Goal: Task Accomplishment & Management: Manage account settings

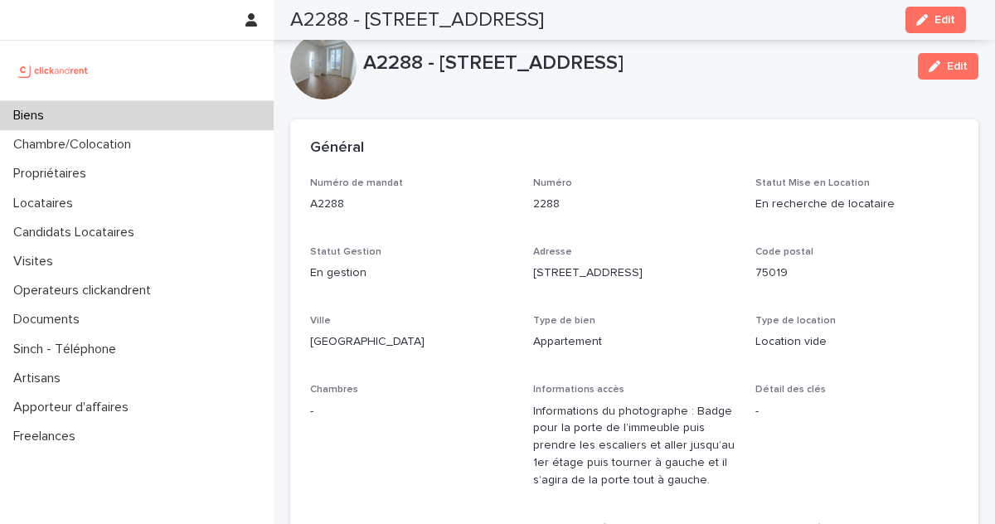
scroll to position [6163, 0]
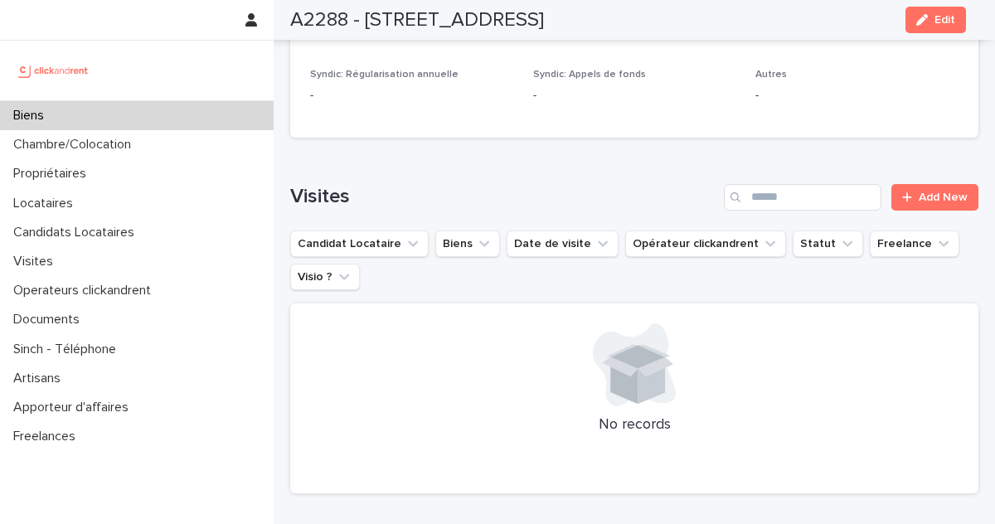
click at [126, 115] on div "Biens" at bounding box center [136, 115] width 273 height 29
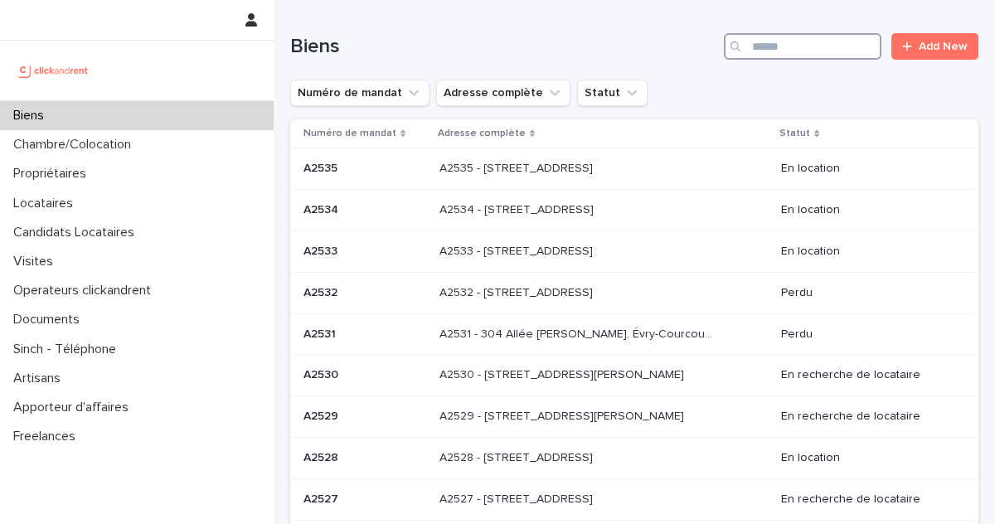
click at [815, 50] on input "Search" at bounding box center [802, 46] width 157 height 27
paste input "*****"
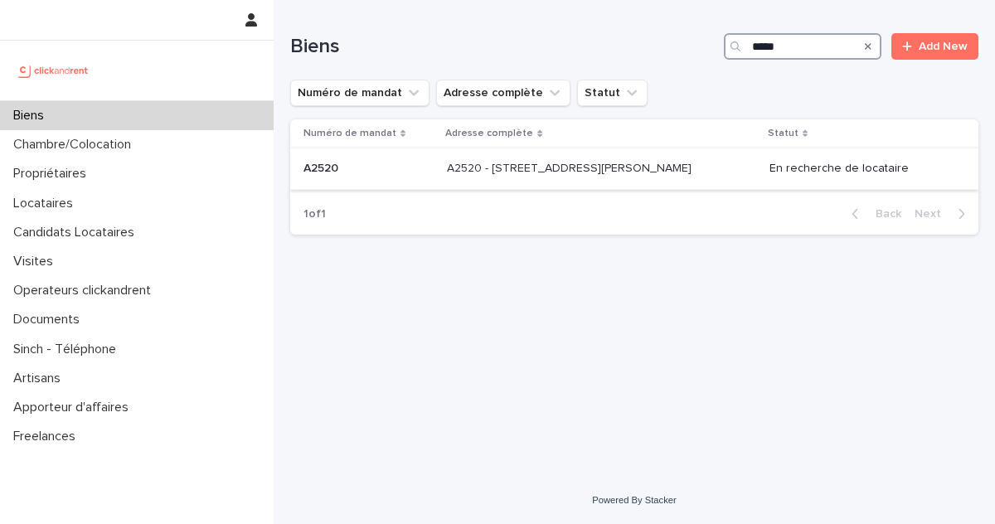
type input "*****"
click at [570, 167] on p "A2520 - 1 impasse Tony Poncet, Toulouse 31300" at bounding box center [571, 166] width 248 height 17
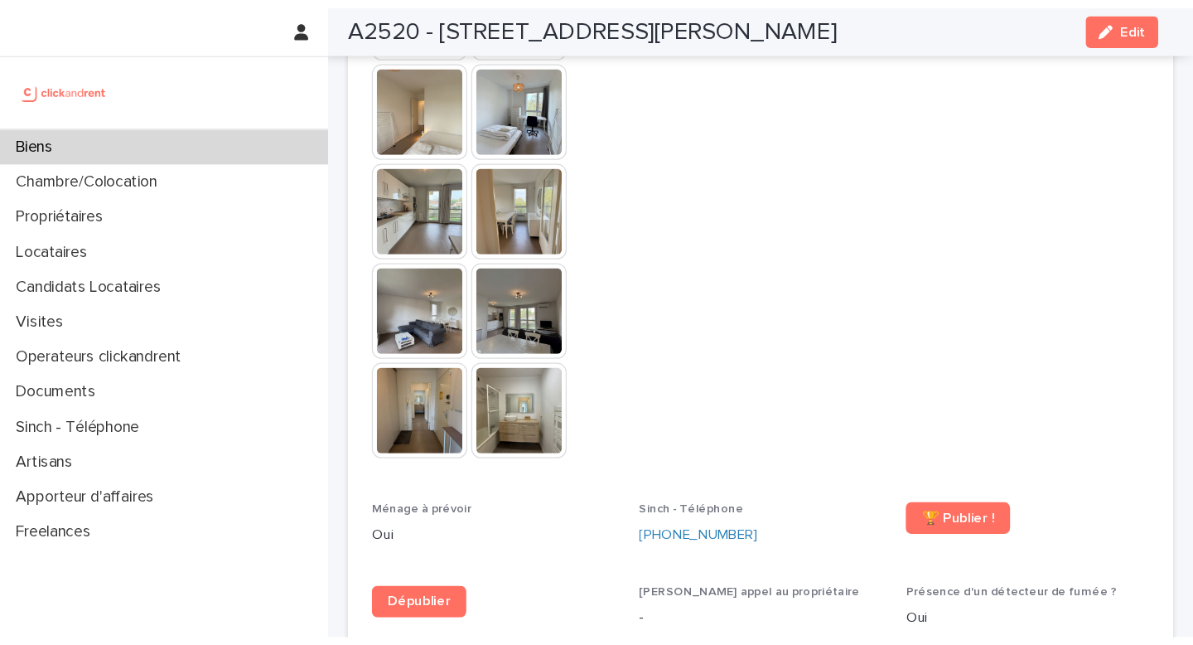
scroll to position [5153, 0]
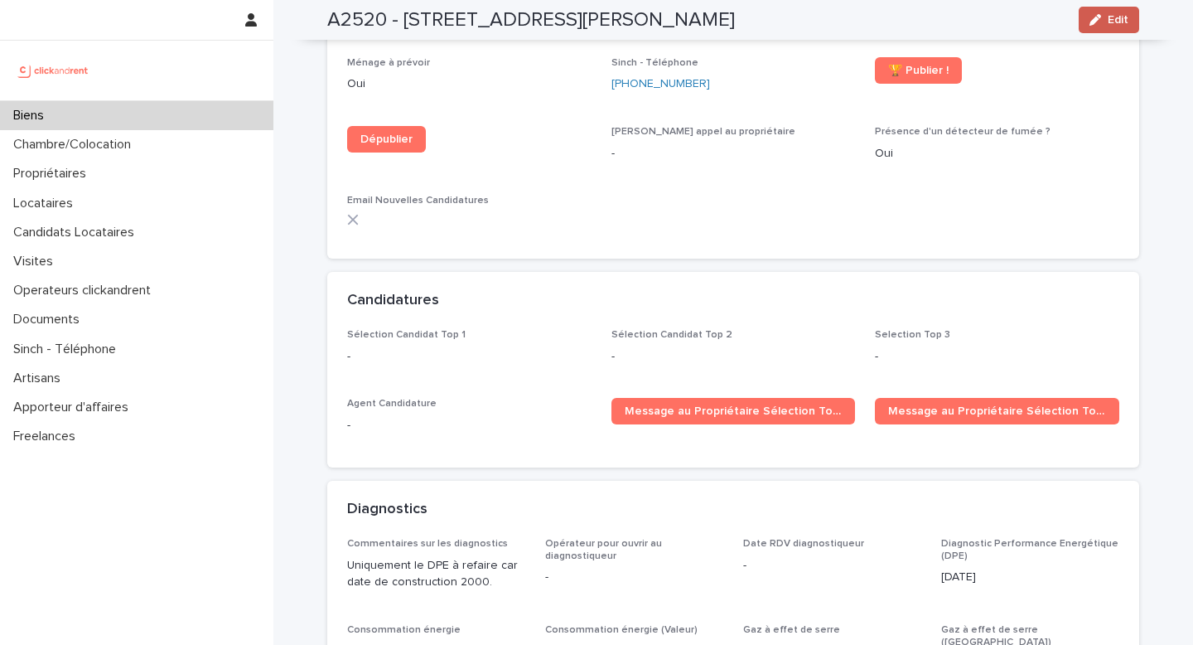
click at [994, 20] on span "Edit" at bounding box center [1118, 20] width 21 height 12
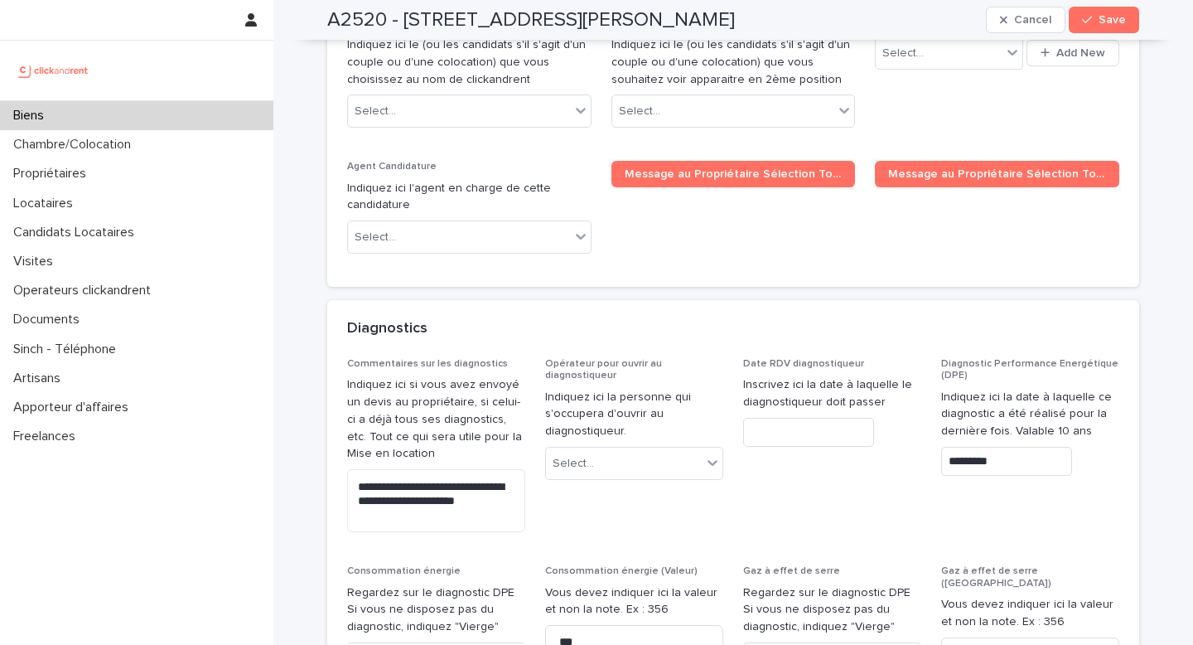
scroll to position [8220, 0]
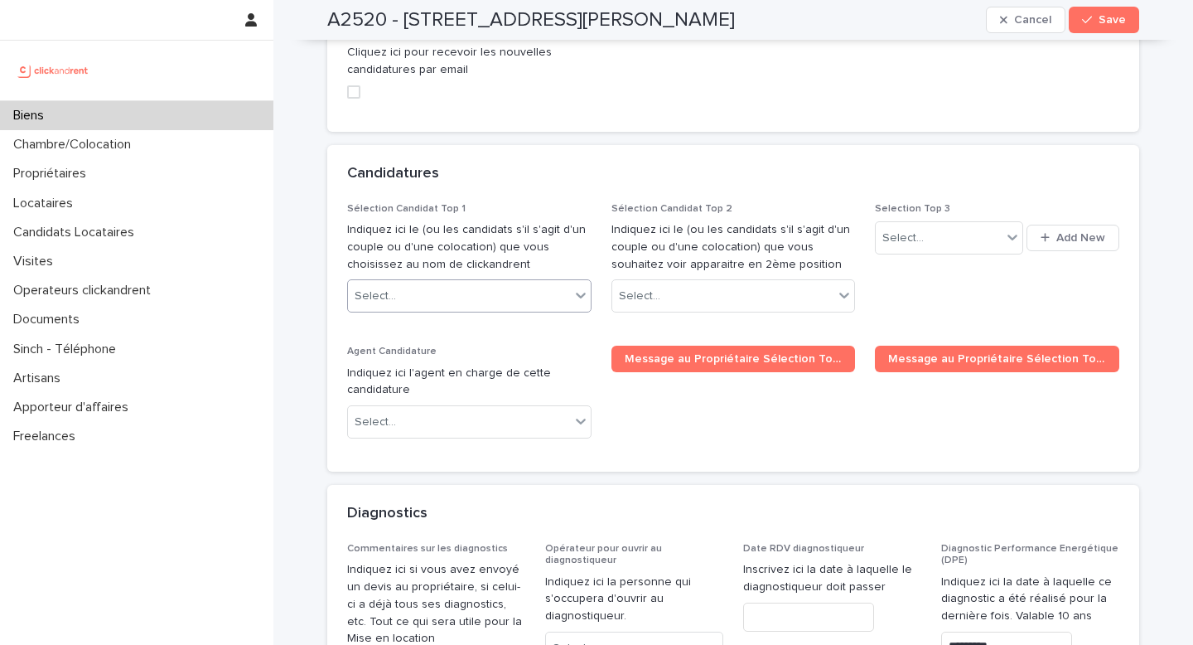
click at [398, 283] on div "Select..." at bounding box center [459, 296] width 222 height 27
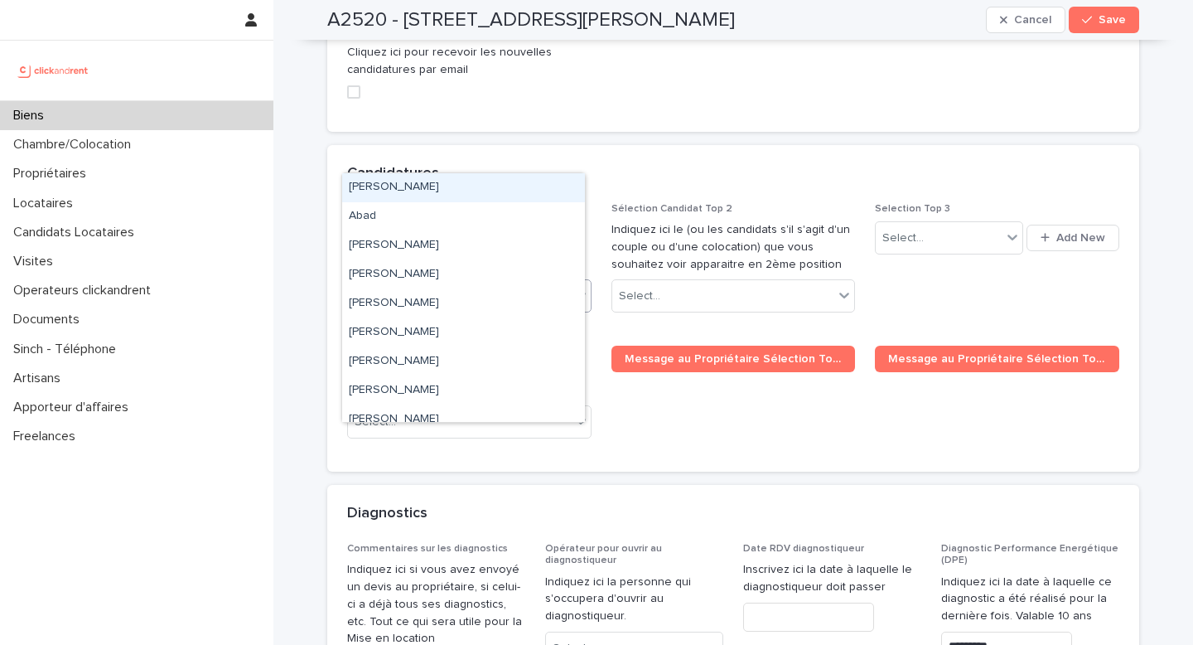
paste input "**********"
type input "**********"
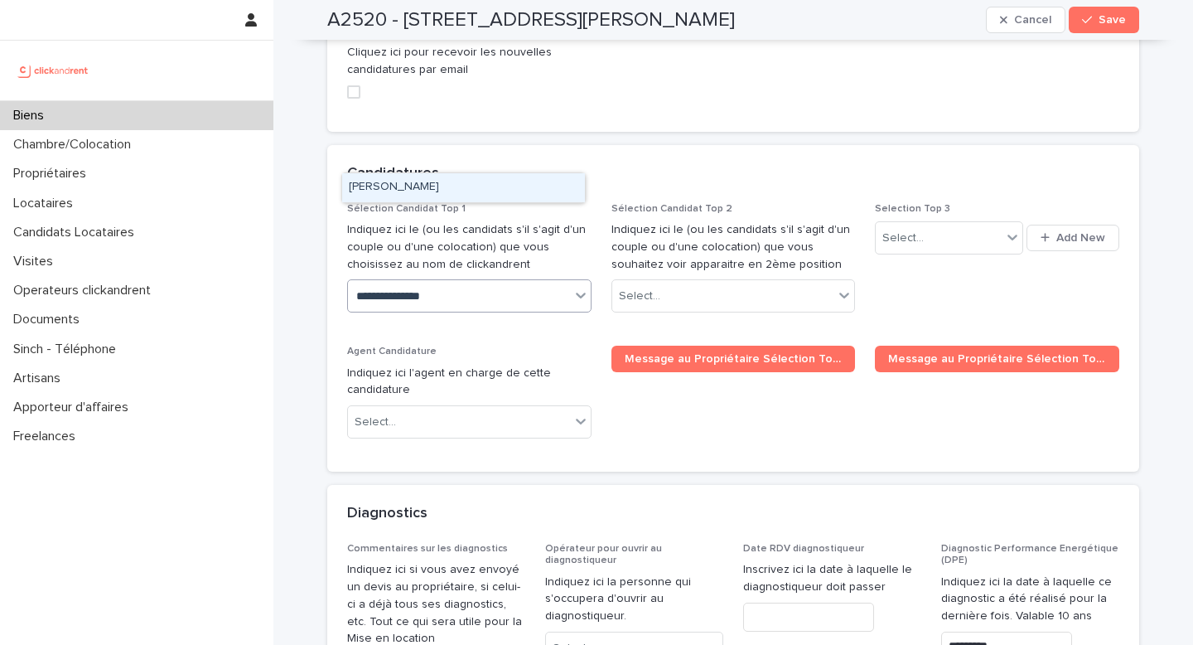
click at [472, 180] on div "Anthony Serodio" at bounding box center [463, 187] width 243 height 29
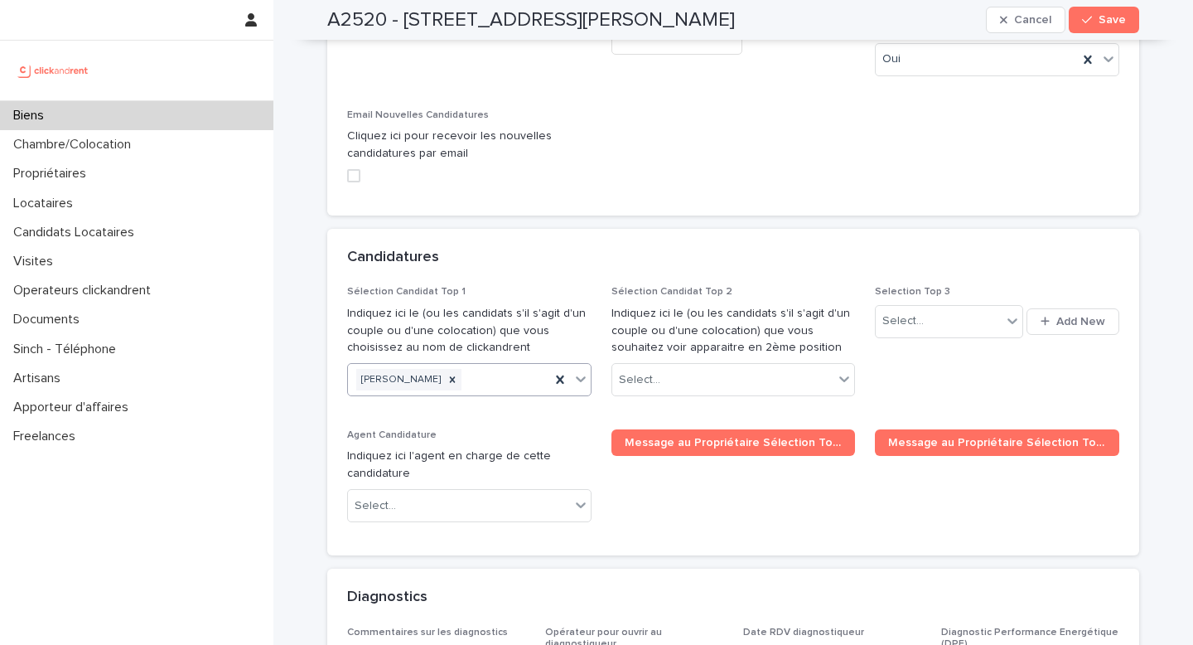
paste input "**********"
type input "**********"
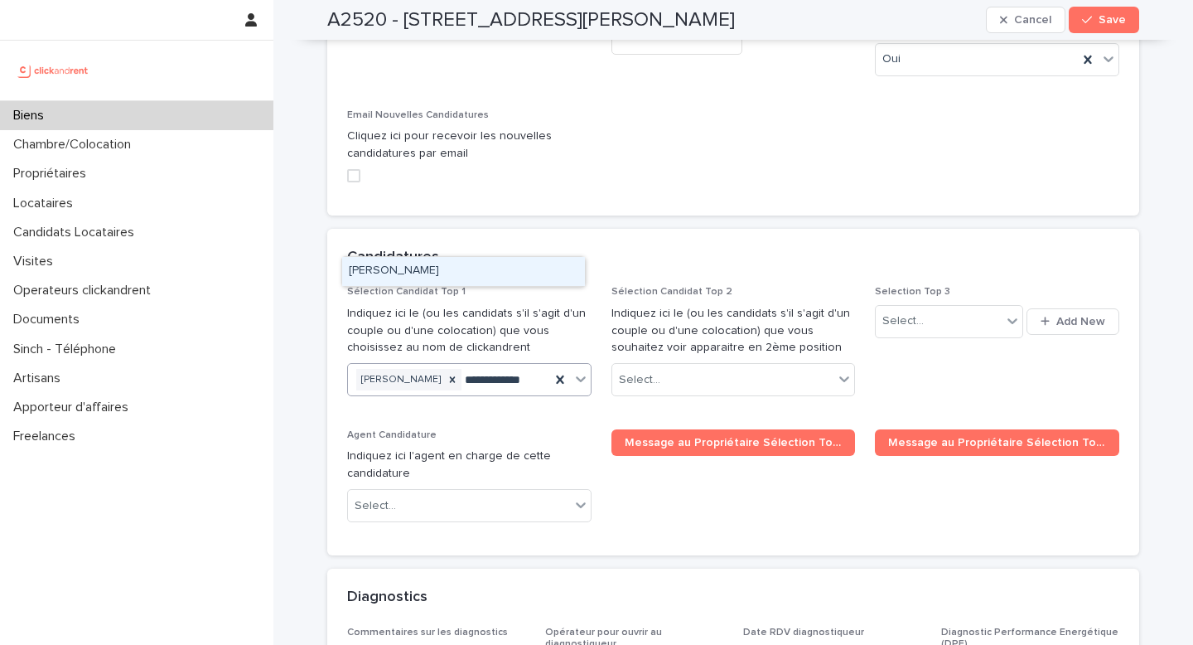
click at [491, 272] on div "Lucas Mourlan" at bounding box center [463, 271] width 243 height 29
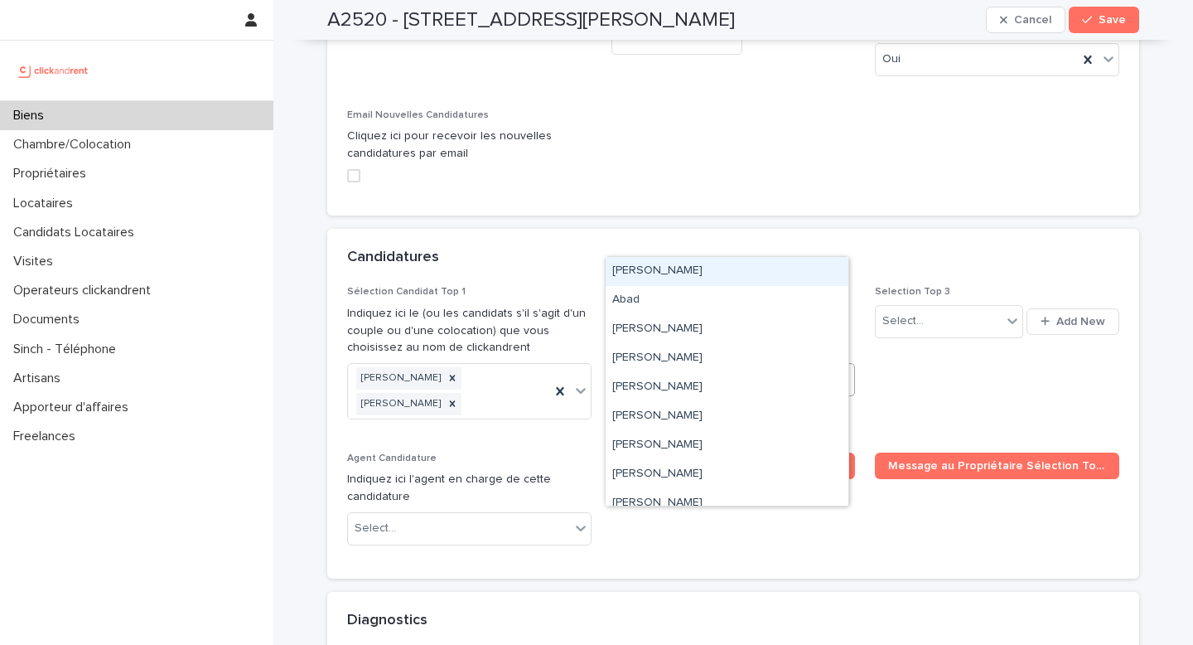
click at [650, 371] on div "Select..." at bounding box center [639, 379] width 41 height 17
click at [994, 286] on span "Selection Top 3 Select... Add New" at bounding box center [997, 359] width 244 height 146
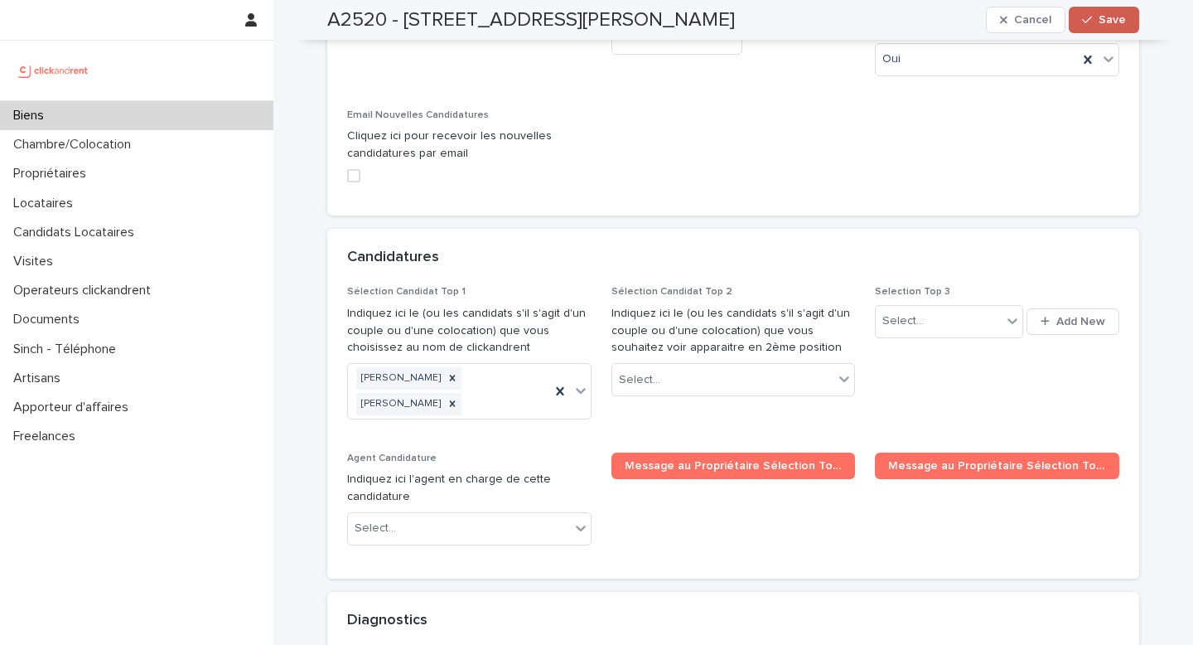
click at [994, 24] on icon "button" at bounding box center [1087, 20] width 10 height 12
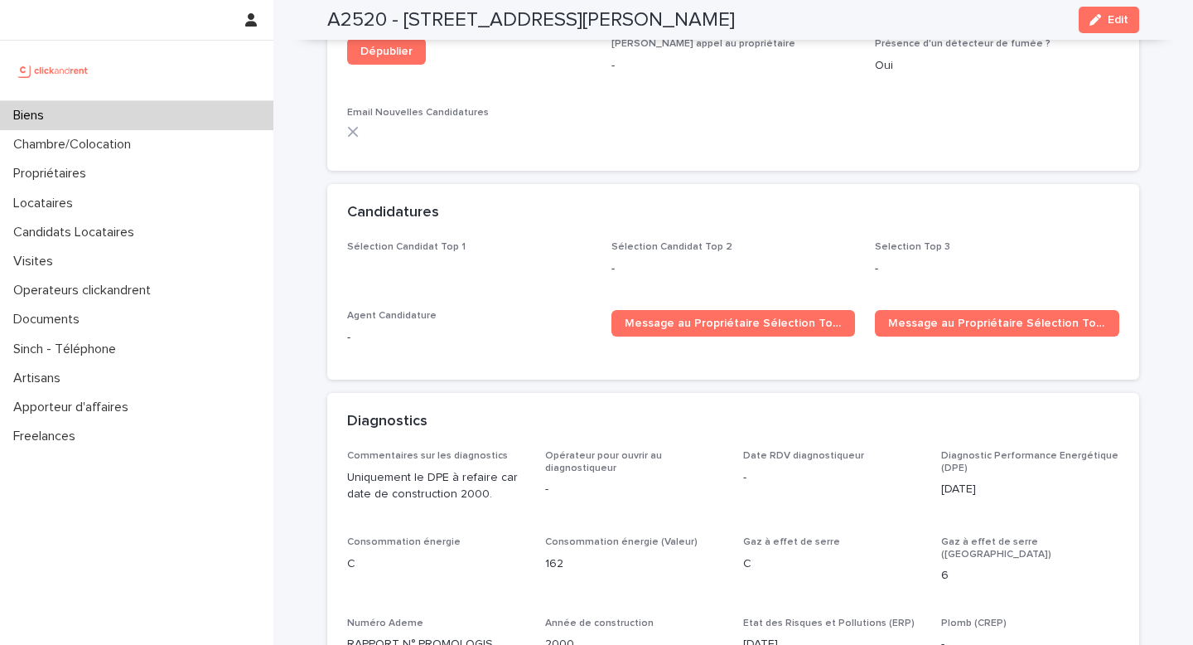
scroll to position [5085, 0]
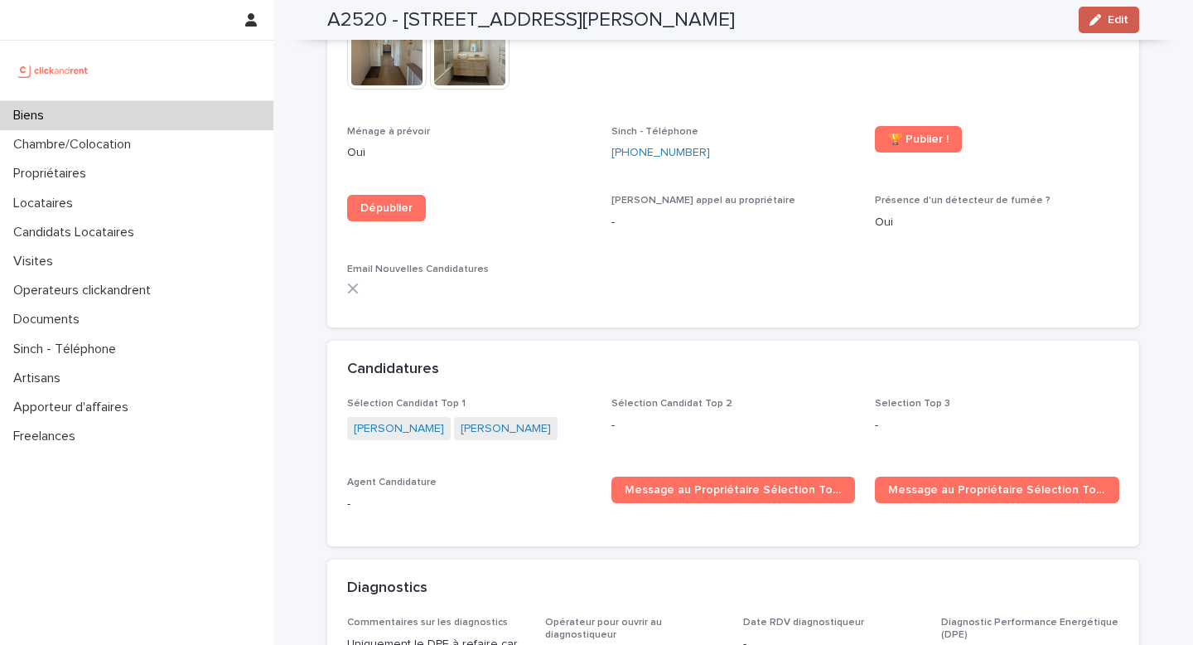
click at [994, 22] on div "button" at bounding box center [1099, 20] width 18 height 12
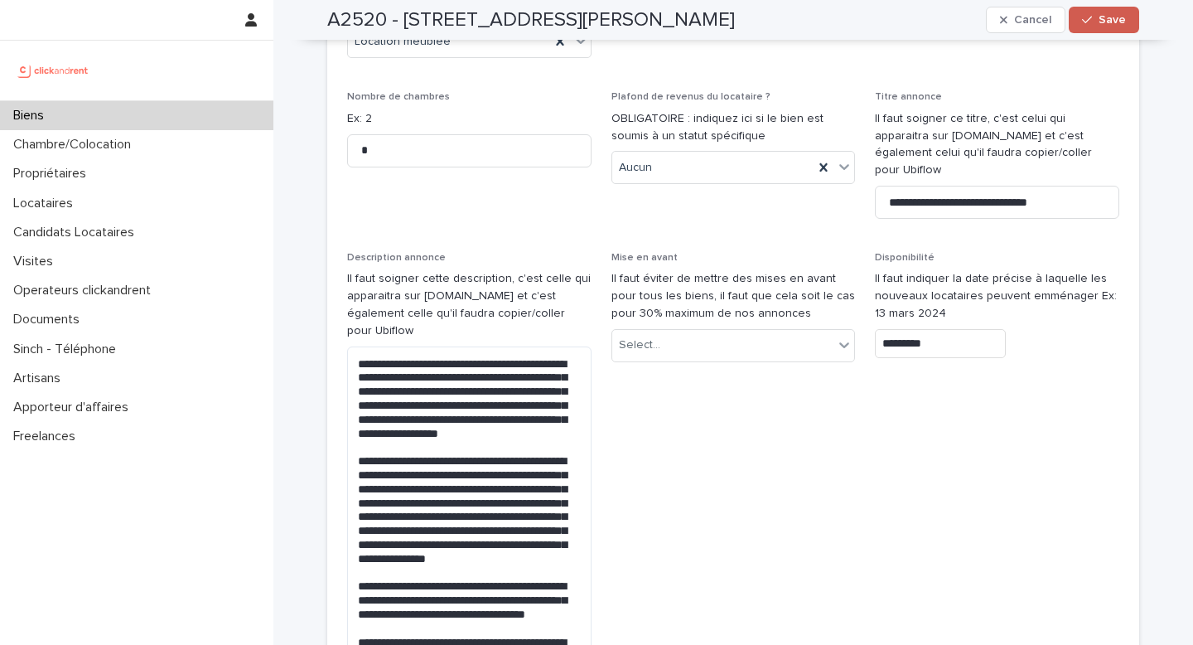
click at [994, 26] on button "Save" at bounding box center [1104, 20] width 70 height 27
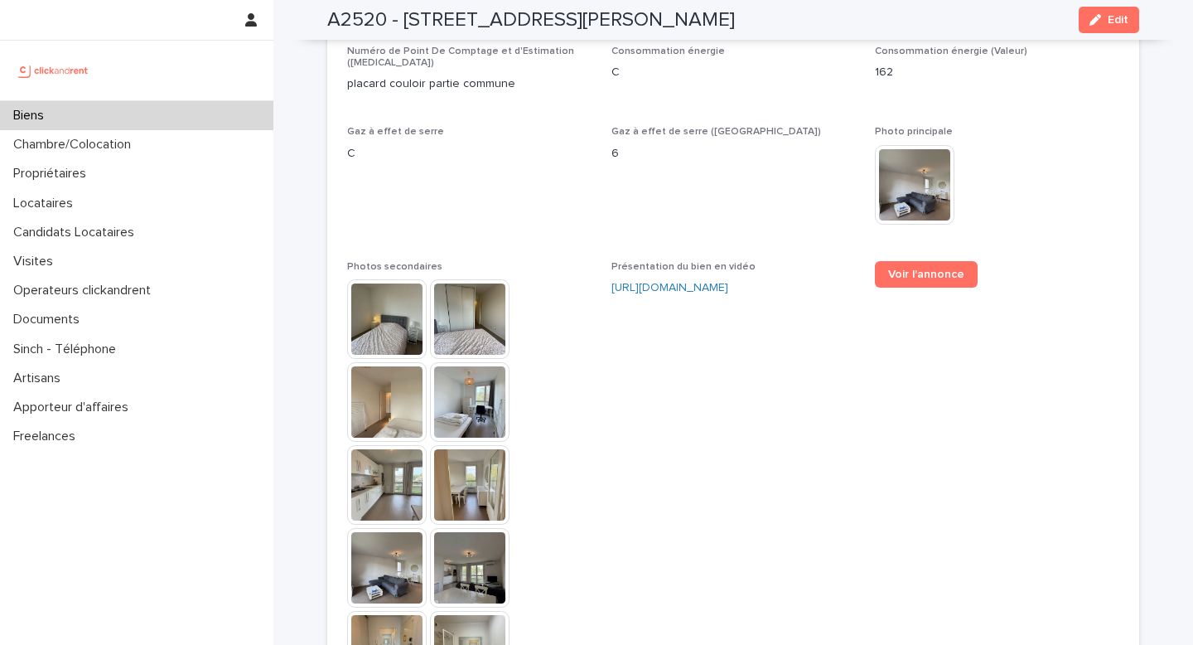
scroll to position [5043, 0]
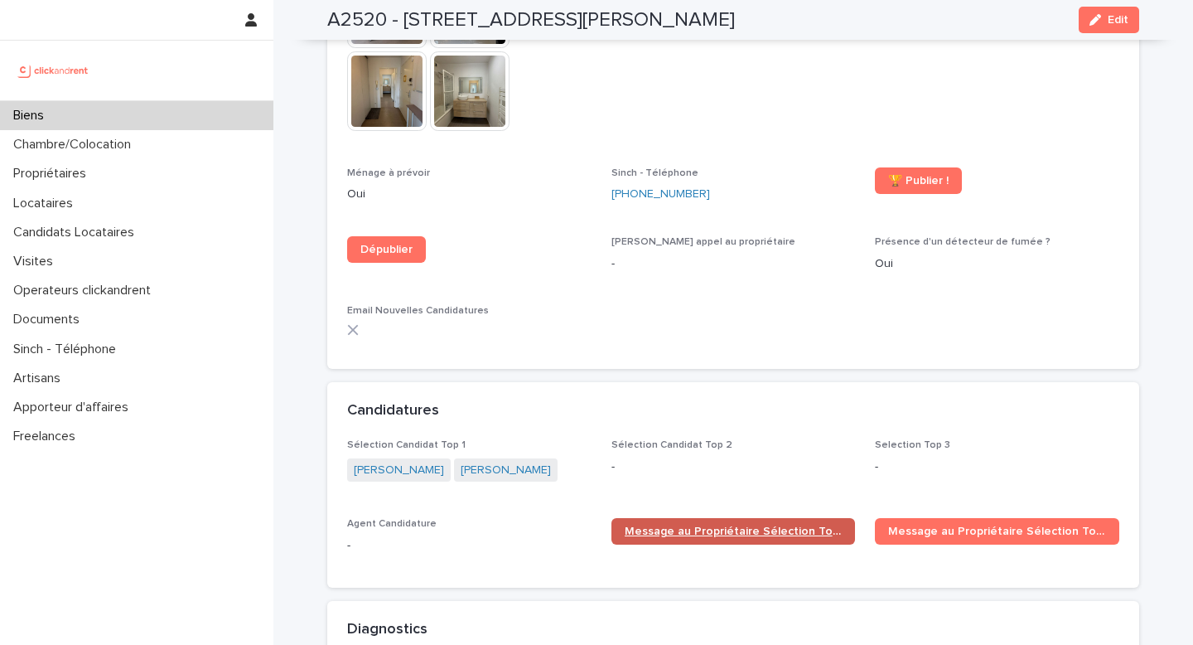
click at [695, 518] on link "Message au Propriétaire Sélection Top 1" at bounding box center [734, 531] width 244 height 27
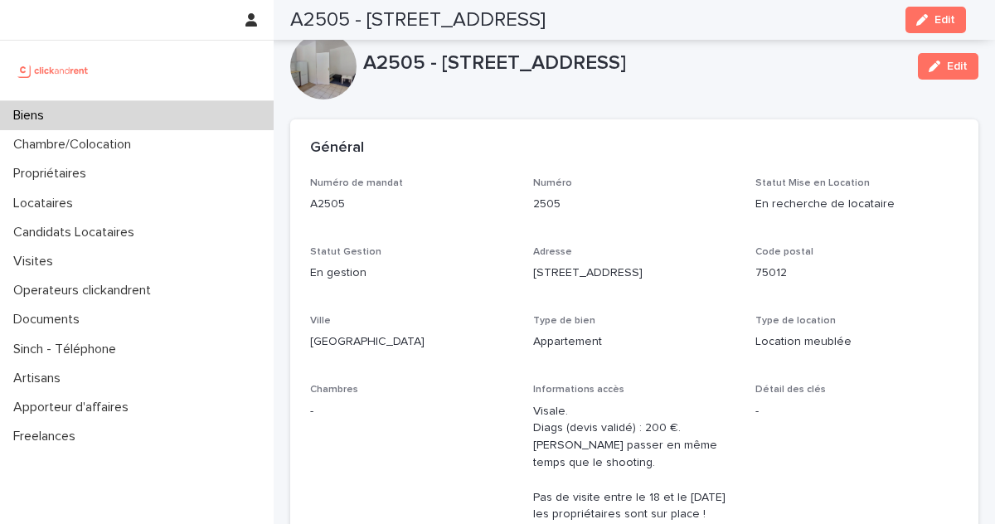
scroll to position [4653, 0]
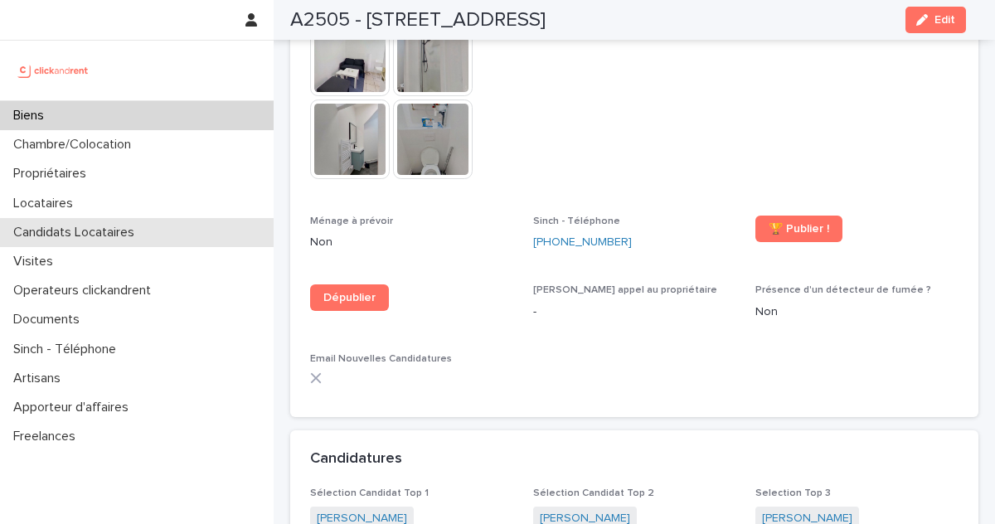
click at [104, 231] on p "Candidats Locataires" at bounding box center [77, 233] width 141 height 16
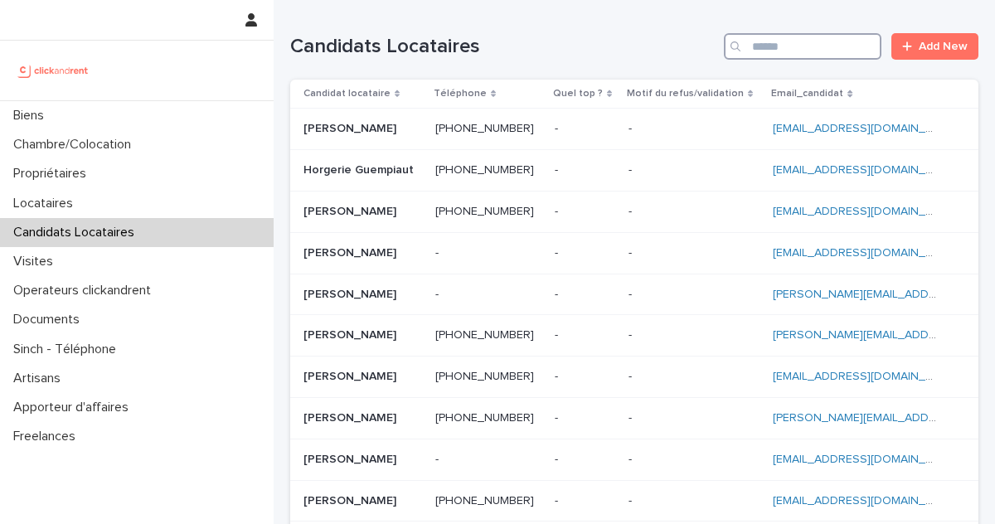
click at [812, 41] on input "Search" at bounding box center [802, 46] width 157 height 27
paste input "**********"
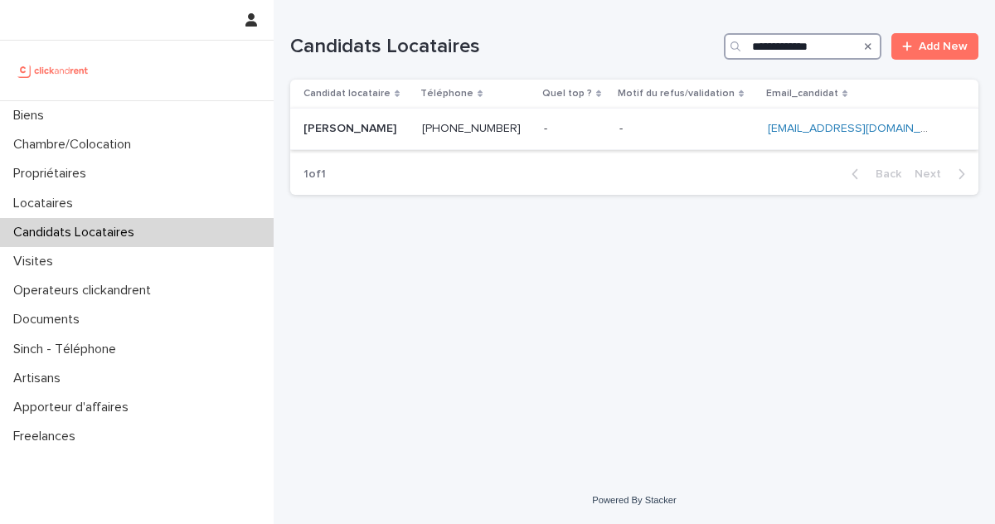
type input "**********"
click at [537, 134] on td "+33782963730 +33782963730" at bounding box center [476, 129] width 122 height 41
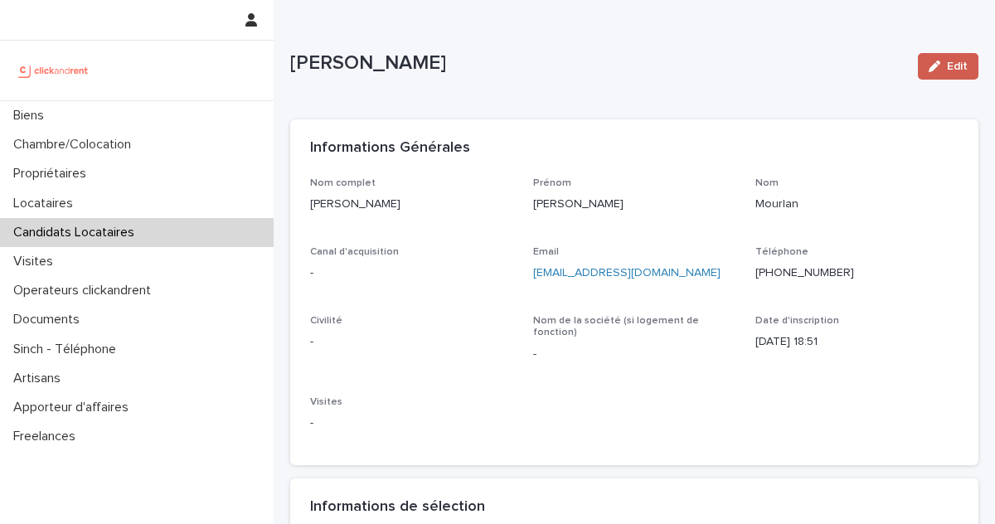
click at [928, 70] on icon "button" at bounding box center [934, 67] width 12 height 12
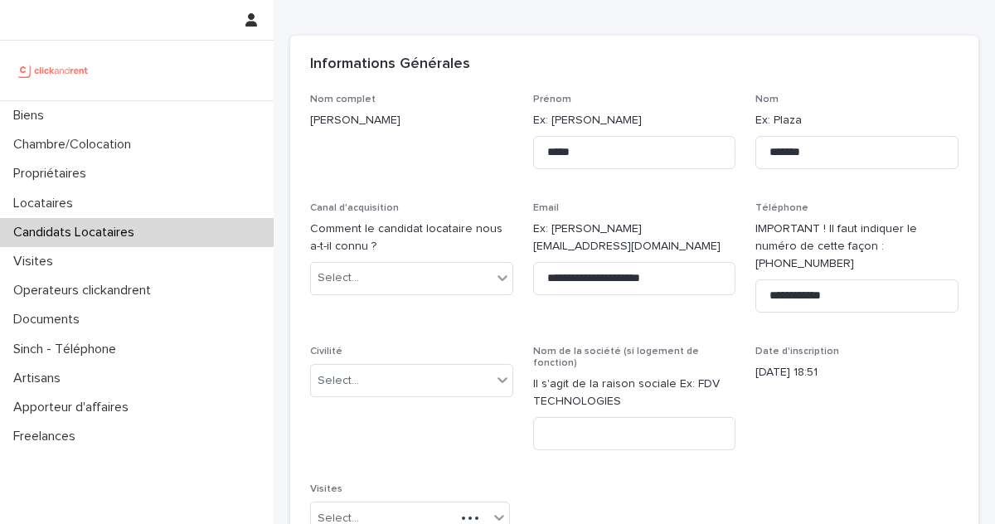
scroll to position [139, 0]
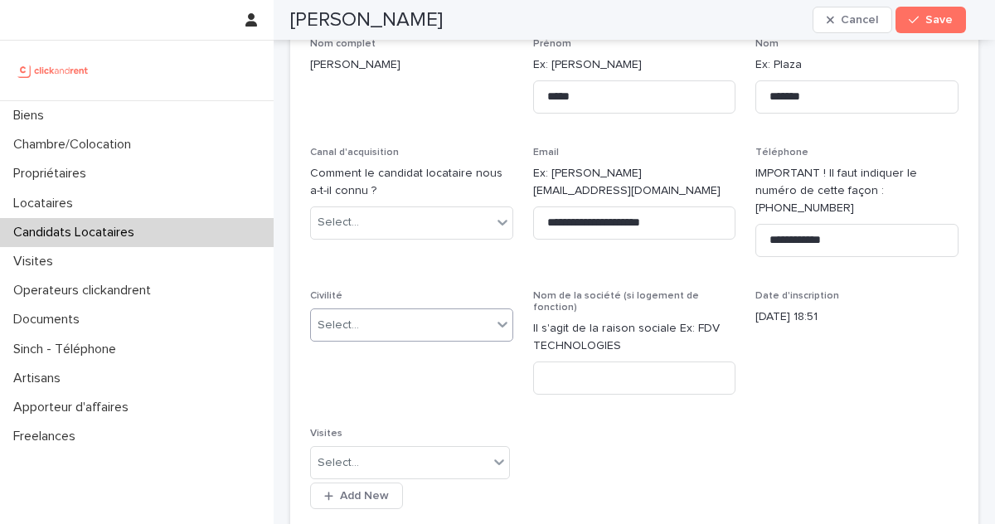
click at [317, 312] on div "Select..." at bounding box center [401, 325] width 181 height 27
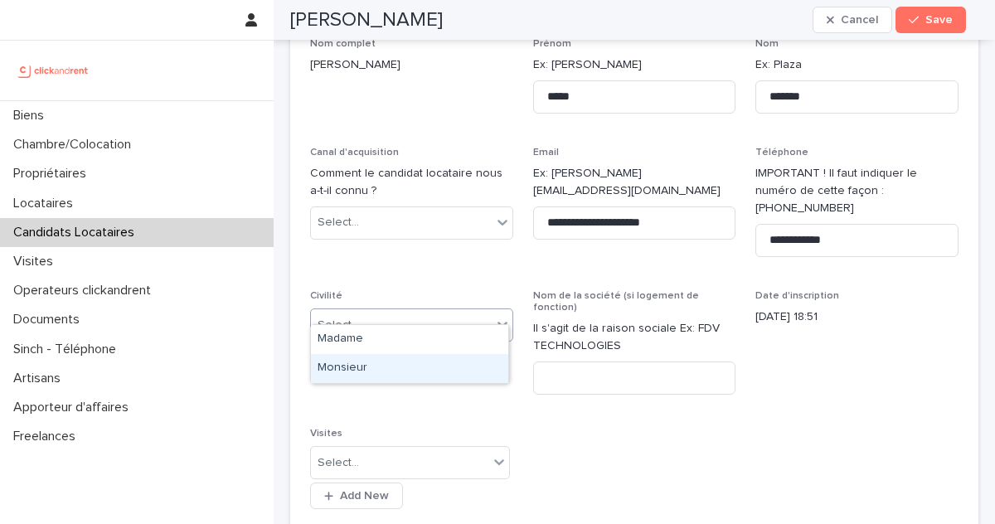
click at [380, 365] on div "Monsieur" at bounding box center [409, 368] width 197 height 29
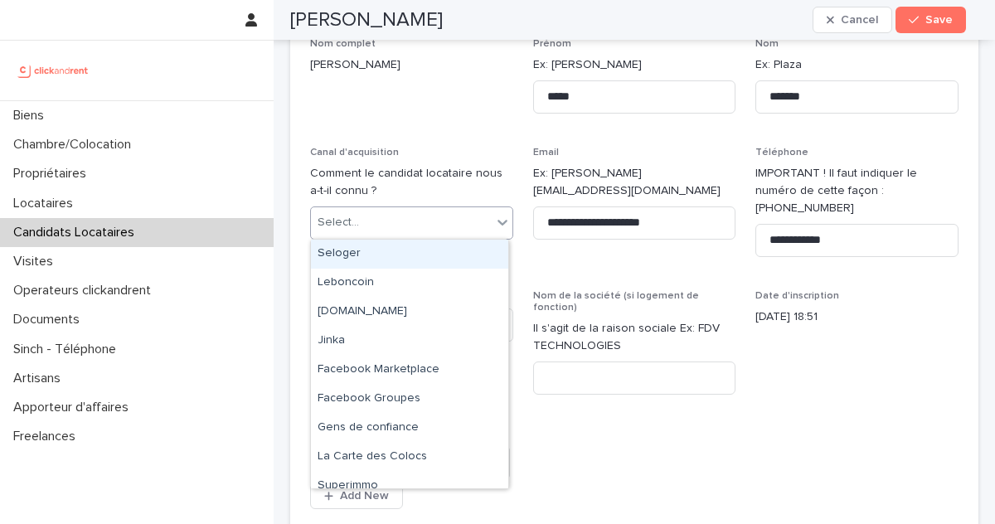
click at [404, 215] on div "Select..." at bounding box center [401, 222] width 181 height 27
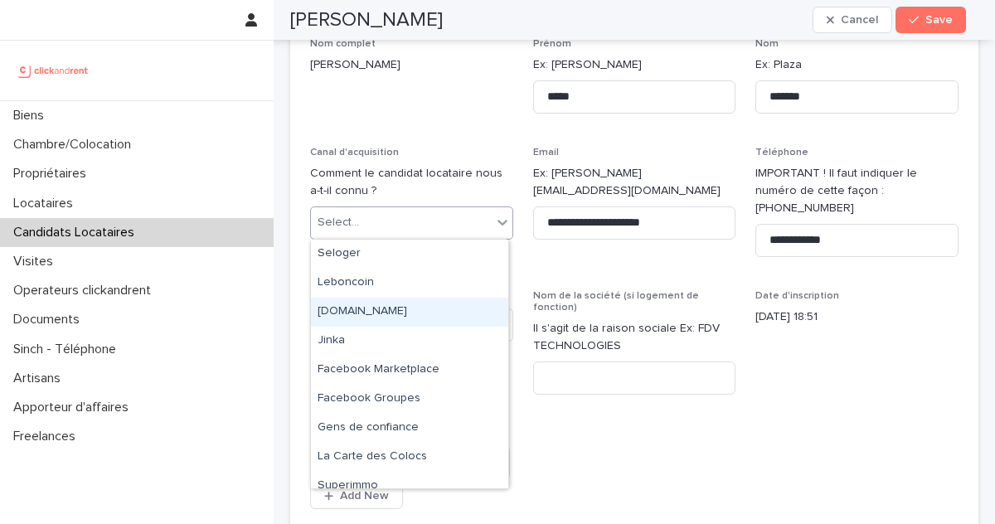
click at [394, 313] on div "[DOMAIN_NAME]" at bounding box center [409, 312] width 197 height 29
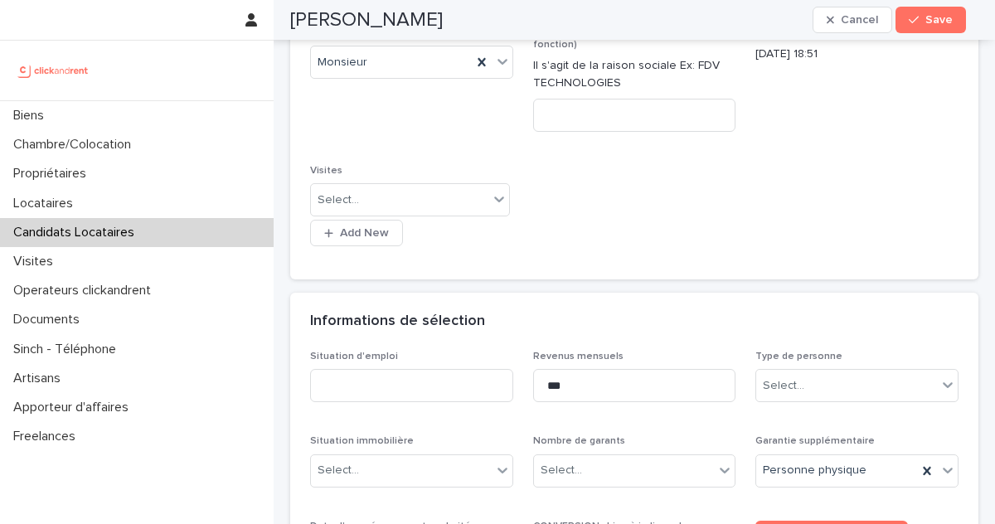
scroll to position [404, 0]
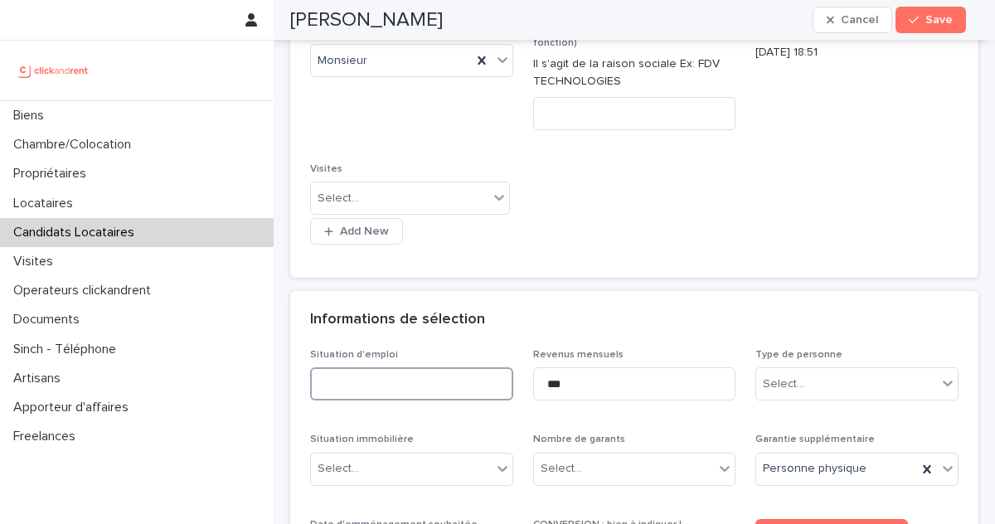
click at [402, 367] on input at bounding box center [411, 383] width 203 height 33
click at [385, 367] on input at bounding box center [411, 383] width 203 height 33
type input "********"
click at [846, 370] on div "Select..." at bounding box center [846, 383] width 181 height 27
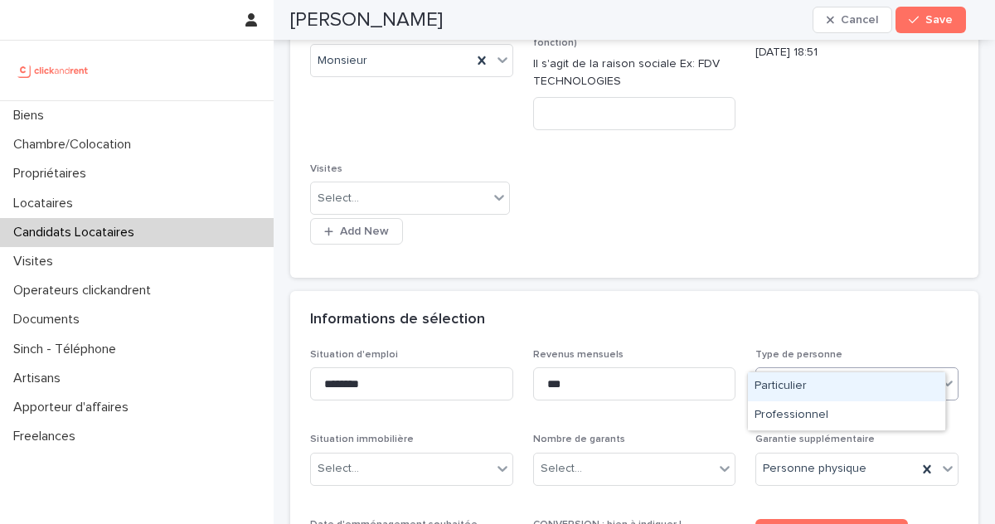
click at [814, 382] on div "Particulier" at bounding box center [846, 386] width 197 height 29
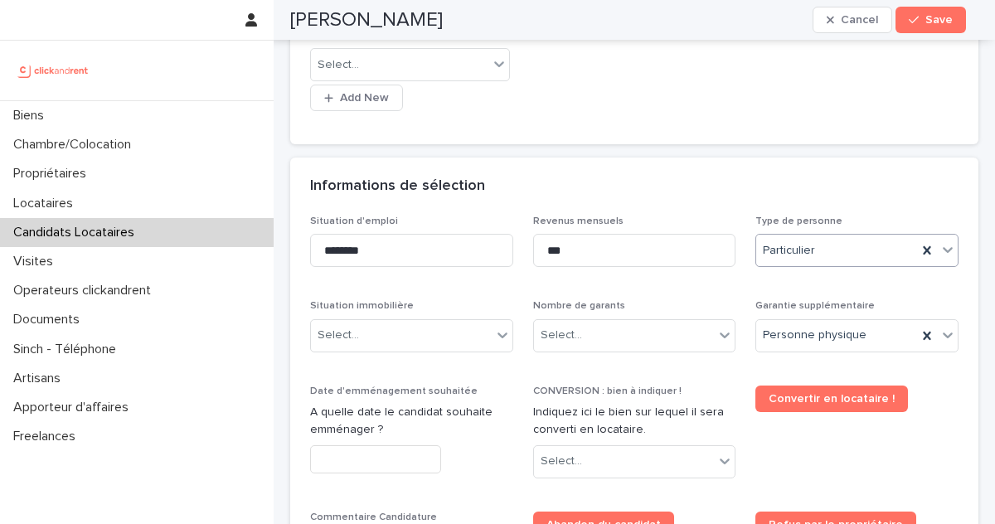
scroll to position [540, 0]
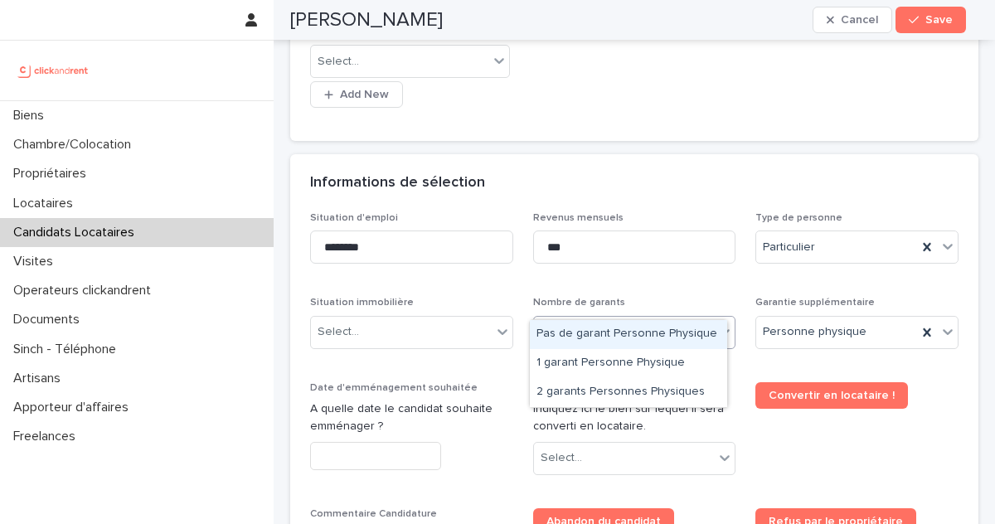
click at [638, 318] on div "Select..." at bounding box center [624, 331] width 181 height 27
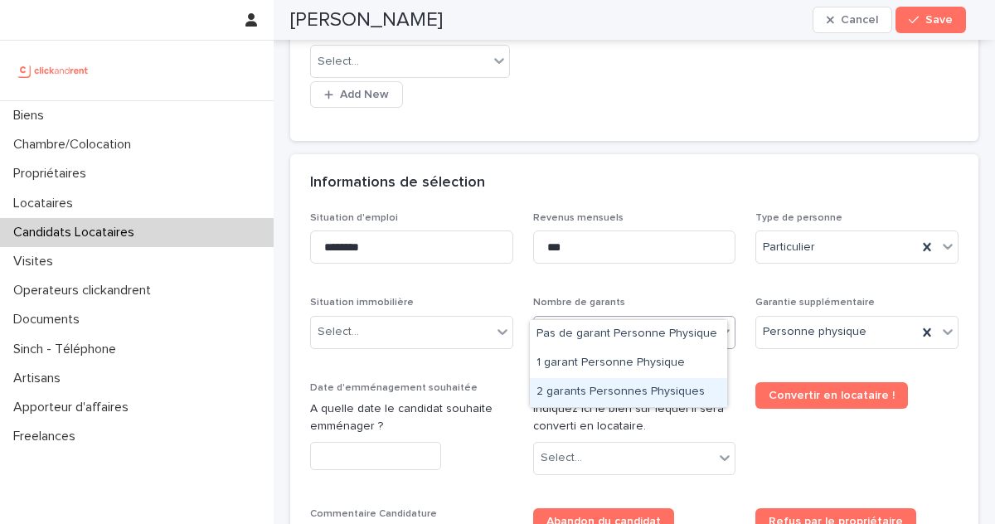
click at [617, 391] on div "2 garants Personnes Physiques" at bounding box center [628, 392] width 197 height 29
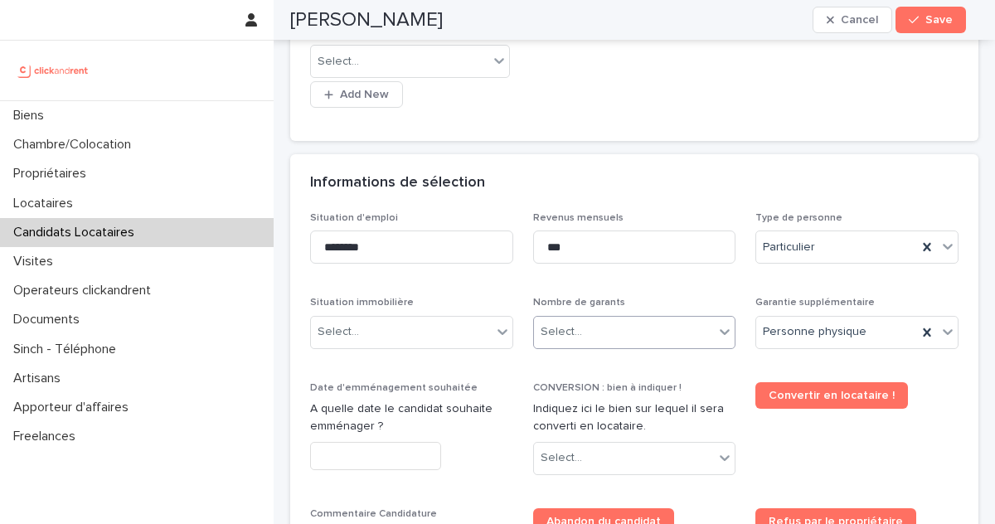
scroll to position [556, 0]
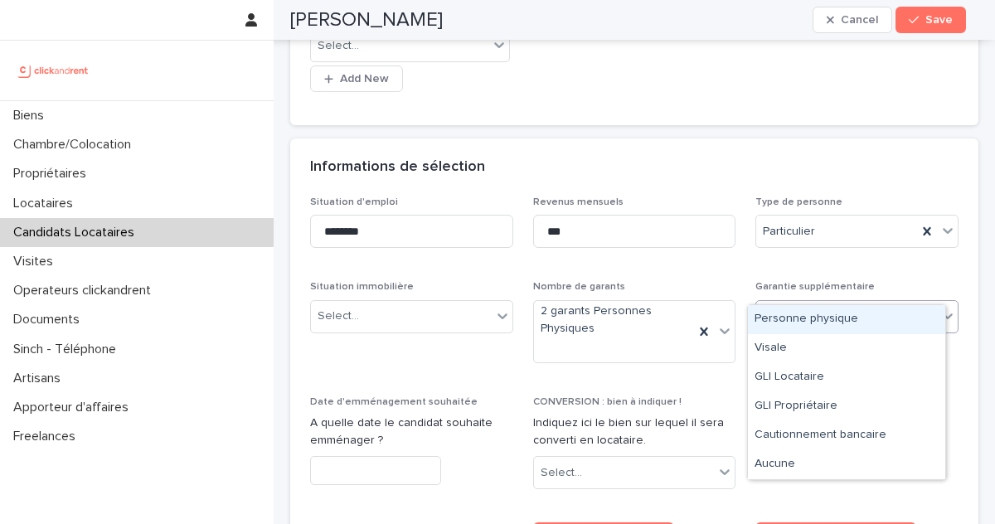
click at [793, 327] on div "Personne physique" at bounding box center [846, 319] width 197 height 29
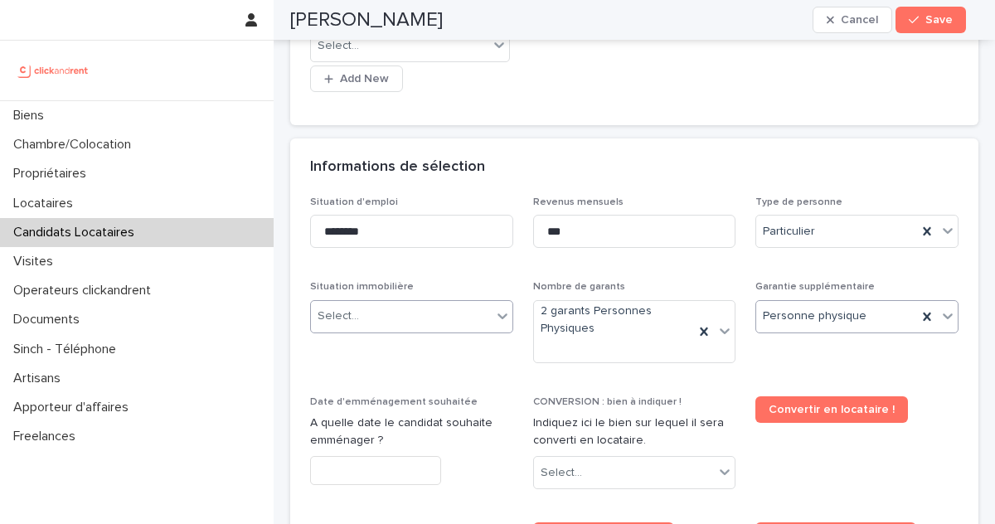
click at [369, 303] on div "Select..." at bounding box center [401, 316] width 181 height 27
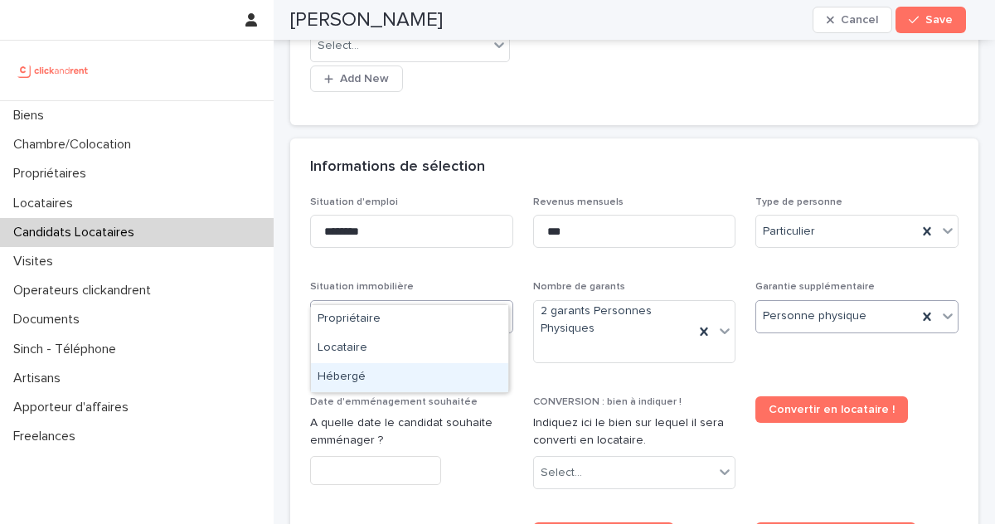
click at [363, 370] on div "Hébergé" at bounding box center [409, 377] width 197 height 29
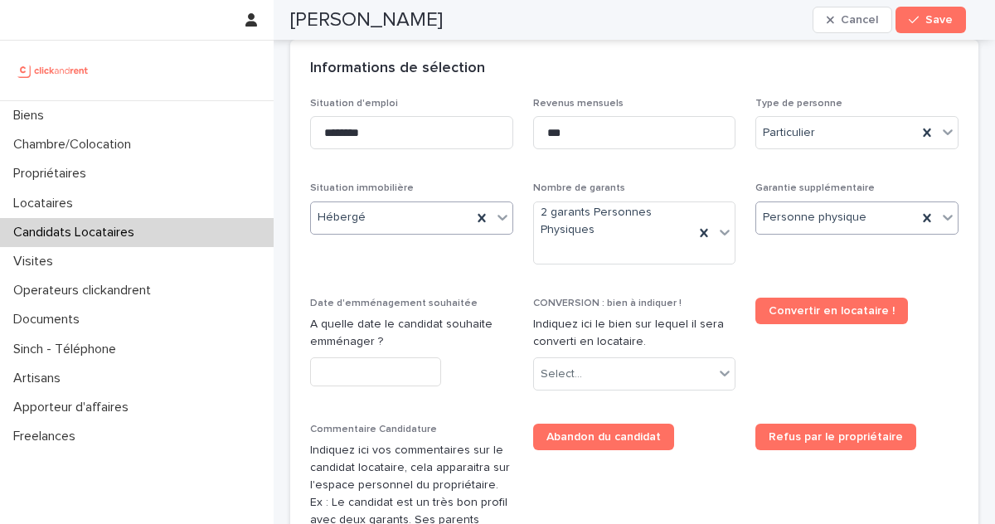
scroll to position [680, 0]
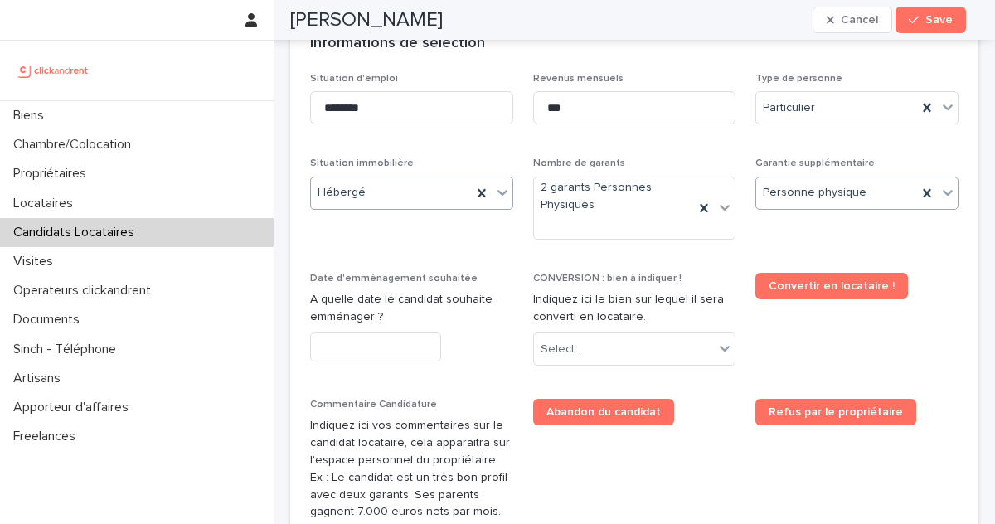
click at [376, 332] on input "text" at bounding box center [375, 346] width 131 height 29
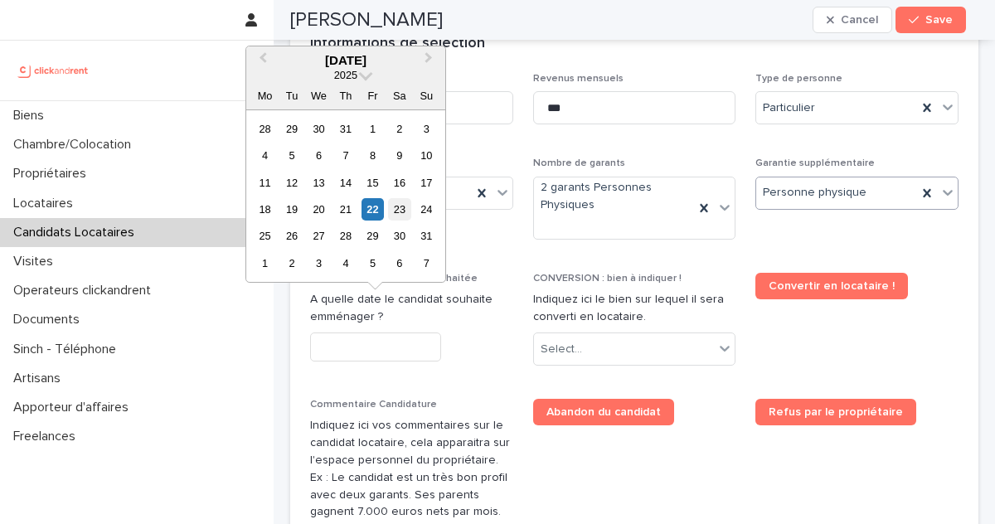
click at [404, 205] on div "23" at bounding box center [399, 209] width 22 height 22
type input "*********"
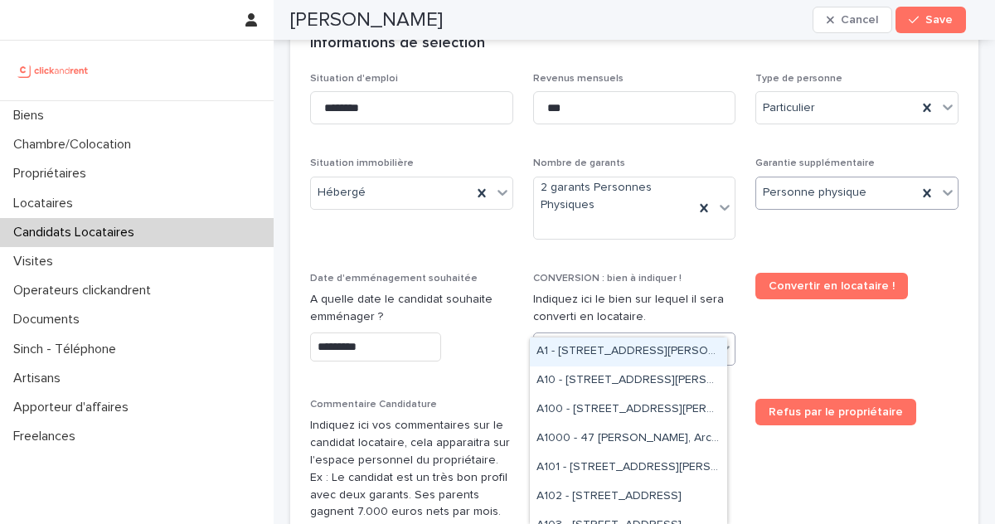
click at [598, 336] on div "Select..." at bounding box center [624, 349] width 181 height 27
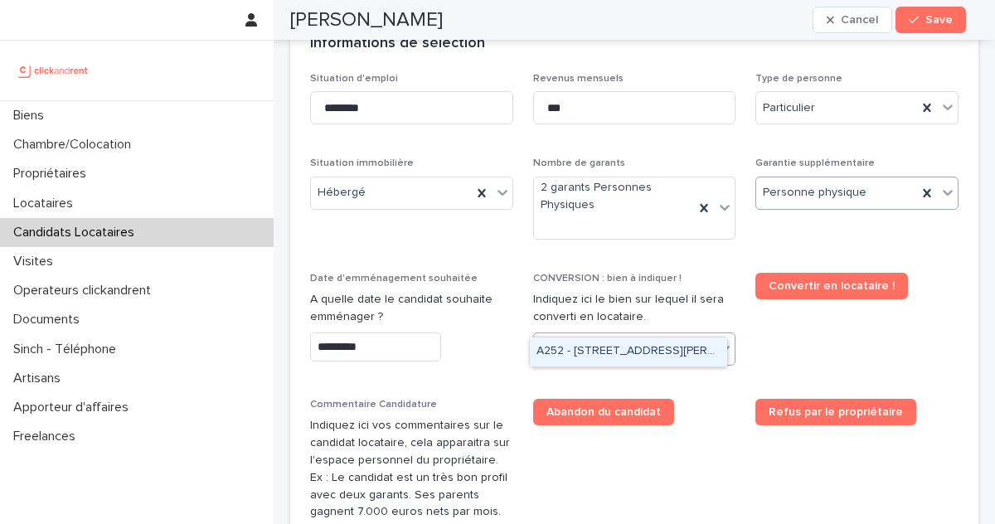
type input "*****"
click at [645, 350] on div "A2520 - 1 impasse Tony Poncet, Toulouse 31300" at bounding box center [628, 351] width 197 height 29
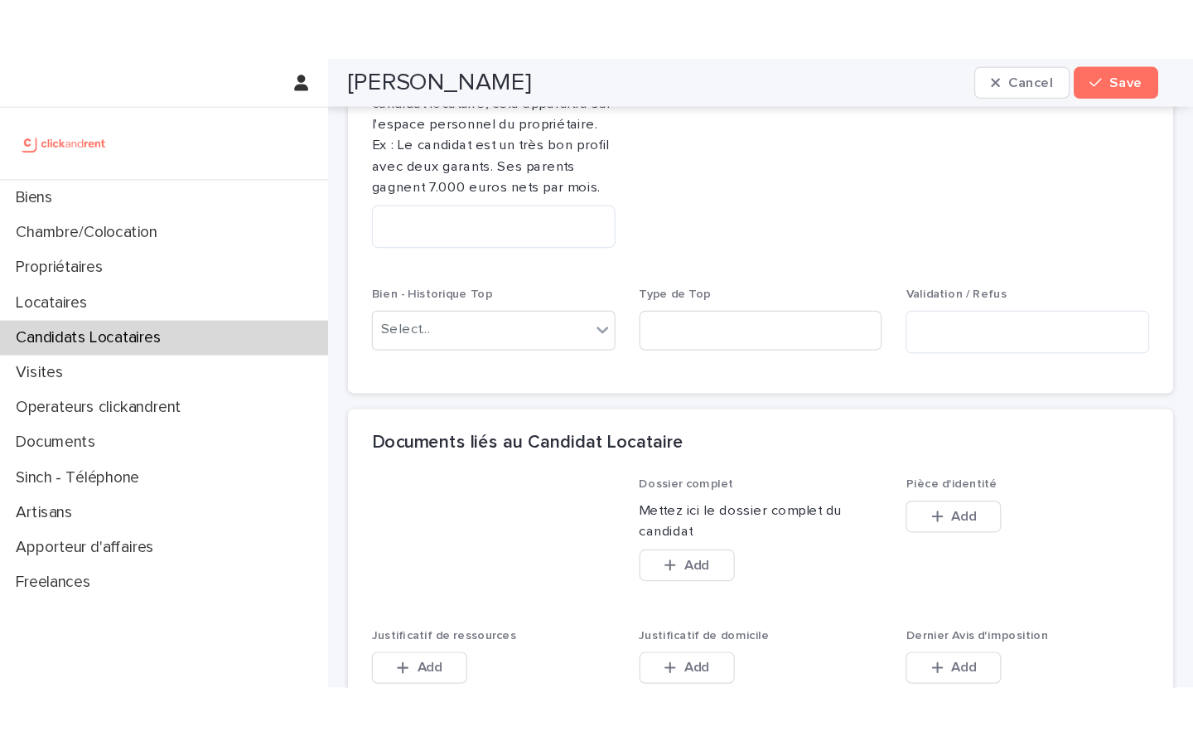
scroll to position [1133, 0]
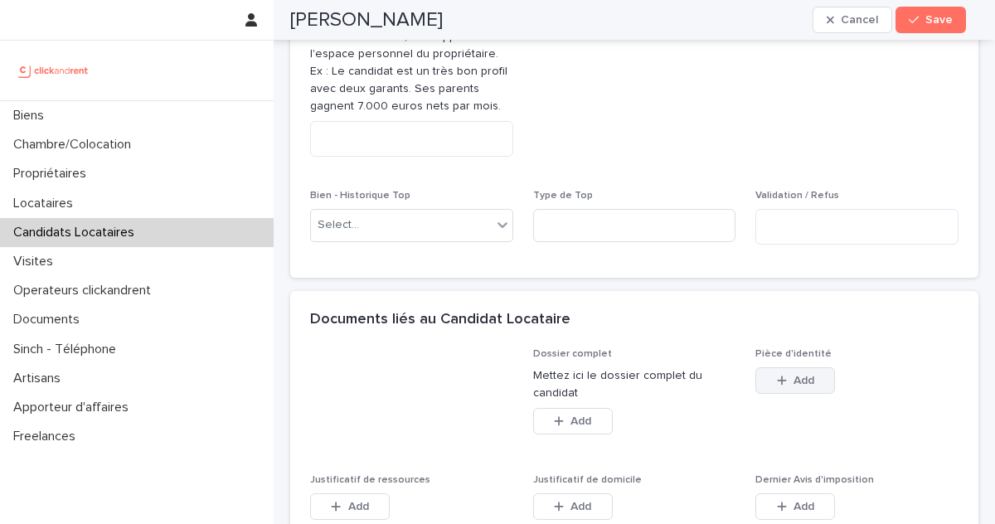
click at [777, 375] on div "button" at bounding box center [785, 381] width 17 height 12
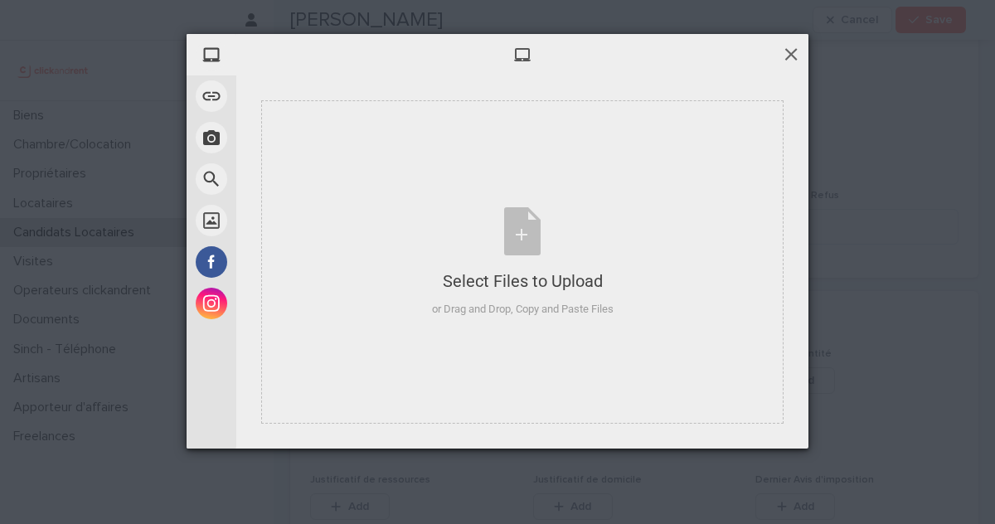
click at [799, 50] on span at bounding box center [791, 54] width 18 height 18
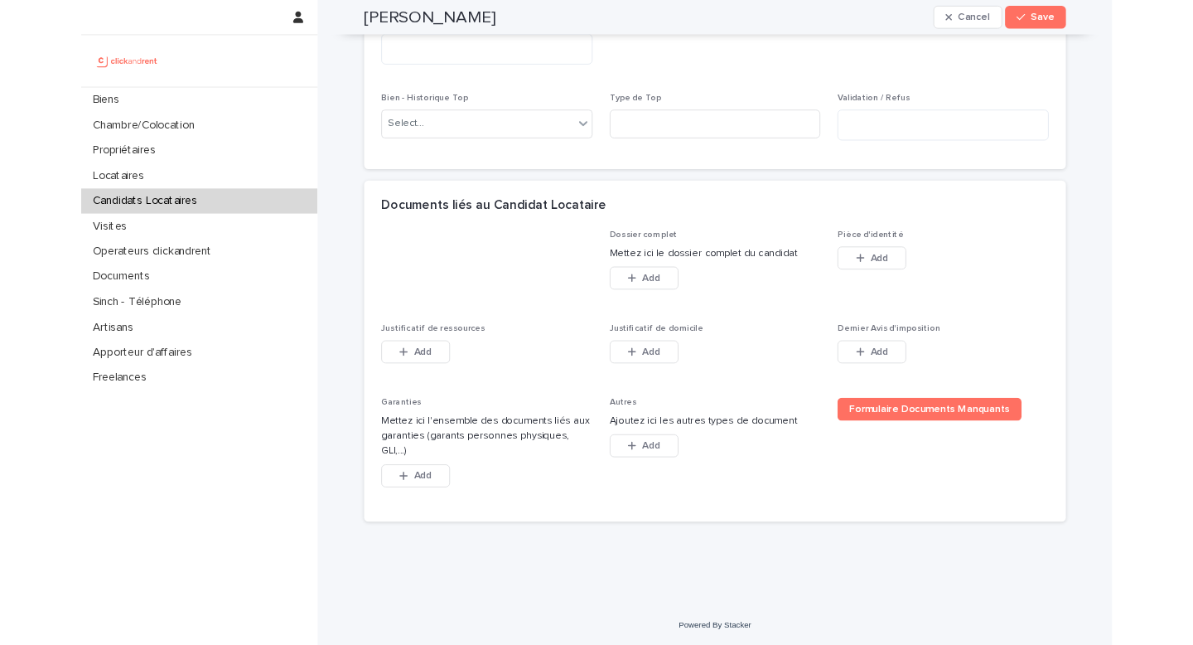
scroll to position [1077, 0]
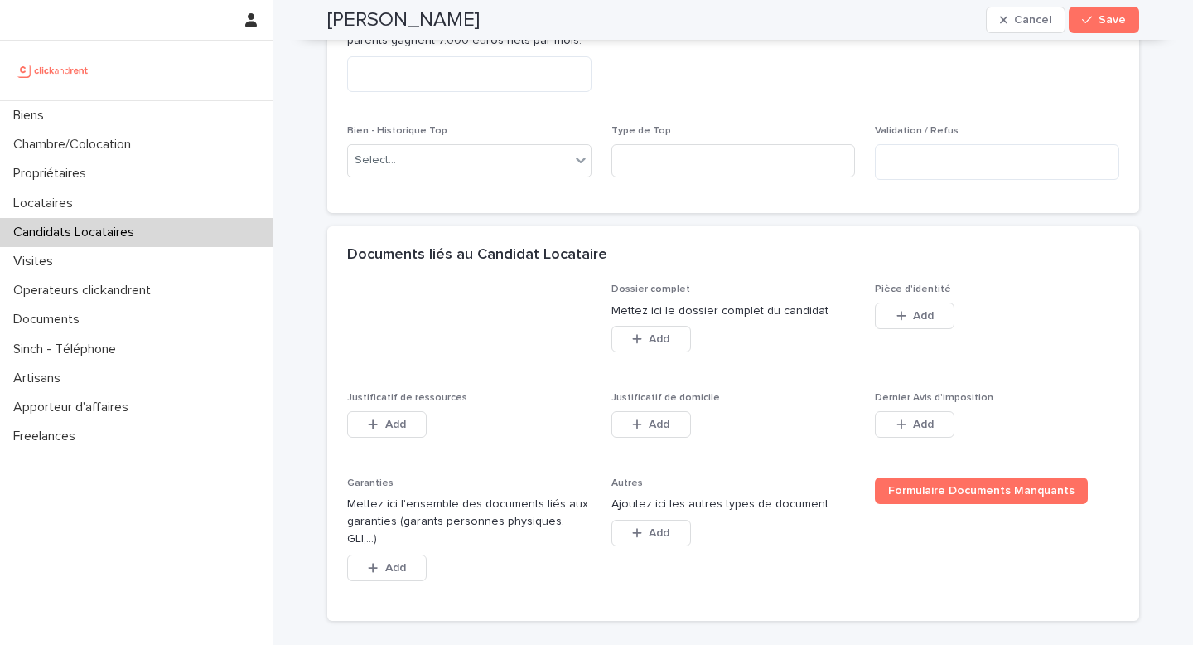
click at [895, 304] on button "Add" at bounding box center [915, 316] width 80 height 27
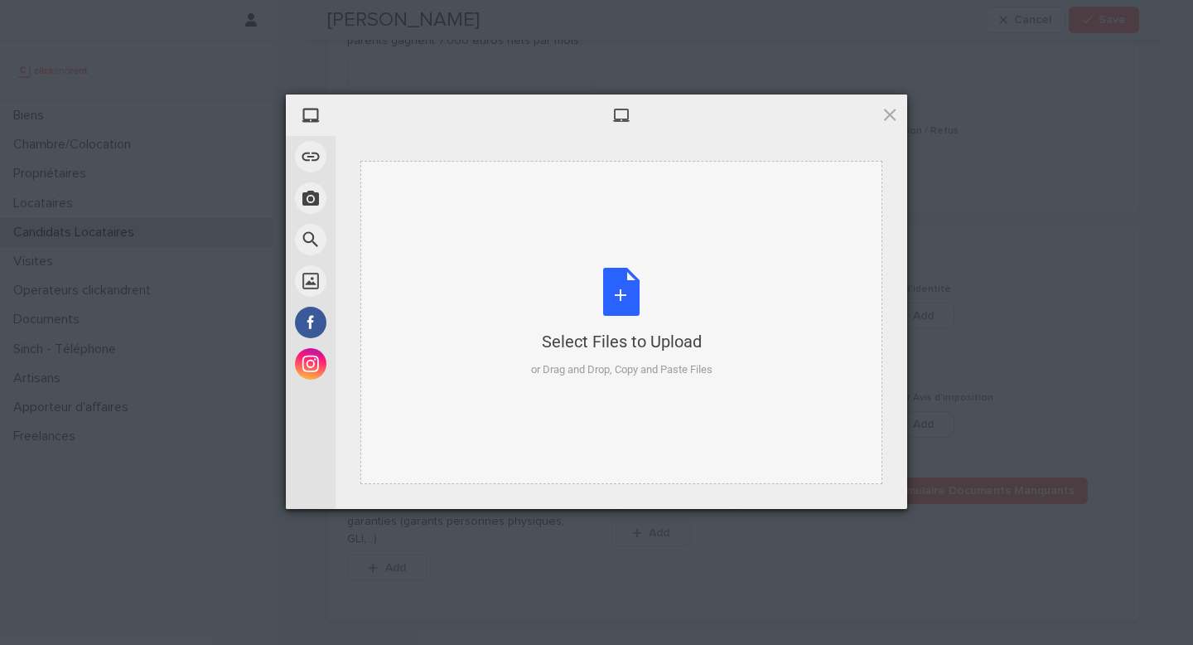
click at [597, 321] on div "Select Files to Upload or Drag and Drop, Copy and Paste Files" at bounding box center [622, 323] width 182 height 110
click at [888, 111] on span at bounding box center [890, 114] width 18 height 18
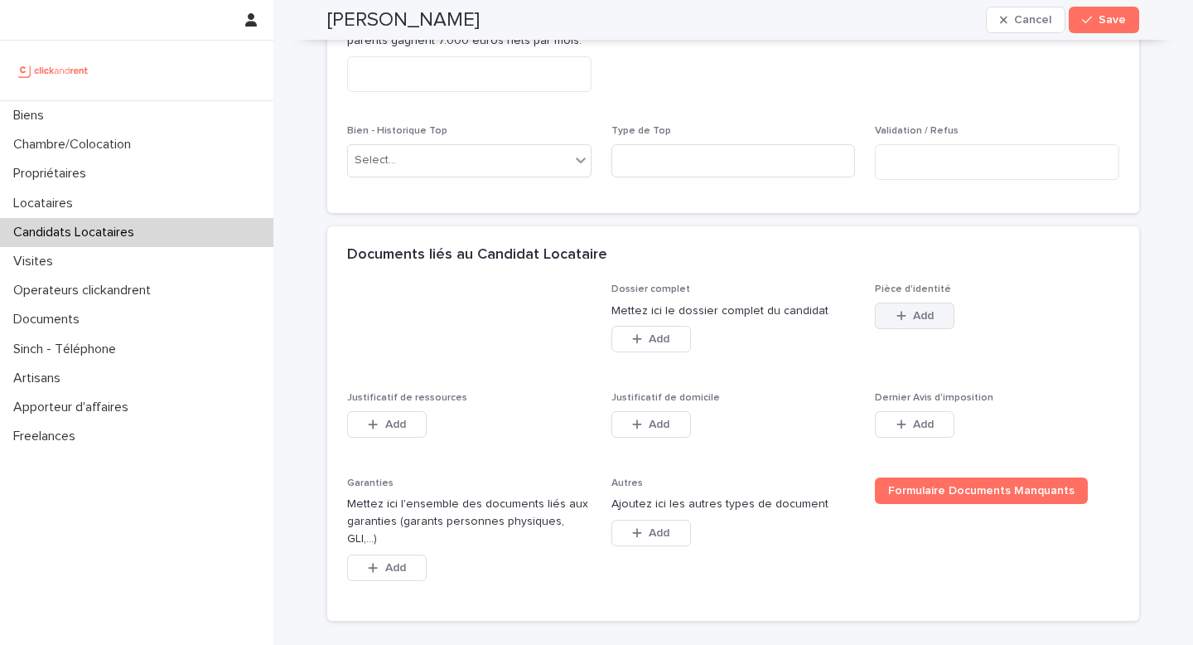
click at [913, 312] on span "Add" at bounding box center [923, 316] width 21 height 12
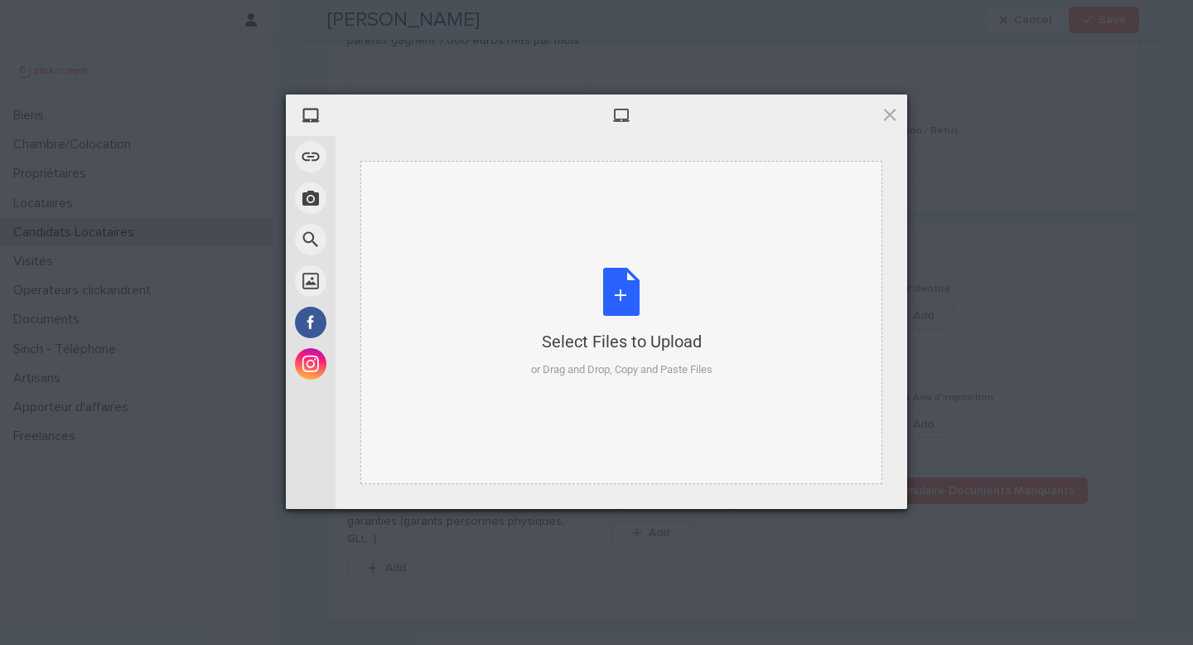
click at [607, 328] on div "Select Files to Upload or Drag and Drop, Copy and Paste Files" at bounding box center [622, 323] width 182 height 110
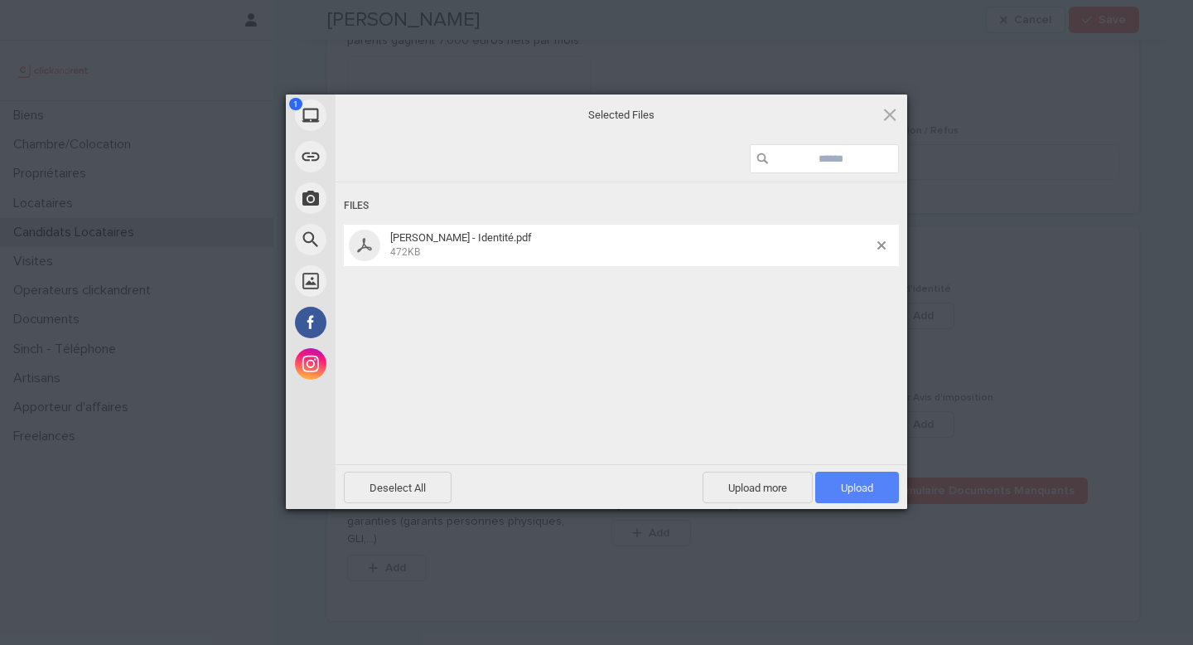
click at [854, 490] on span "Upload 1" at bounding box center [857, 488] width 32 height 12
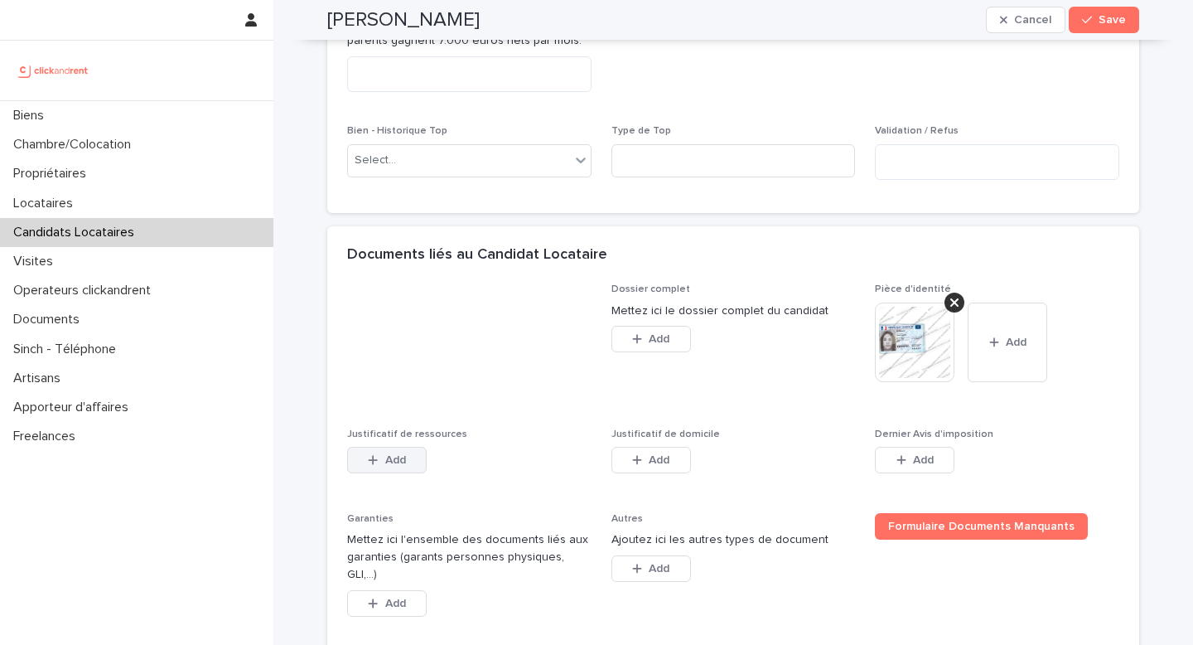
click at [385, 462] on span "Add" at bounding box center [395, 460] width 21 height 12
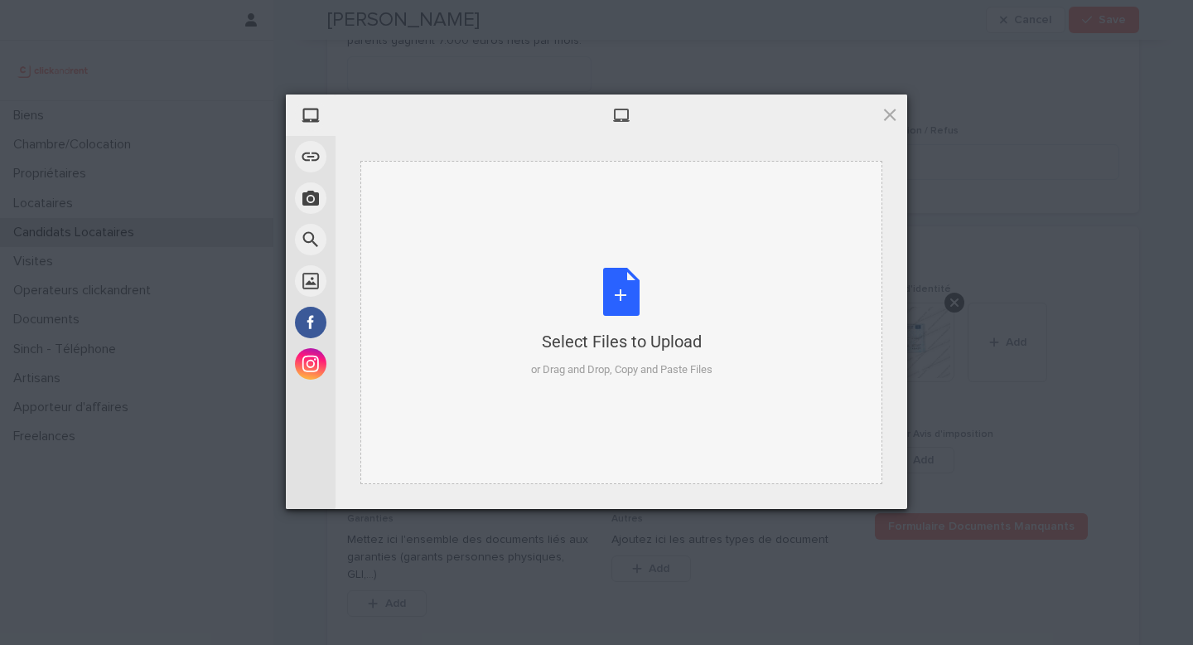
click at [580, 373] on div "or Drag and Drop, Copy and Paste Files" at bounding box center [622, 369] width 182 height 17
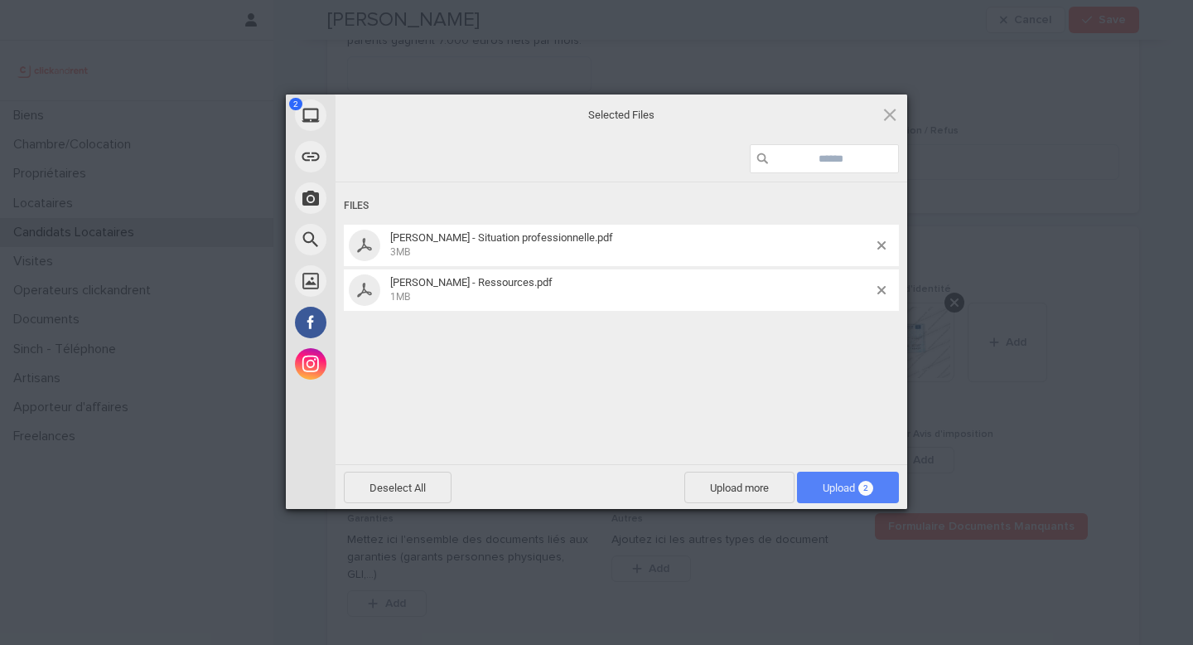
click at [825, 486] on span "Upload 2" at bounding box center [848, 488] width 51 height 12
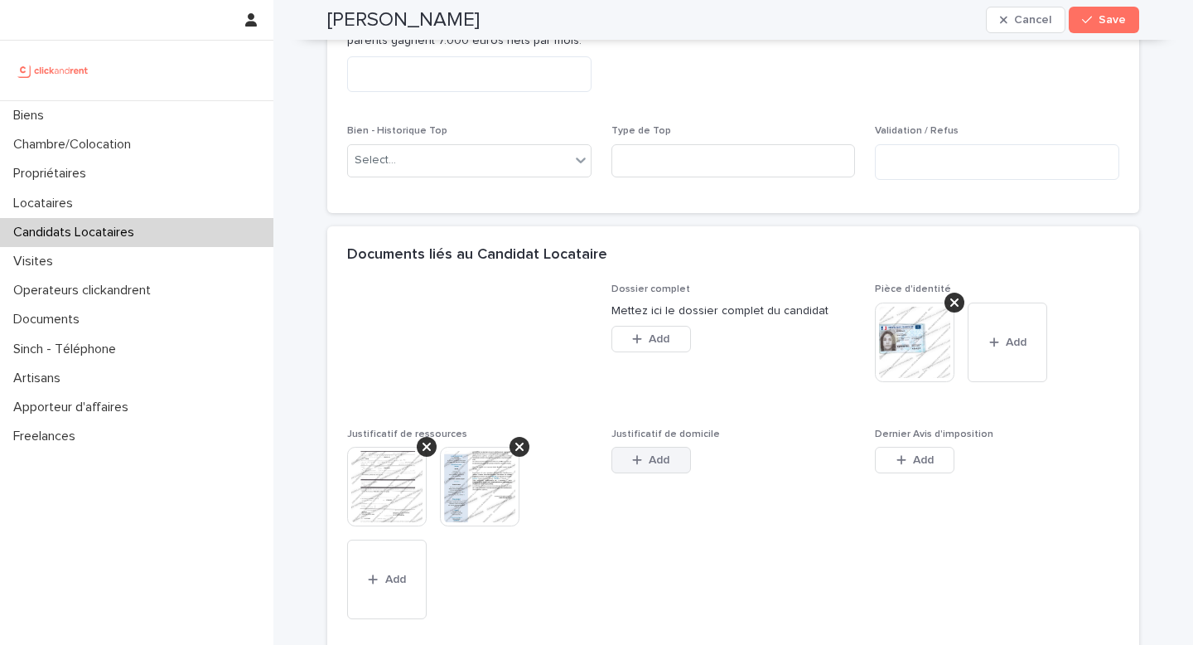
click at [637, 460] on div "button" at bounding box center [640, 460] width 17 height 12
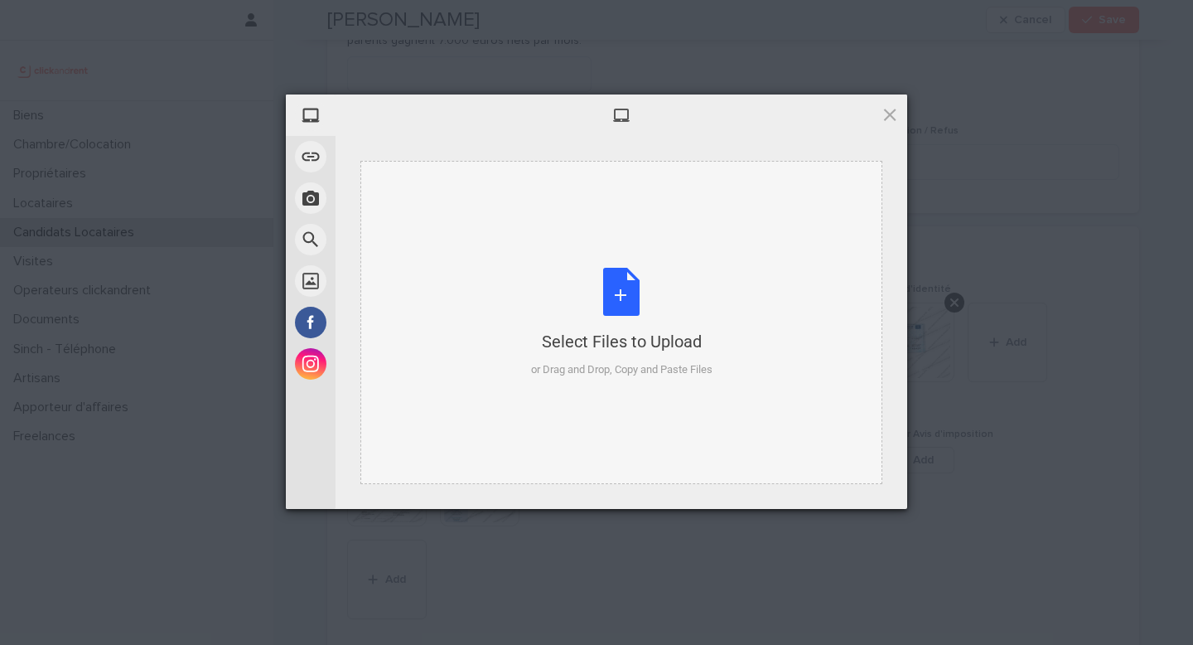
click at [555, 309] on div "Select Files to Upload or Drag and Drop, Copy and Paste Files" at bounding box center [622, 323] width 182 height 110
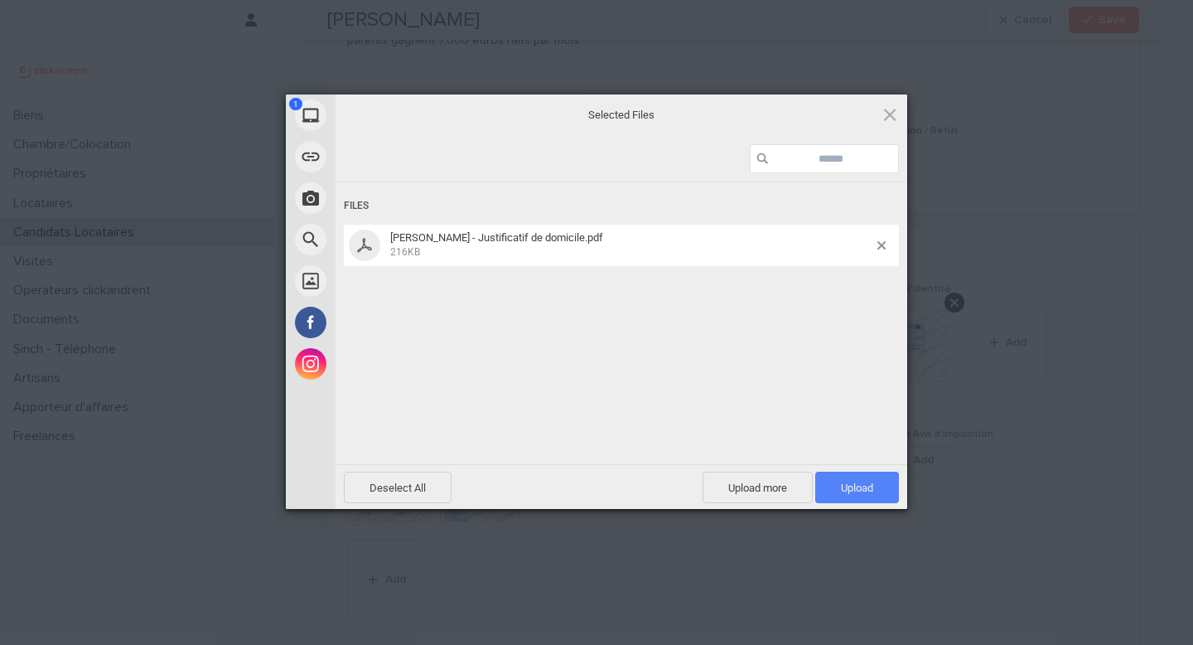
click at [859, 491] on span "Upload 1" at bounding box center [857, 488] width 32 height 12
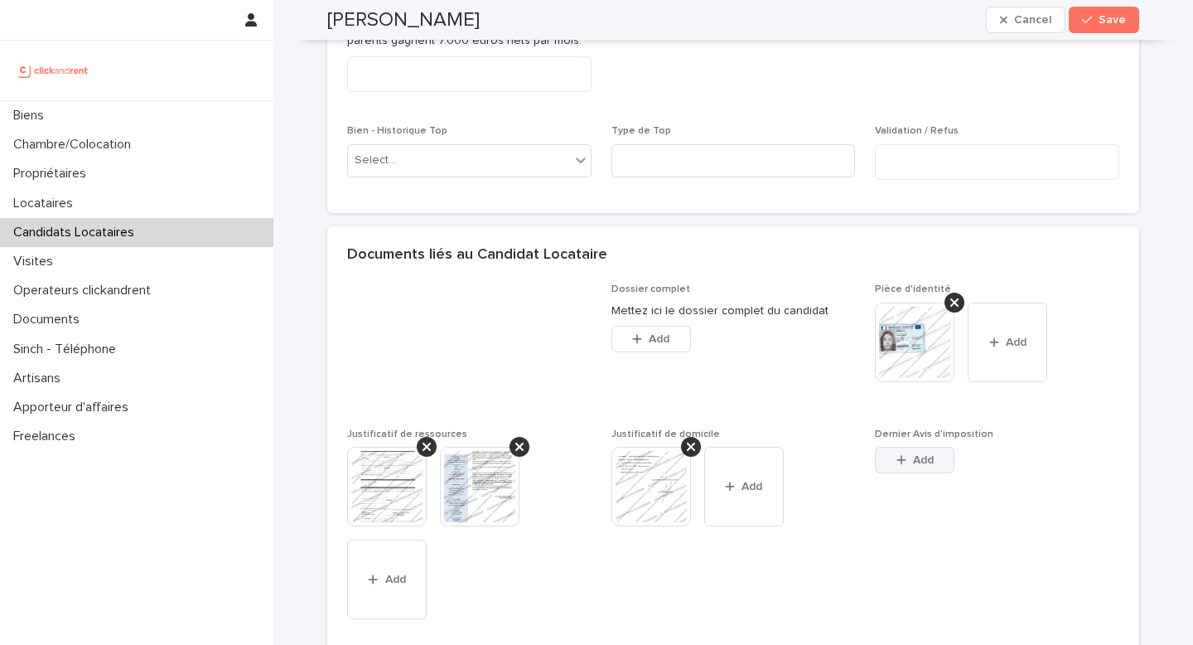
click at [897, 454] on icon "button" at bounding box center [902, 460] width 10 height 12
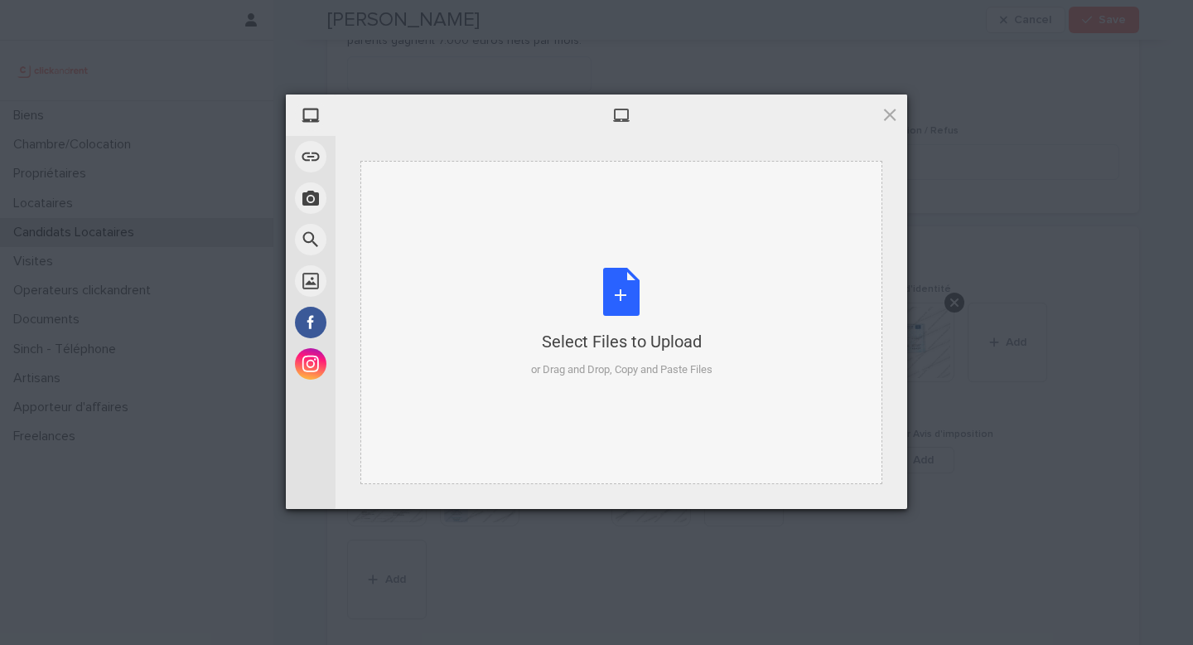
click at [638, 351] on div "Select Files to Upload" at bounding box center [622, 341] width 182 height 23
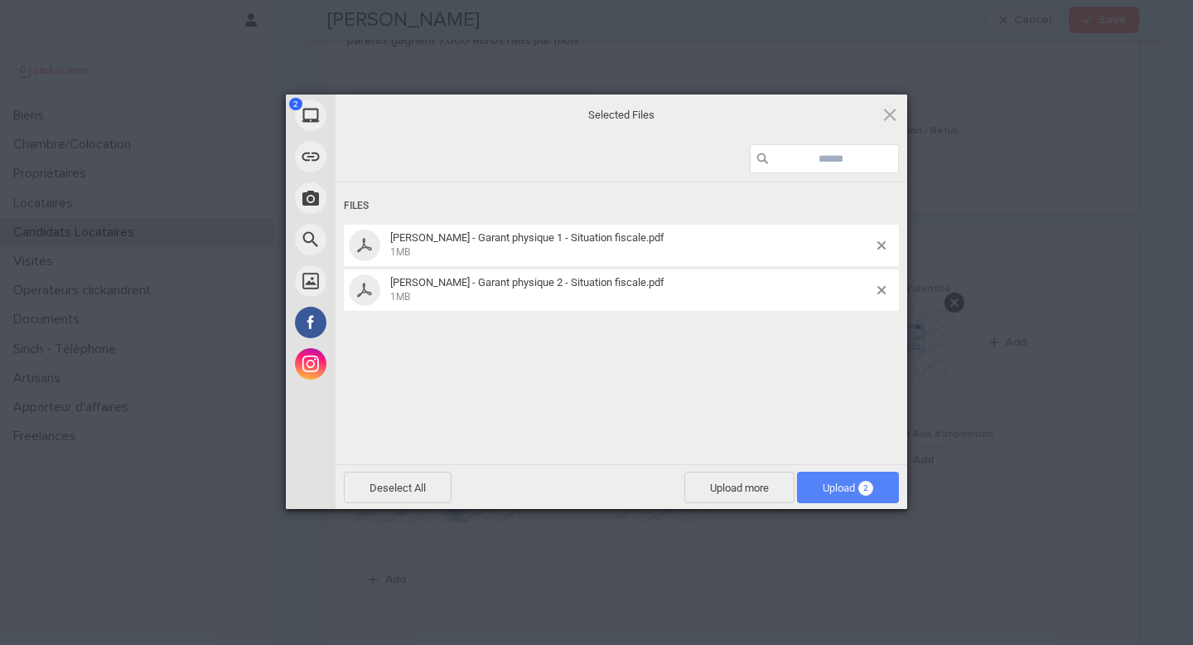
click at [833, 479] on span "Upload 2" at bounding box center [848, 487] width 102 height 31
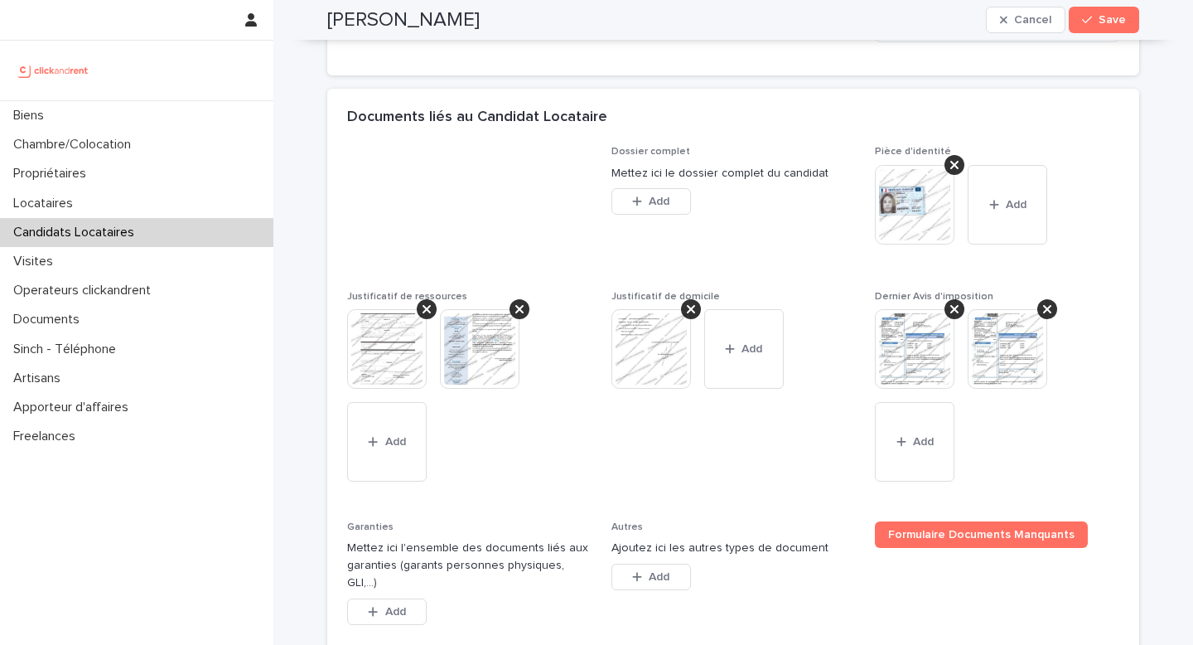
scroll to position [1361, 0]
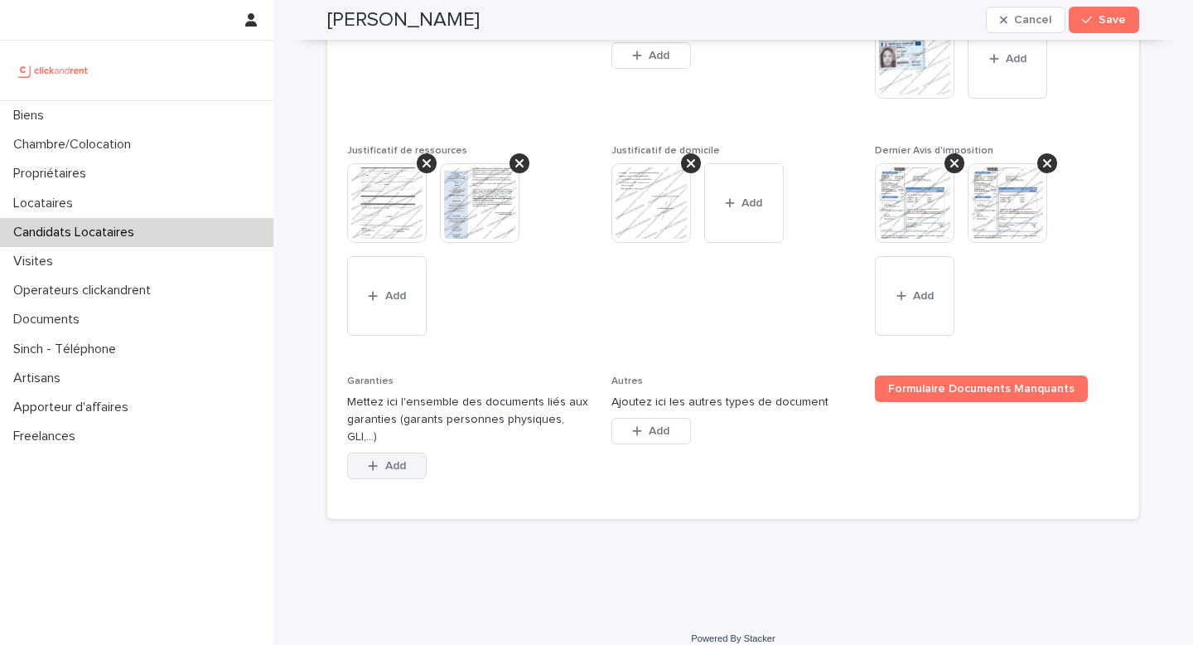
click at [395, 460] on span "Add" at bounding box center [395, 466] width 21 height 12
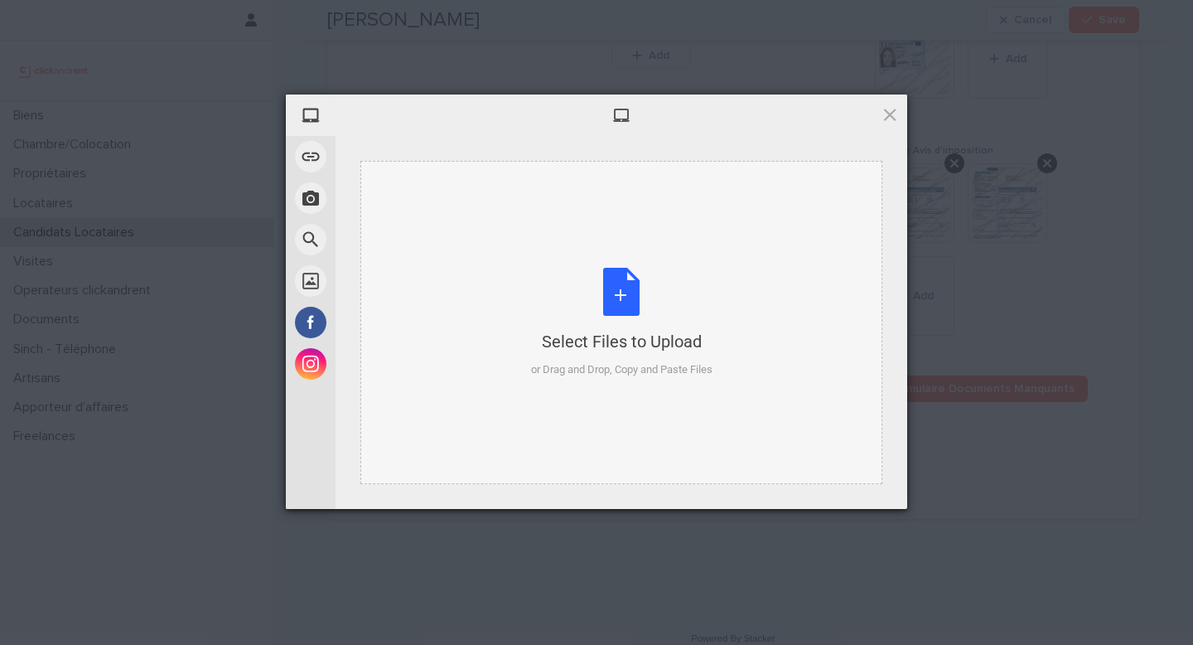
click at [577, 281] on div "Select Files to Upload or Drag and Drop, Copy and Paste Files" at bounding box center [622, 323] width 182 height 110
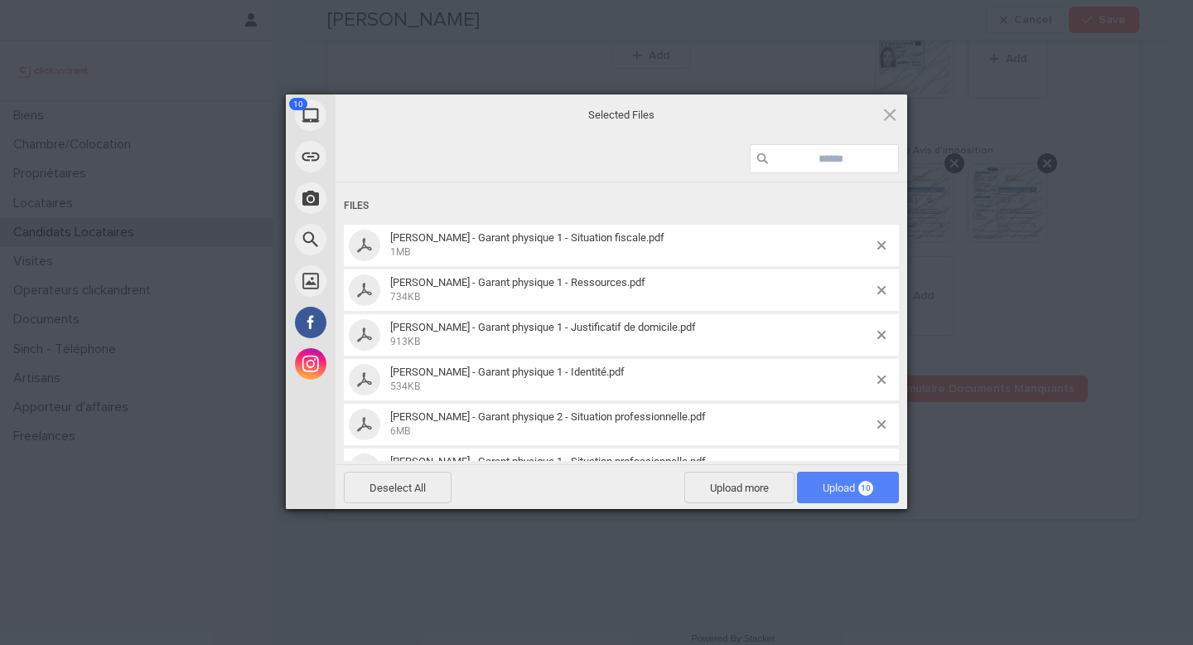
click at [845, 485] on span "Upload 10" at bounding box center [848, 488] width 51 height 12
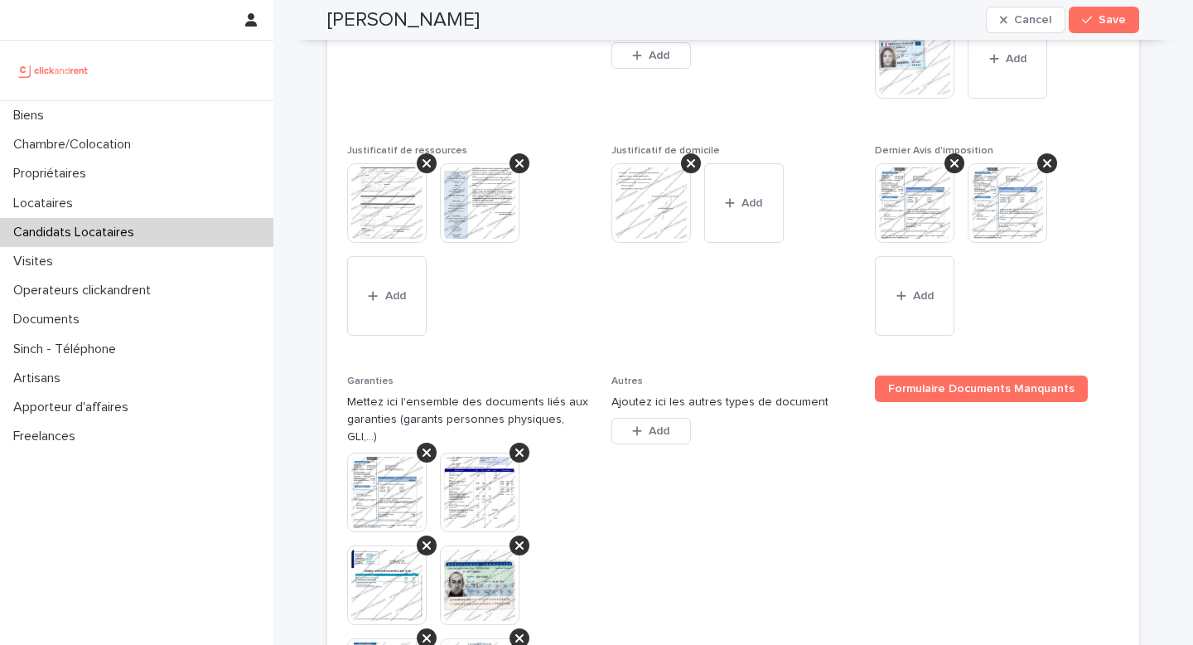
scroll to position [1729, 0]
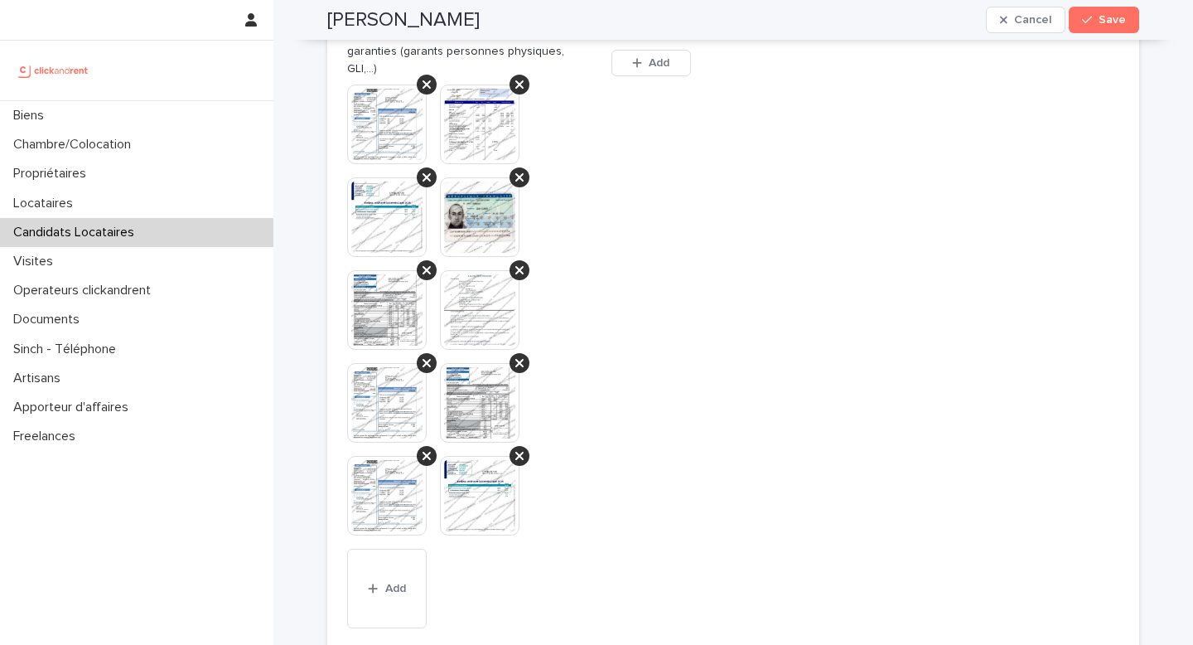
drag, startPoint x: 576, startPoint y: 518, endPoint x: 379, endPoint y: 107, distance: 456.0
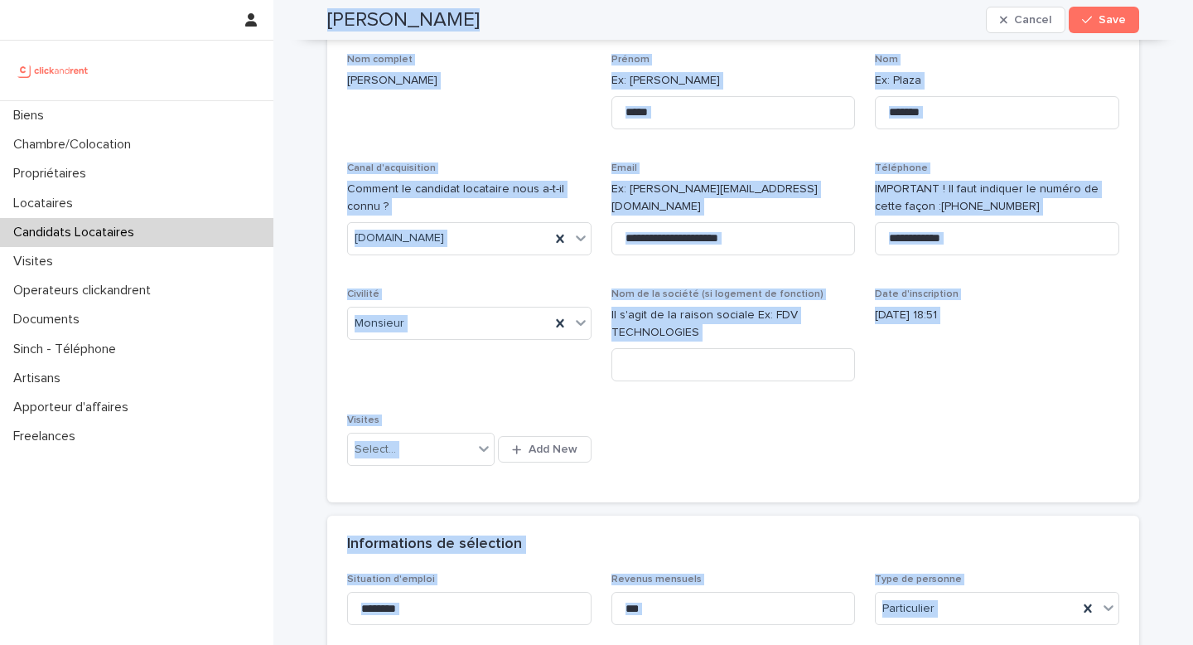
scroll to position [90, 0]
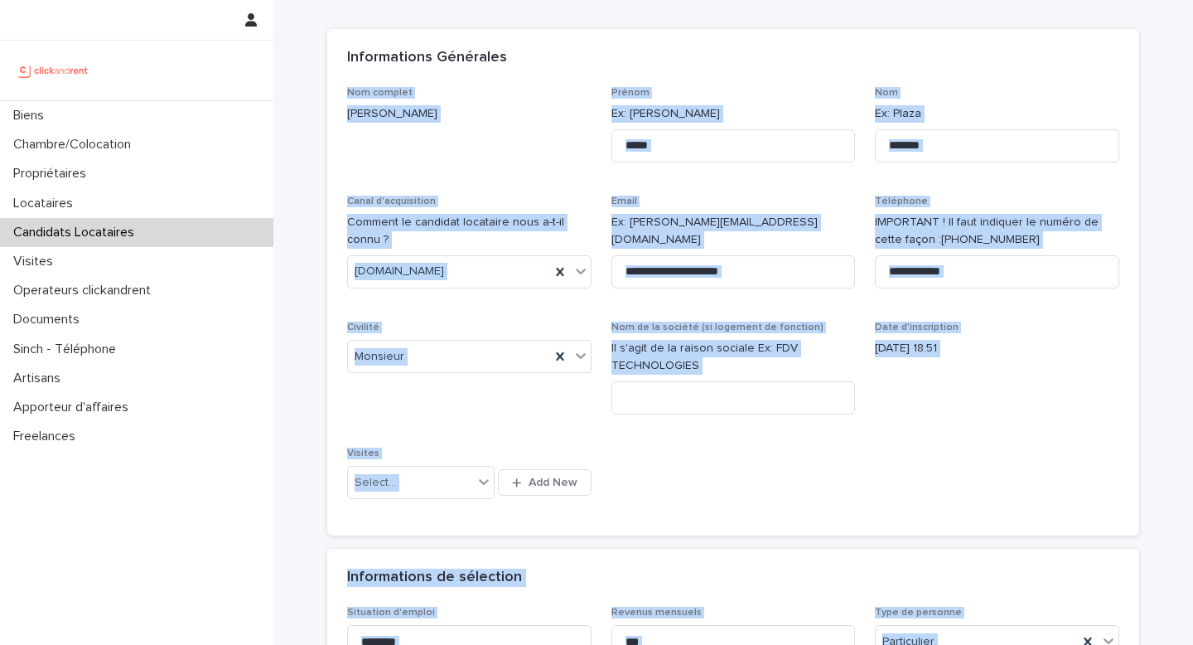
drag, startPoint x: 577, startPoint y: 521, endPoint x: 335, endPoint y: 87, distance: 497.2
click at [464, 425] on span "Civilité Monsieur" at bounding box center [469, 375] width 244 height 106
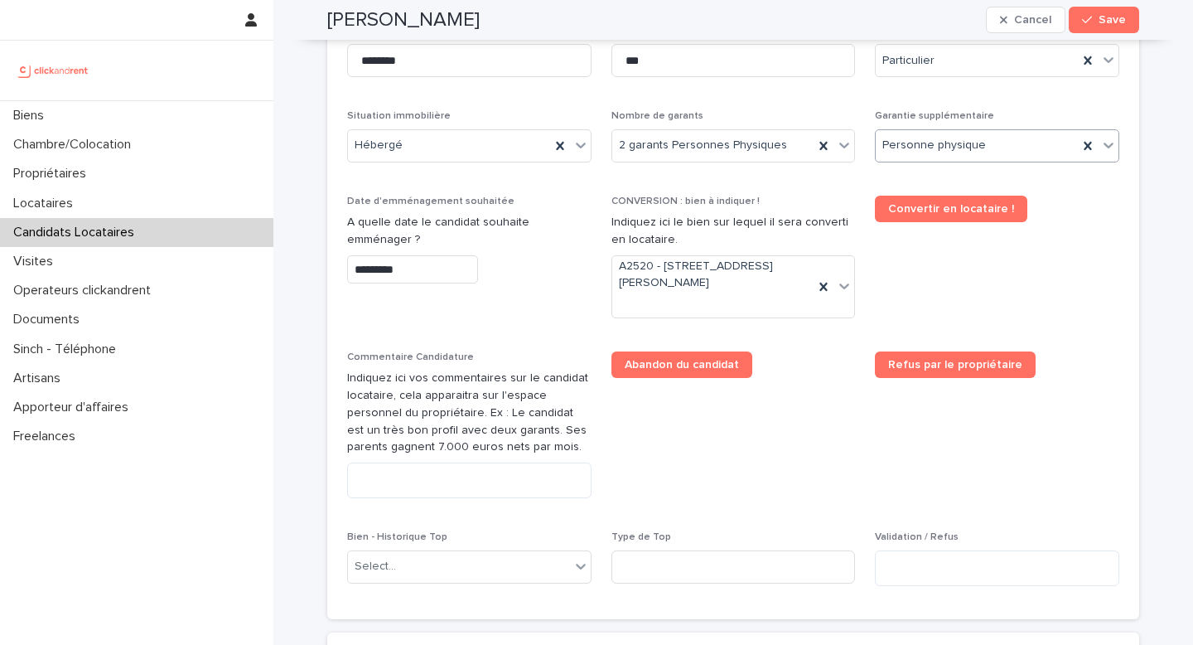
scroll to position [686, 0]
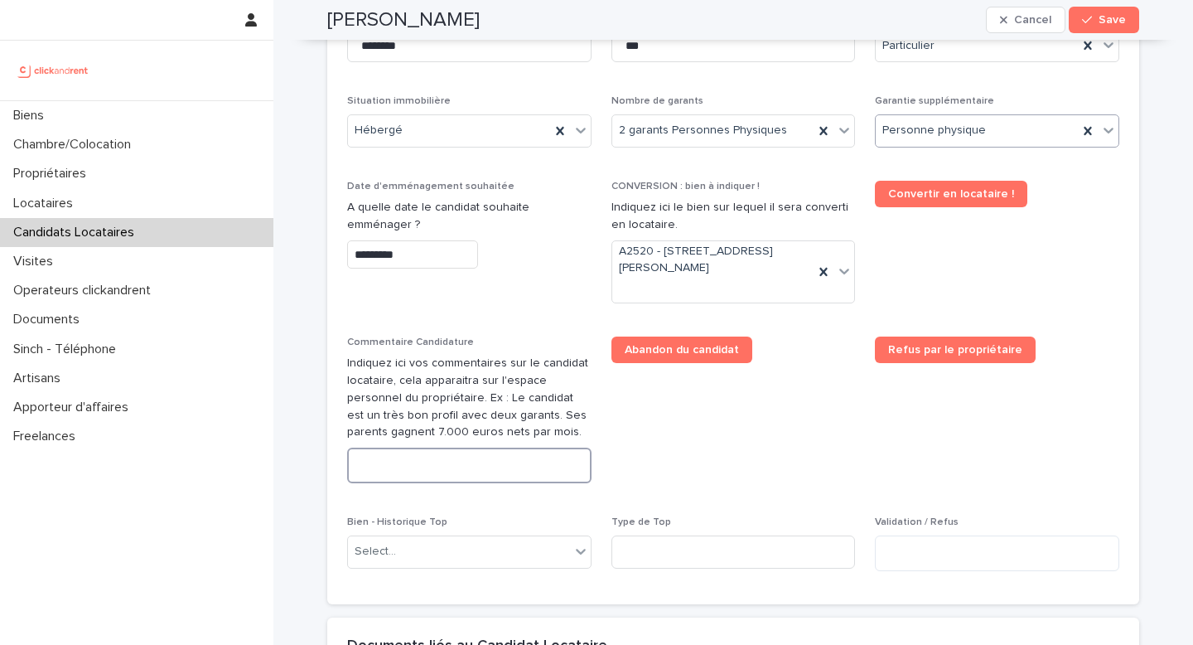
click at [439, 467] on textarea at bounding box center [469, 466] width 244 height 36
paste textarea "**********"
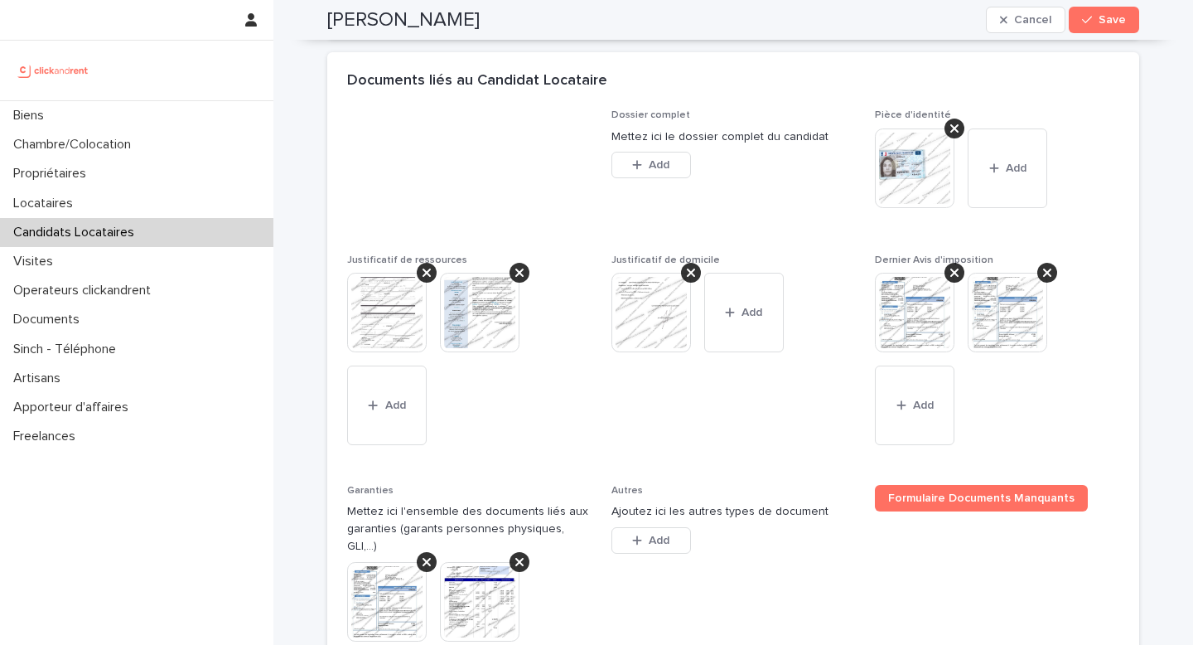
scroll to position [1682, 0]
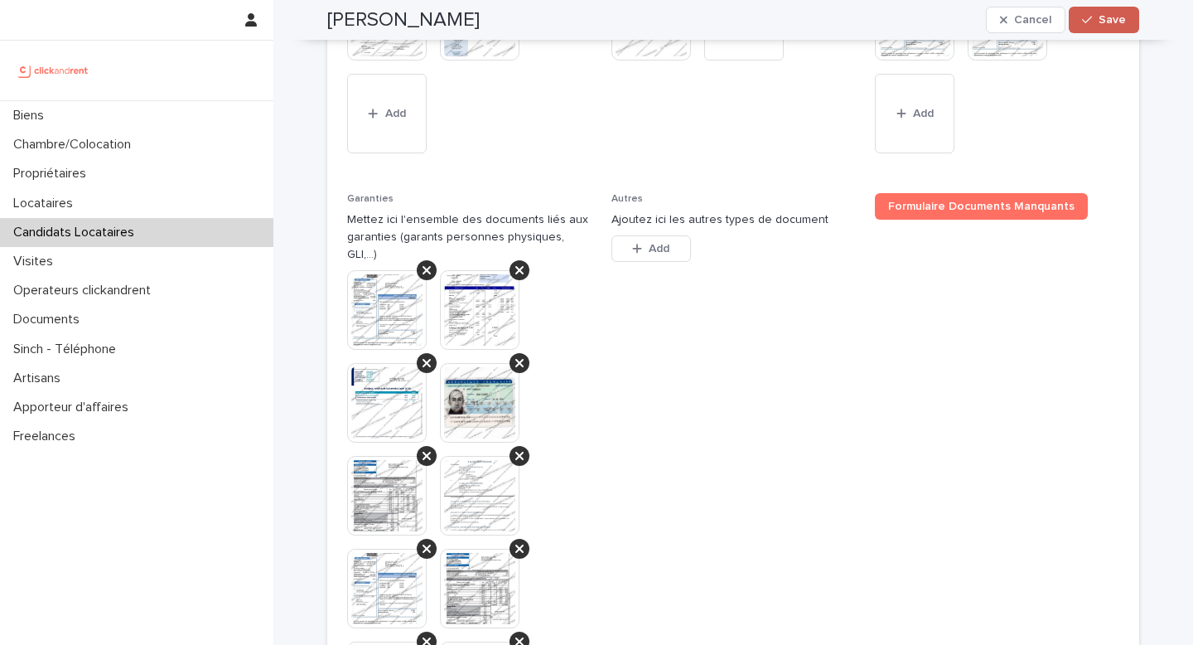
type textarea "**********"
click at [994, 15] on span "Save" at bounding box center [1112, 20] width 27 height 12
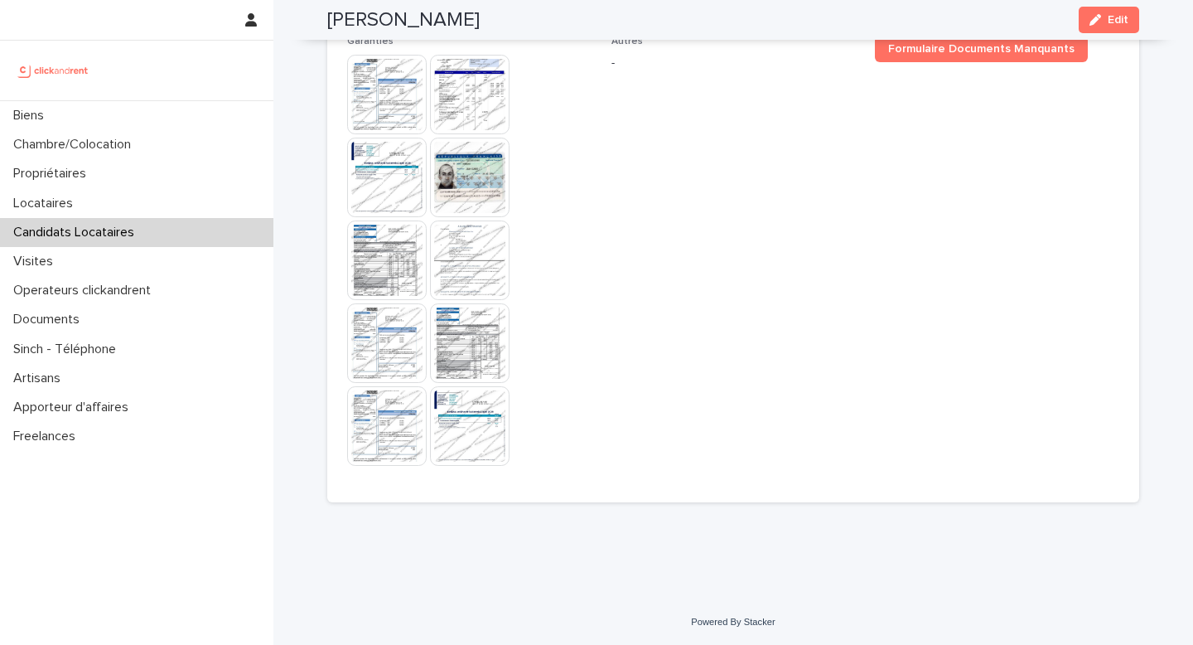
scroll to position [1328, 0]
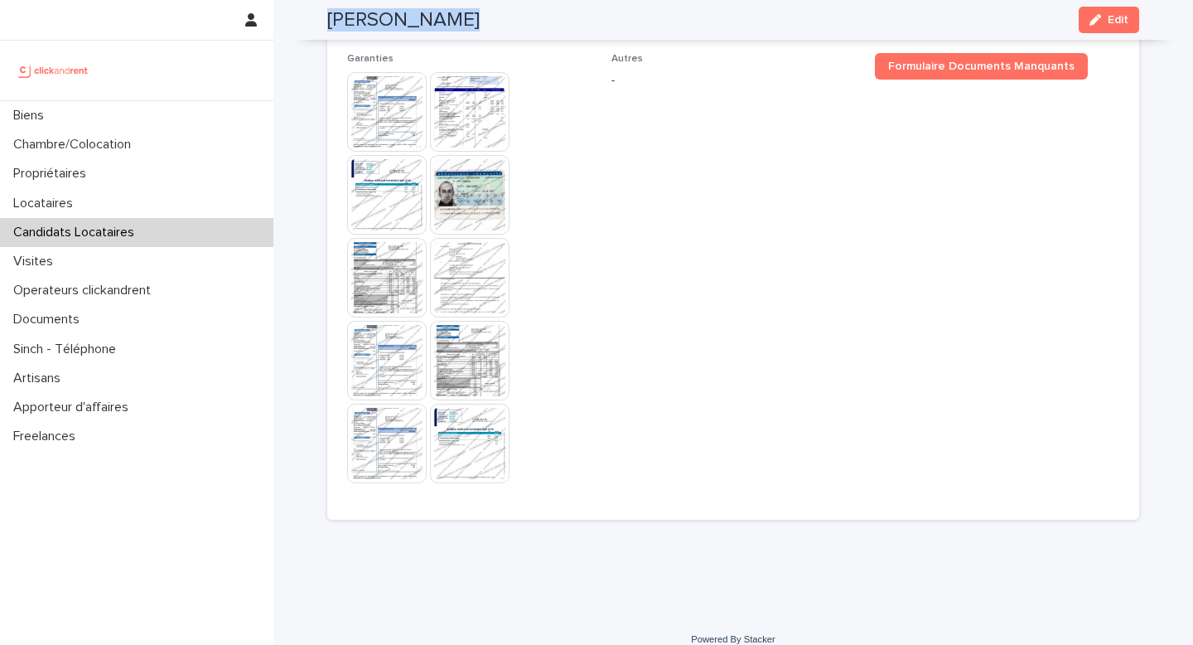
drag, startPoint x: 455, startPoint y: 19, endPoint x: 306, endPoint y: 18, distance: 149.2
click at [306, 18] on div "Lucas Mourlan Edit" at bounding box center [734, 20] width 892 height 40
copy h2 "Lucas Mourlan"
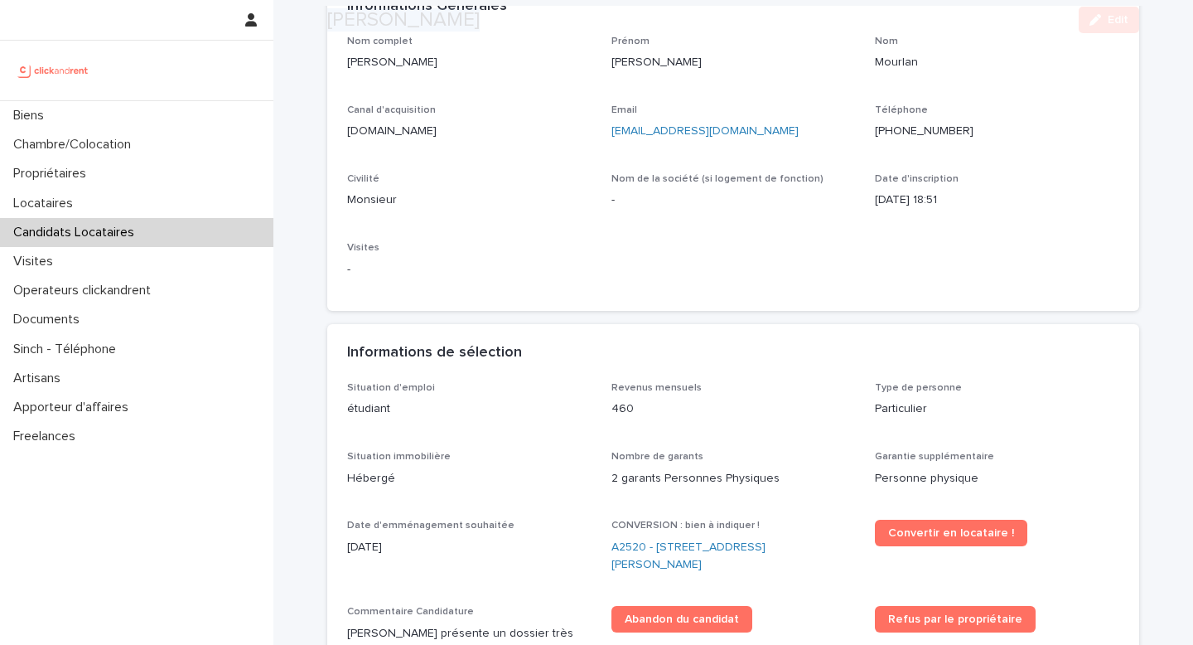
scroll to position [162, 0]
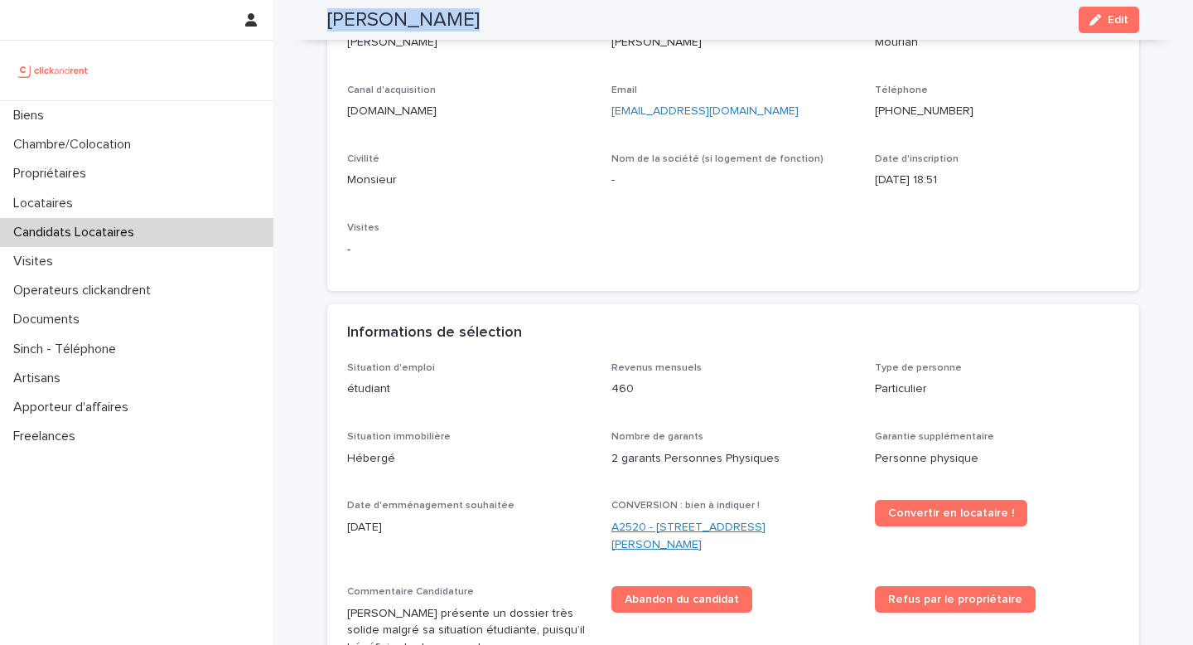
click at [678, 523] on link "A2520 - 1 impasse Tony Poncet, Toulouse 31300" at bounding box center [734, 536] width 244 height 35
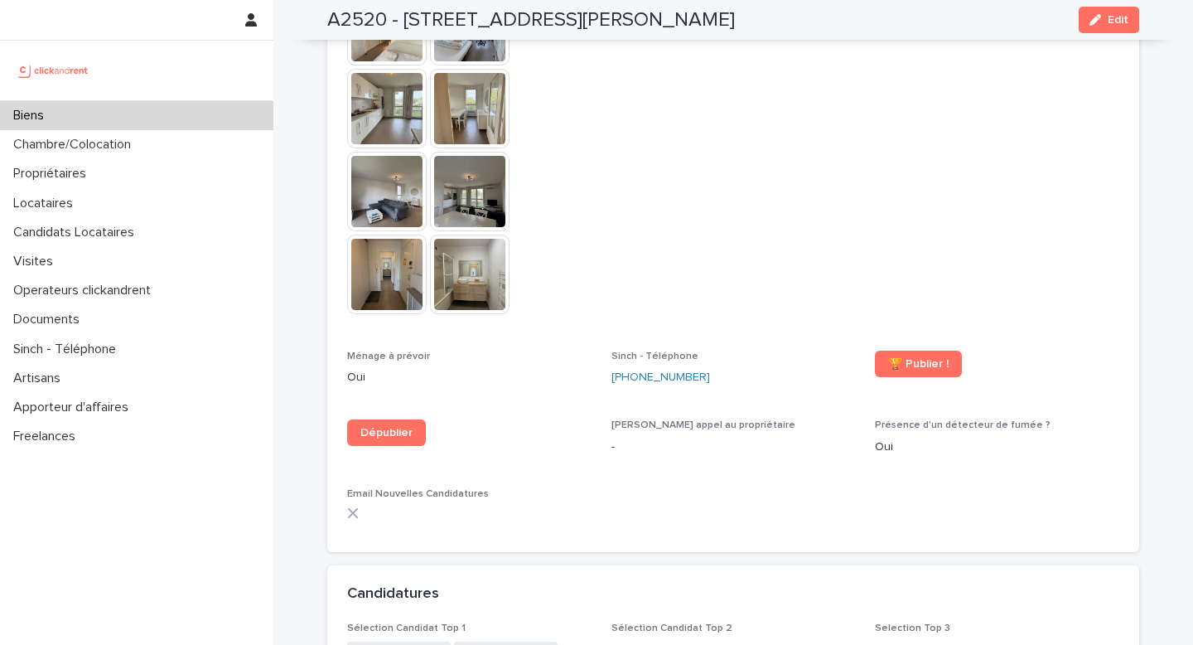
scroll to position [5016, 0]
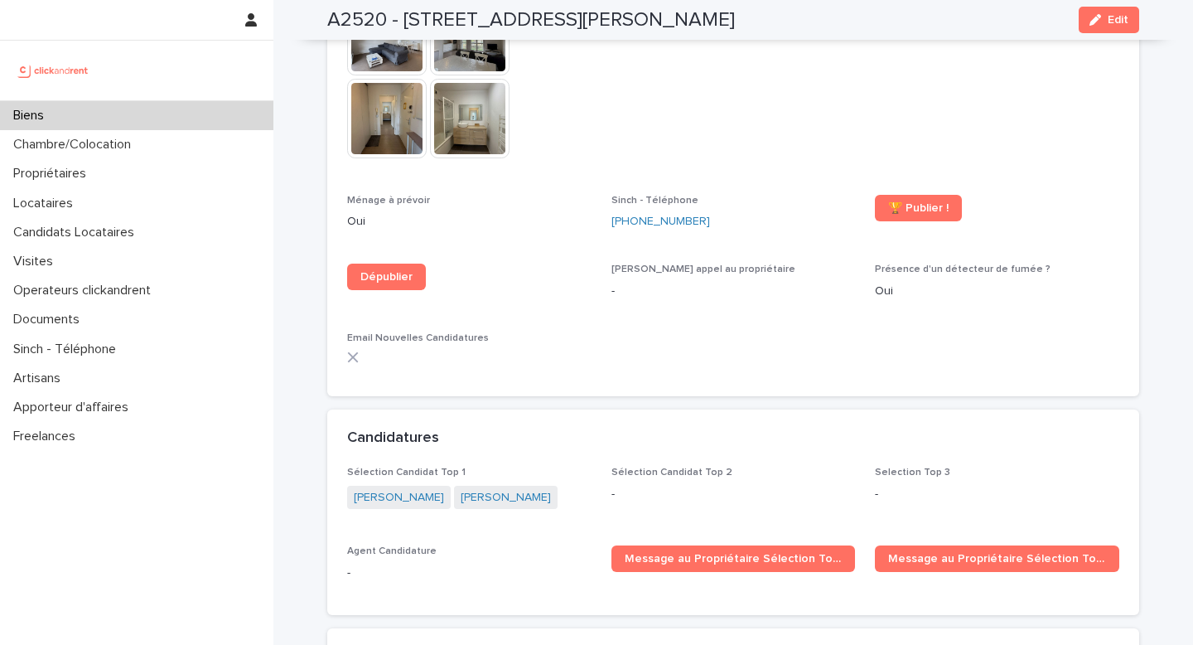
click at [177, 115] on div "Biens" at bounding box center [136, 115] width 273 height 29
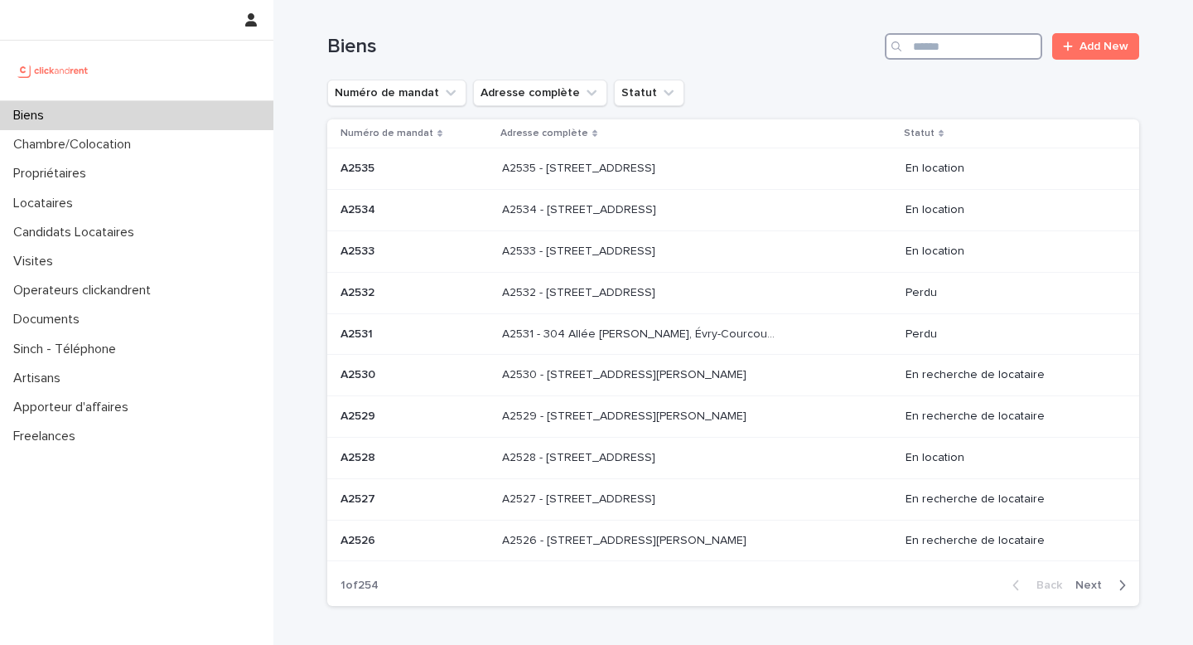
click at [994, 54] on input "Search" at bounding box center [963, 46] width 157 height 27
paste input "*****"
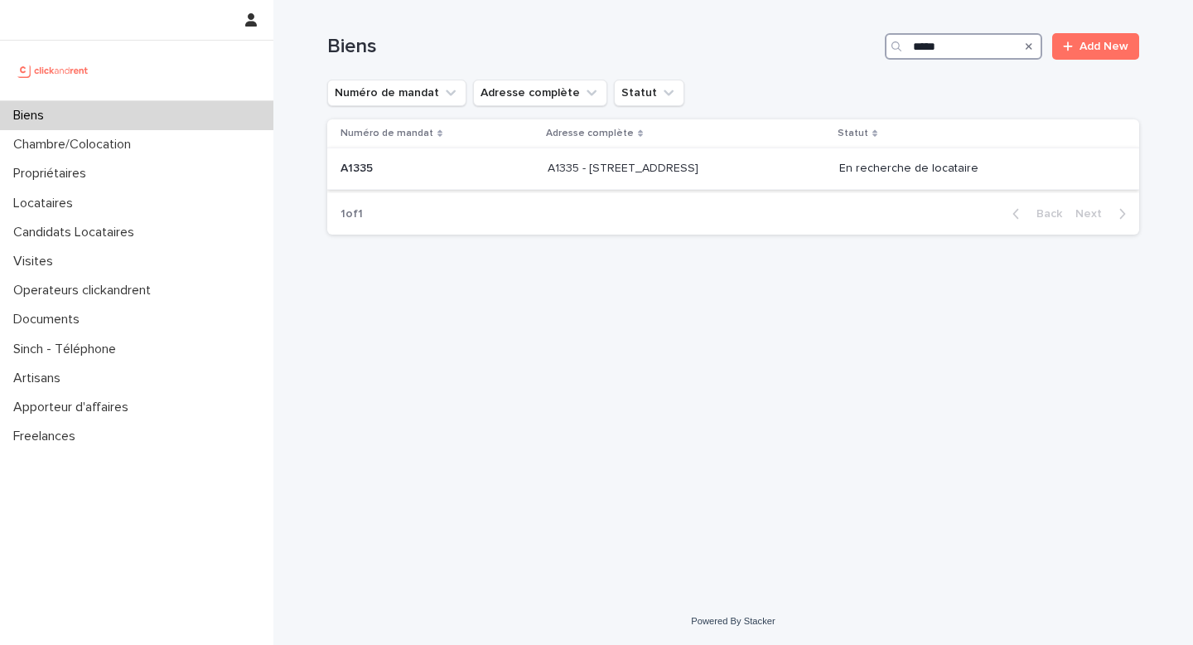
type input "*****"
click at [593, 182] on div "A1335 - 48 bis rue Custine, Paris 75018 A1335 - 48 bis rue Custine, Paris 75018" at bounding box center [687, 168] width 278 height 27
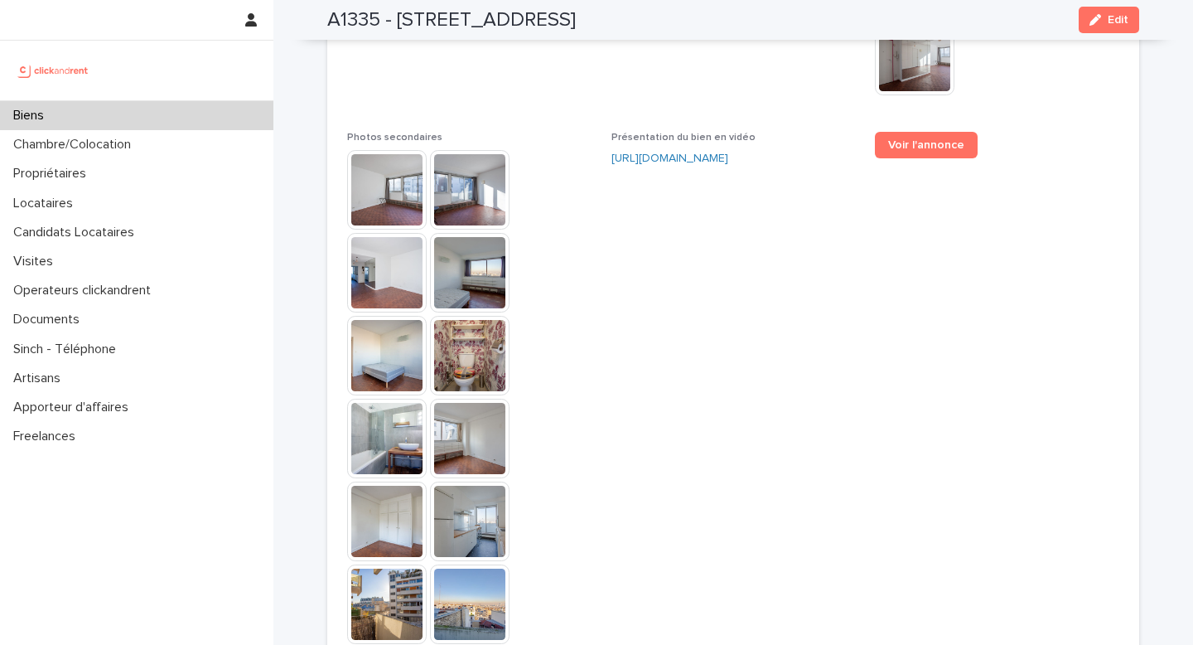
scroll to position [5121, 0]
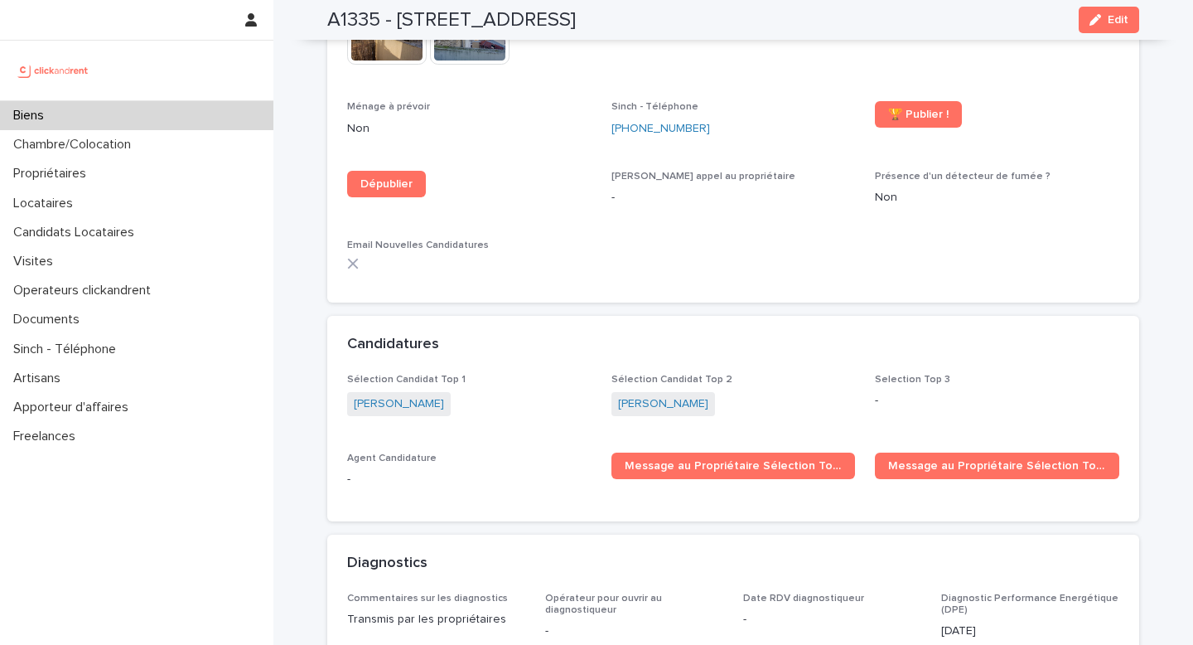
click at [77, 109] on div "Biens" at bounding box center [136, 115] width 273 height 29
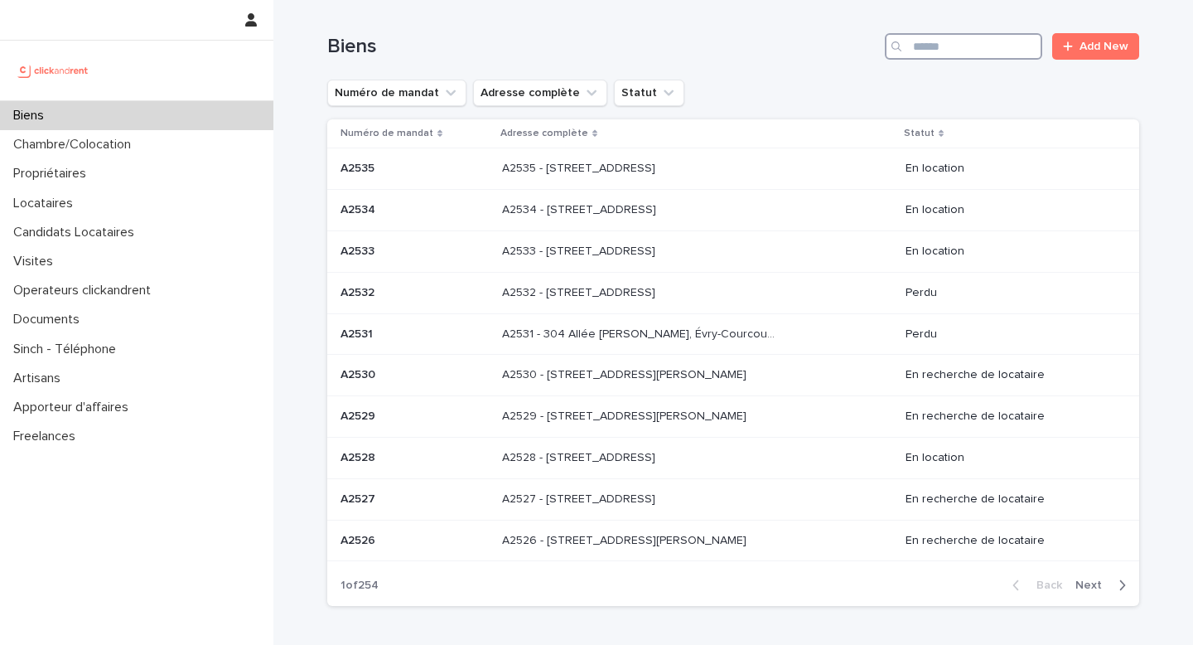
click at [981, 33] on input "Search" at bounding box center [963, 46] width 157 height 27
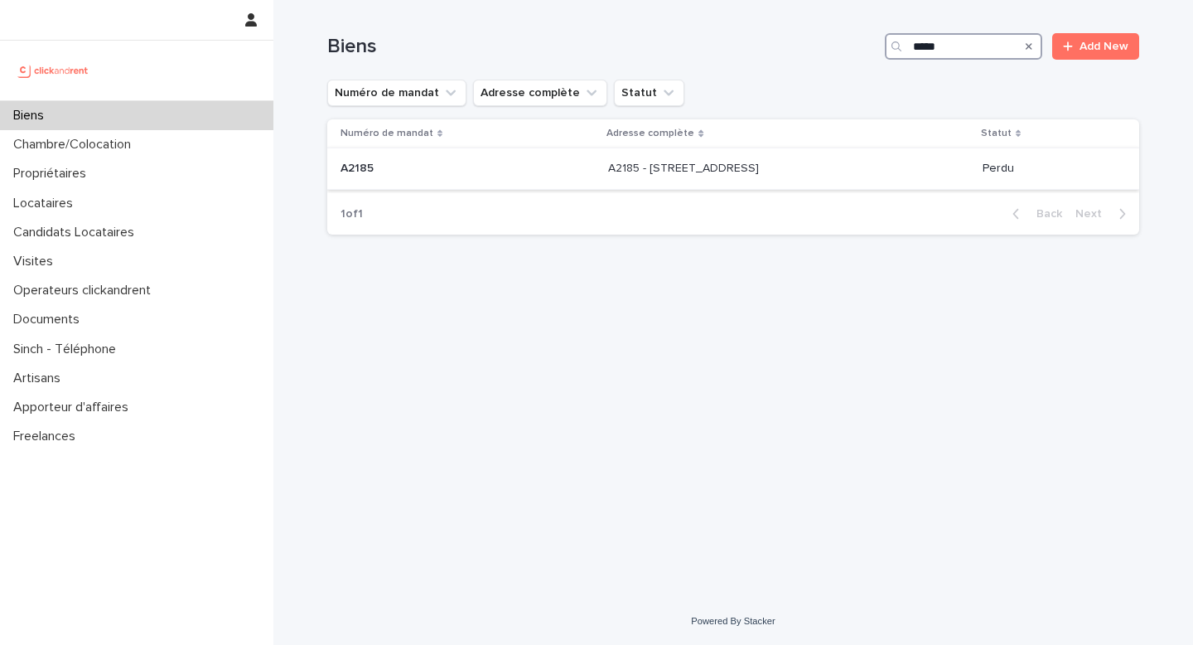
type input "*****"
click at [685, 167] on p "A2185 - 35 rue Buffon, Paris 75005" at bounding box center [685, 166] width 154 height 17
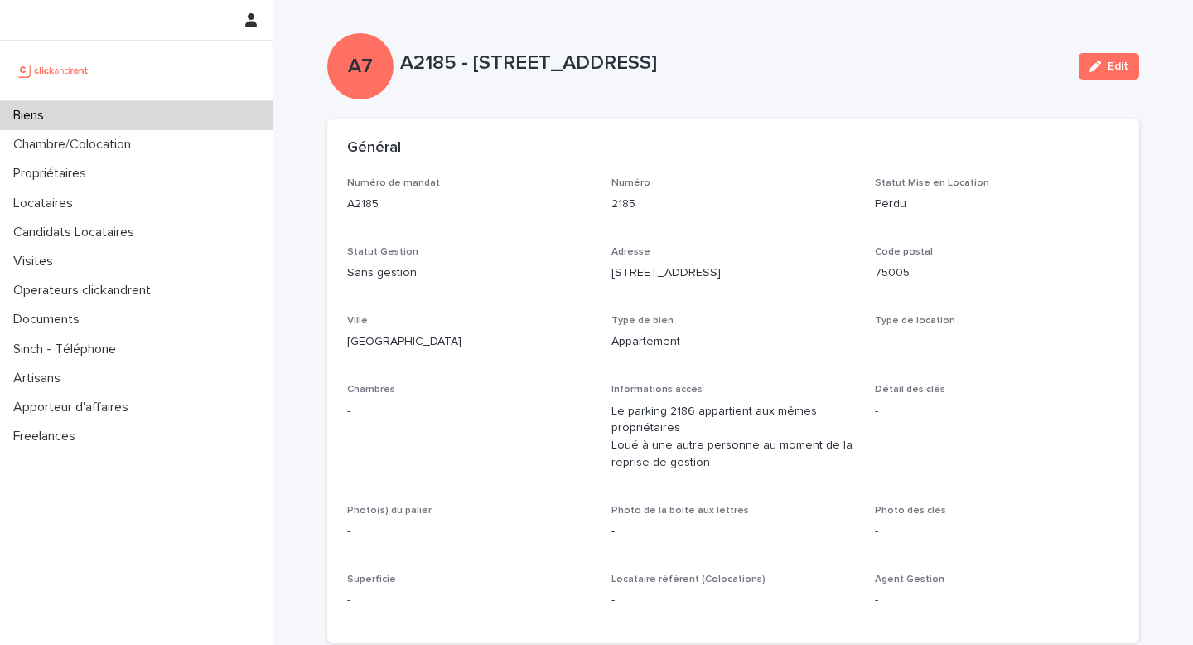
click at [222, 125] on div "Biens" at bounding box center [136, 115] width 273 height 29
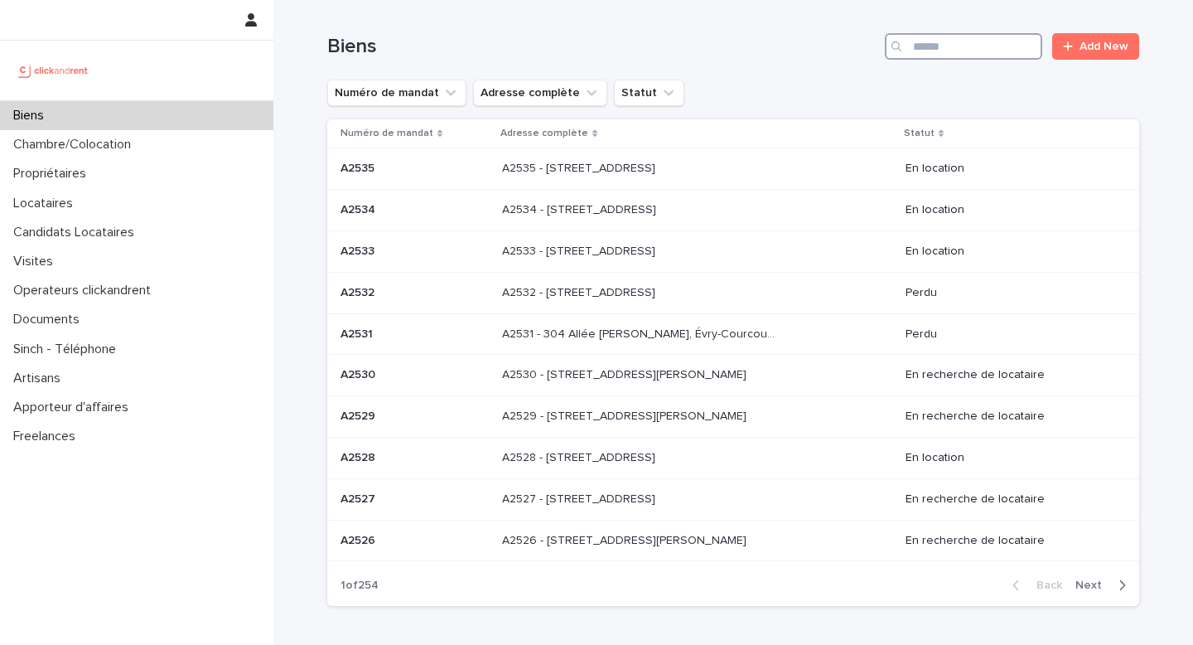
click at [994, 43] on input "Search" at bounding box center [963, 46] width 157 height 27
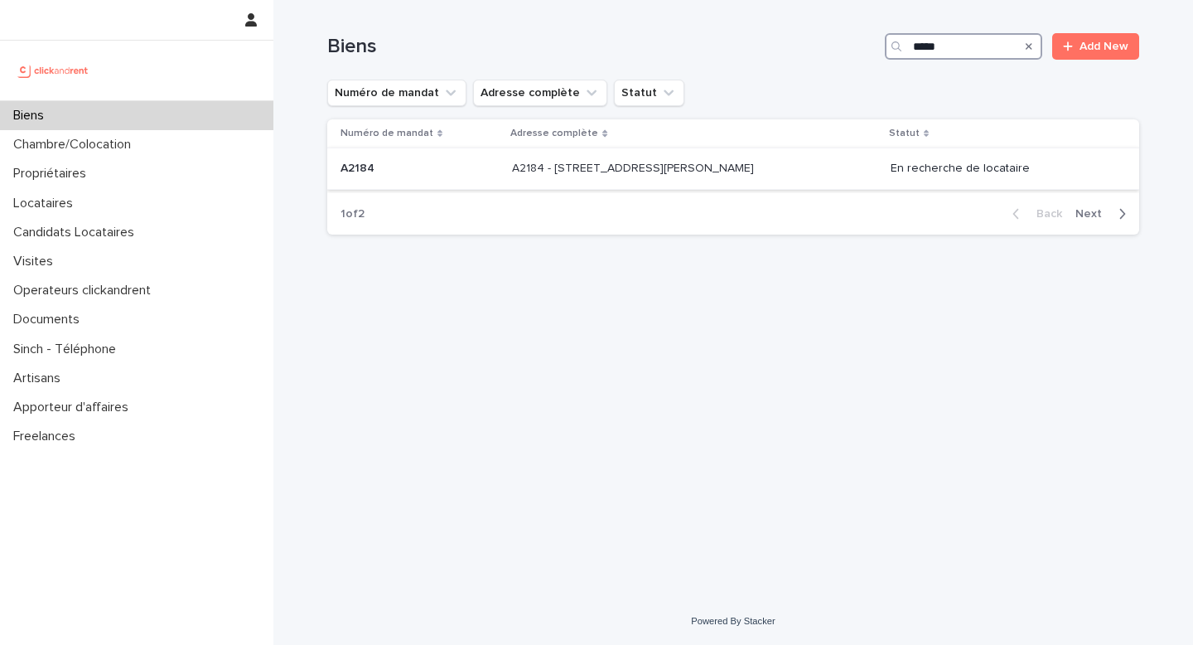
type input "*****"
click at [837, 178] on div "A2184 - 59 rue Pierre Butin, Pontoise 95300 A2184 - 59 rue Pierre Butin, Pontoi…" at bounding box center [694, 168] width 365 height 27
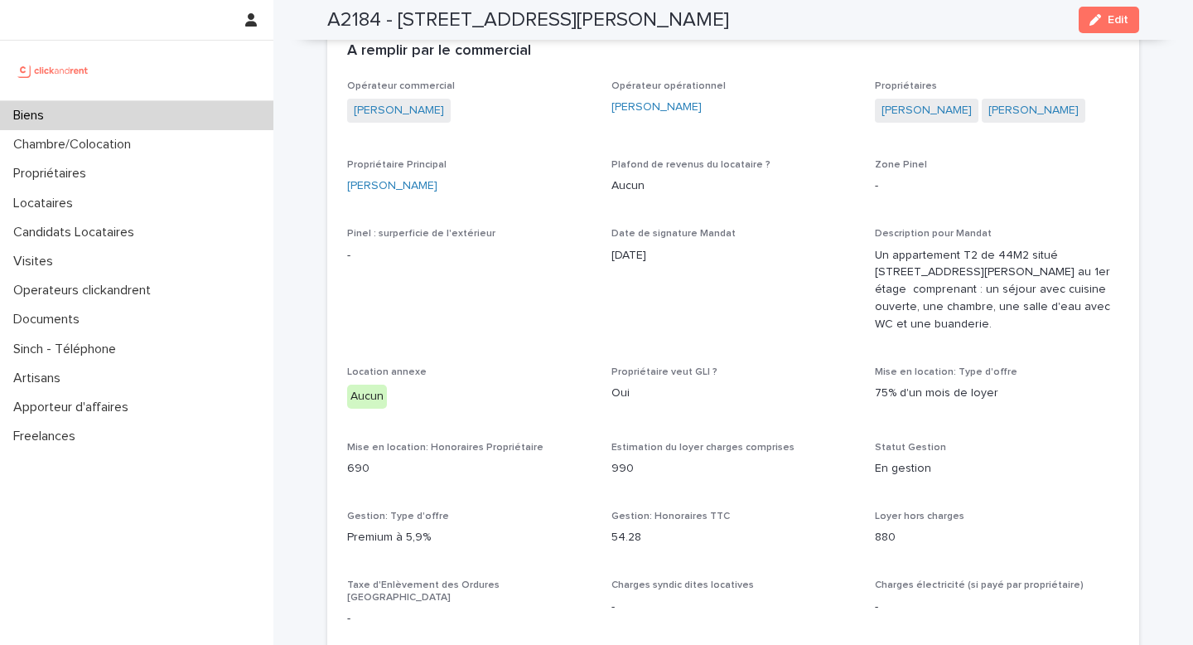
scroll to position [656, 0]
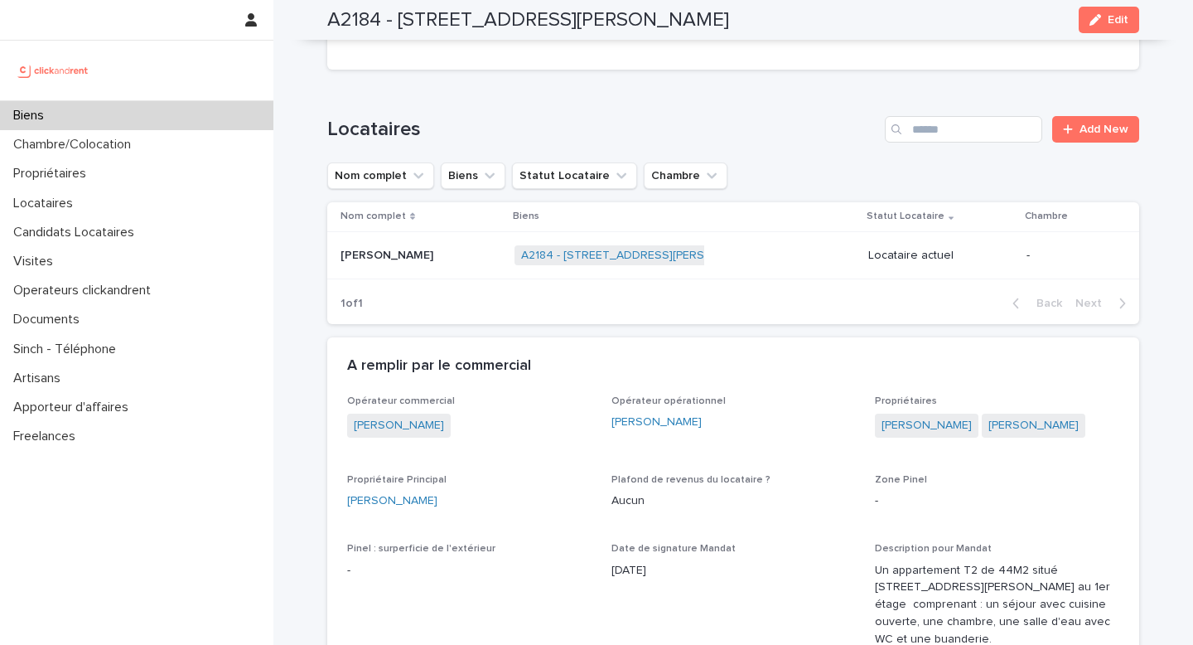
click at [448, 250] on div "Étienne Cherchour Étienne Cherchour" at bounding box center [421, 255] width 161 height 27
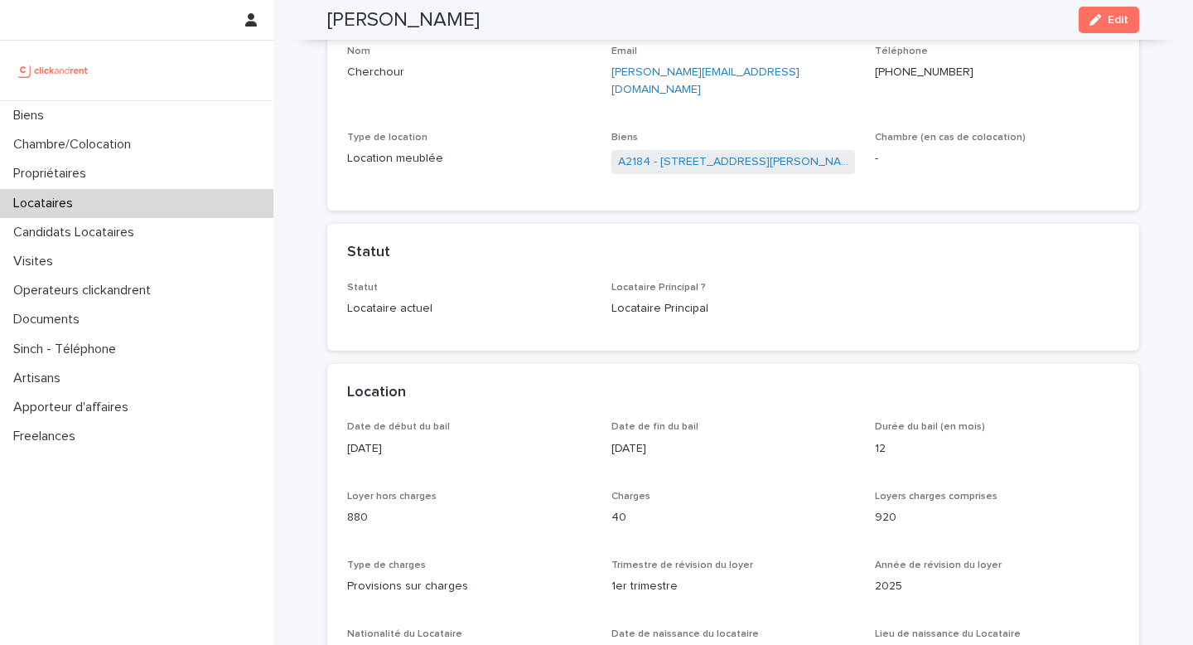
scroll to position [204, 0]
click at [135, 27] on div at bounding box center [136, 20] width 273 height 40
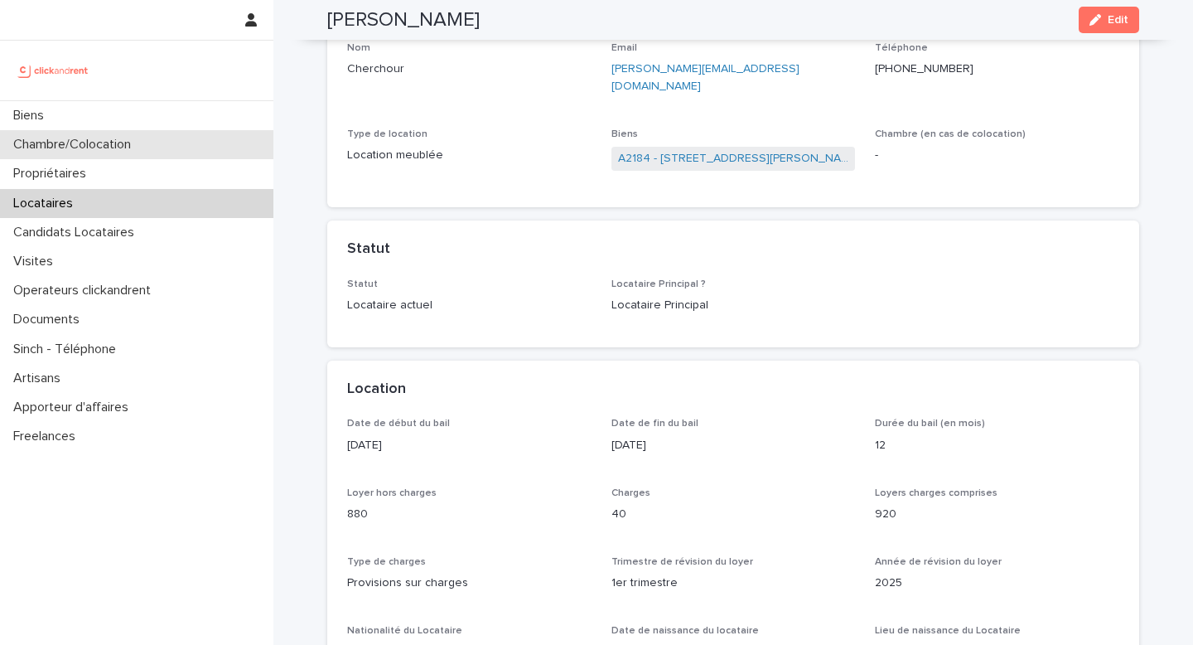
click at [85, 132] on div "Chambre/Colocation" at bounding box center [136, 144] width 273 height 29
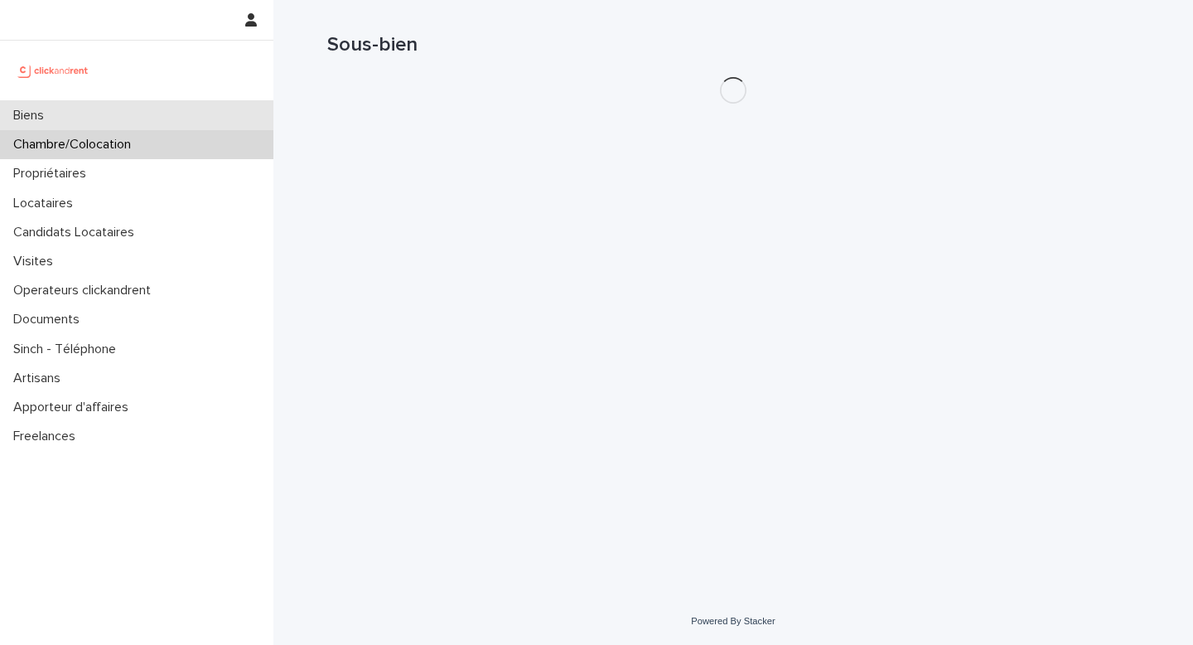
click at [87, 121] on div "Biens" at bounding box center [136, 115] width 273 height 29
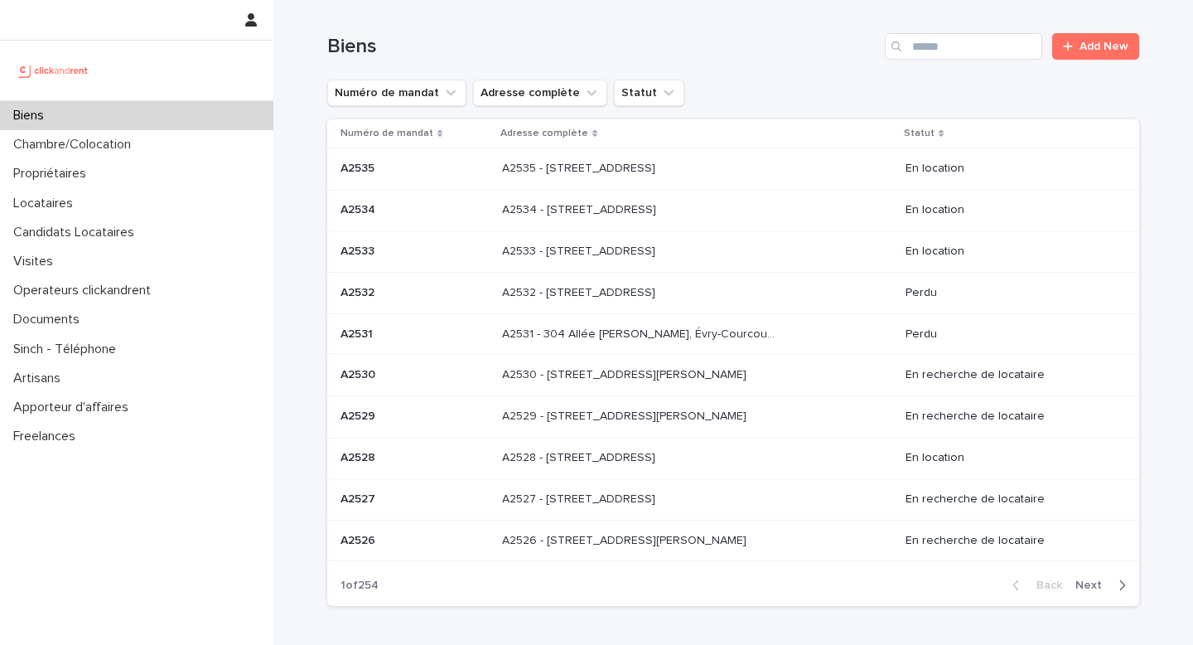
click at [116, 118] on div "Biens" at bounding box center [136, 115] width 273 height 29
click at [939, 52] on input "Search" at bounding box center [963, 46] width 157 height 27
paste input "*****"
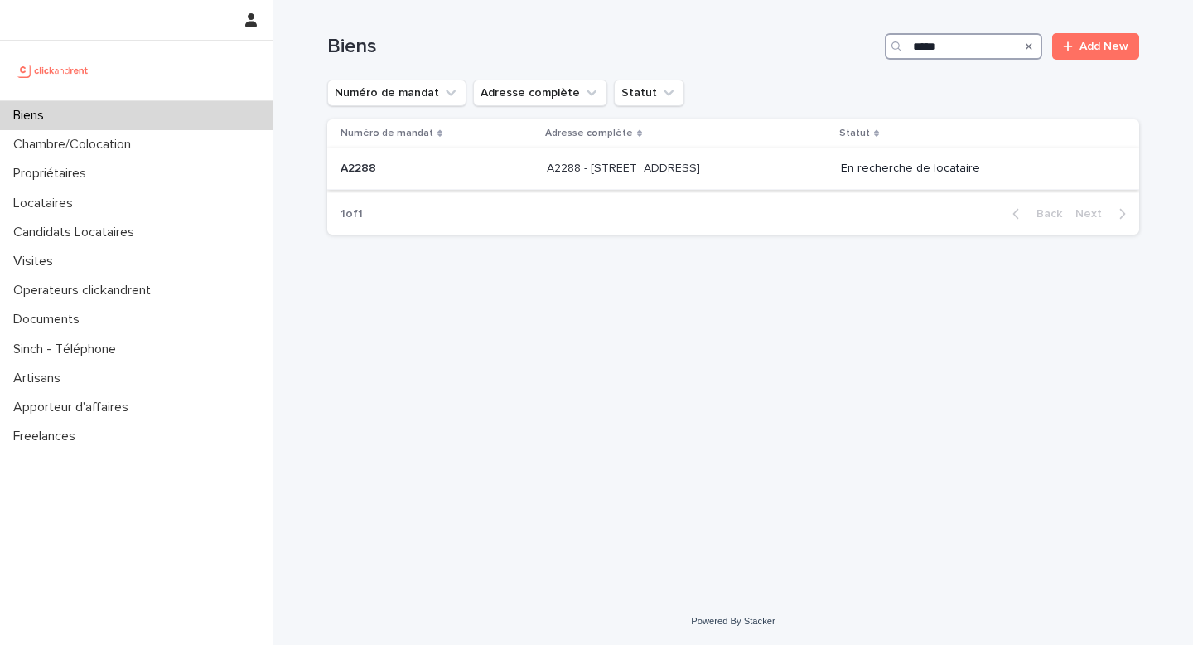
type input "*****"
click at [497, 179] on div "A2288 A2288" at bounding box center [437, 168] width 193 height 27
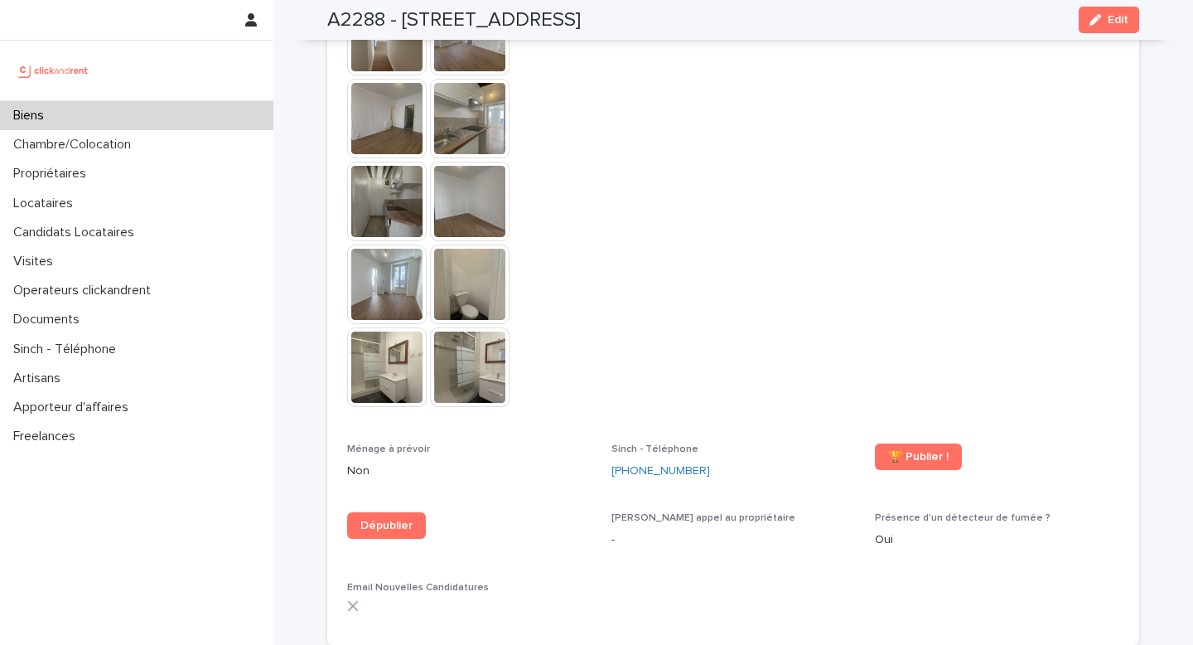
scroll to position [4412, 0]
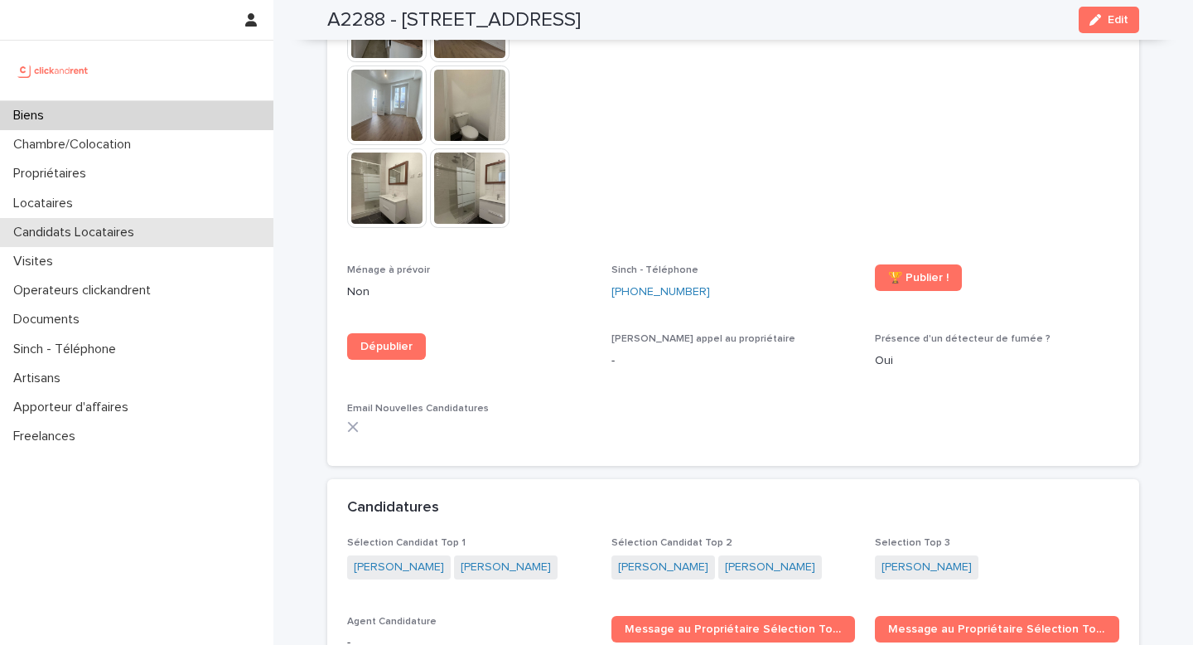
click at [103, 226] on p "Candidats Locataires" at bounding box center [77, 233] width 141 height 16
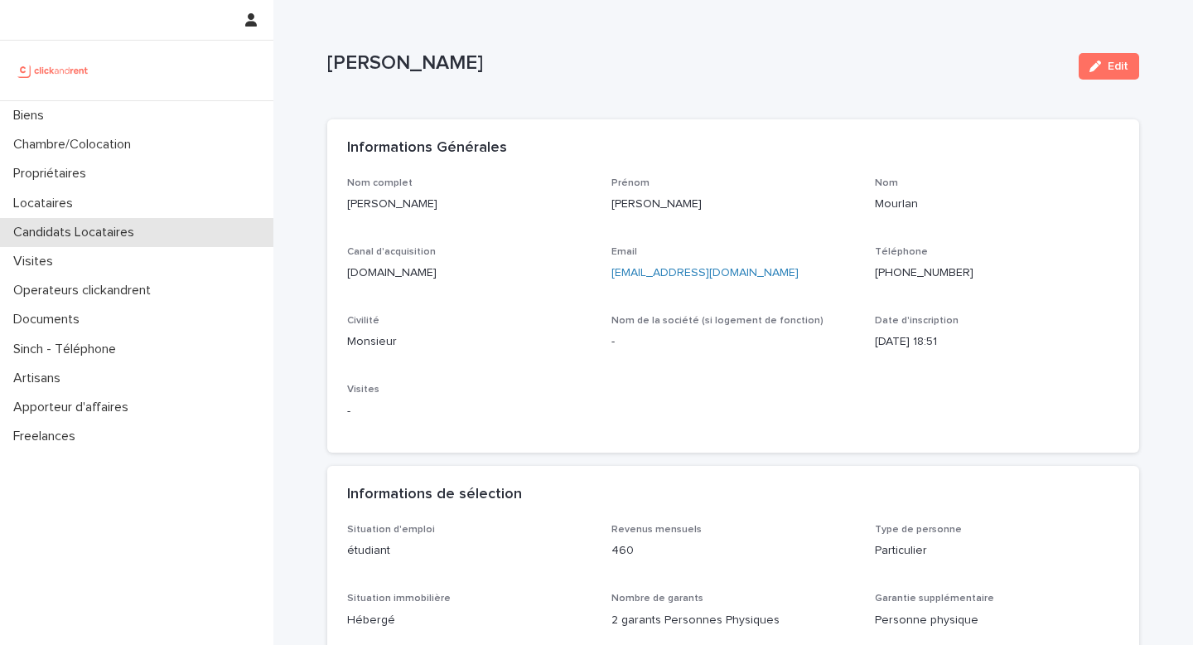
click at [110, 239] on p "Candidats Locataires" at bounding box center [77, 233] width 141 height 16
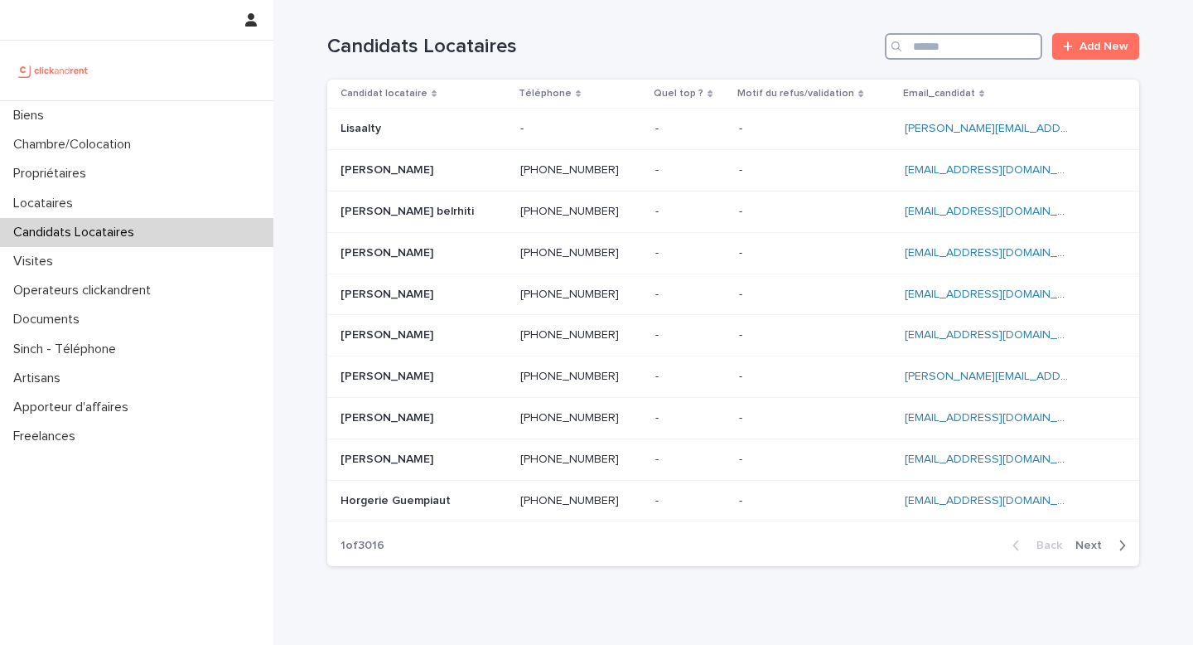
click at [941, 51] on input "Search" at bounding box center [963, 46] width 157 height 27
paste input "**********"
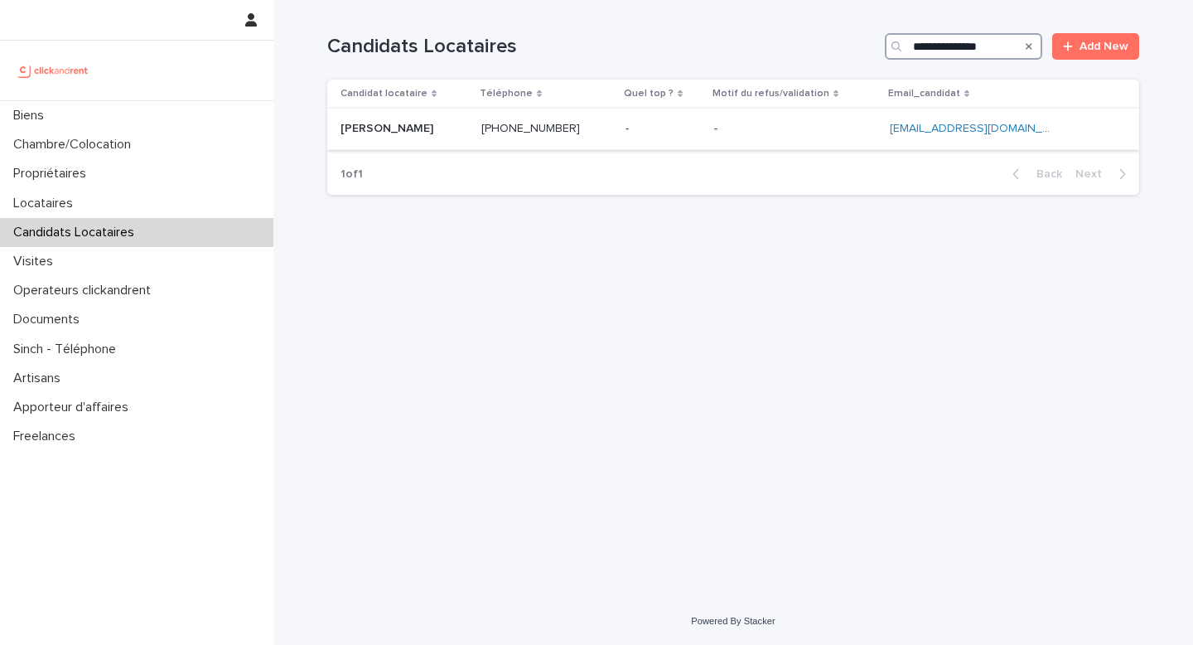
type input "**********"
click at [644, 137] on div "- -" at bounding box center [663, 128] width 75 height 27
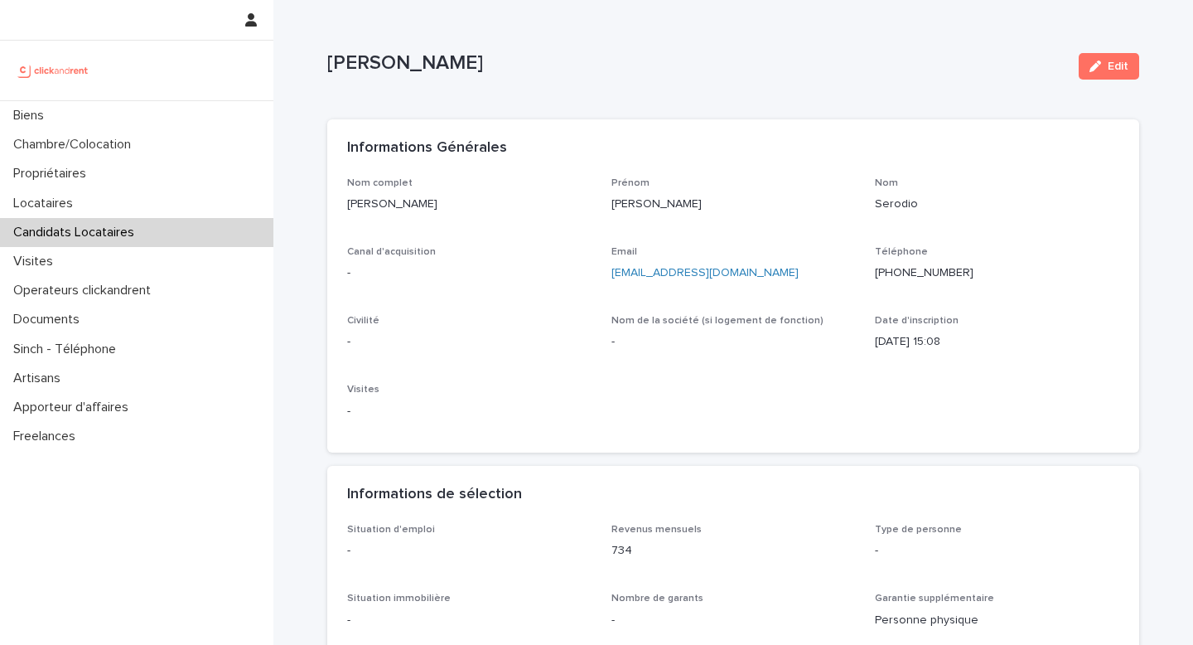
click at [1092, 68] on icon "button" at bounding box center [1096, 67] width 12 height 12
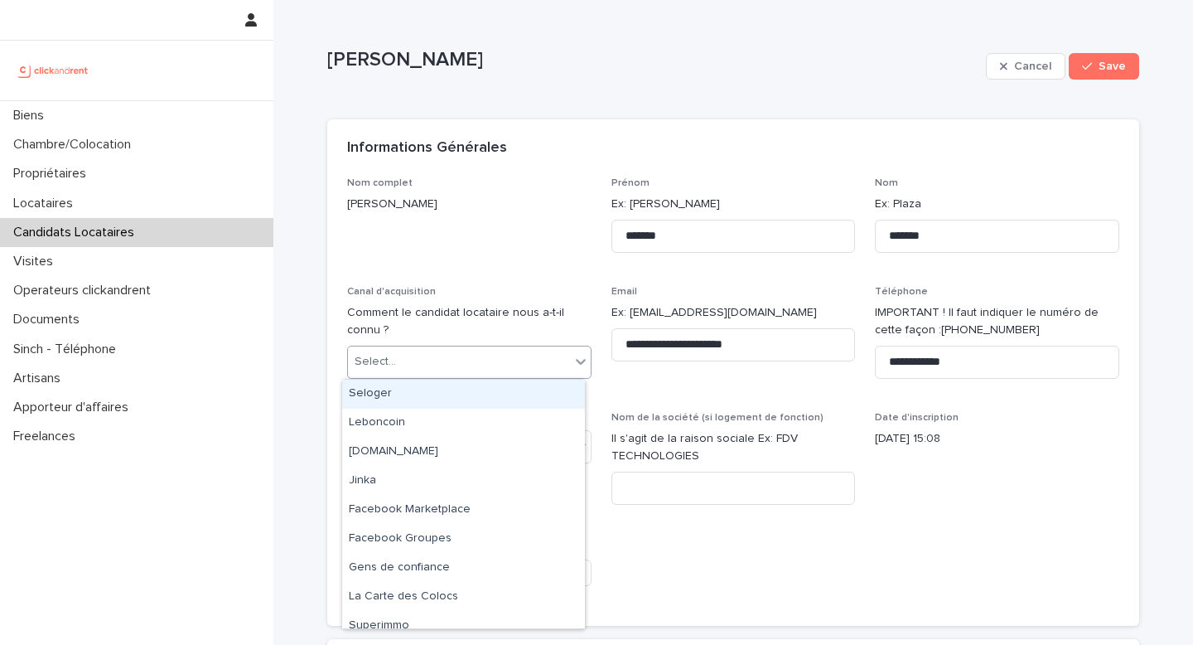
click at [473, 361] on div "Select..." at bounding box center [459, 361] width 222 height 27
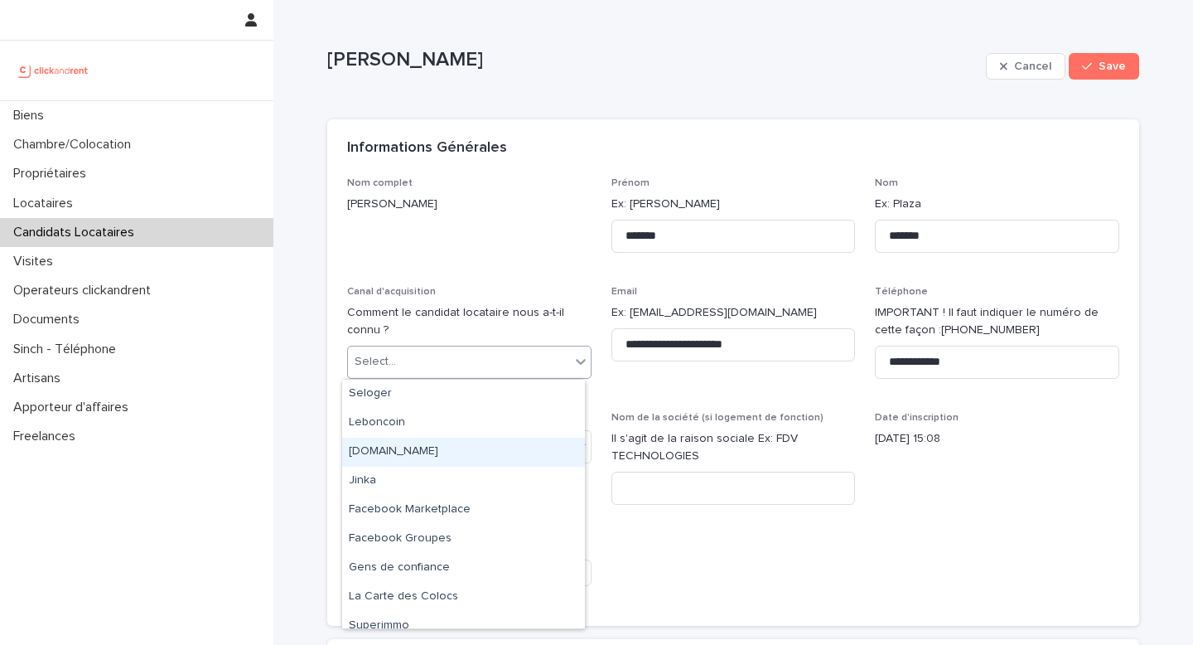
click at [414, 448] on div "[DOMAIN_NAME]" at bounding box center [463, 452] width 243 height 29
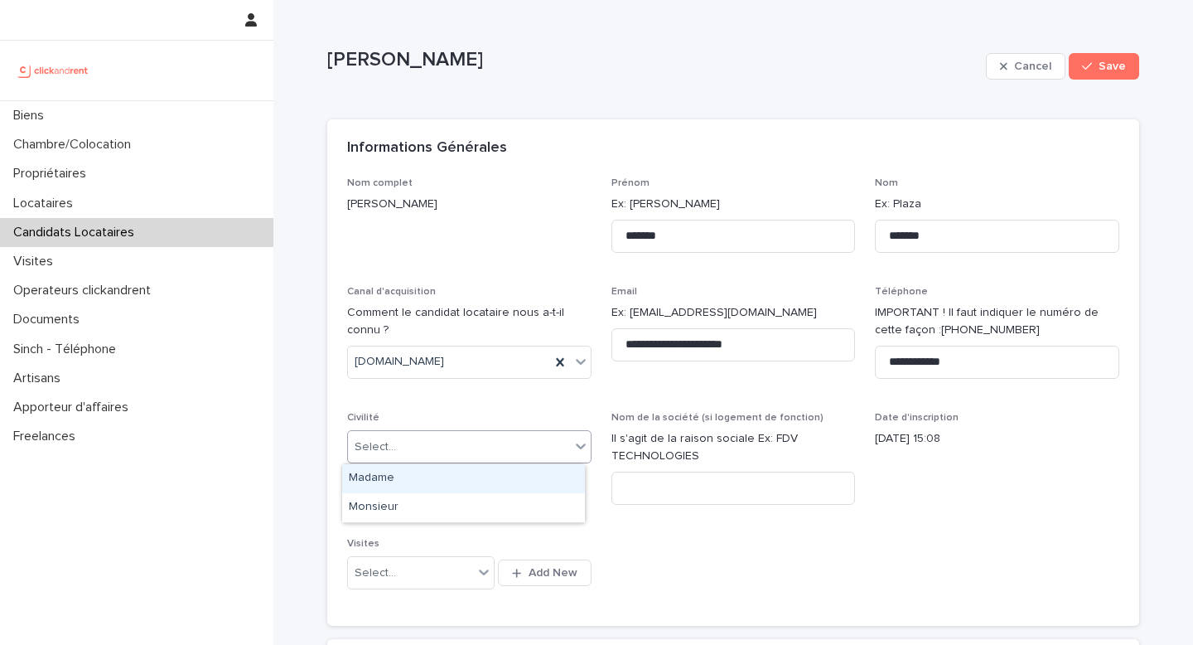
click at [434, 458] on div "Select..." at bounding box center [459, 446] width 222 height 27
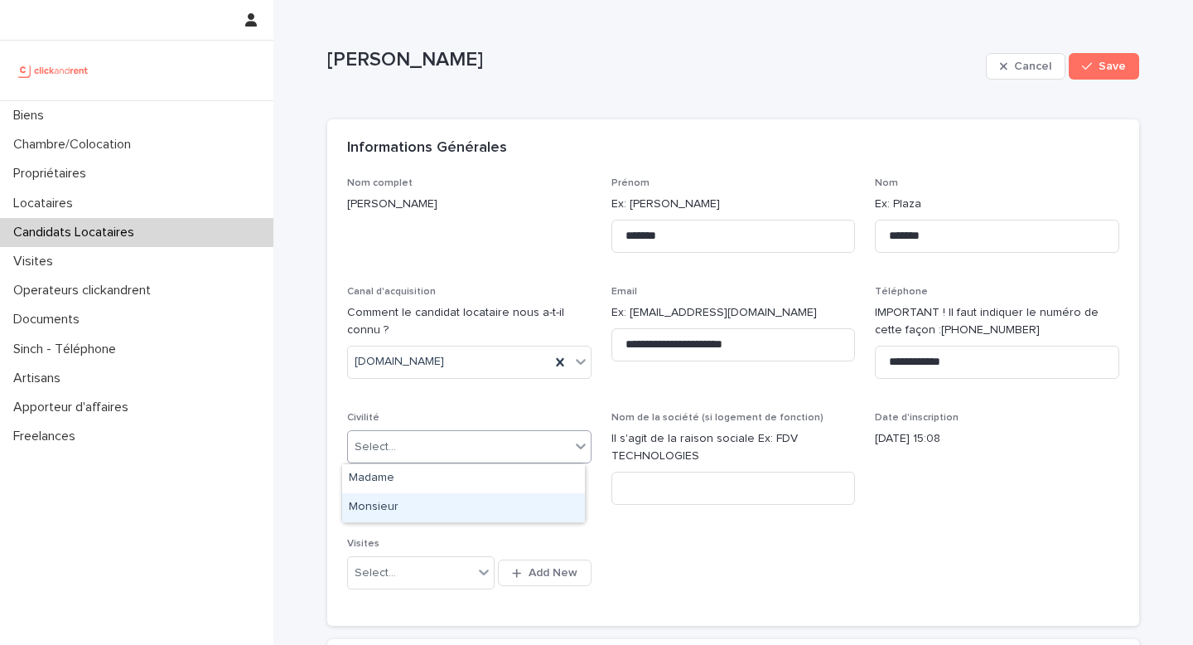
click at [407, 504] on div "Monsieur" at bounding box center [463, 507] width 243 height 29
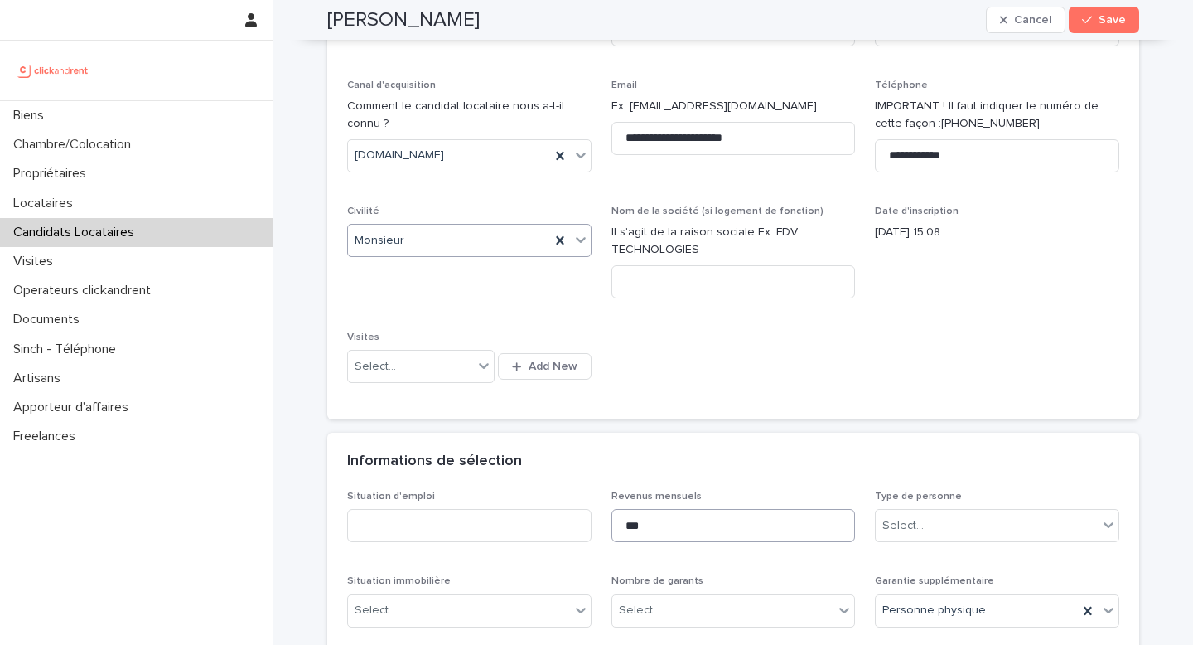
scroll to position [346, 0]
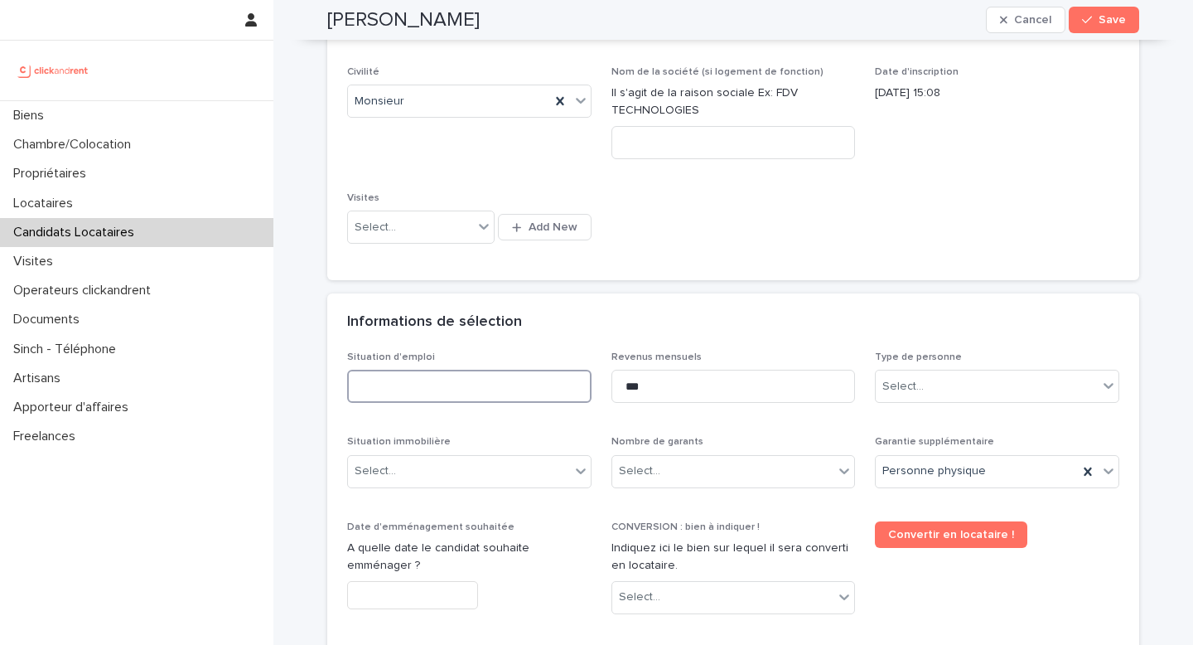
click at [427, 395] on input at bounding box center [469, 386] width 244 height 33
type input "*******"
click at [912, 394] on div "Select..." at bounding box center [903, 386] width 41 height 17
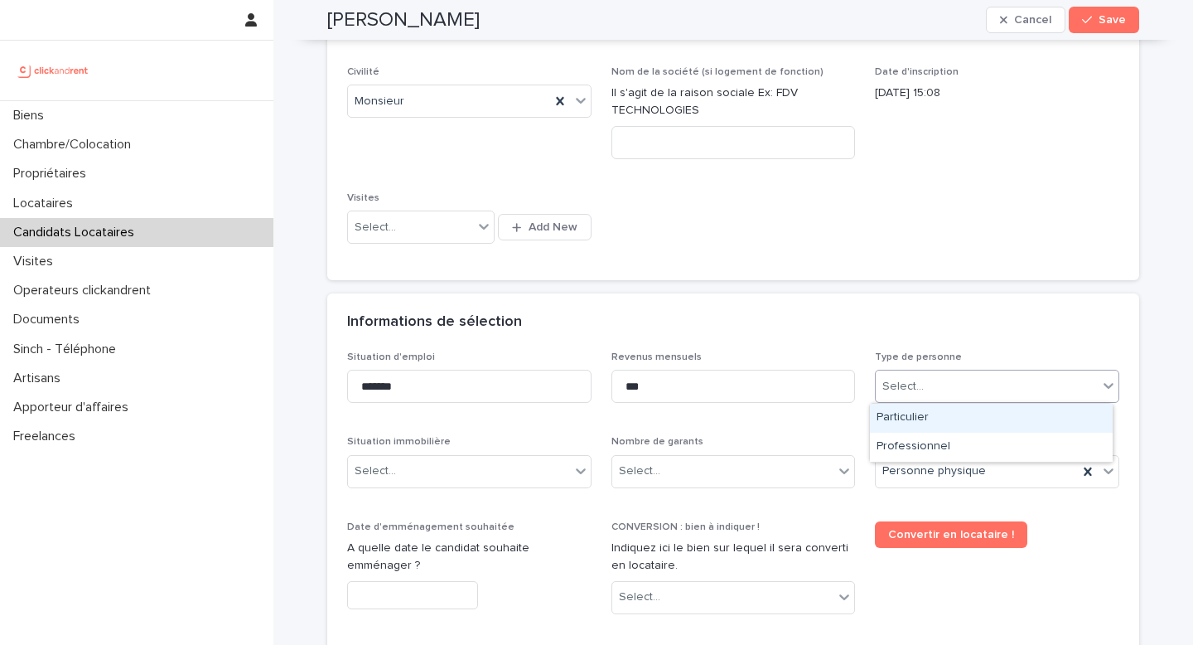
click at [915, 416] on div "Particulier" at bounding box center [991, 418] width 243 height 29
click at [707, 477] on div "Select..." at bounding box center [723, 470] width 222 height 27
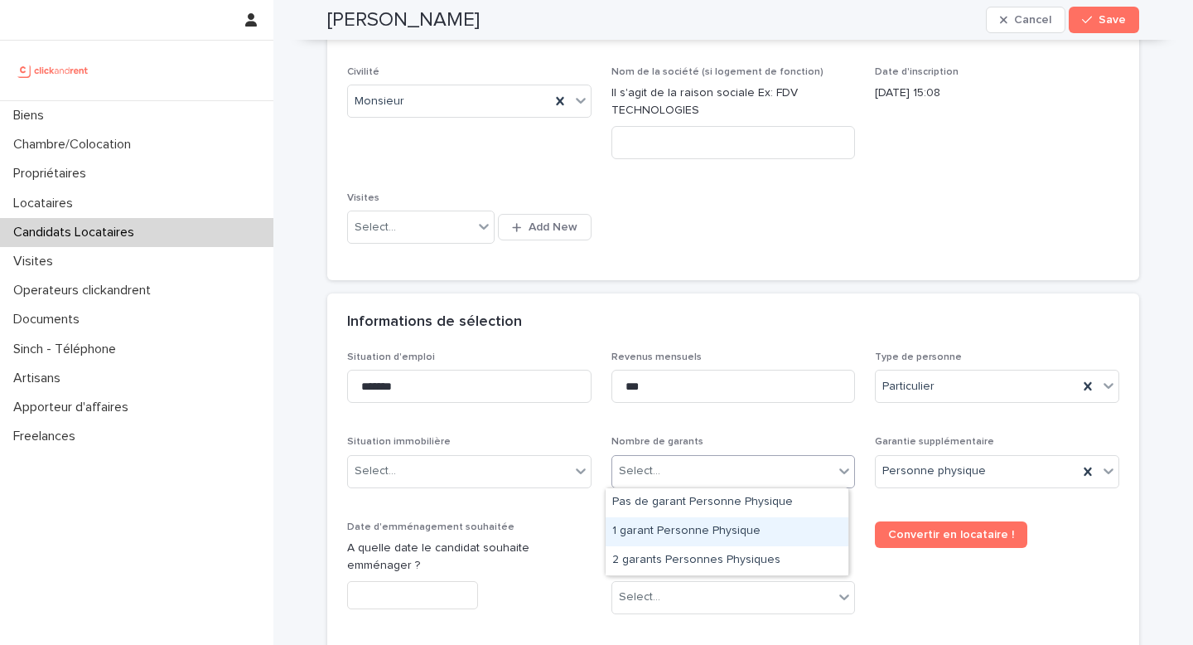
click at [661, 535] on div "1 garant Personne Physique" at bounding box center [727, 531] width 243 height 29
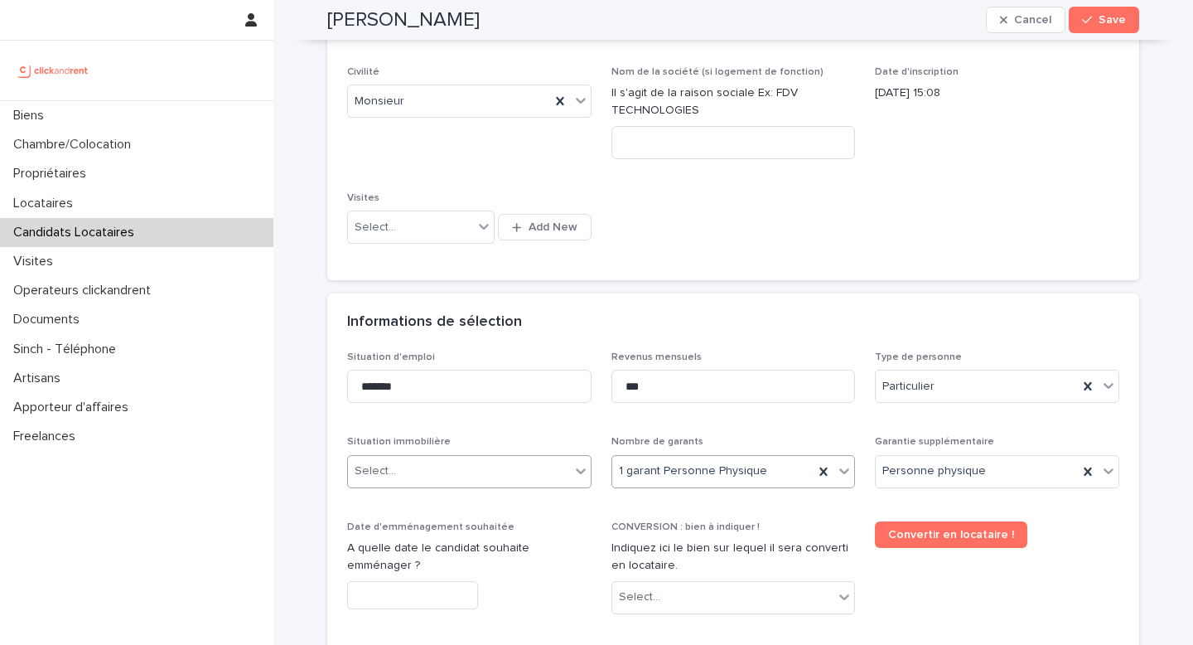
click at [433, 475] on div "Select..." at bounding box center [459, 470] width 222 height 27
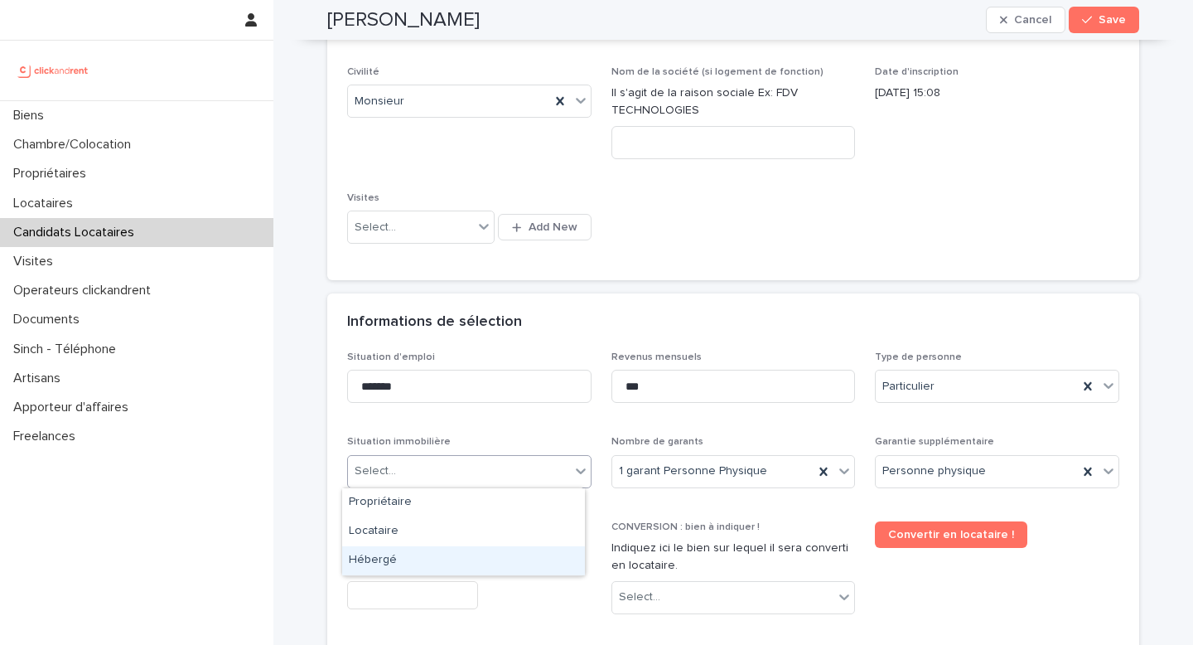
click at [405, 563] on div "Hébergé" at bounding box center [463, 560] width 243 height 29
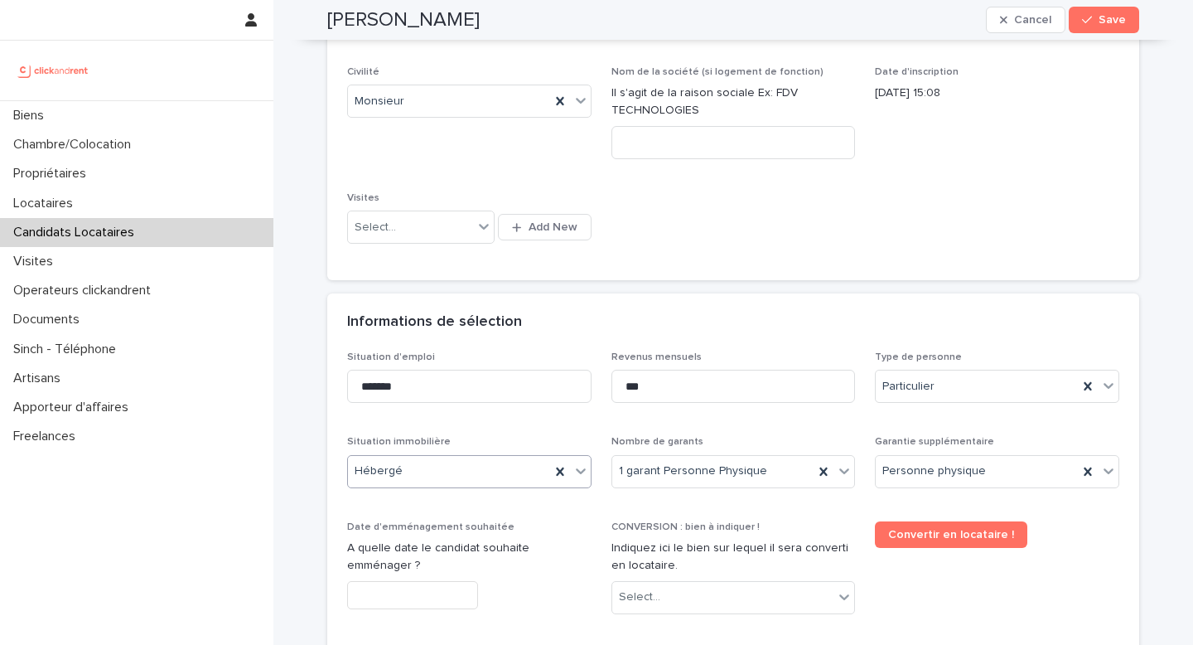
click at [453, 491] on div "Situation immobilière option Hébergé, selected. 0 results available. Select is …" at bounding box center [469, 468] width 244 height 65
click at [445, 482] on div "Hébergé" at bounding box center [449, 470] width 202 height 27
click at [430, 531] on div "Locataire" at bounding box center [463, 531] width 243 height 29
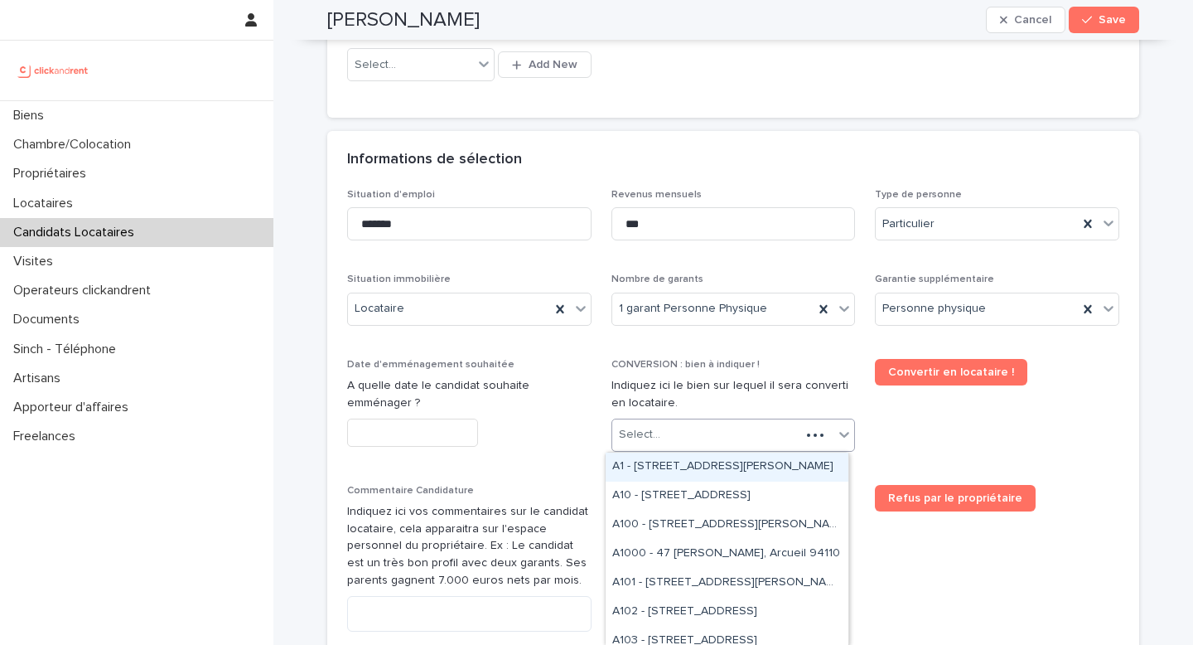
click at [677, 421] on div "Select..." at bounding box center [706, 434] width 189 height 27
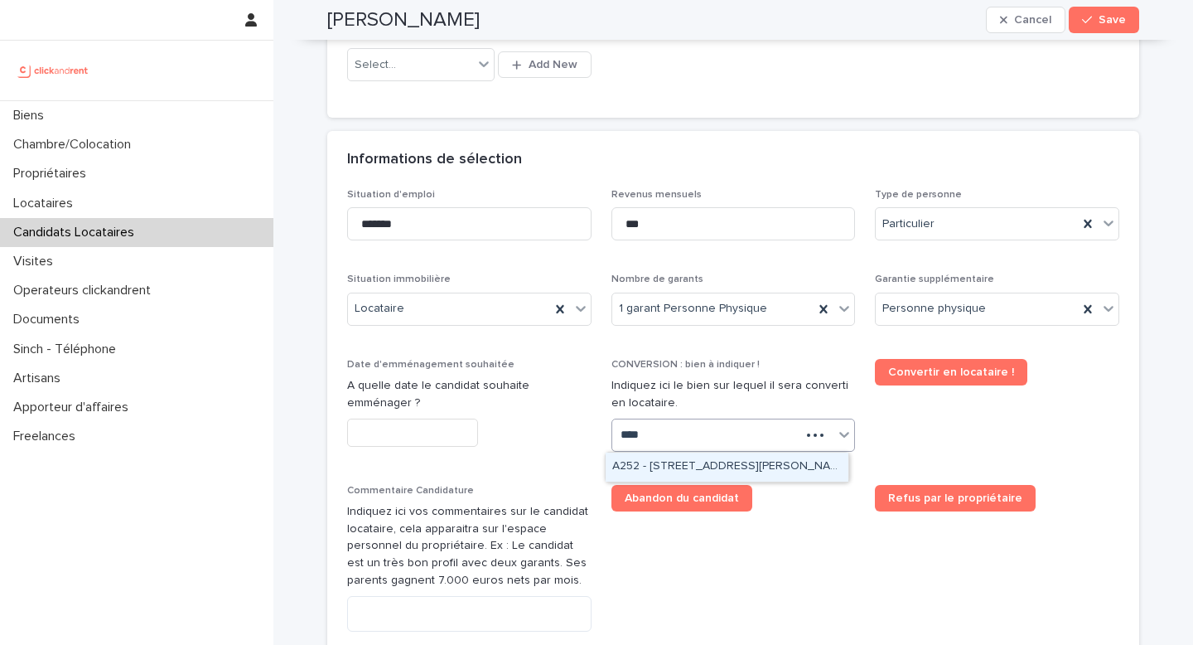
type input "*****"
click at [692, 453] on div "A2520 - 1 impasse Tony Poncet, Toulouse 31300" at bounding box center [727, 467] width 243 height 29
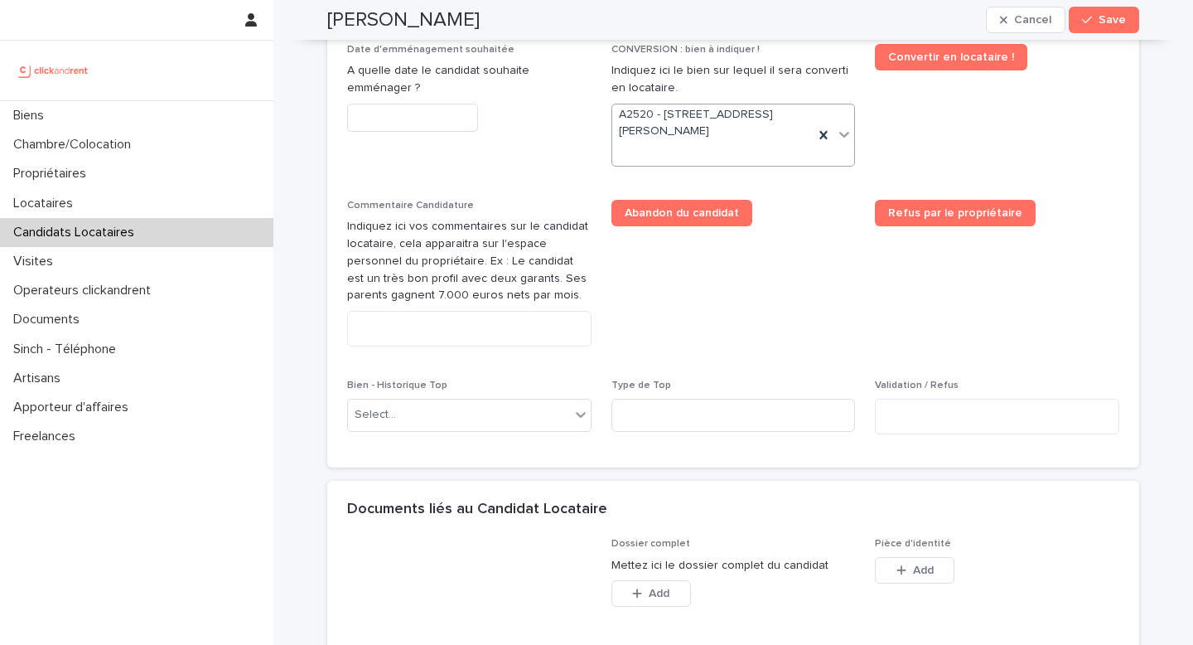
scroll to position [874, 0]
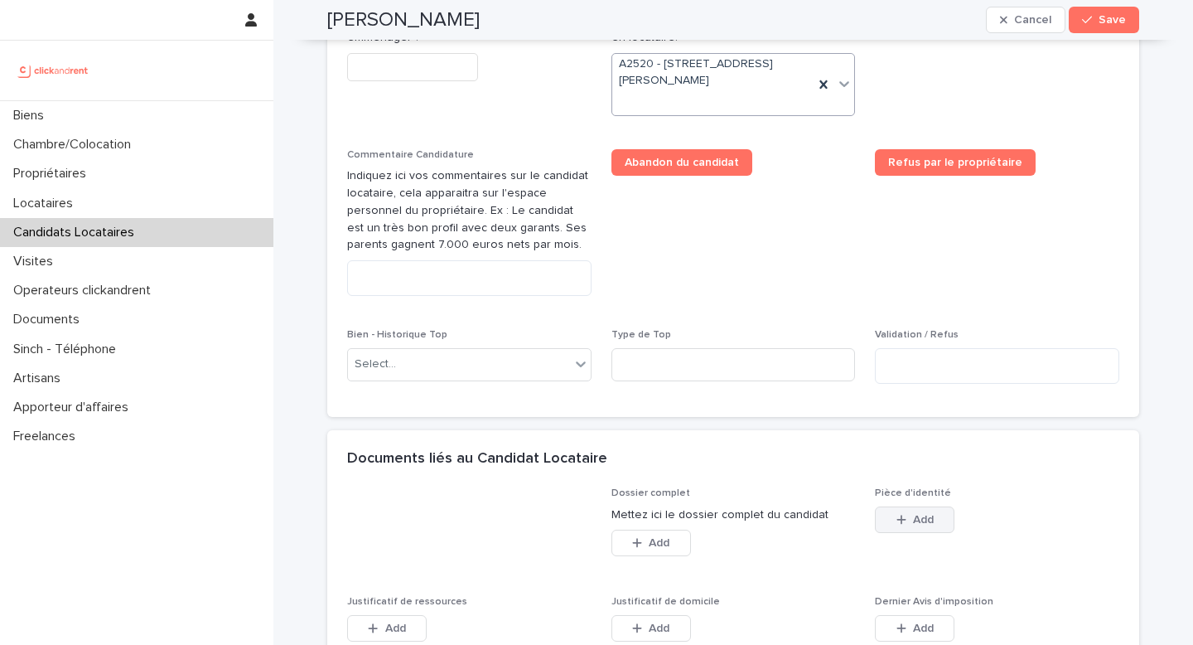
click at [913, 520] on span "Add" at bounding box center [923, 520] width 21 height 12
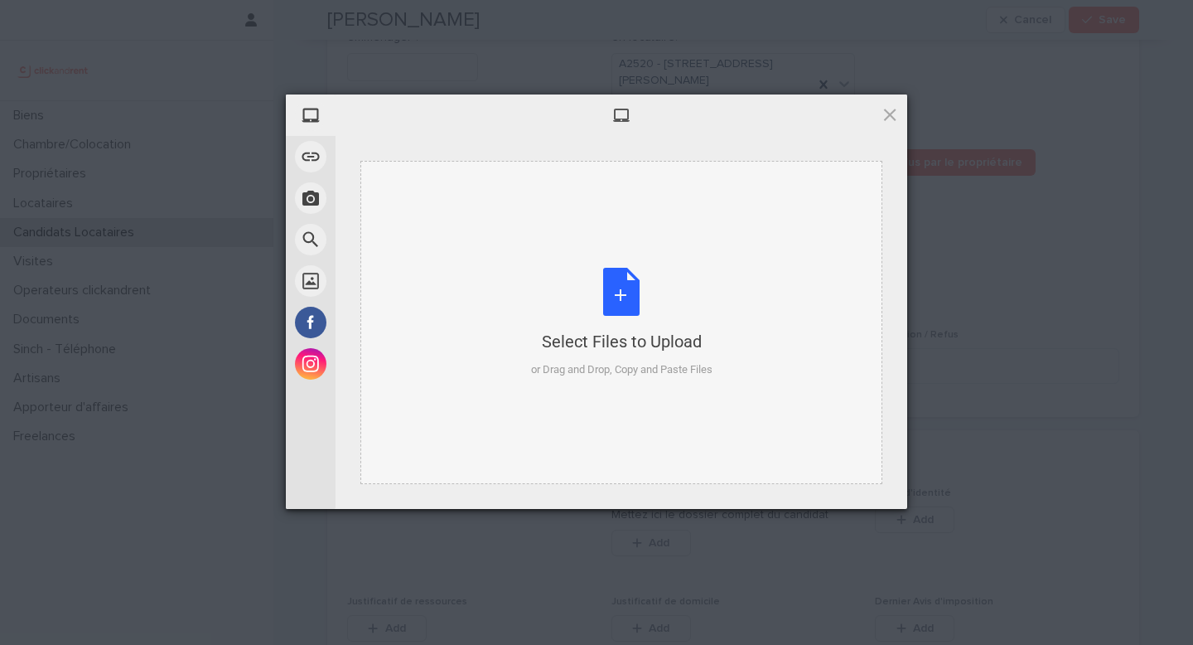
click at [586, 323] on div "Select Files to Upload or Drag and Drop, Copy and Paste Files" at bounding box center [622, 323] width 182 height 110
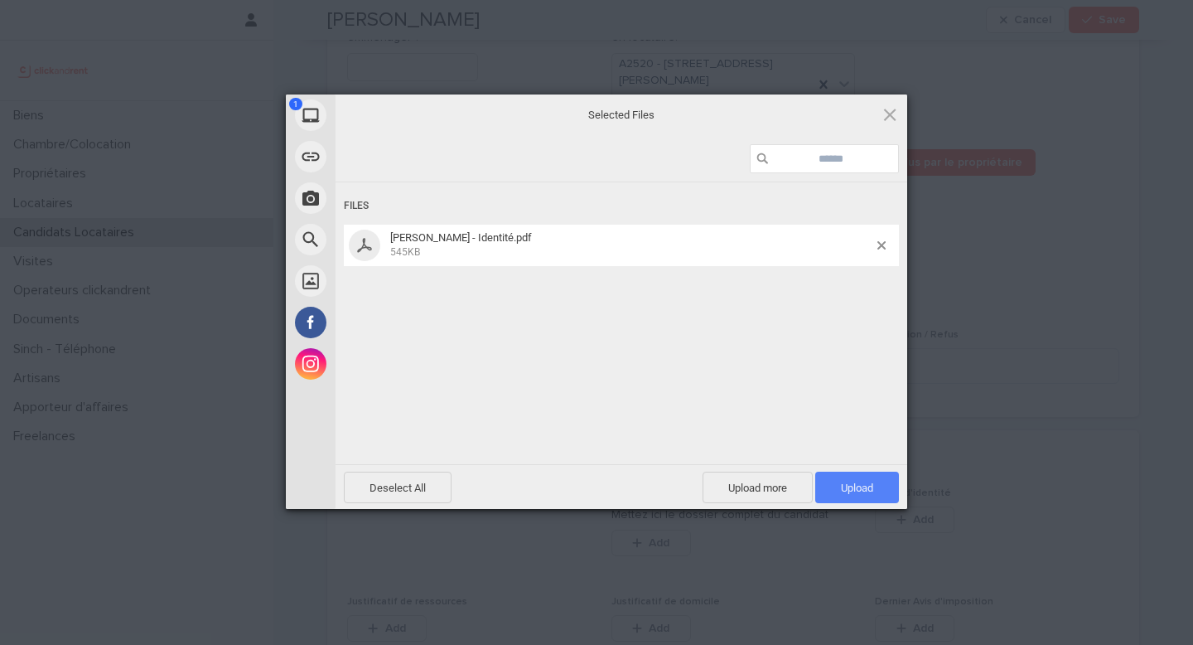
click at [853, 493] on span "Upload 1" at bounding box center [858, 487] width 84 height 31
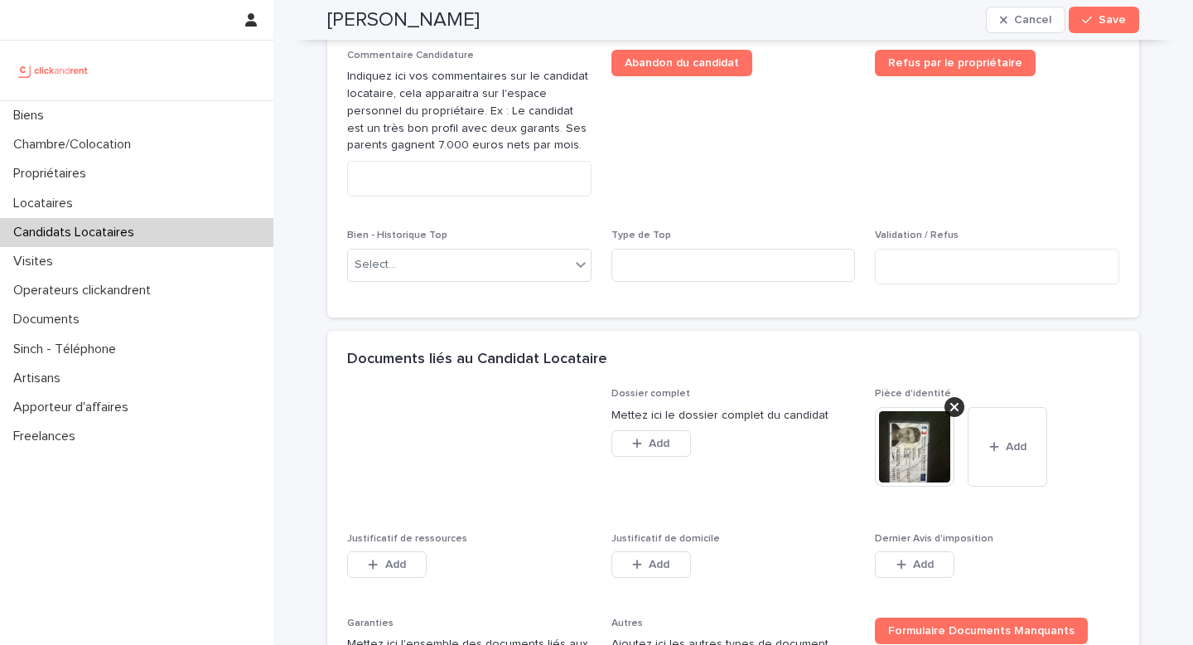
scroll to position [1044, 0]
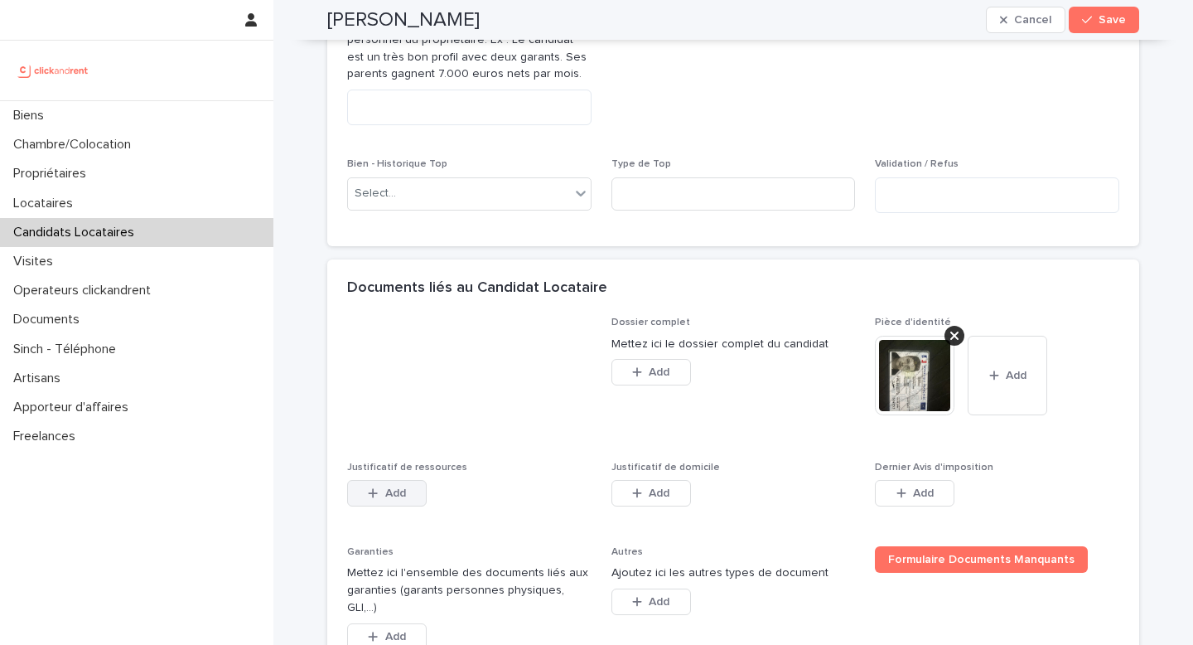
click at [390, 485] on button "Add" at bounding box center [387, 493] width 80 height 27
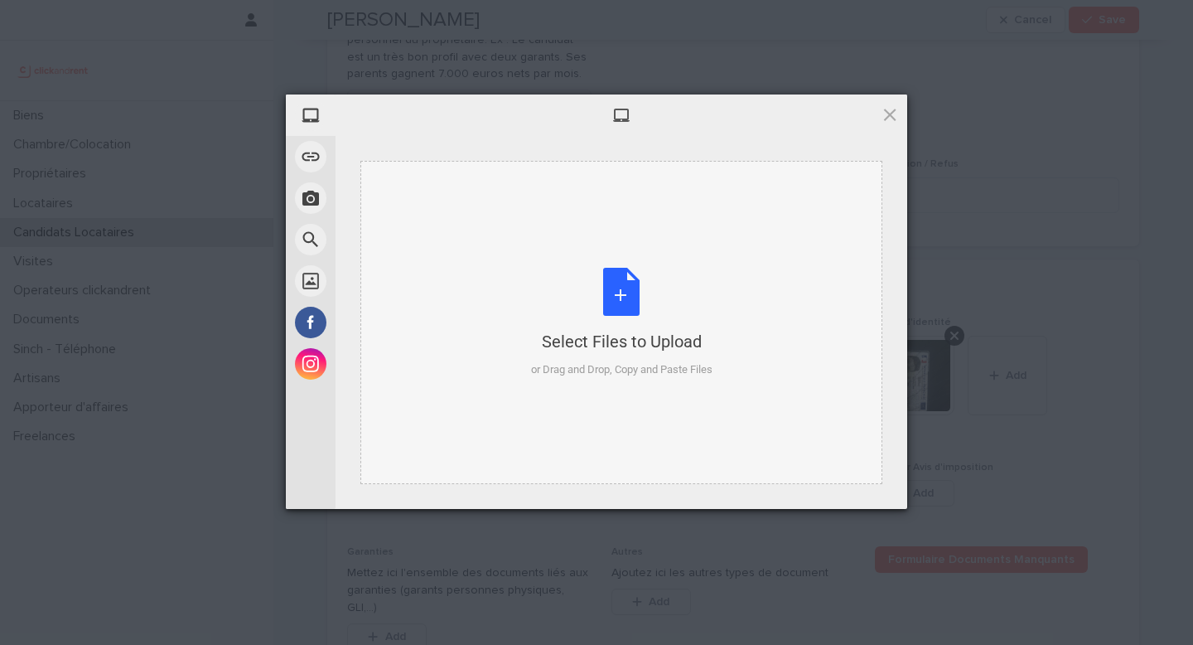
click at [557, 302] on div "Select Files to Upload or Drag and Drop, Copy and Paste Files" at bounding box center [622, 323] width 182 height 110
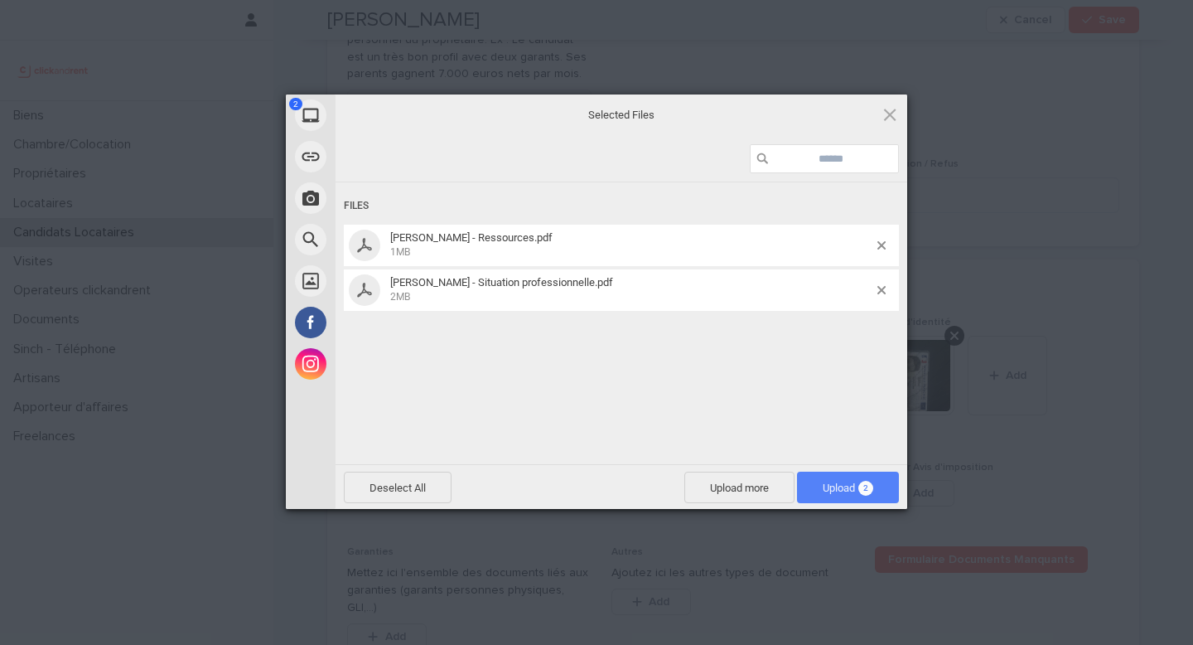
click at [852, 495] on span "Upload 2" at bounding box center [848, 487] width 102 height 31
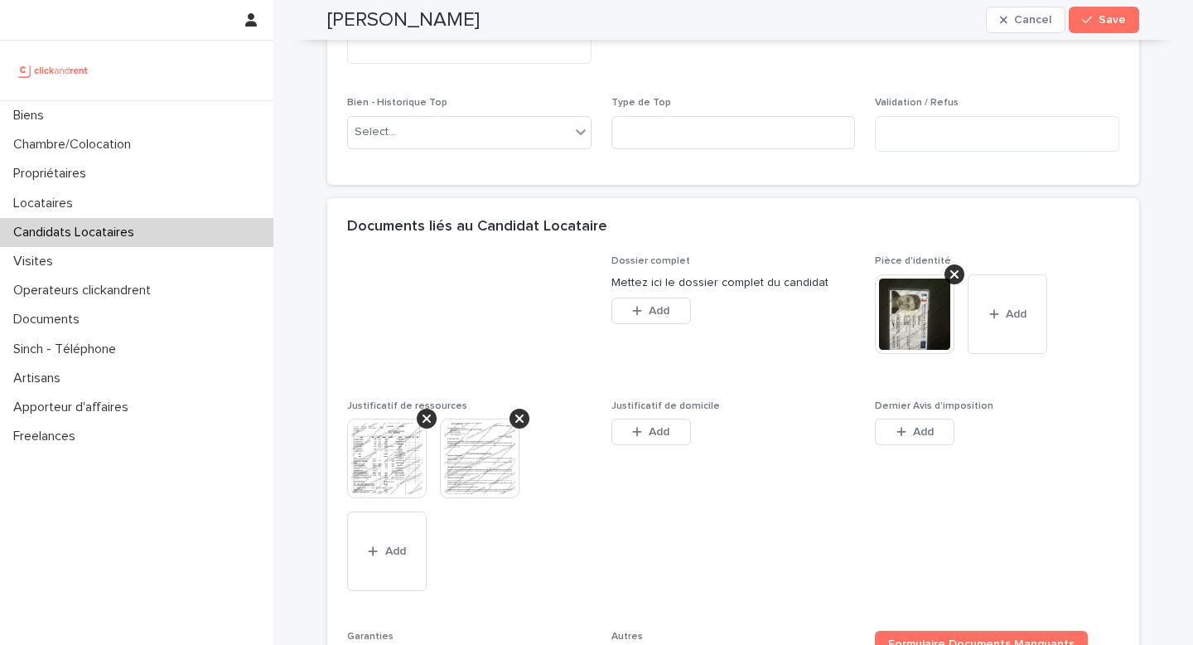
scroll to position [1184, 0]
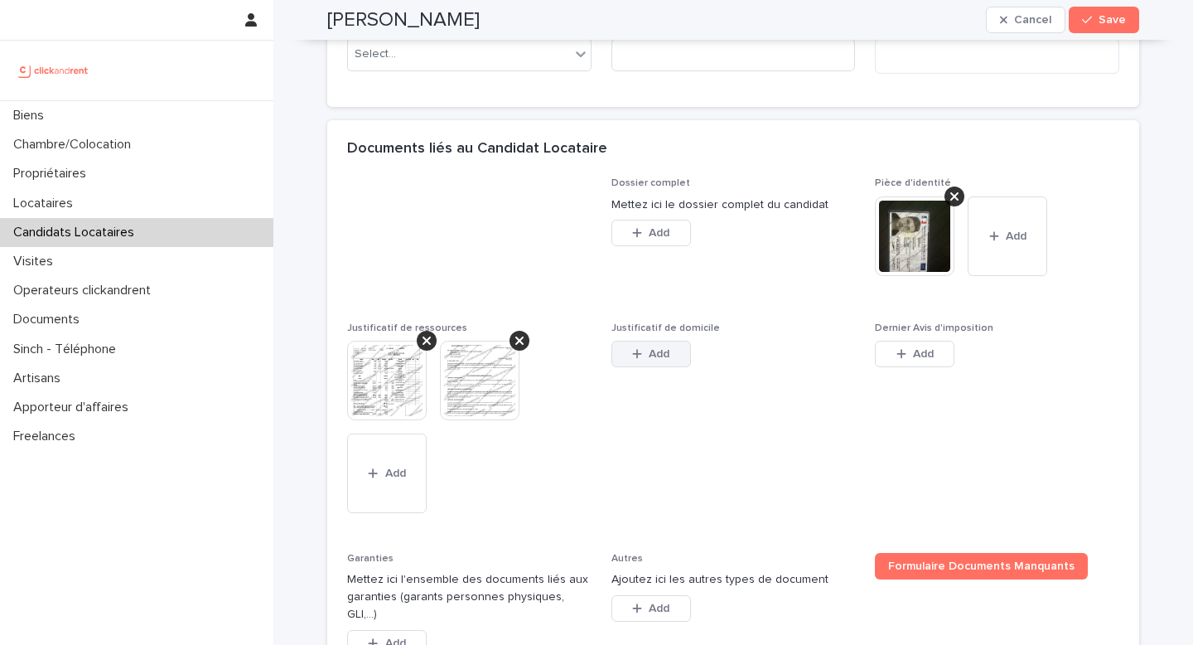
click at [649, 348] on span "Add" at bounding box center [659, 354] width 21 height 12
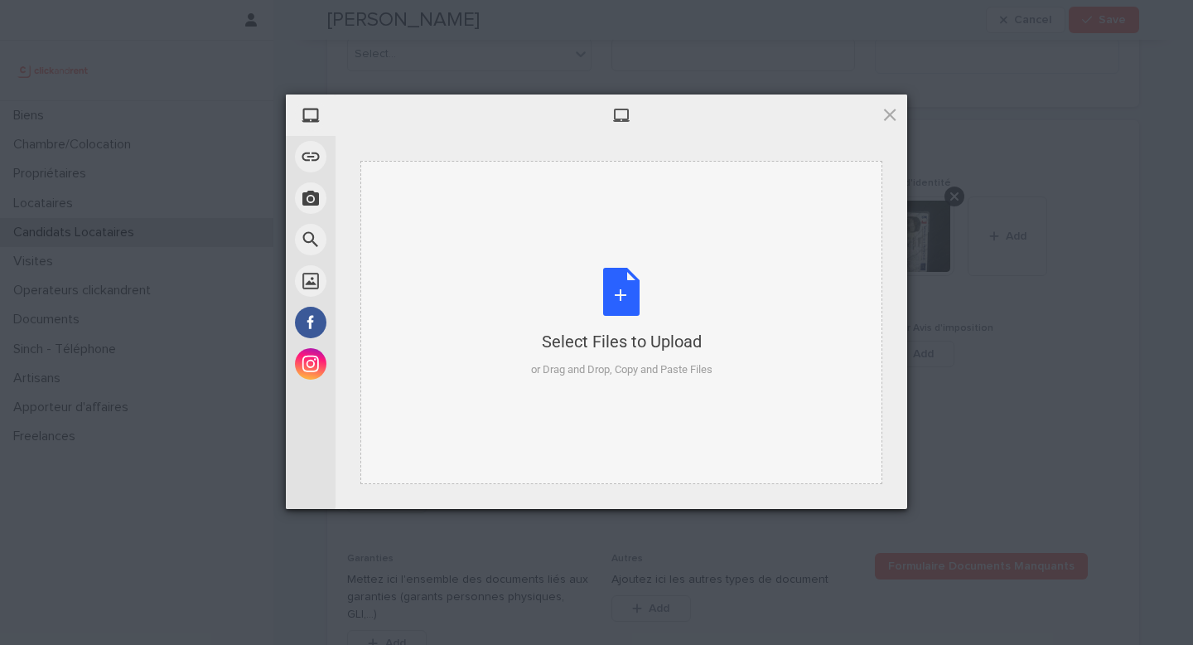
click at [561, 373] on div "or Drag and Drop, Copy and Paste Files" at bounding box center [622, 369] width 182 height 17
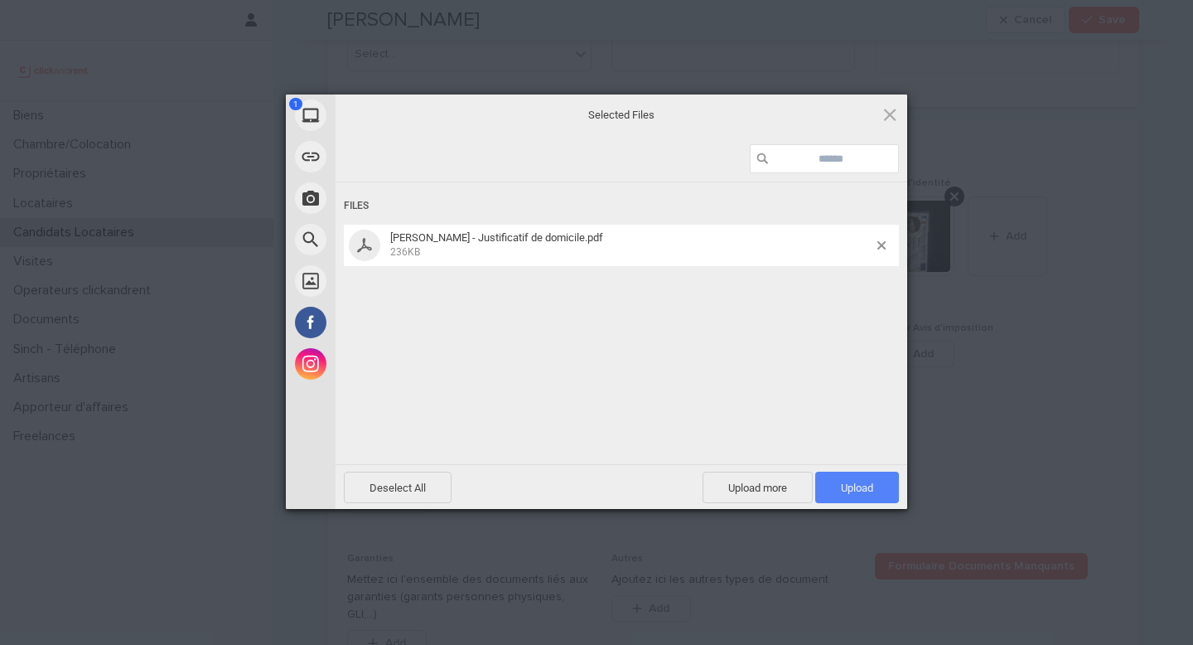
click at [855, 483] on span "Upload 1" at bounding box center [857, 488] width 32 height 12
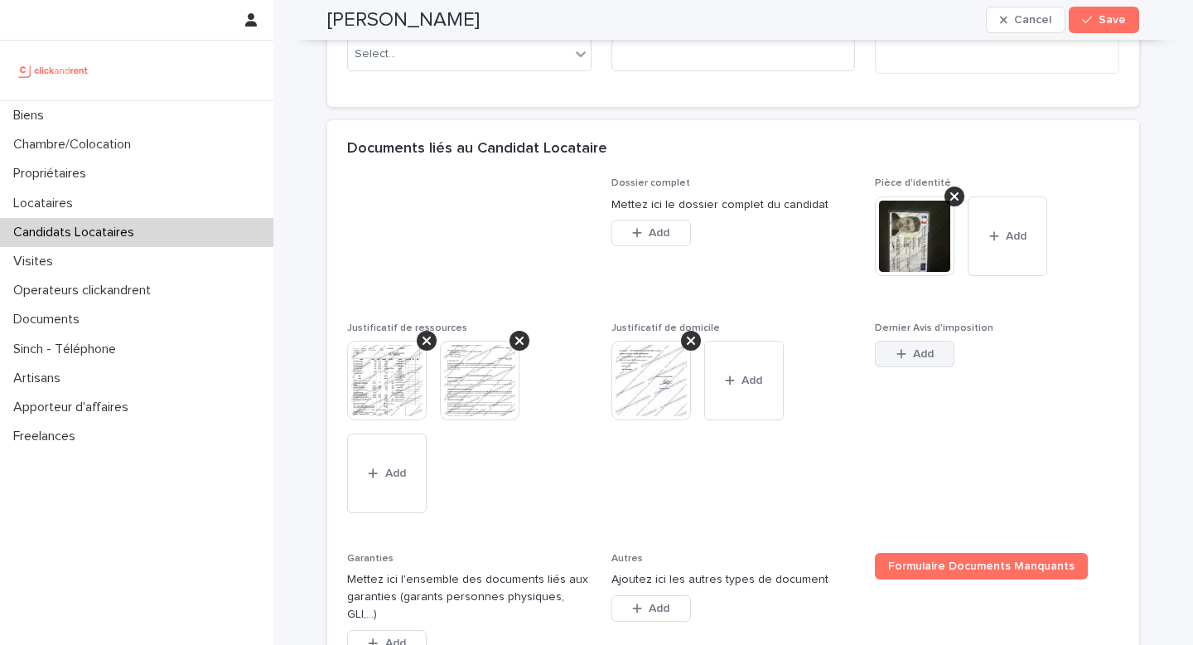
click at [902, 345] on button "Add" at bounding box center [915, 354] width 80 height 27
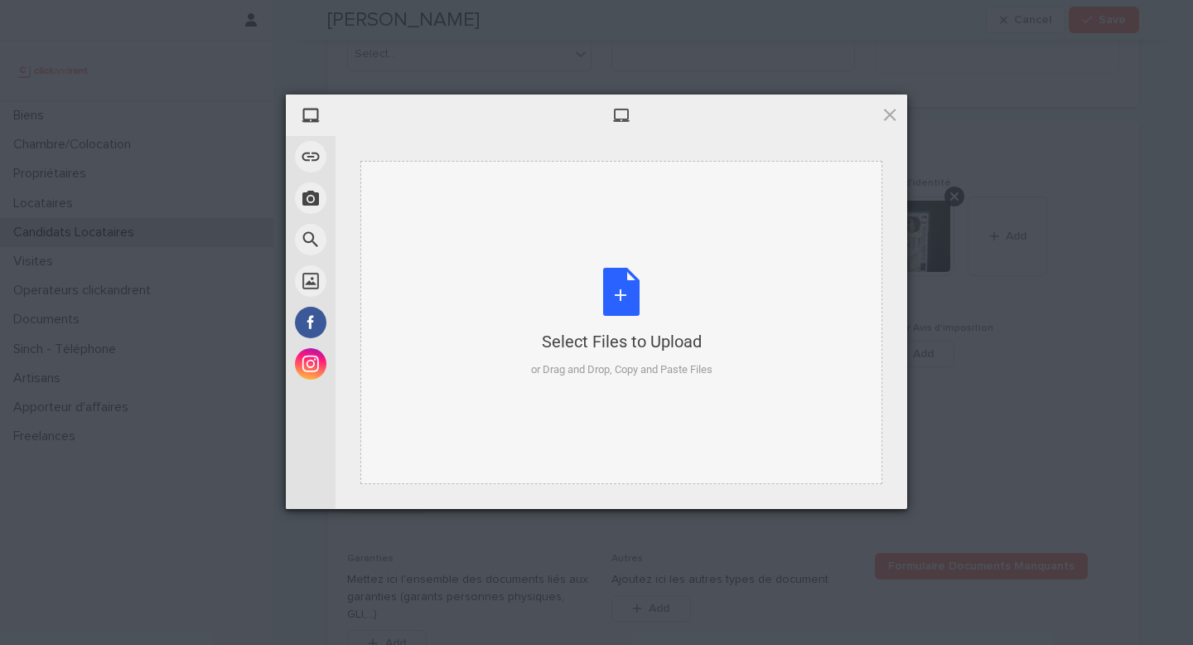
click at [663, 358] on div "Select Files to Upload or Drag and Drop, Copy and Paste Files" at bounding box center [622, 323] width 182 height 110
click at [631, 205] on div "Select Files to Upload or Drag and Drop, Copy and Paste Files" at bounding box center [622, 322] width 522 height 323
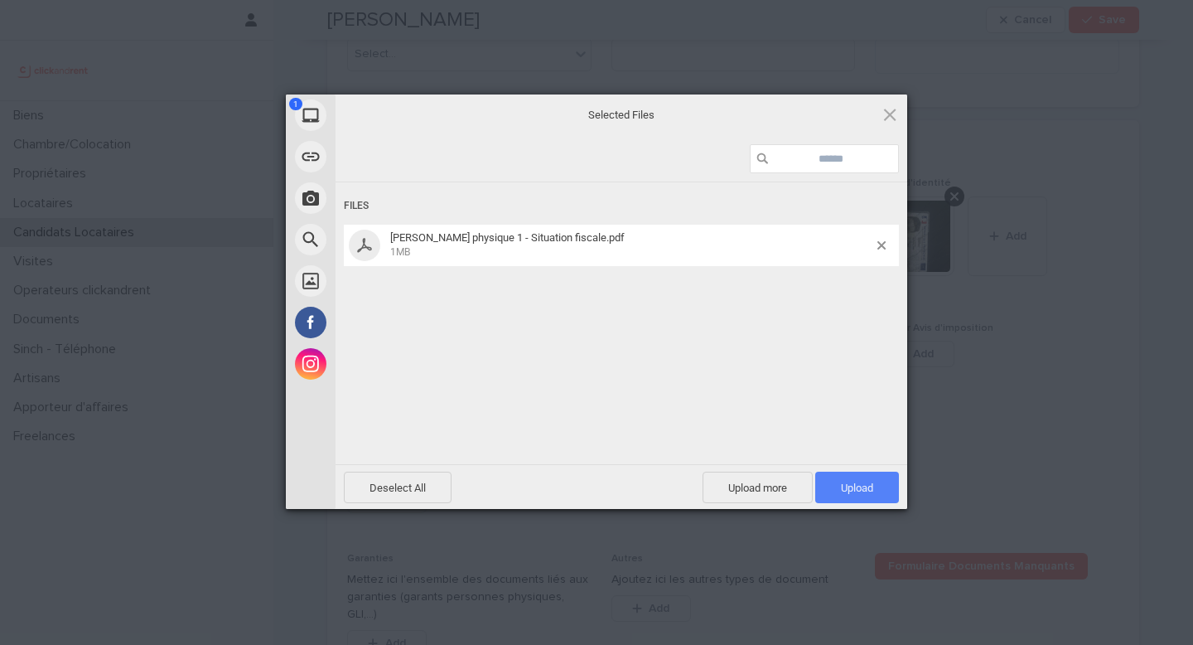
click at [854, 482] on span "Upload 1" at bounding box center [857, 488] width 32 height 12
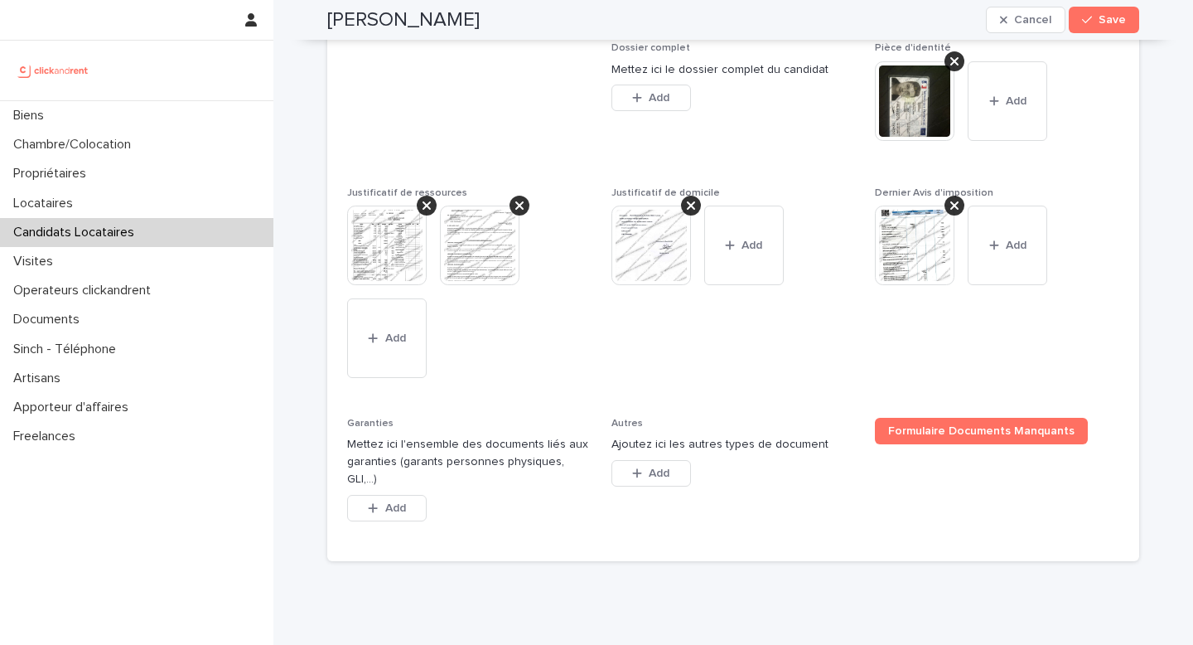
scroll to position [1361, 0]
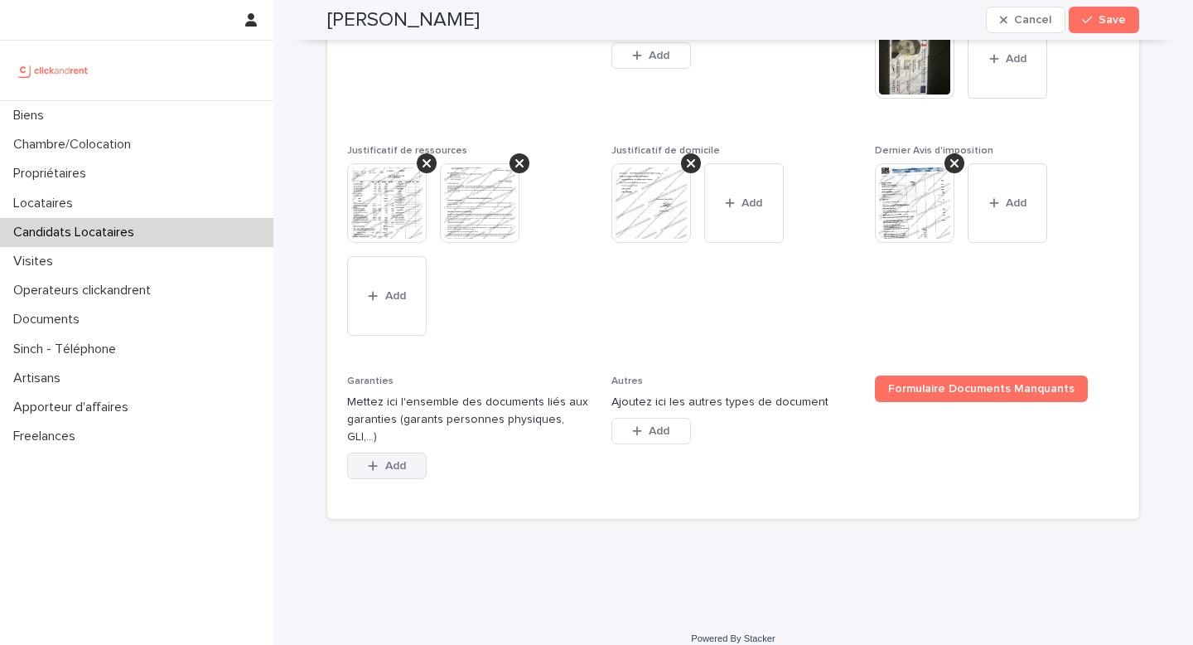
click at [409, 453] on button "Add" at bounding box center [387, 466] width 80 height 27
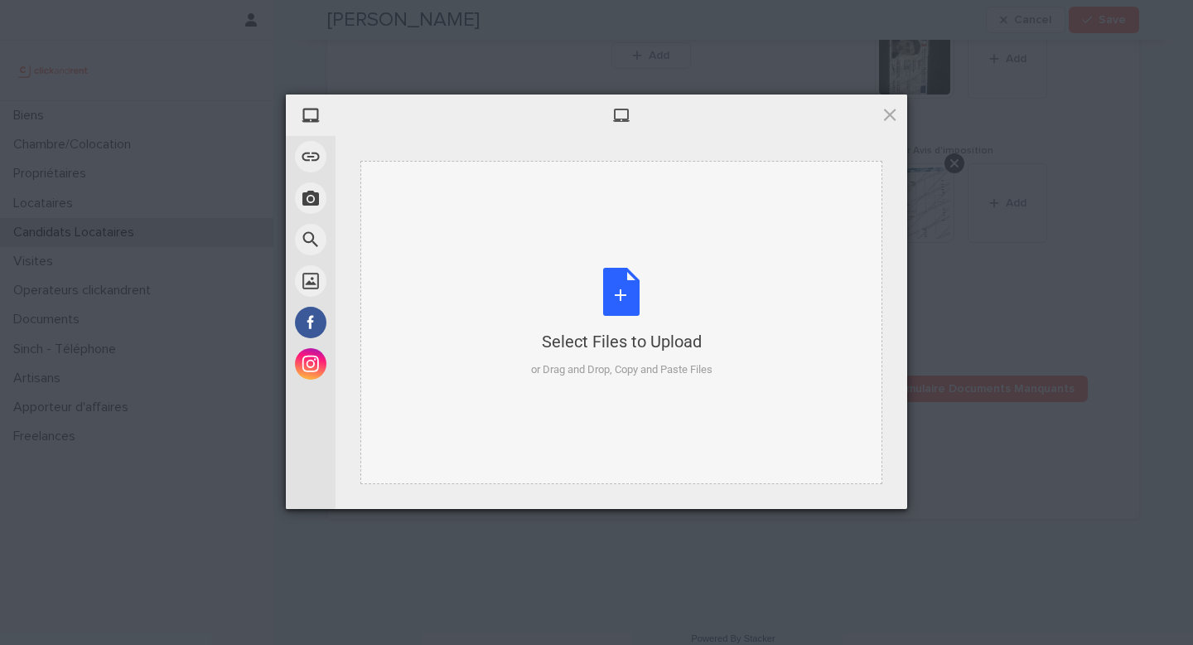
click at [534, 348] on div "Select Files to Upload" at bounding box center [622, 341] width 182 height 23
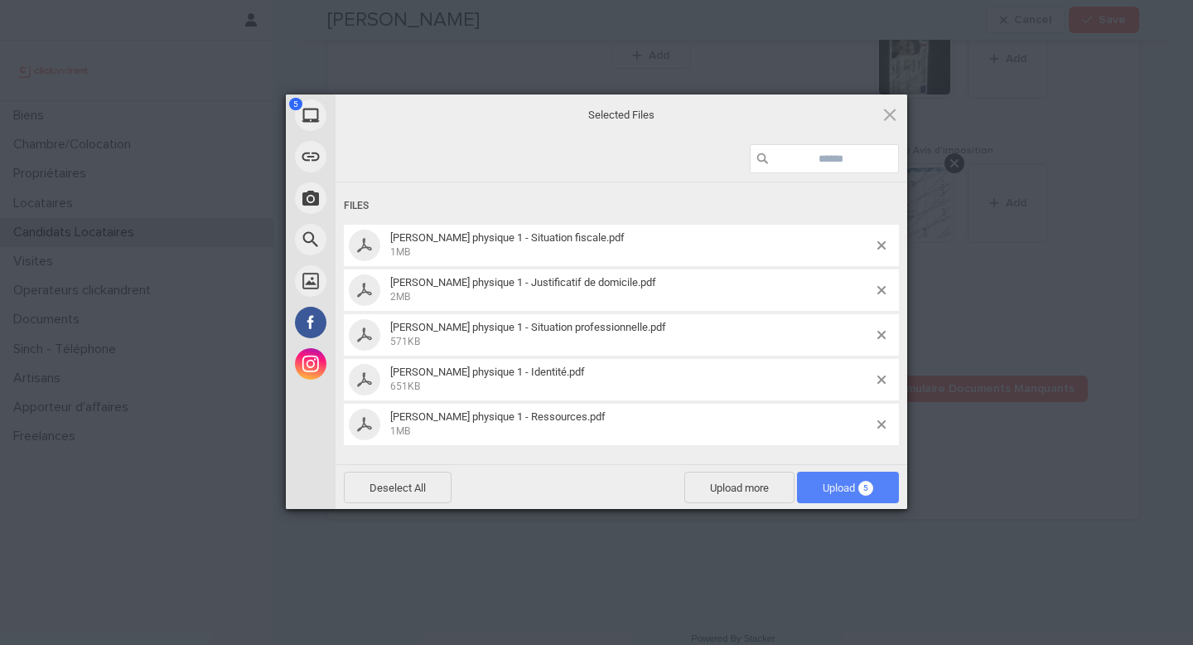
click at [852, 482] on span "Upload 5" at bounding box center [848, 488] width 51 height 12
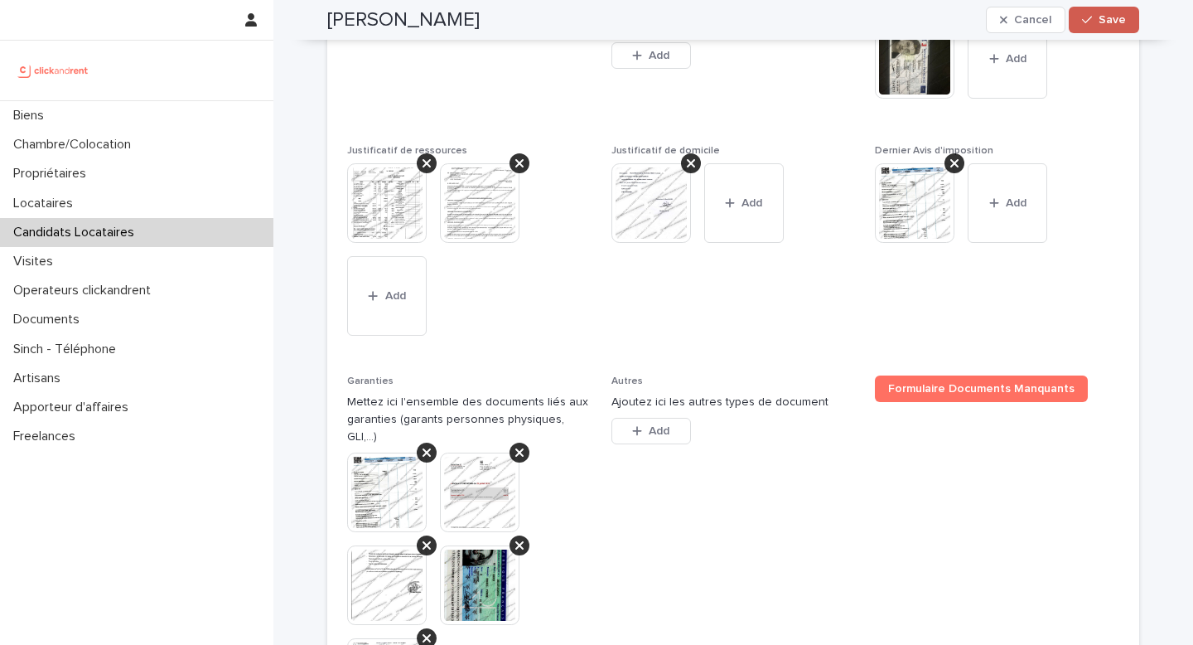
click at [1092, 22] on div "button" at bounding box center [1090, 20] width 17 height 12
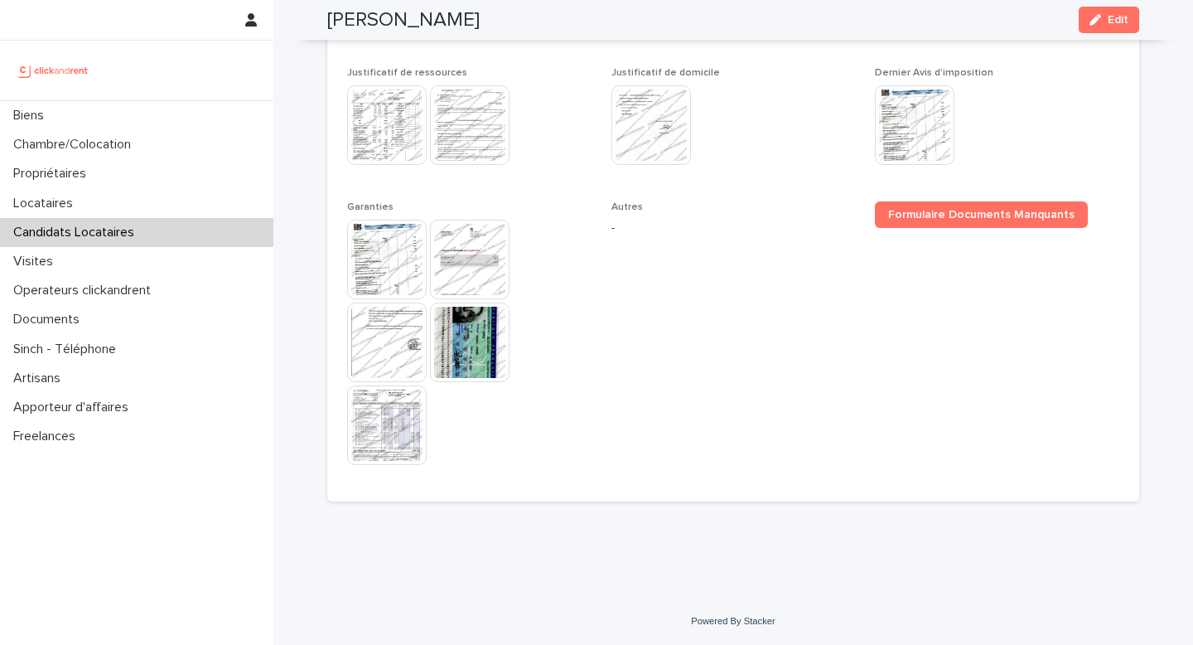
scroll to position [1024, 0]
drag, startPoint x: 487, startPoint y: 24, endPoint x: 525, endPoint y: 15, distance: 38.4
click at [525, 15] on div "Anthony Serodio Edit" at bounding box center [733, 20] width 812 height 40
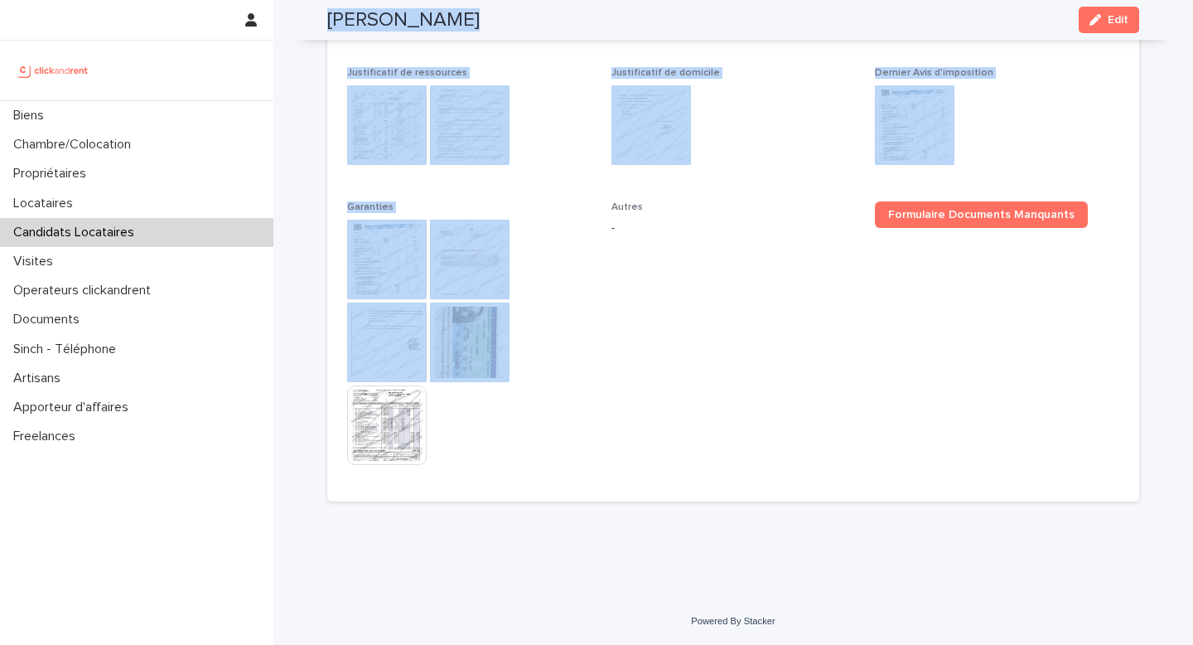
drag, startPoint x: 462, startPoint y: 443, endPoint x: 295, endPoint y: 8, distance: 465.9
drag, startPoint x: 558, startPoint y: 434, endPoint x: 351, endPoint y: 70, distance: 419.0
click at [351, 70] on div "Dossier complet - Pièce d'identité This file cannot be opened Download File Jus…" at bounding box center [733, 206] width 772 height 549
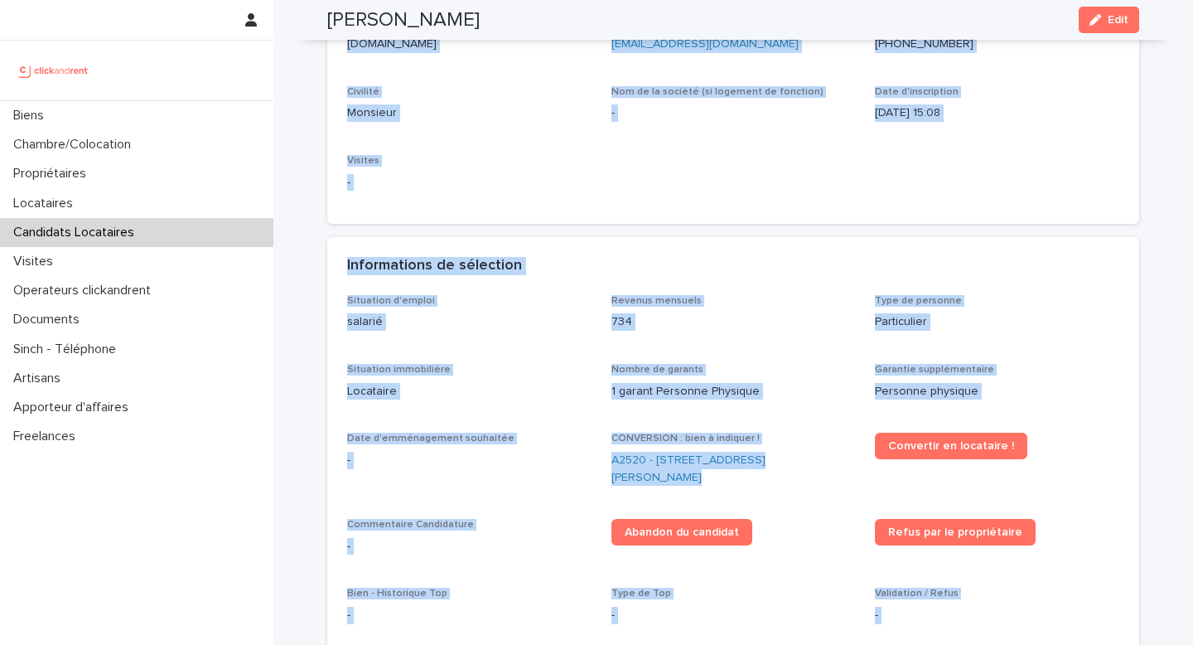
scroll to position [35, 0]
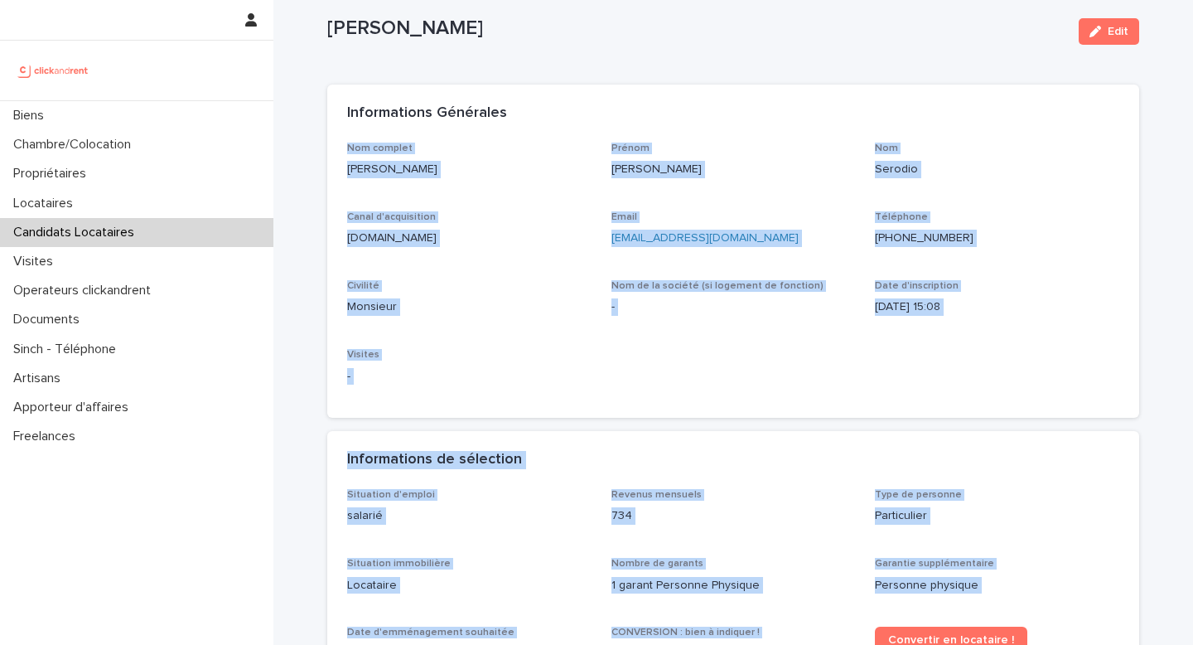
drag, startPoint x: 467, startPoint y: 501, endPoint x: 337, endPoint y: 148, distance: 376.0
click at [522, 333] on div "Nom complet Anthony Serodio Prénom Anthony Nom Serodio Canal d'acquisition clic…" at bounding box center [733, 271] width 772 height 256
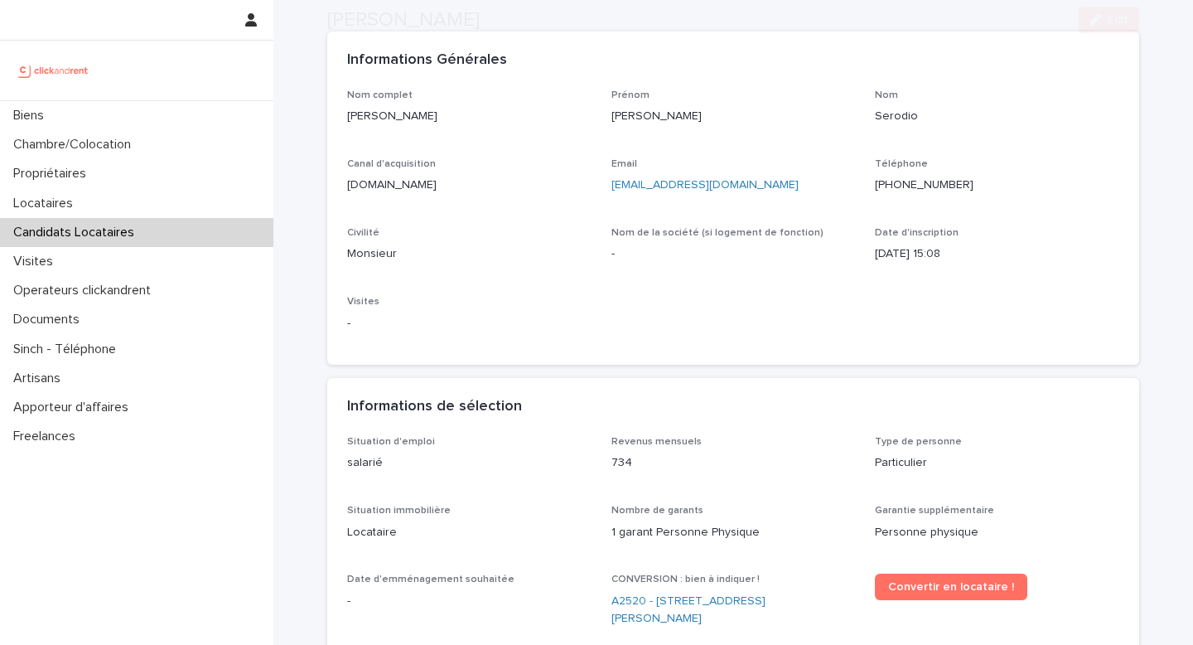
scroll to position [172, 0]
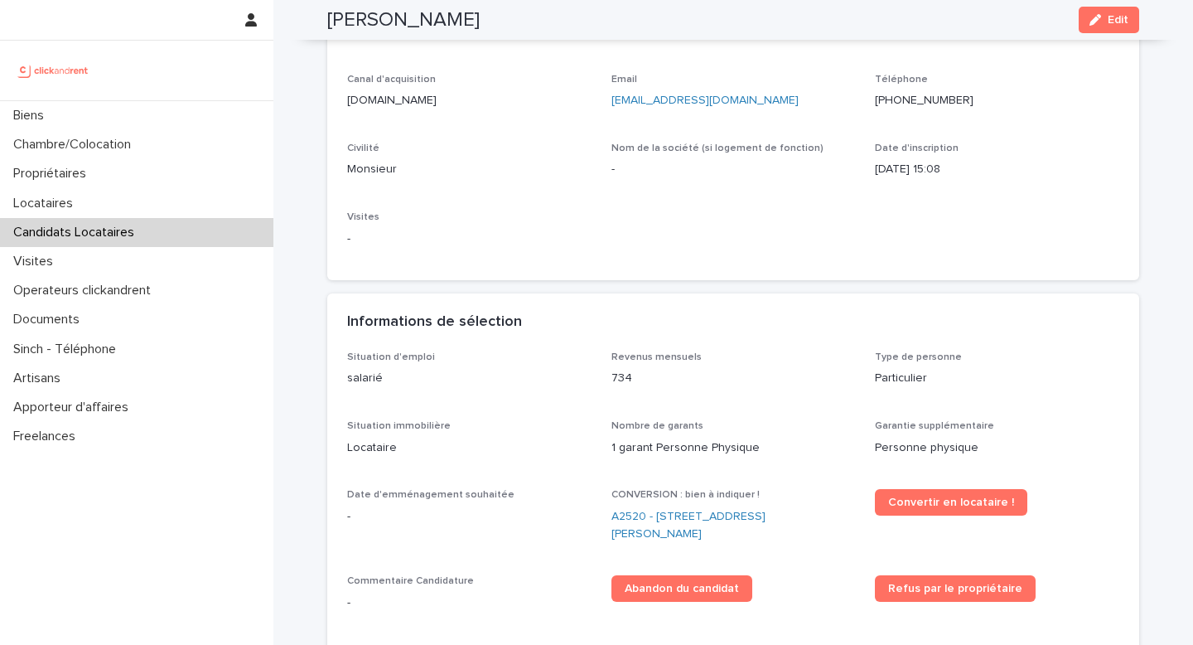
click at [1112, 17] on span "Edit" at bounding box center [1118, 20] width 21 height 12
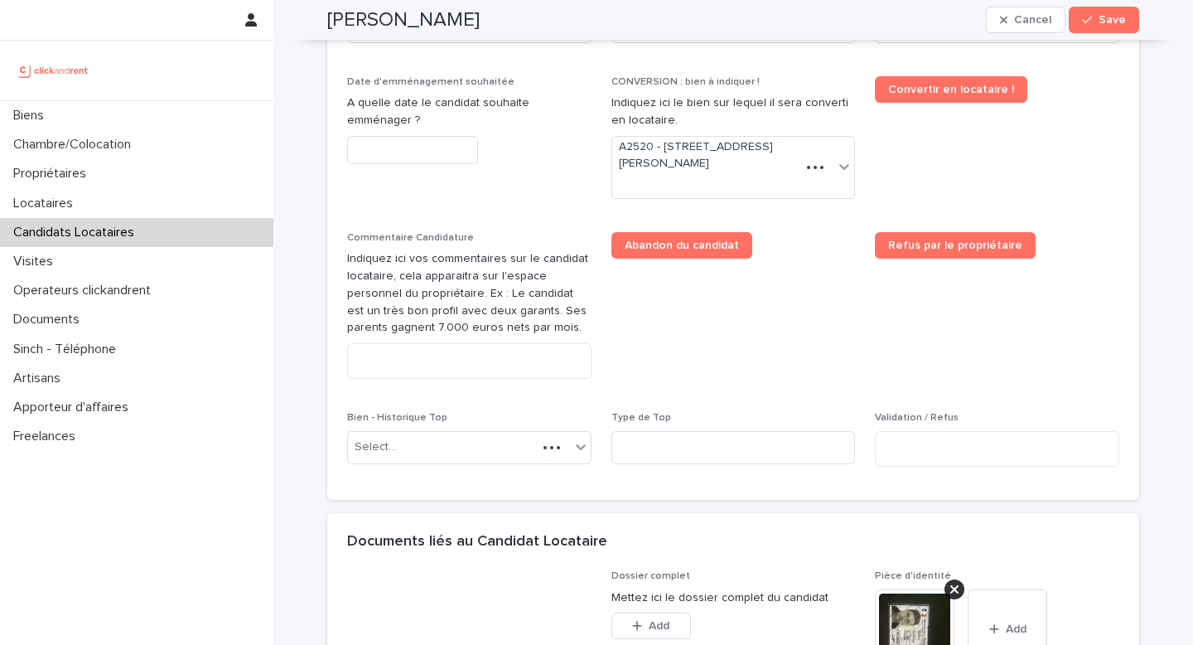
scroll to position [845, 0]
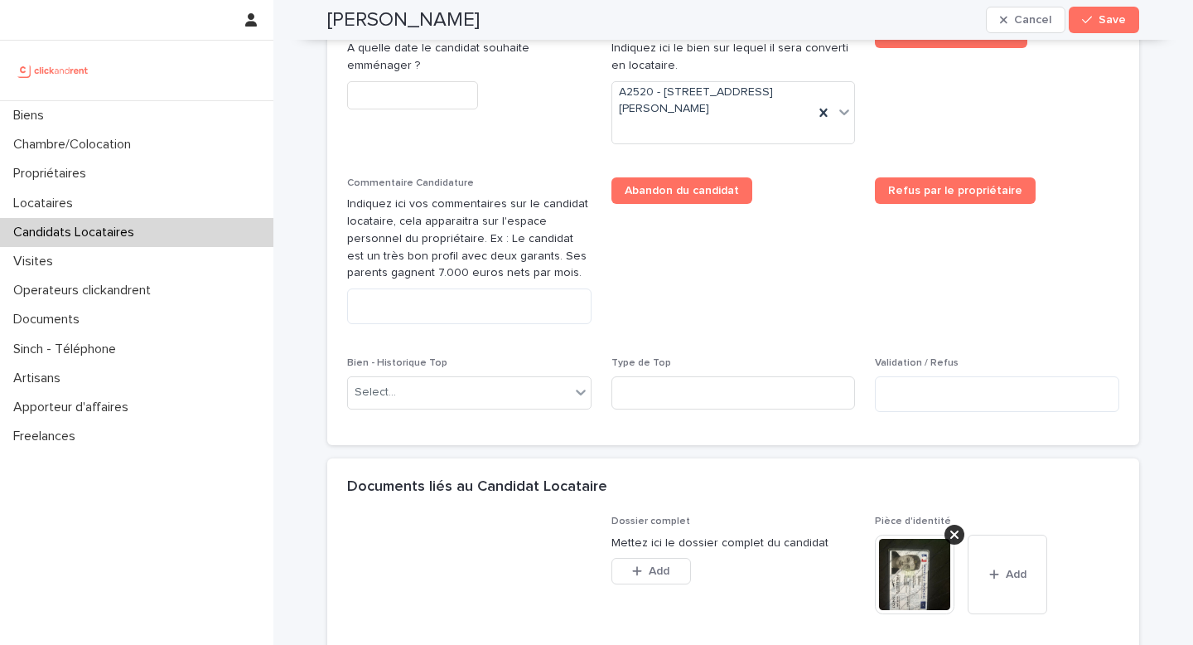
click at [400, 96] on input "text" at bounding box center [412, 95] width 131 height 29
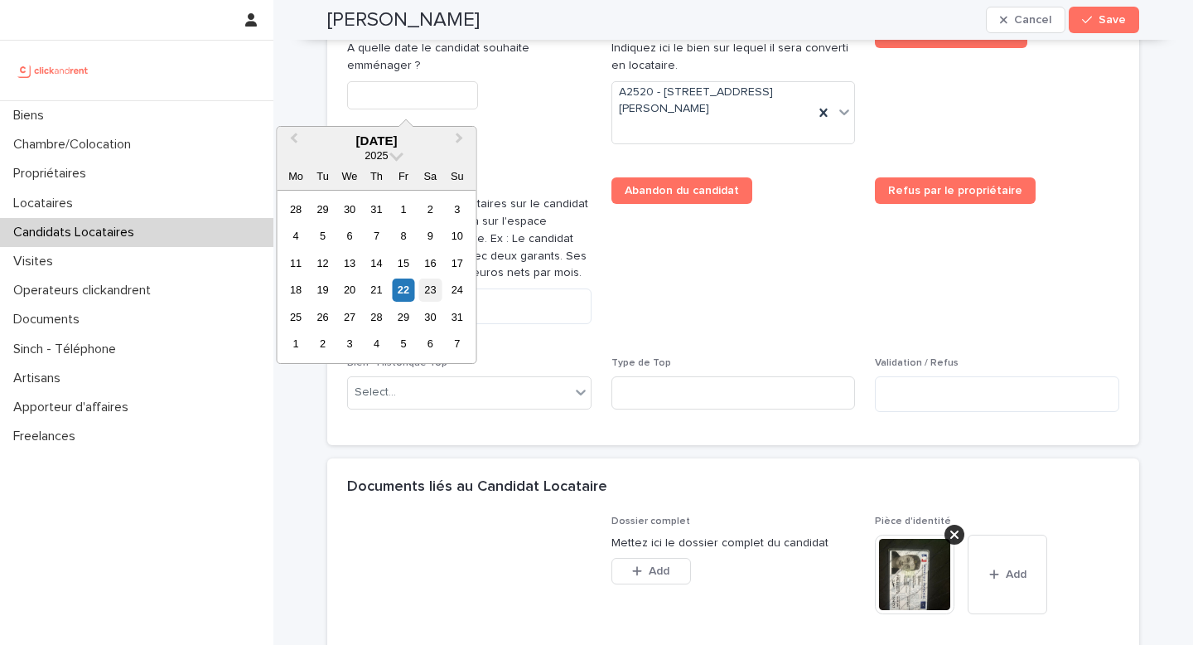
click at [433, 293] on div "23" at bounding box center [430, 289] width 22 height 22
type input "*********"
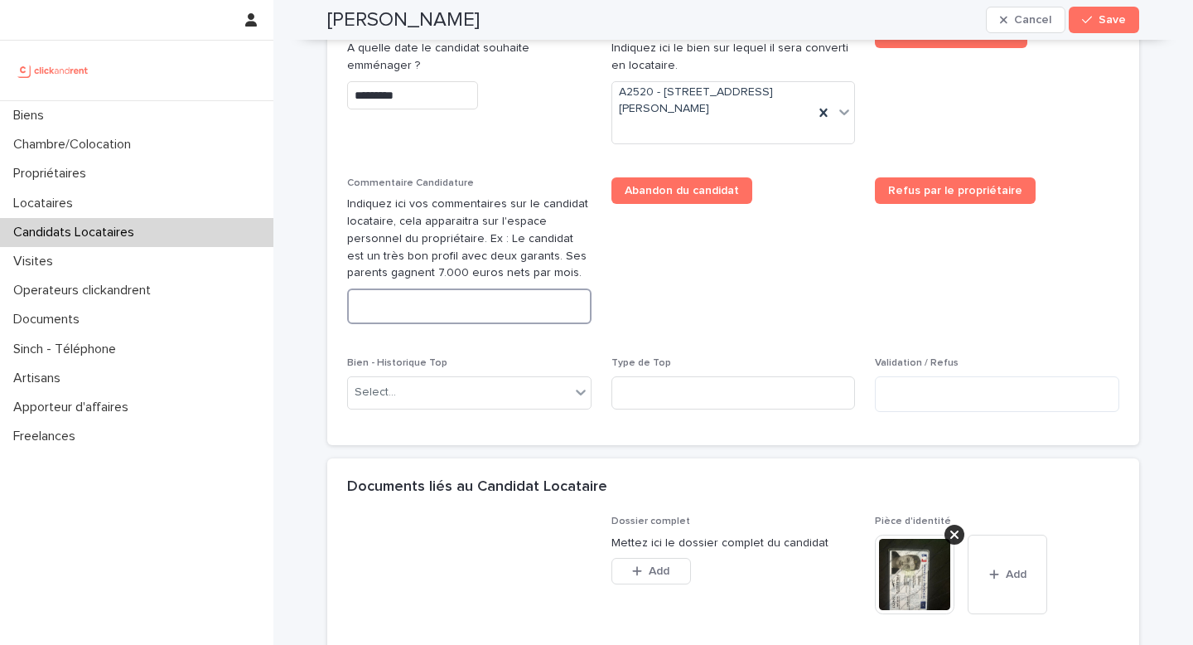
click at [428, 312] on textarea at bounding box center [469, 306] width 244 height 36
paste textarea "**********"
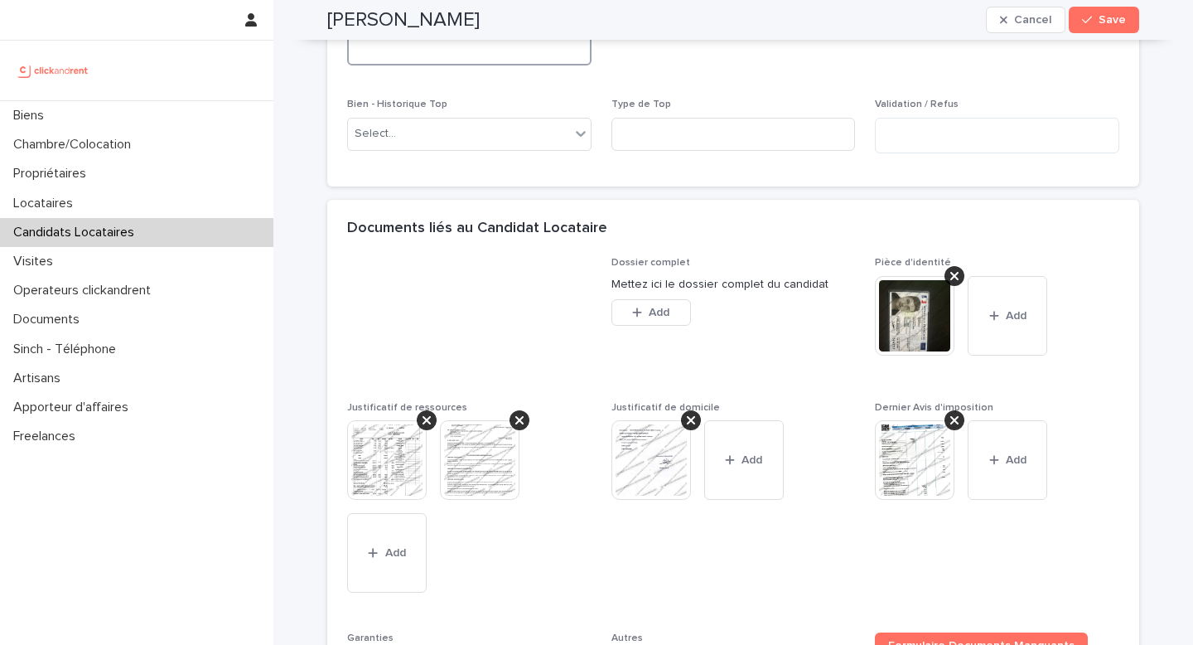
scroll to position [1229, 0]
type textarea "**********"
click at [1088, 17] on div "button" at bounding box center [1090, 20] width 17 height 12
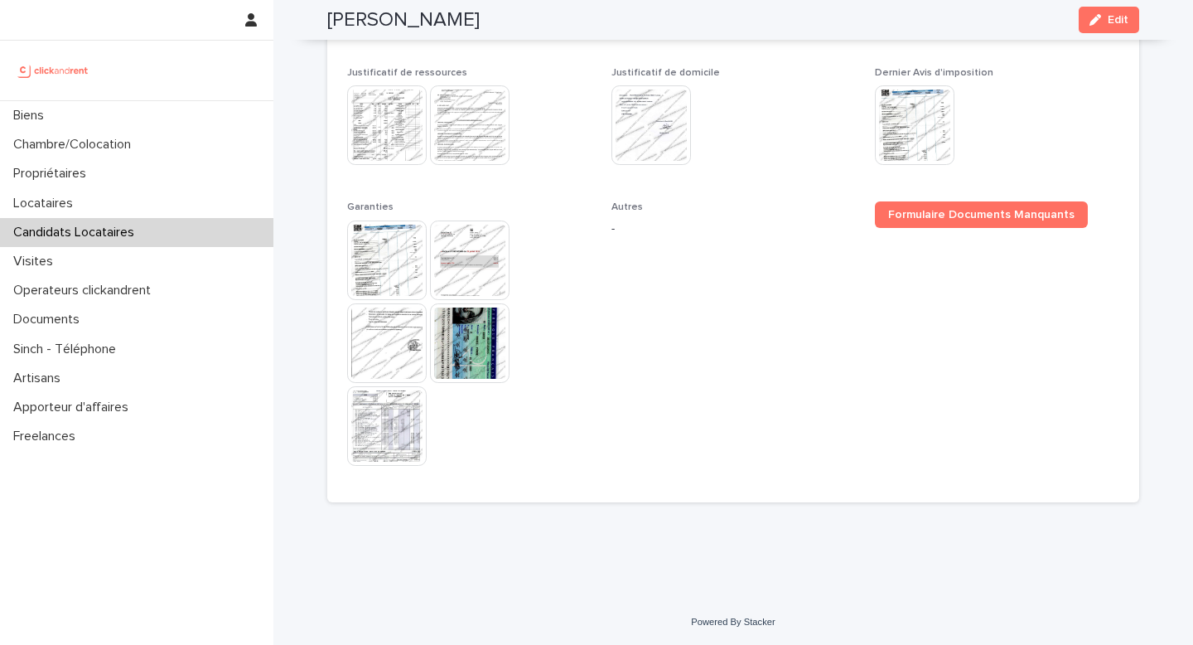
scroll to position [1162, 0]
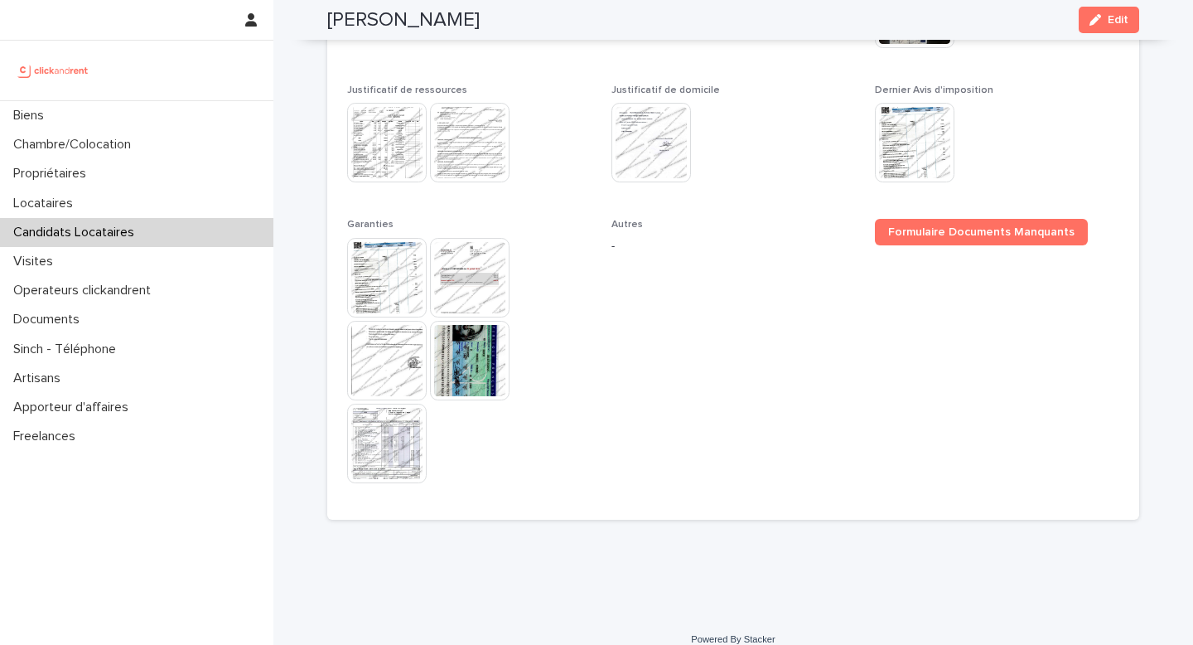
drag, startPoint x: 473, startPoint y: 19, endPoint x: 325, endPoint y: 22, distance: 148.4
click at [327, 22] on div "Anthony Serodio Edit" at bounding box center [733, 20] width 812 height 40
copy h2 "Anthony Serodio"
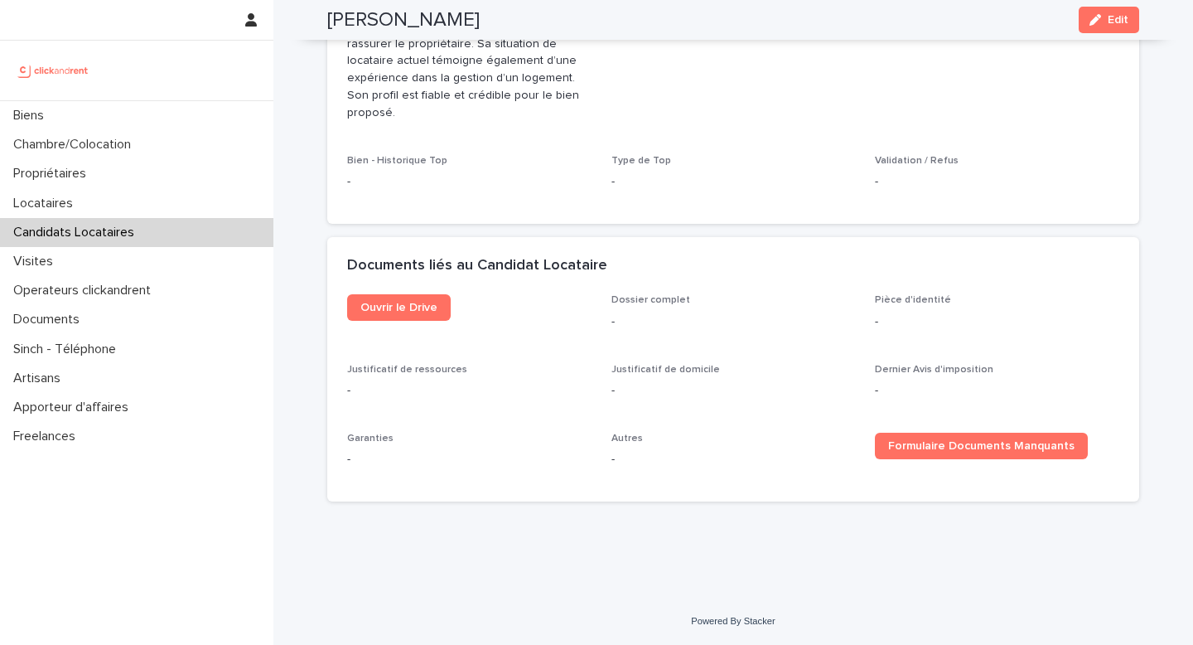
scroll to position [800, 0]
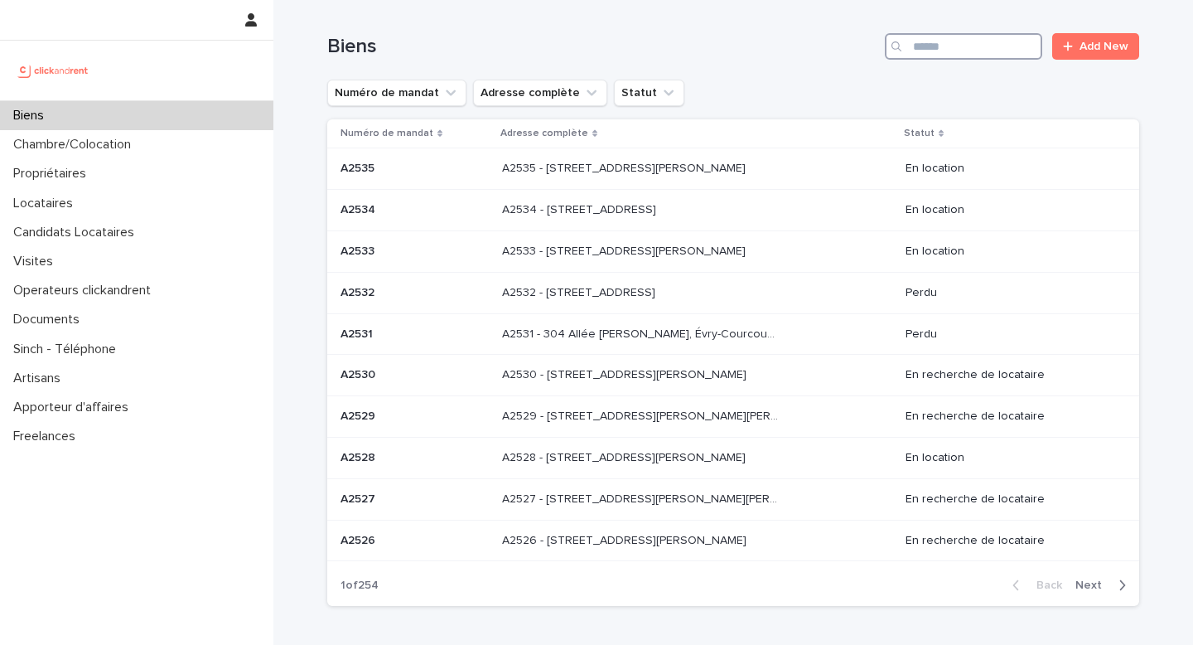
click at [910, 53] on input "Search" at bounding box center [963, 46] width 157 height 27
paste input "*****"
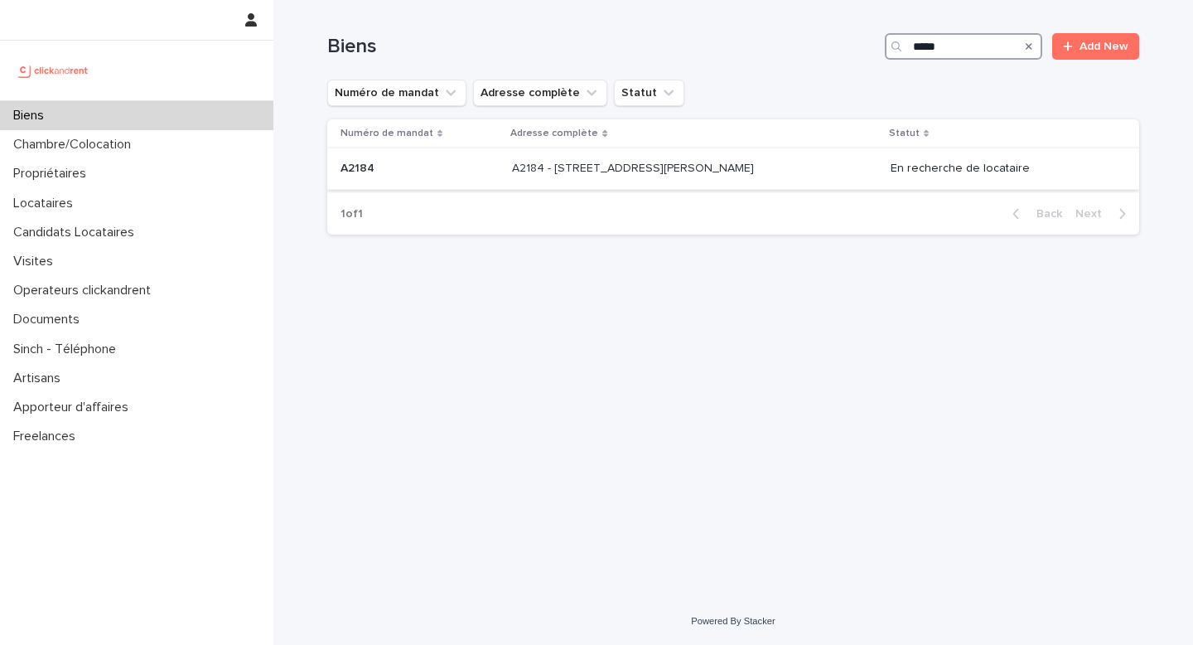
type input "*****"
click at [669, 167] on p "A2184 - [STREET_ADDRESS][PERSON_NAME]" at bounding box center [634, 166] width 245 height 17
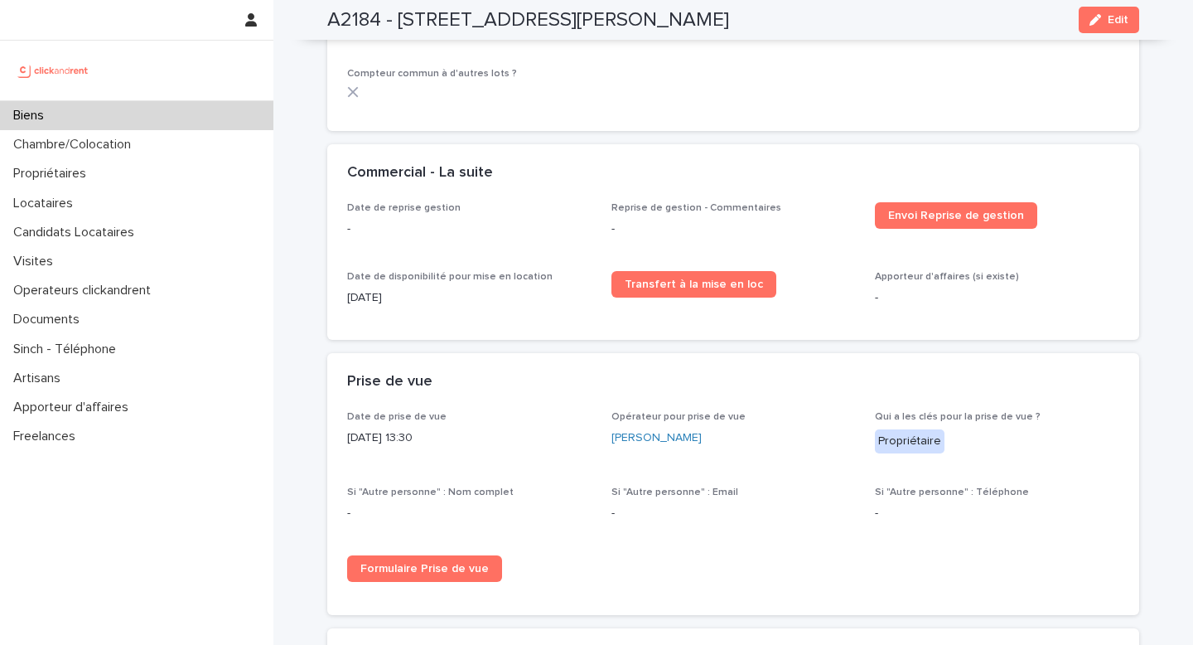
scroll to position [2465, 0]
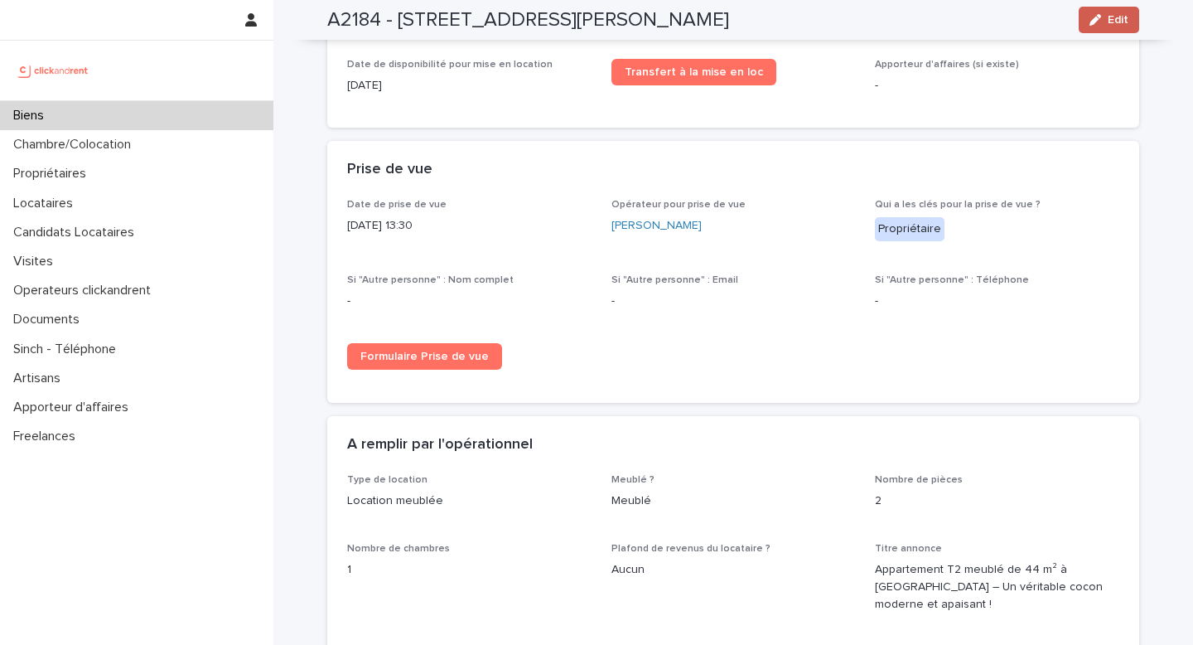
click at [1111, 24] on span "Edit" at bounding box center [1118, 20] width 21 height 12
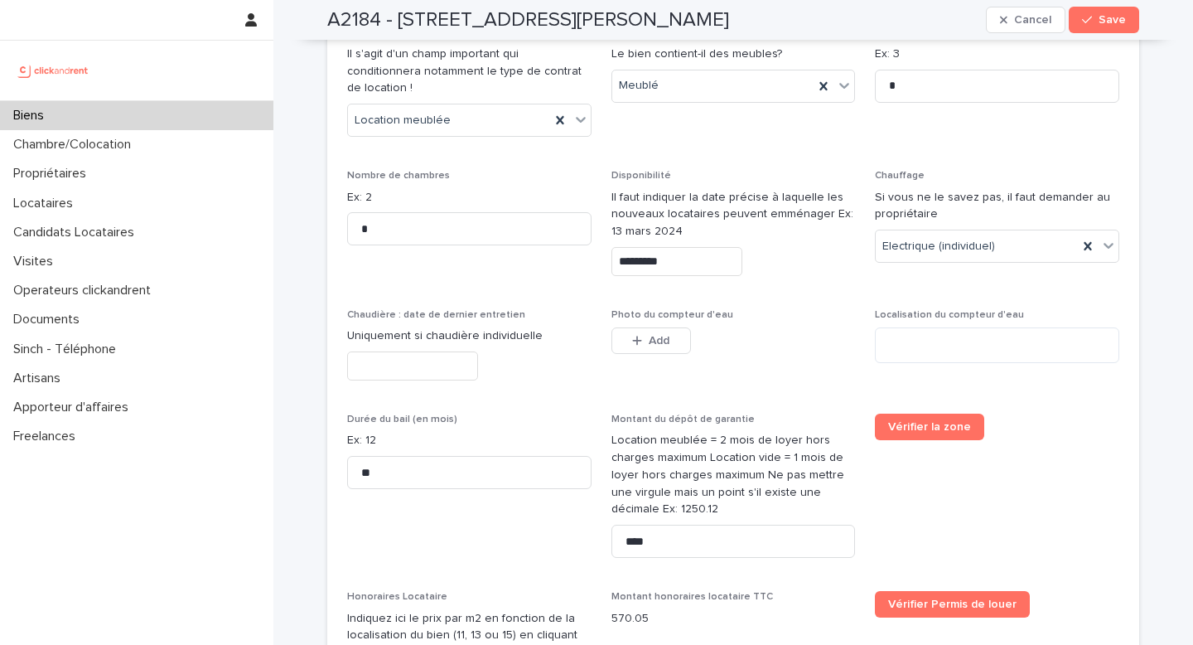
scroll to position [2828, 0]
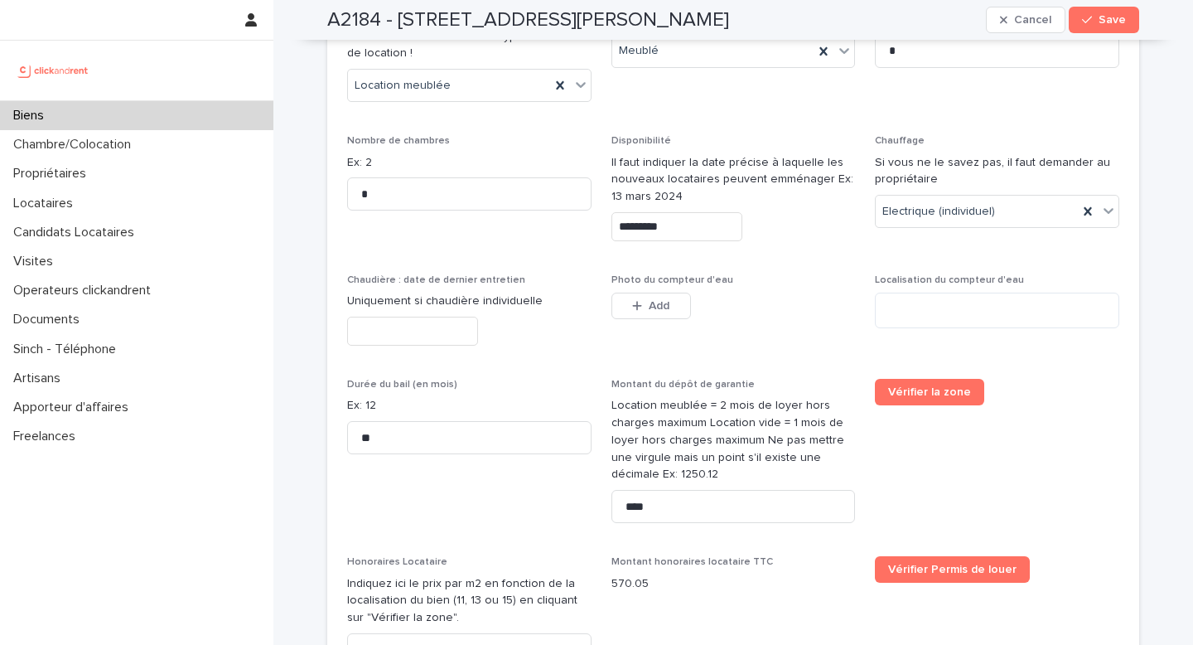
click at [1033, 28] on button "Cancel" at bounding box center [1026, 20] width 80 height 27
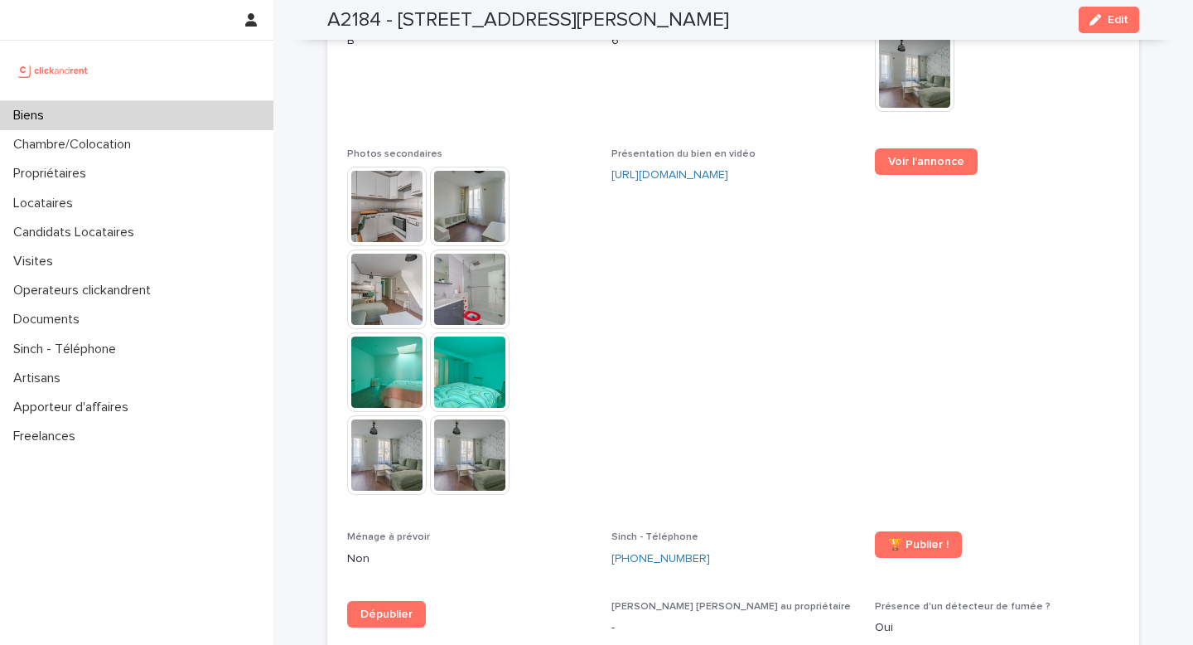
scroll to position [4406, 0]
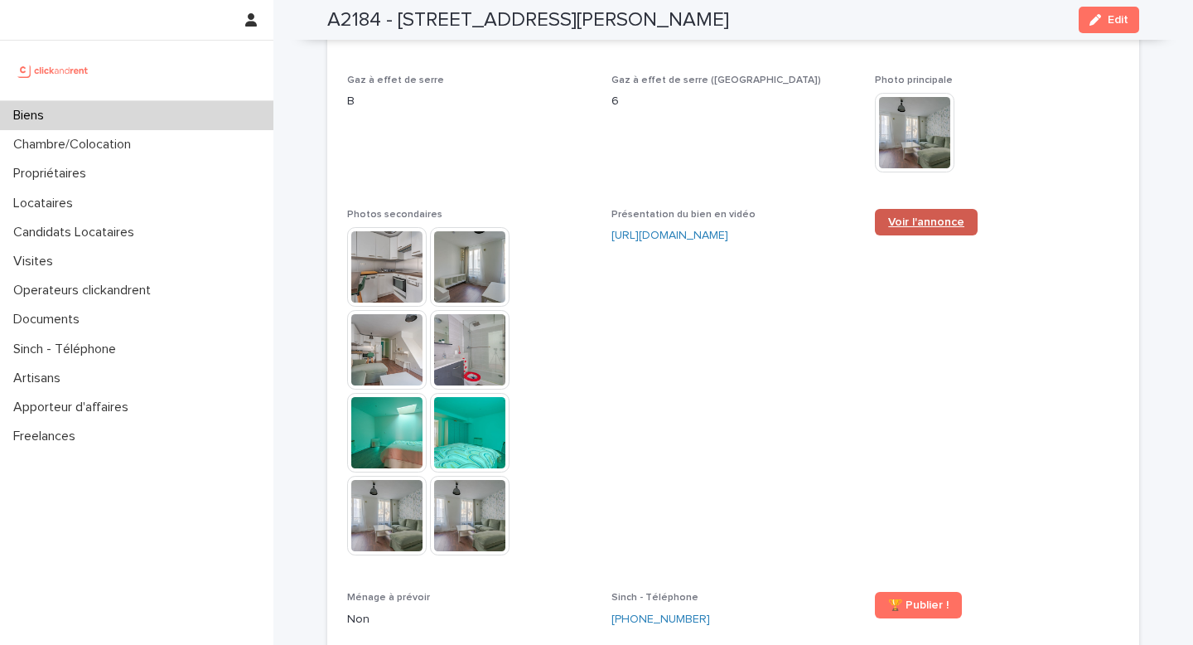
click at [945, 216] on span "Voir l'annonce" at bounding box center [926, 222] width 76 height 12
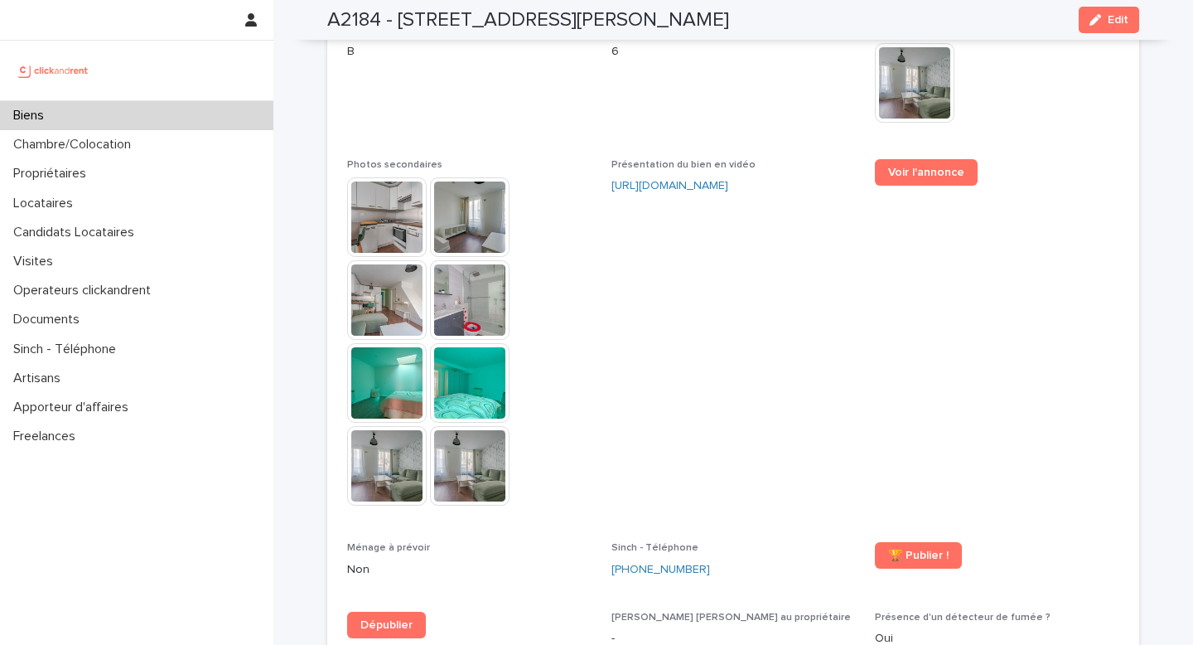
scroll to position [4553, 0]
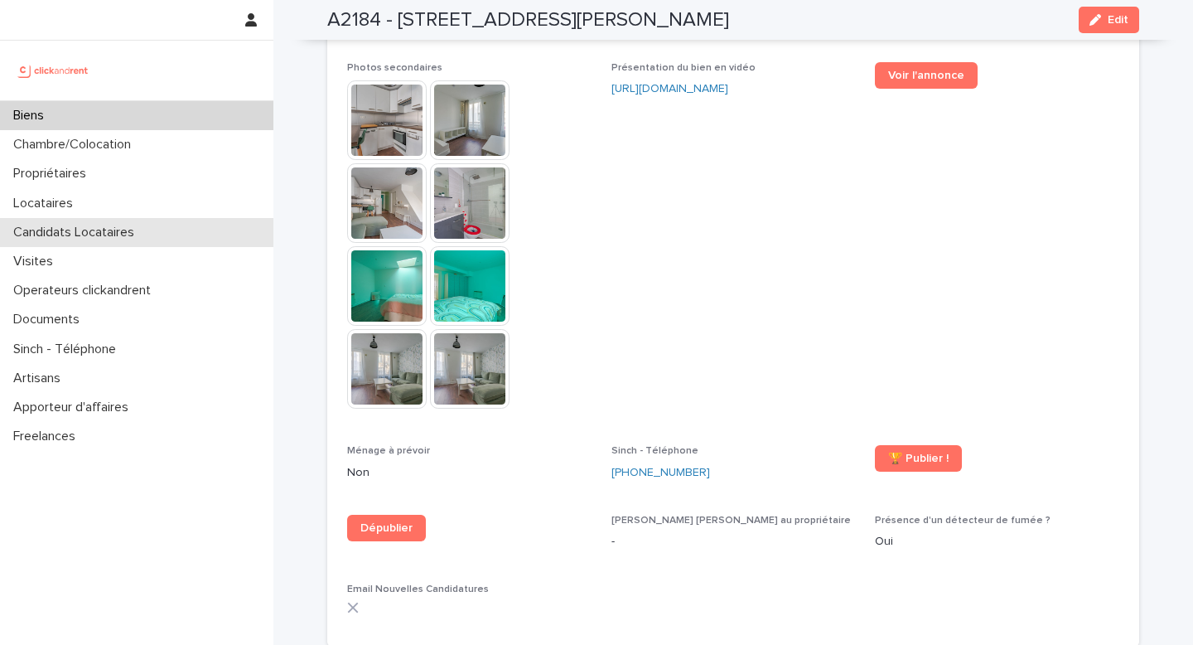
click at [120, 235] on p "Candidats Locataires" at bounding box center [77, 233] width 141 height 16
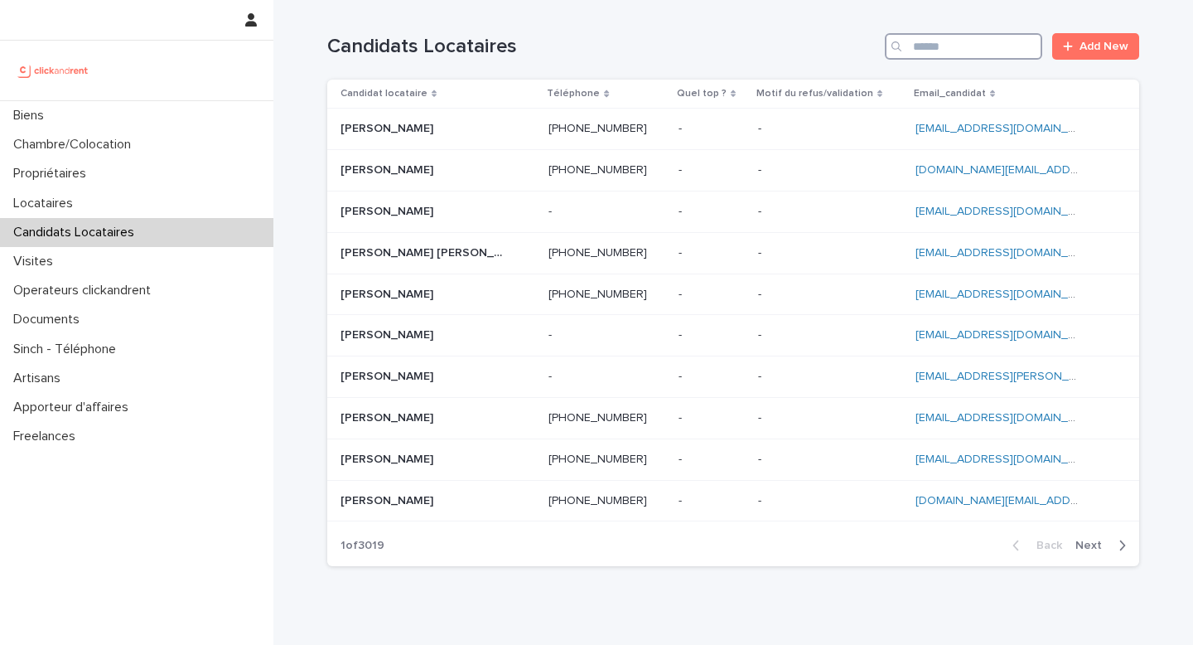
click at [974, 45] on input "Search" at bounding box center [963, 46] width 157 height 27
paste input "**********"
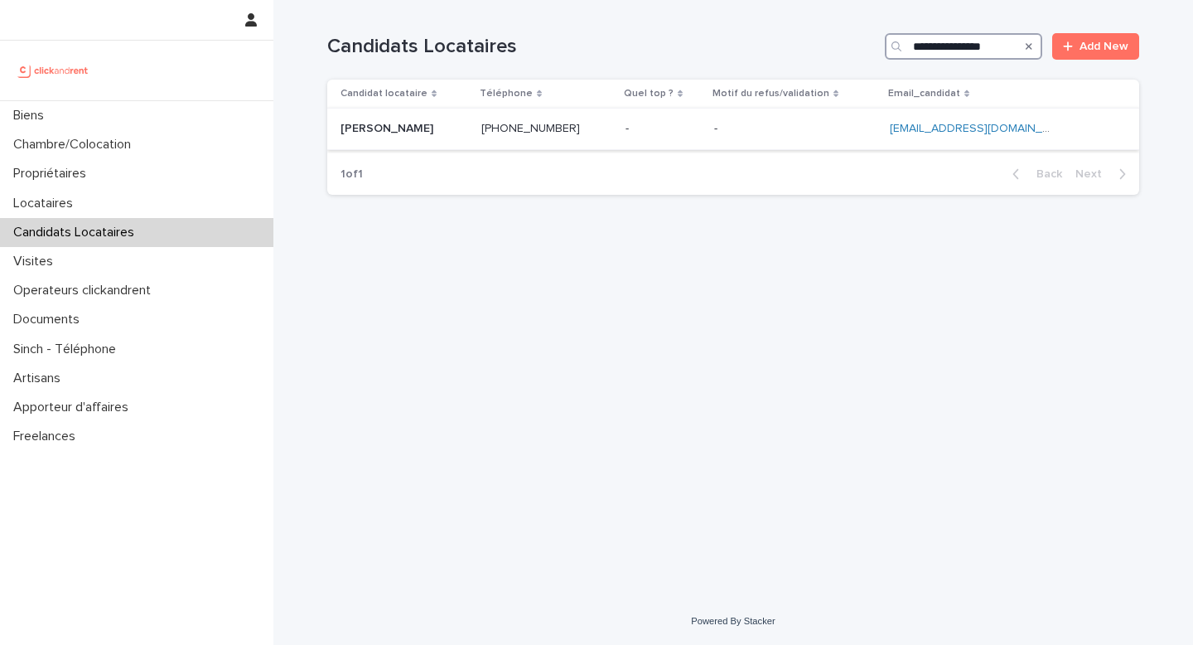
type input "**********"
click at [701, 138] on div "- -" at bounding box center [663, 128] width 75 height 27
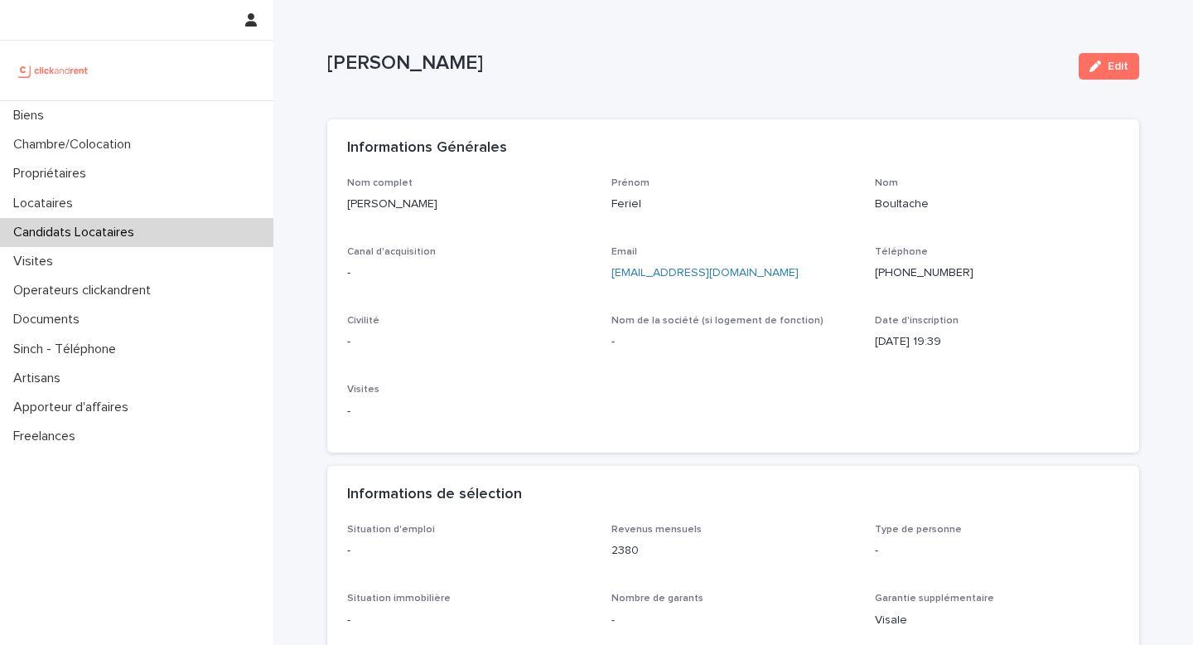
click at [1101, 69] on div "button" at bounding box center [1099, 67] width 18 height 12
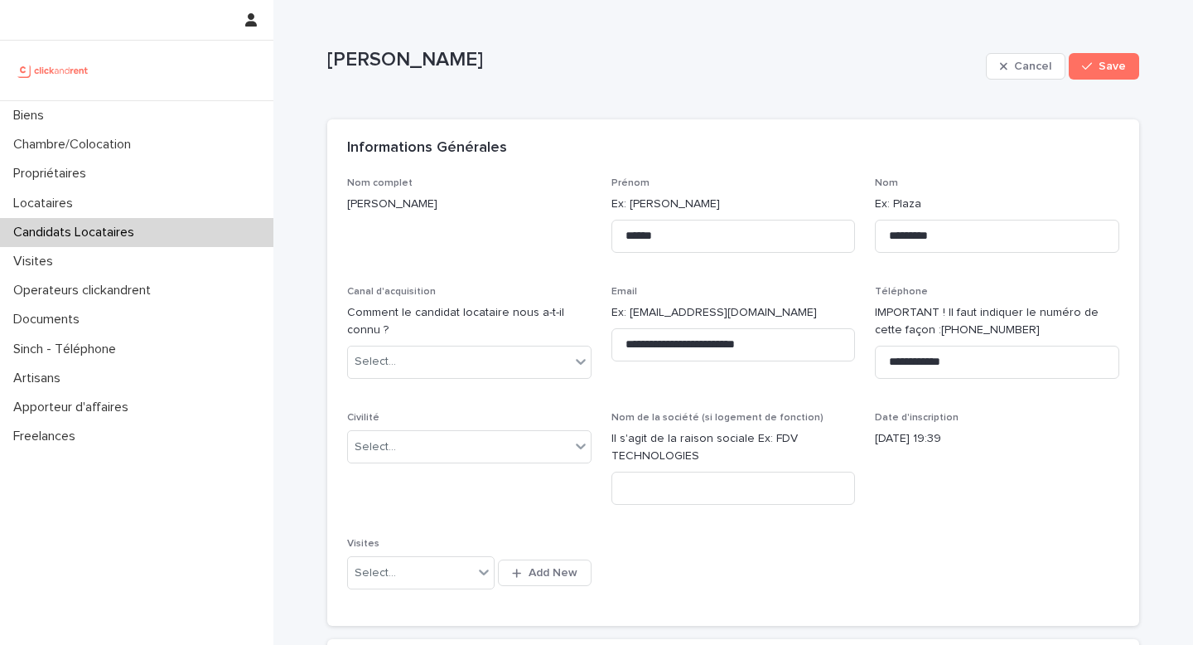
click at [477, 379] on div "Canal d'acquisition Comment le candidat locataire nous a-t-il connu ? Select..." at bounding box center [469, 339] width 244 height 106
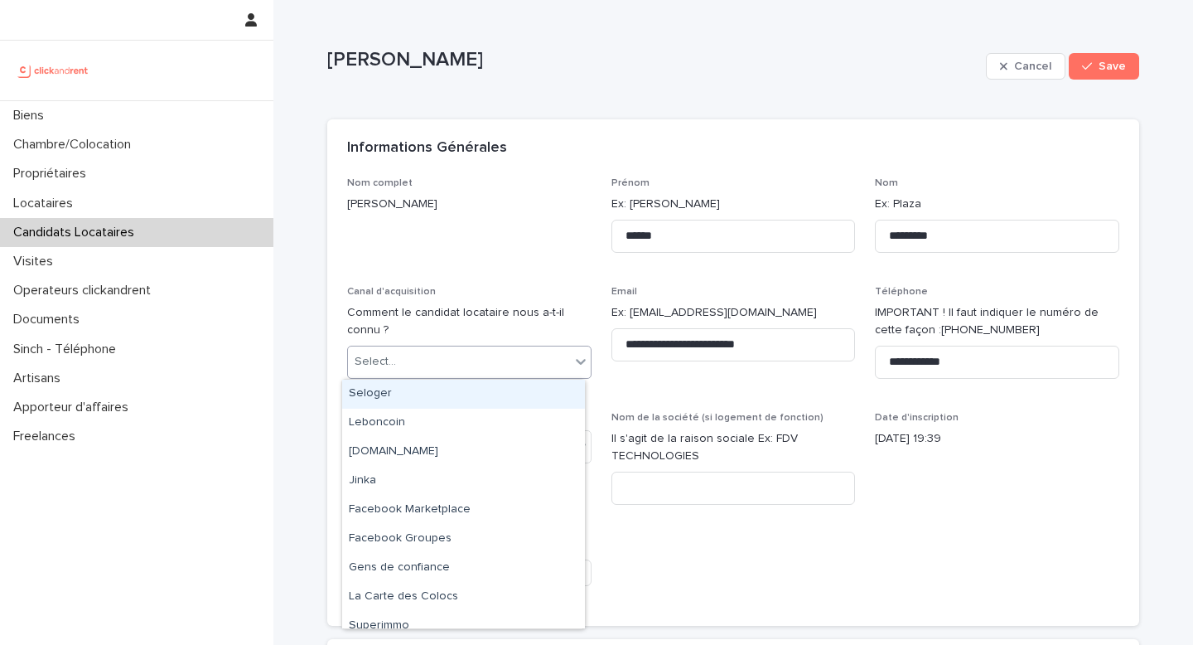
click at [448, 370] on div "Select..." at bounding box center [459, 361] width 222 height 27
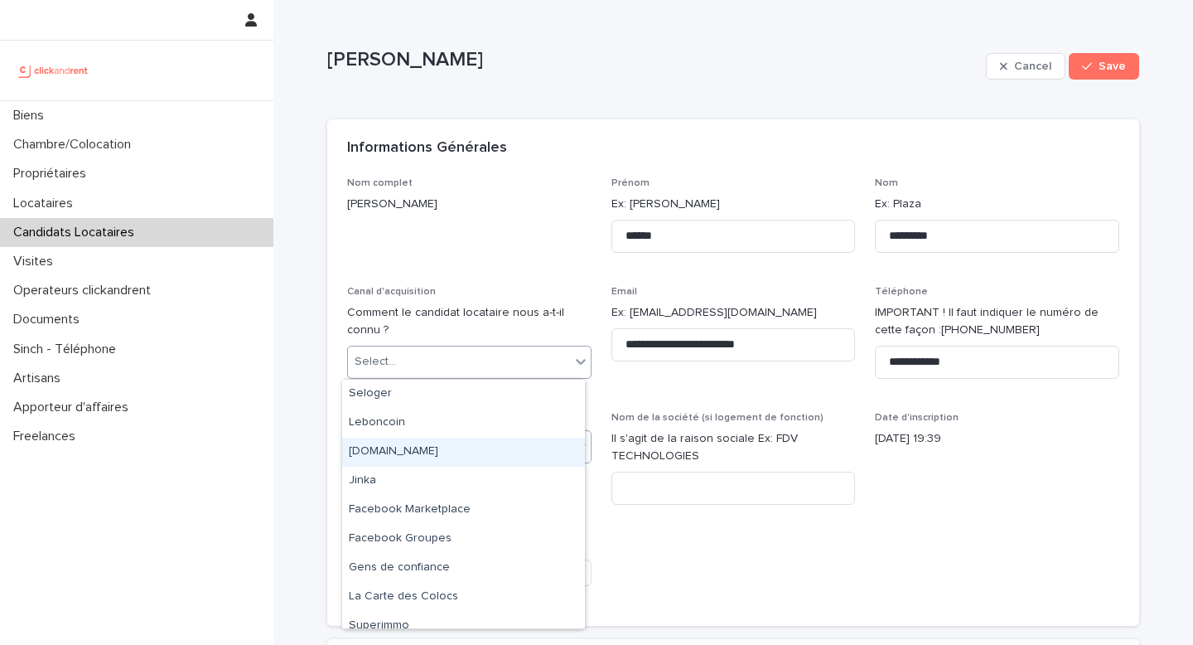
click at [424, 443] on div "[DOMAIN_NAME]" at bounding box center [463, 452] width 243 height 29
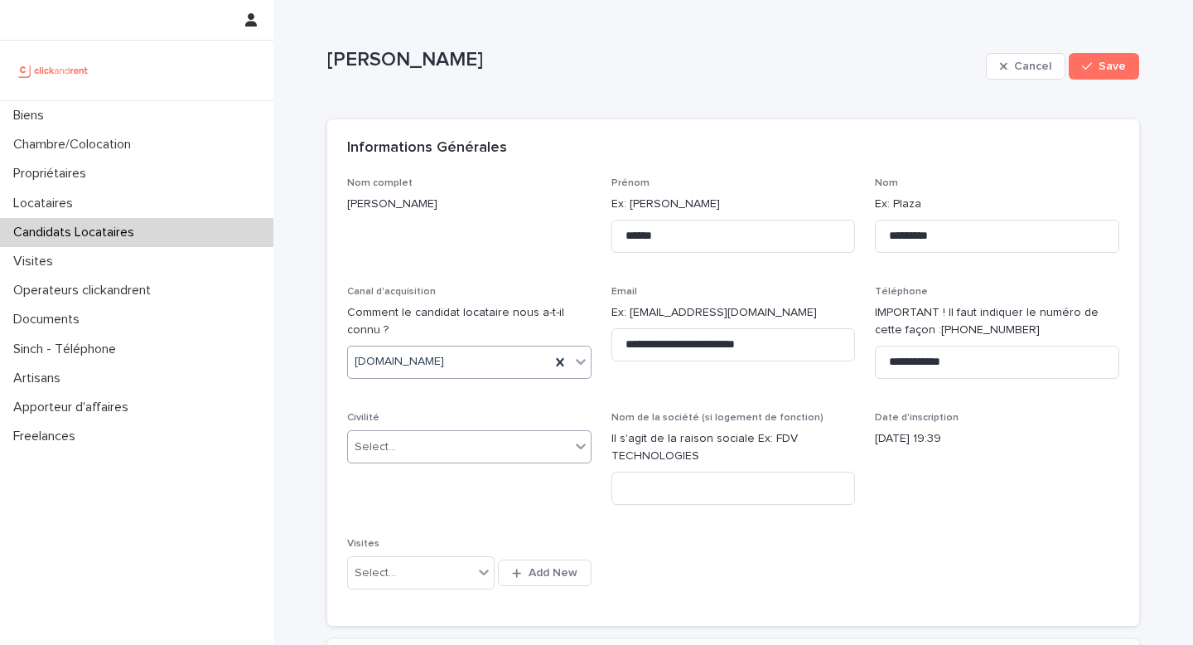
click at [415, 453] on div "Select..." at bounding box center [459, 446] width 222 height 27
click at [410, 482] on div "Madame" at bounding box center [463, 478] width 243 height 29
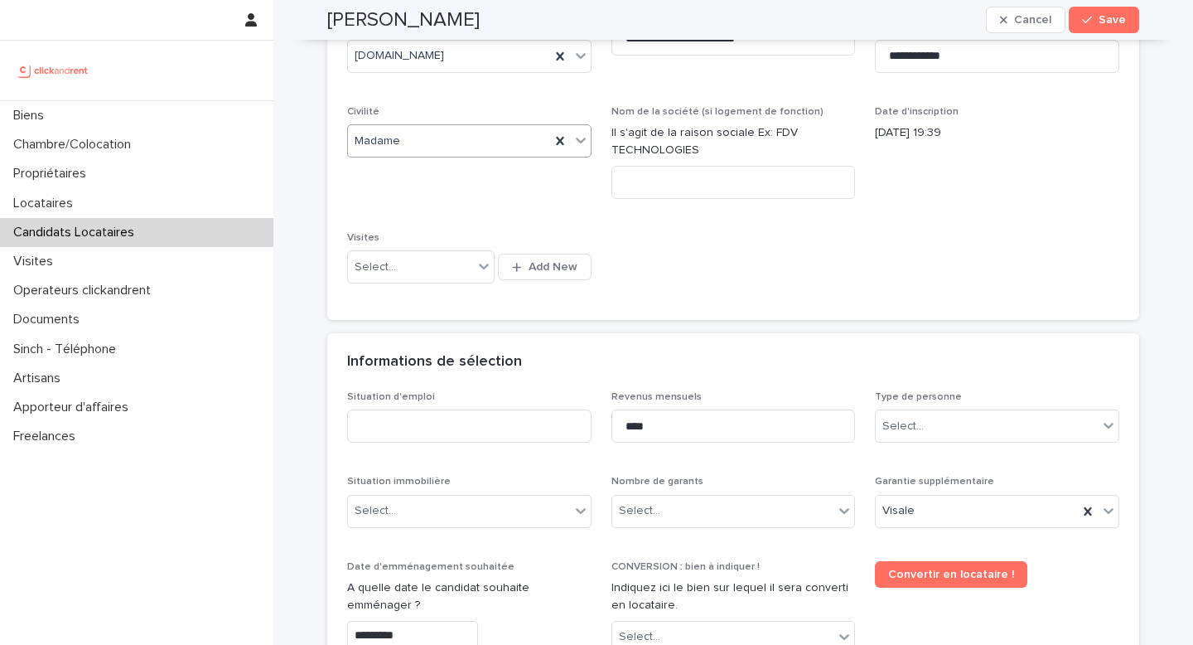
scroll to position [317, 0]
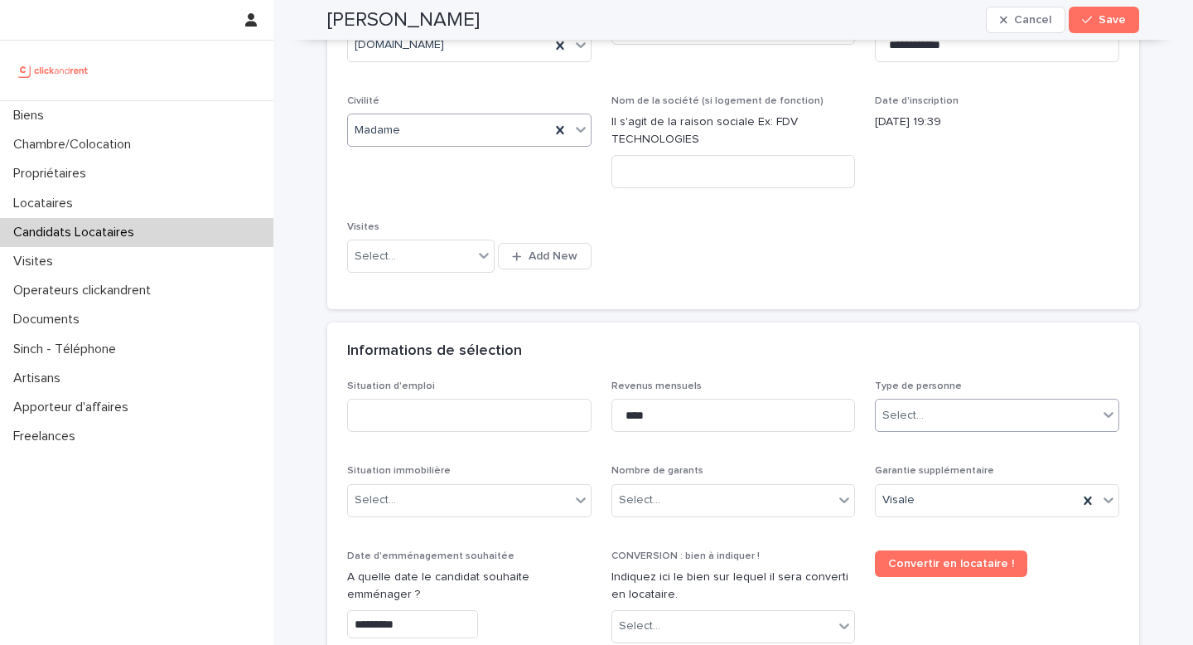
click at [927, 412] on div "Select..." at bounding box center [987, 415] width 222 height 27
click at [937, 452] on div "Particulier" at bounding box center [991, 447] width 243 height 29
click at [458, 413] on input at bounding box center [469, 415] width 244 height 33
type input "*******"
drag, startPoint x: 492, startPoint y: 511, endPoint x: 458, endPoint y: 513, distance: 34.0
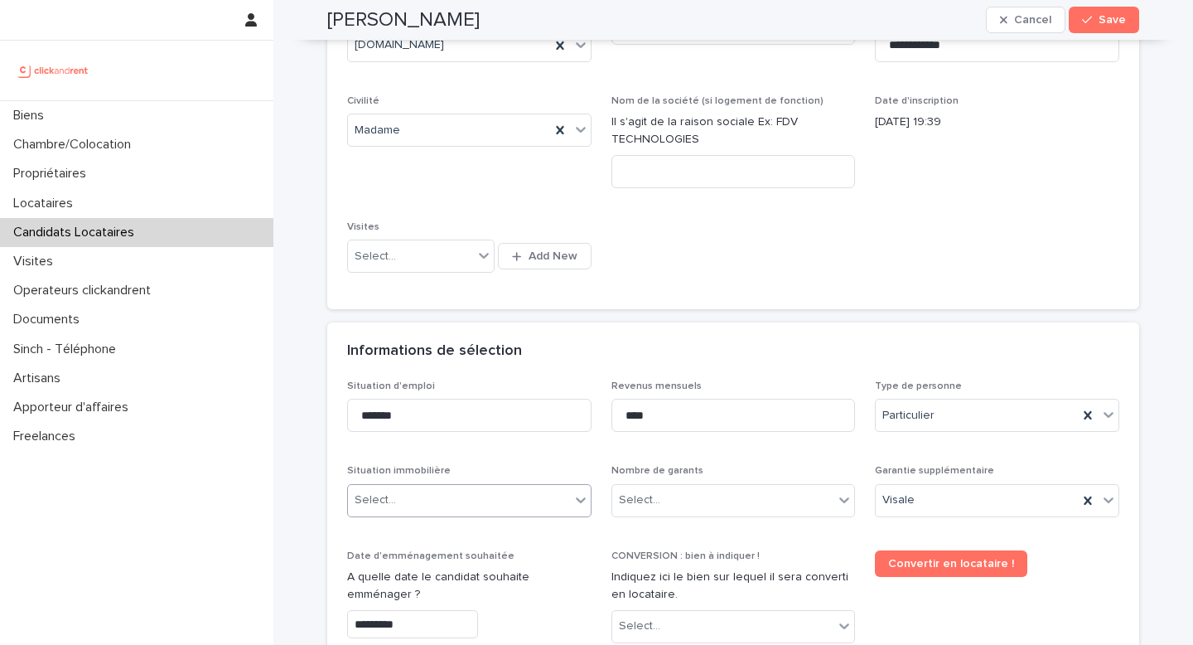
click at [492, 511] on div "Select..." at bounding box center [459, 499] width 222 height 27
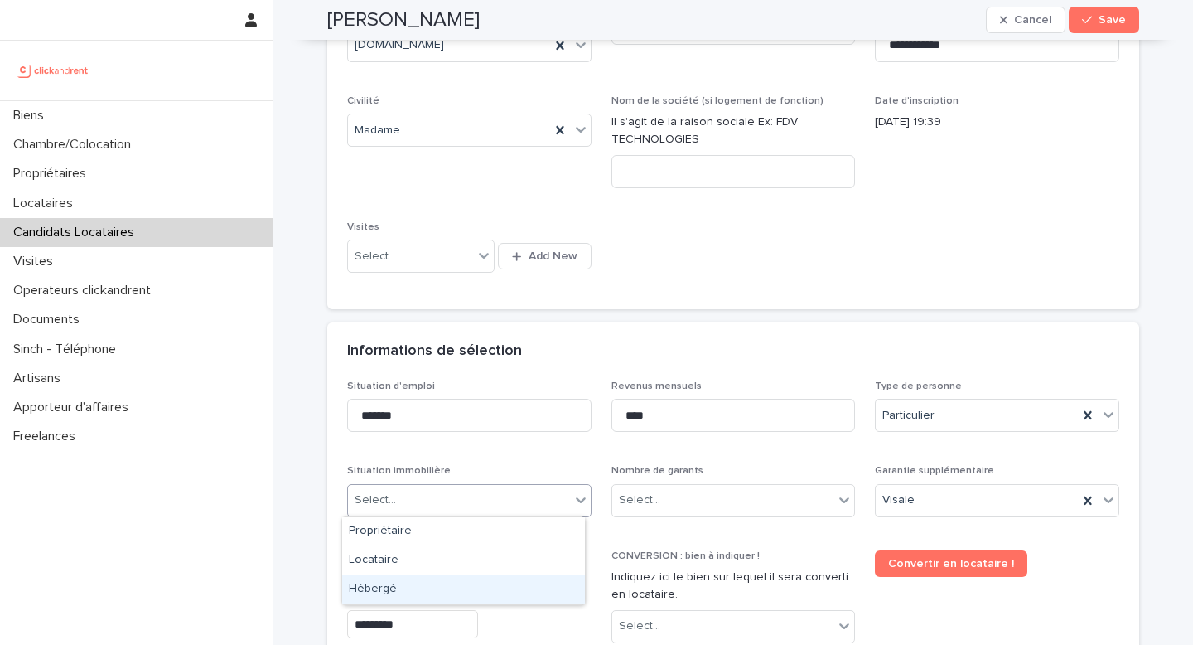
drag, startPoint x: 426, startPoint y: 574, endPoint x: 434, endPoint y: 583, distance: 12.3
click at [424, 587] on div "Hébergé" at bounding box center [463, 589] width 243 height 29
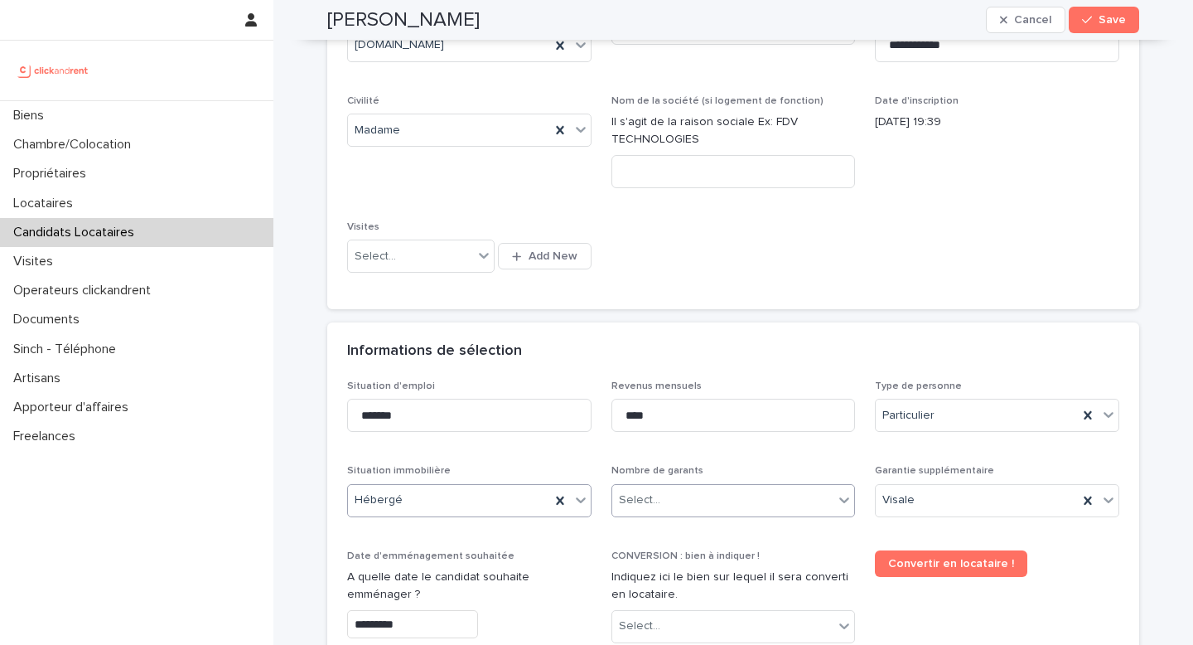
click at [688, 488] on div "Select..." at bounding box center [723, 499] width 222 height 27
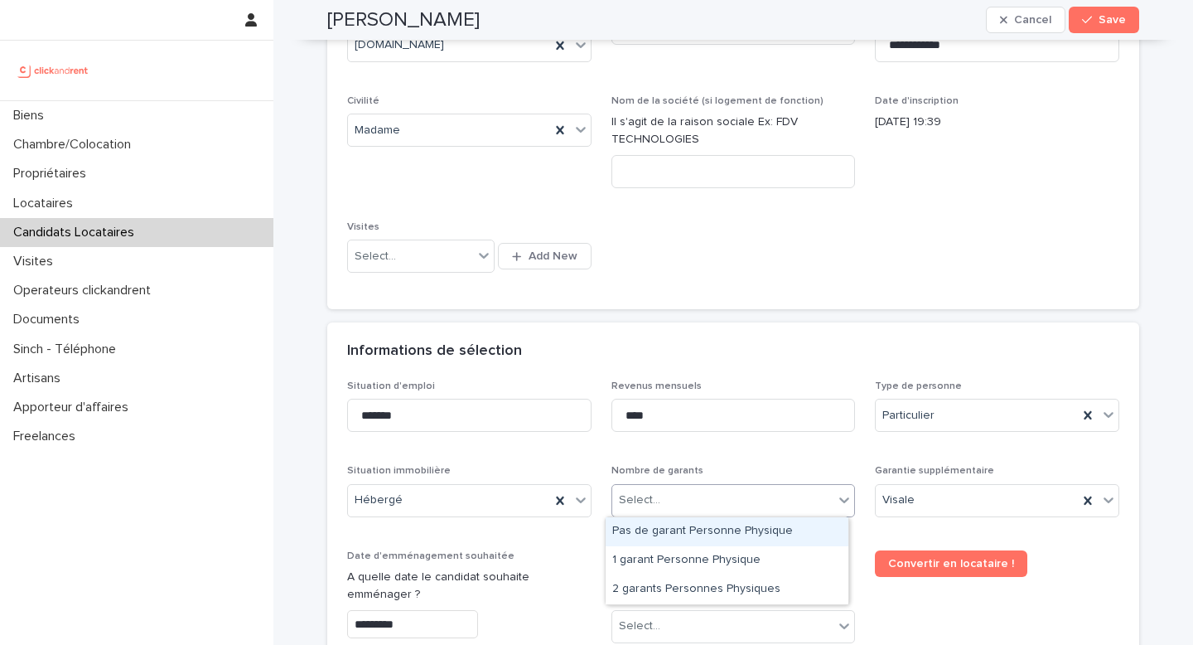
click at [717, 532] on div "Pas de garant Personne Physique" at bounding box center [727, 531] width 243 height 29
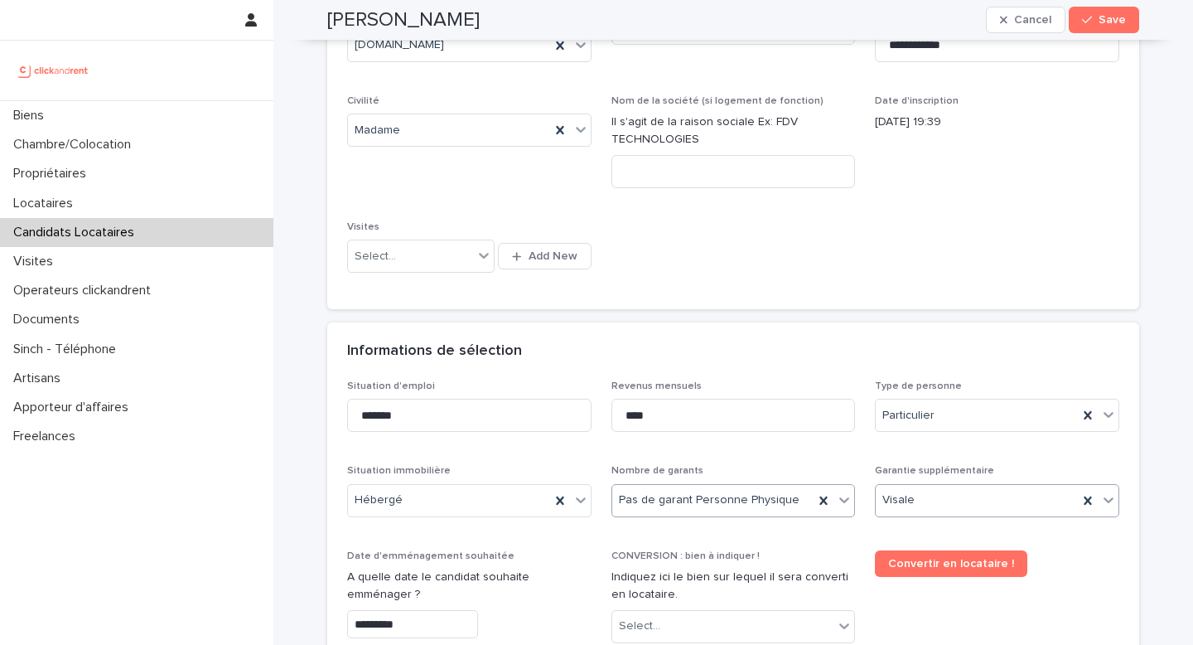
click at [962, 499] on div "Visale" at bounding box center [977, 499] width 202 height 27
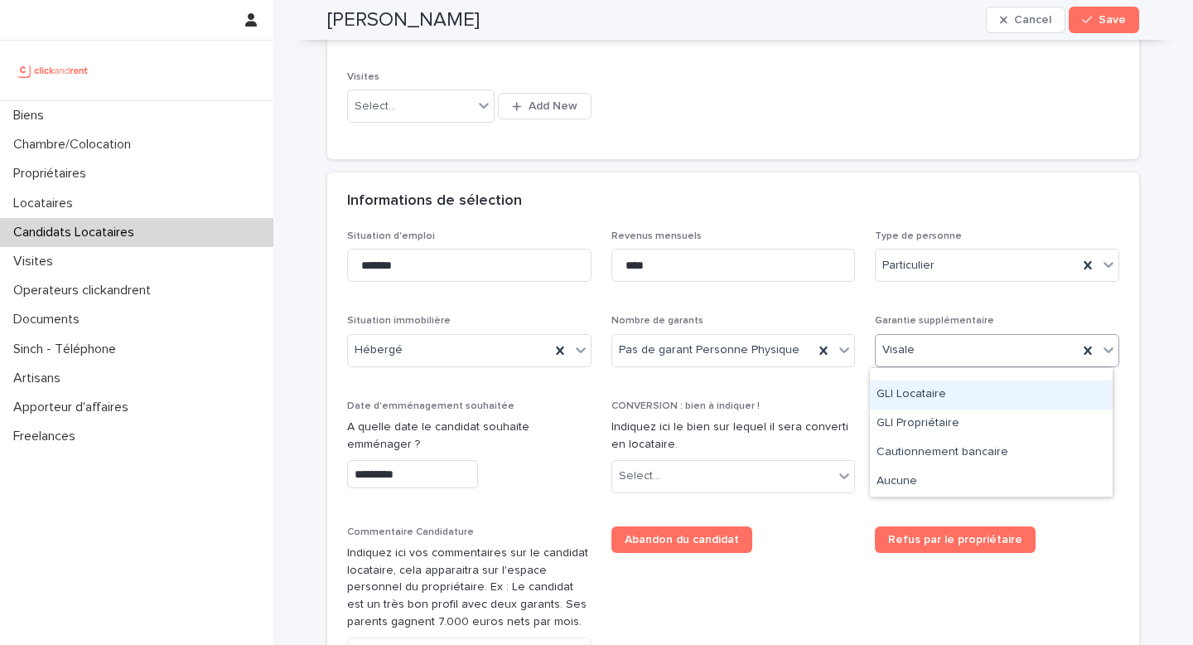
scroll to position [0, 0]
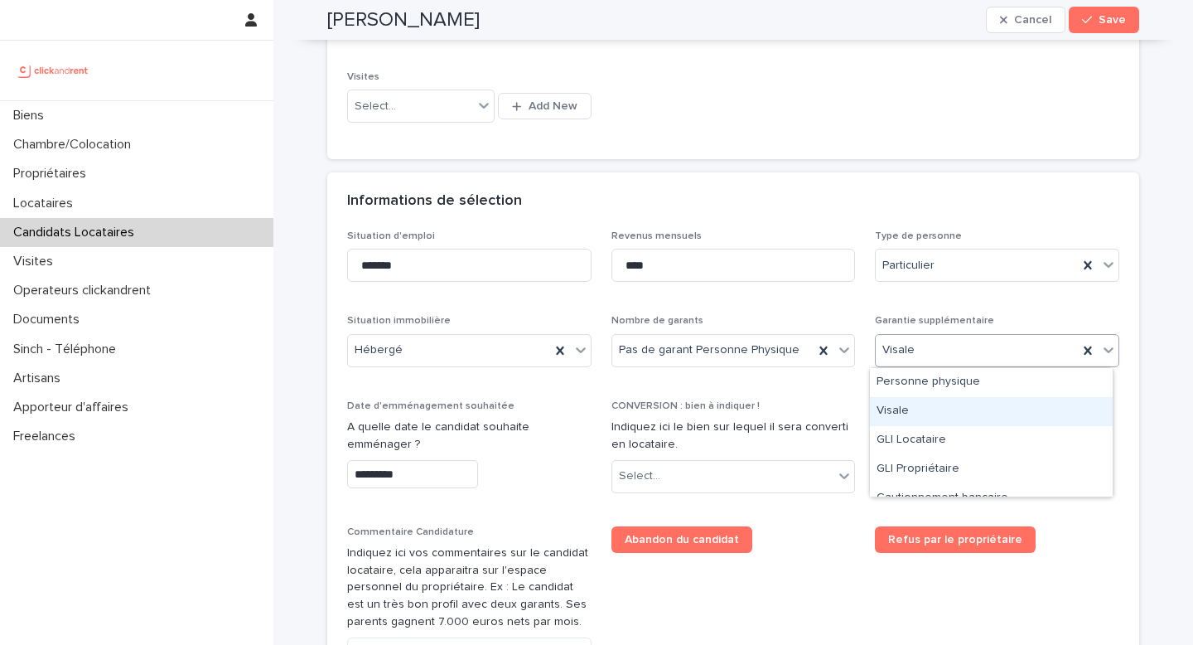
click at [930, 409] on div "Visale" at bounding box center [991, 411] width 243 height 29
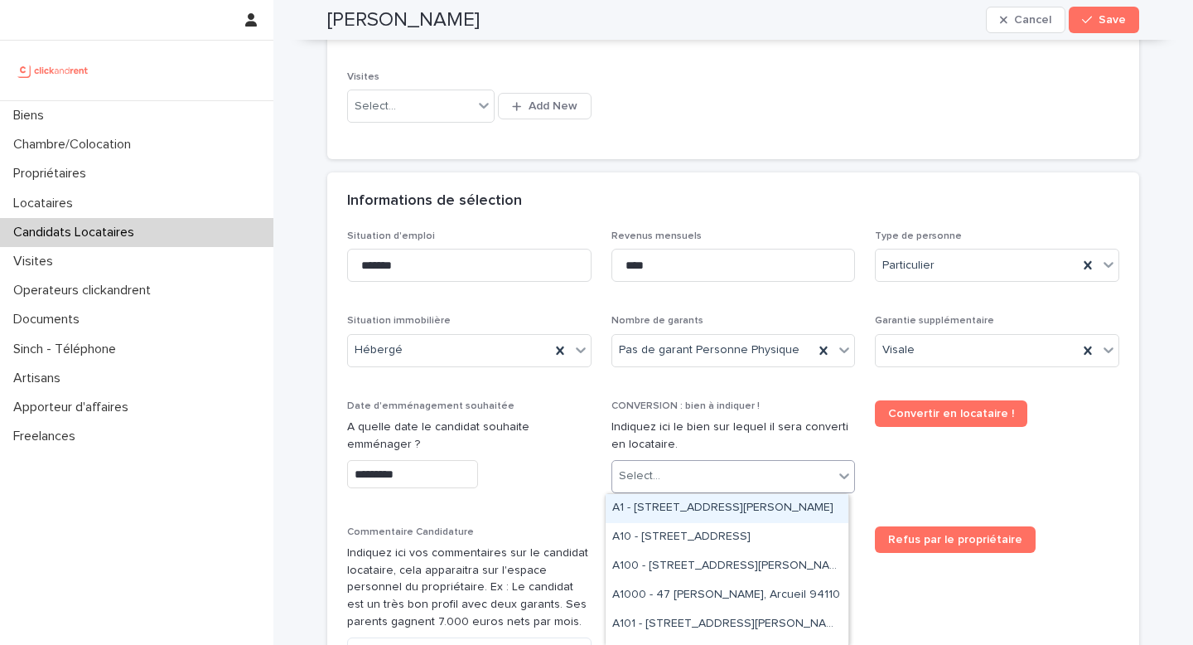
click at [650, 473] on div "Select..." at bounding box center [639, 475] width 41 height 17
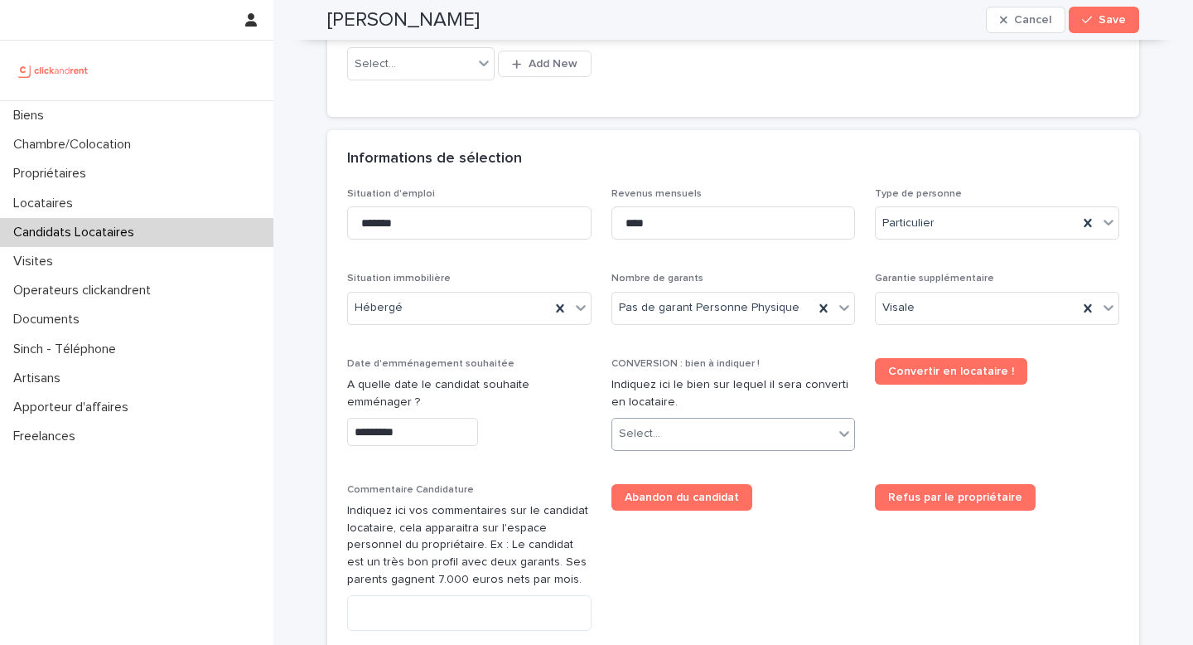
scroll to position [587, 0]
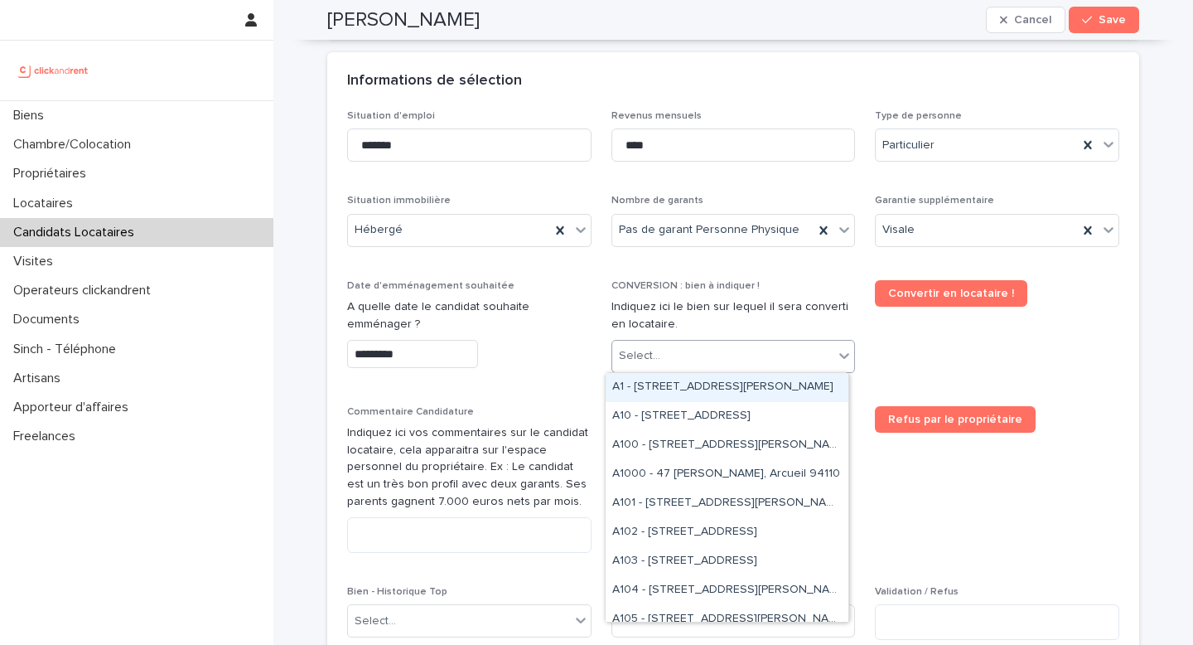
click at [684, 356] on div "Select..." at bounding box center [723, 355] width 222 height 27
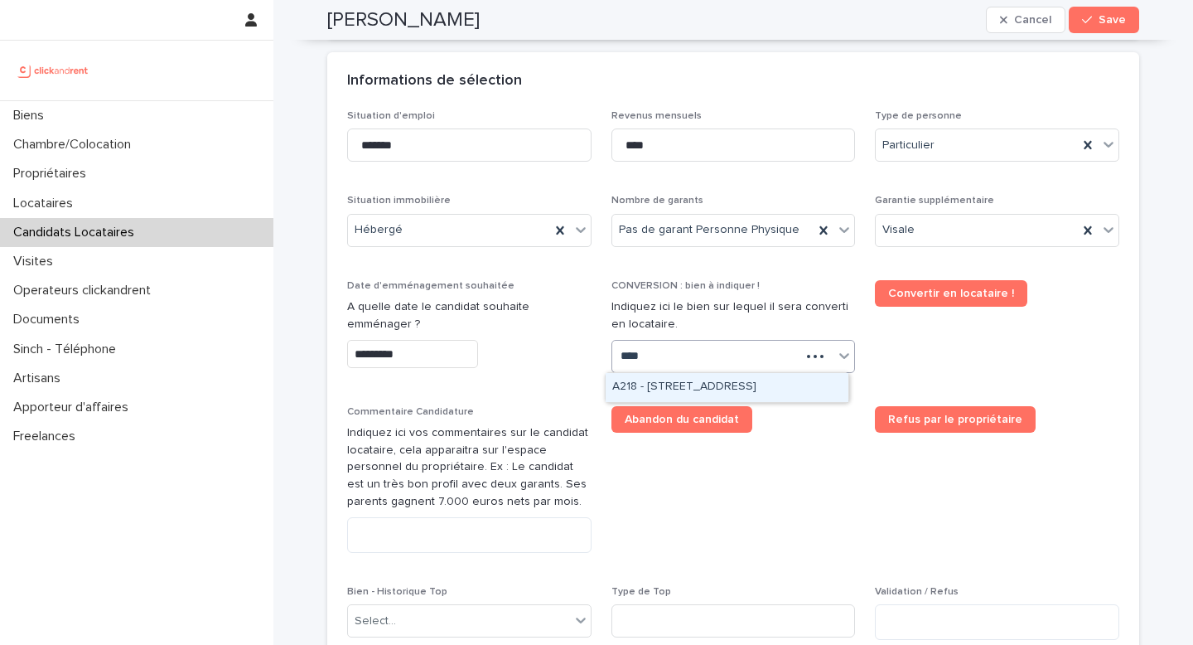
type input "*****"
click at [680, 393] on div "A2184 - 59 rue Pierre Butin, Pontoise 95300" at bounding box center [727, 387] width 243 height 29
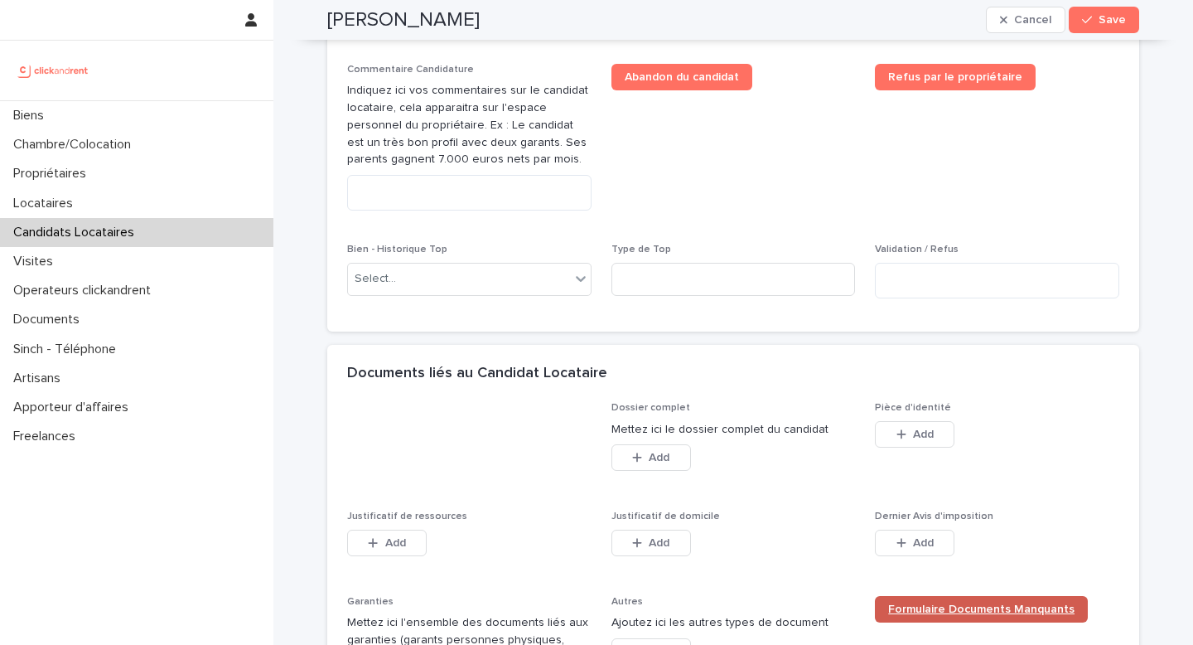
scroll to position [1164, 0]
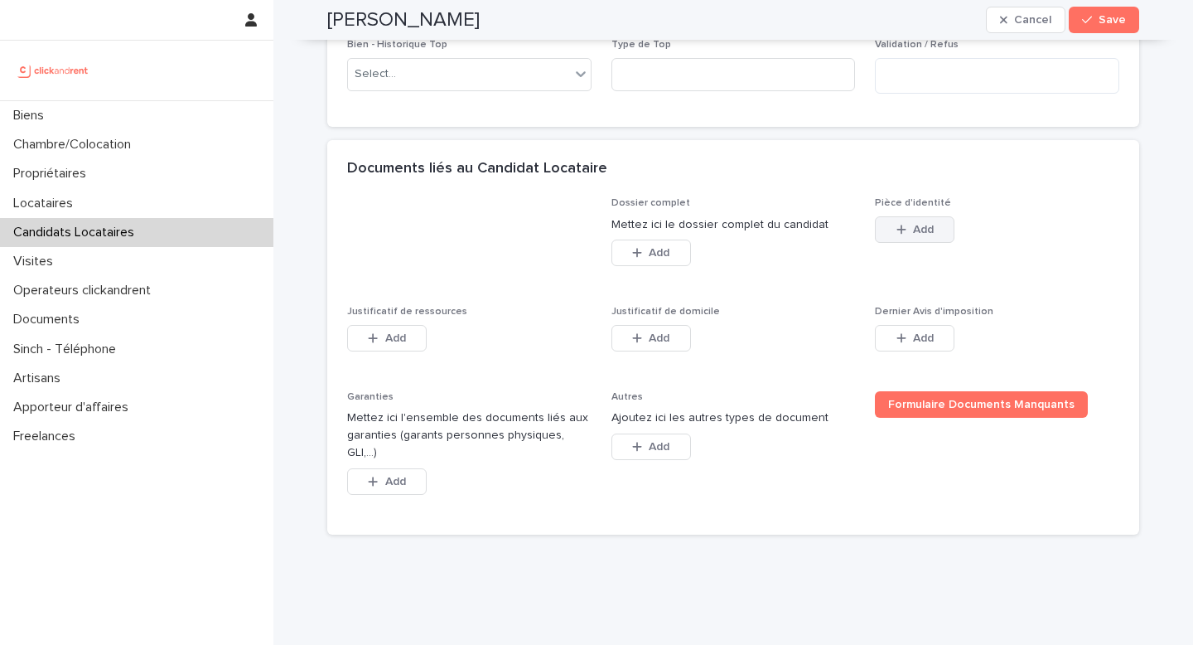
click at [922, 229] on span "Add" at bounding box center [923, 230] width 21 height 12
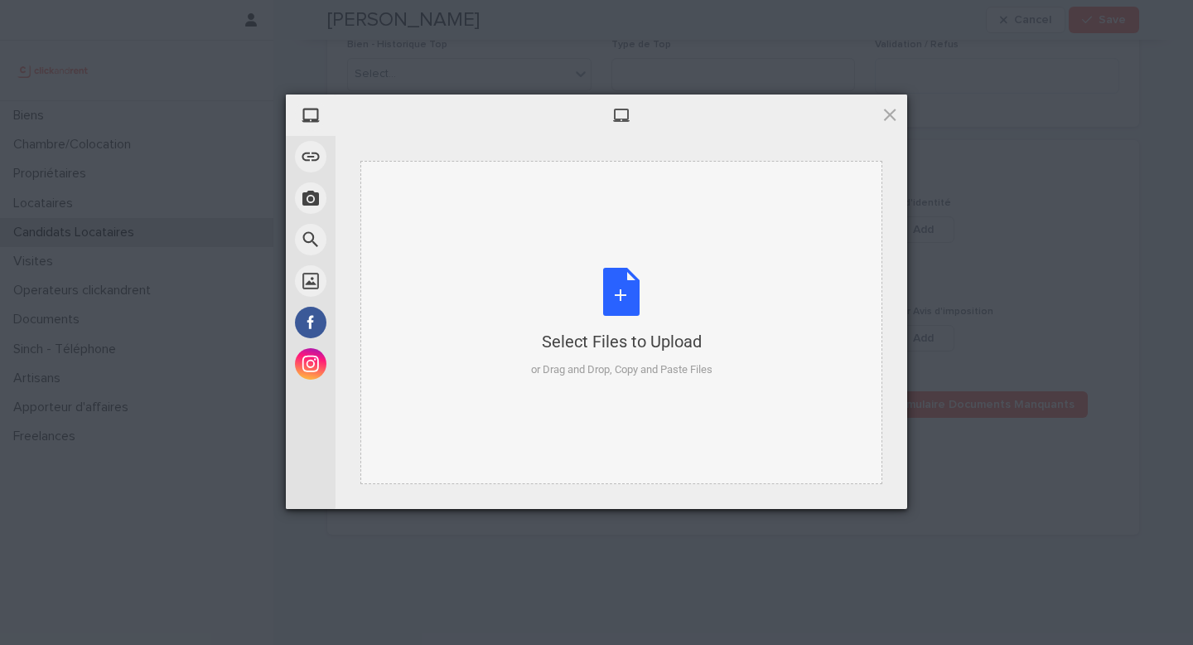
click at [583, 351] on div "Select Files to Upload" at bounding box center [622, 341] width 182 height 23
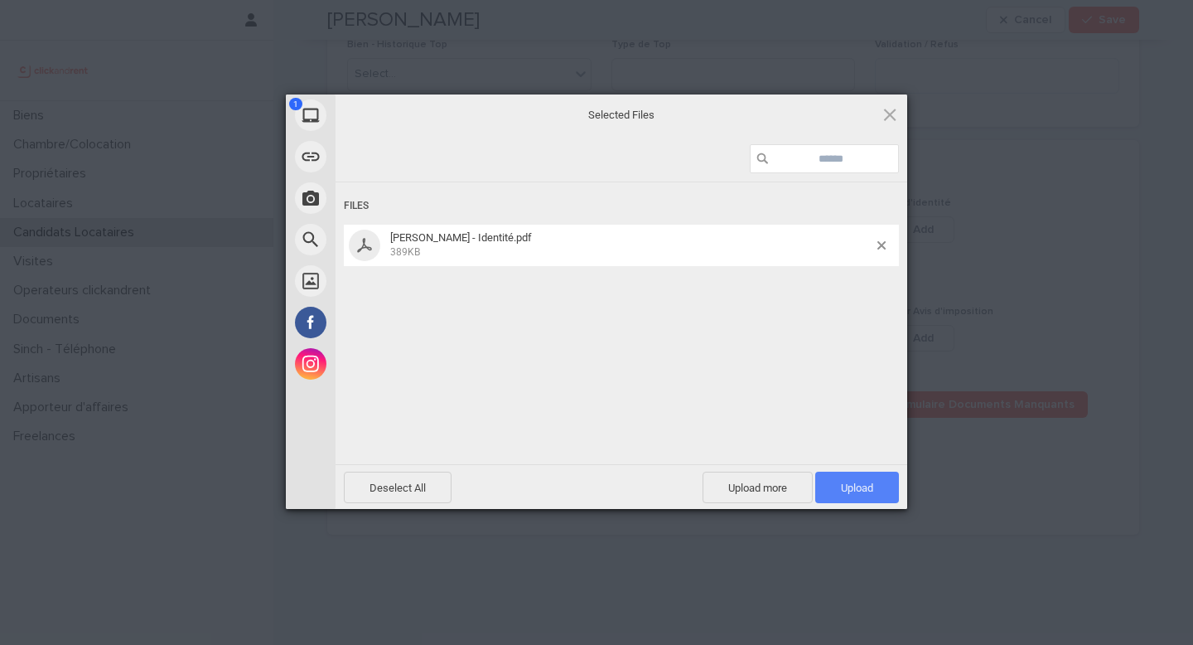
click at [855, 479] on span "Upload 1" at bounding box center [858, 487] width 84 height 31
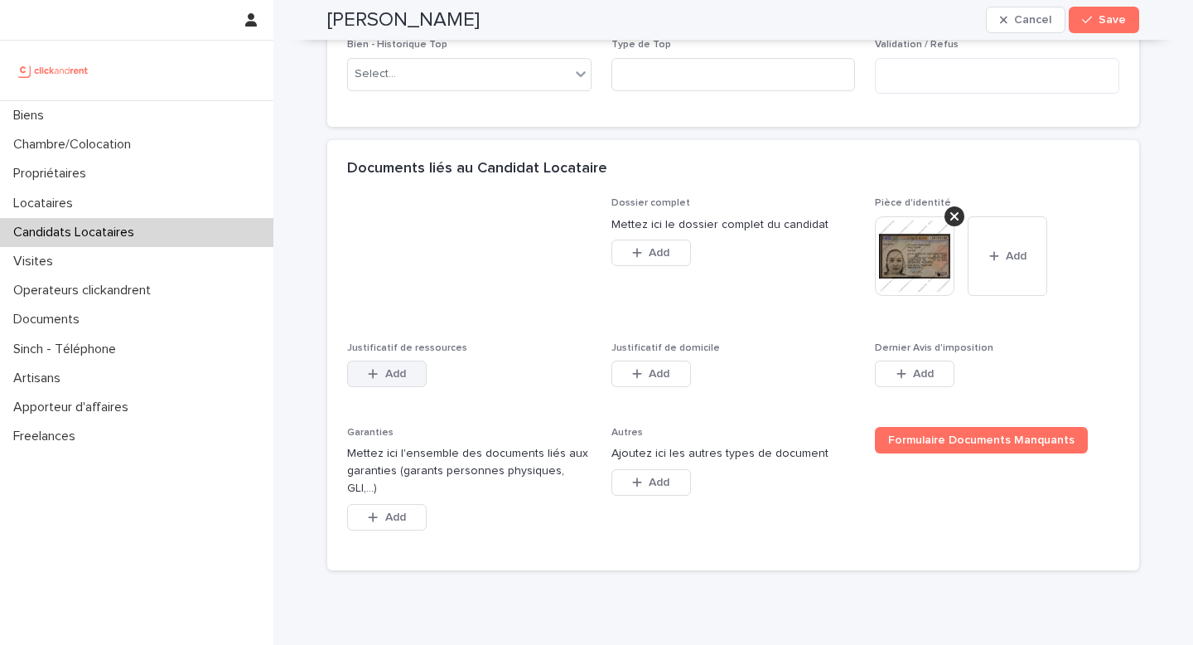
click at [401, 370] on button "Add" at bounding box center [387, 374] width 80 height 27
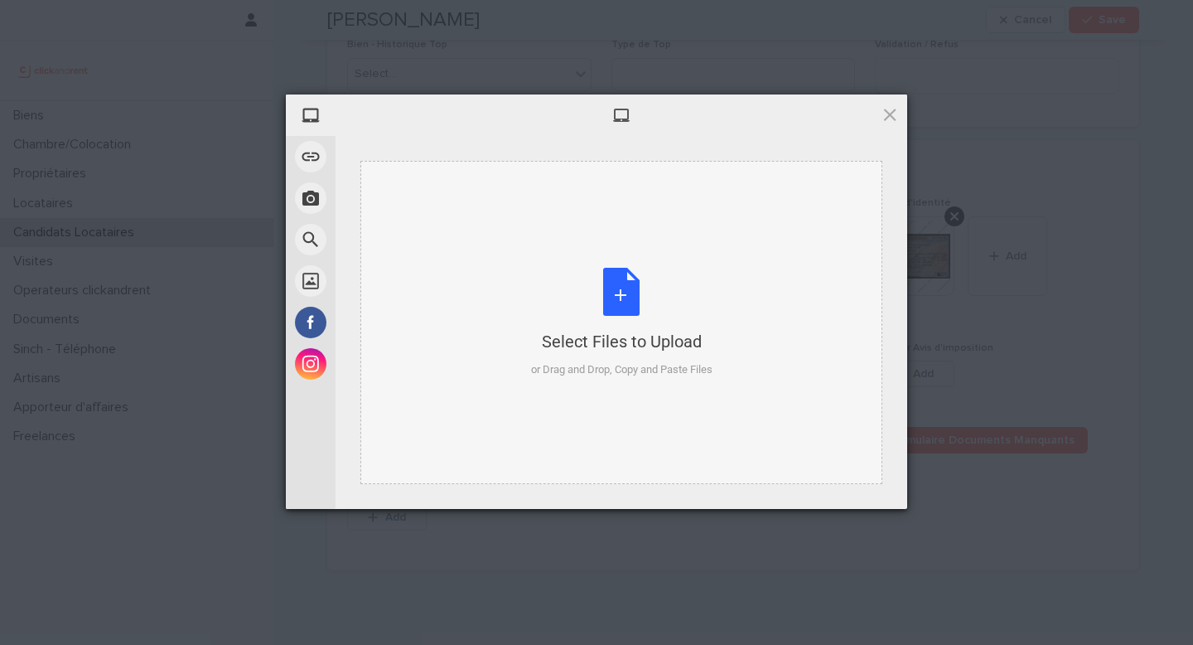
click at [574, 338] on div "Select Files to Upload" at bounding box center [622, 341] width 182 height 23
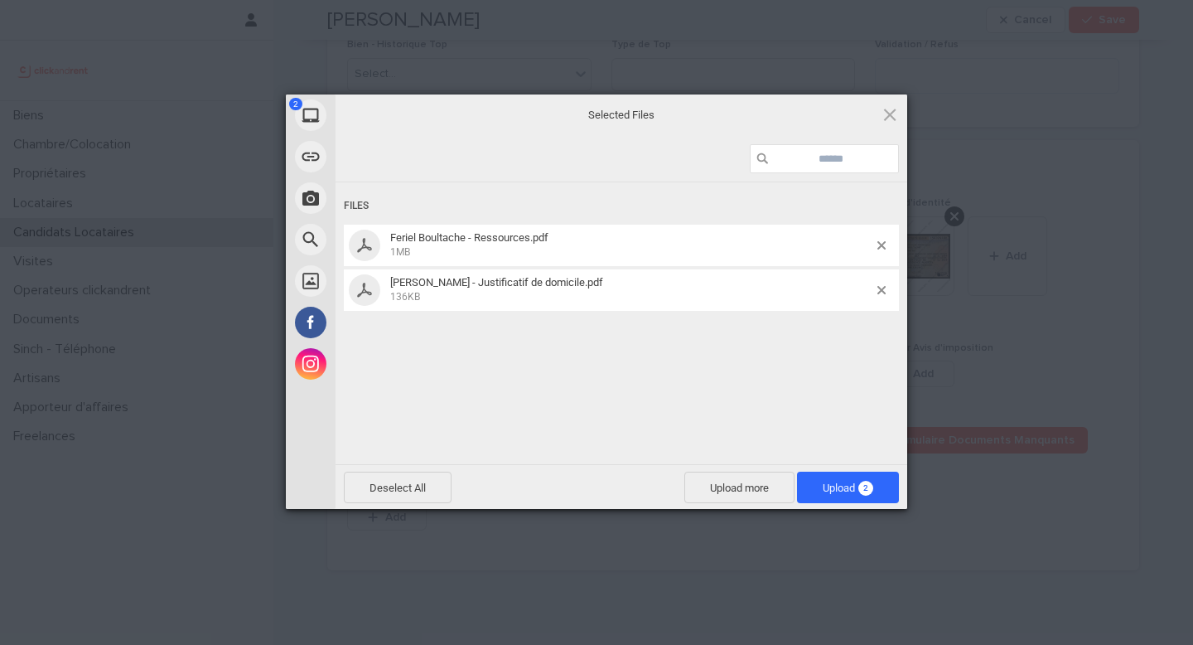
click at [880, 293] on span at bounding box center [882, 290] width 8 height 8
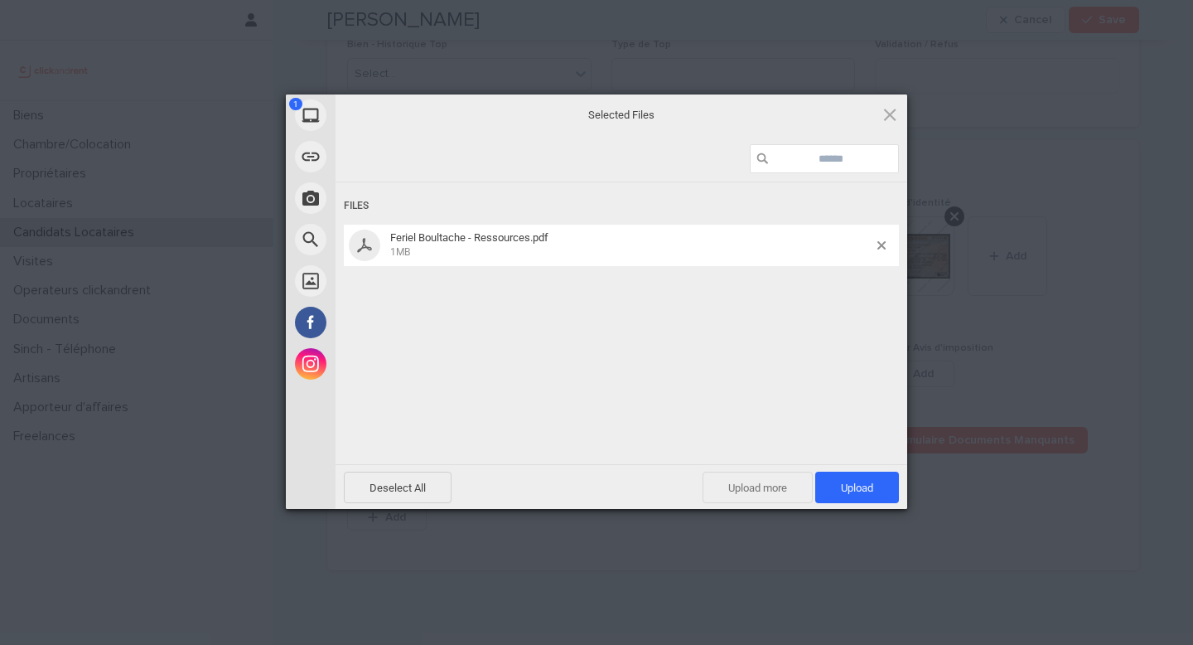
click at [711, 473] on span "Upload more" at bounding box center [758, 487] width 110 height 31
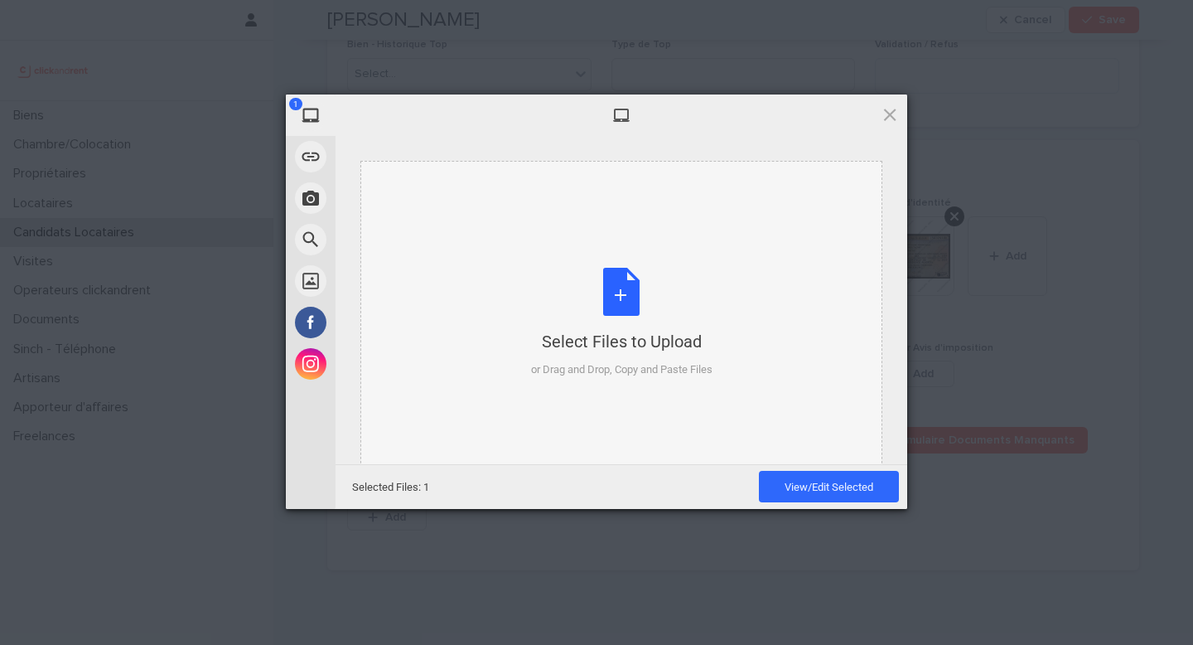
click at [665, 362] on div "or Drag and Drop, Copy and Paste Files" at bounding box center [622, 369] width 182 height 17
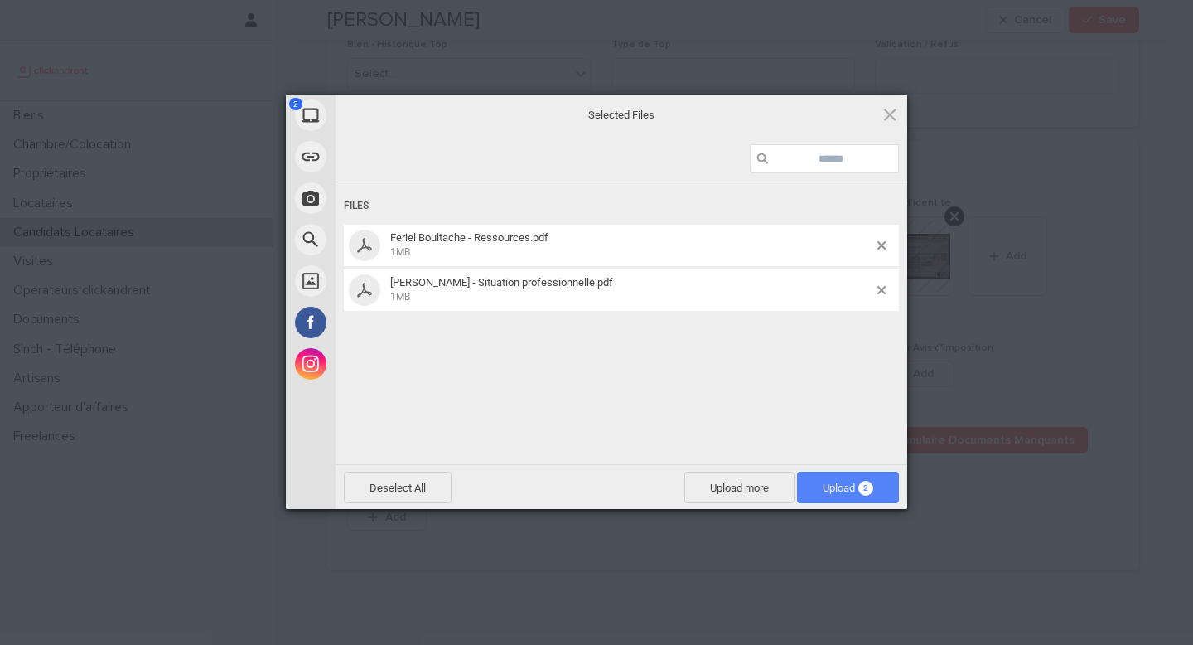
click at [809, 476] on span "Upload 2" at bounding box center [848, 487] width 102 height 31
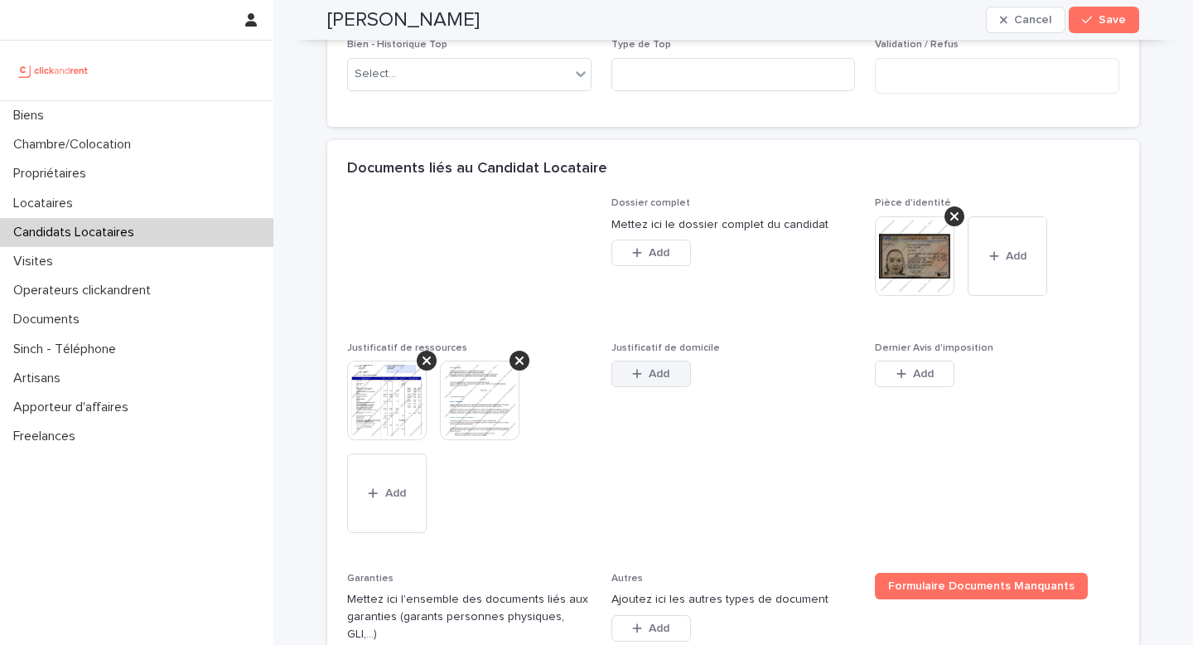
click at [632, 376] on icon "button" at bounding box center [637, 374] width 10 height 12
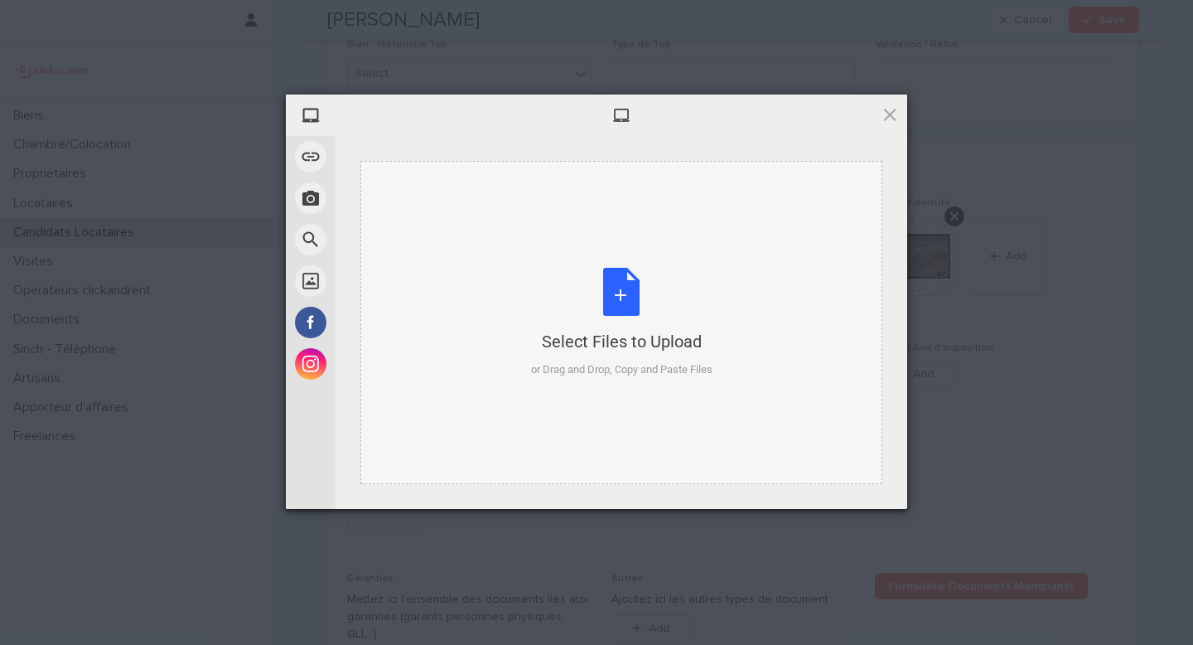
click at [612, 349] on div "Select Files to Upload" at bounding box center [622, 341] width 182 height 23
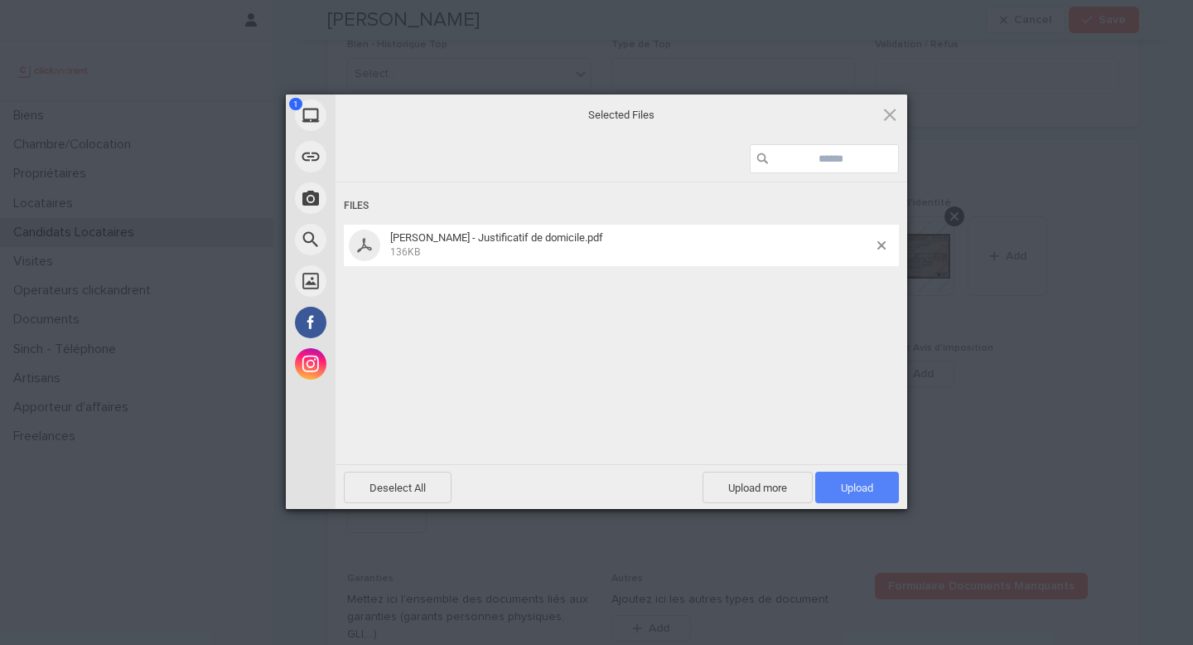
click at [860, 490] on span "Upload 1" at bounding box center [857, 488] width 32 height 12
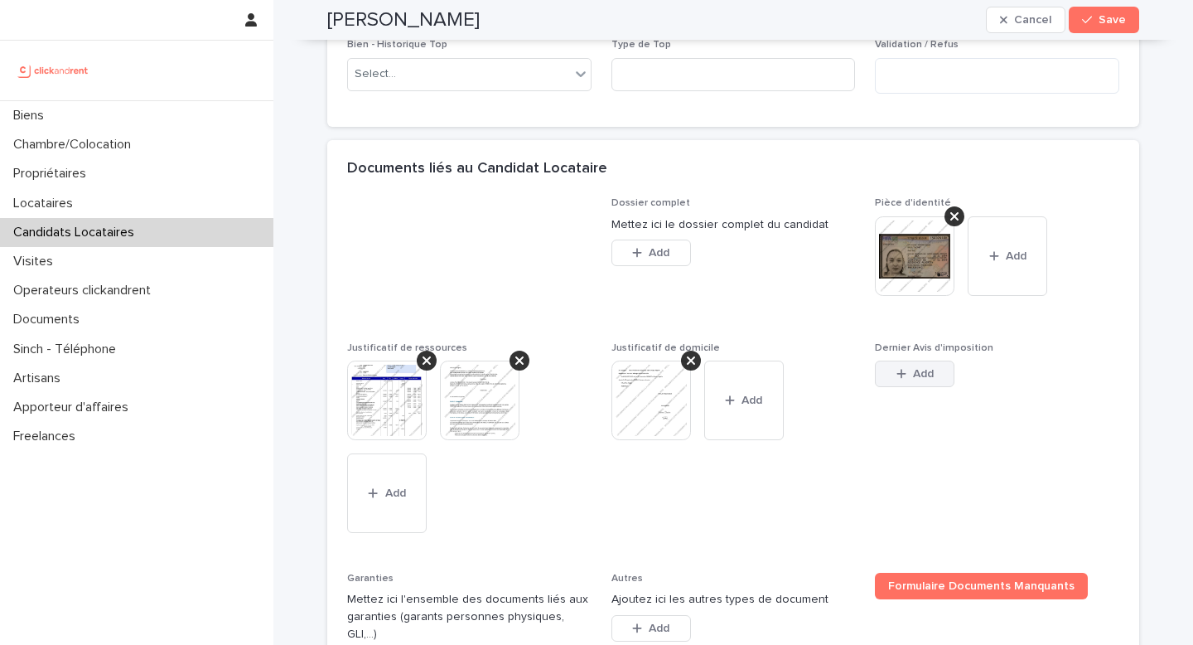
click at [913, 370] on span "Add" at bounding box center [923, 374] width 21 height 12
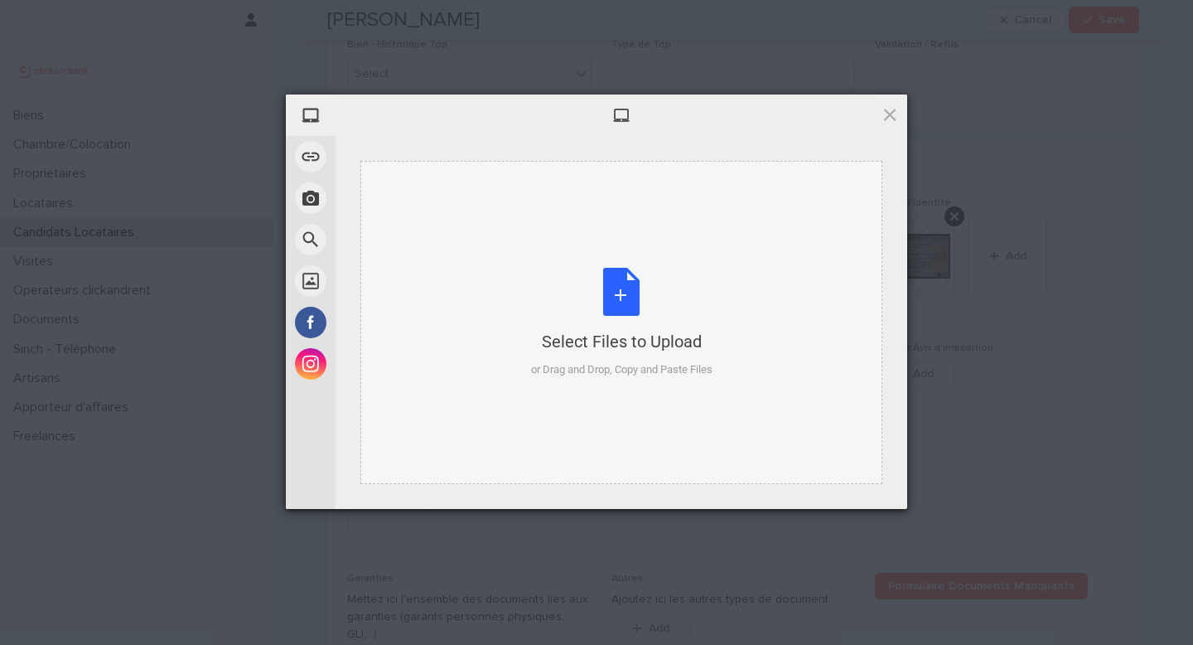
click at [640, 299] on div "Select Files to Upload or Drag and Drop, Copy and Paste Files" at bounding box center [622, 323] width 182 height 110
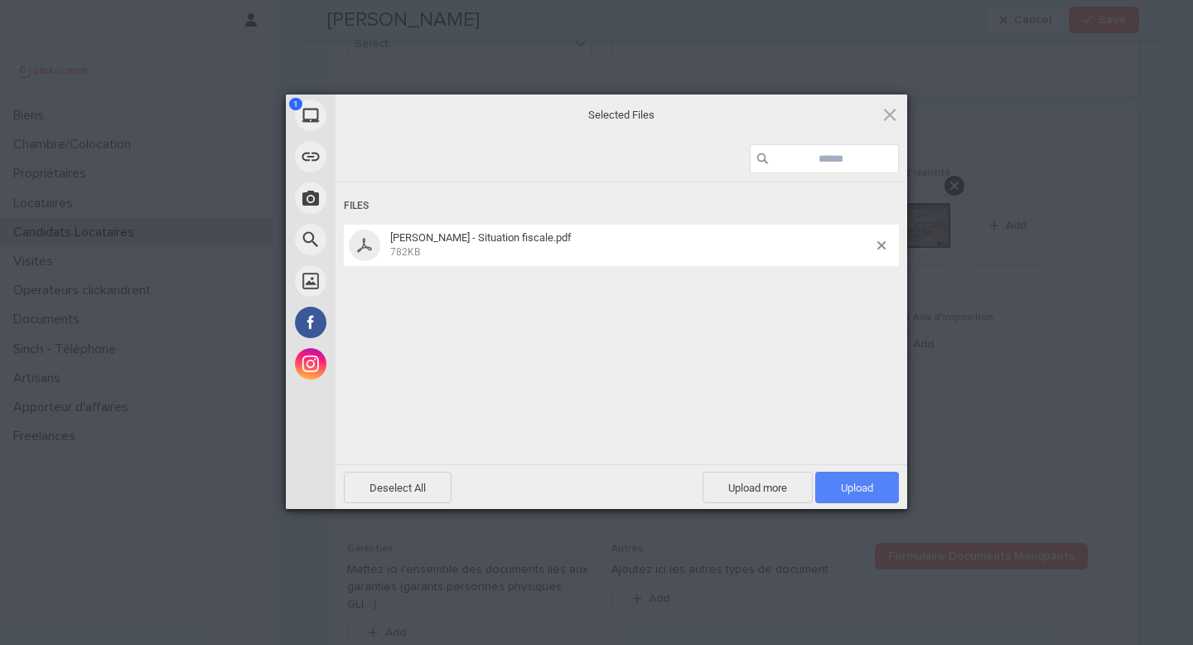
click at [864, 492] on span "Upload 1" at bounding box center [857, 488] width 32 height 12
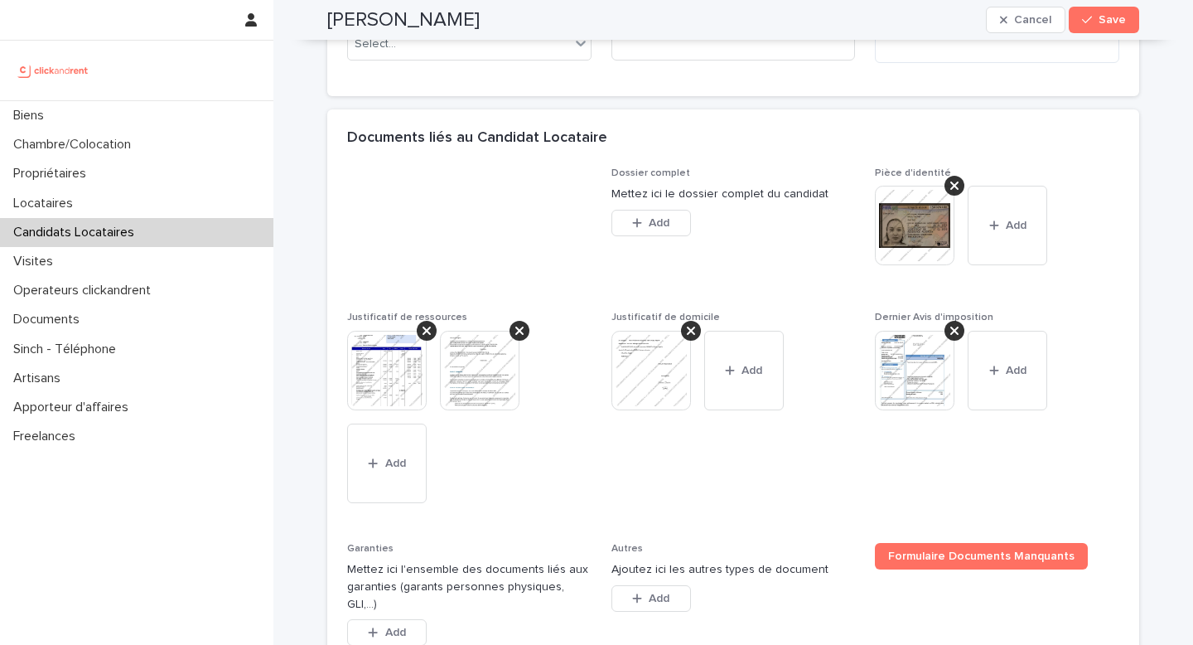
click at [922, 225] on img at bounding box center [915, 226] width 80 height 80
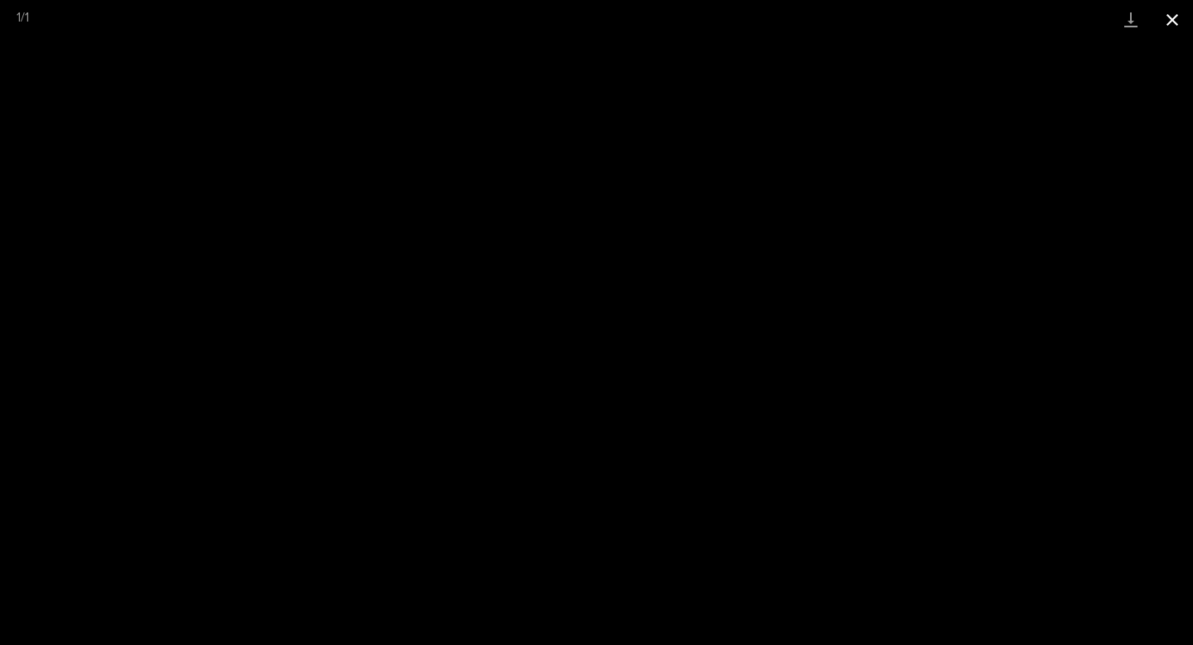
click at [1184, 14] on button "Close gallery" at bounding box center [1172, 19] width 41 height 39
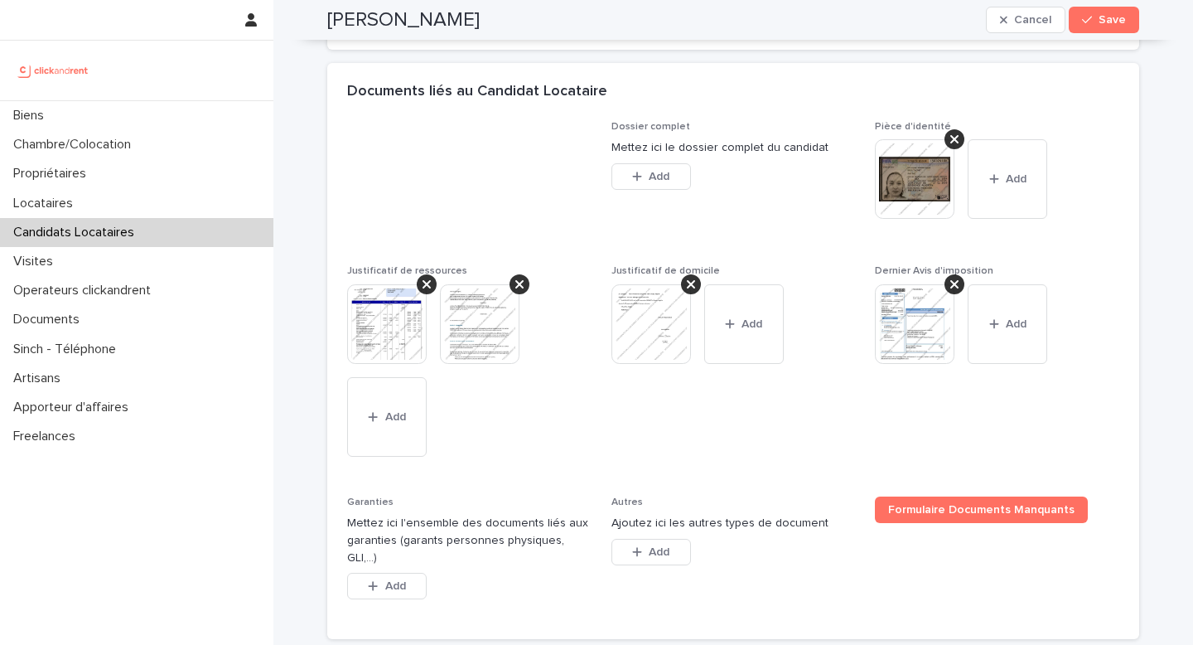
scroll to position [1309, 0]
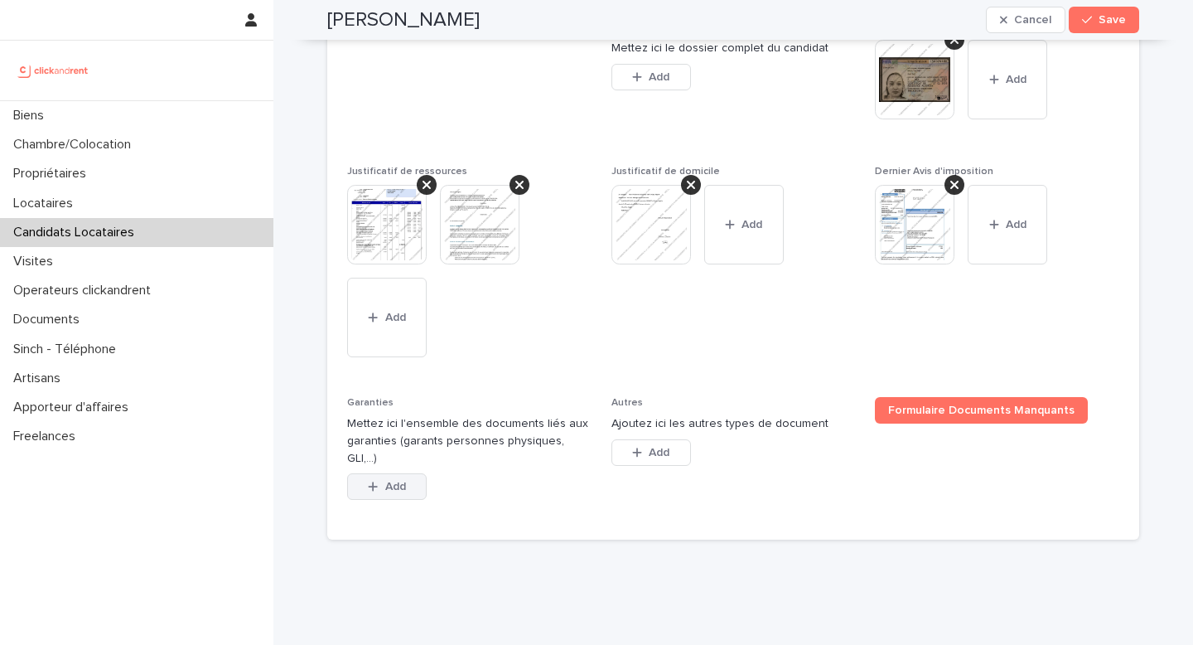
click at [395, 473] on button "Add" at bounding box center [387, 486] width 80 height 27
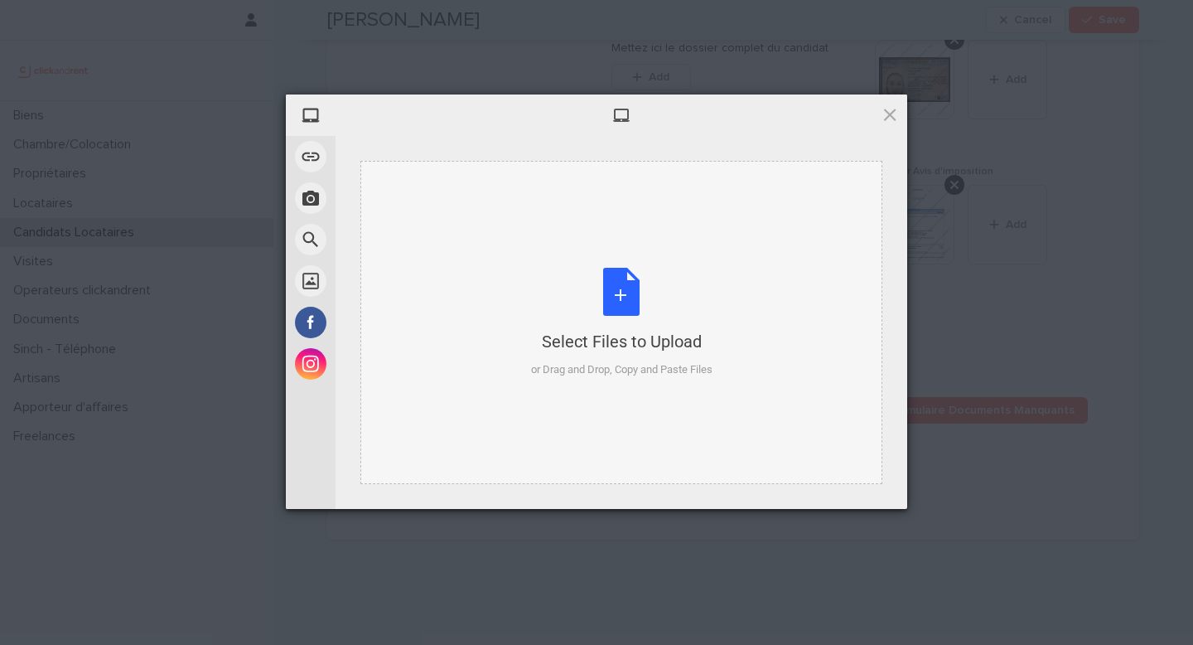
click at [564, 311] on div "Select Files to Upload or Drag and Drop, Copy and Paste Files" at bounding box center [622, 323] width 182 height 110
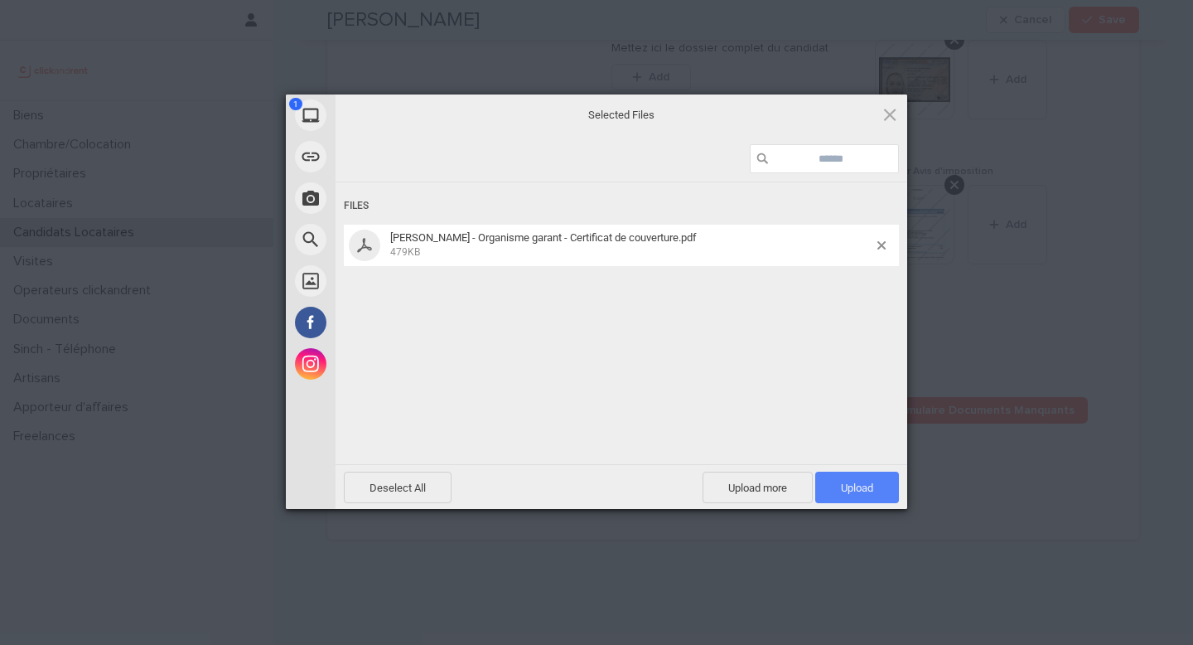
click at [876, 476] on span "Upload 1" at bounding box center [858, 487] width 84 height 31
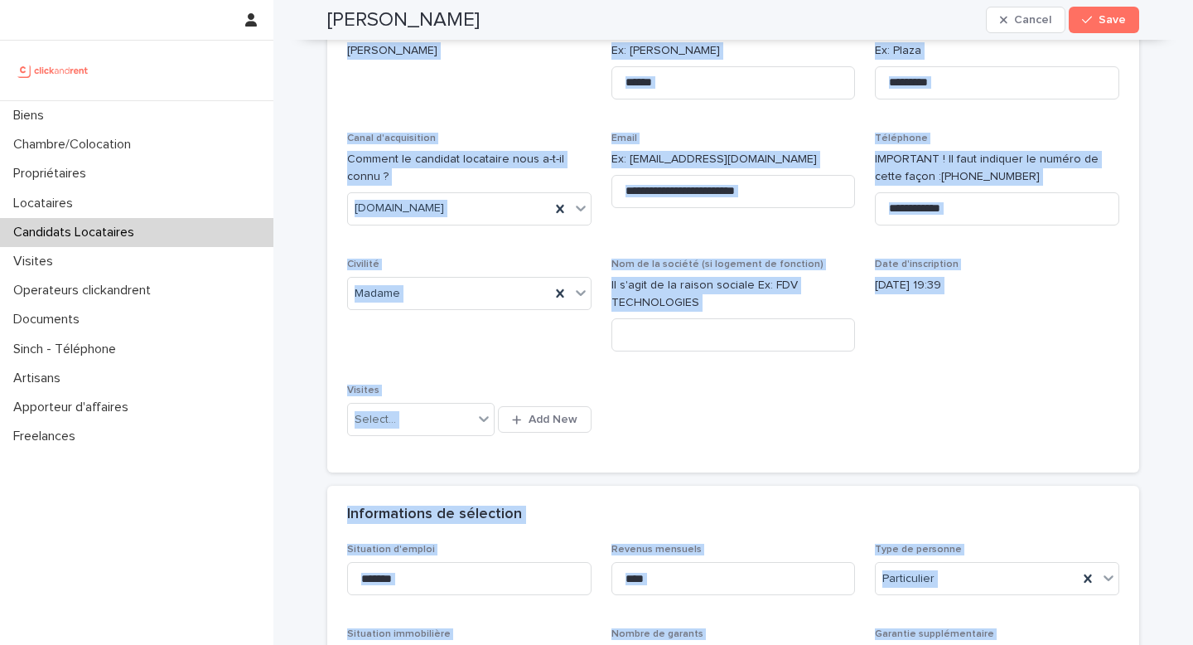
scroll to position [0, 0]
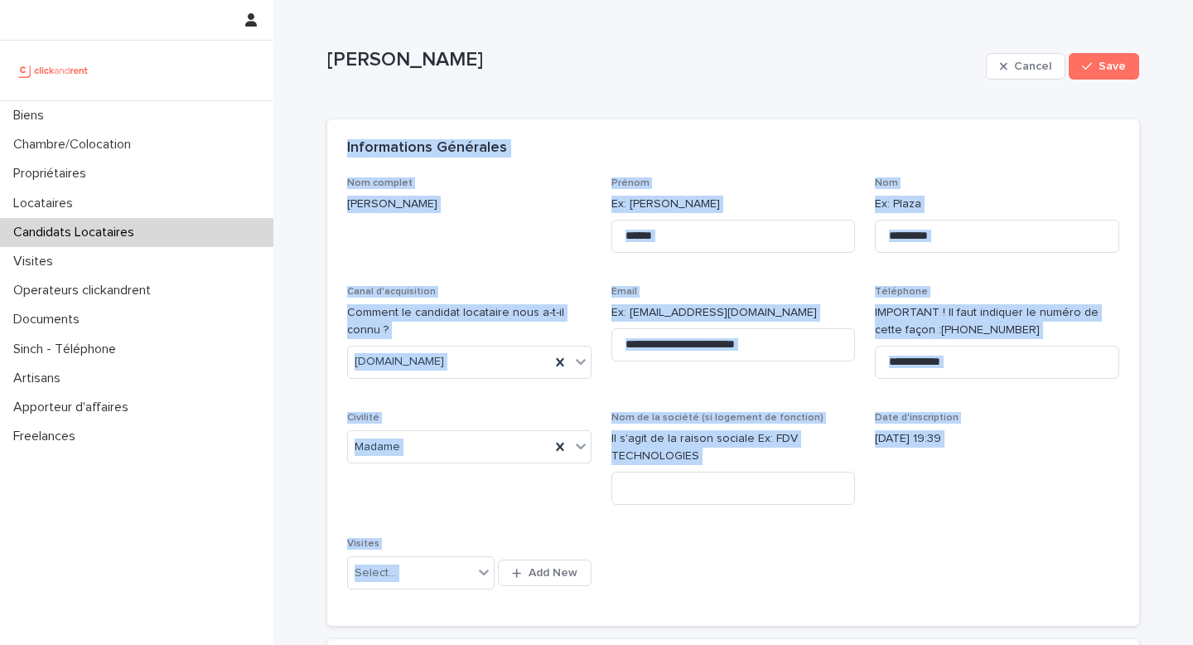
drag, startPoint x: 585, startPoint y: 555, endPoint x: 344, endPoint y: 128, distance: 490.2
copy div "Informations Générales Nom complet Feriel Boultache Prénom Ex: Stéphane Nom Ex:…"
click at [1049, 156] on div "Informations Générales" at bounding box center [730, 148] width 766 height 18
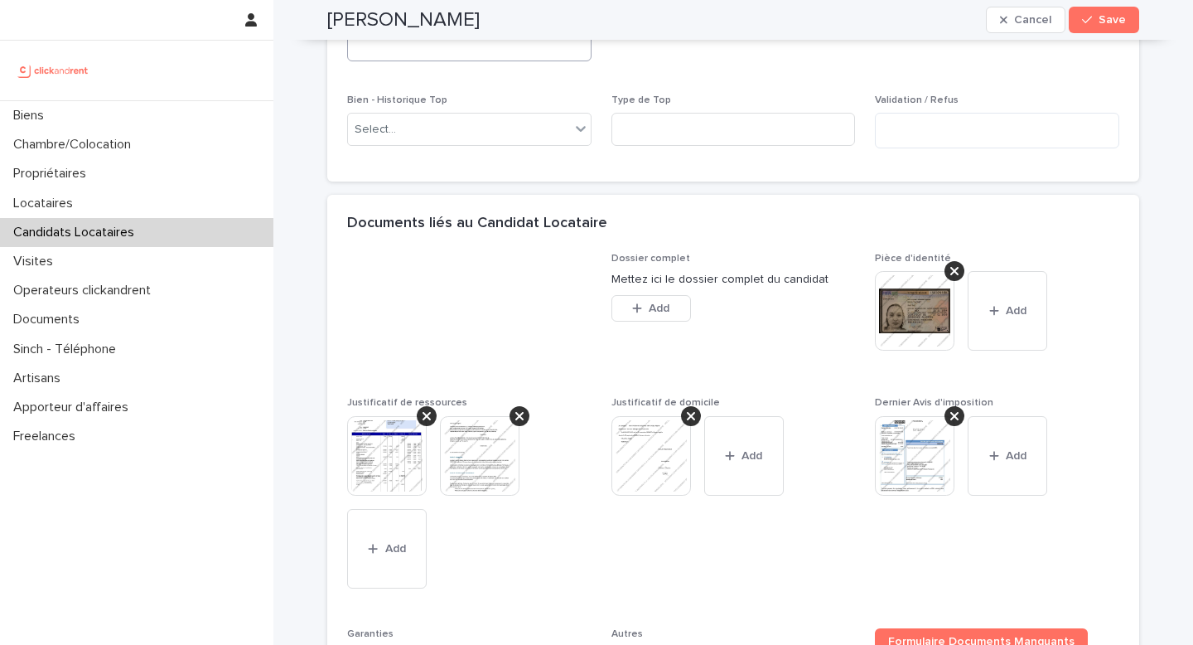
scroll to position [883, 0]
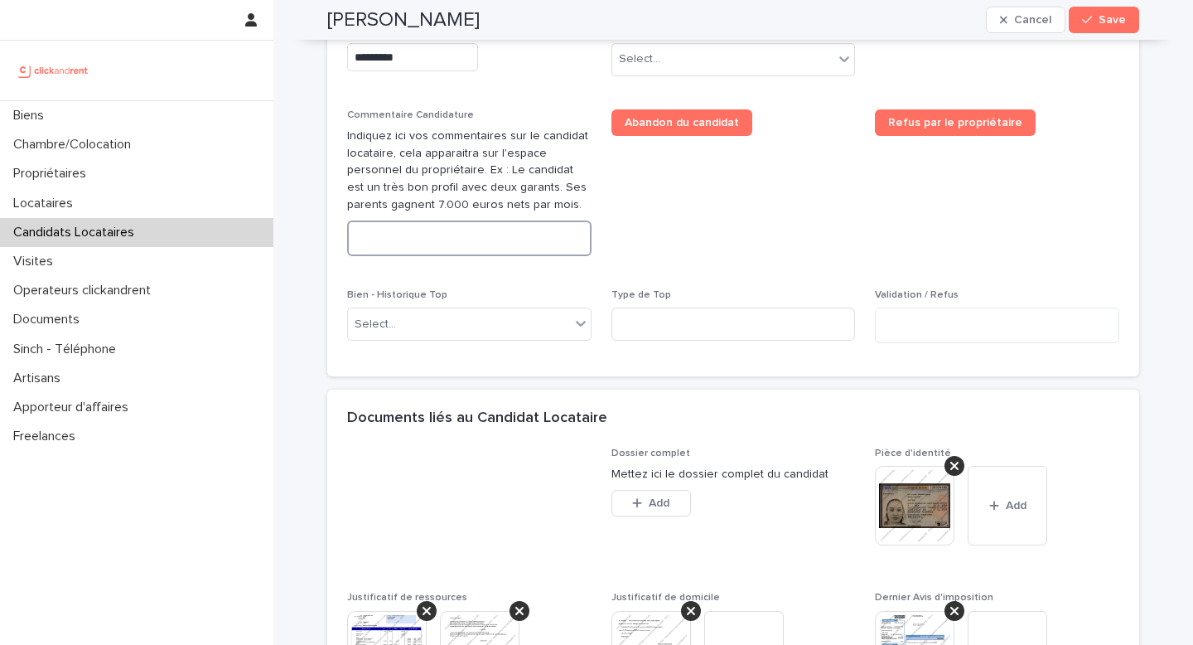
click at [457, 241] on textarea at bounding box center [469, 238] width 244 height 36
paste textarea "**********"
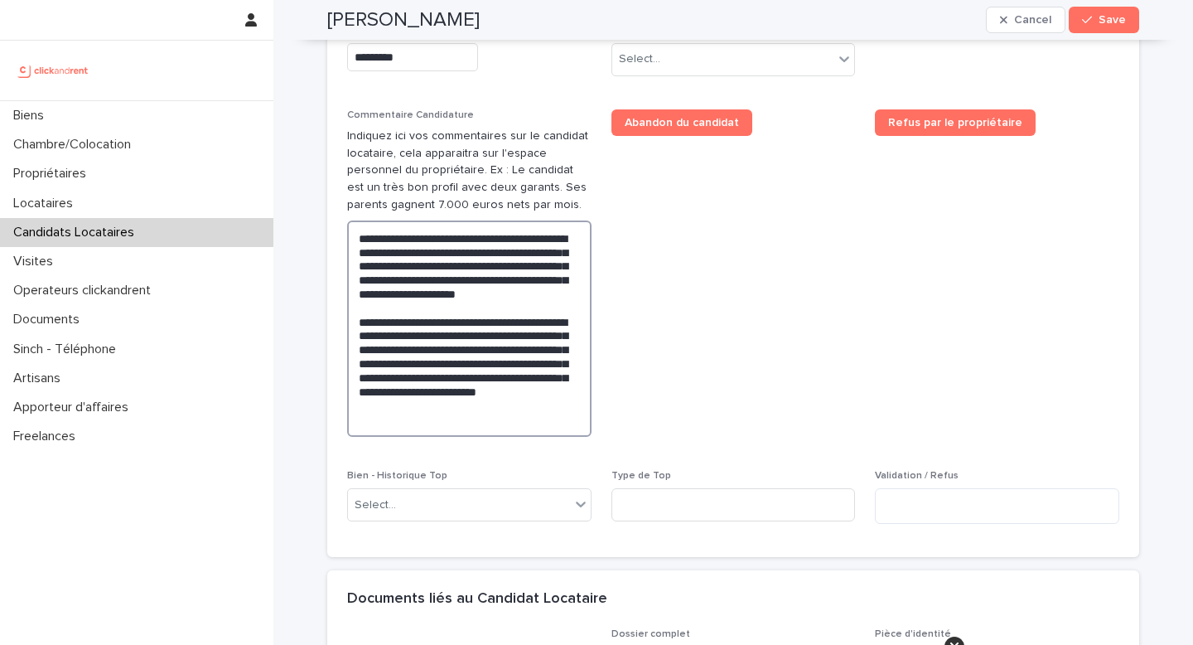
drag, startPoint x: 429, startPoint y: 293, endPoint x: 399, endPoint y: 295, distance: 30.7
click at [399, 295] on textarea "**********" at bounding box center [469, 328] width 244 height 216
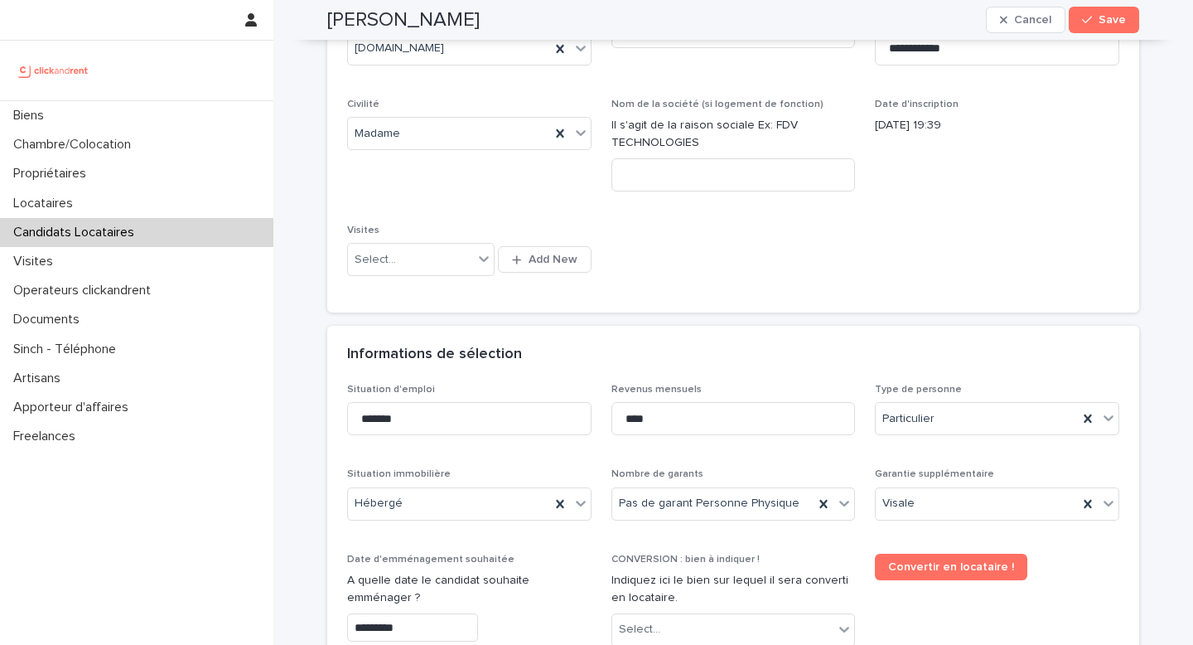
scroll to position [377, 0]
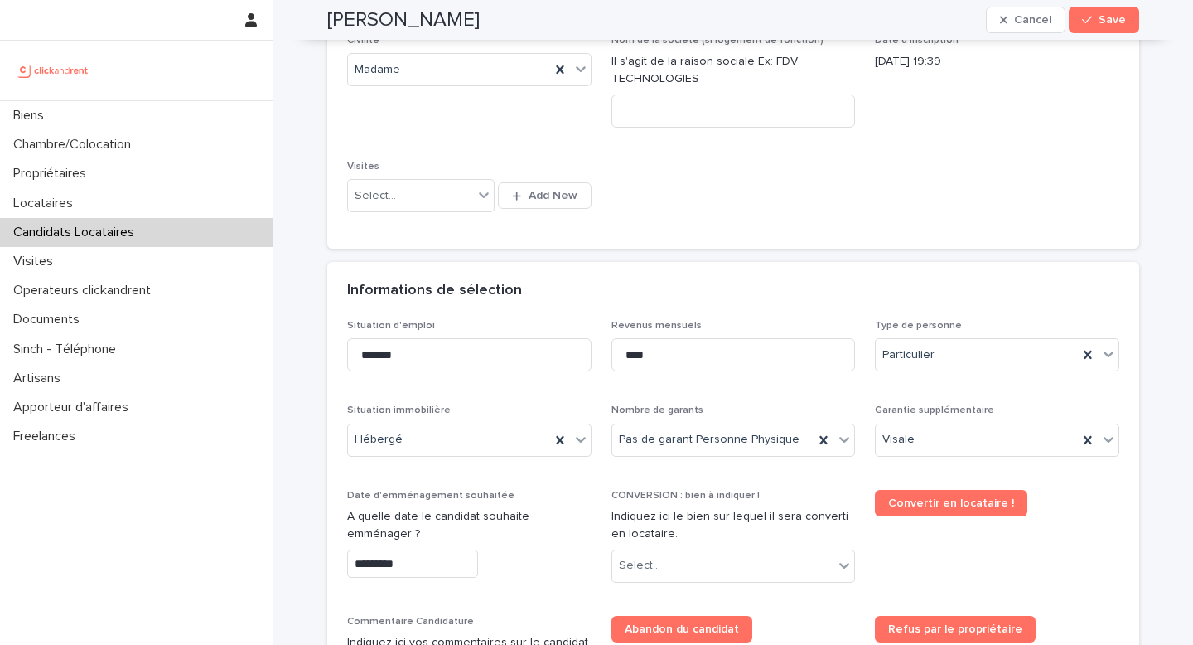
type textarea "**********"
click at [424, 559] on input "*********" at bounding box center [412, 563] width 131 height 29
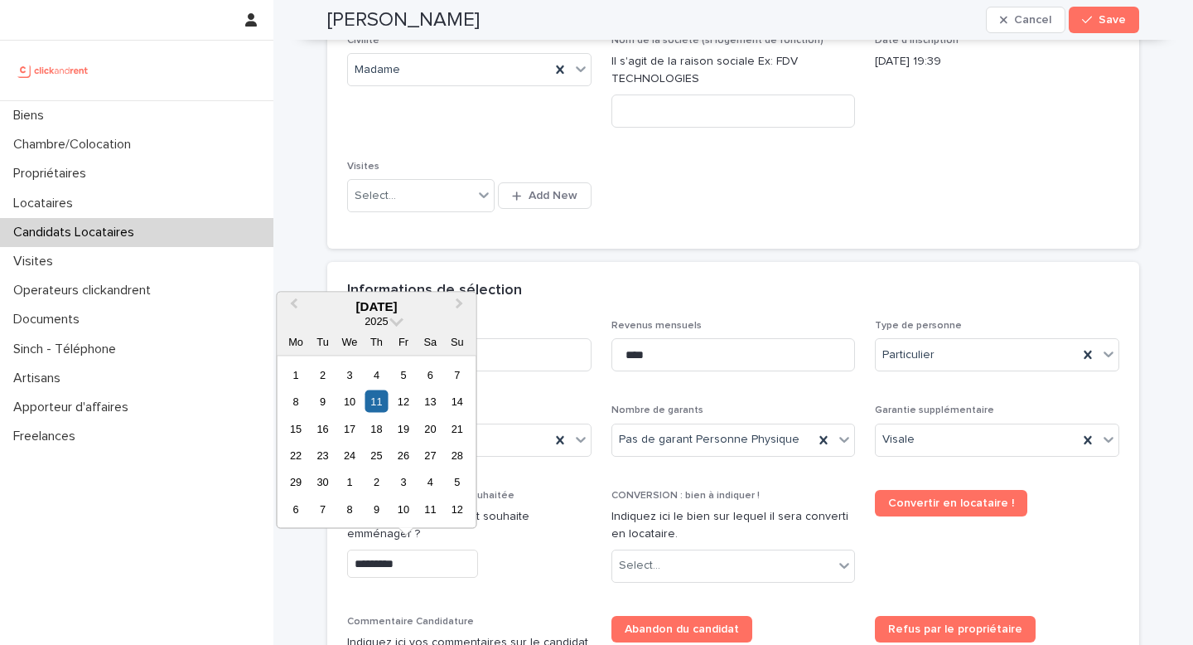
click at [511, 557] on div "*********" at bounding box center [469, 563] width 244 height 29
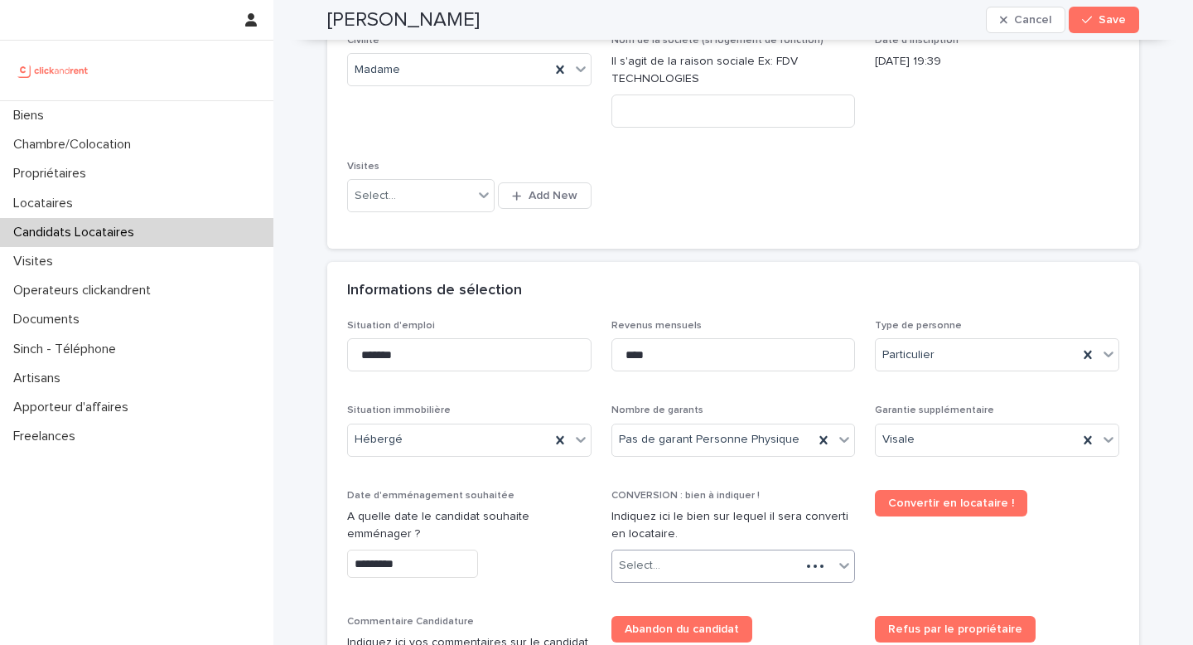
click at [691, 556] on div "Select..." at bounding box center [706, 565] width 189 height 27
type input "*****"
click at [705, 534] on div "A2184 - 59 rue Pierre Butin, Pontoise 95300" at bounding box center [727, 534] width 243 height 29
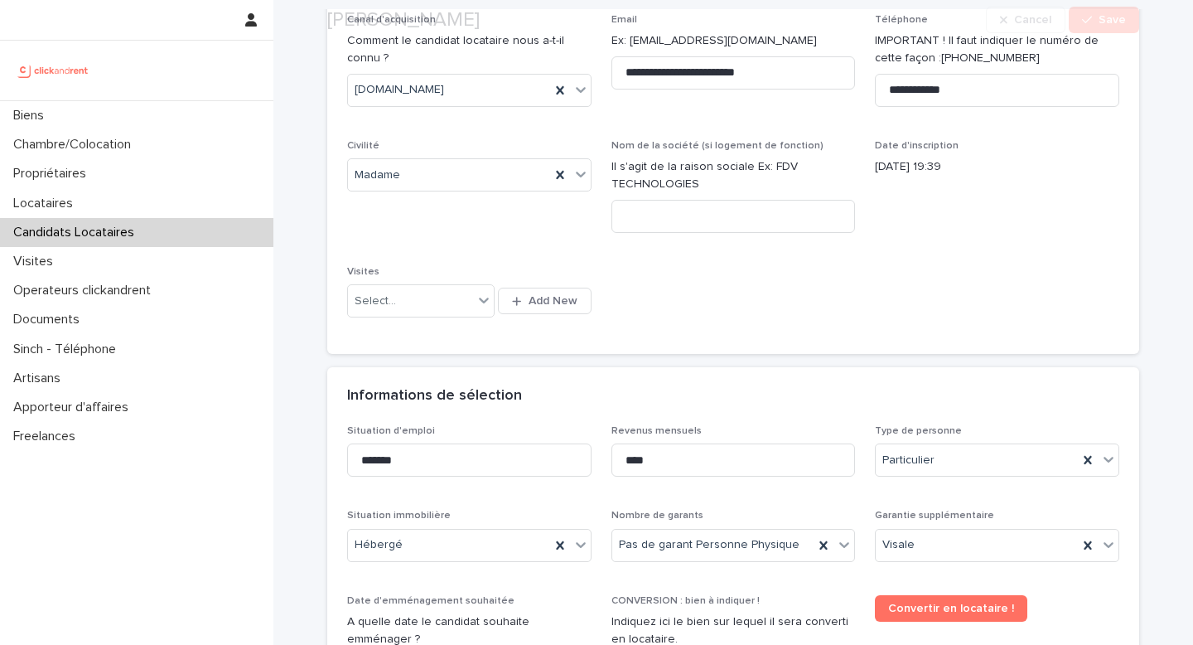
scroll to position [402, 0]
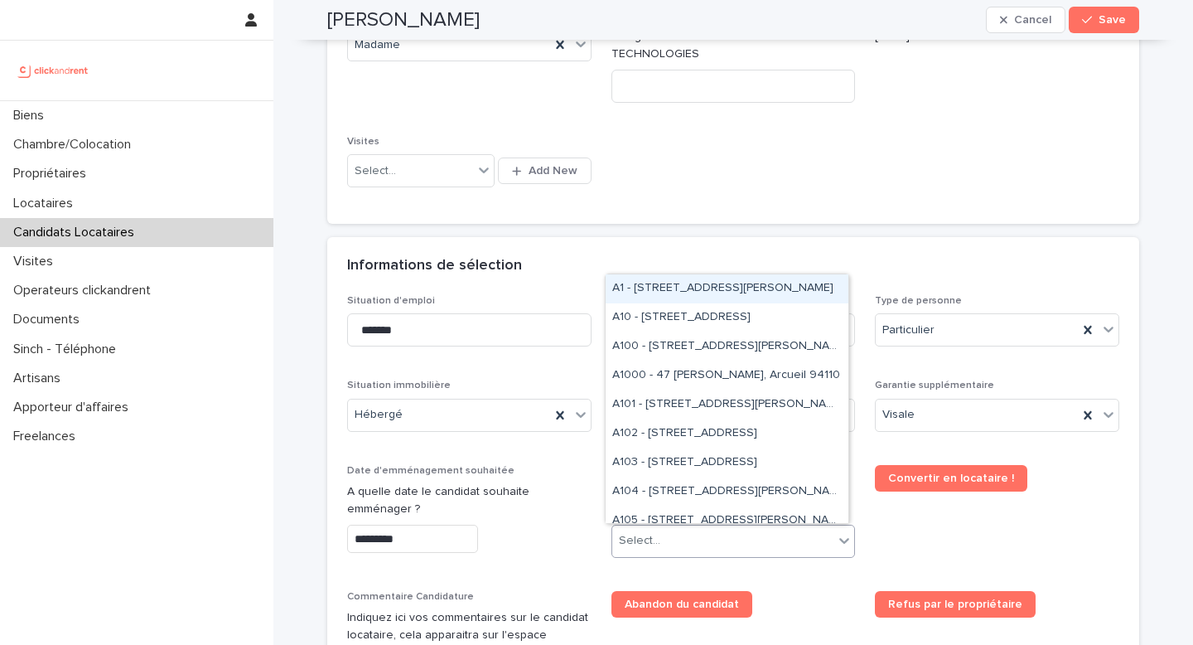
click at [690, 539] on div "Select..." at bounding box center [723, 540] width 222 height 27
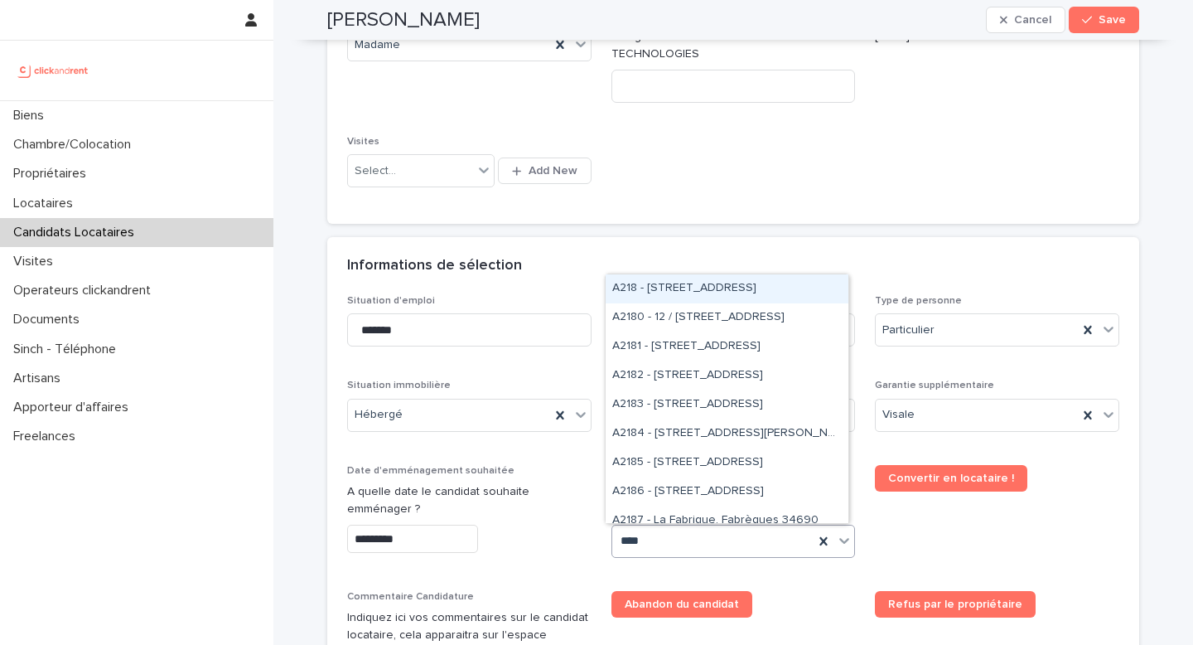
type input "*****"
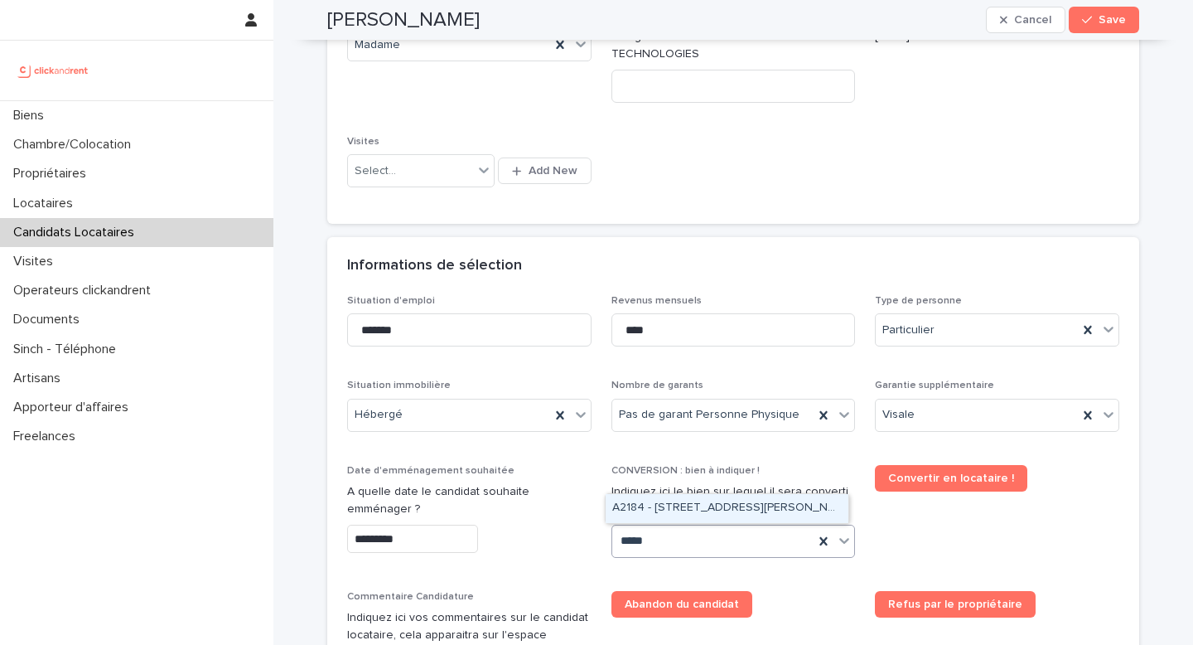
click at [782, 508] on div "A2184 - 59 rue Pierre Butin, Pontoise 95300" at bounding box center [727, 508] width 243 height 29
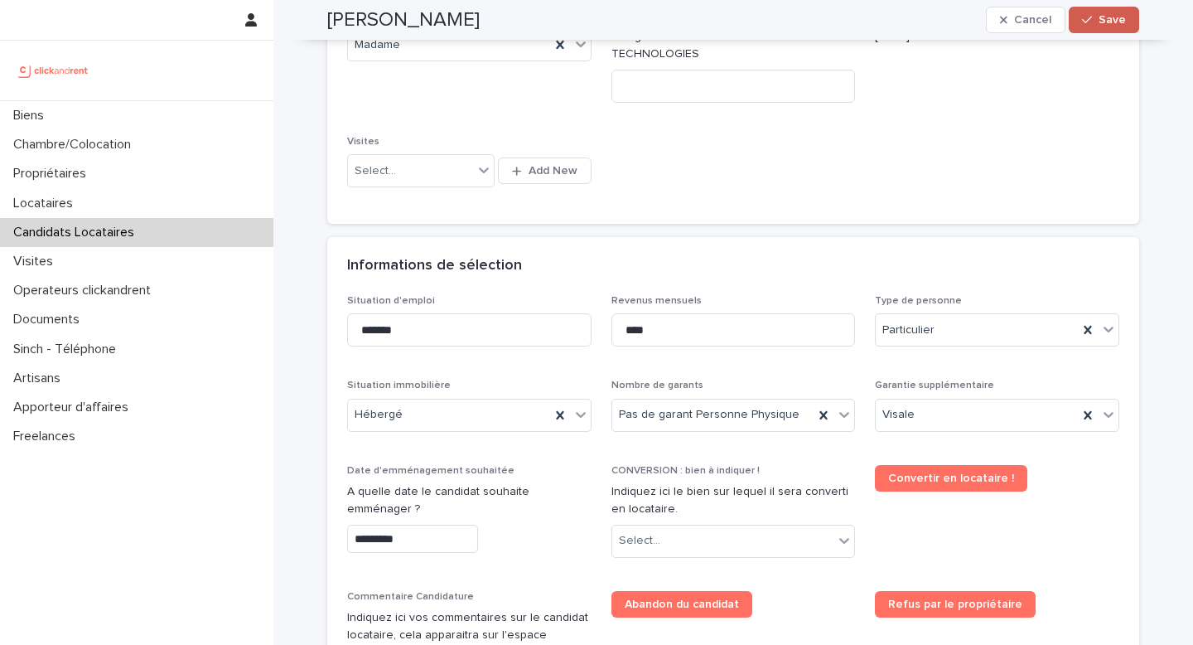
click at [1085, 19] on icon "button" at bounding box center [1087, 20] width 10 height 7
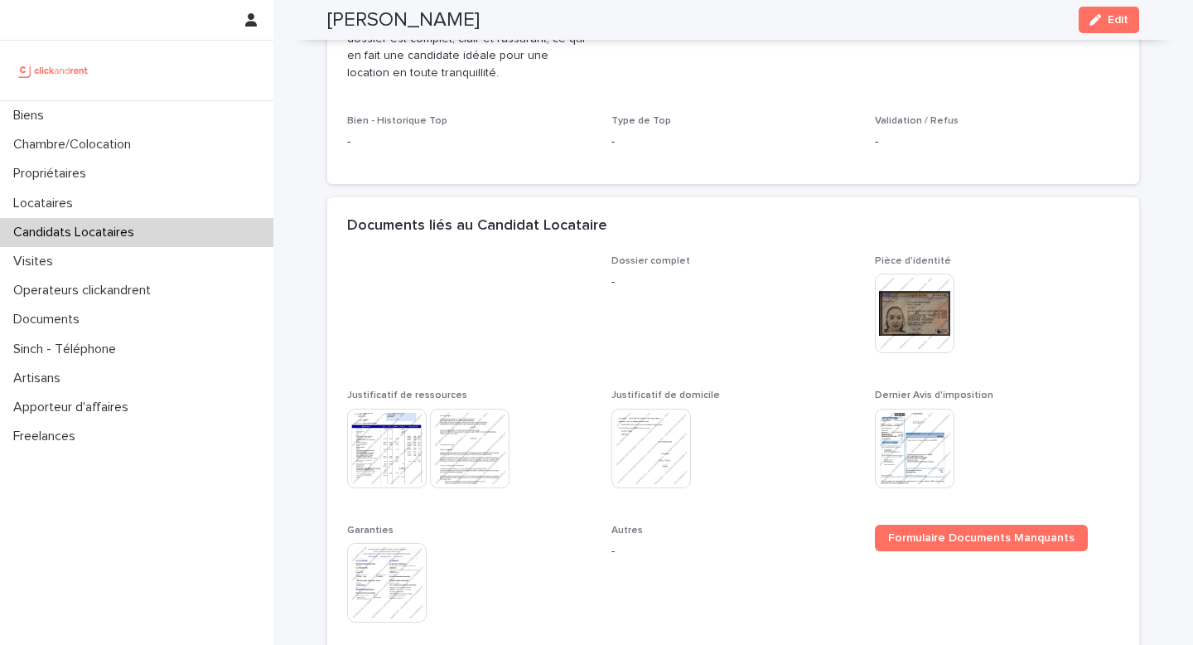
scroll to position [1048, 0]
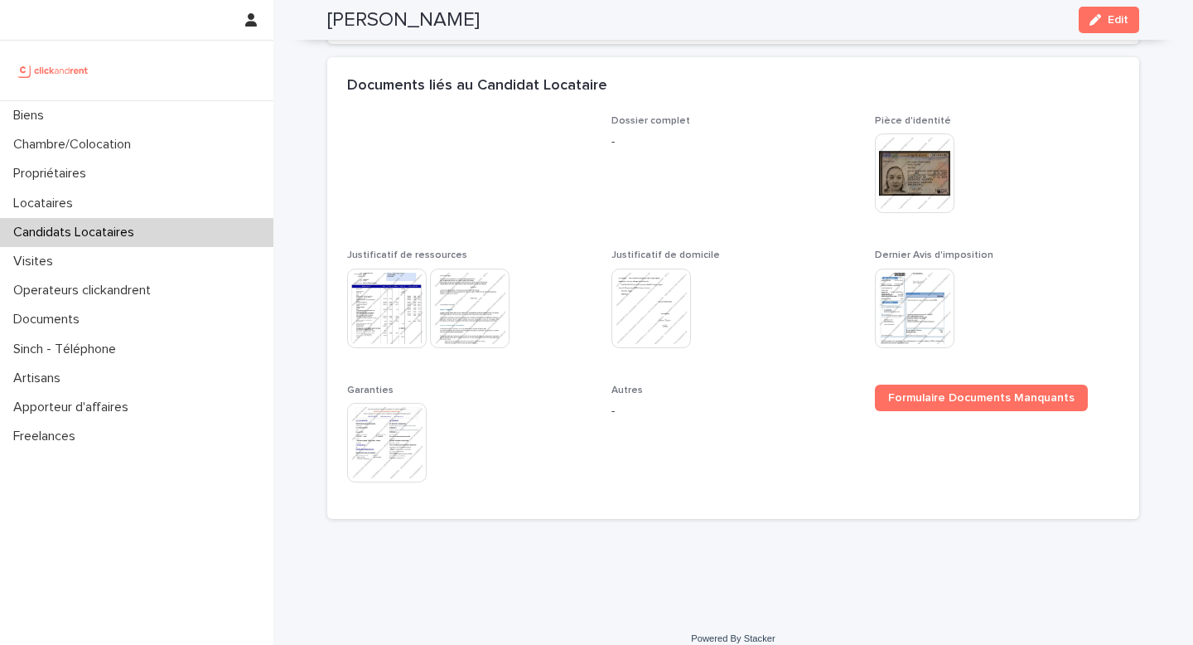
drag, startPoint x: 477, startPoint y: 22, endPoint x: 318, endPoint y: 26, distance: 158.4
click at [316, 27] on div "Feriel Boultache Edit" at bounding box center [734, 20] width 892 height 40
copy h2 "Feriel Boultache"
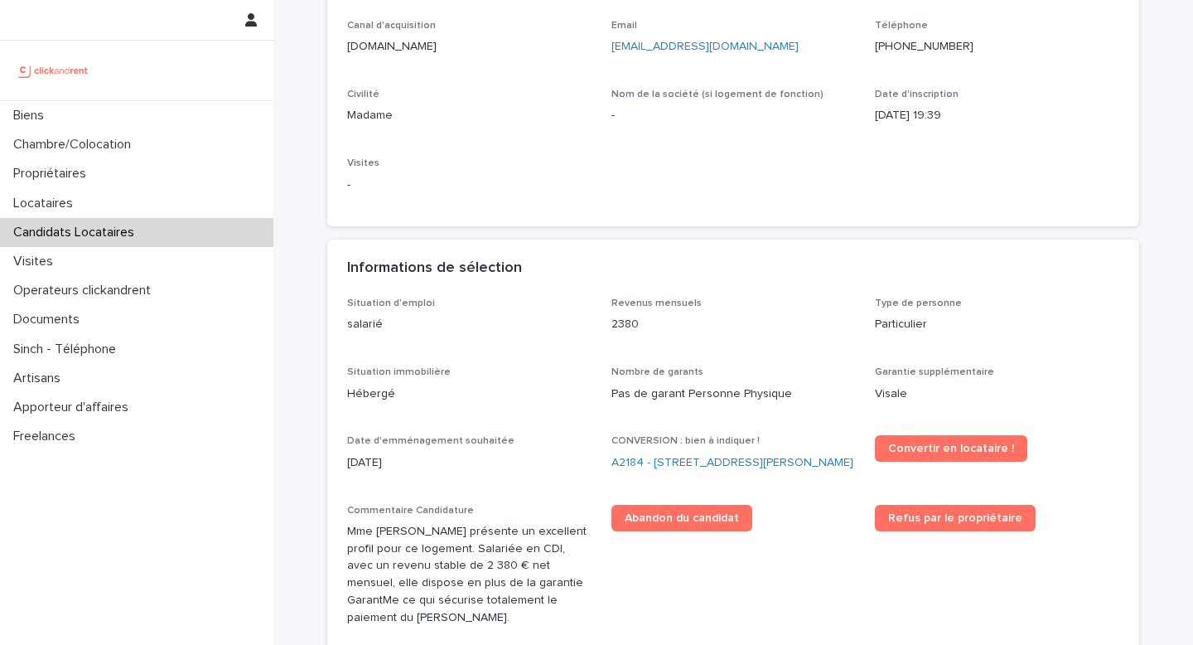
scroll to position [356, 0]
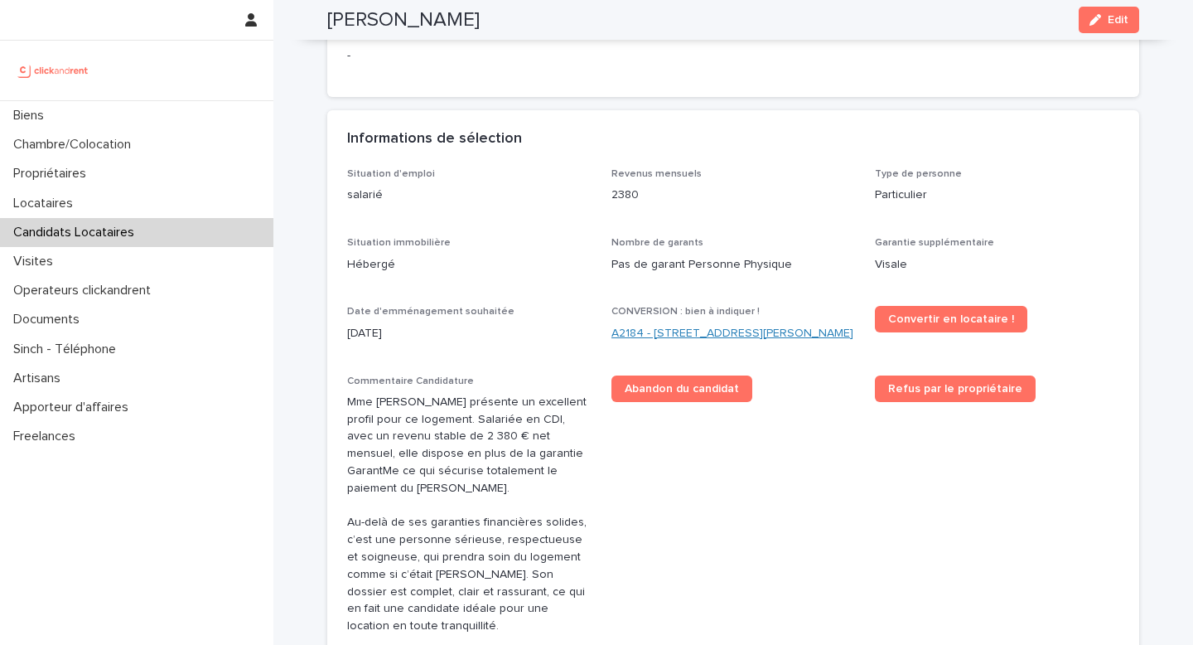
click at [679, 327] on link "A2184 - 59 rue Pierre Butin, Pontoise 95300" at bounding box center [733, 333] width 242 height 17
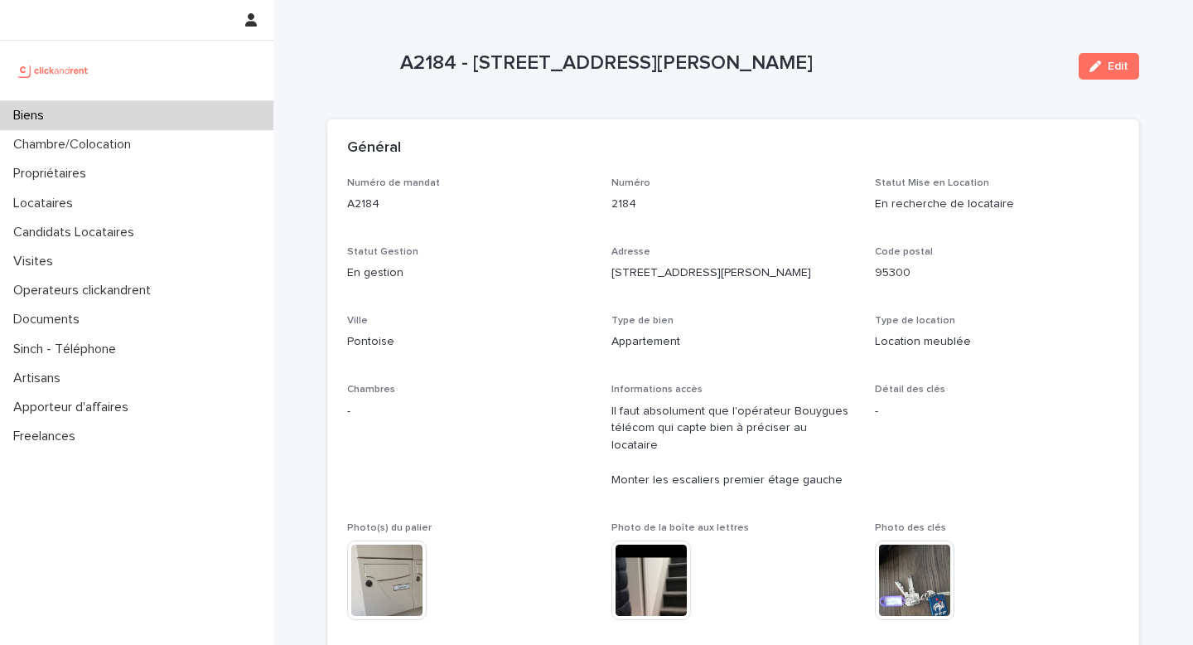
click at [1092, 80] on div "Edit" at bounding box center [1105, 66] width 67 height 66
click at [1095, 69] on icon "button" at bounding box center [1096, 67] width 12 height 12
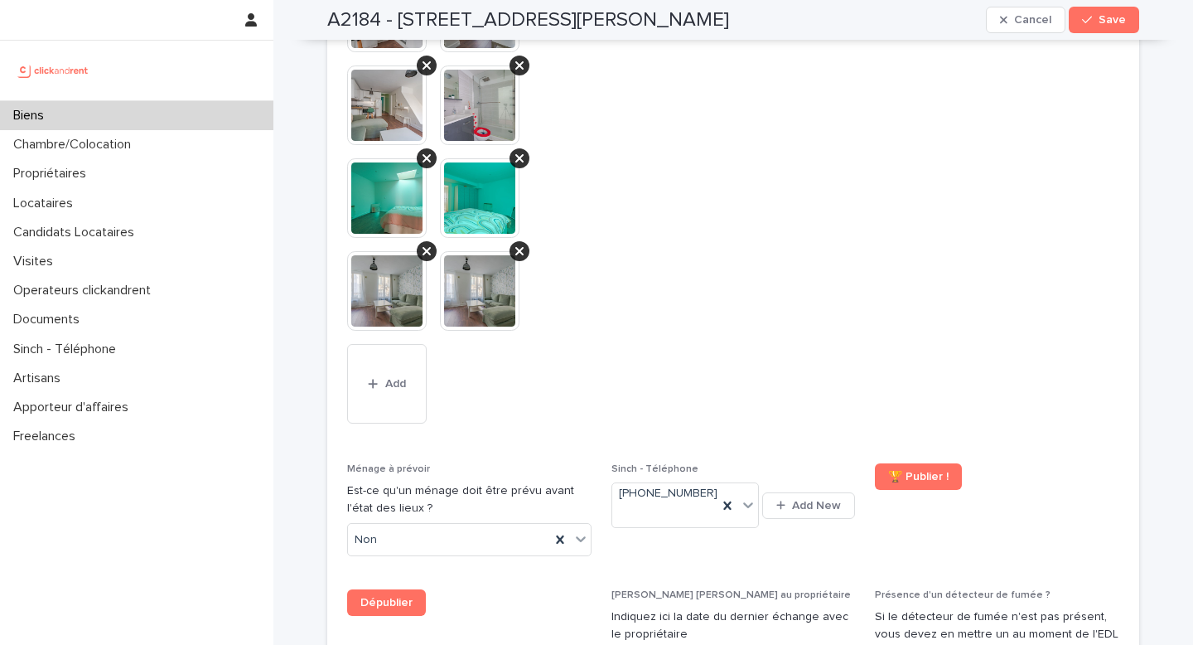
scroll to position [7648, 0]
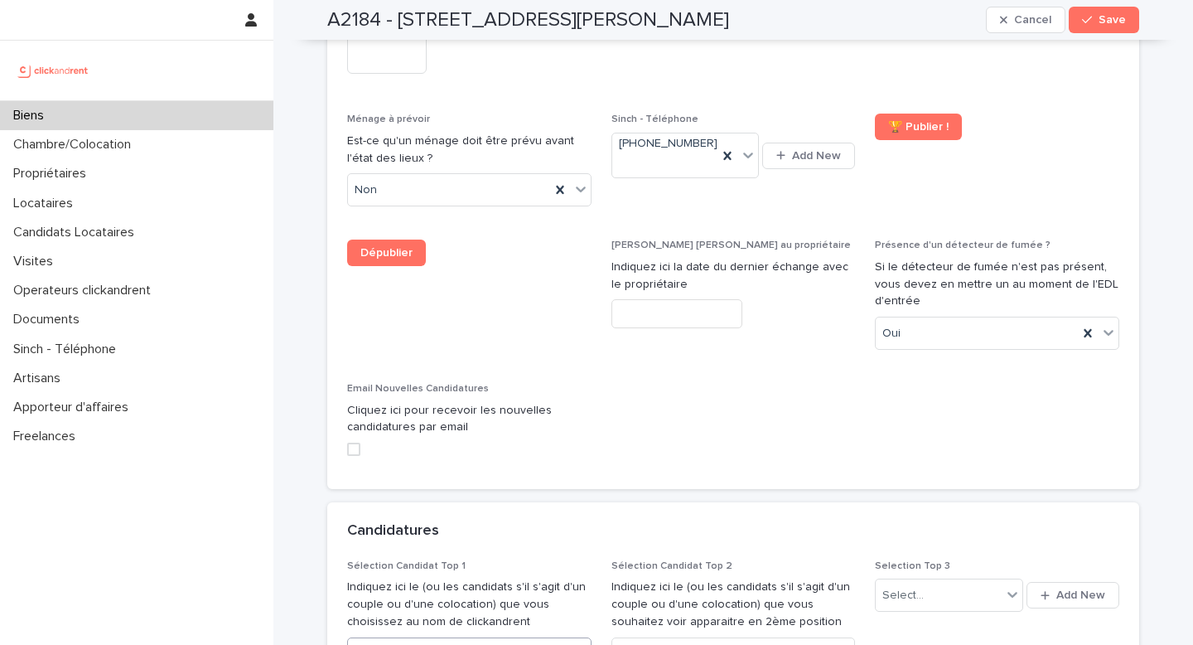
click at [440, 640] on div "Select..." at bounding box center [459, 653] width 222 height 27
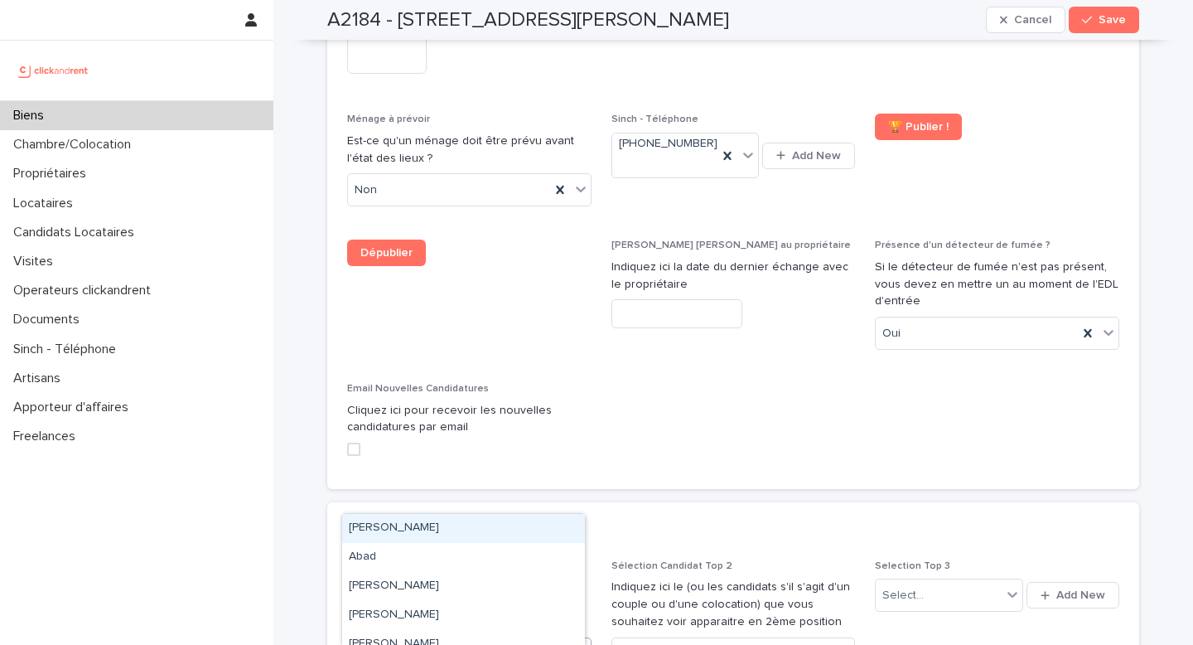
click at [395, 640] on div "Select..." at bounding box center [459, 653] width 222 height 27
click at [431, 640] on div "Select..." at bounding box center [459, 653] width 222 height 27
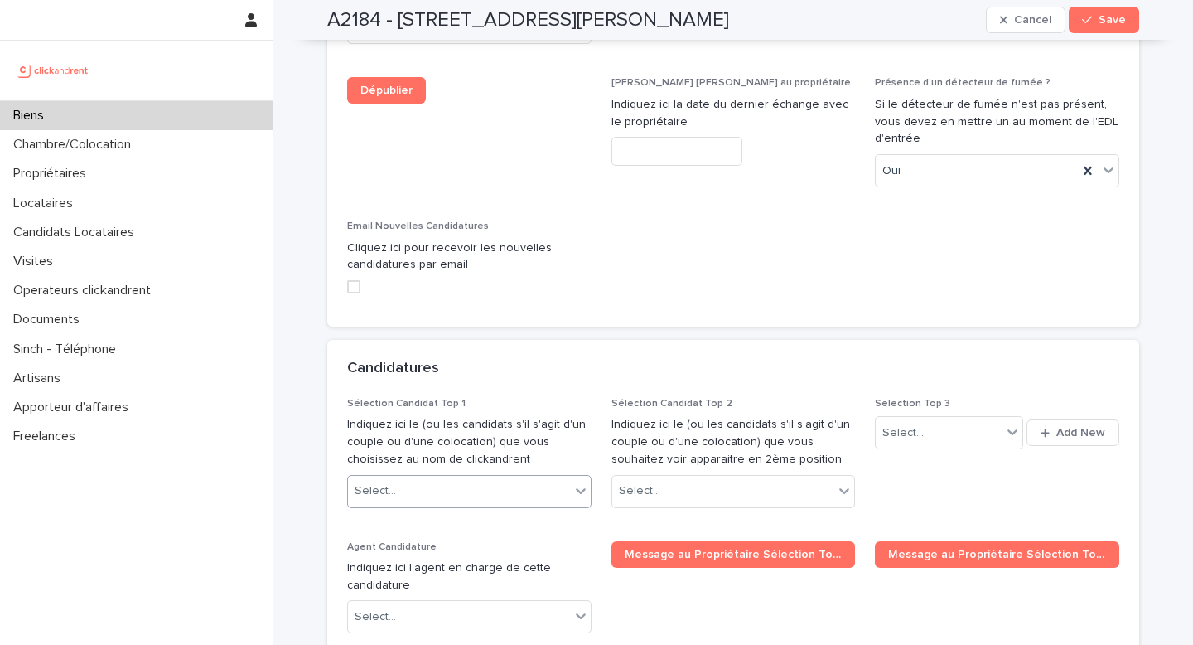
scroll to position [7990, 0]
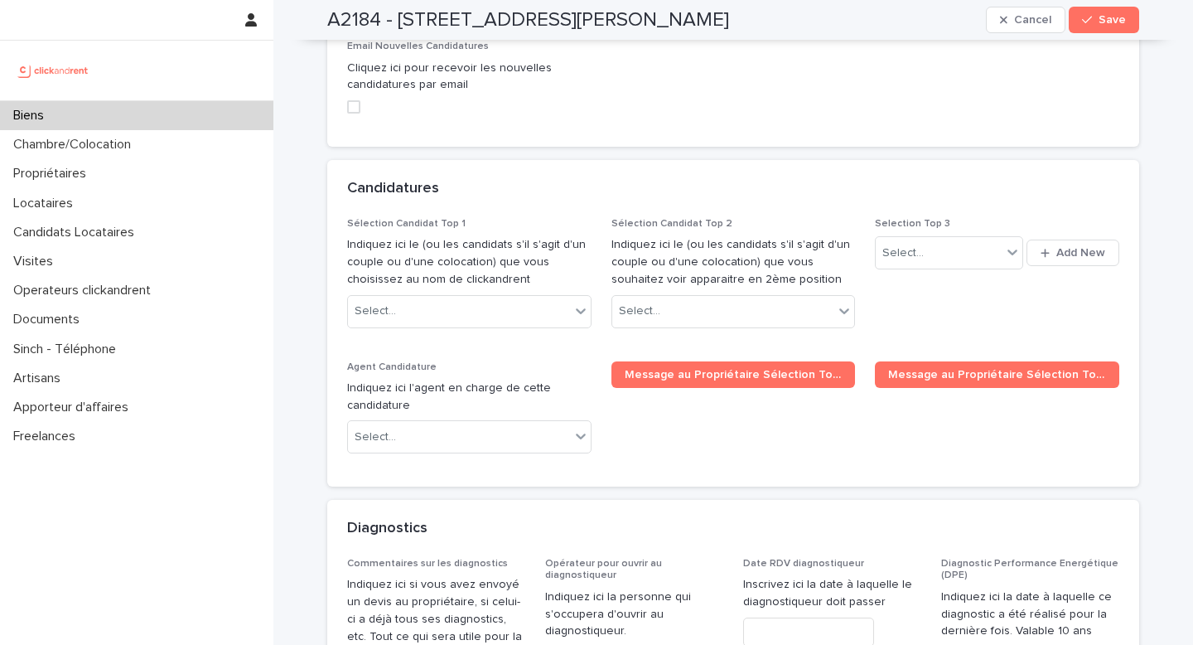
click at [409, 218] on div "Sélection Candidat Top 1 Indiquez ici le (ou les candidats s'il s'agit d'un cou…" at bounding box center [469, 279] width 244 height 123
click at [420, 298] on div "Select..." at bounding box center [459, 311] width 222 height 27
click at [405, 298] on div "Select..." at bounding box center [459, 311] width 222 height 27
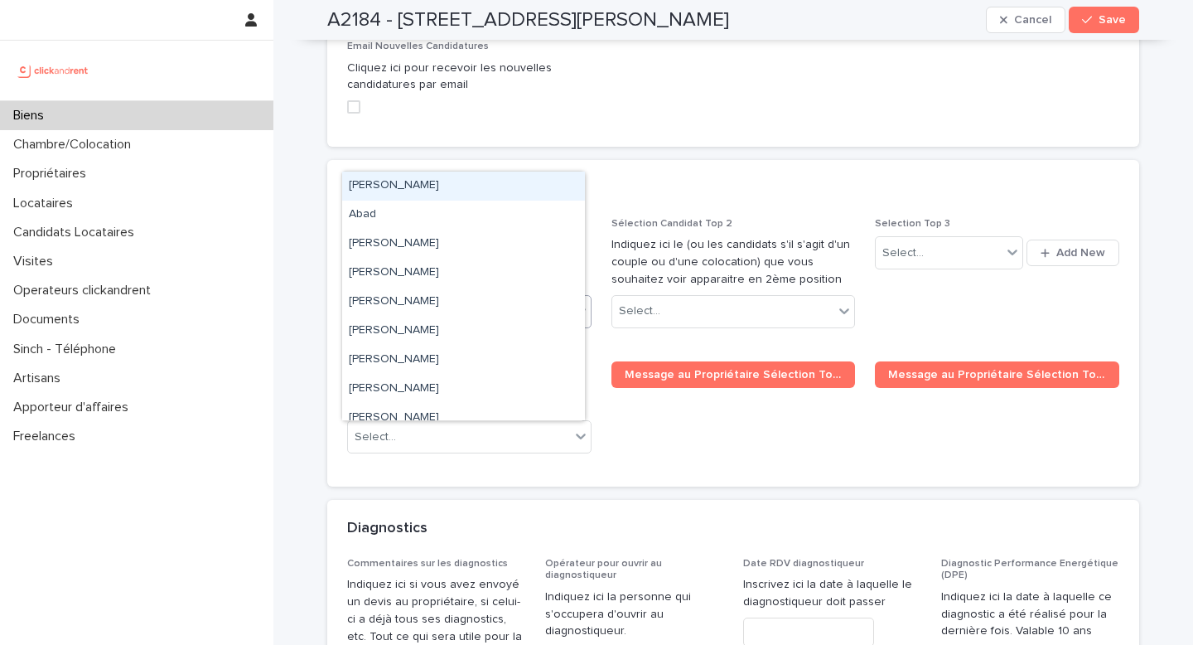
click at [405, 298] on div "Select..." at bounding box center [459, 311] width 222 height 27
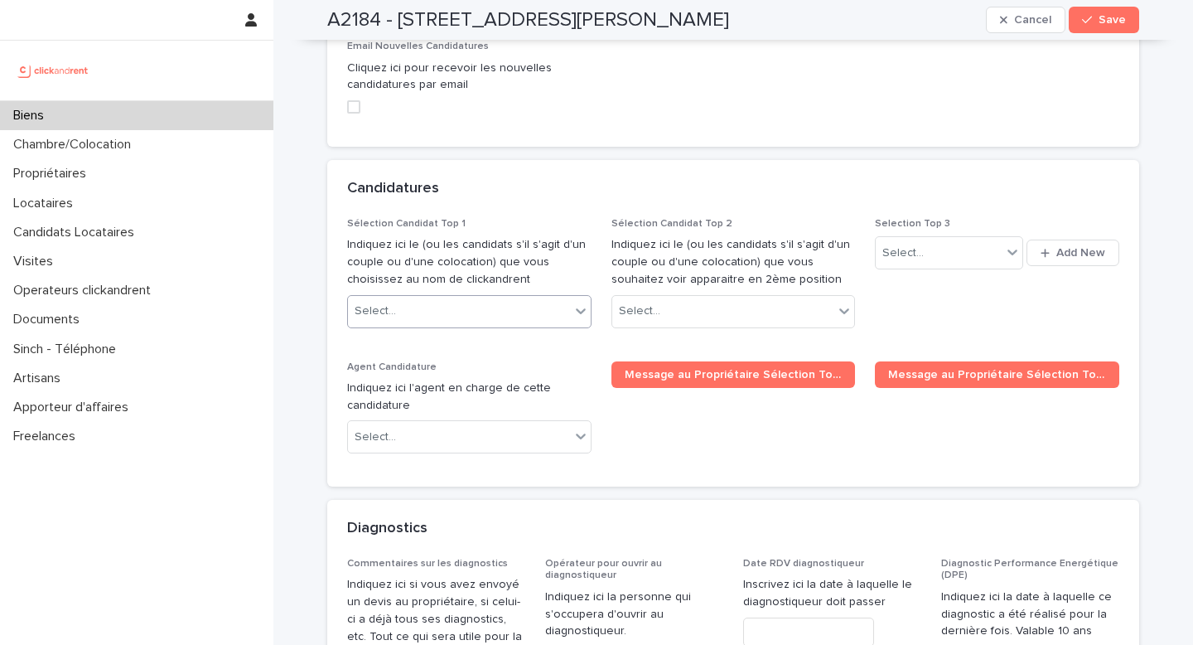
click at [405, 298] on div "Select..." at bounding box center [459, 311] width 222 height 27
click at [404, 218] on div "Sélection Candidat Top 1 Indiquez ici le (ou les candidats s'il s'agit d'un cou…" at bounding box center [733, 342] width 772 height 249
click at [423, 298] on div "Select..." at bounding box center [459, 311] width 222 height 27
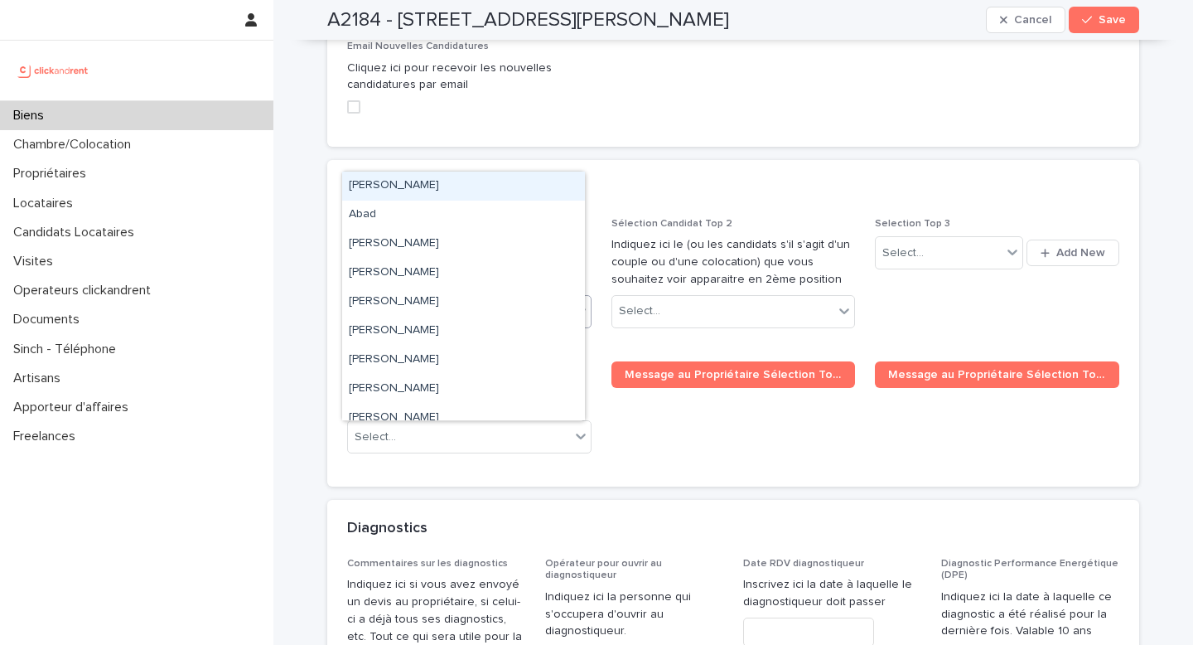
paste input "**********"
type input "**********"
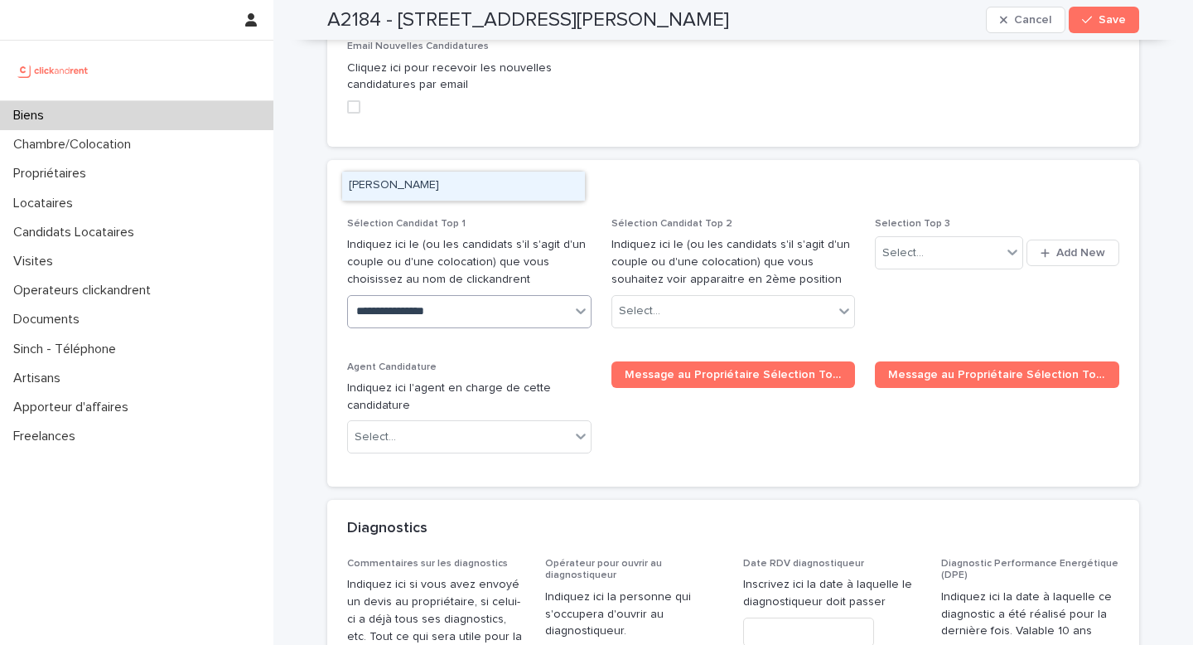
click at [416, 182] on div "Feriel Boultache" at bounding box center [463, 186] width 243 height 29
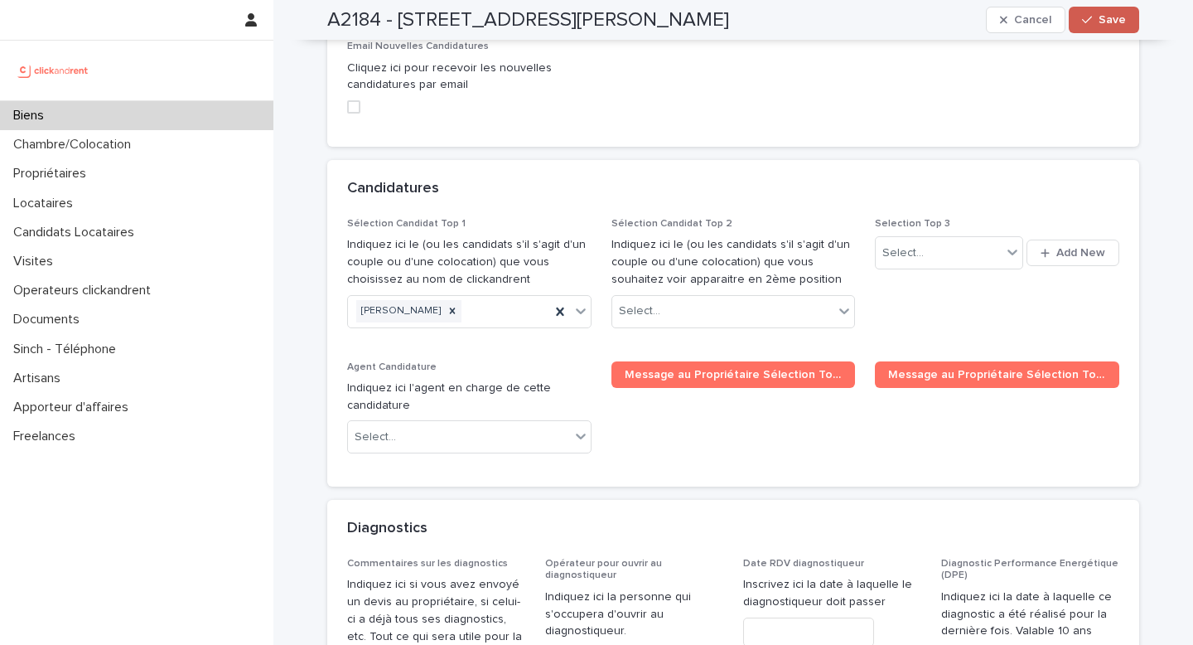
click at [1108, 17] on span "Save" at bounding box center [1112, 20] width 27 height 12
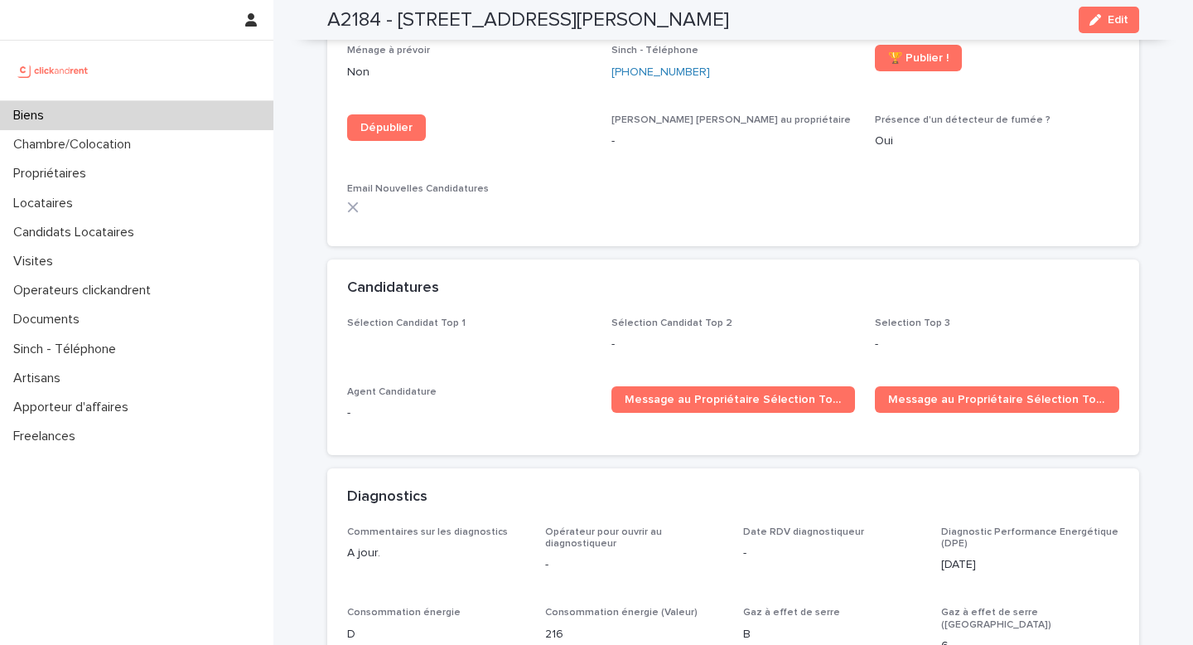
scroll to position [4930, 0]
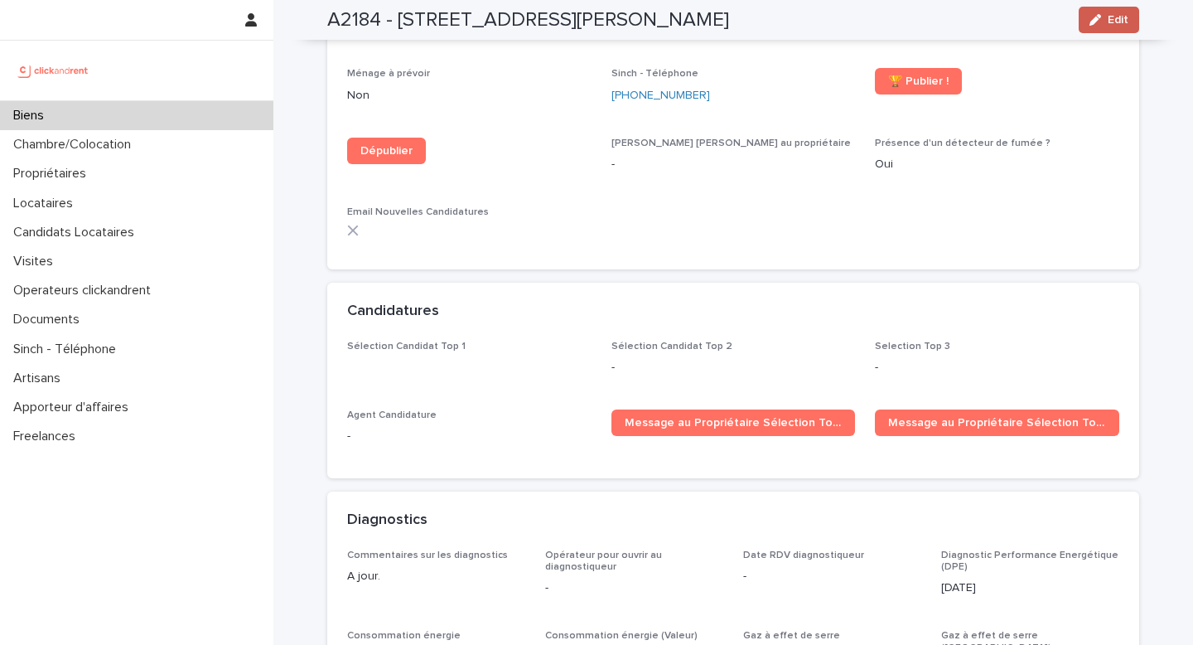
click at [1109, 26] on button "Edit" at bounding box center [1109, 20] width 61 height 27
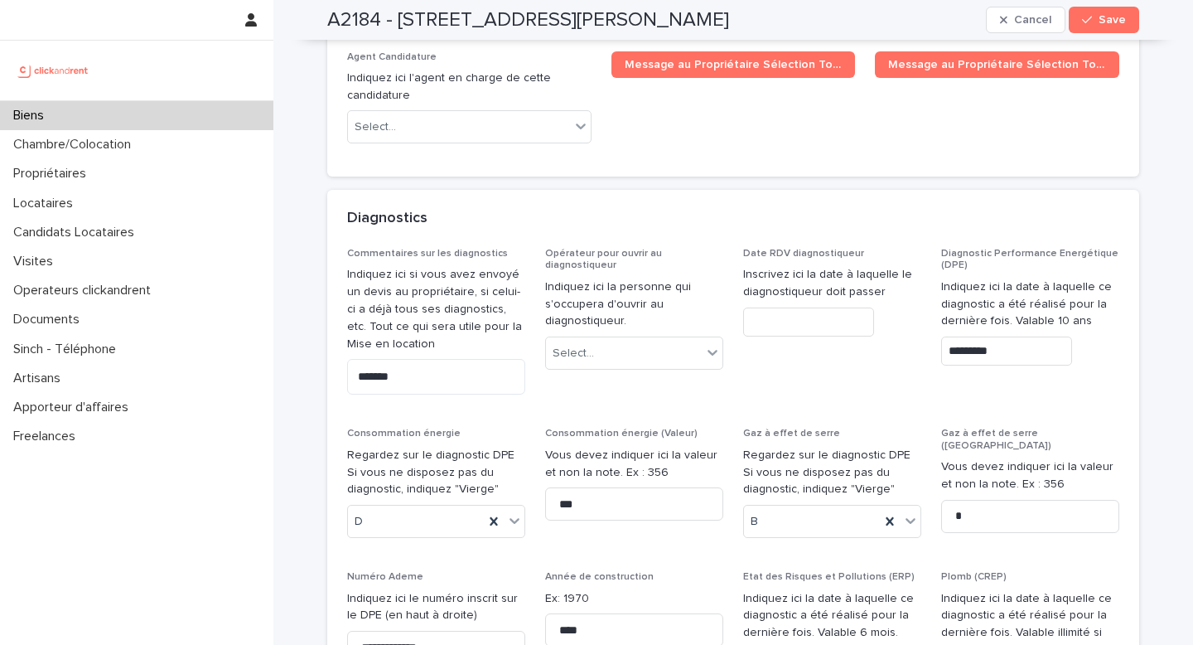
scroll to position [7948, 0]
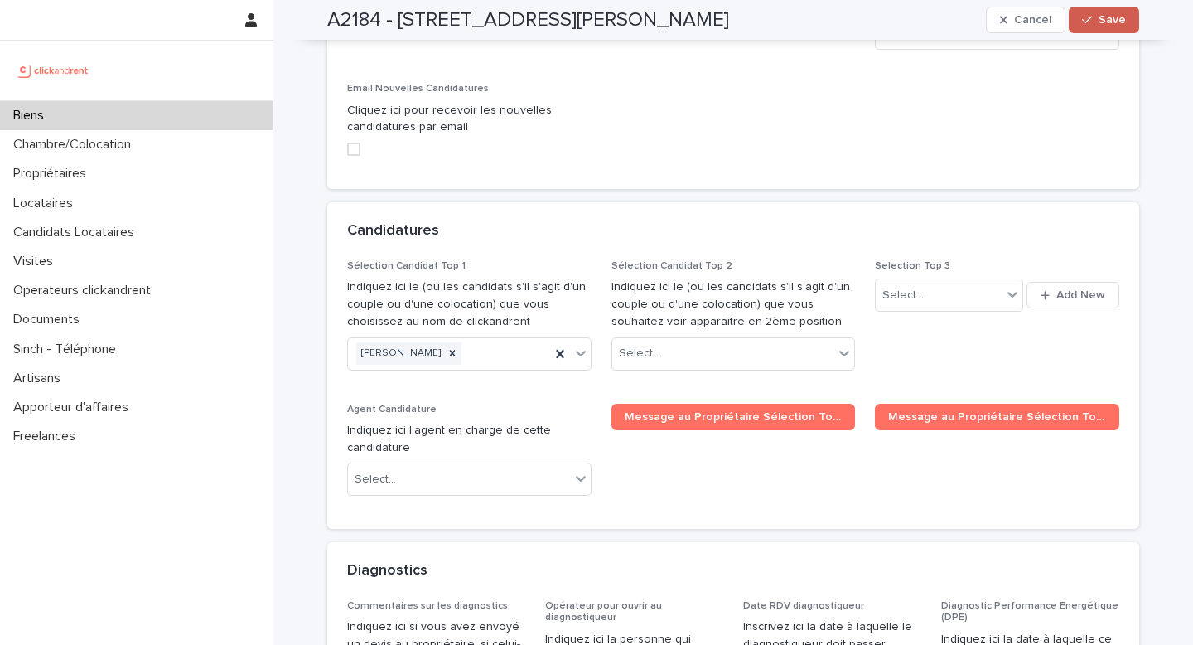
click at [1099, 22] on span "Save" at bounding box center [1112, 20] width 27 height 12
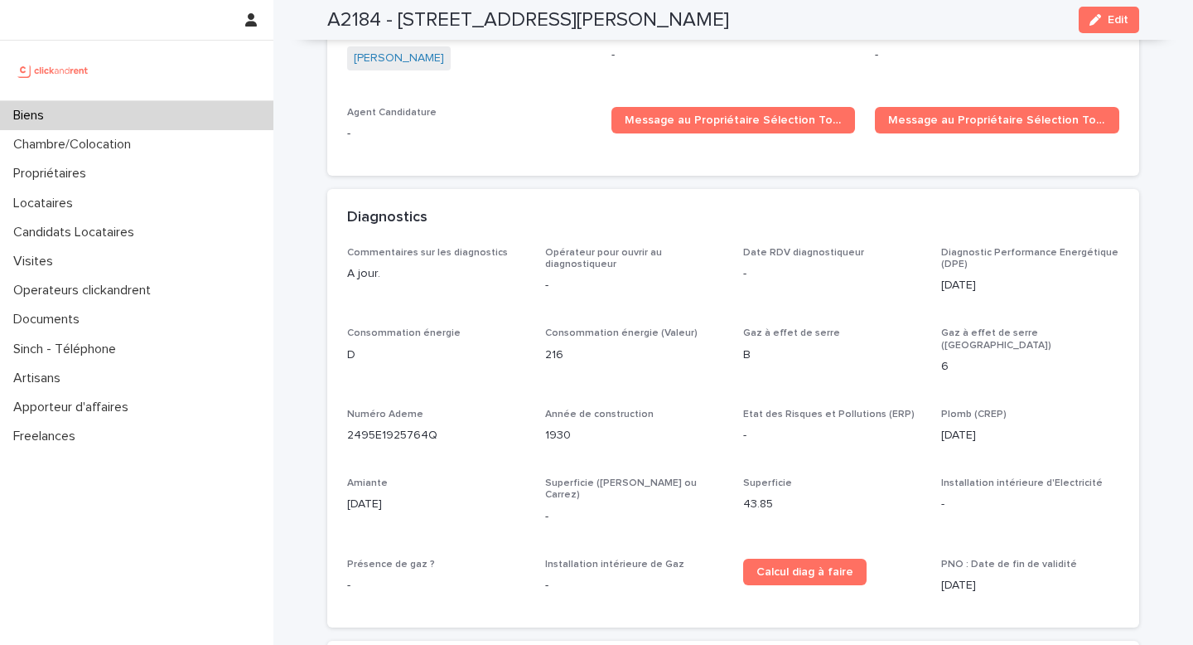
scroll to position [5084, 0]
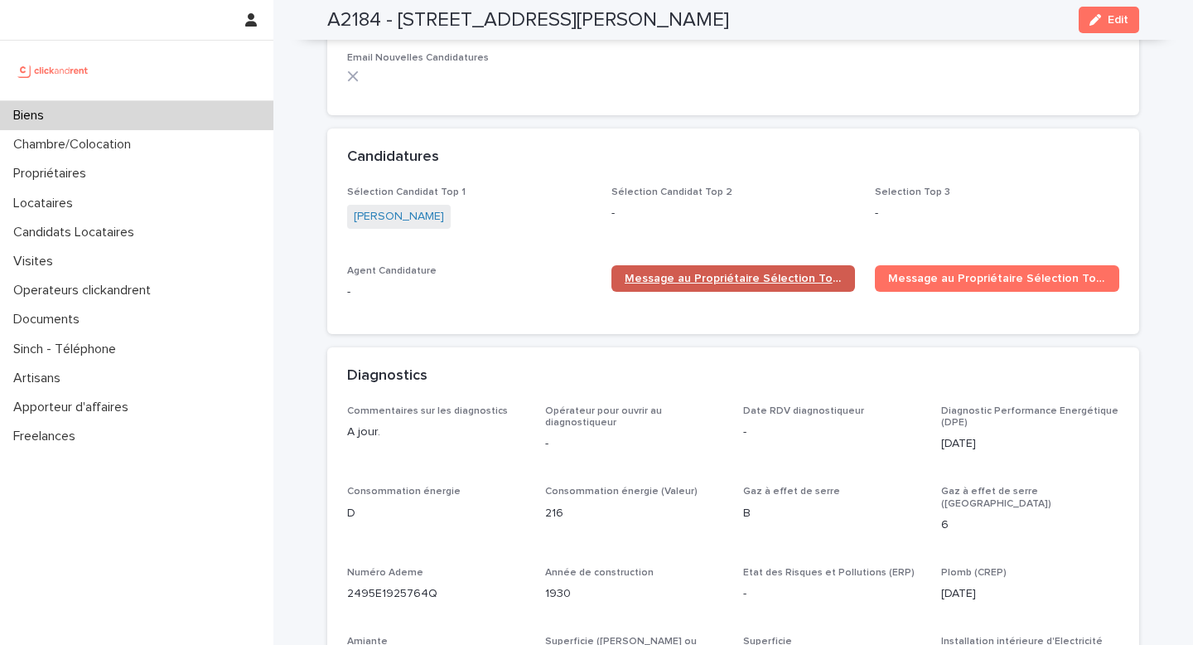
click at [713, 273] on span "Message au Propriétaire Sélection Top 1" at bounding box center [734, 279] width 218 height 12
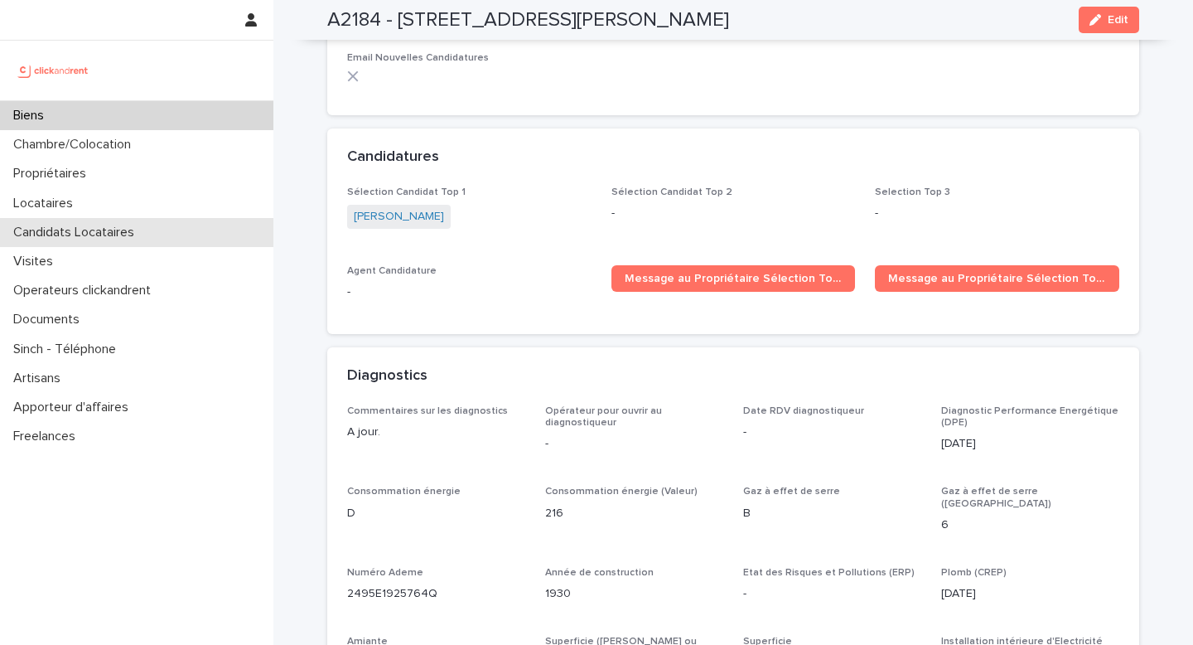
click at [134, 238] on p "Candidats Locataires" at bounding box center [77, 233] width 141 height 16
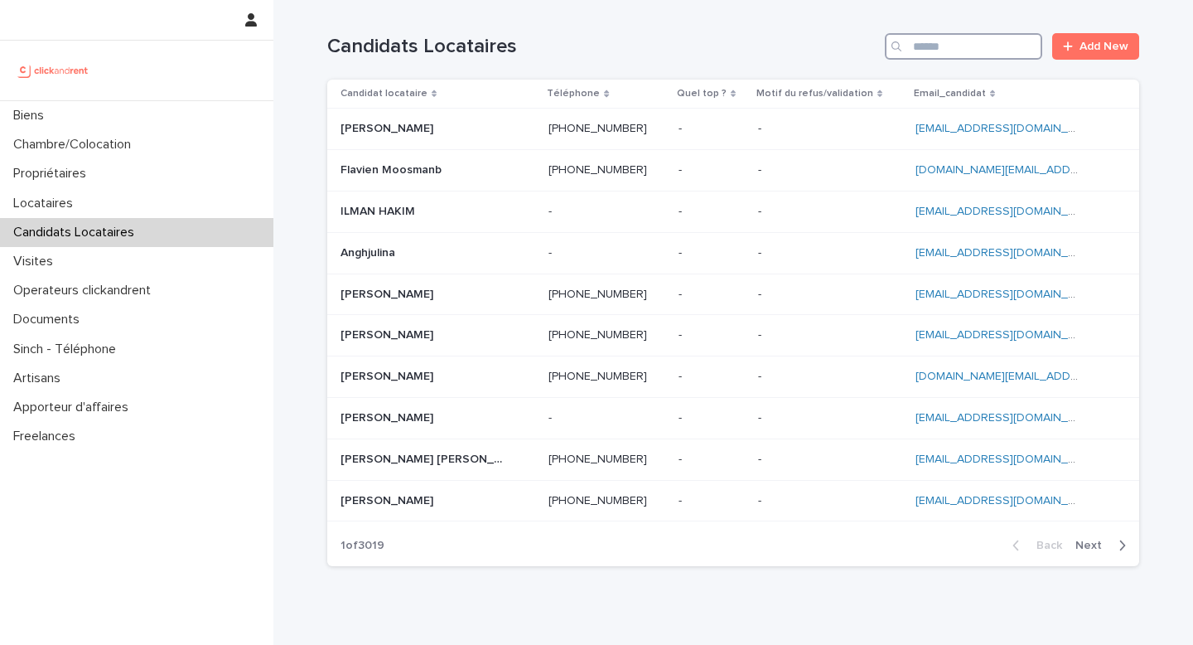
click at [999, 41] on input "Search" at bounding box center [963, 46] width 157 height 27
paste input "**********"
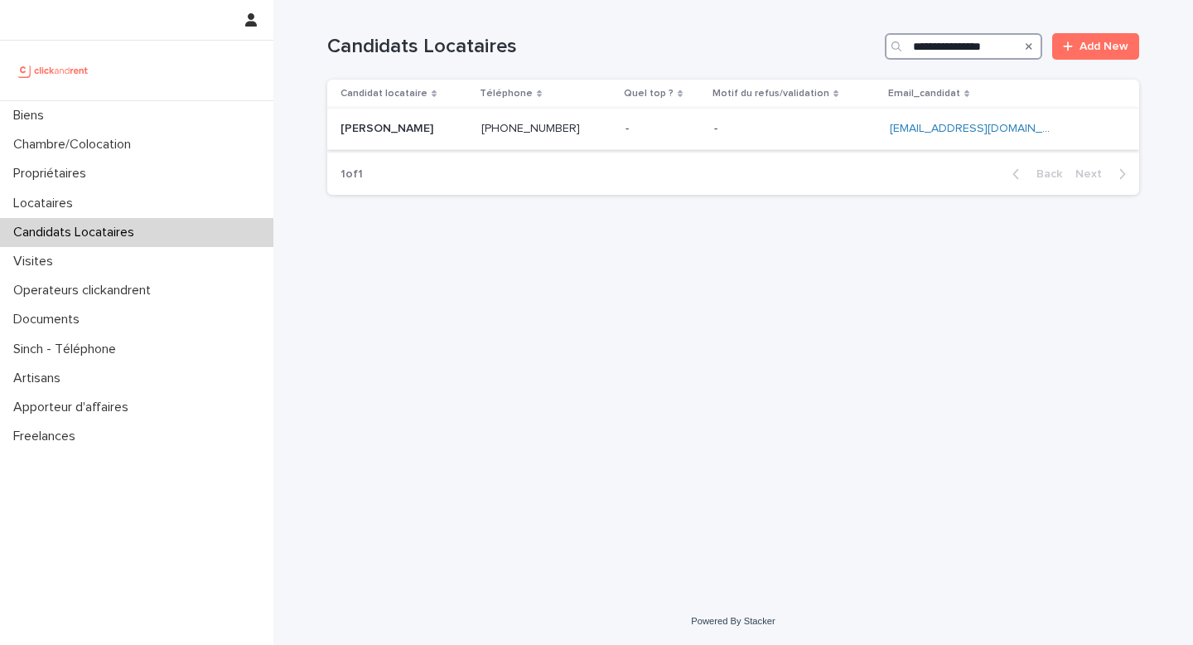
type input "**********"
click at [806, 122] on p at bounding box center [795, 129] width 162 height 14
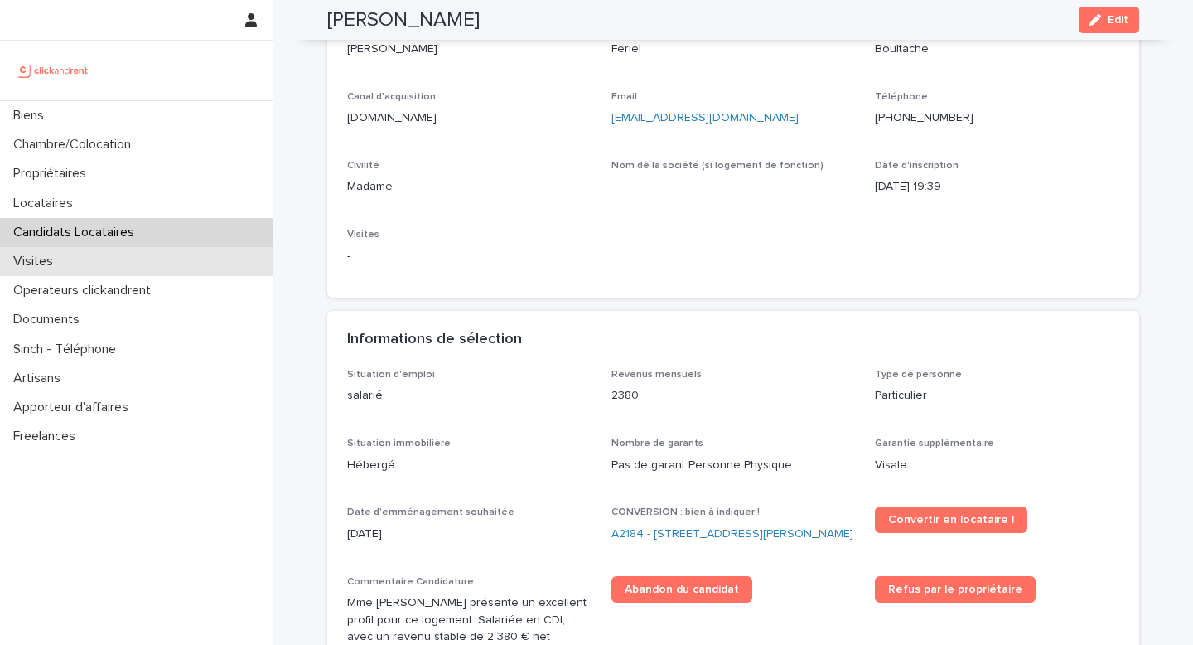
scroll to position [152, 0]
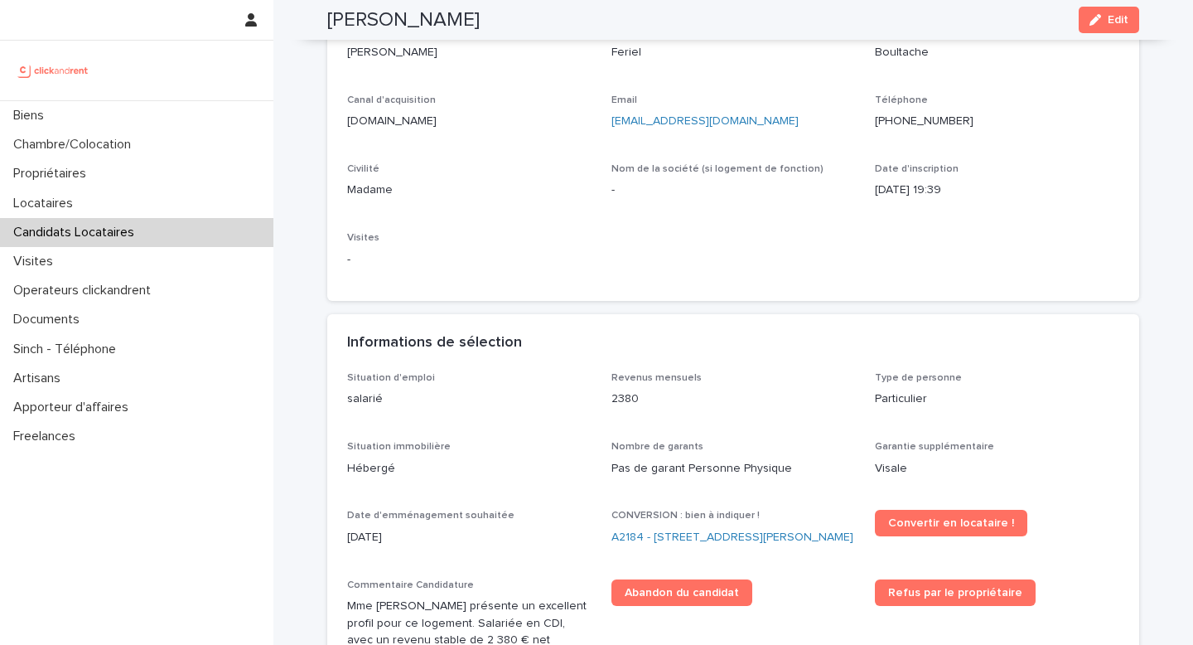
click at [154, 240] on div "Candidats Locataires" at bounding box center [136, 232] width 273 height 29
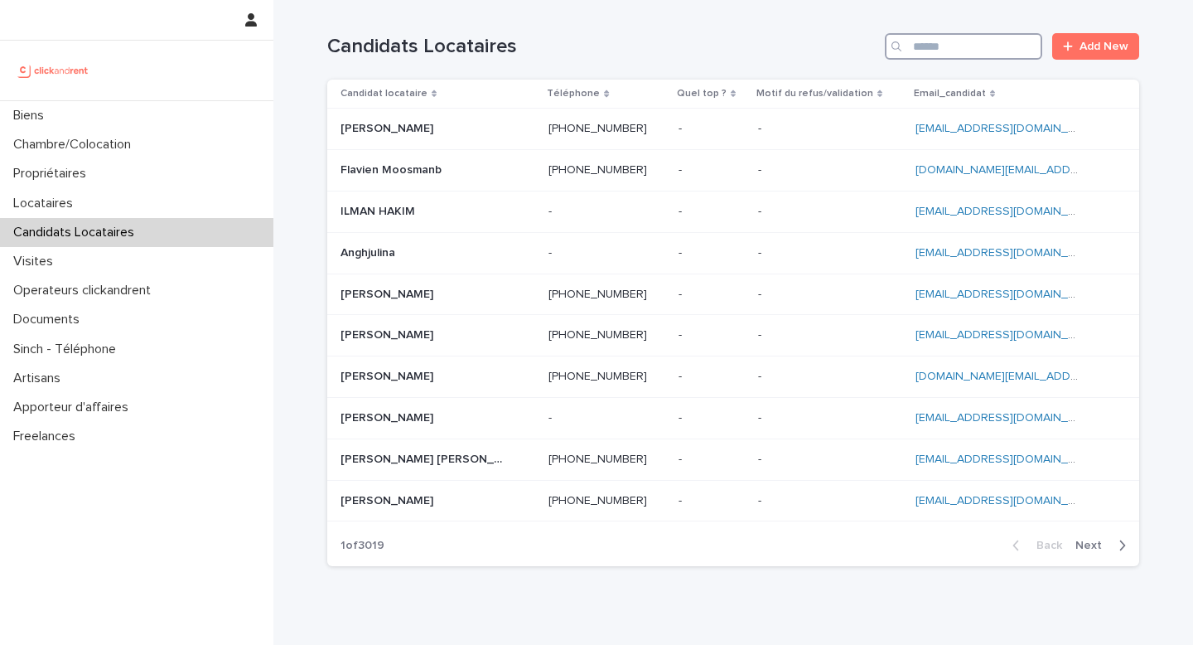
click at [971, 45] on input "Search" at bounding box center [963, 46] width 157 height 27
paste input "**********"
type input "**********"
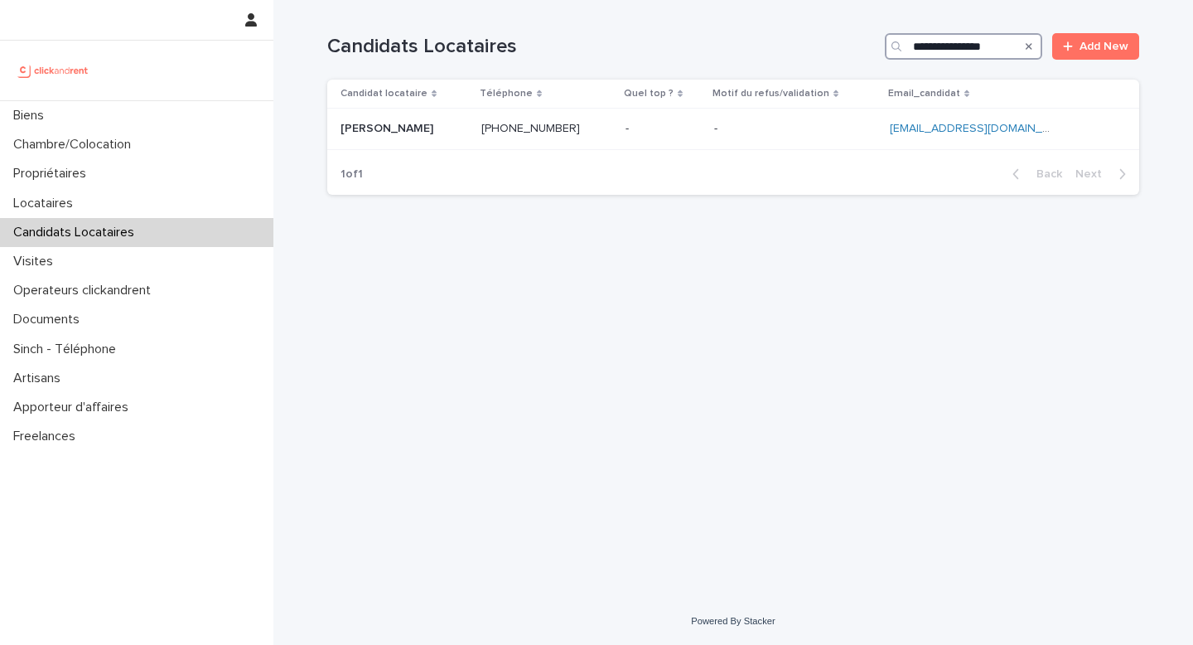
drag, startPoint x: 1006, startPoint y: 50, endPoint x: 874, endPoint y: 46, distance: 131.8
click at [874, 46] on div "**********" at bounding box center [733, 46] width 812 height 27
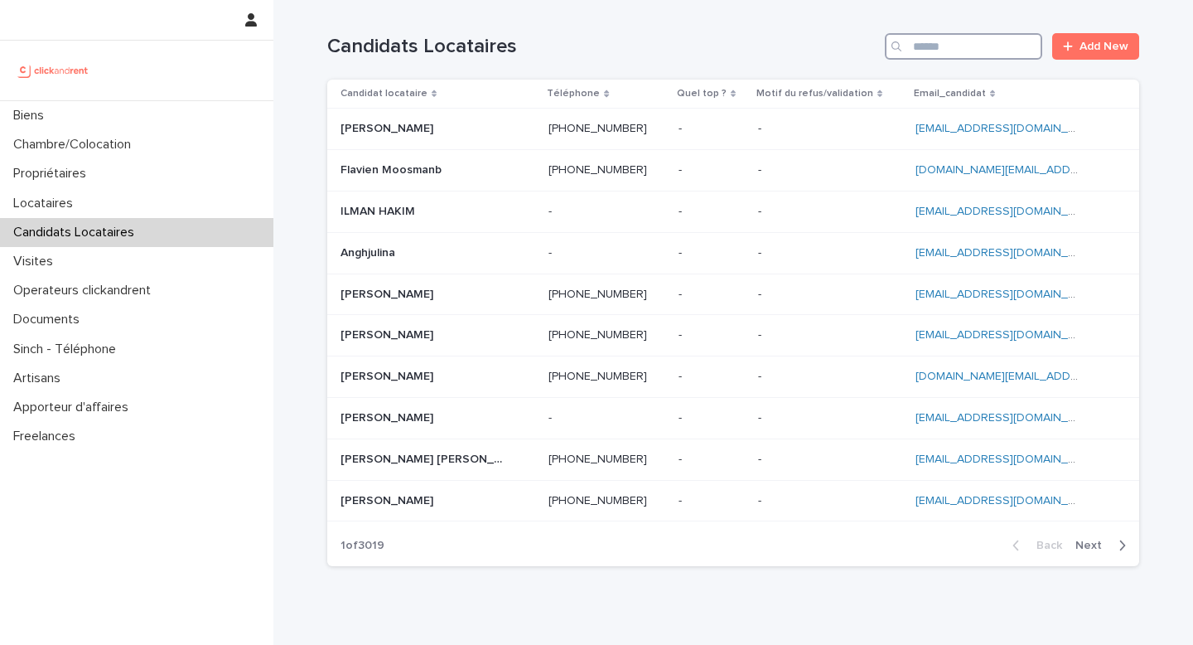
click at [913, 43] on input "Search" at bounding box center [963, 46] width 157 height 27
paste input "**********"
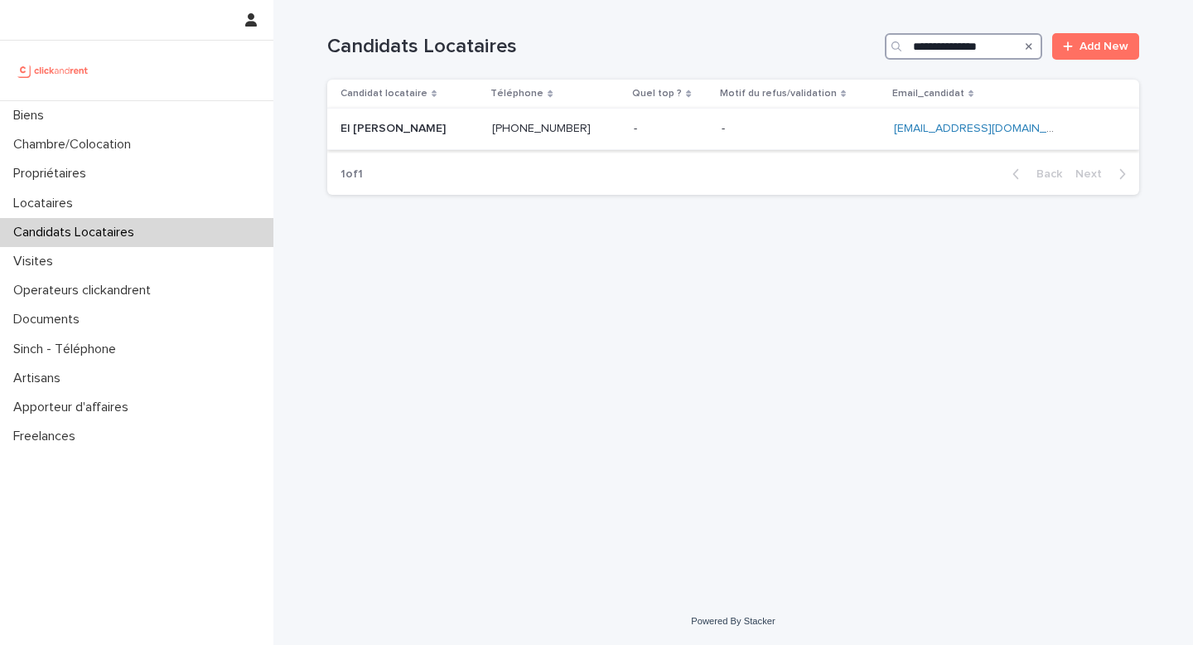
type input "**********"
click at [588, 135] on p at bounding box center [556, 129] width 128 height 14
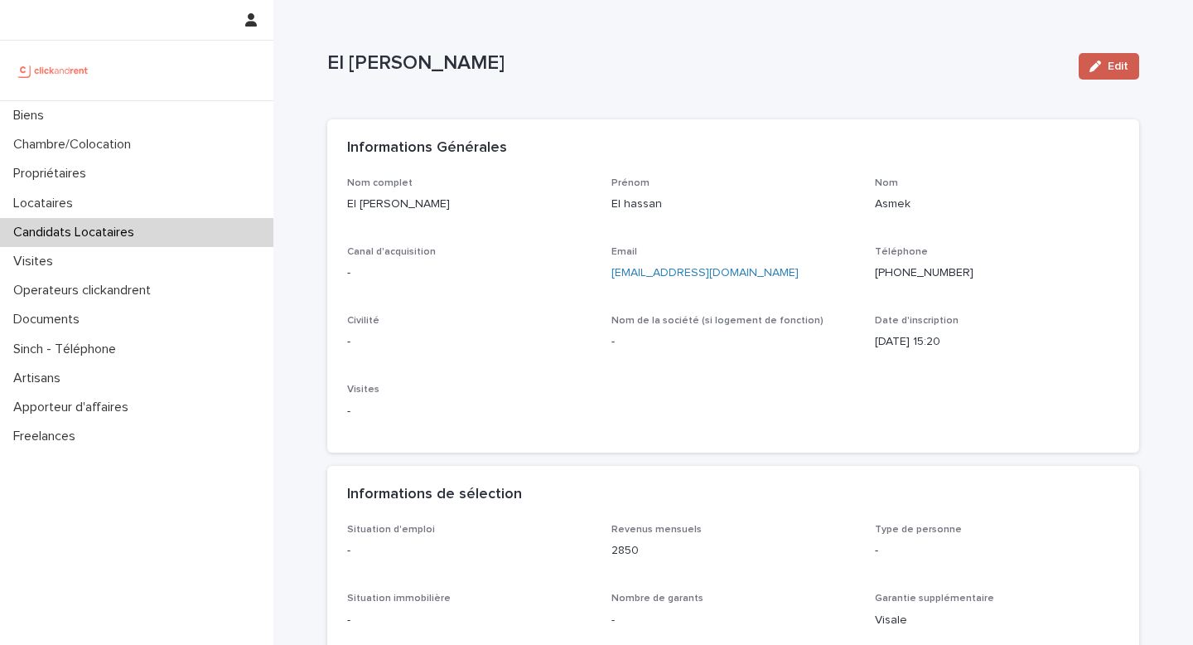
click at [1114, 75] on button "Edit" at bounding box center [1109, 66] width 61 height 27
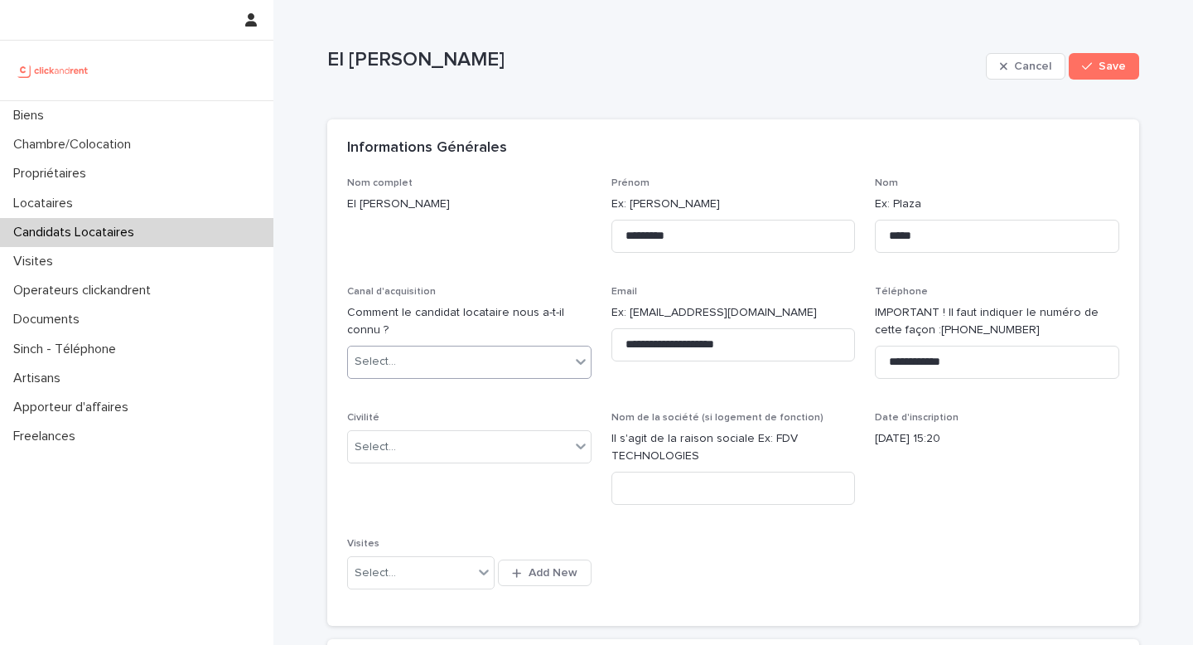
click at [443, 363] on div "Select..." at bounding box center [459, 361] width 222 height 27
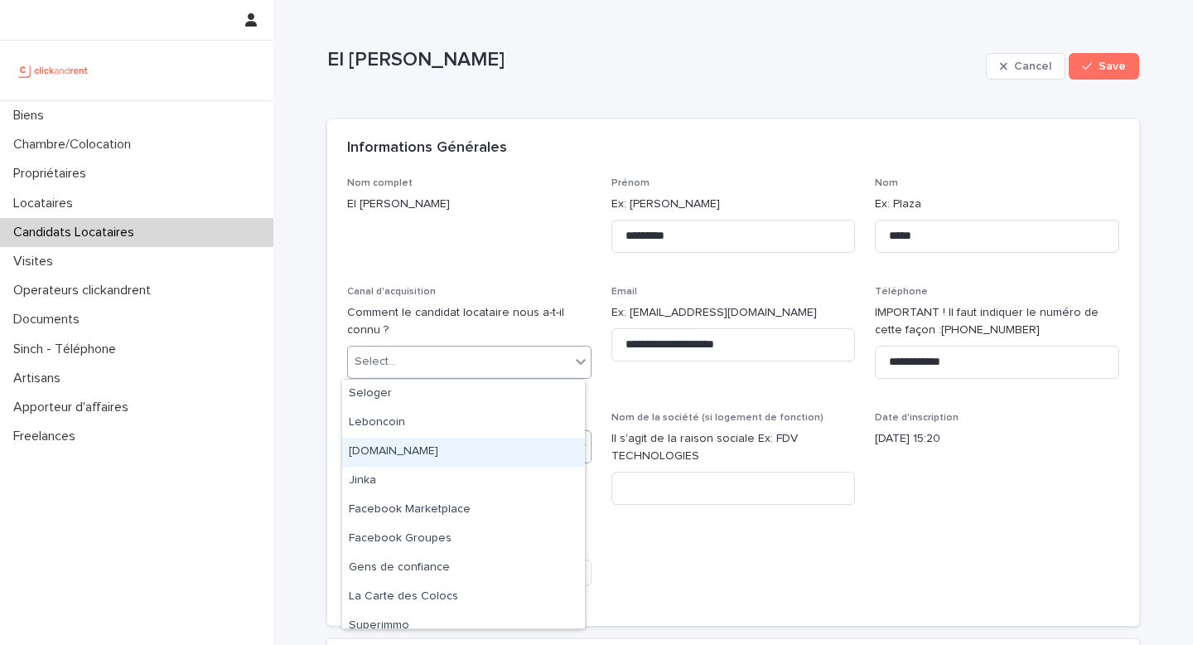
click at [448, 459] on div "[DOMAIN_NAME]" at bounding box center [463, 452] width 243 height 29
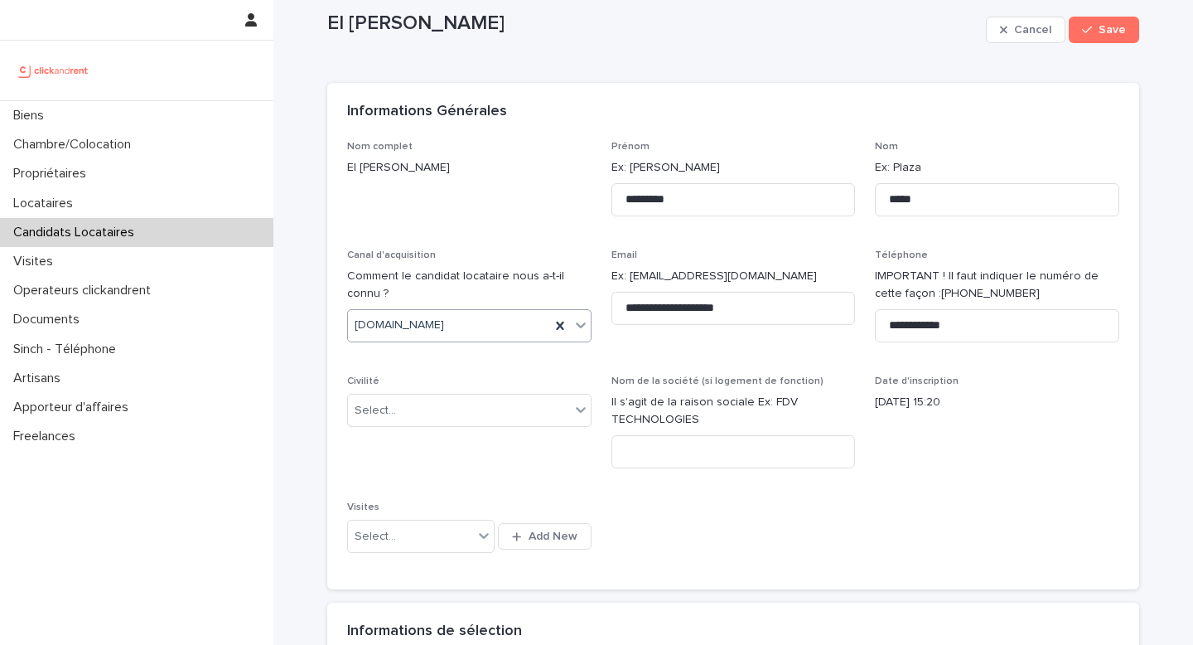
scroll to position [37, 0]
click at [468, 395] on div "Select..." at bounding box center [469, 409] width 244 height 33
click at [443, 467] on div "Monsieur" at bounding box center [463, 470] width 243 height 29
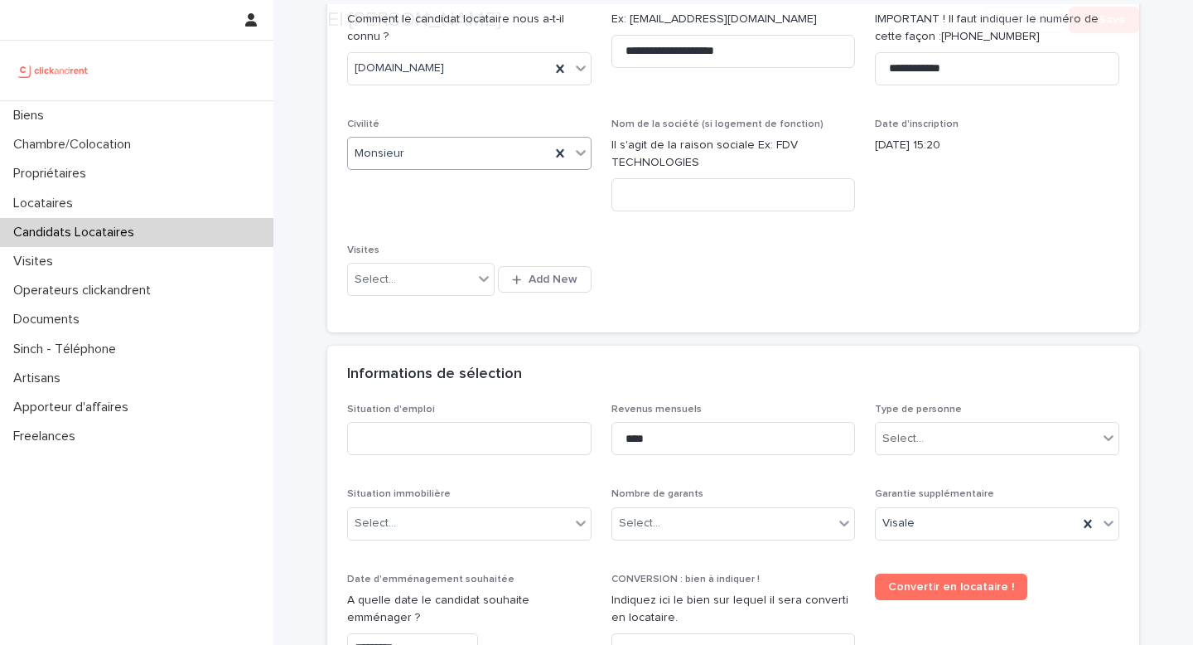
scroll to position [369, 0]
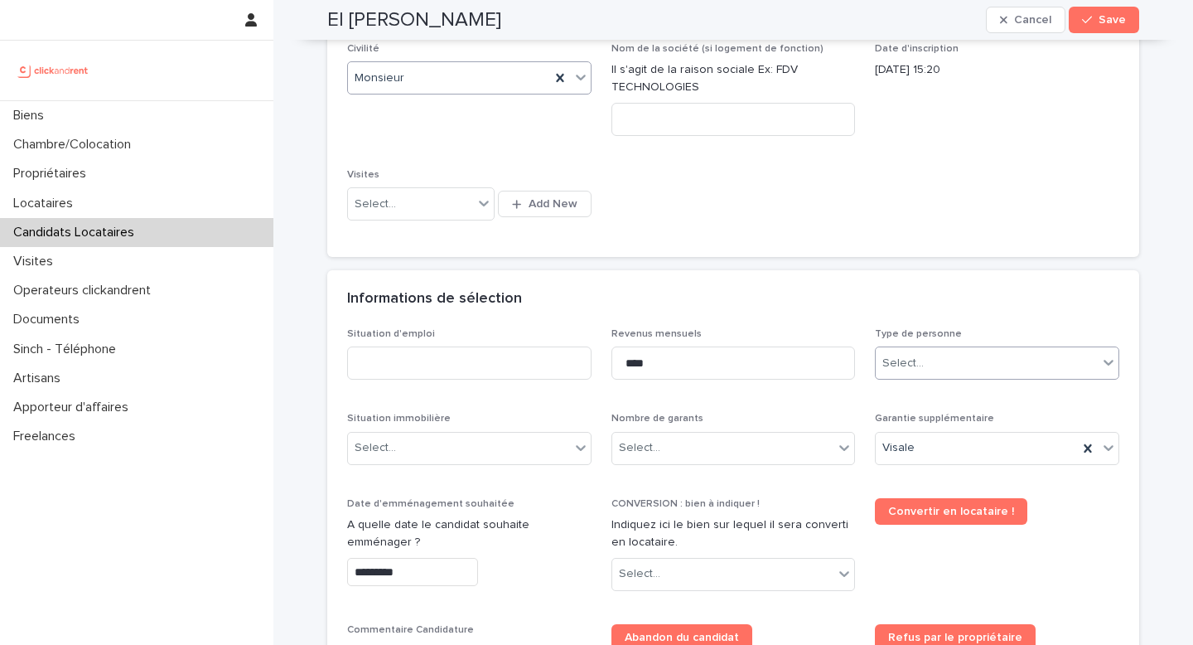
click at [921, 356] on div "Select..." at bounding box center [987, 363] width 222 height 27
click at [929, 395] on div "Particulier" at bounding box center [991, 394] width 243 height 29
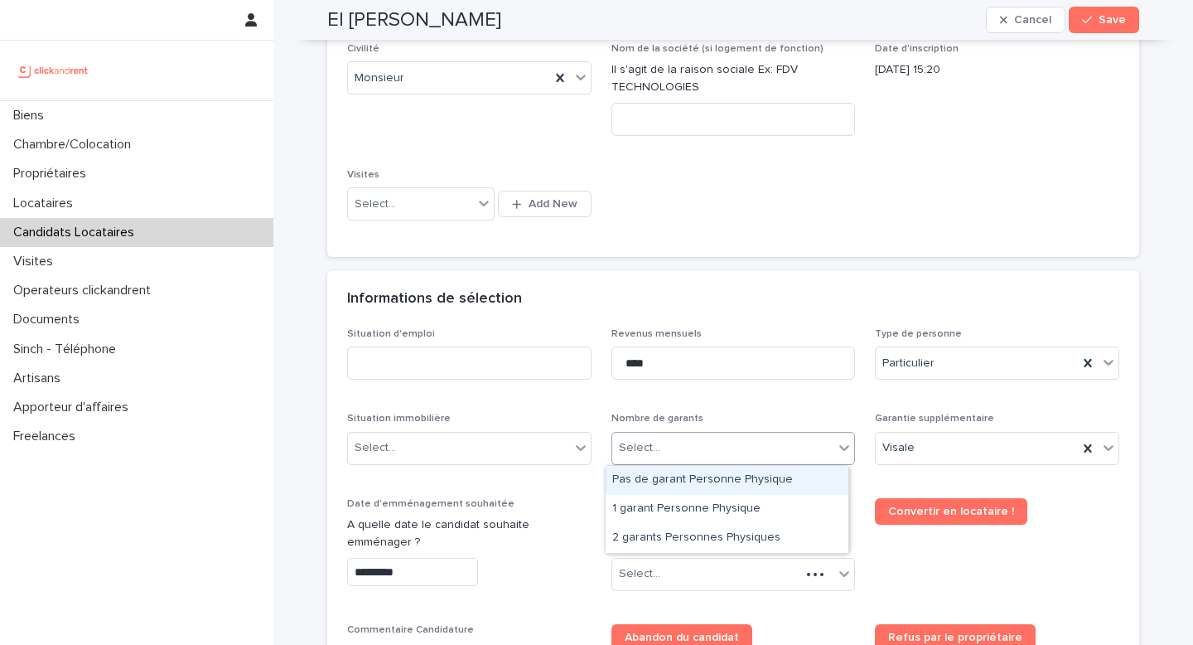
click at [643, 453] on div "Select..." at bounding box center [639, 447] width 41 height 17
click at [666, 479] on div "Pas de garant Personne Physique" at bounding box center [727, 480] width 243 height 29
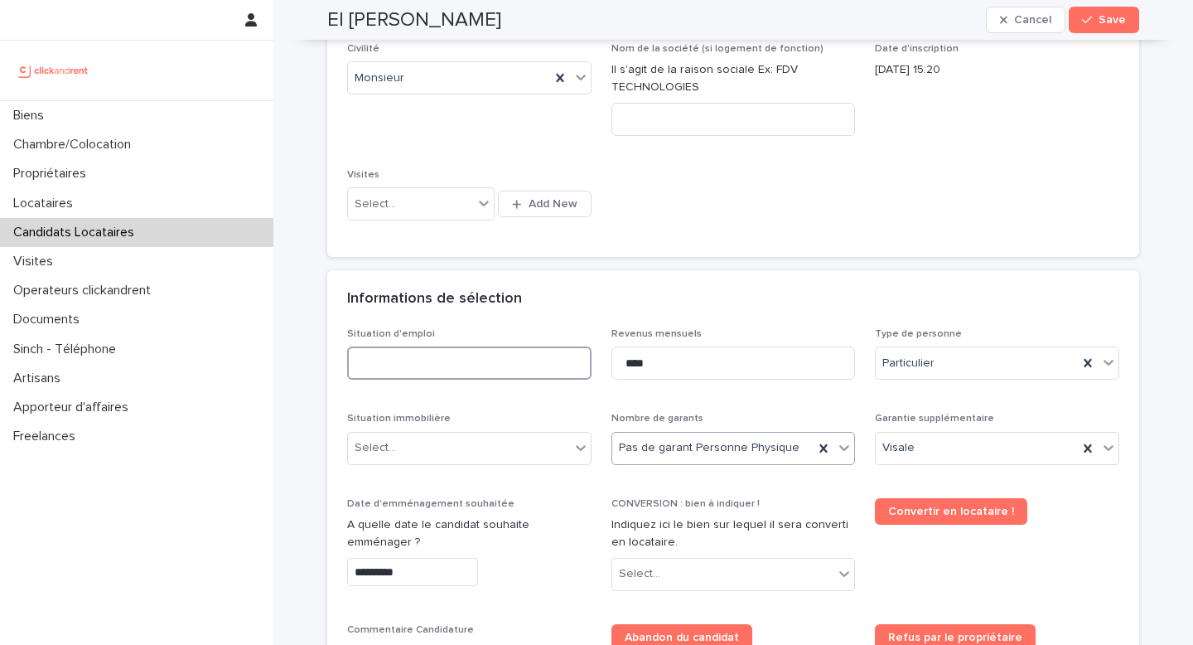
click at [465, 361] on input at bounding box center [469, 362] width 244 height 33
type input "*******"
click at [483, 441] on div "Select..." at bounding box center [459, 447] width 222 height 27
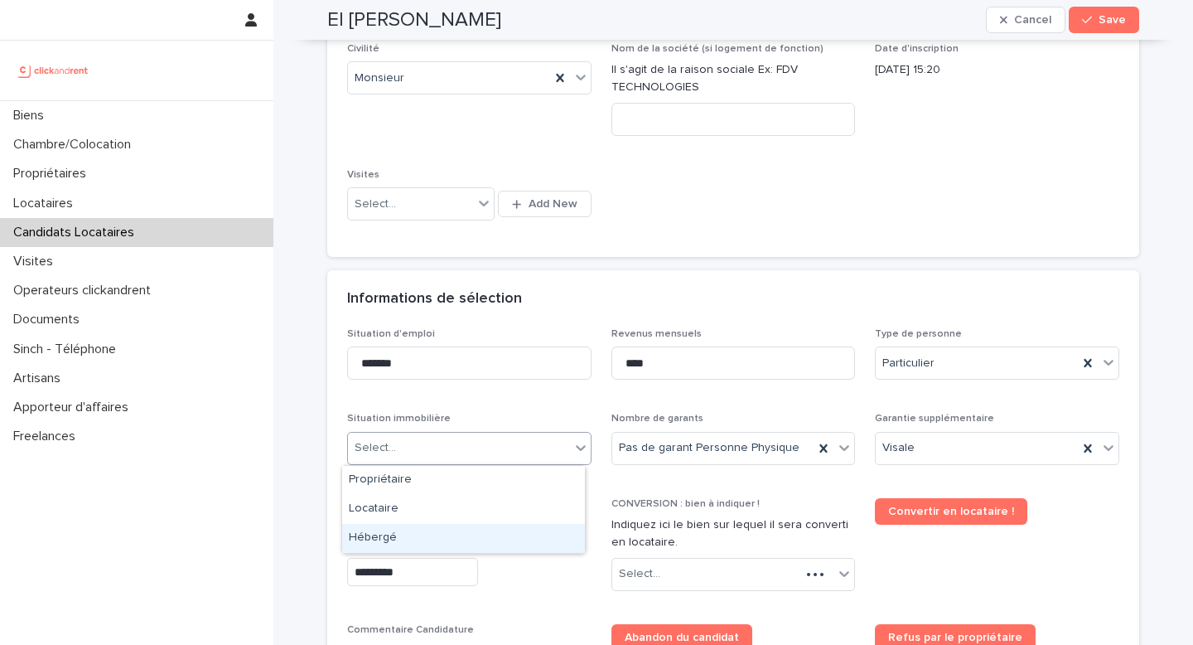
click at [439, 537] on div "Hébergé" at bounding box center [463, 538] width 243 height 29
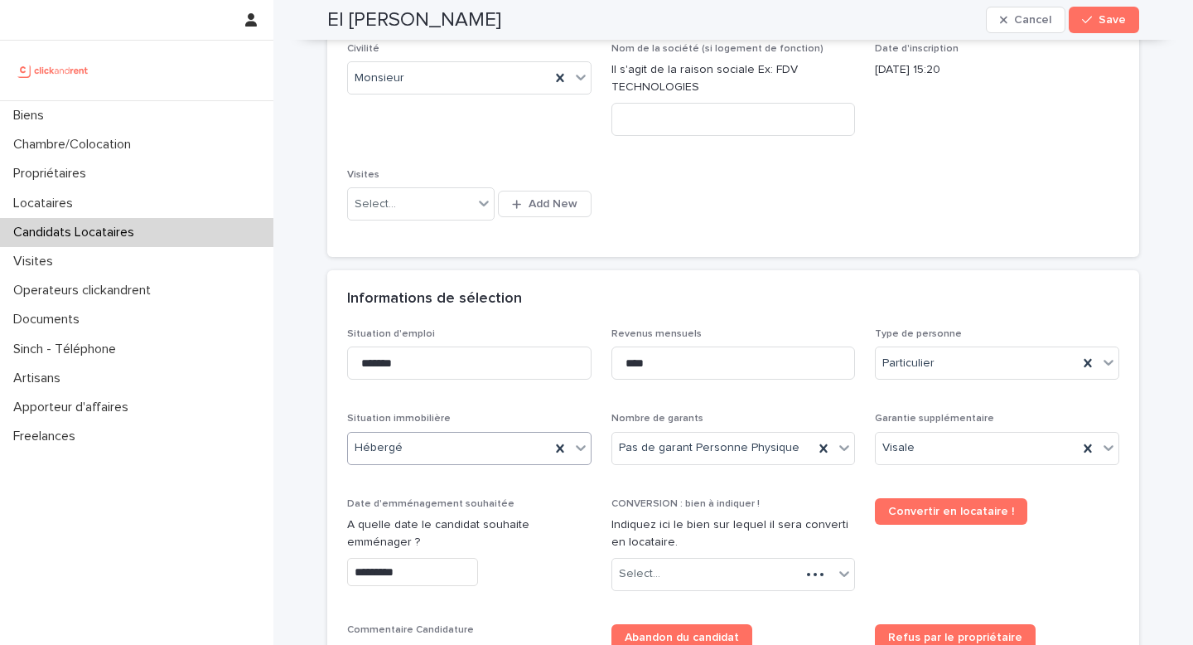
scroll to position [486, 0]
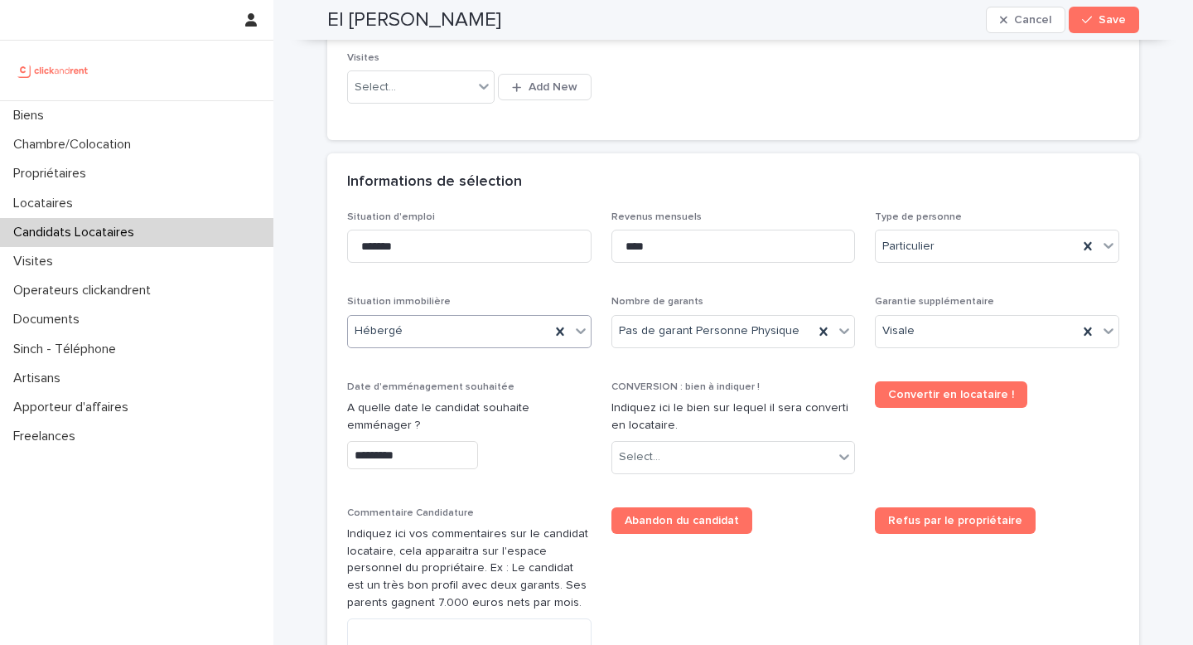
click at [424, 449] on input "*********" at bounding box center [412, 455] width 131 height 29
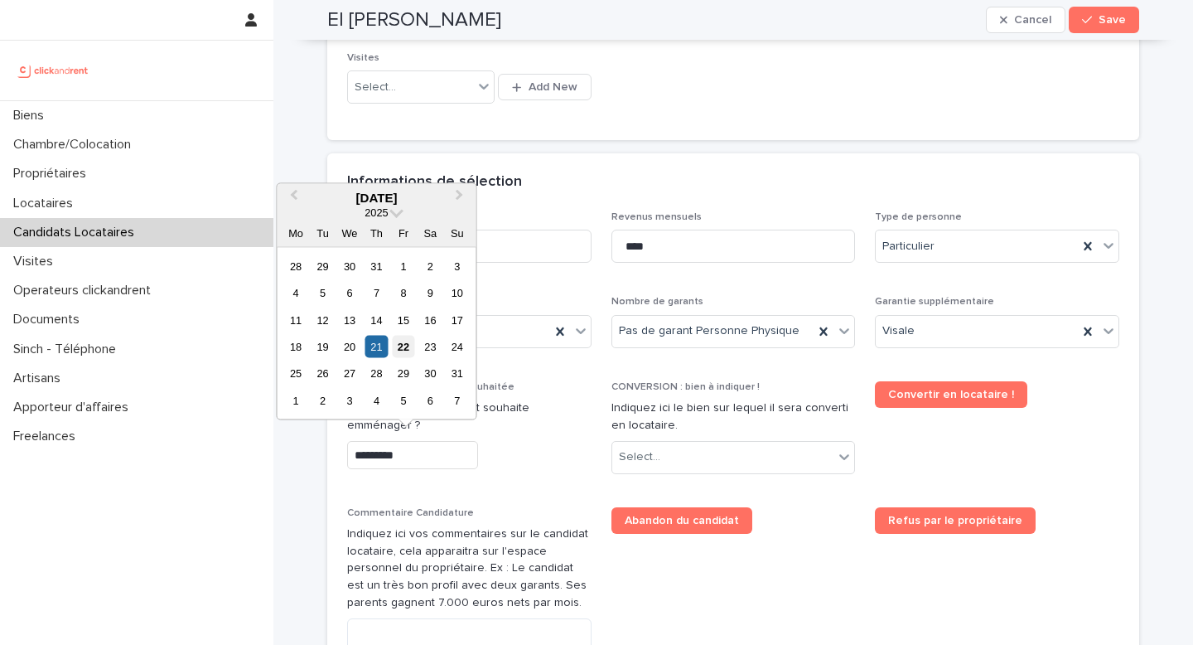
click at [402, 353] on div "22" at bounding box center [403, 347] width 22 height 22
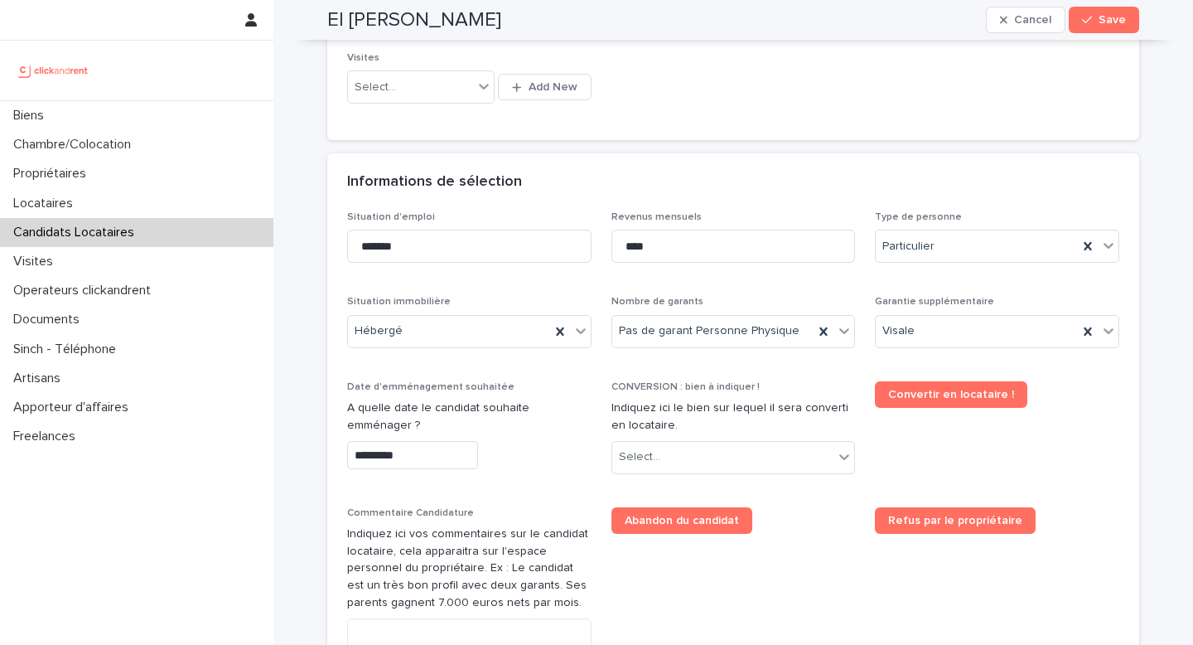
click at [420, 461] on input "*********" at bounding box center [412, 455] width 131 height 29
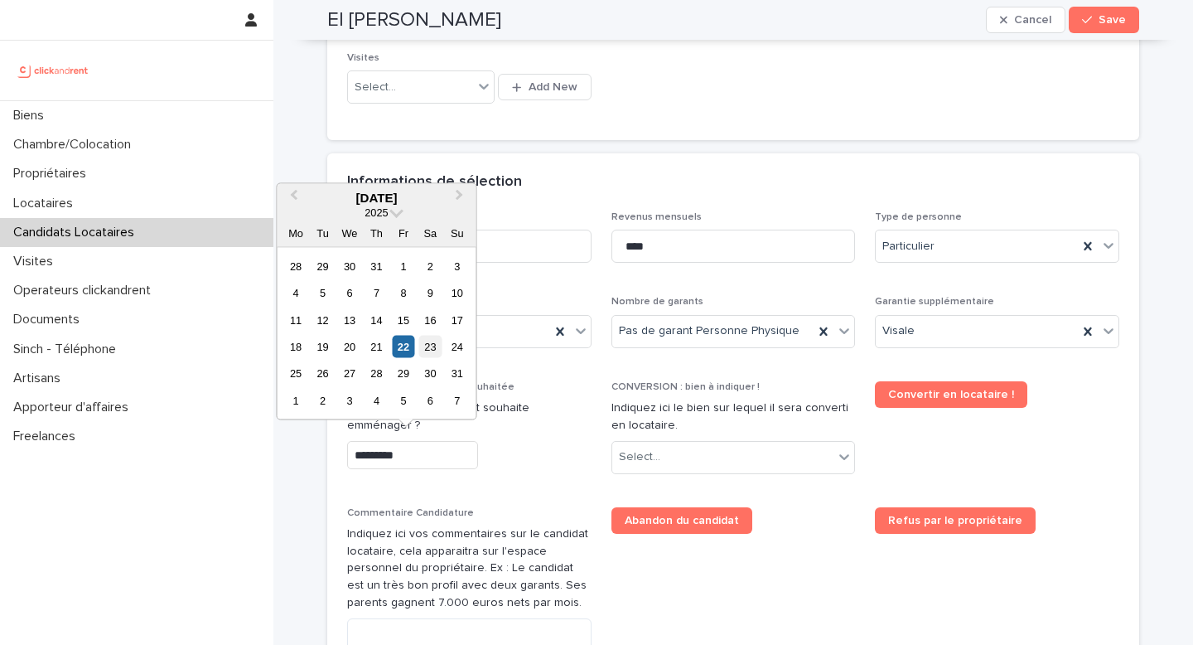
click at [435, 352] on div "23" at bounding box center [430, 347] width 22 height 22
type input "*********"
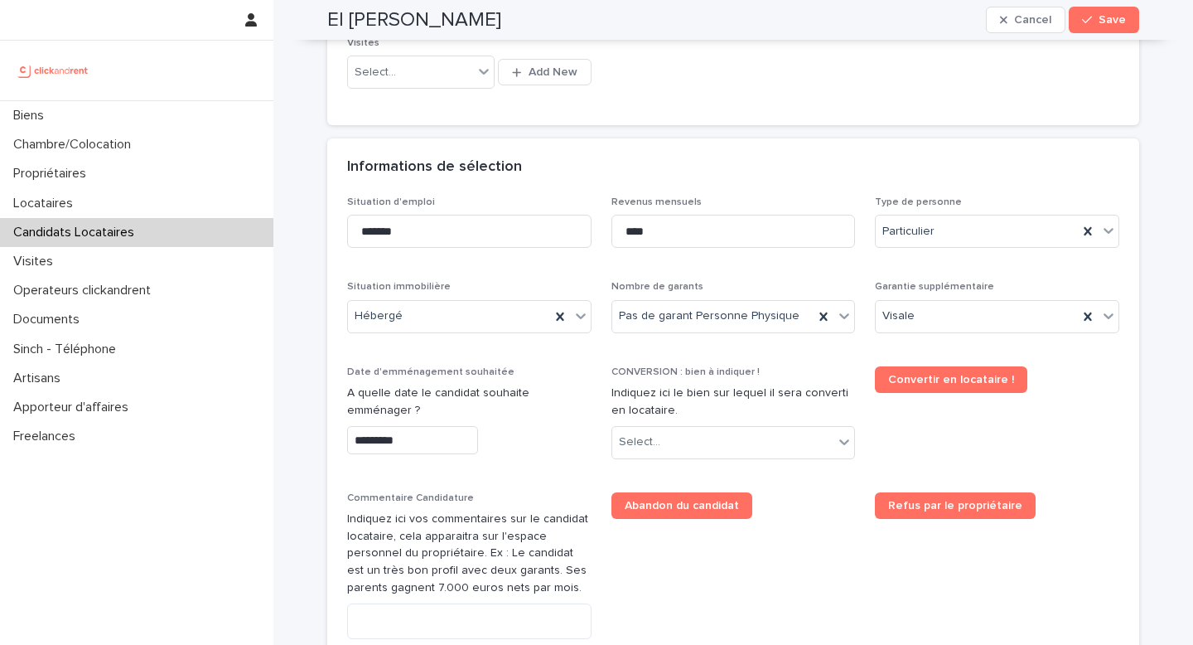
scroll to position [501, 0]
click at [790, 436] on div "Select..." at bounding box center [723, 441] width 222 height 27
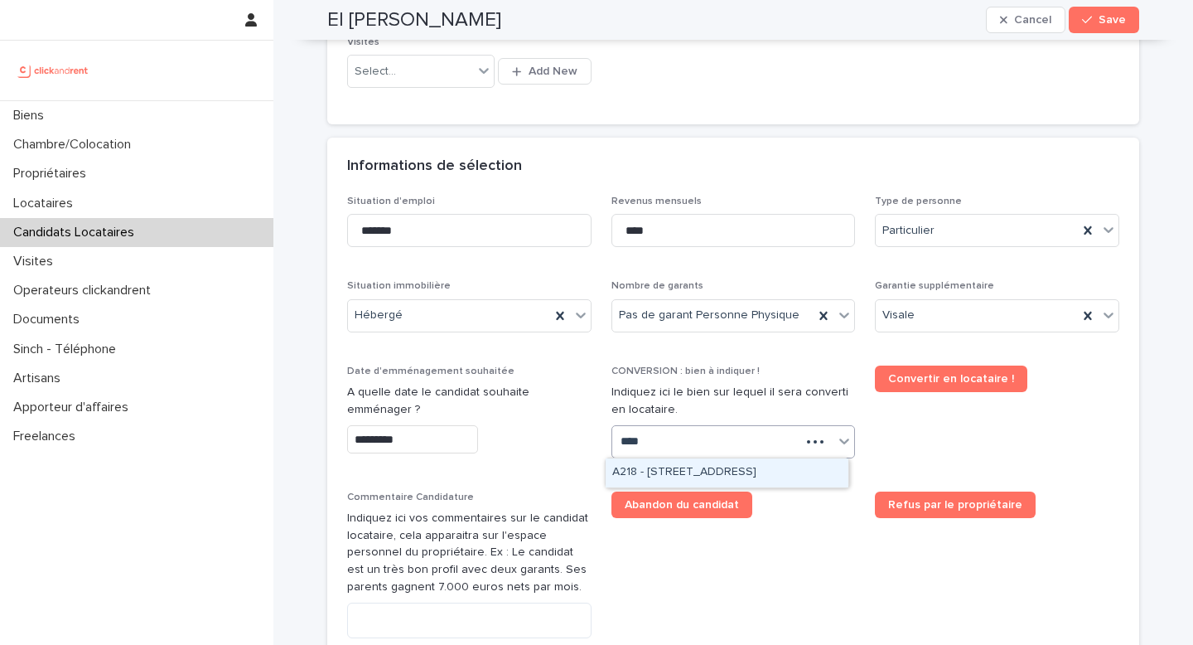
type input "*****"
click at [779, 472] on div "A2184 - 59 rue Pierre Butin, Pontoise 95300" at bounding box center [727, 472] width 243 height 29
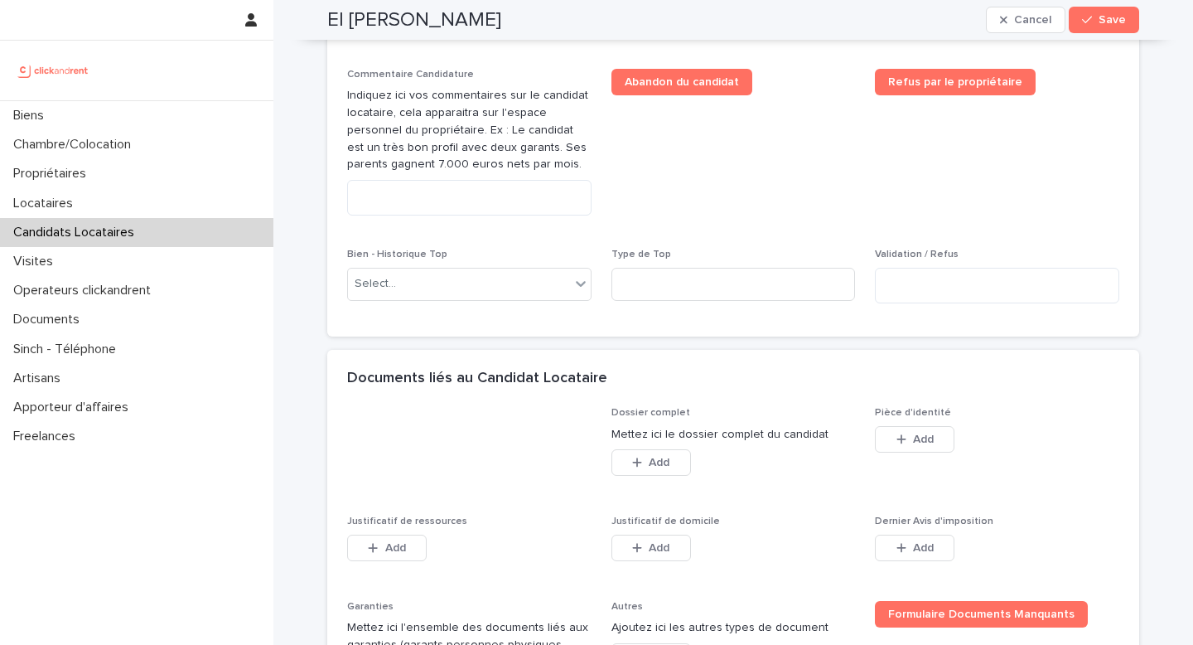
scroll to position [1014, 0]
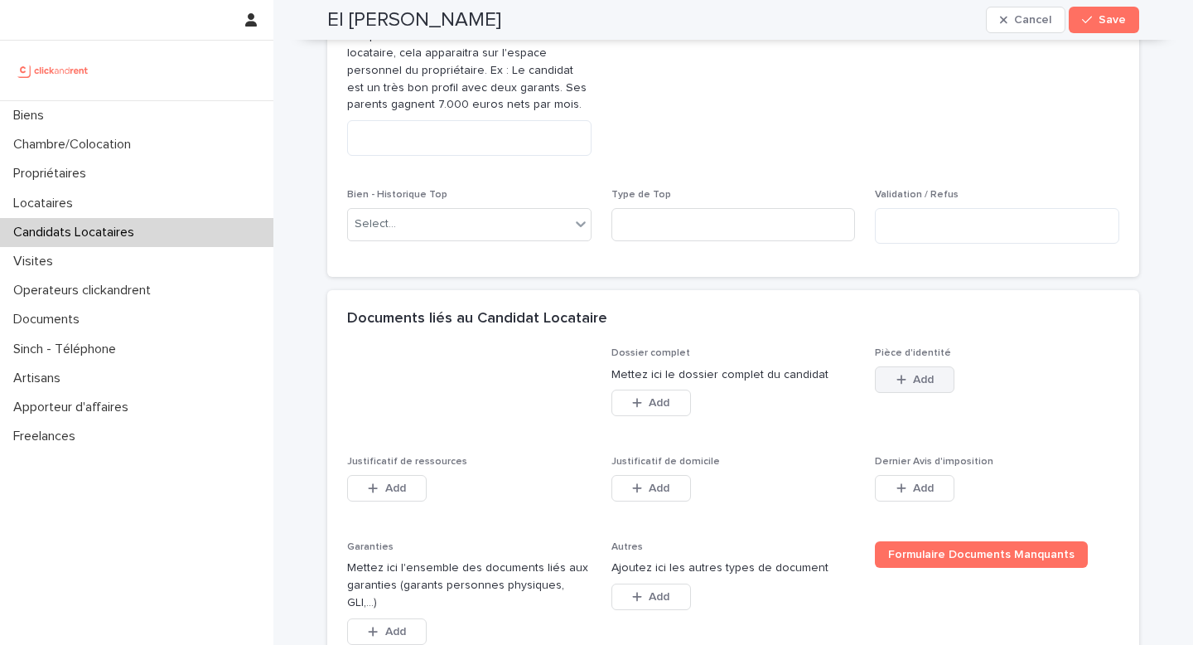
click at [888, 370] on button "Add" at bounding box center [915, 379] width 80 height 27
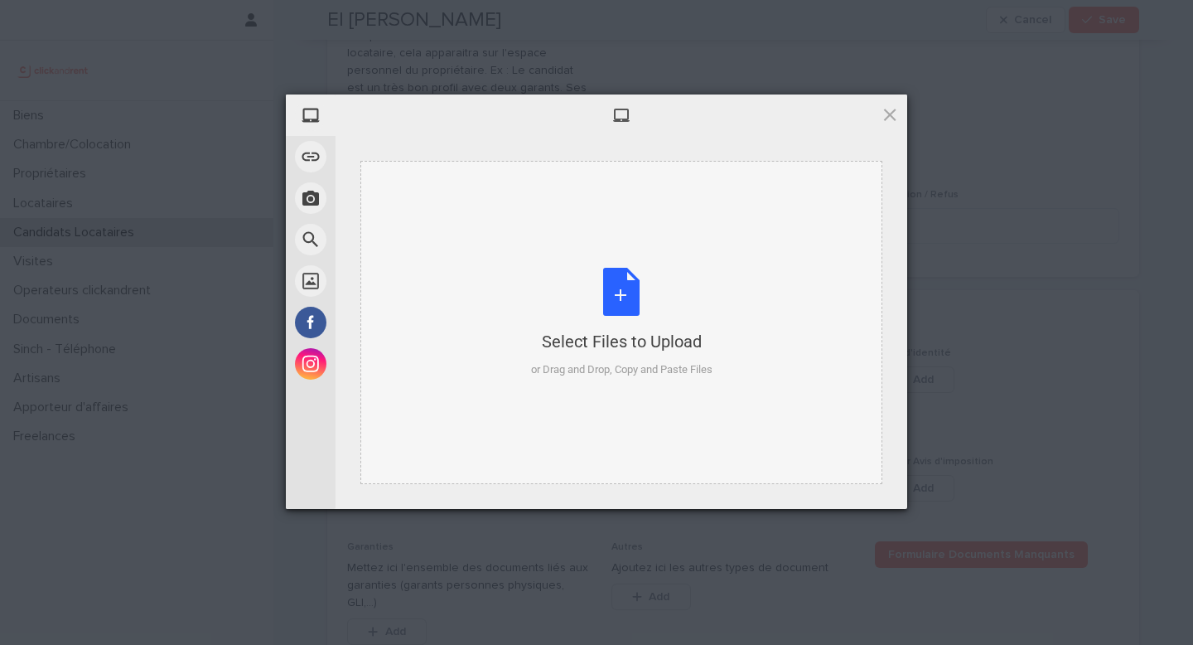
click at [717, 274] on div "Select Files to Upload or Drag and Drop, Copy and Paste Files" at bounding box center [622, 322] width 522 height 323
click at [611, 349] on div "Select Files to Upload" at bounding box center [622, 341] width 182 height 23
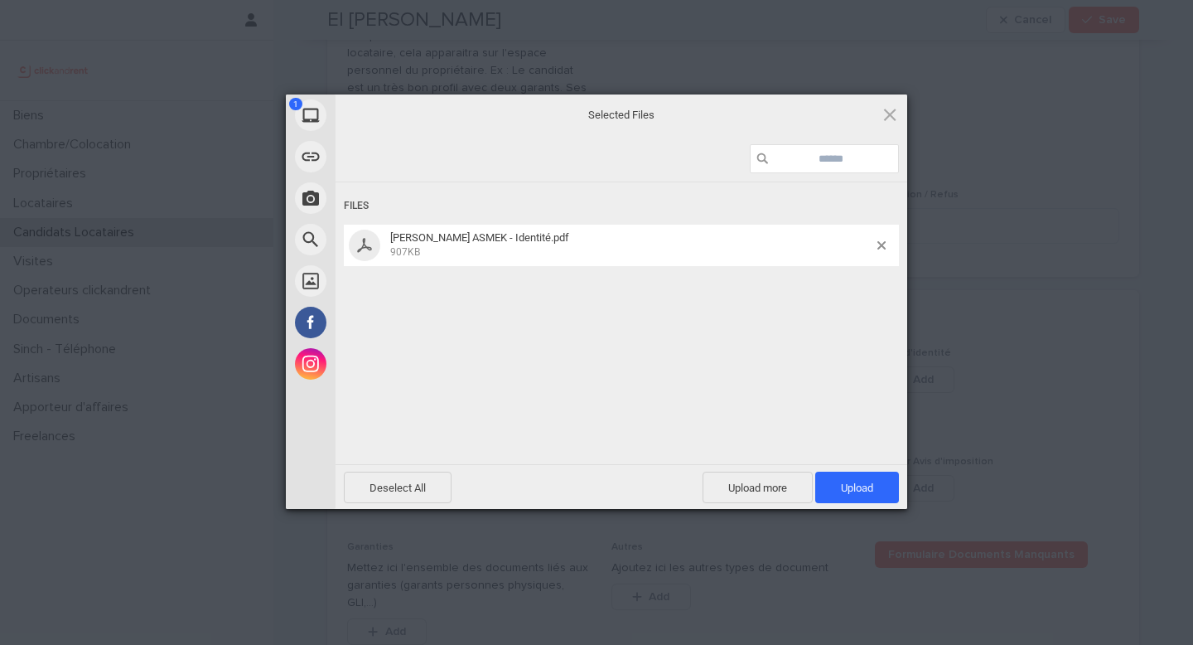
click at [875, 504] on div "Deselect All Upload more Upload 1" at bounding box center [622, 486] width 572 height 45
click at [848, 496] on span "Upload 1" at bounding box center [858, 487] width 84 height 31
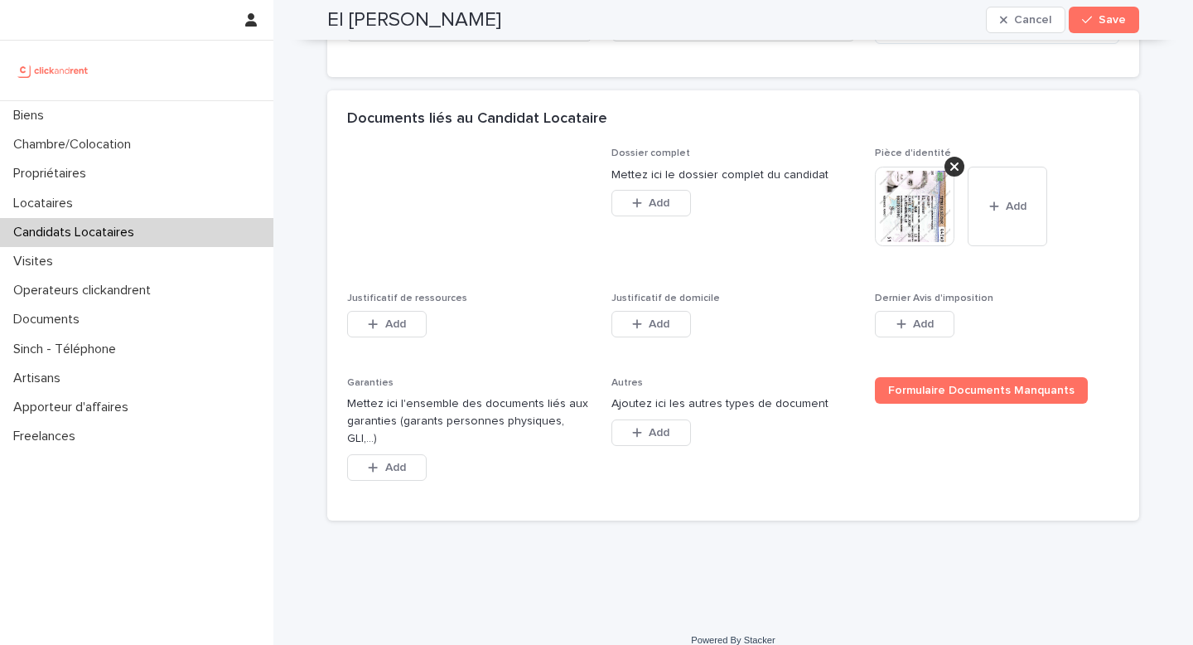
scroll to position [1215, 0]
click at [385, 320] on span "Add" at bounding box center [395, 323] width 21 height 12
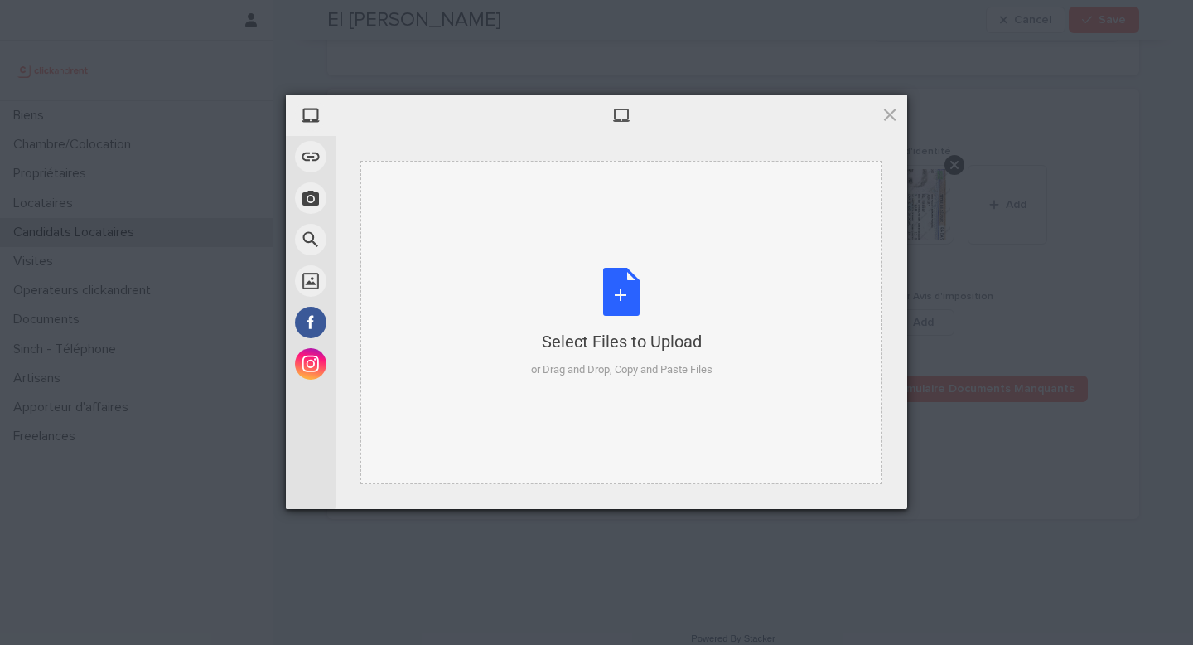
click at [618, 333] on div "Select Files to Upload" at bounding box center [622, 341] width 182 height 23
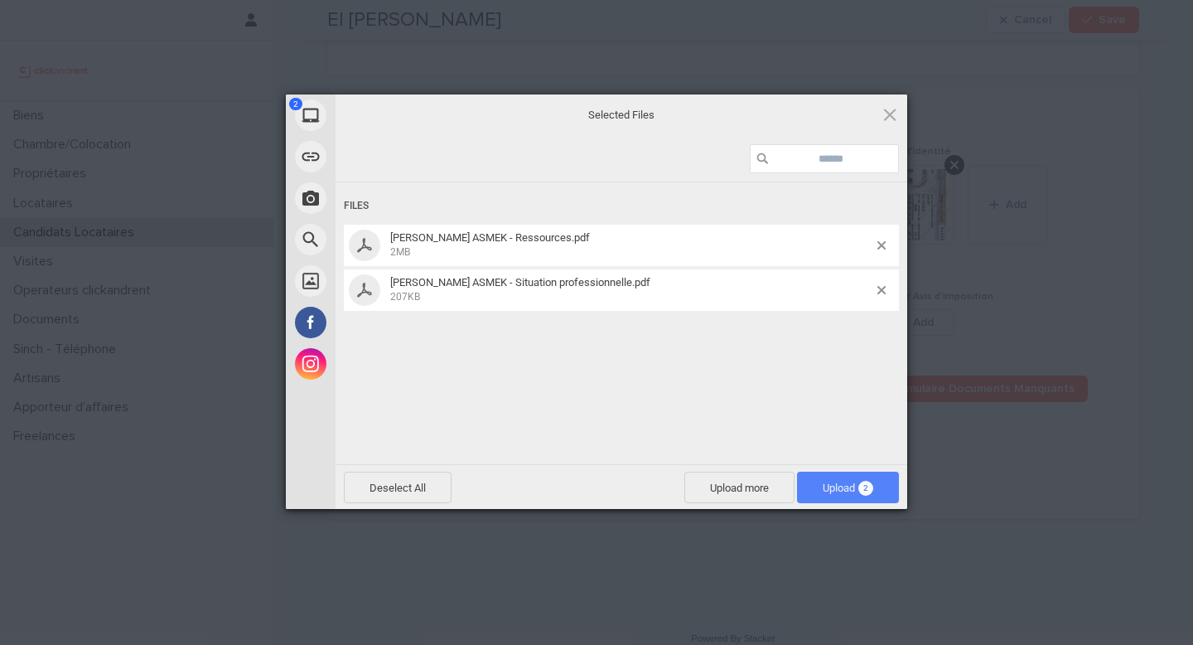
click at [850, 484] on span "Upload 2" at bounding box center [848, 488] width 51 height 12
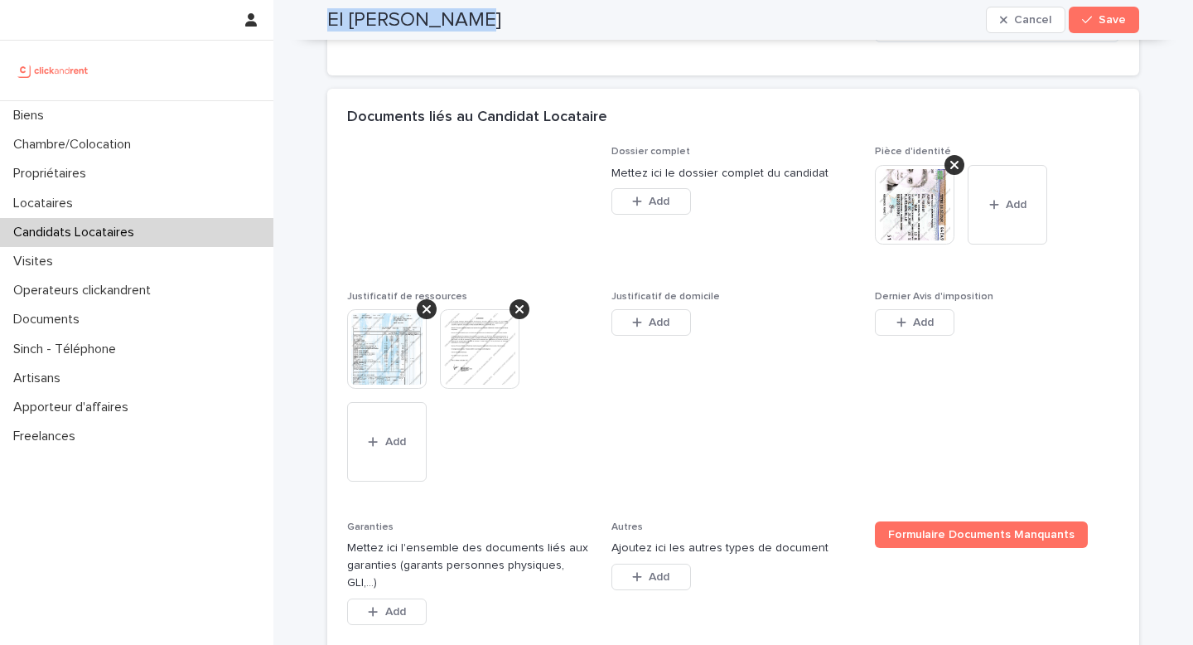
drag, startPoint x: 485, startPoint y: 27, endPoint x: 320, endPoint y: 17, distance: 165.2
click at [320, 17] on div "El hassan Asmek Cancel Save" at bounding box center [734, 20] width 892 height 40
copy h2 "El hassan Asmek"
click at [612, 331] on button "Add" at bounding box center [652, 322] width 80 height 27
click at [620, 327] on button "Add" at bounding box center [652, 322] width 80 height 27
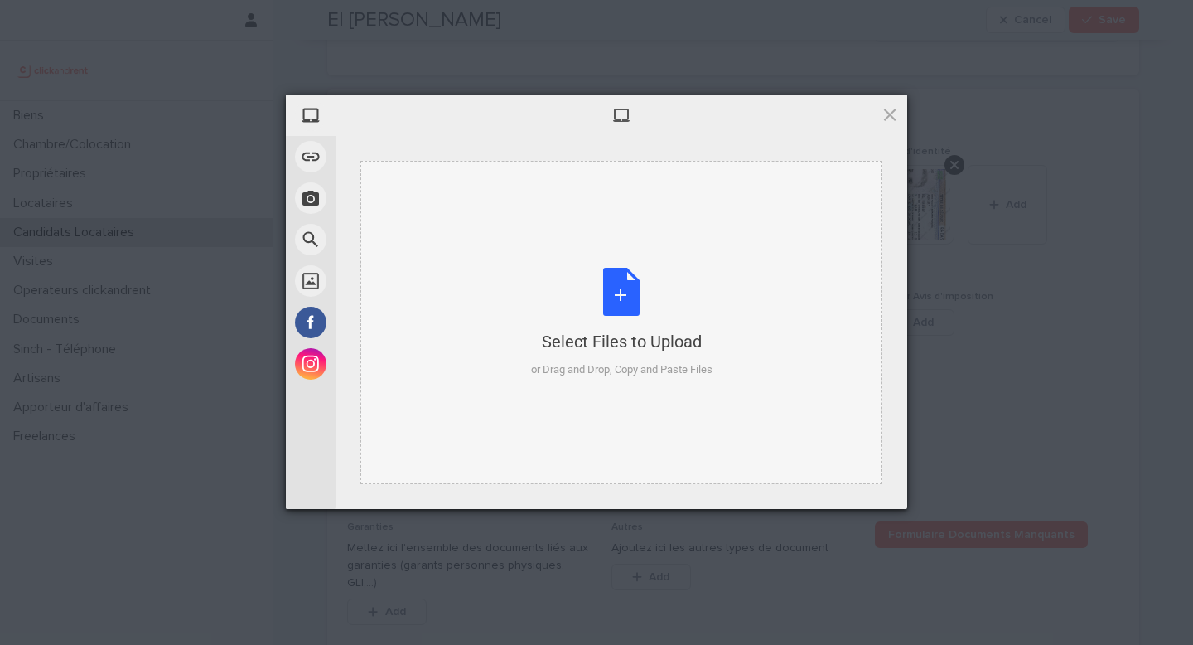
click at [623, 298] on div "Select Files to Upload or Drag and Drop, Copy and Paste Files" at bounding box center [622, 323] width 182 height 110
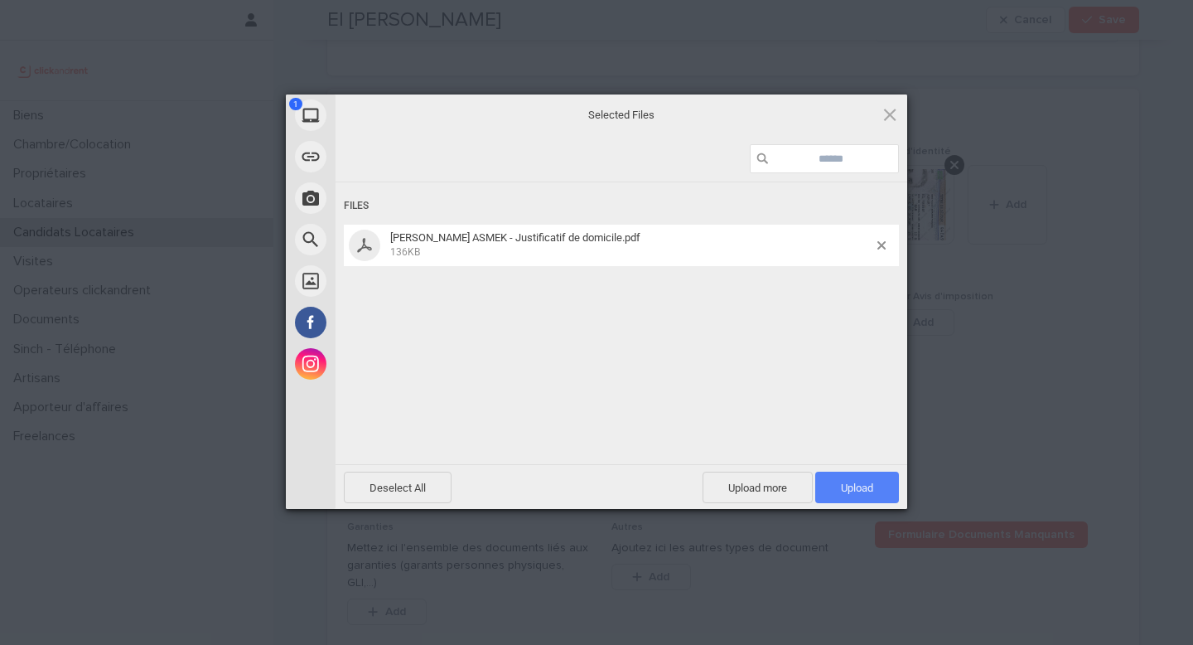
click at [879, 472] on span "Upload 1" at bounding box center [858, 487] width 84 height 31
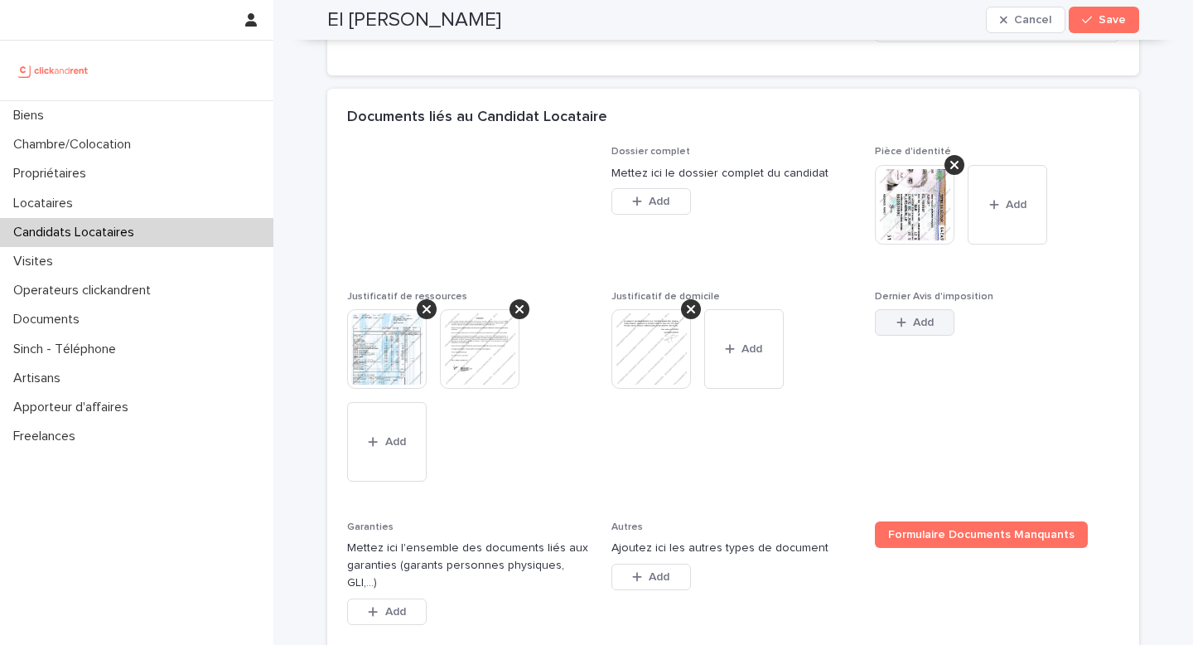
click at [883, 324] on button "Add" at bounding box center [915, 322] width 80 height 27
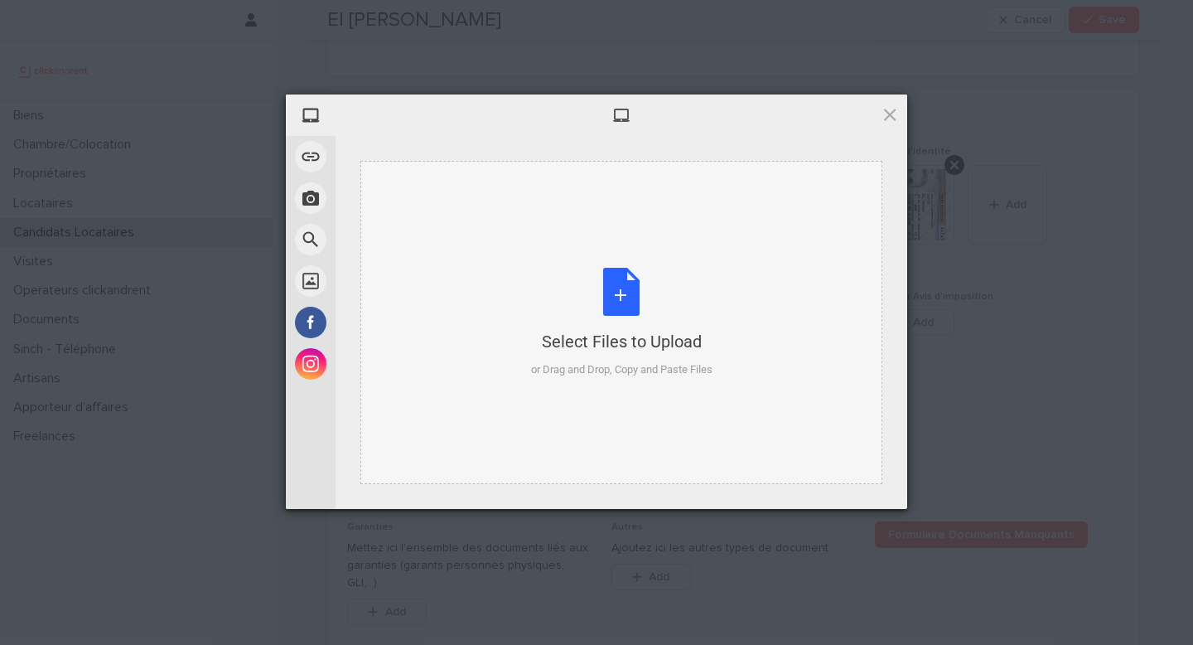
click at [645, 298] on div "Select Files to Upload or Drag and Drop, Copy and Paste Files" at bounding box center [622, 323] width 182 height 110
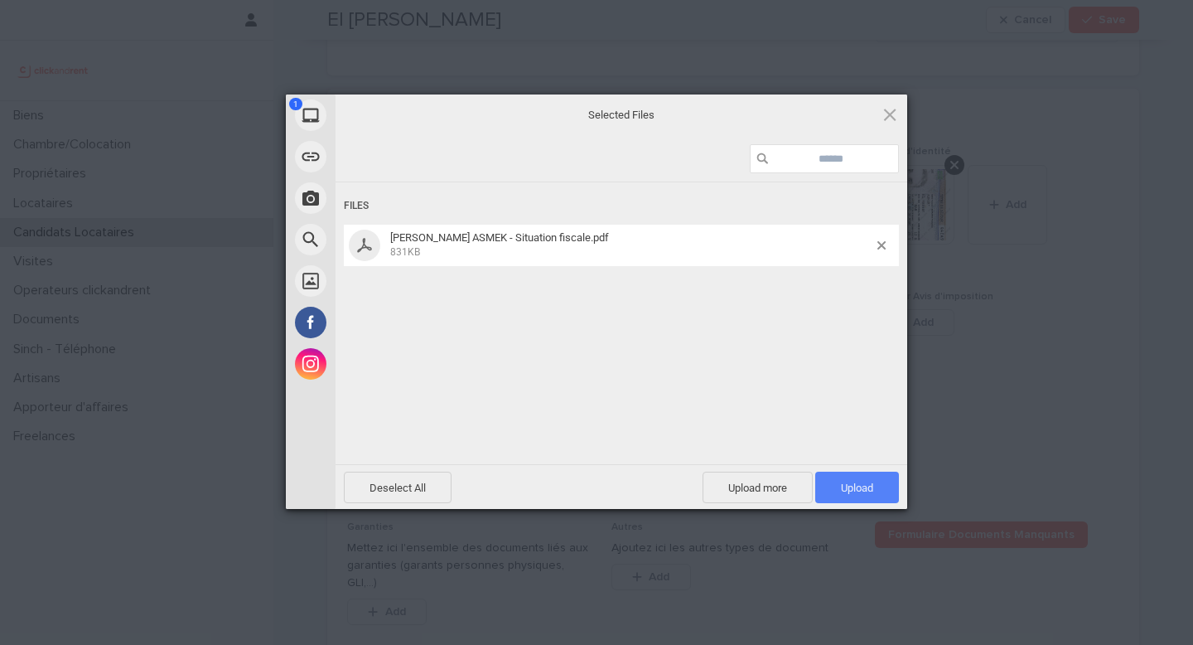
click at [844, 475] on span "Upload 1" at bounding box center [858, 487] width 84 height 31
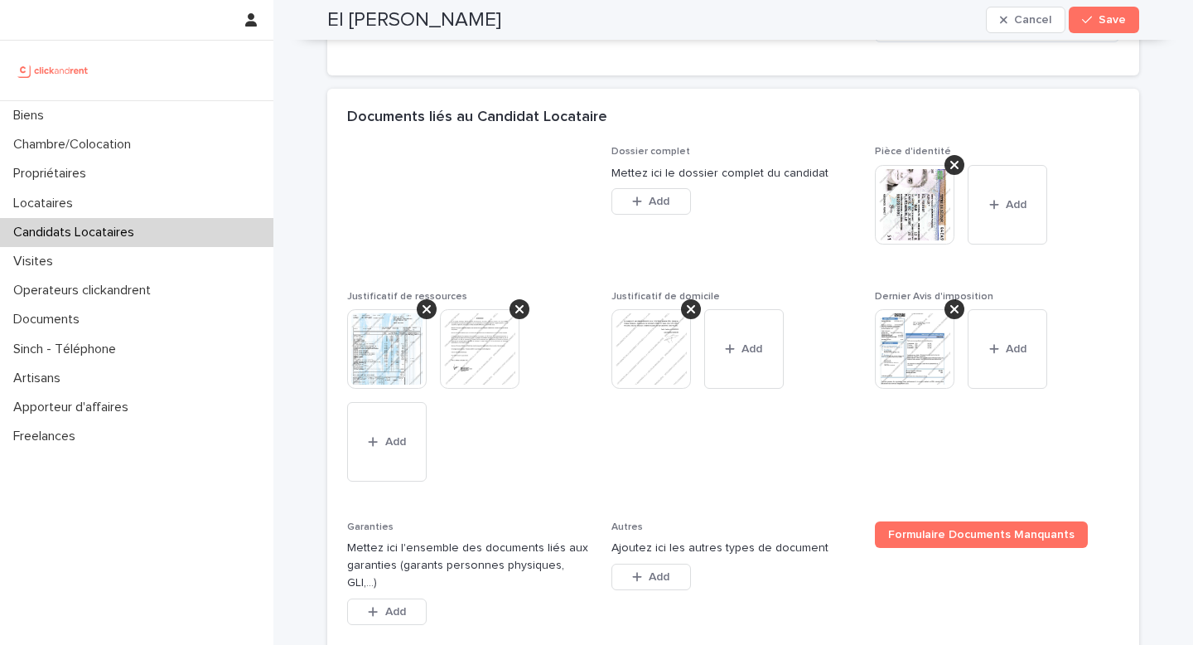
click at [439, 623] on div "Garanties Mettez ici l'ensemble des documents liés aux garanties (garants perso…" at bounding box center [469, 582] width 244 height 123
click at [403, 598] on button "Add" at bounding box center [387, 611] width 80 height 27
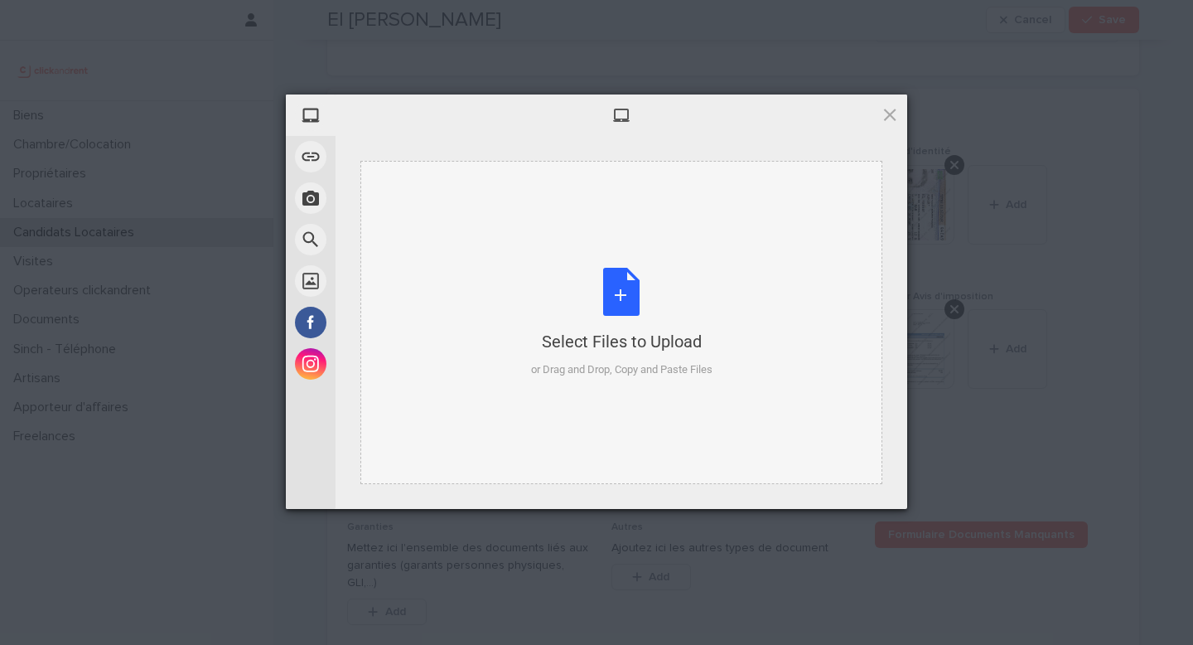
click at [531, 291] on div "Select Files to Upload or Drag and Drop, Copy and Paste Files" at bounding box center [622, 323] width 182 height 110
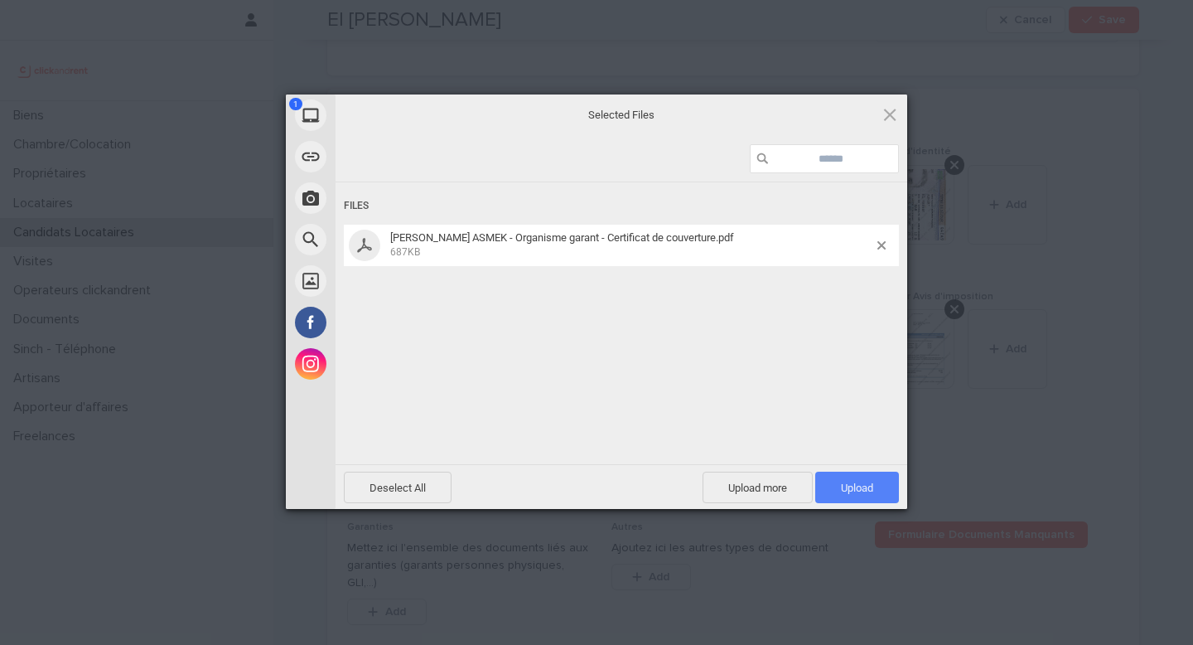
click at [860, 472] on span "Upload 1" at bounding box center [858, 487] width 84 height 31
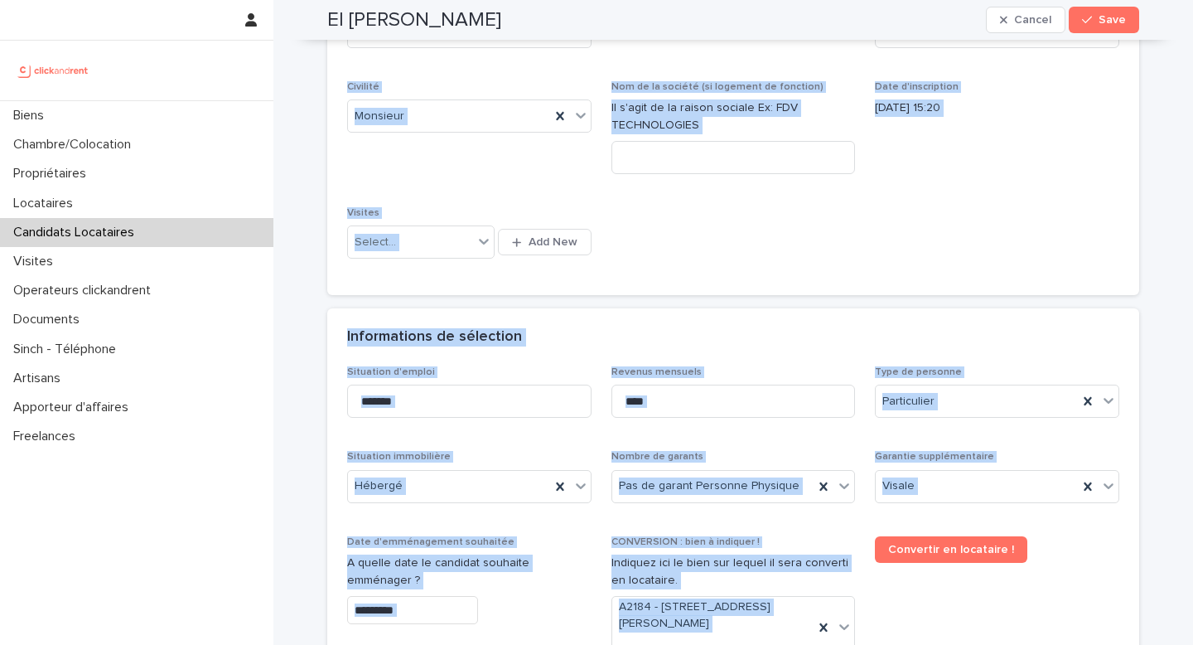
scroll to position [0, 0]
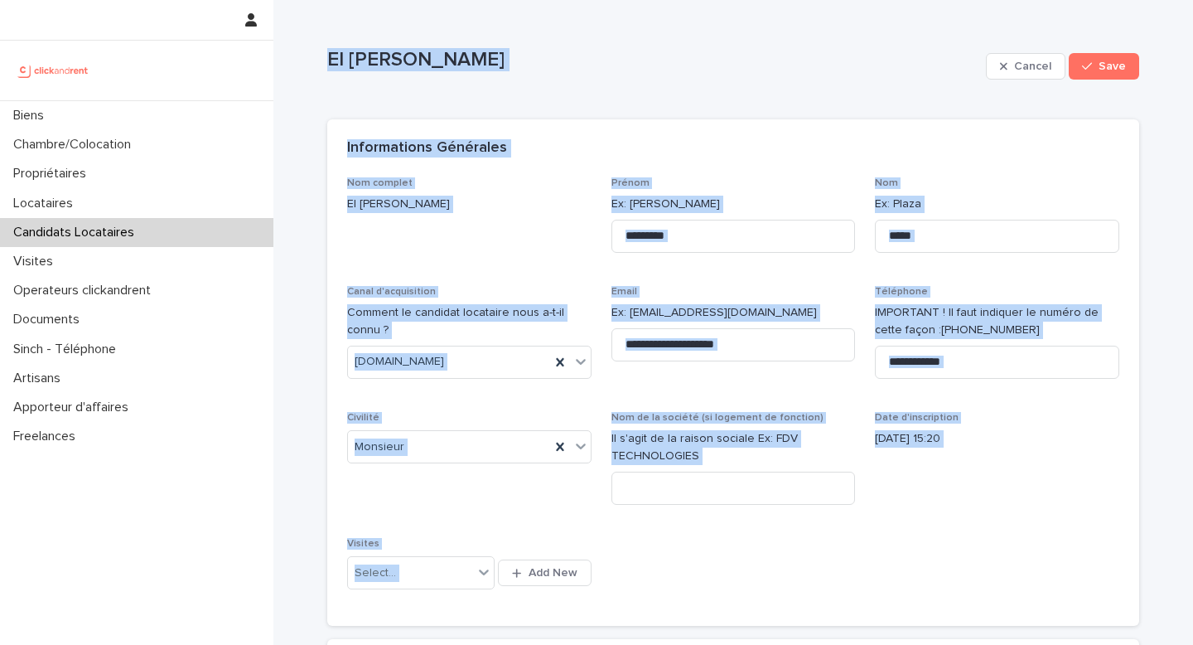
drag, startPoint x: 491, startPoint y: 400, endPoint x: 317, endPoint y: 56, distance: 385.5
copy div "El hassan Asmek Cancel Save Sorry, there was an error saving your record. Pleas…"
click at [516, 85] on div "El hassan Asmek Cancel Save" at bounding box center [733, 66] width 812 height 66
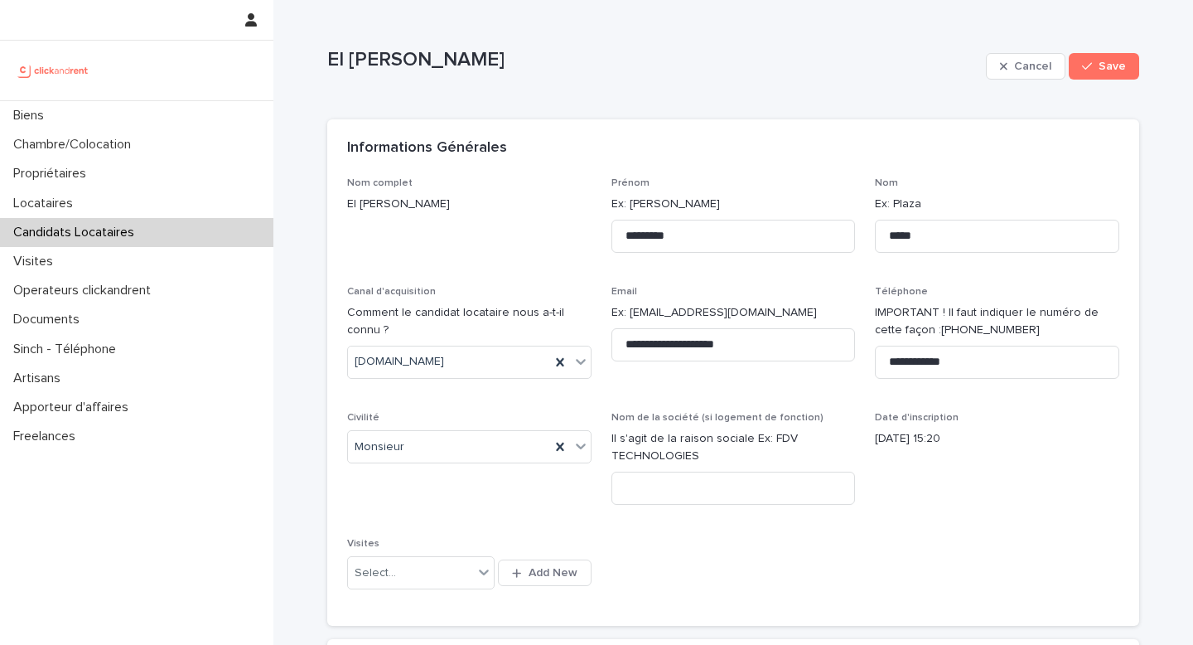
scroll to position [342, 0]
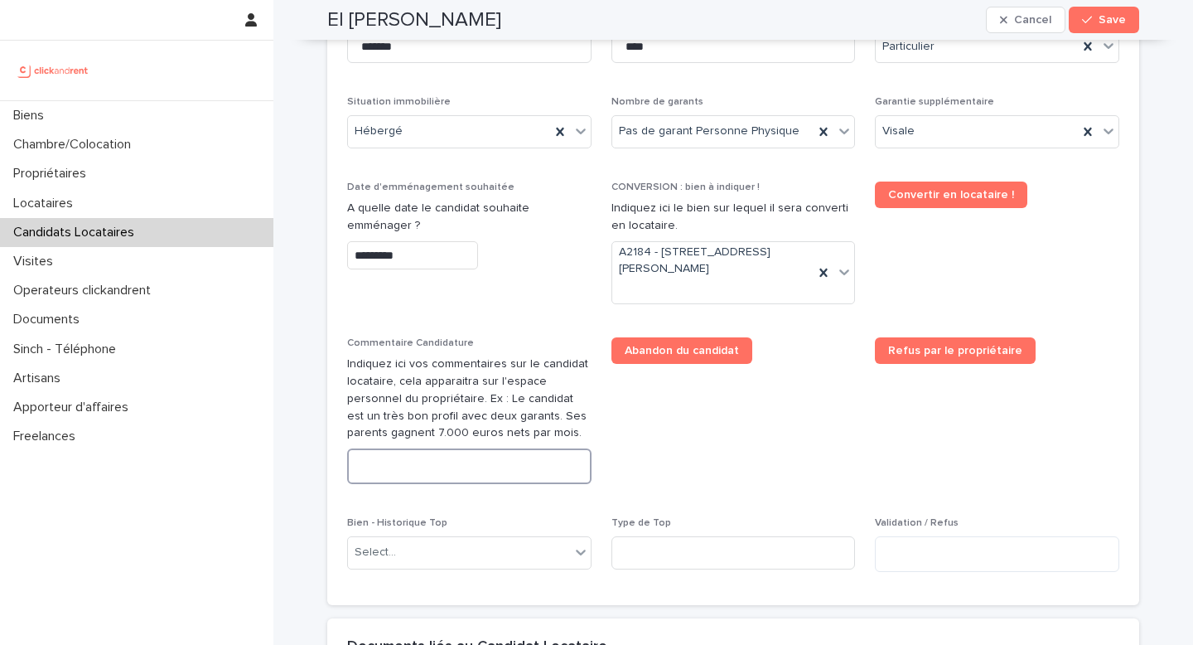
click at [418, 472] on textarea at bounding box center [469, 466] width 244 height 36
paste textarea "**********"
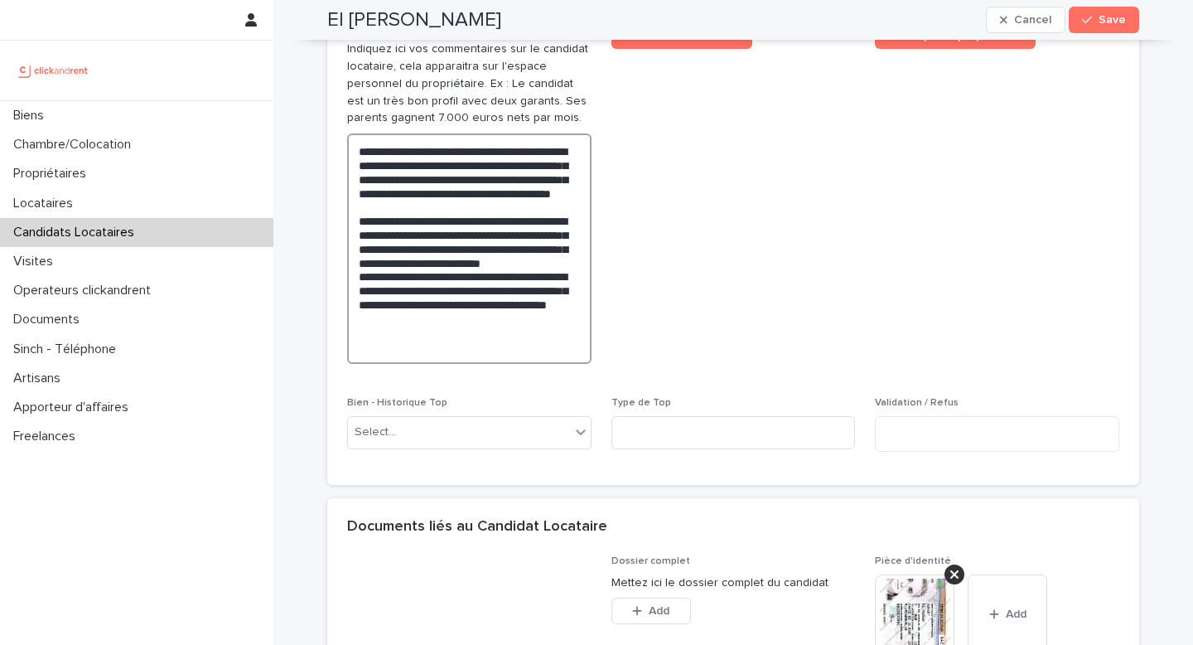
scroll to position [1060, 0]
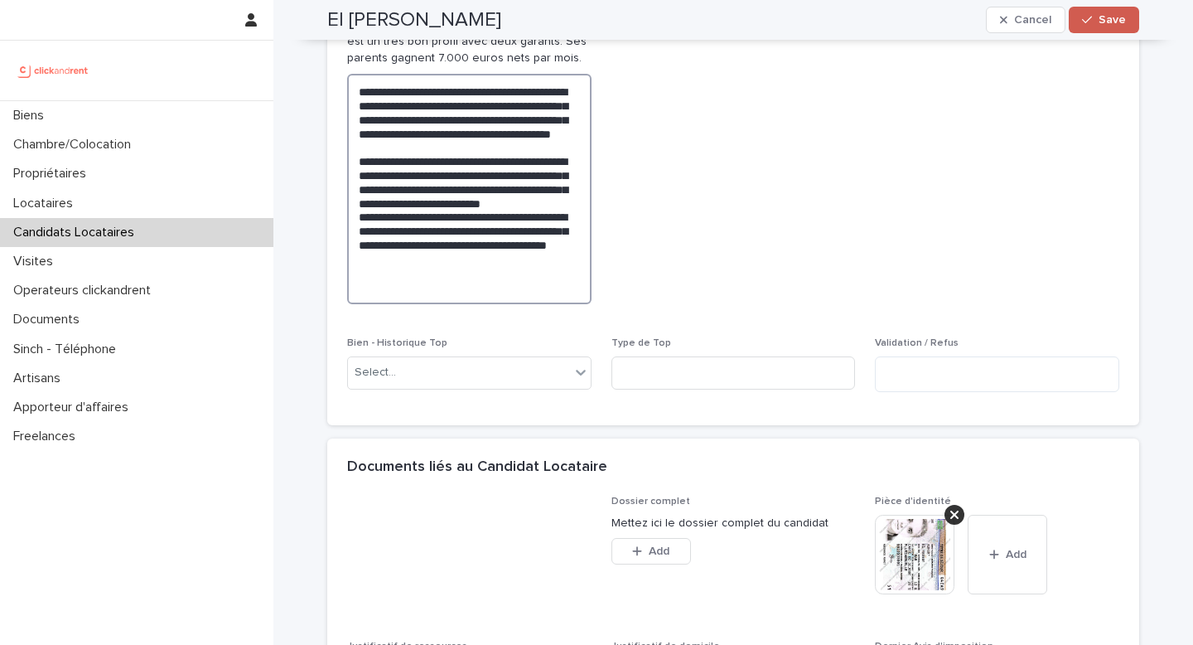
type textarea "**********"
click at [1087, 22] on icon "button" at bounding box center [1087, 20] width 10 height 12
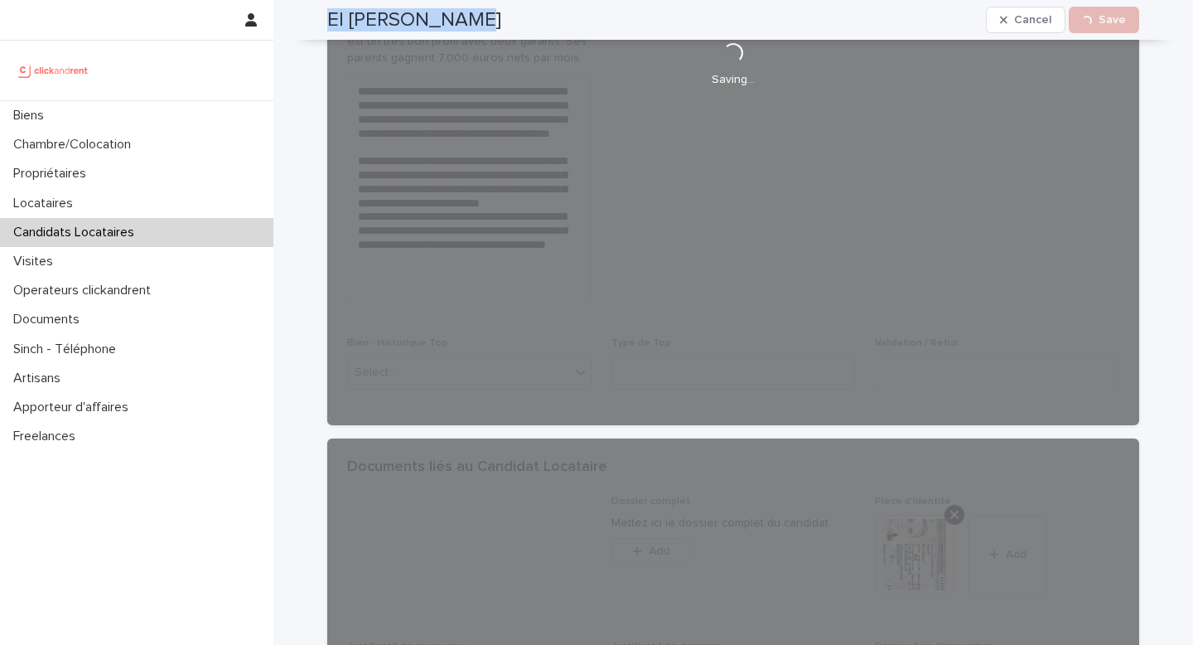
drag, startPoint x: 409, startPoint y: 27, endPoint x: 306, endPoint y: 22, distance: 103.7
click at [306, 22] on div "El hassan Asmek Cancel Loading... Save" at bounding box center [734, 20] width 892 height 40
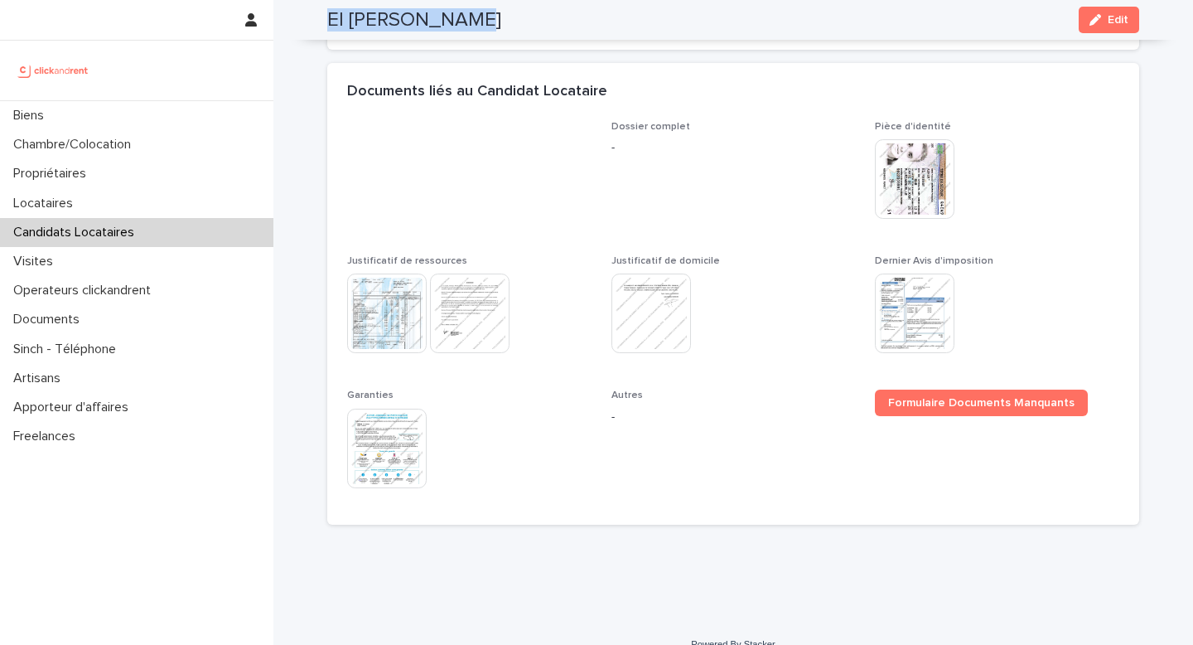
scroll to position [786, 0]
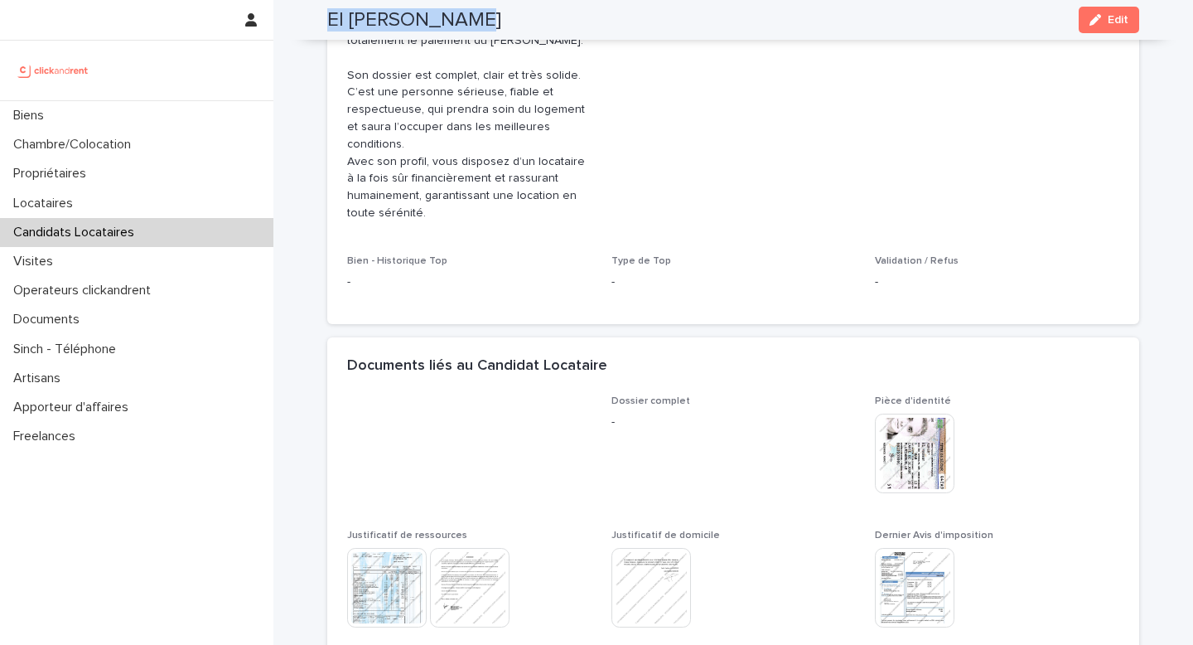
copy h2 "El hassan Asmek"
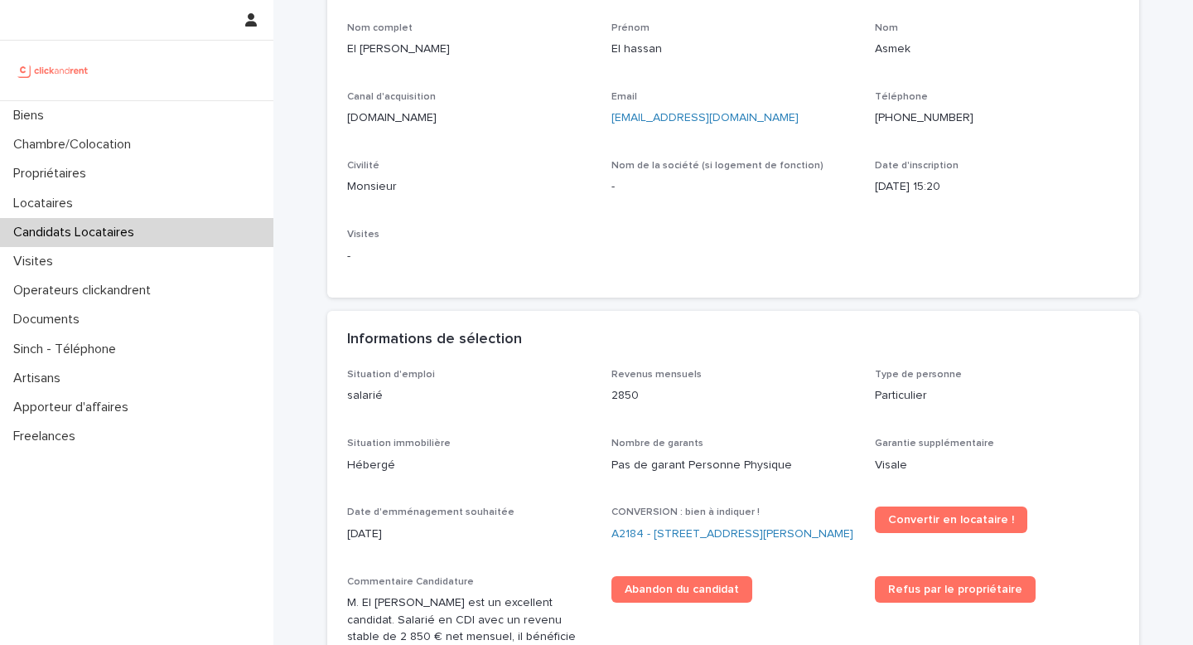
scroll to position [155, 0]
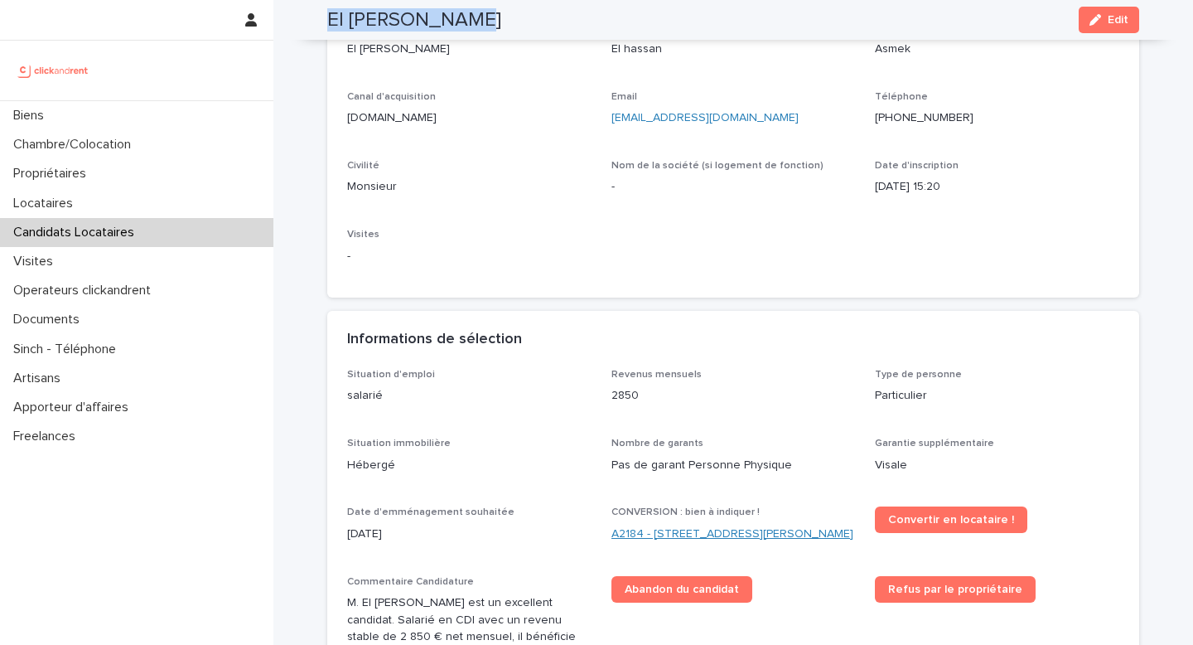
click at [682, 531] on link "A2184 - 59 rue Pierre Butin, Pontoise 95300" at bounding box center [733, 533] width 242 height 17
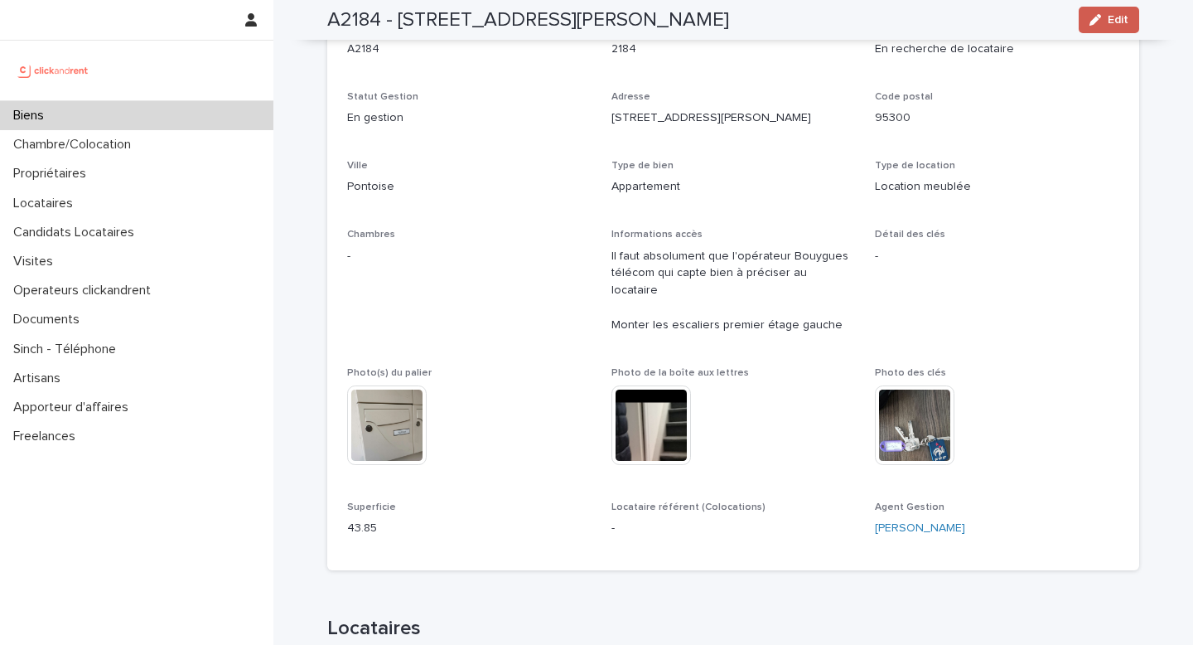
click at [1117, 22] on span "Edit" at bounding box center [1118, 20] width 21 height 12
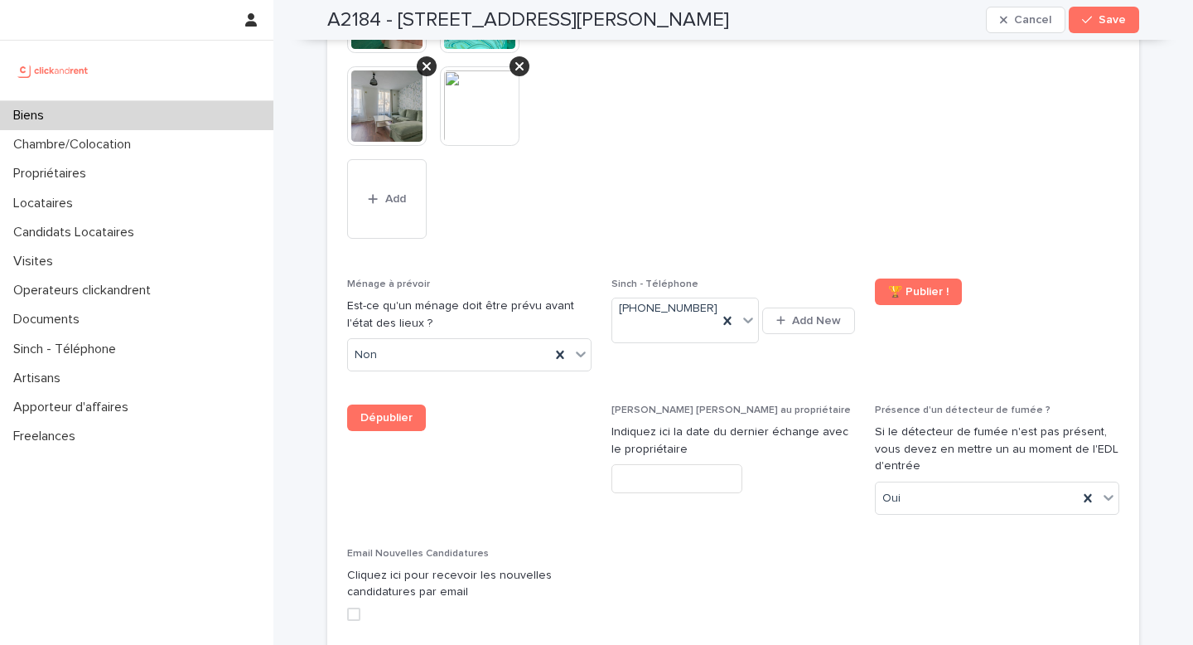
scroll to position [7835, 0]
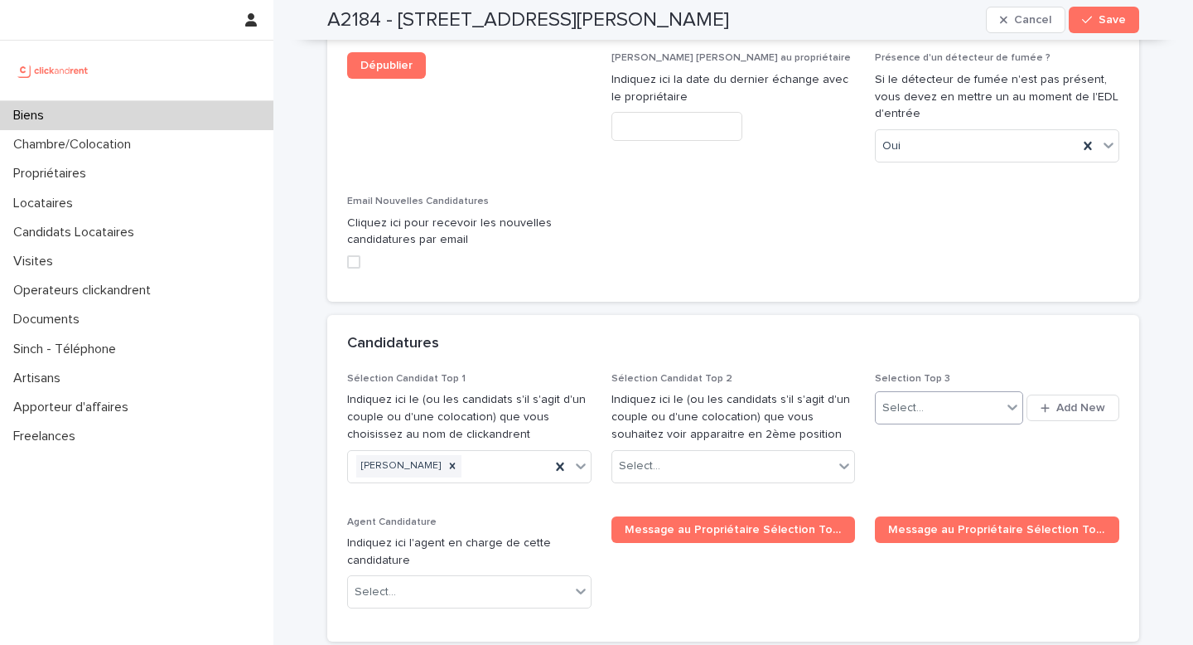
click at [908, 399] on div "Select..." at bounding box center [903, 407] width 41 height 17
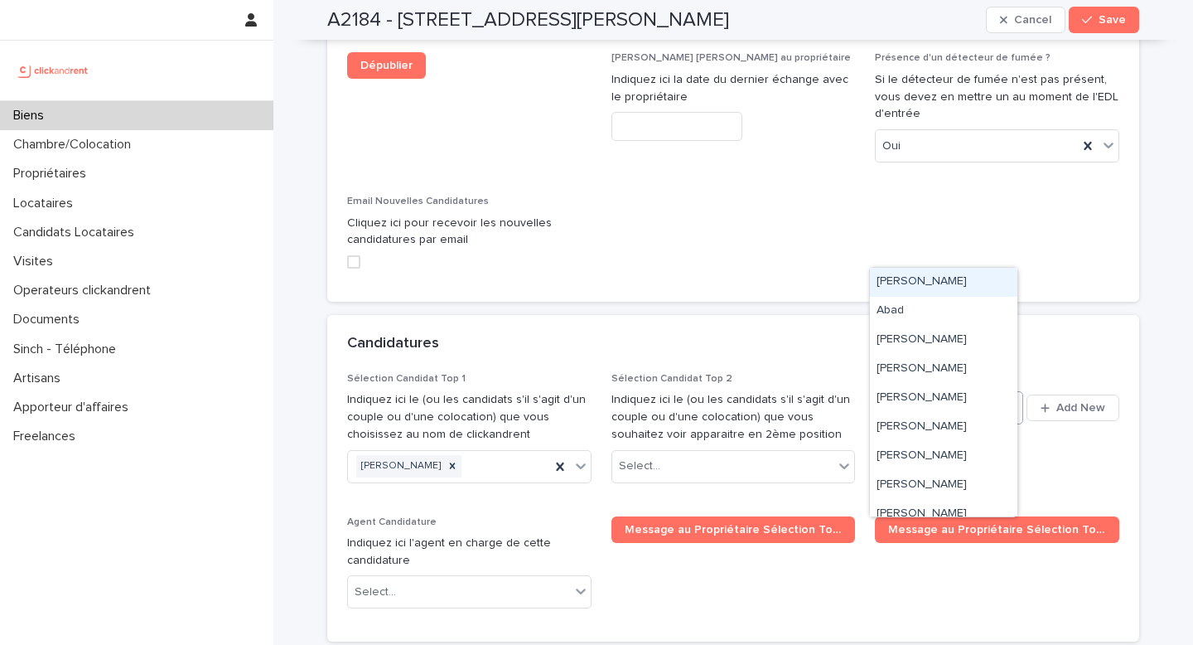
paste input "**********"
type input "**********"
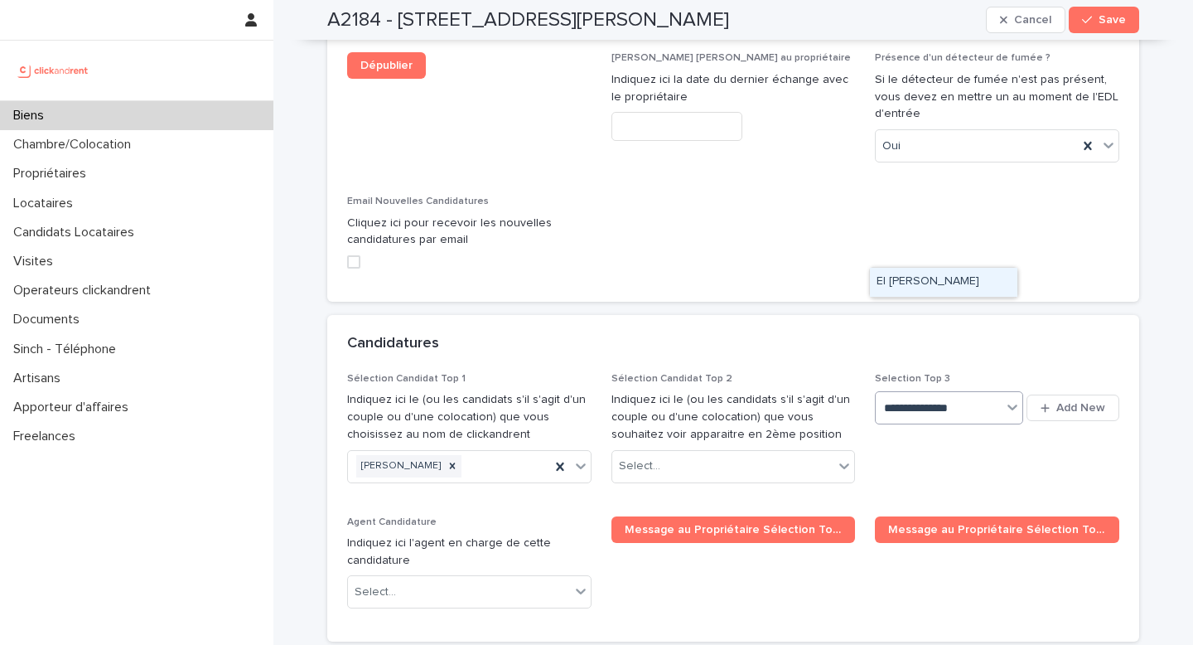
click at [945, 286] on div "El hassan Asmek" at bounding box center [944, 282] width 148 height 29
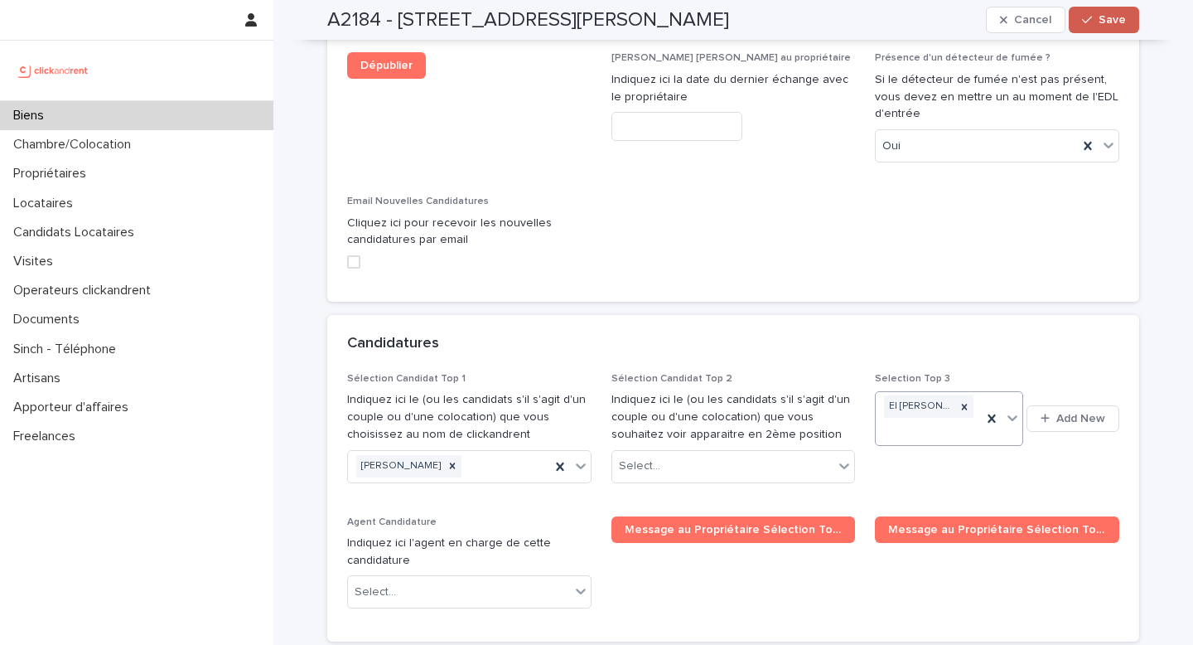
click at [1099, 18] on span "Save" at bounding box center [1112, 20] width 27 height 12
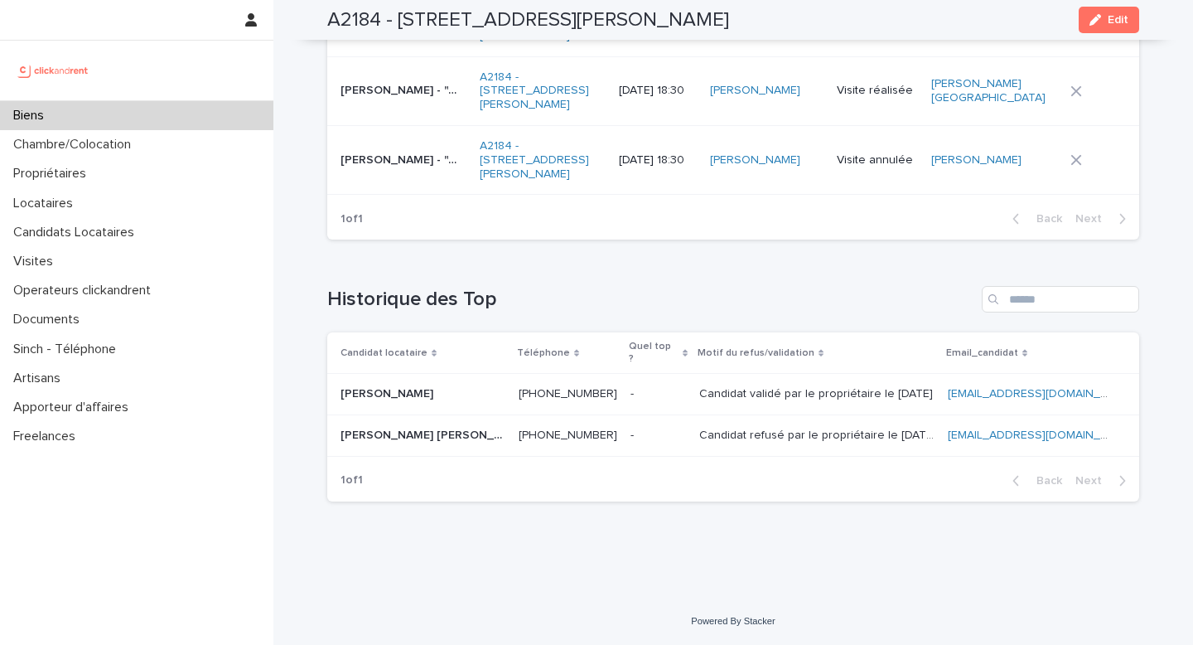
scroll to position [6671, 0]
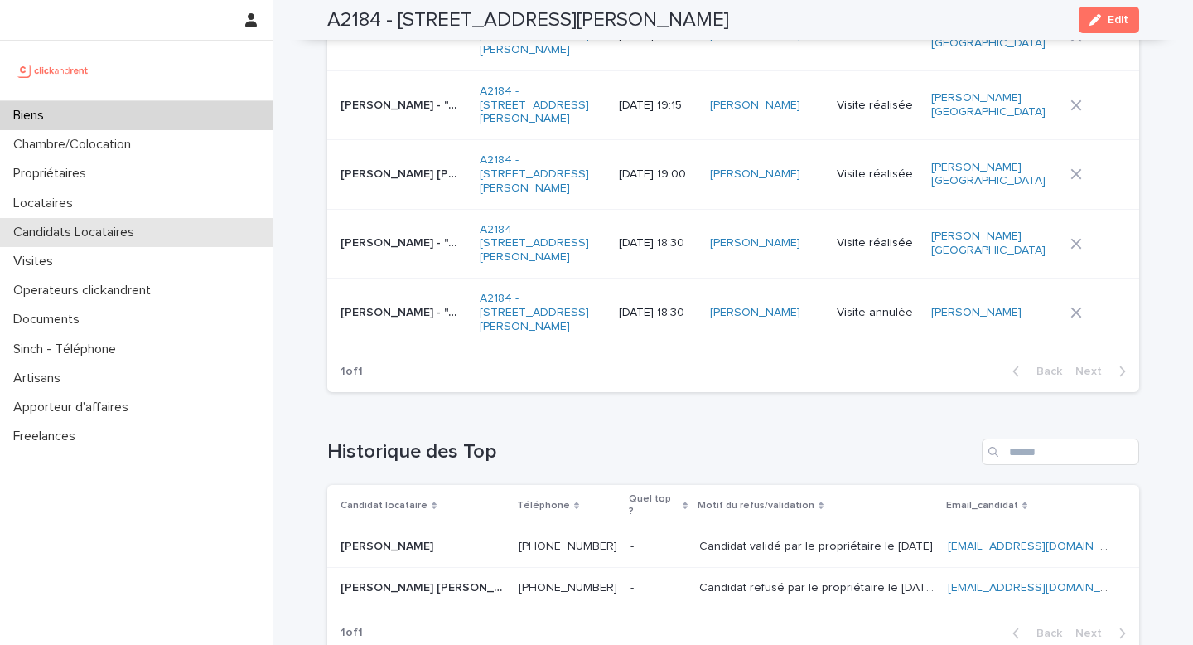
click at [109, 232] on p "Candidats Locataires" at bounding box center [77, 233] width 141 height 16
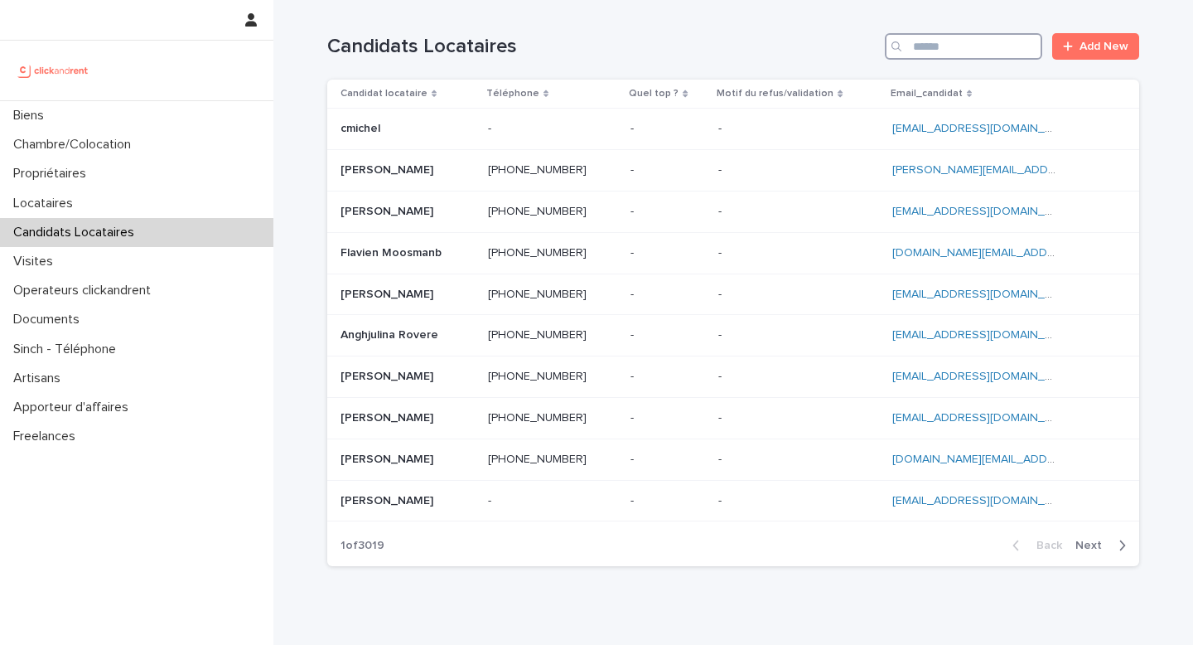
click at [1005, 46] on input "Search" at bounding box center [963, 46] width 157 height 27
paste input "**********"
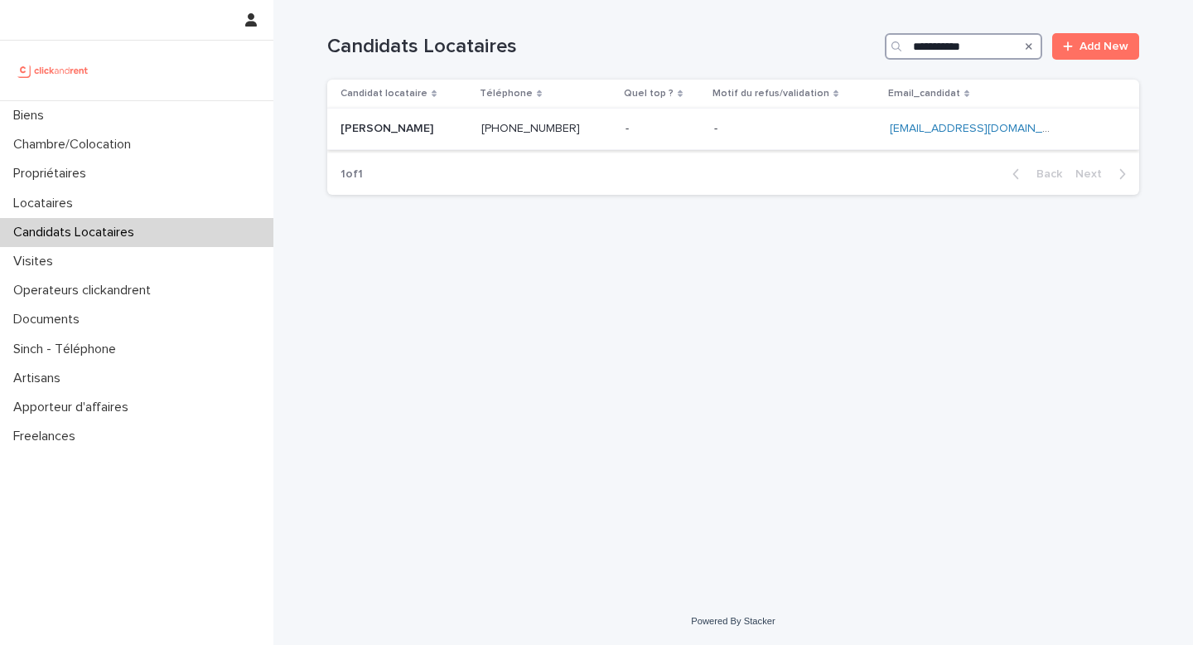
type input "**********"
click at [449, 138] on div "Armand Wabo Armand Wabo" at bounding box center [405, 128] width 128 height 27
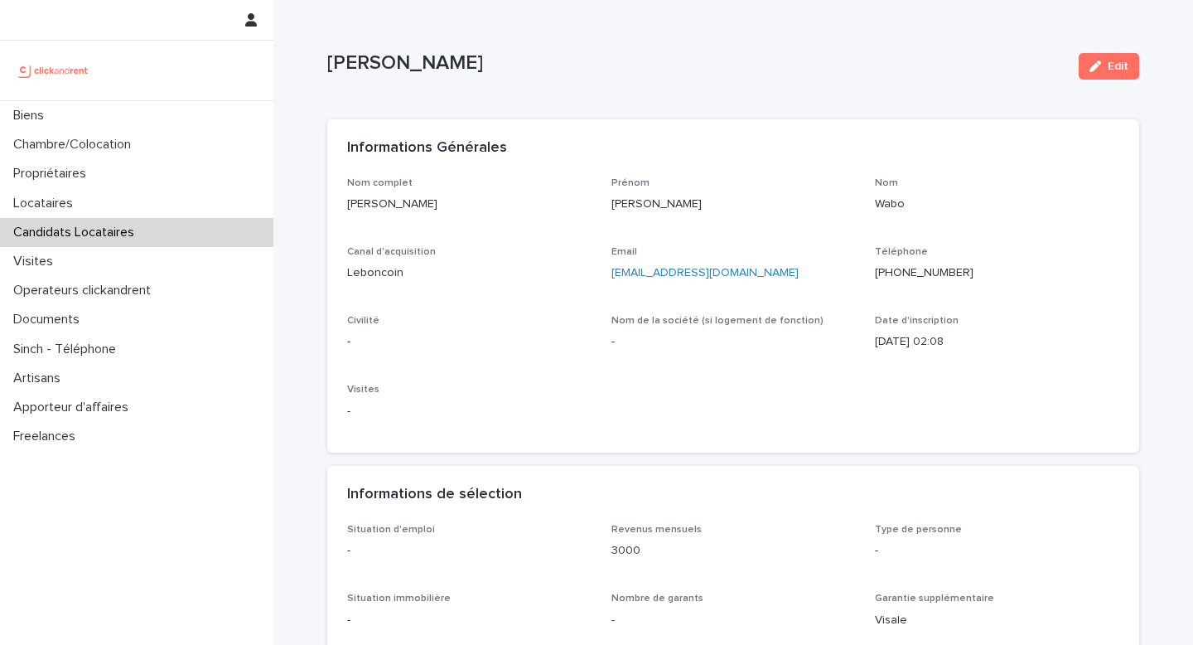
drag, startPoint x: 1109, startPoint y: 66, endPoint x: 599, endPoint y: 299, distance: 560.4
click at [1108, 66] on span "Edit" at bounding box center [1118, 67] width 21 height 12
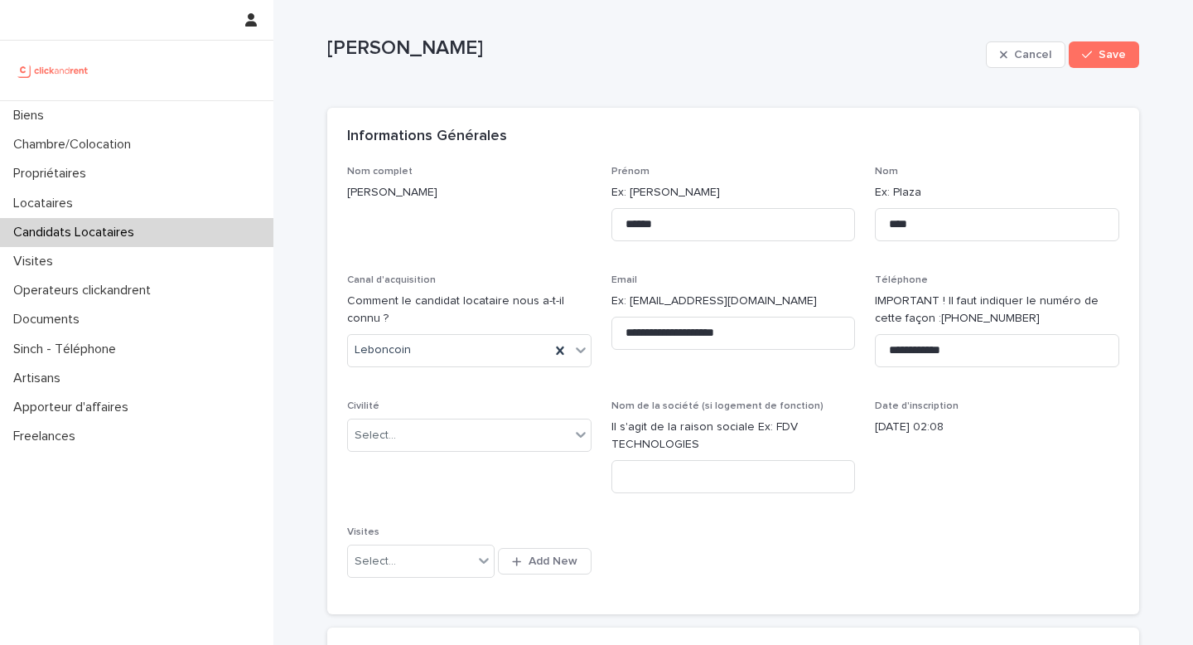
scroll to position [17, 0]
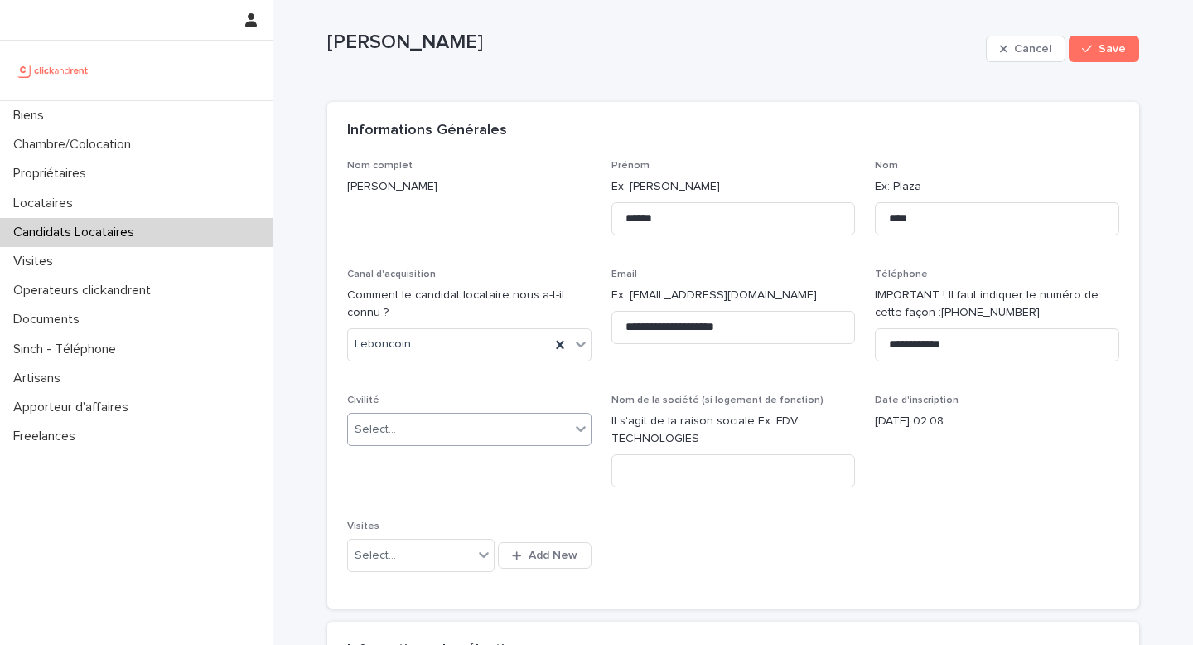
click at [434, 428] on div "Select..." at bounding box center [459, 429] width 222 height 27
click at [424, 492] on div "Monsieur" at bounding box center [463, 490] width 243 height 29
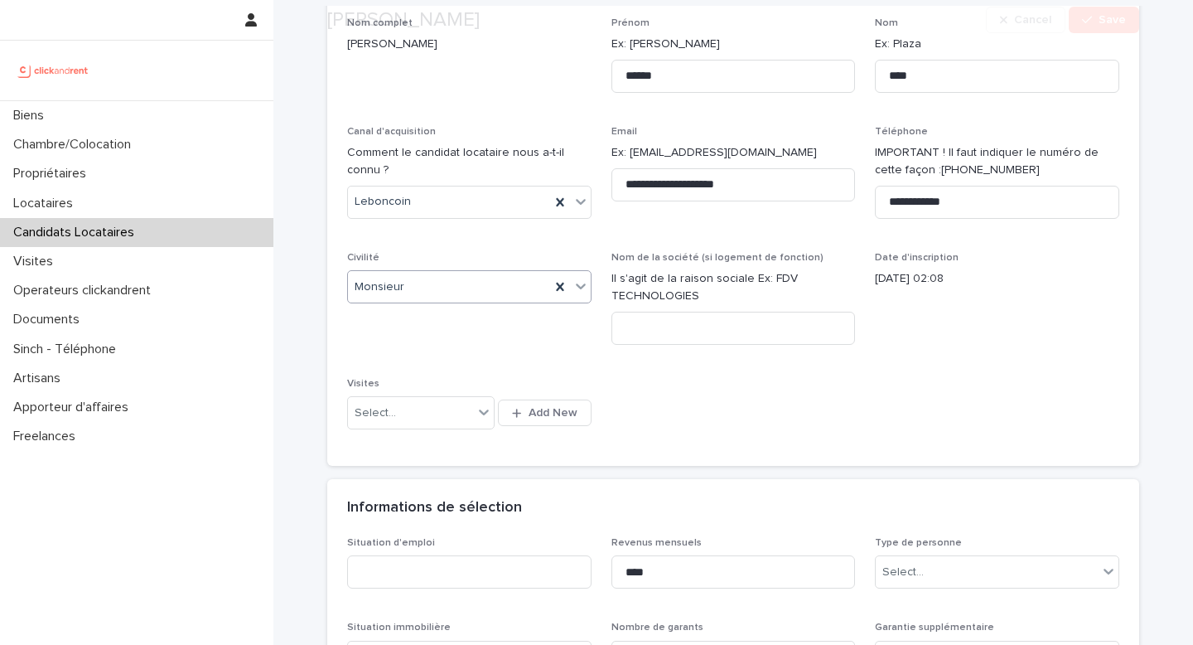
scroll to position [276, 0]
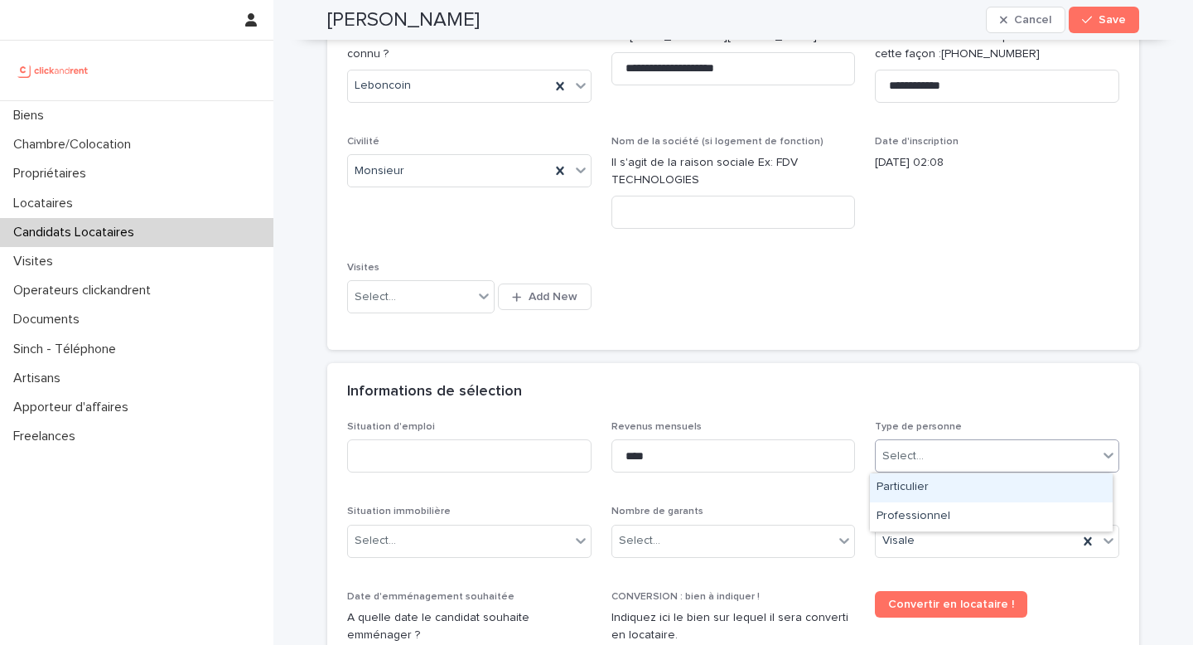
click at [966, 469] on div "Select..." at bounding box center [997, 455] width 244 height 33
click at [918, 492] on div "Particulier" at bounding box center [991, 487] width 243 height 29
click at [510, 450] on input at bounding box center [469, 455] width 244 height 33
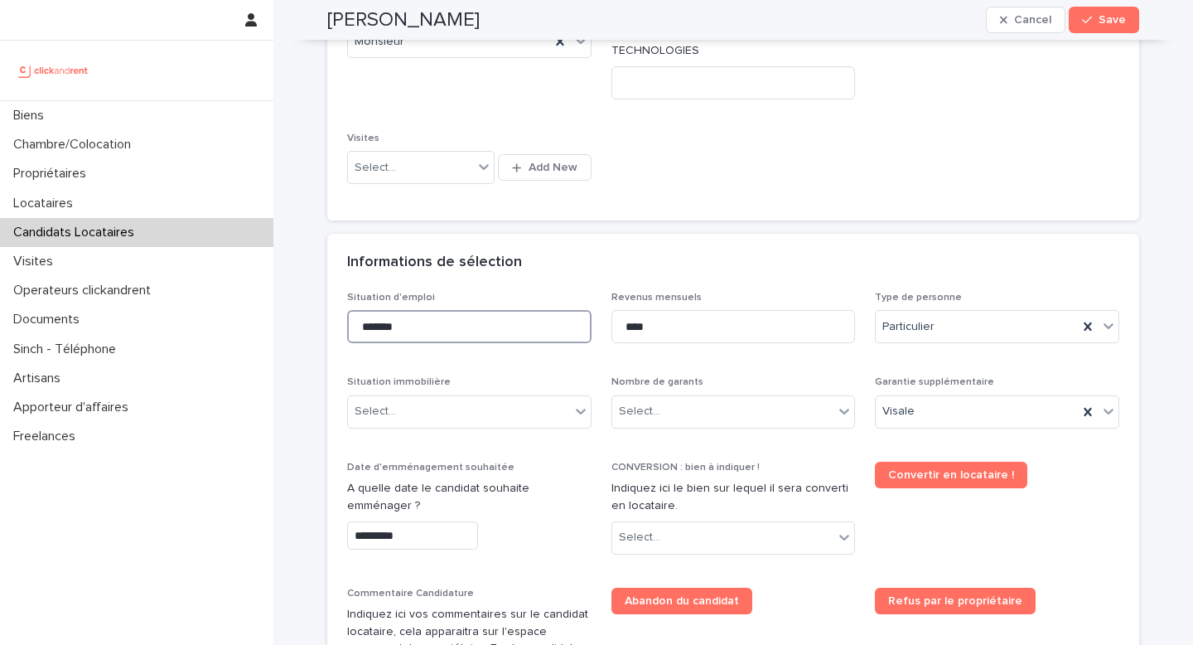
scroll to position [425, 0]
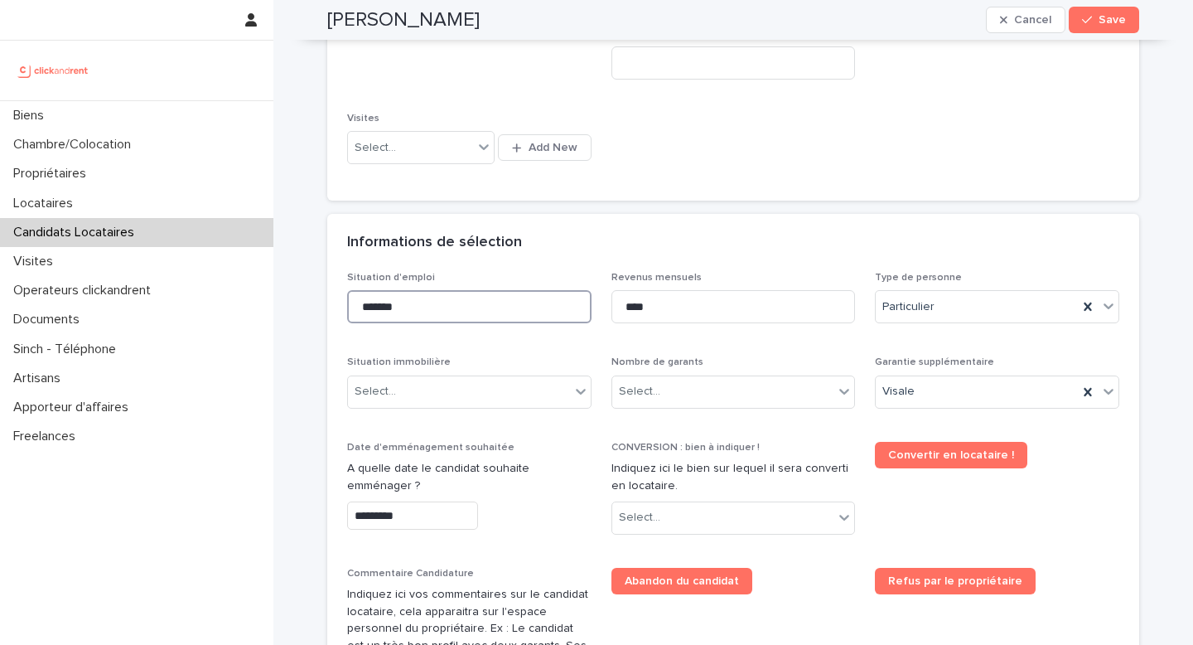
type input "*******"
click at [688, 391] on div "Select..." at bounding box center [723, 391] width 222 height 27
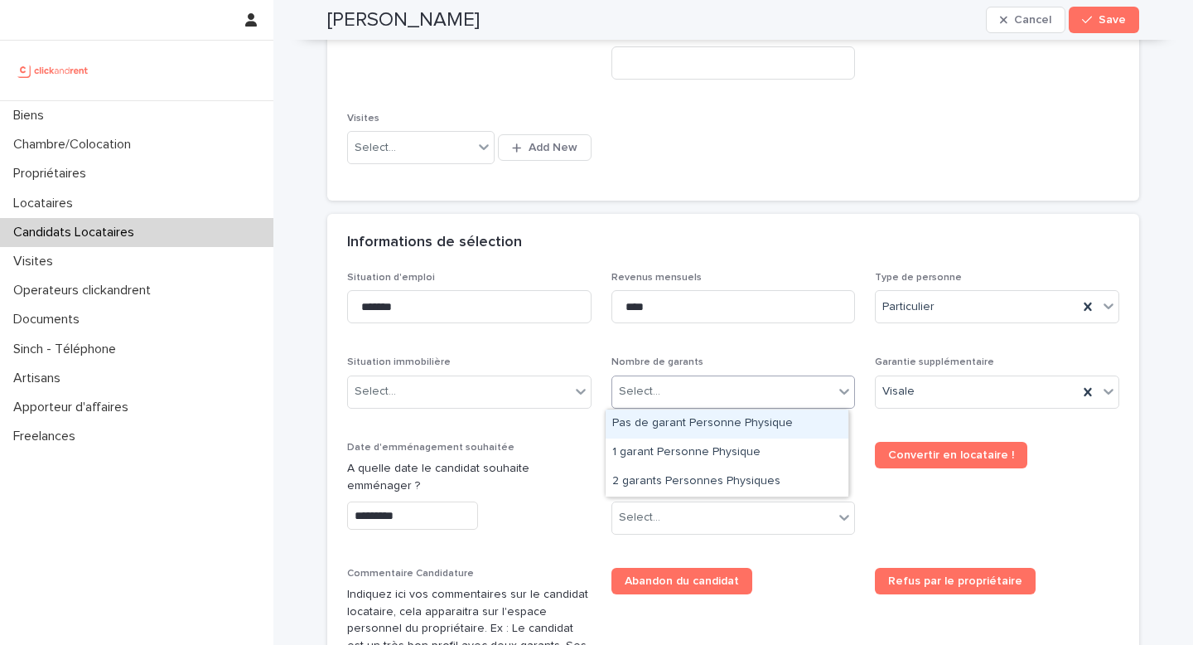
click at [689, 426] on div "Pas de garant Personne Physique" at bounding box center [727, 423] width 243 height 29
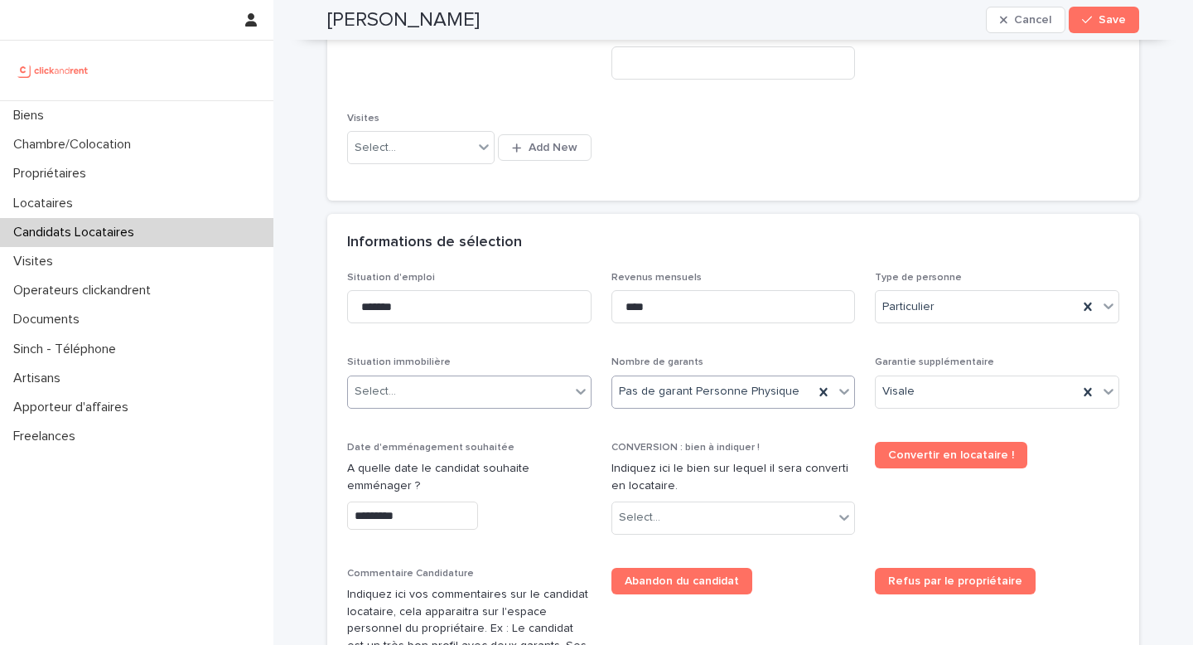
click at [428, 400] on div "Select..." at bounding box center [459, 391] width 222 height 27
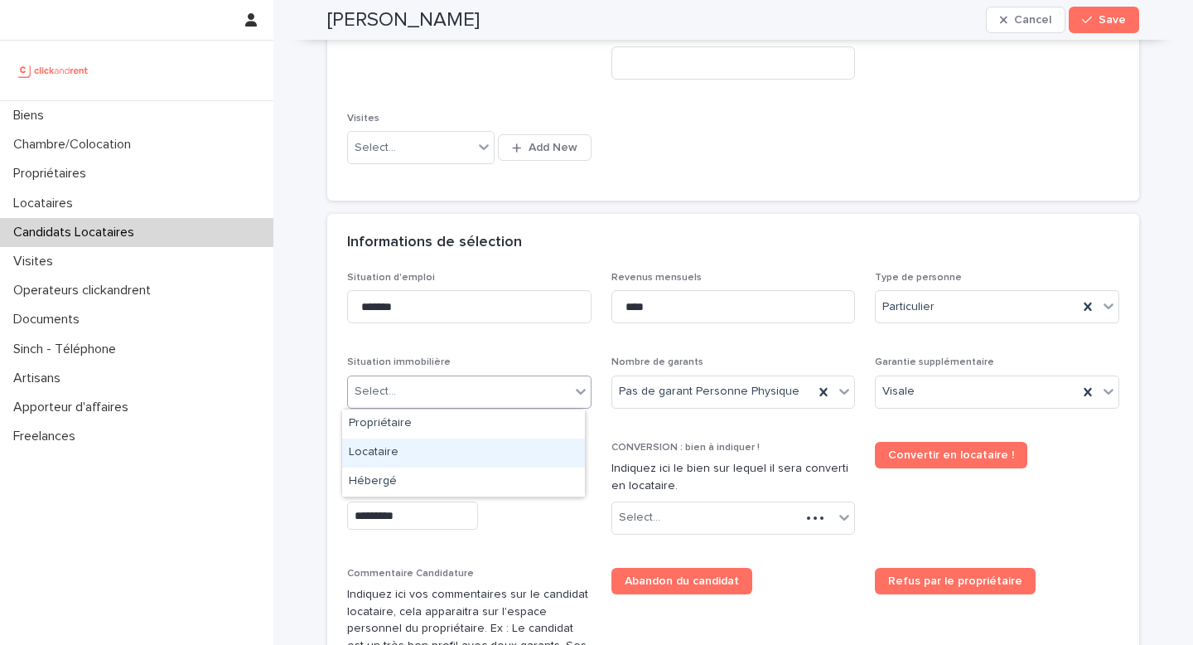
click at [412, 453] on div "Locataire" at bounding box center [463, 452] width 243 height 29
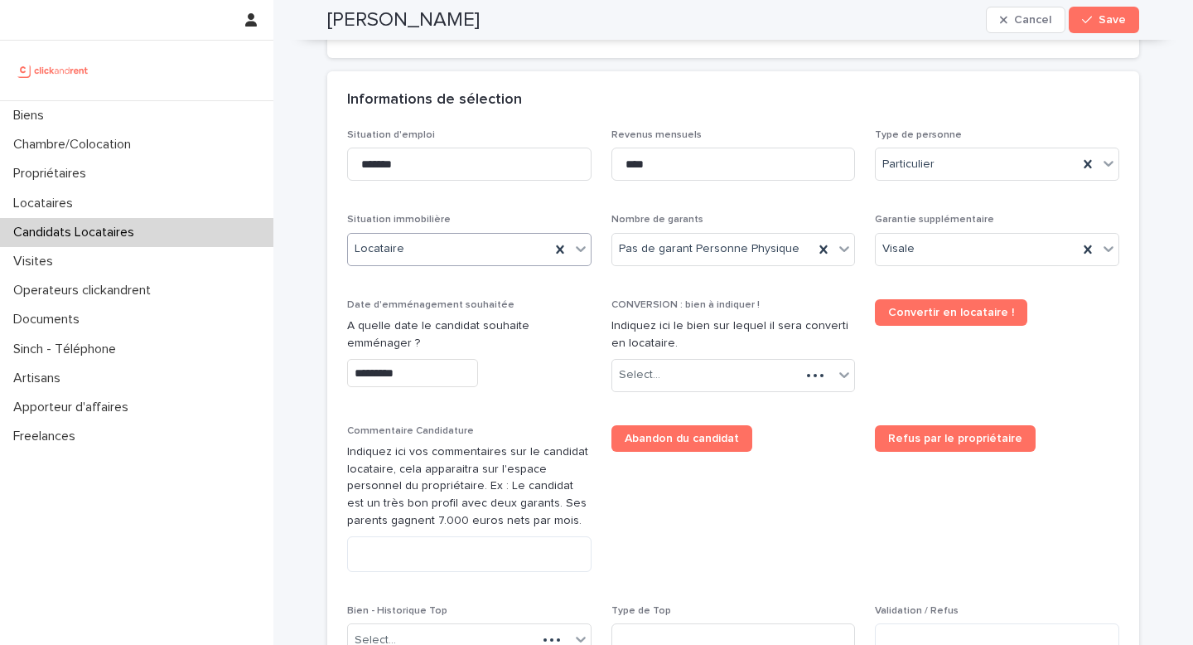
scroll to position [574, 0]
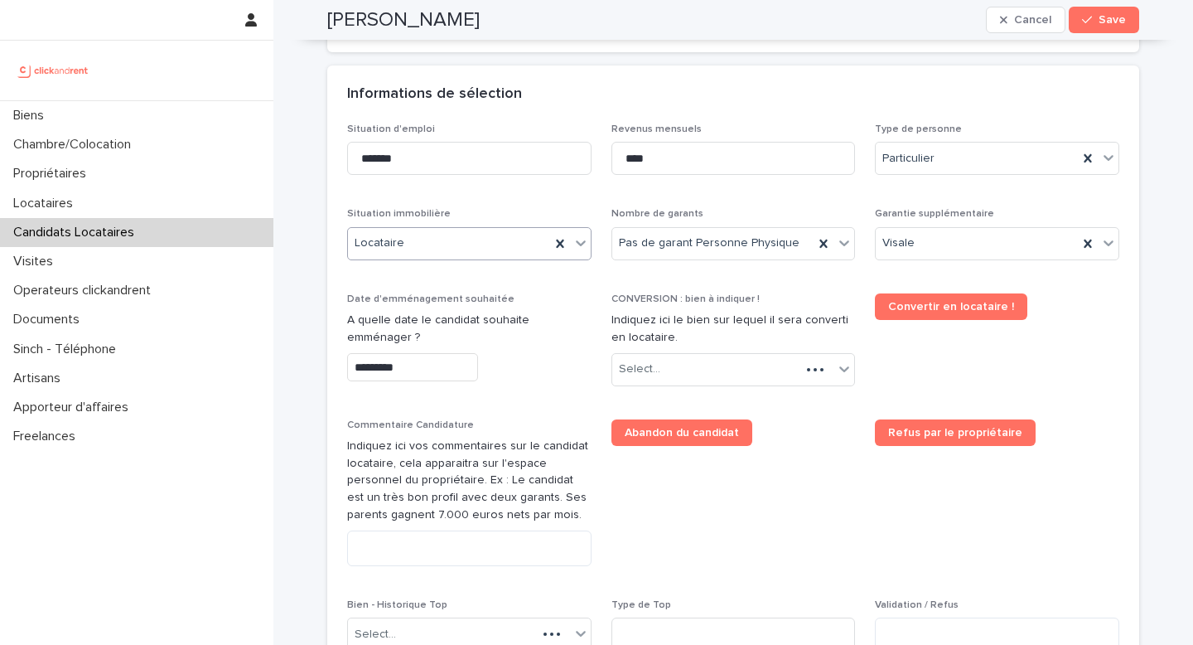
click at [427, 370] on input "*********" at bounding box center [412, 367] width 131 height 29
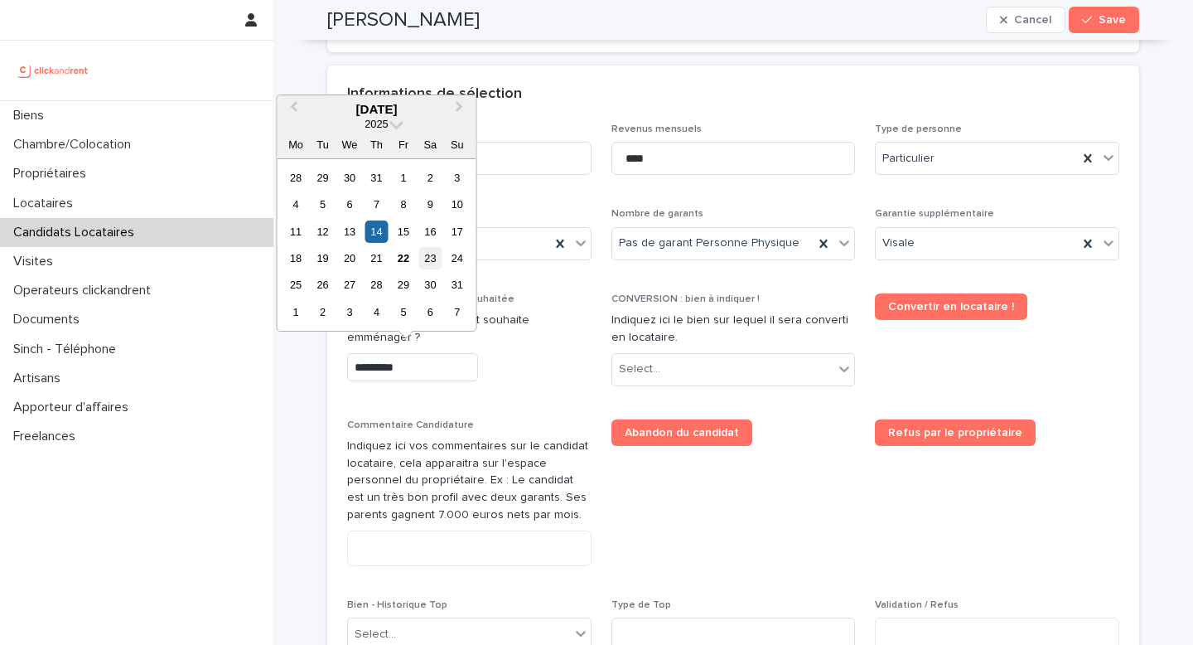
click at [433, 257] on div "23" at bounding box center [430, 258] width 22 height 22
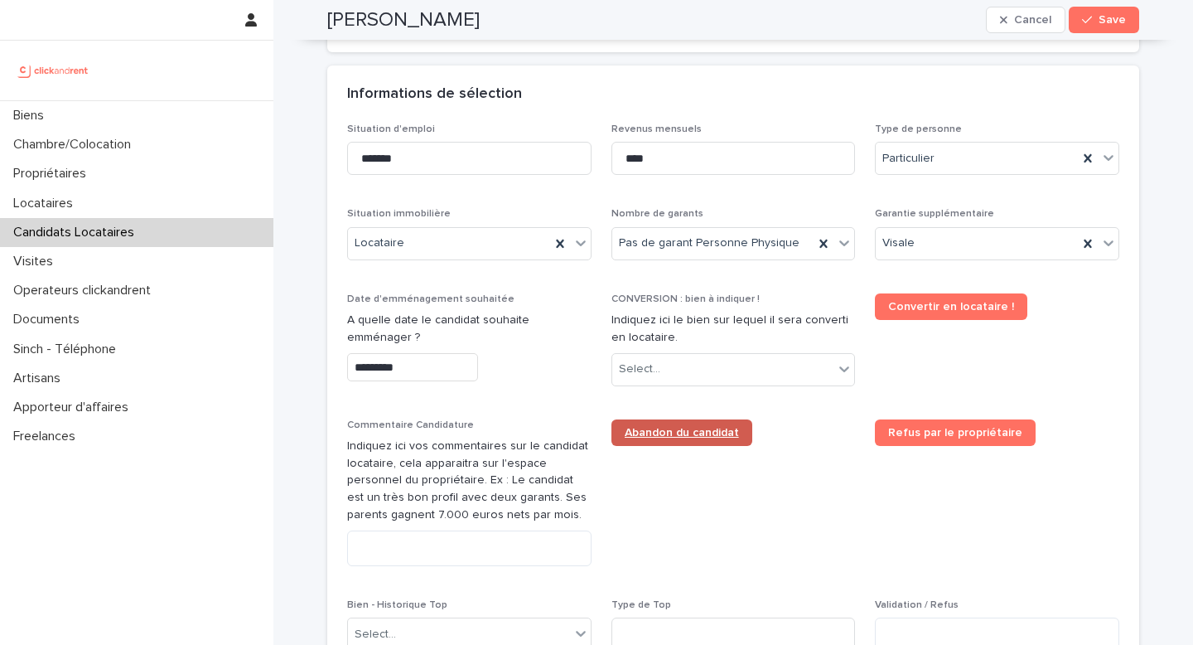
type input "*********"
click at [675, 369] on div "Select..." at bounding box center [723, 369] width 222 height 27
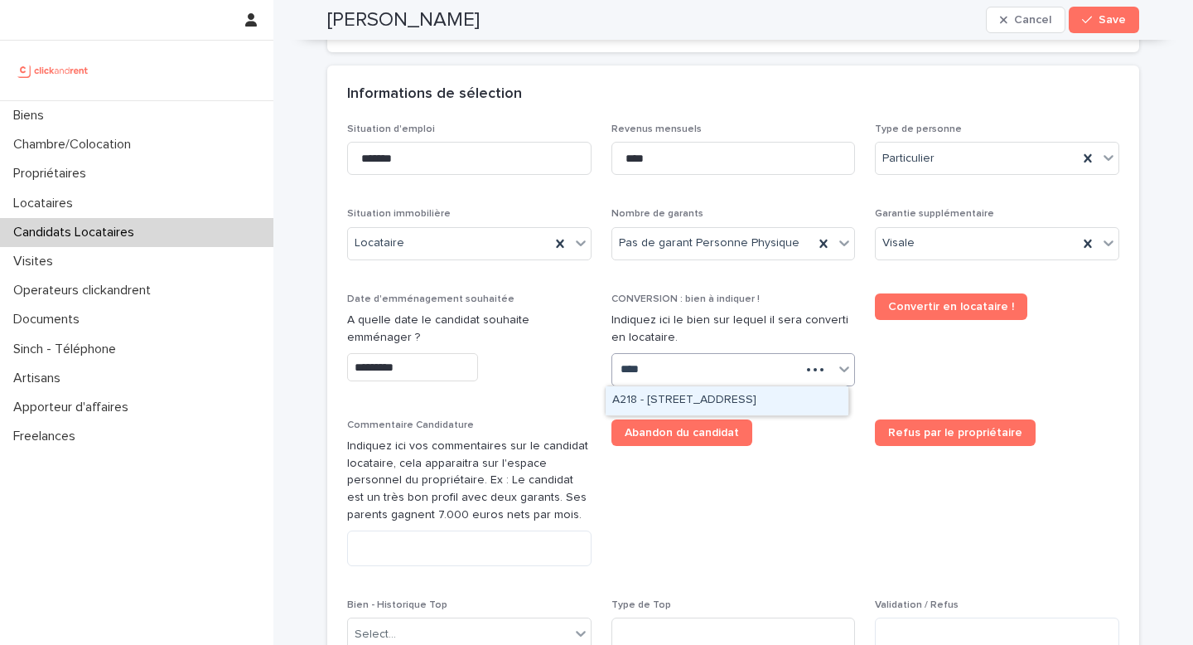
type input "*****"
click at [704, 398] on div "A2184 - 59 rue Pierre Butin, Pontoise 95300" at bounding box center [727, 400] width 243 height 29
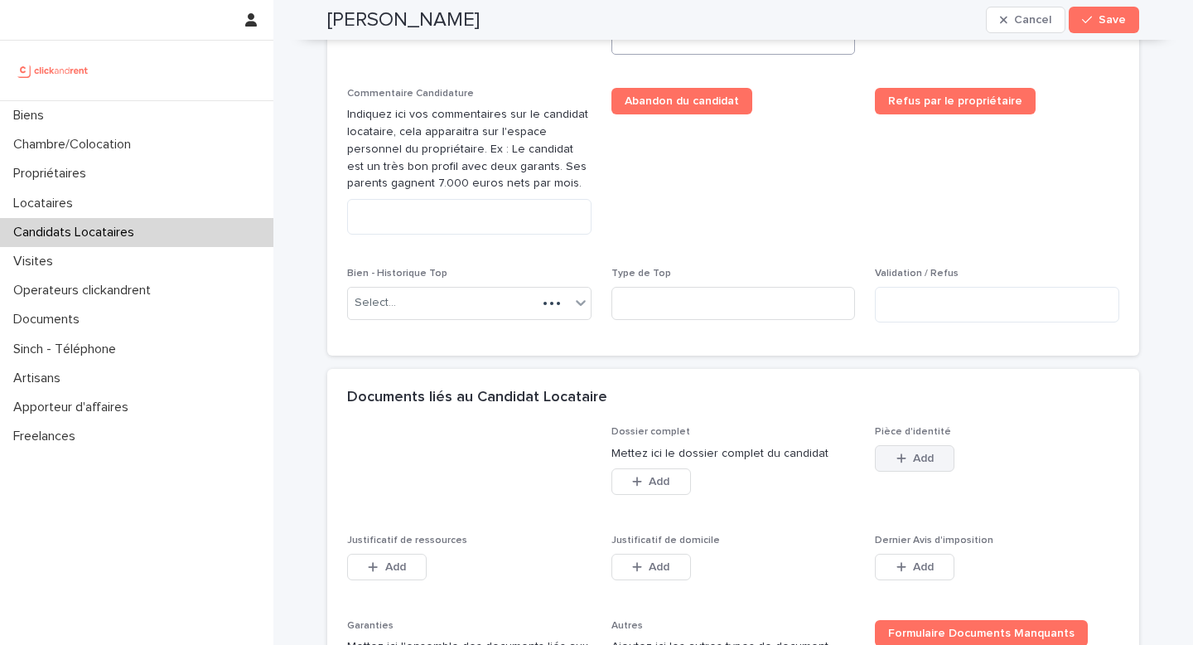
scroll to position [942, 0]
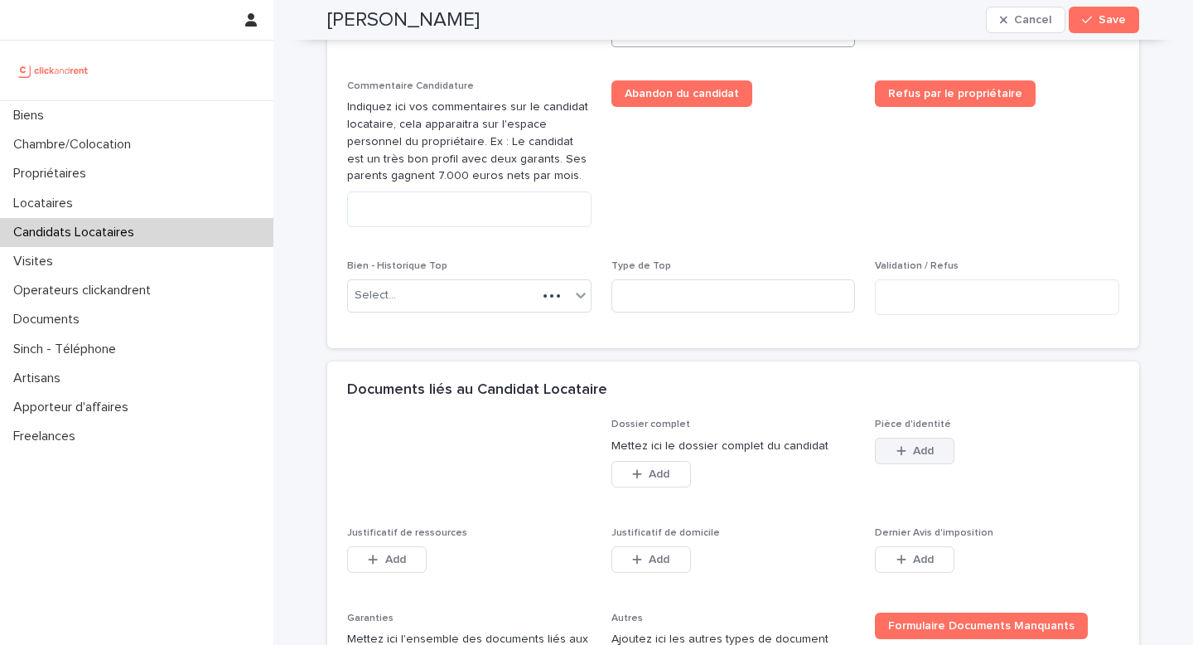
click at [919, 458] on button "Add" at bounding box center [915, 451] width 80 height 27
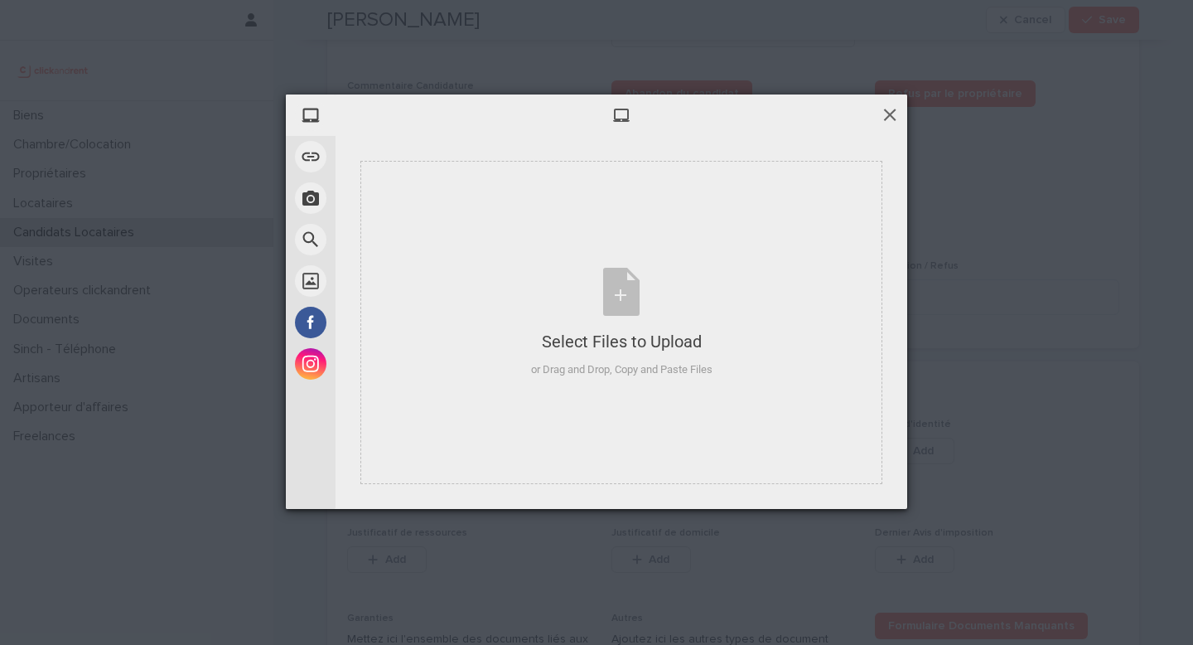
click at [891, 111] on span at bounding box center [890, 114] width 18 height 18
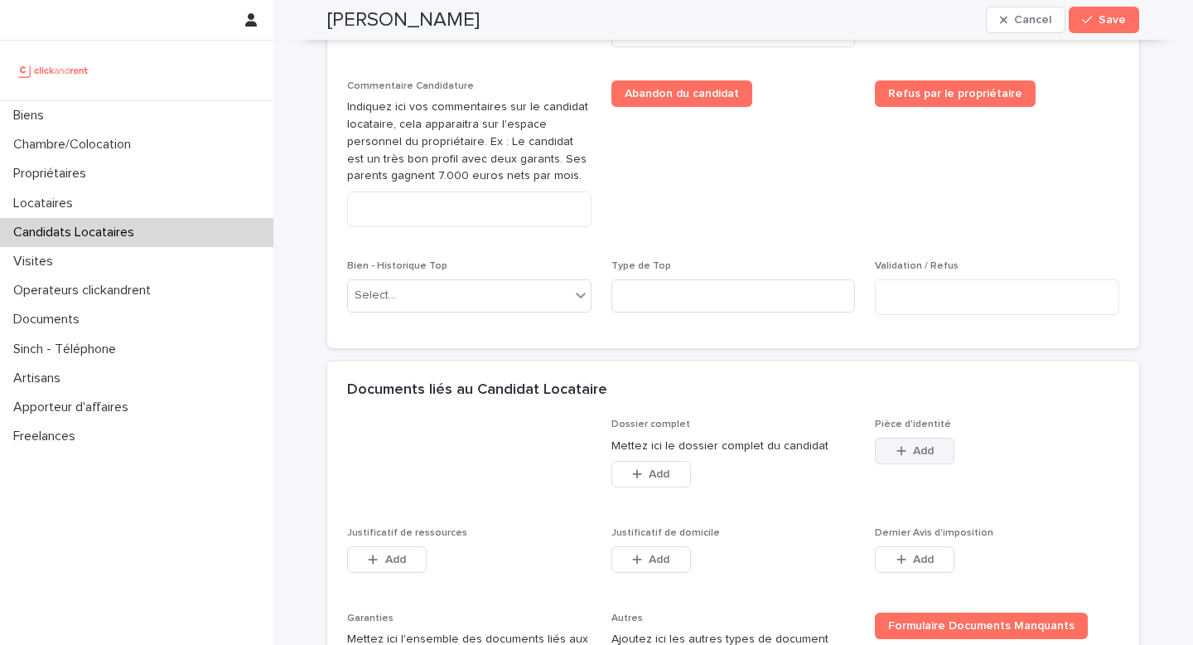
click at [907, 438] on button "Add" at bounding box center [915, 451] width 80 height 27
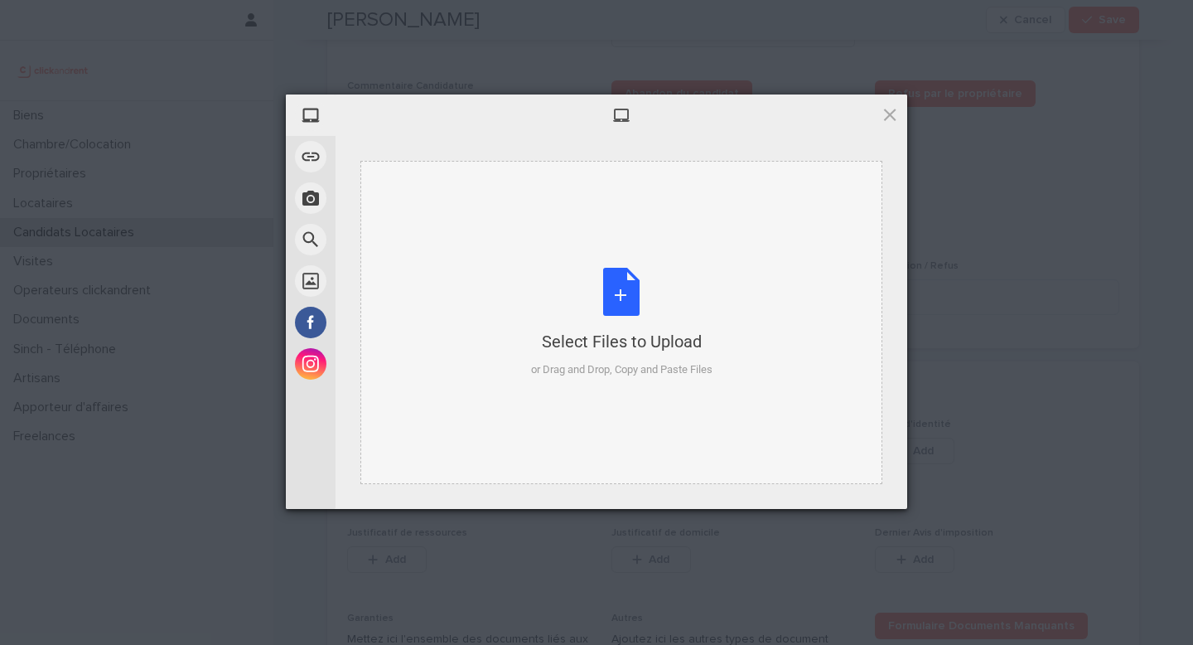
click at [604, 327] on div "Select Files to Upload or Drag and Drop, Copy and Paste Files" at bounding box center [622, 323] width 182 height 110
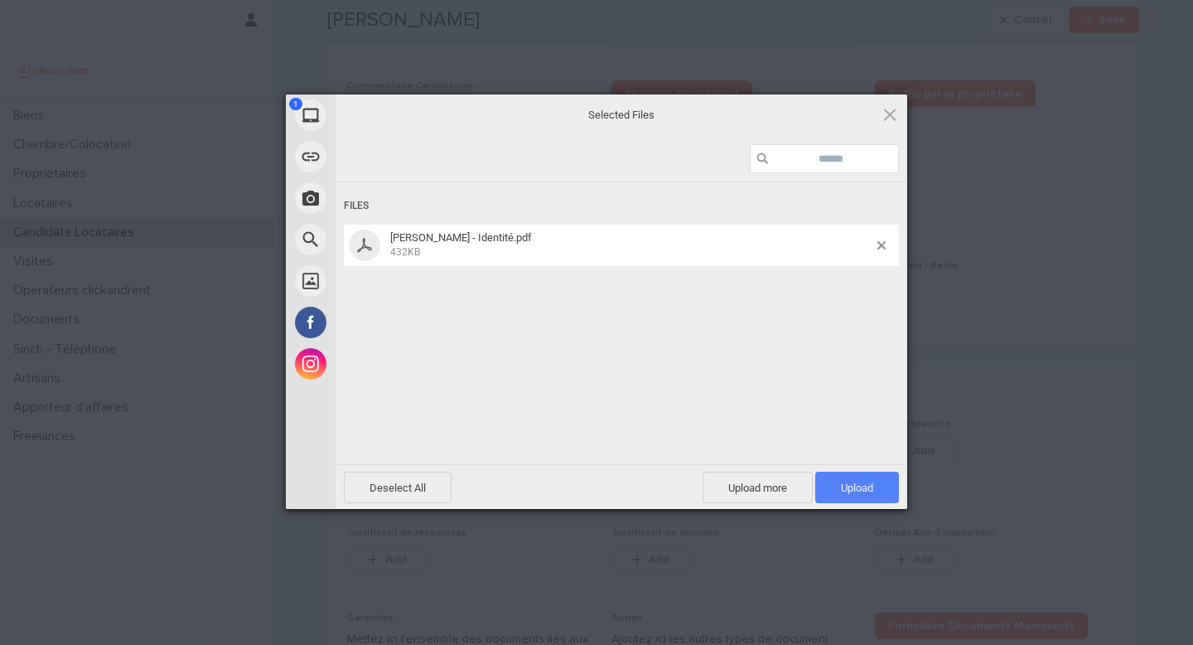
click at [859, 482] on span "Upload 1" at bounding box center [857, 488] width 32 height 12
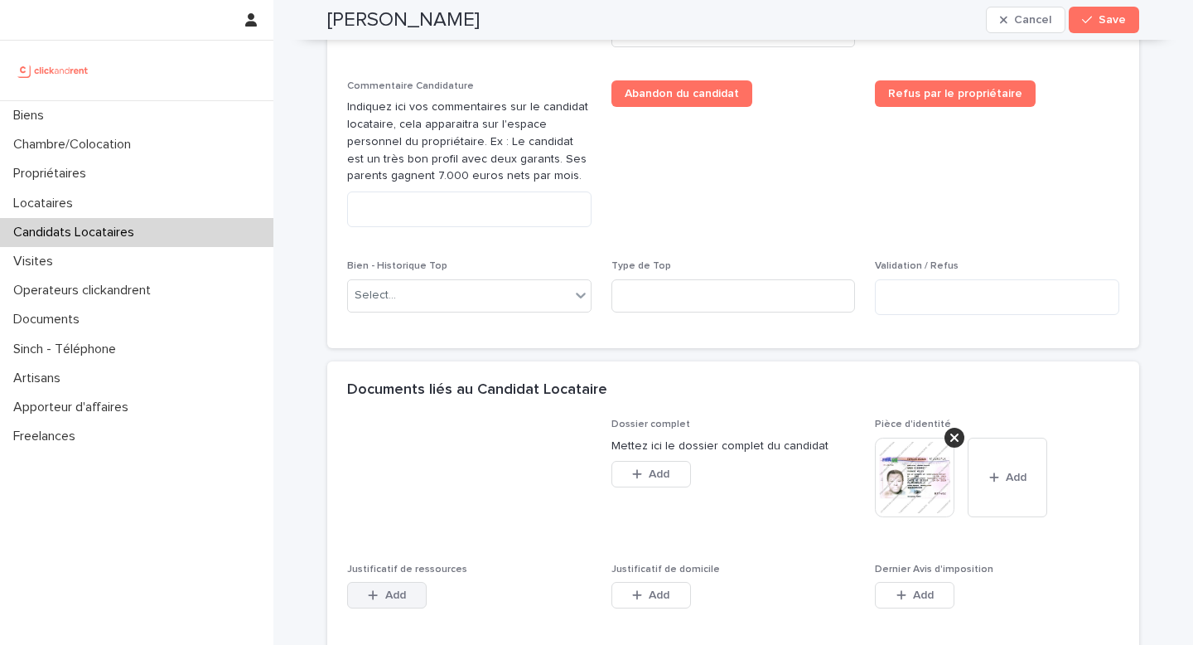
click at [399, 581] on div "Justificatif de ressources This file cannot be opened Download File Add" at bounding box center [469, 596] width 244 height 65
click at [397, 591] on span "Add" at bounding box center [395, 595] width 21 height 12
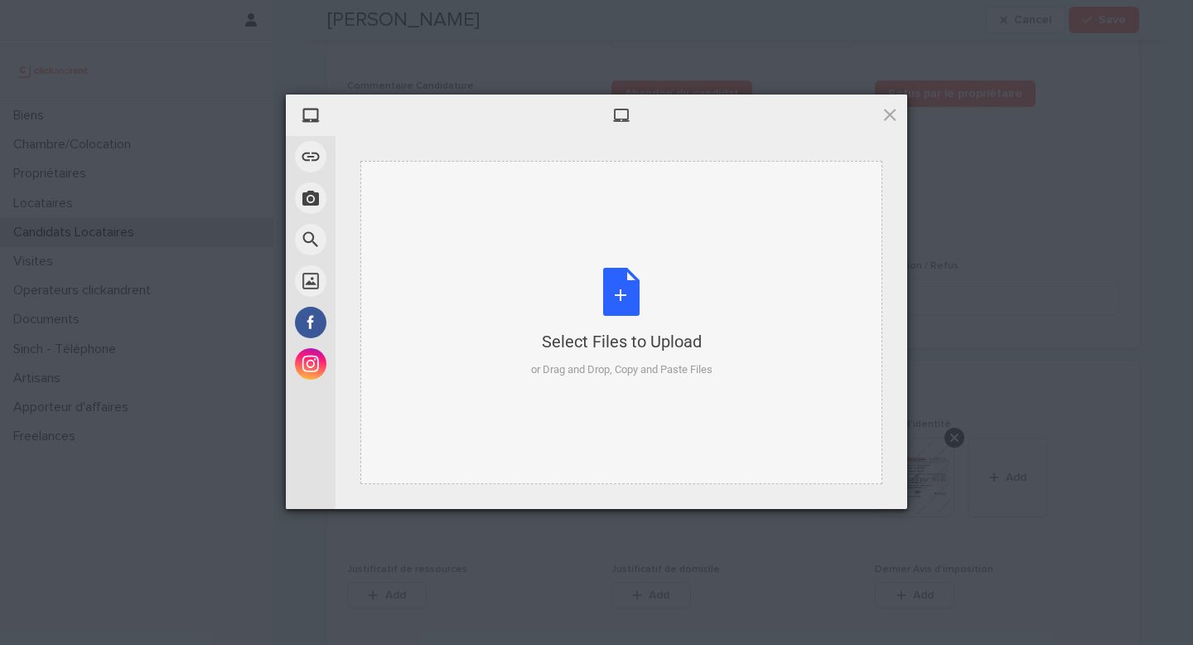
click at [559, 334] on div "Select Files to Upload" at bounding box center [622, 341] width 182 height 23
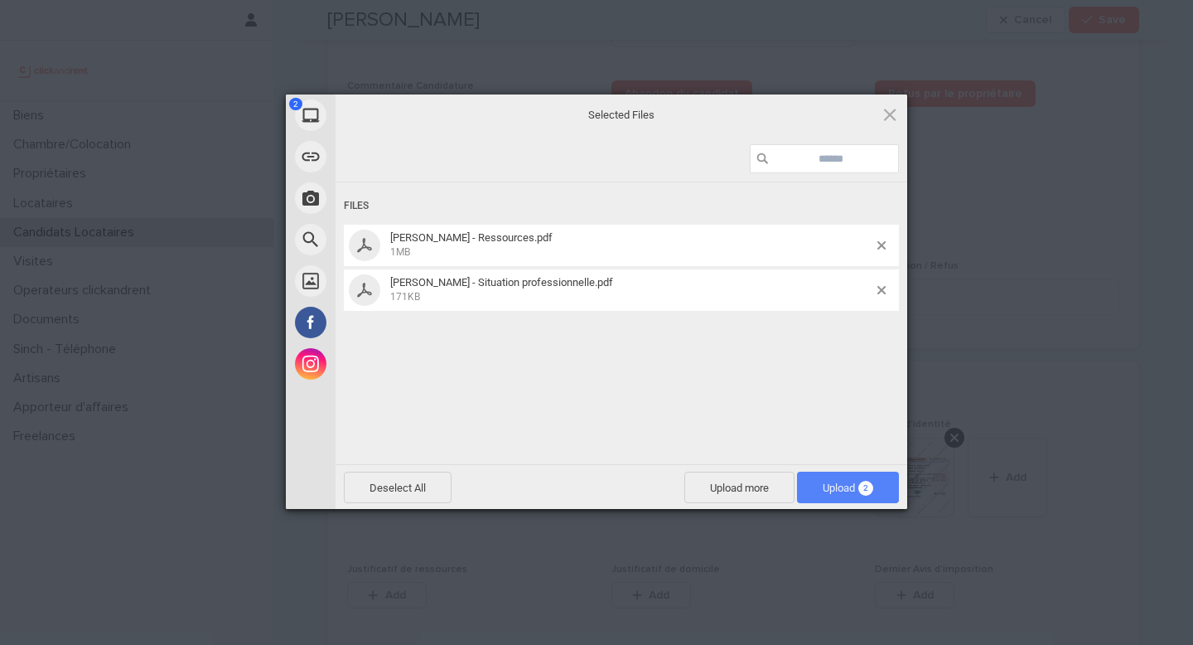
click at [867, 486] on span "2" at bounding box center [866, 488] width 15 height 15
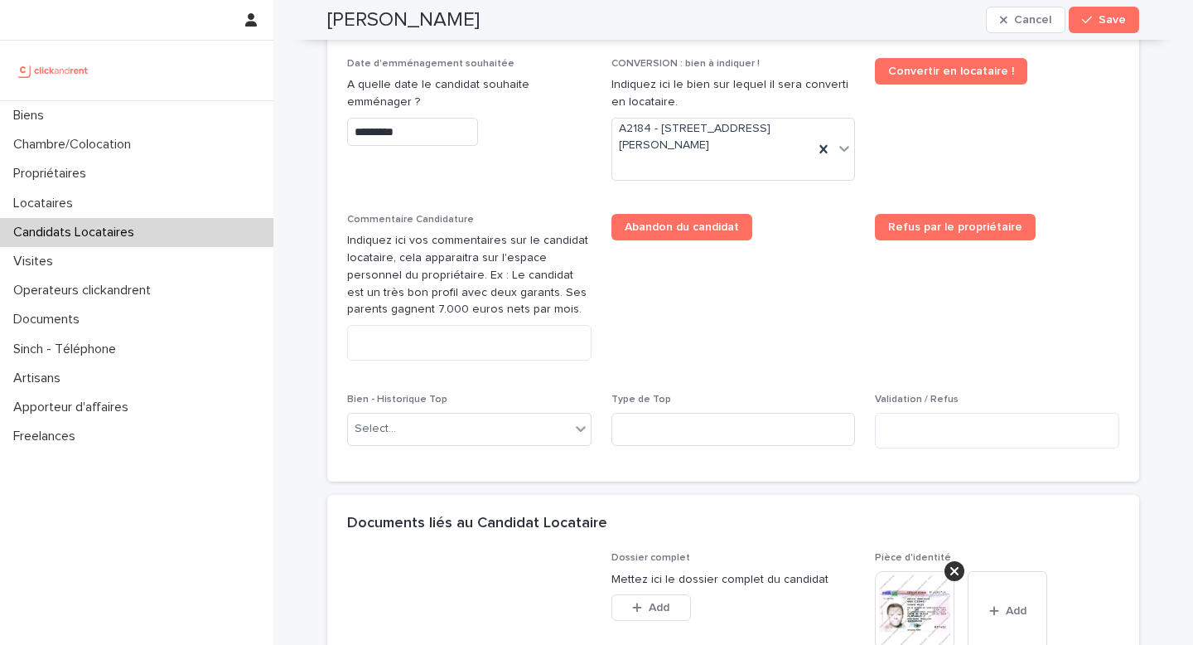
scroll to position [1361, 0]
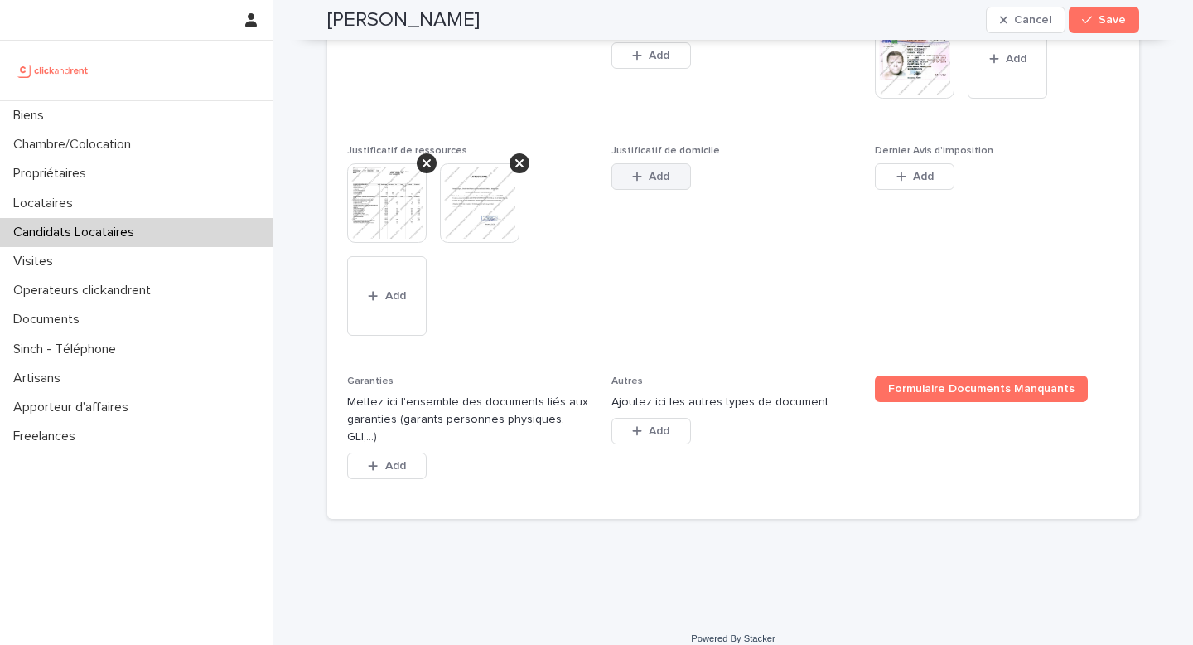
click at [645, 185] on button "Add" at bounding box center [652, 176] width 80 height 27
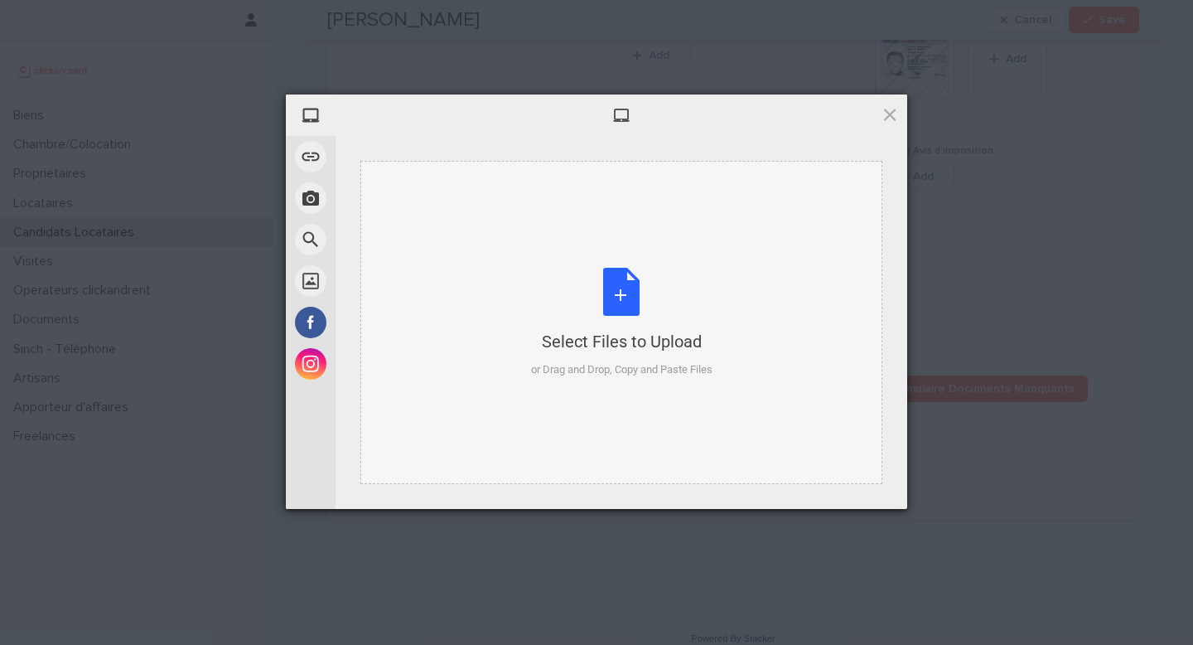
click at [607, 350] on div "Select Files to Upload" at bounding box center [622, 341] width 182 height 23
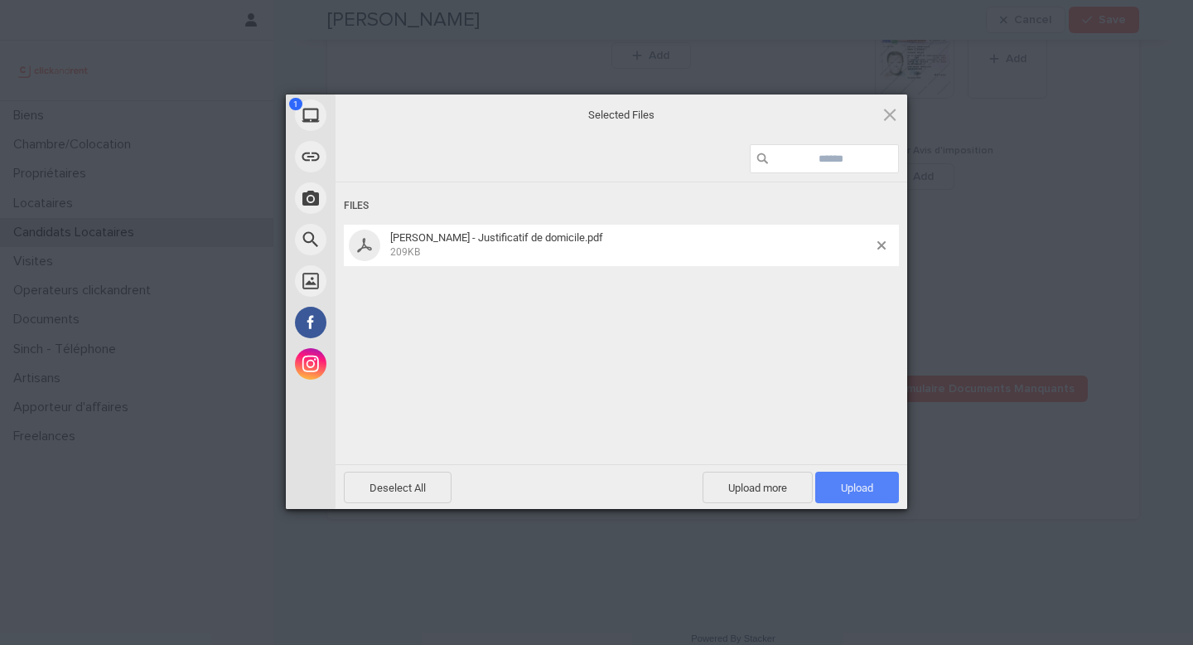
click at [871, 482] on span "Upload 1" at bounding box center [857, 488] width 32 height 12
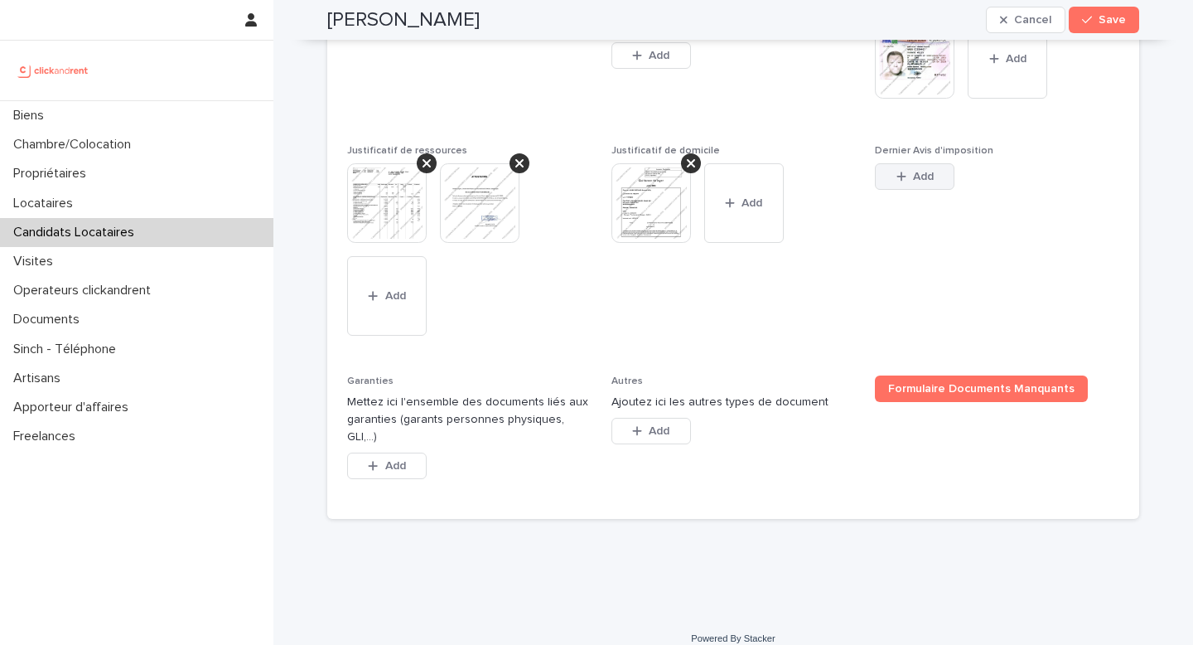
click at [903, 175] on div "button" at bounding box center [905, 177] width 17 height 12
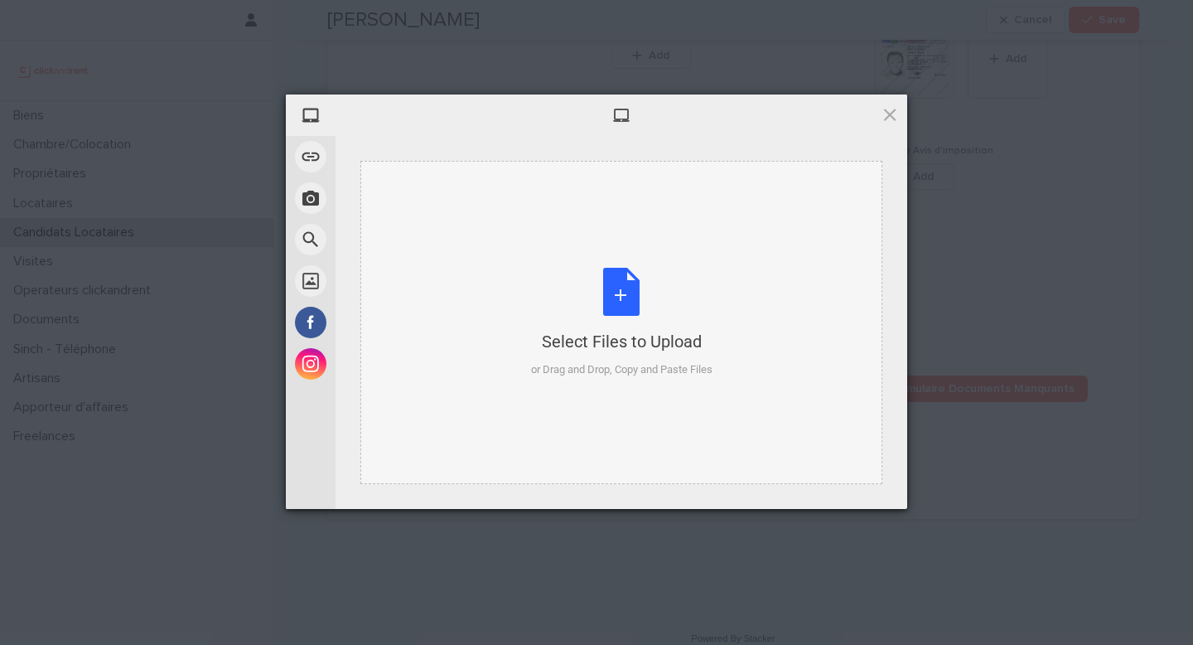
click at [634, 291] on div "Select Files to Upload or Drag and Drop, Copy and Paste Files" at bounding box center [622, 323] width 182 height 110
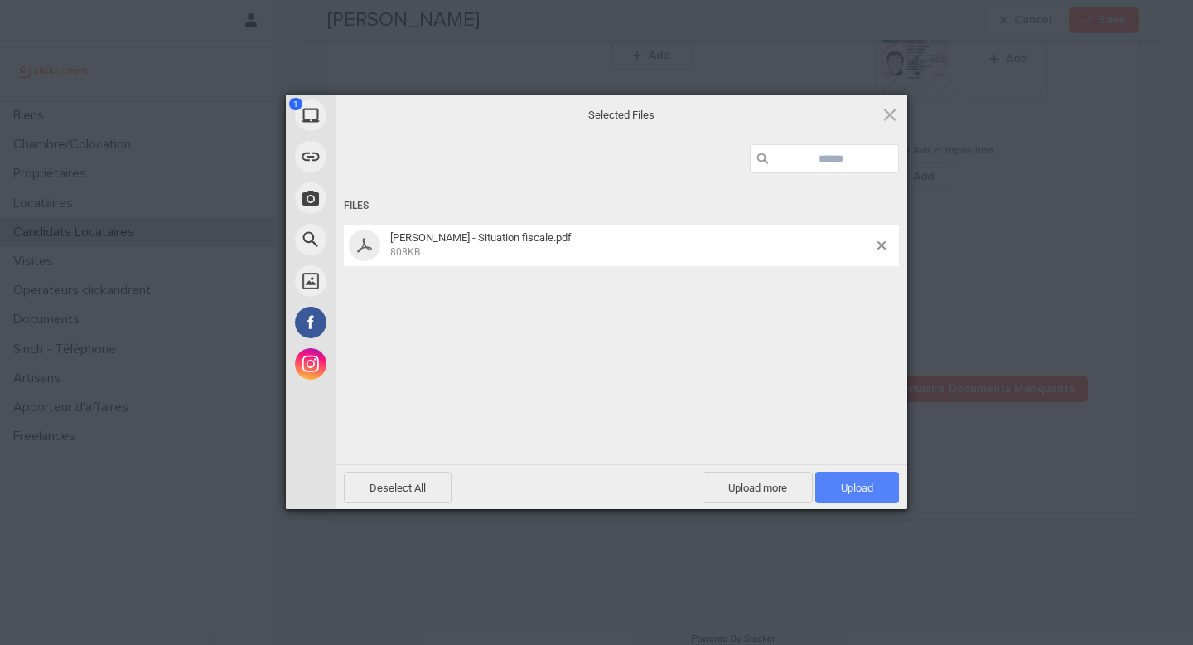
click at [863, 482] on span "Upload 1" at bounding box center [857, 488] width 32 height 12
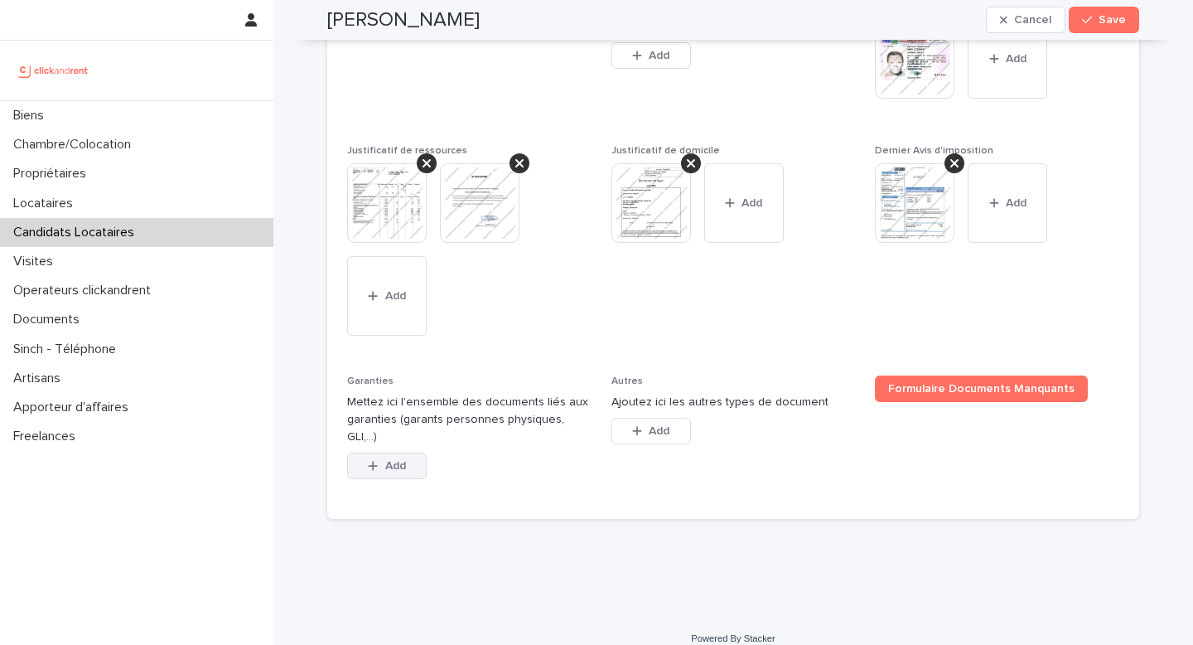
click at [387, 460] on span "Add" at bounding box center [395, 466] width 21 height 12
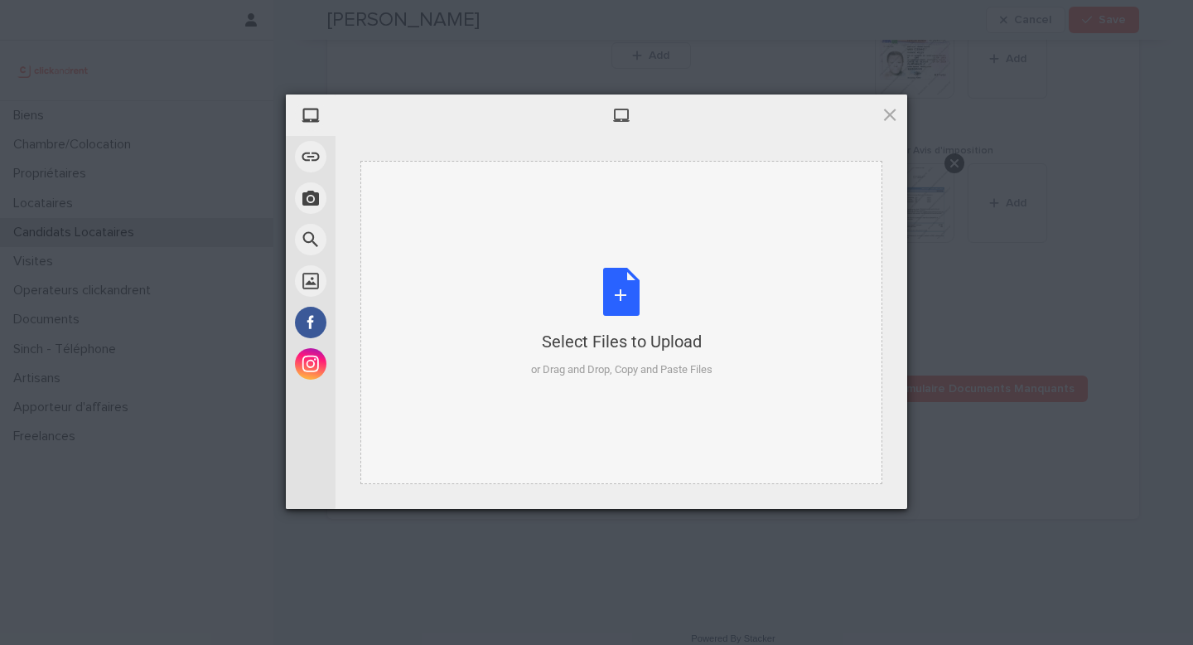
click at [537, 313] on div "Select Files to Upload or Drag and Drop, Copy and Paste Files" at bounding box center [622, 323] width 182 height 110
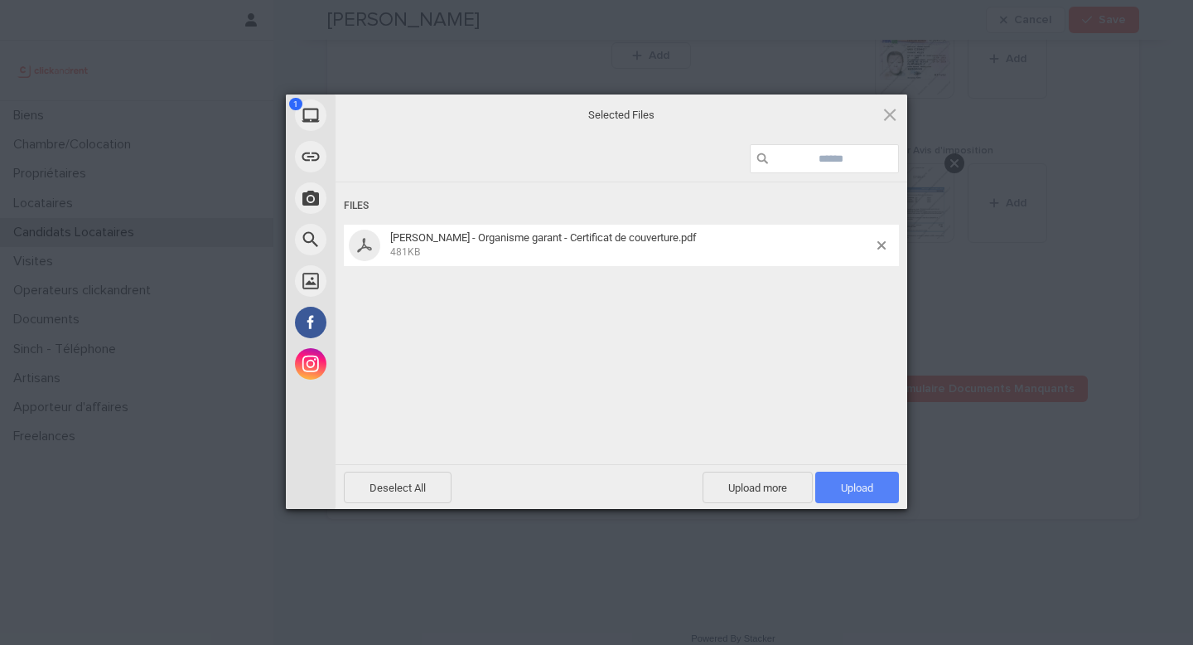
click at [883, 479] on span "Upload 1" at bounding box center [858, 487] width 84 height 31
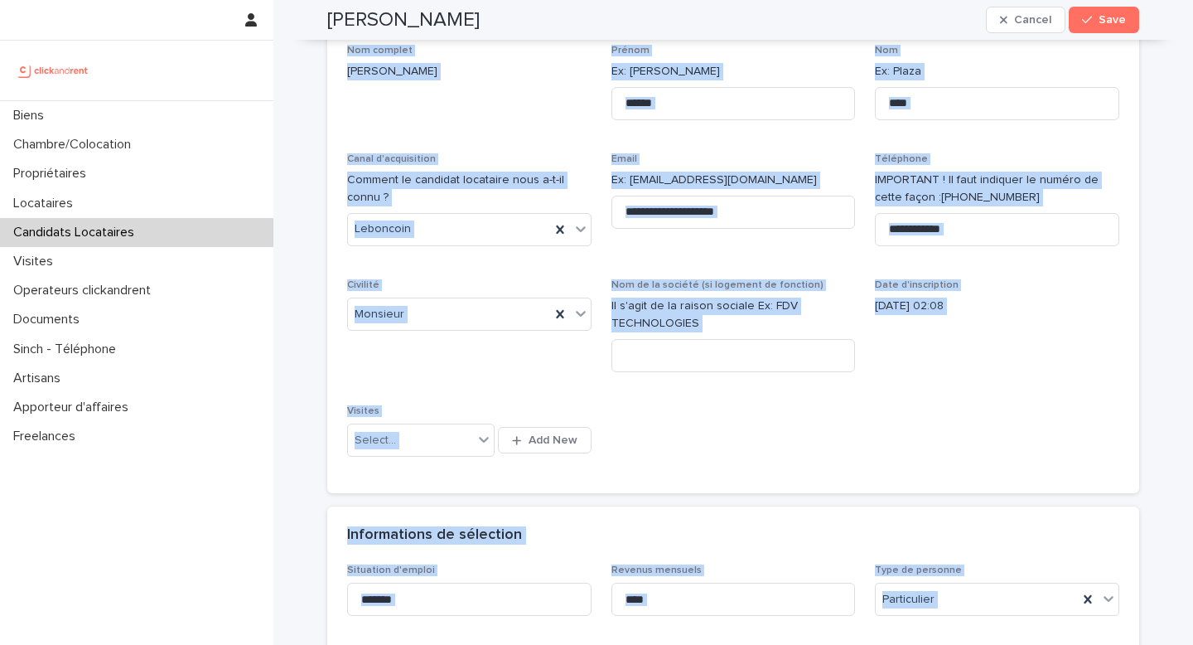
scroll to position [0, 0]
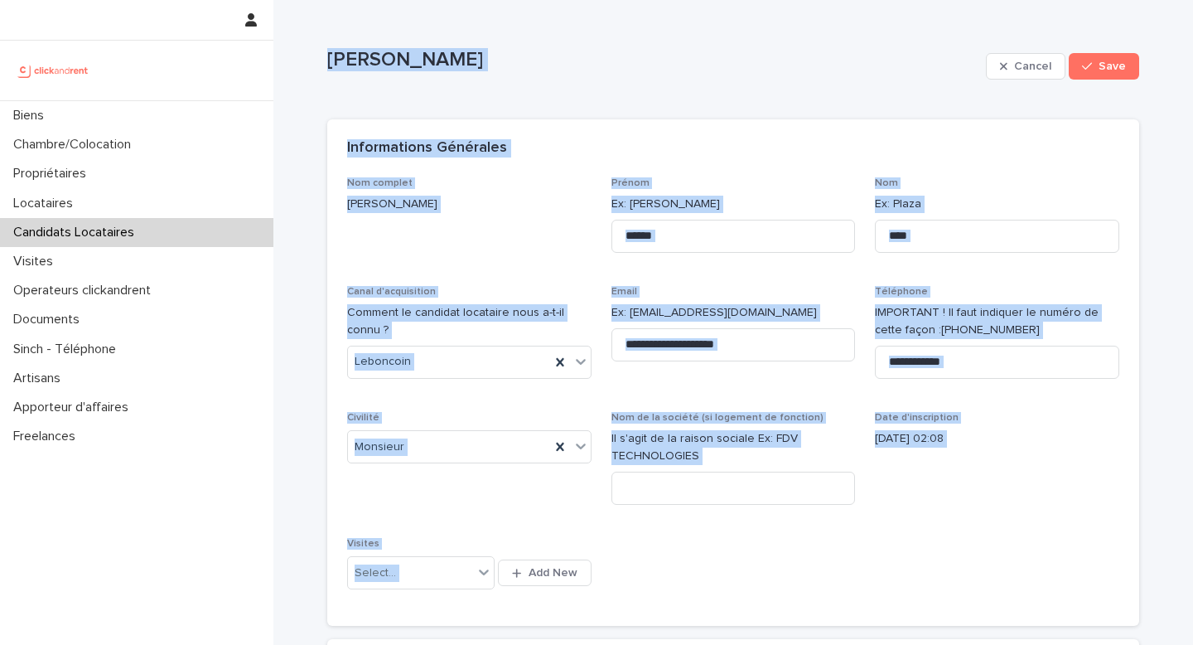
drag, startPoint x: 535, startPoint y: 516, endPoint x: 311, endPoint y: 40, distance: 525.7
copy div "Armand Wabo Cancel Save Sorry, there was an error saving your record. Please tr…"
click at [550, 461] on div at bounding box center [560, 447] width 20 height 30
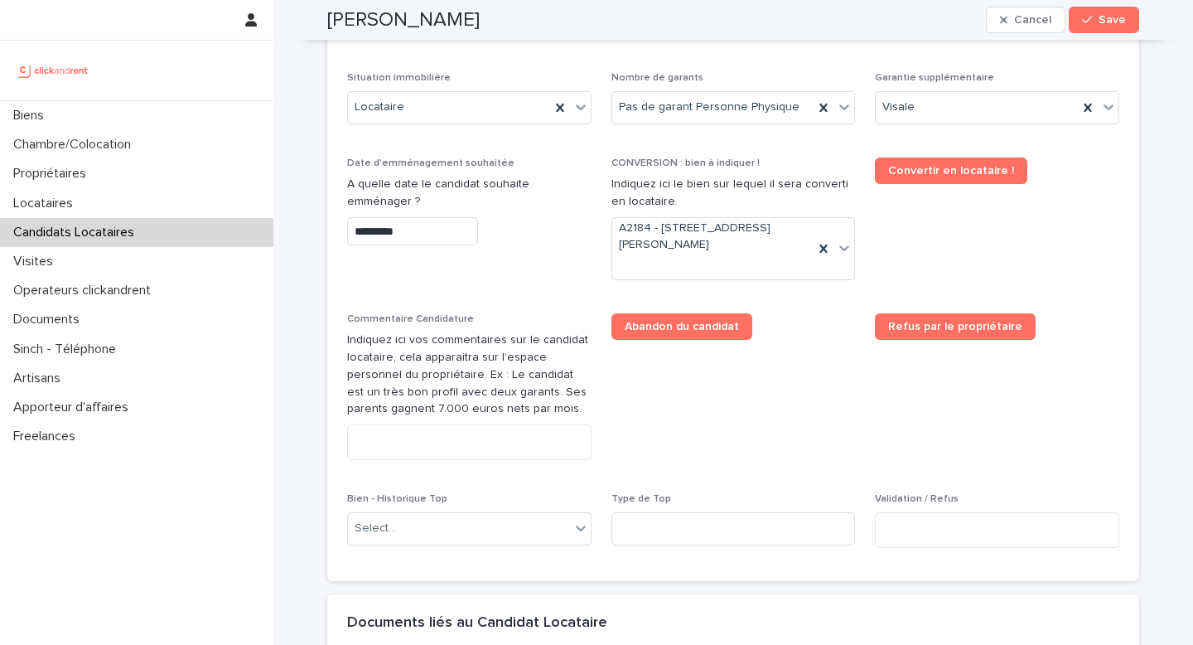
scroll to position [752, 0]
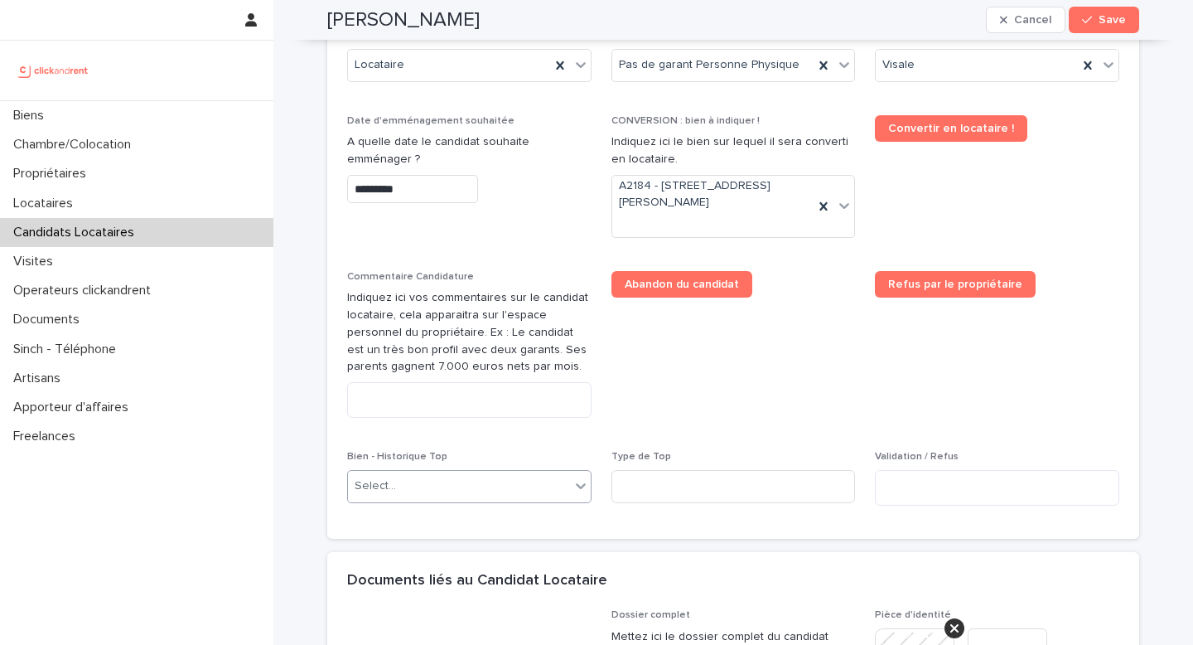
click at [429, 496] on div "Select..." at bounding box center [459, 485] width 222 height 27
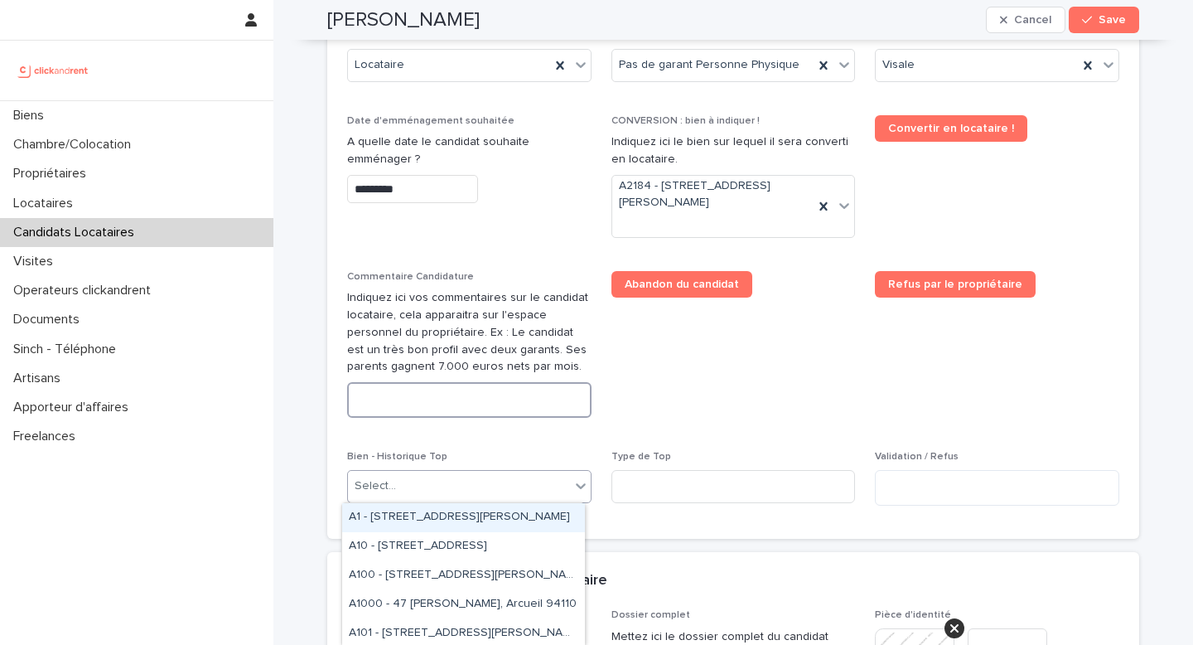
click at [406, 397] on textarea at bounding box center [469, 400] width 244 height 36
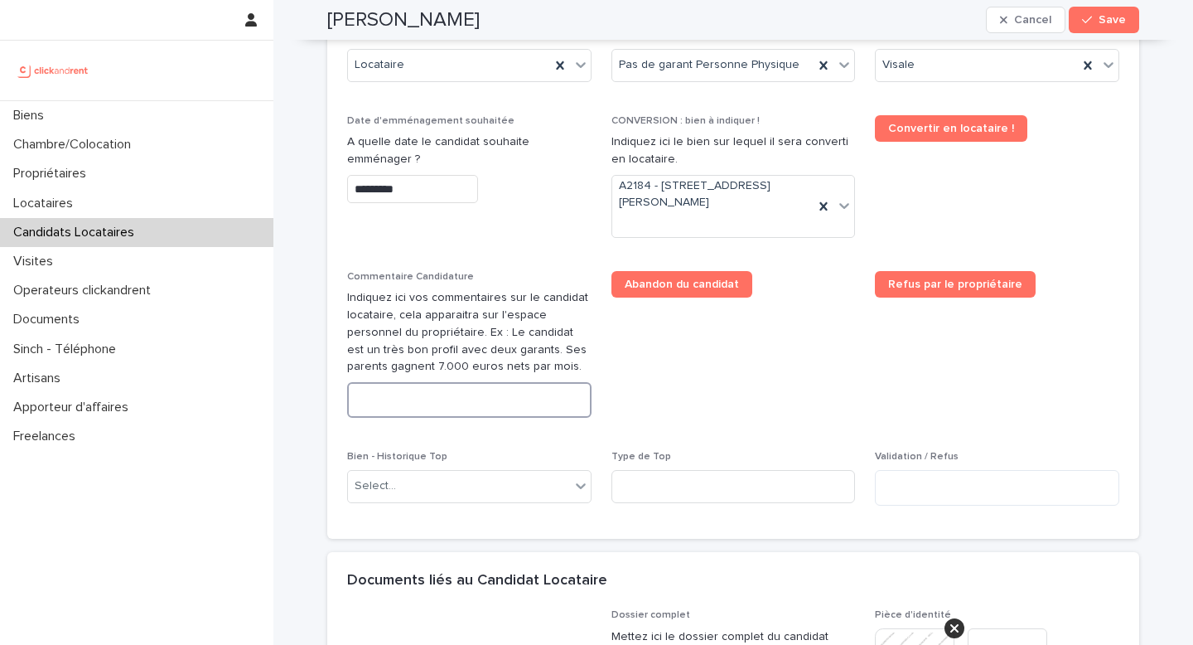
paste textarea "**********"
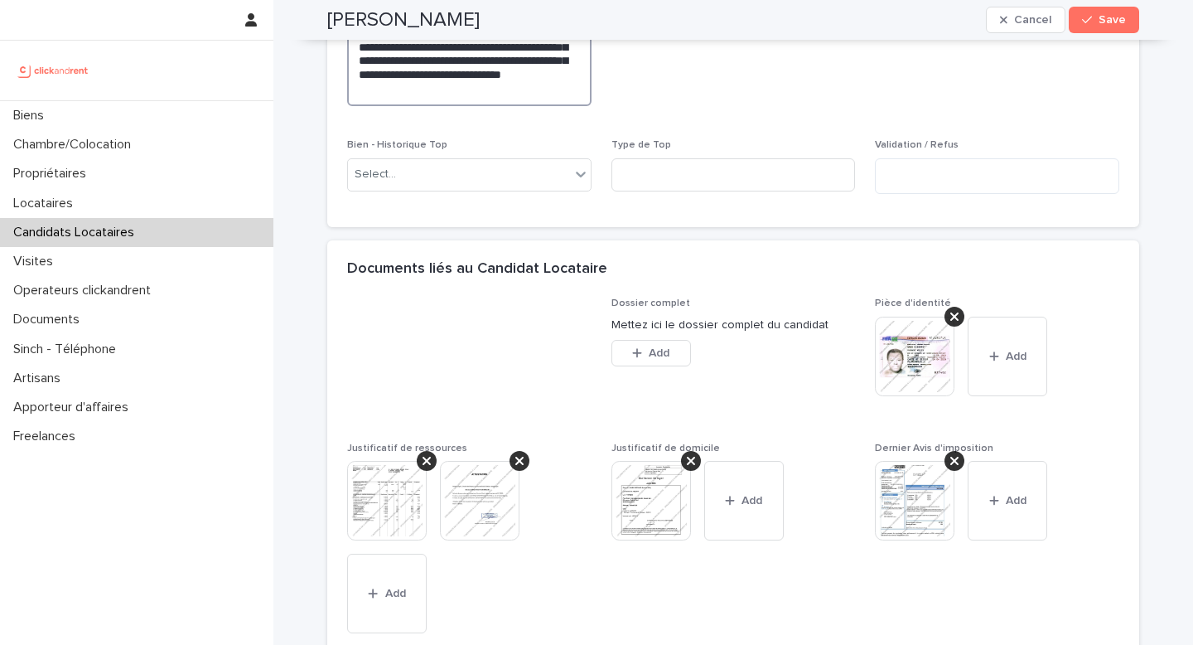
scroll to position [1239, 0]
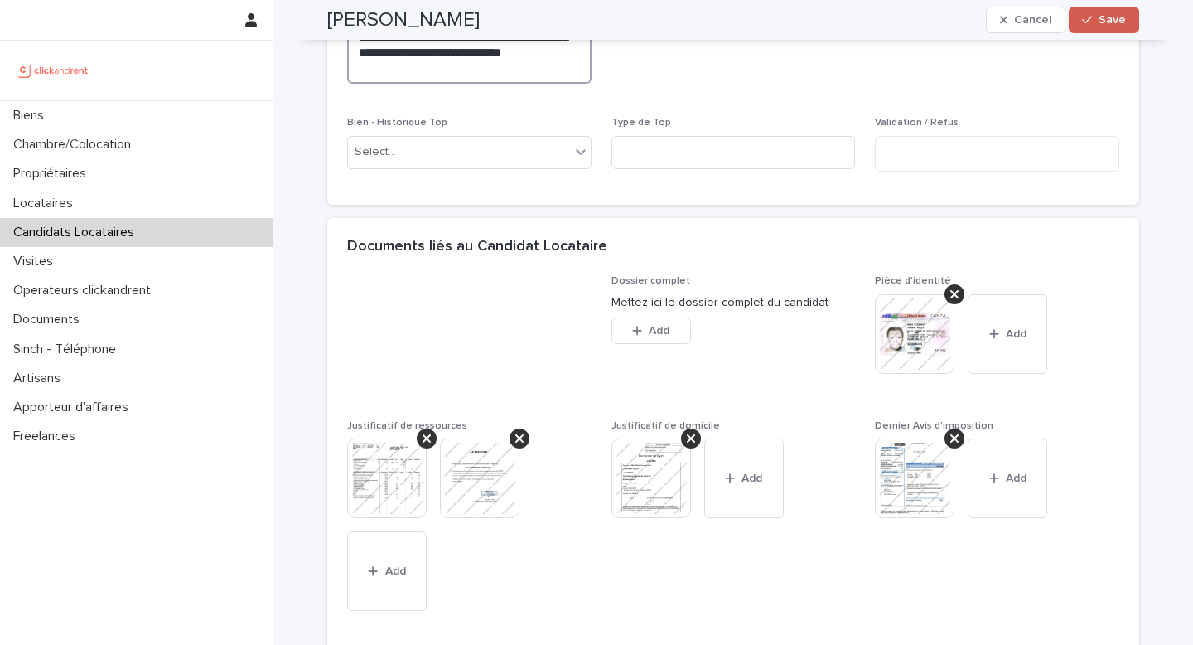
type textarea "**********"
click at [1094, 17] on div "button" at bounding box center [1090, 20] width 17 height 12
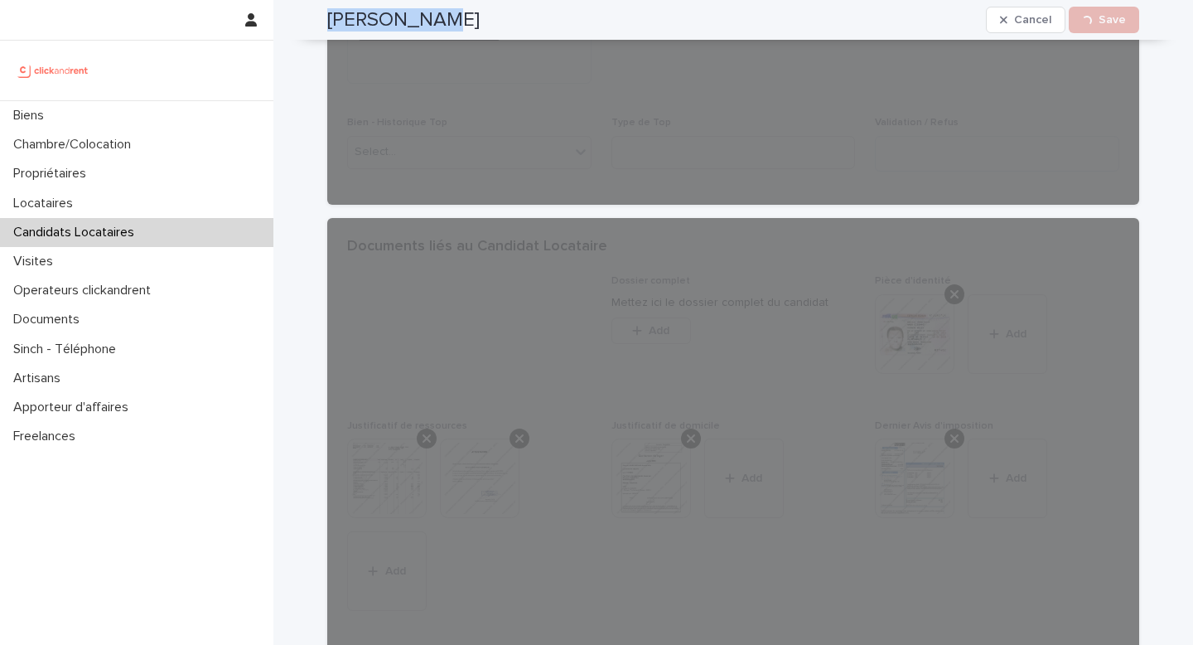
drag, startPoint x: 476, startPoint y: 19, endPoint x: 329, endPoint y: 7, distance: 147.2
click at [329, 7] on div "Armand Wabo Cancel Loading... Save" at bounding box center [733, 20] width 812 height 40
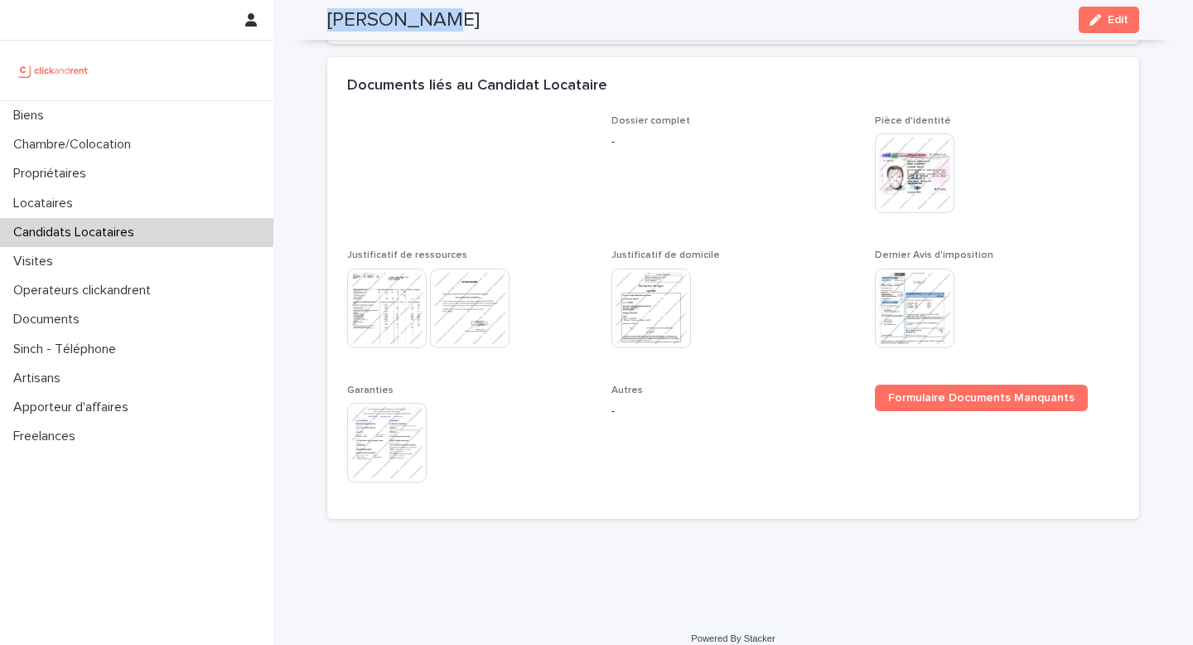
copy h2 "Armand Wabo"
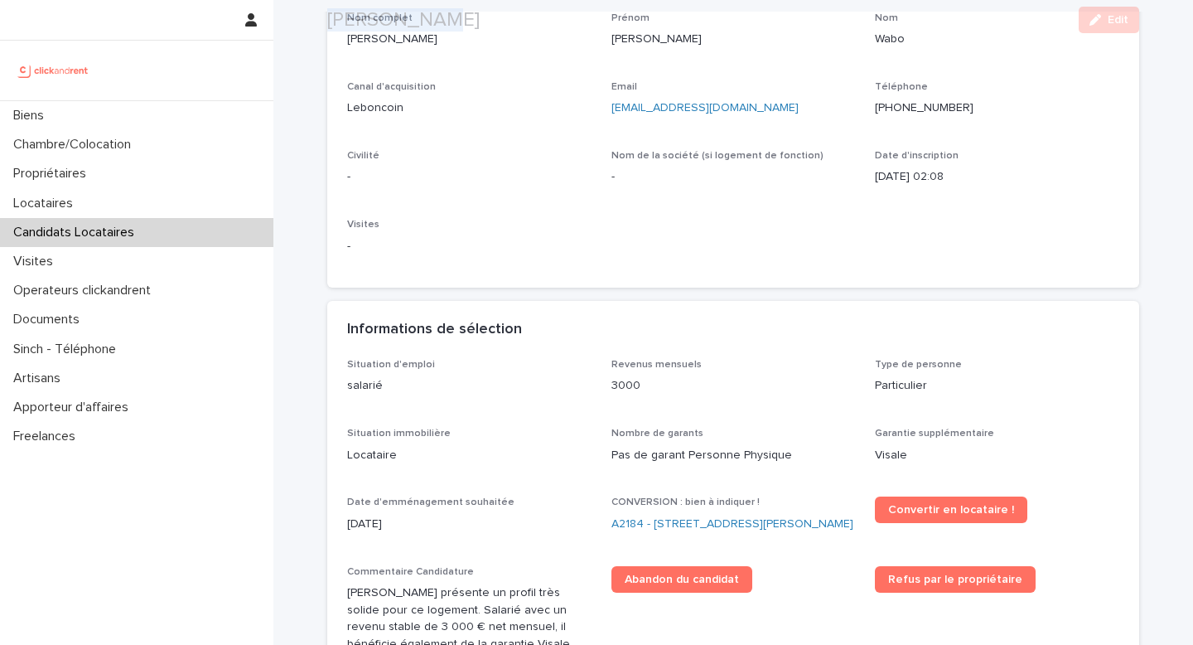
scroll to position [169, 0]
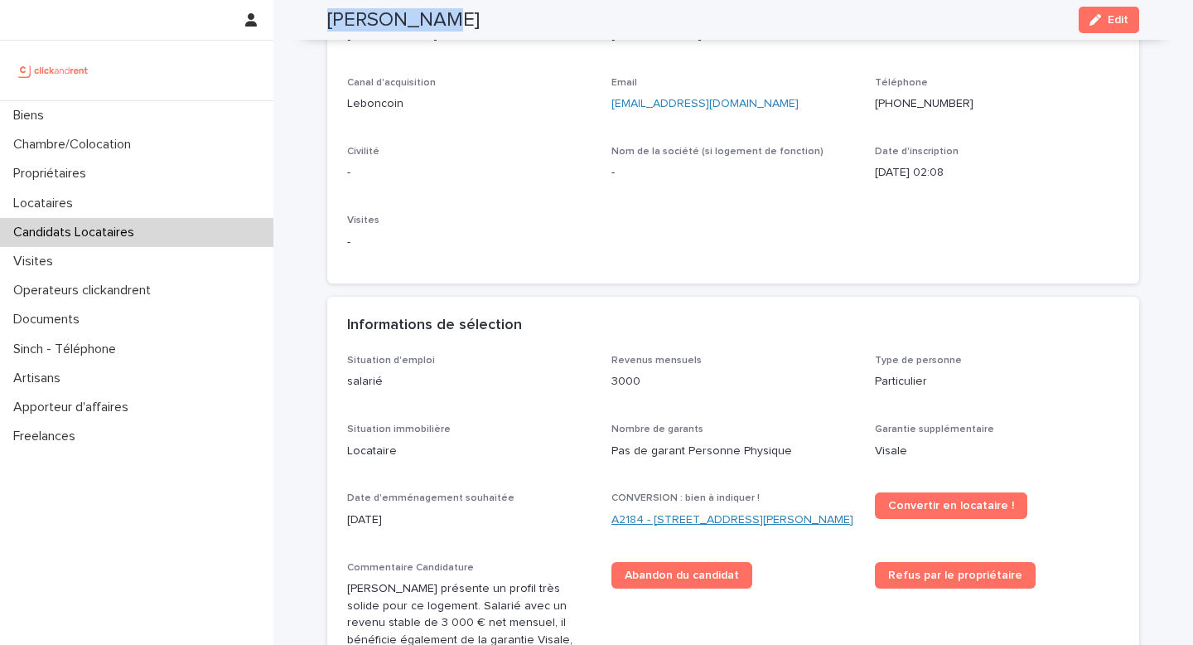
click at [657, 518] on link "A2184 - 59 rue Pierre Butin, Pontoise 95300" at bounding box center [733, 519] width 242 height 17
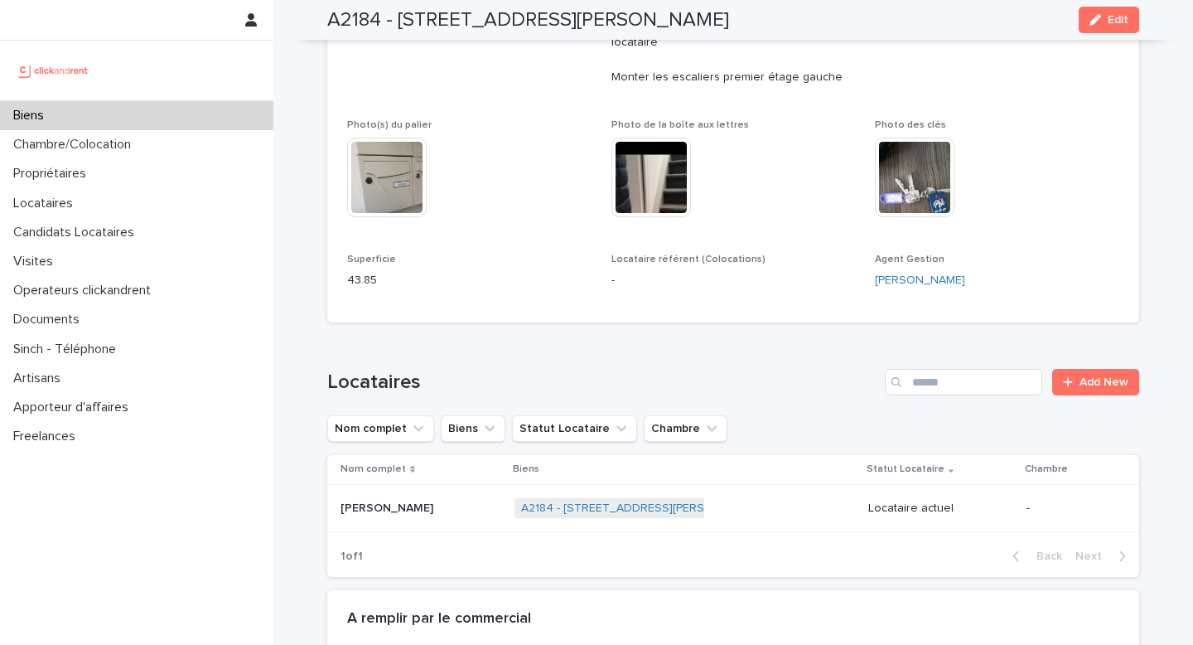
scroll to position [490, 0]
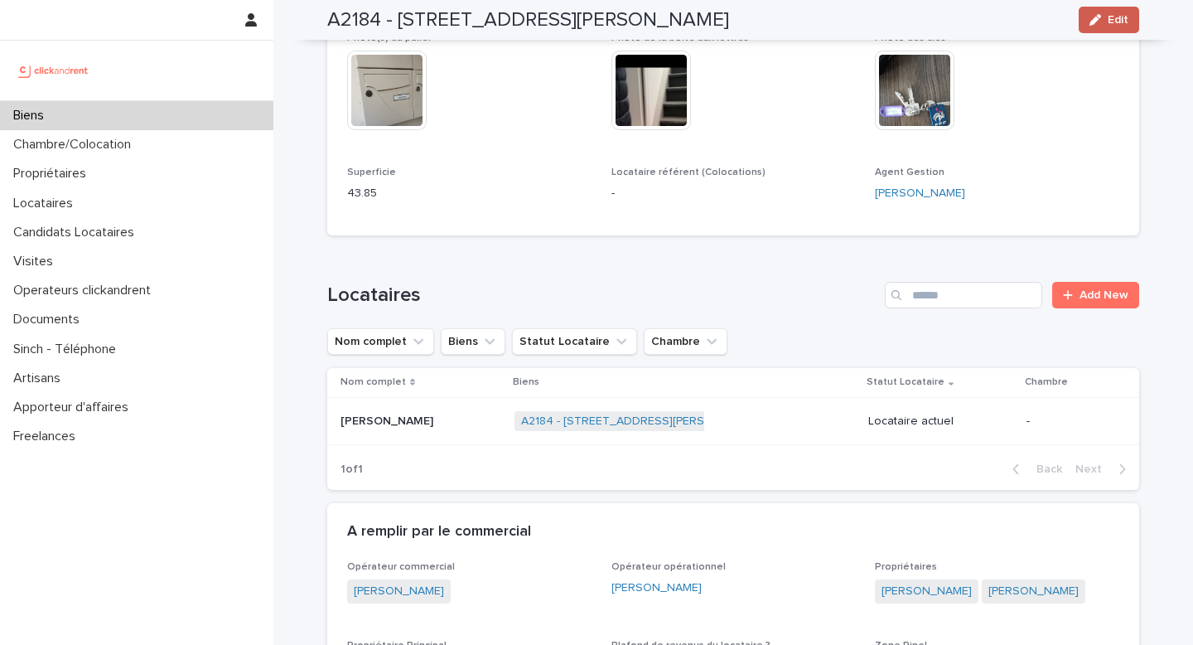
click at [1108, 20] on span "Edit" at bounding box center [1118, 20] width 21 height 12
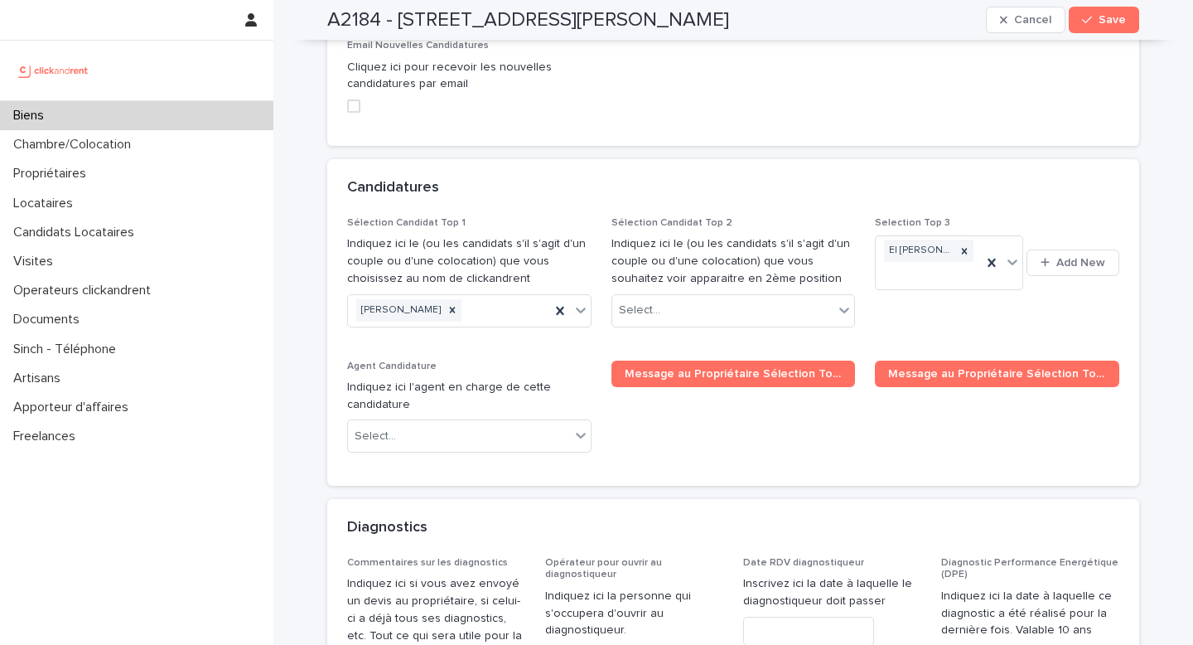
scroll to position [7975, 0]
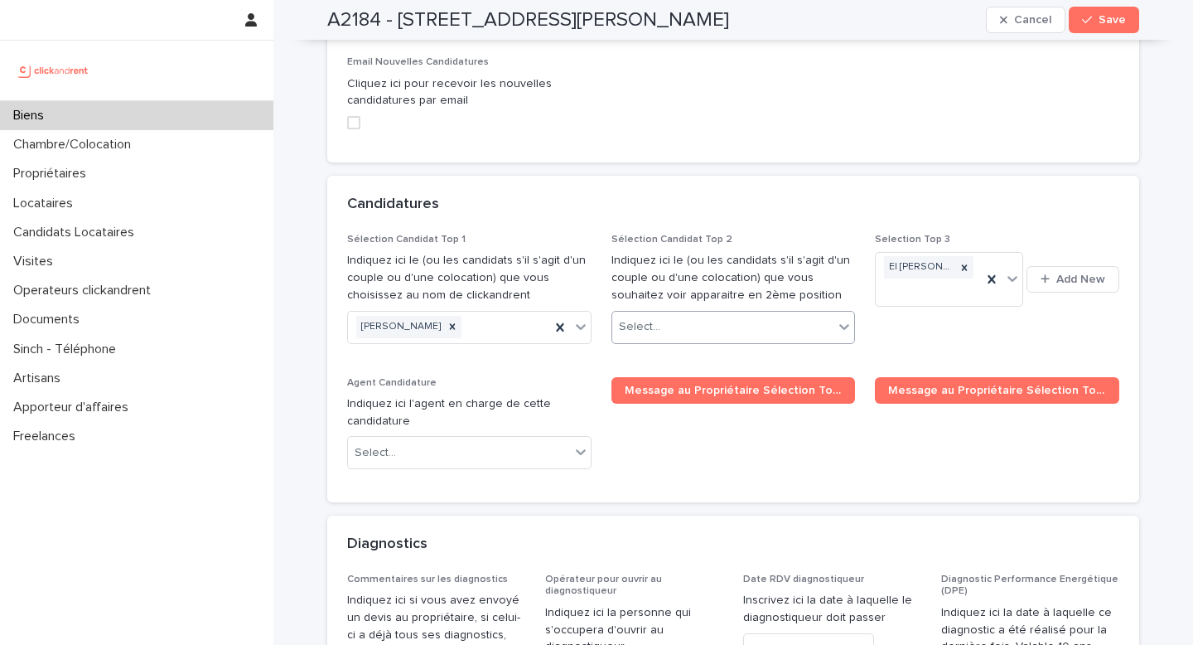
click at [680, 313] on div "Select..." at bounding box center [723, 326] width 222 height 27
paste input "**********"
type input "**********"
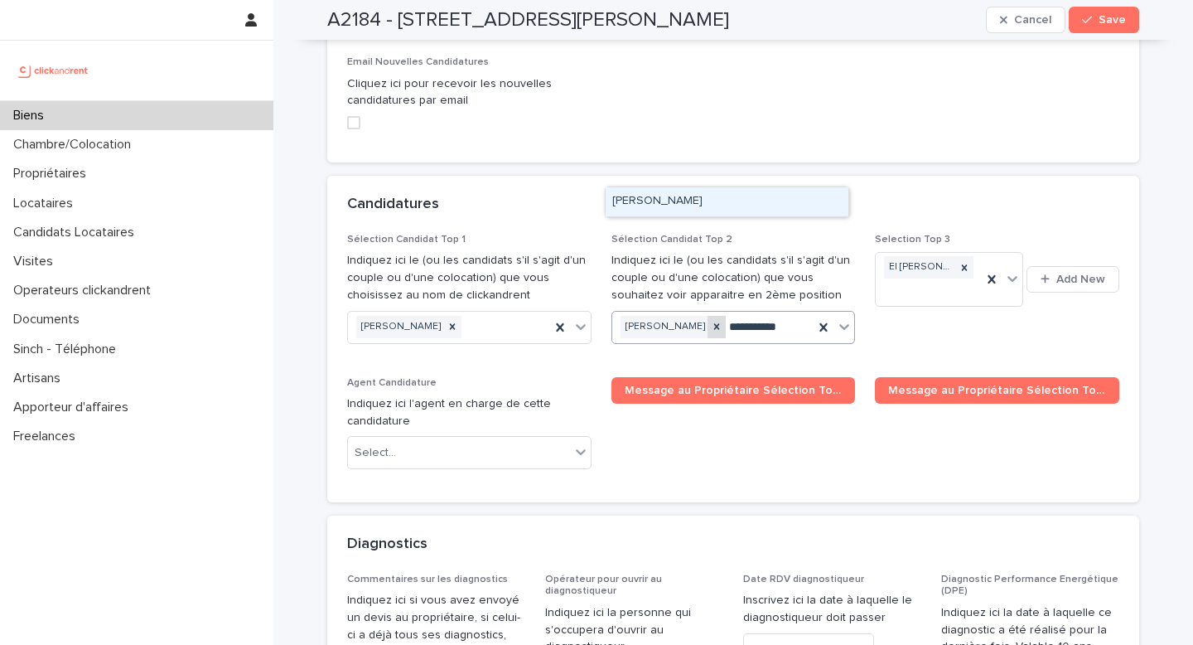
click at [714, 321] on icon at bounding box center [717, 327] width 12 height 12
click at [706, 200] on div "Armand Wabo" at bounding box center [727, 201] width 243 height 29
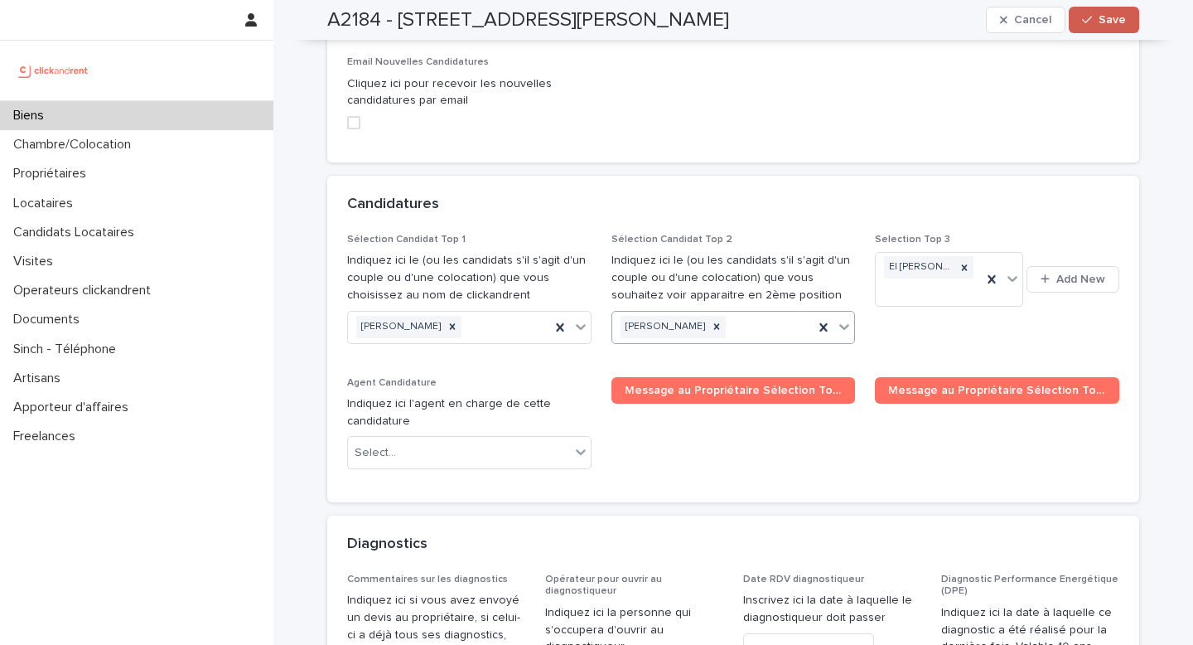
click at [1099, 27] on button "Save" at bounding box center [1104, 20] width 70 height 27
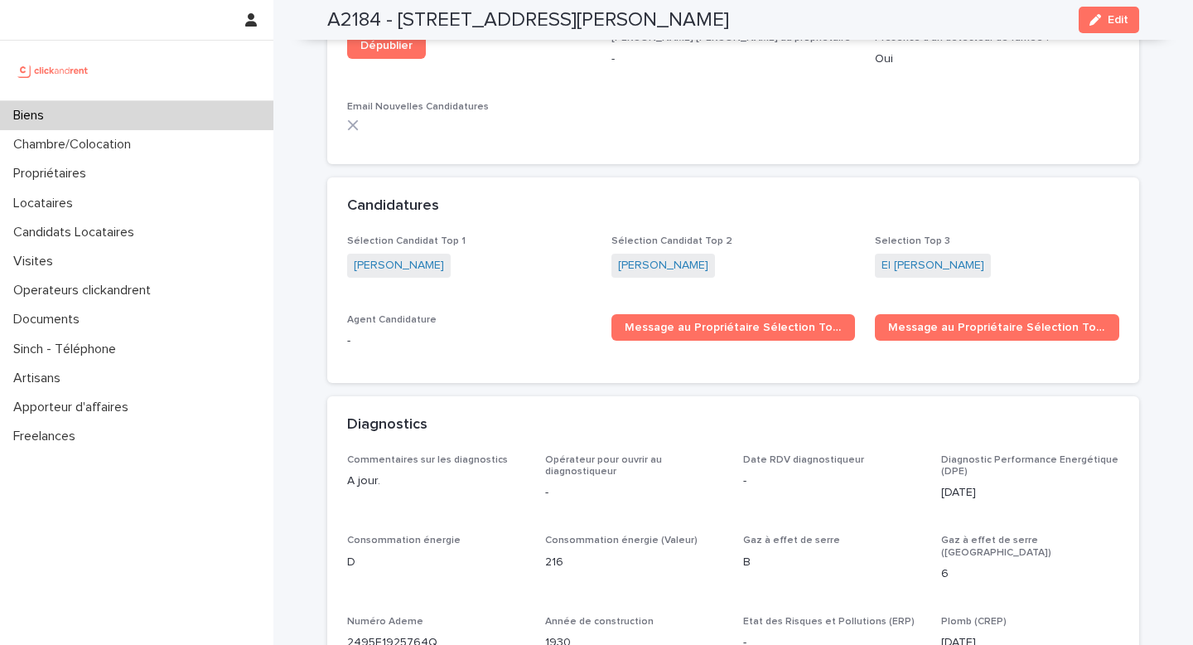
scroll to position [5003, 0]
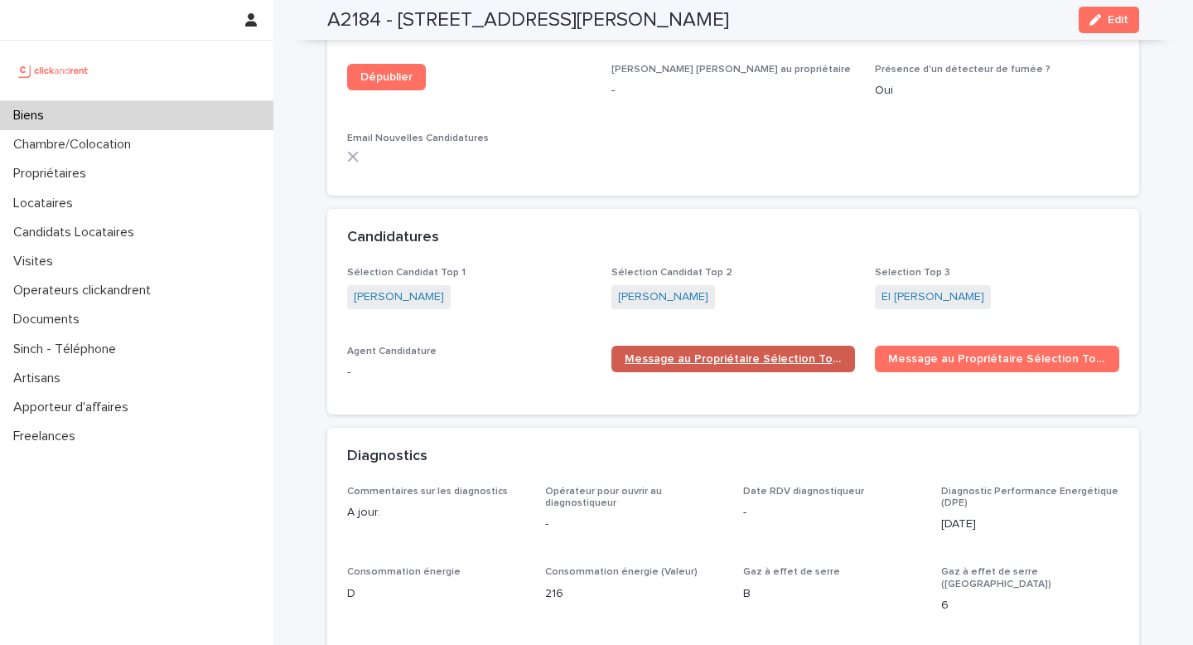
click at [638, 346] on link "Message au Propriétaire Sélection Top 1" at bounding box center [734, 359] width 244 height 27
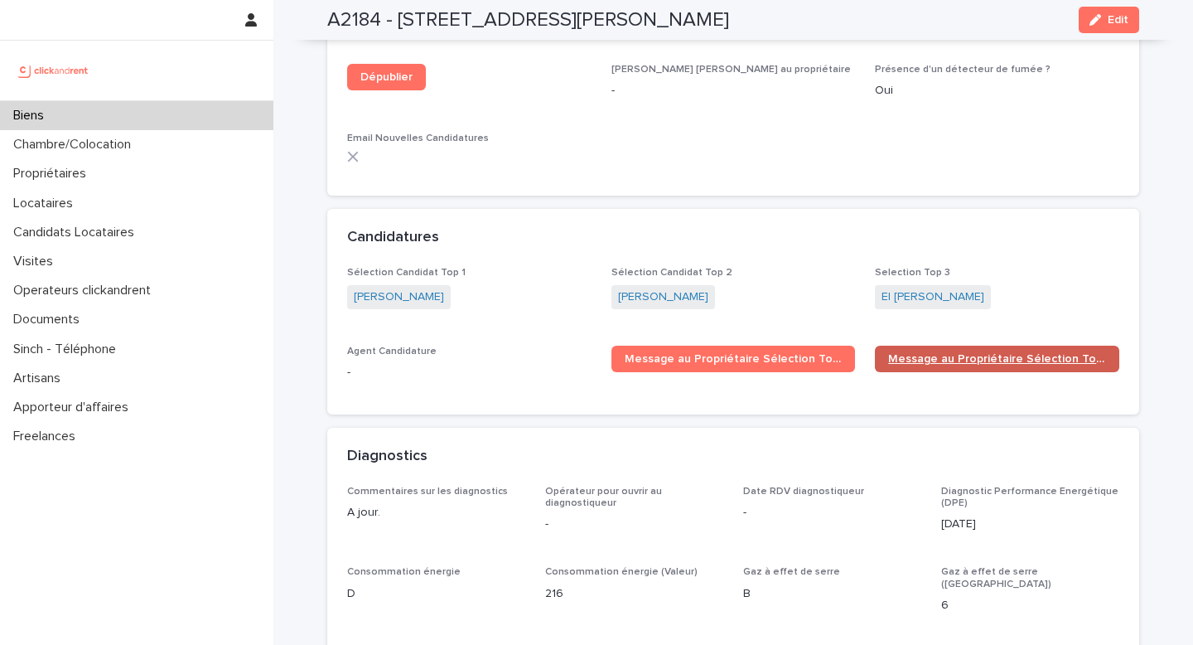
click at [912, 353] on span "Message au Propriétaire Sélection Top 2" at bounding box center [997, 359] width 218 height 12
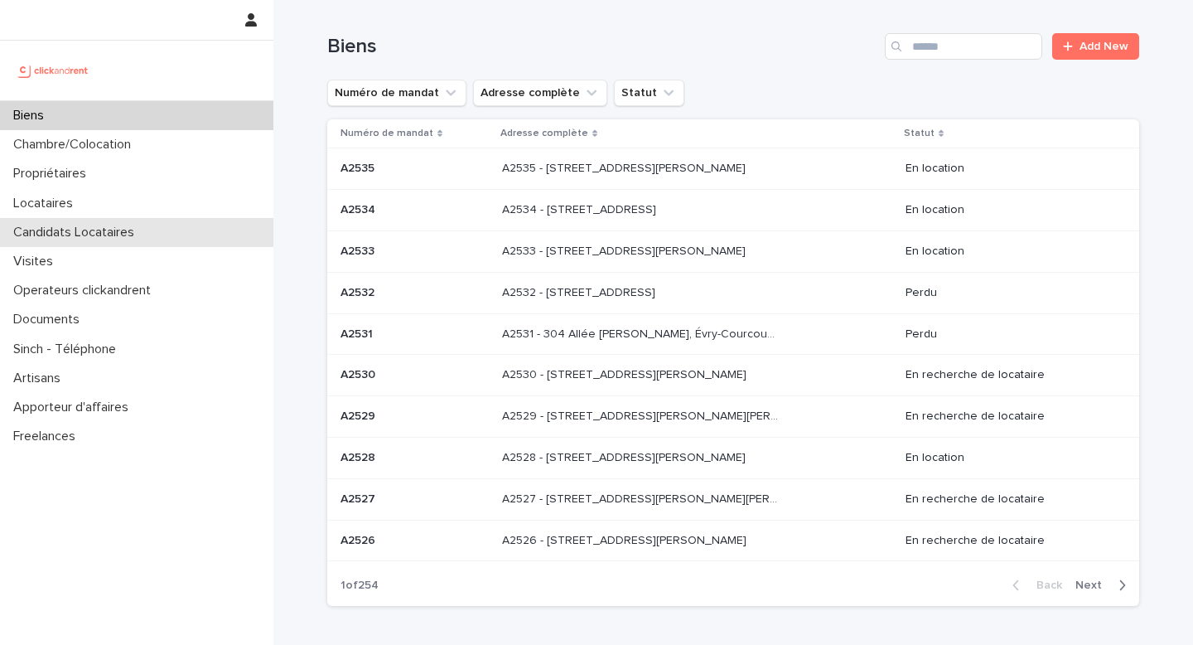
click at [90, 229] on p "Candidats Locataires" at bounding box center [77, 233] width 141 height 16
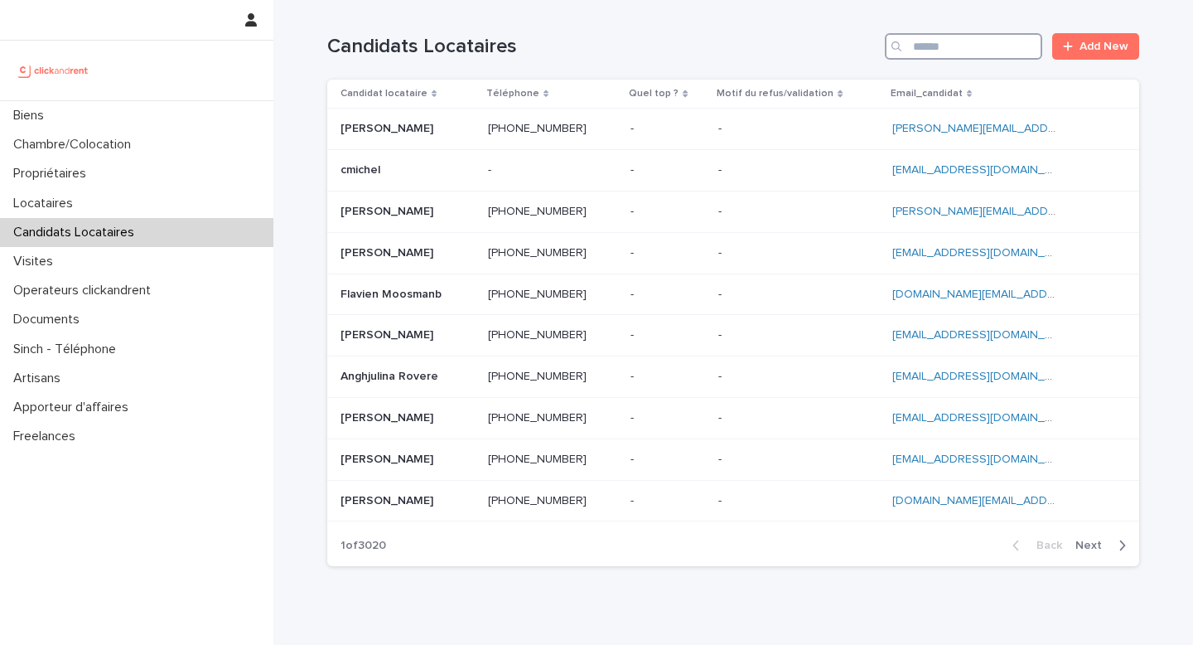
click at [933, 53] on input "Search" at bounding box center [963, 46] width 157 height 27
paste input "**********"
type input "**********"
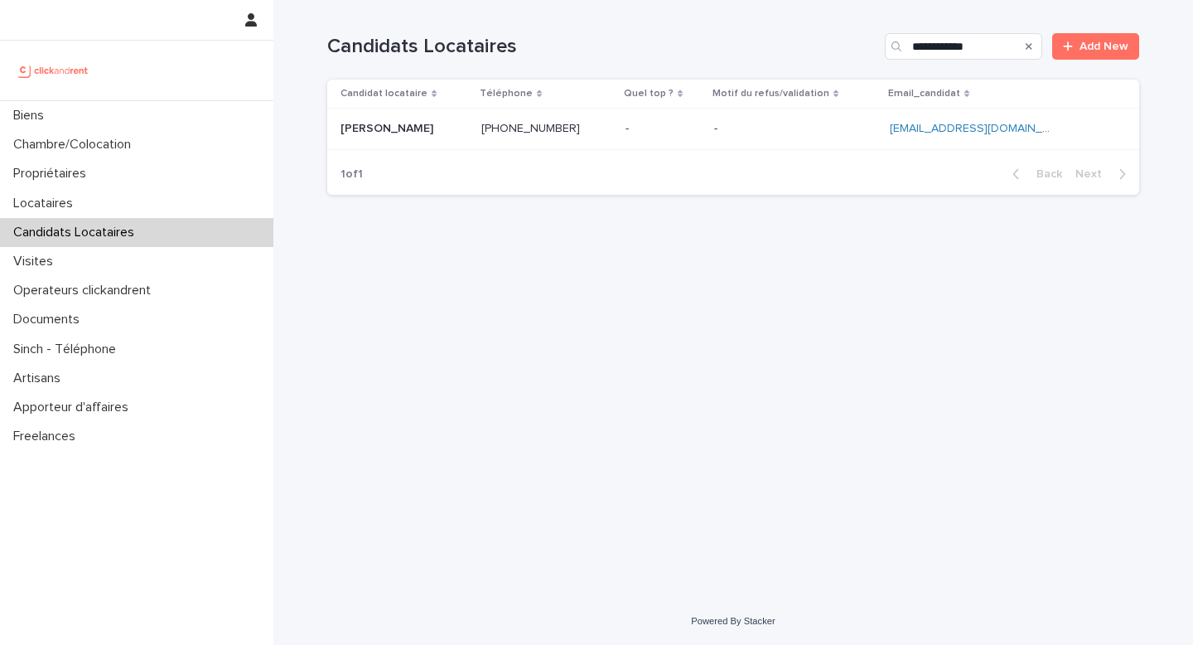
click at [612, 133] on p at bounding box center [547, 129] width 131 height 14
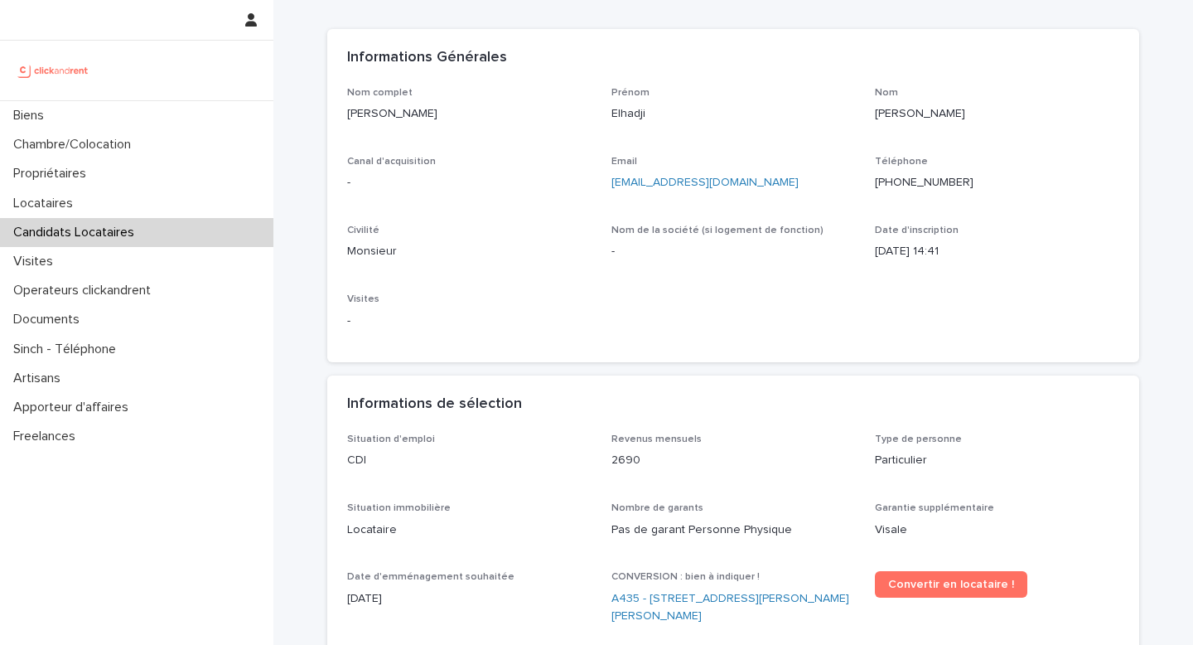
scroll to position [136, 0]
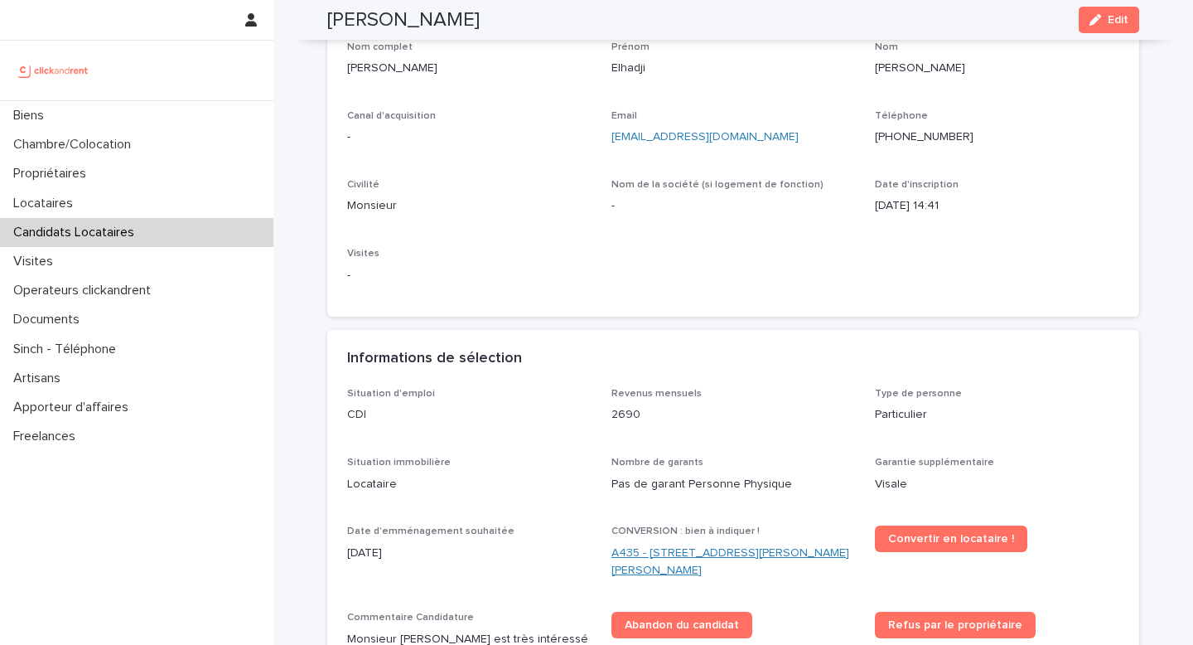
click at [701, 545] on link "A435 - [STREET_ADDRESS][PERSON_NAME][PERSON_NAME]" at bounding box center [734, 562] width 244 height 35
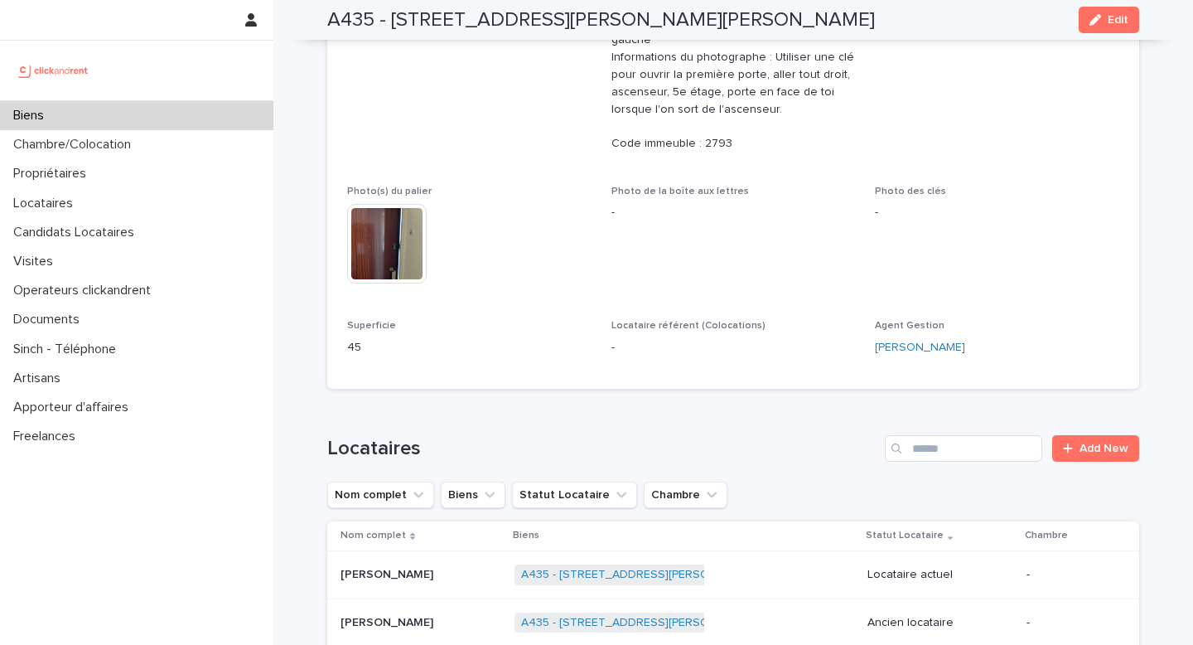
scroll to position [604, 0]
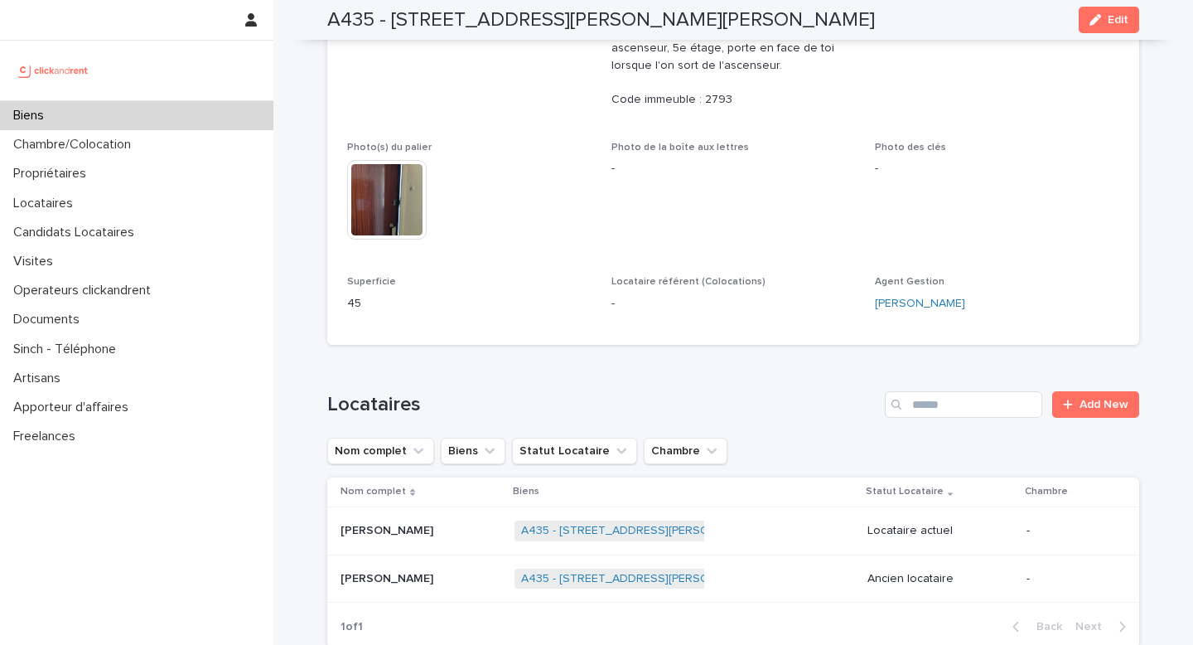
click at [172, 105] on div "Biens" at bounding box center [136, 115] width 273 height 29
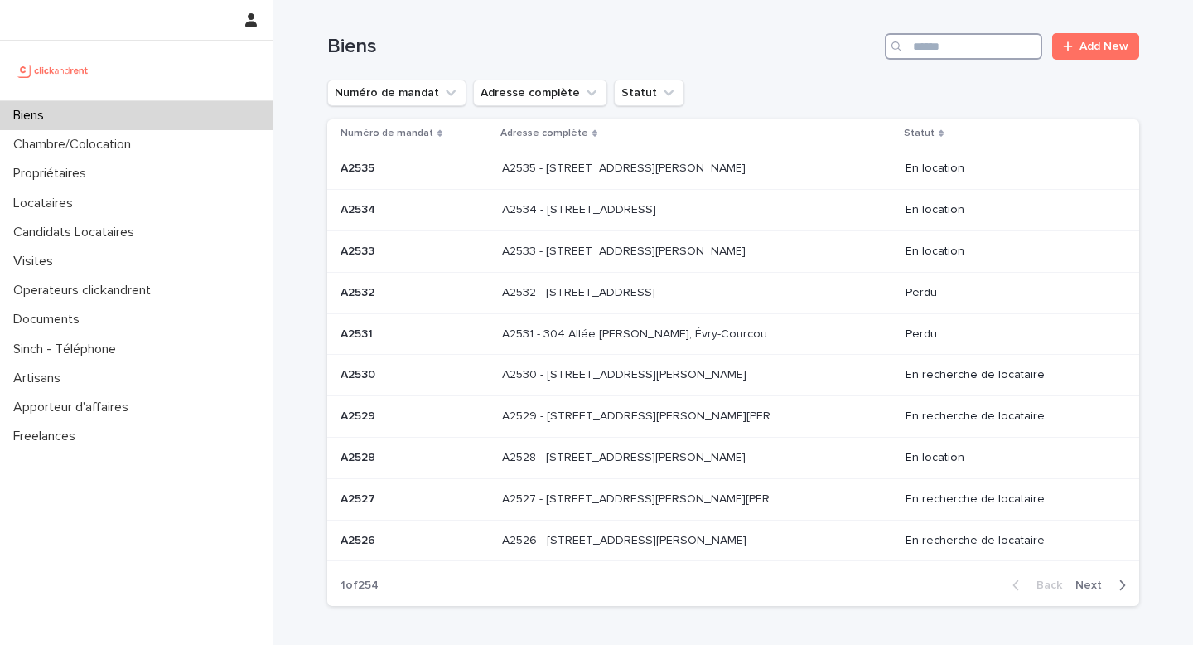
click at [1004, 52] on input "Search" at bounding box center [963, 46] width 157 height 27
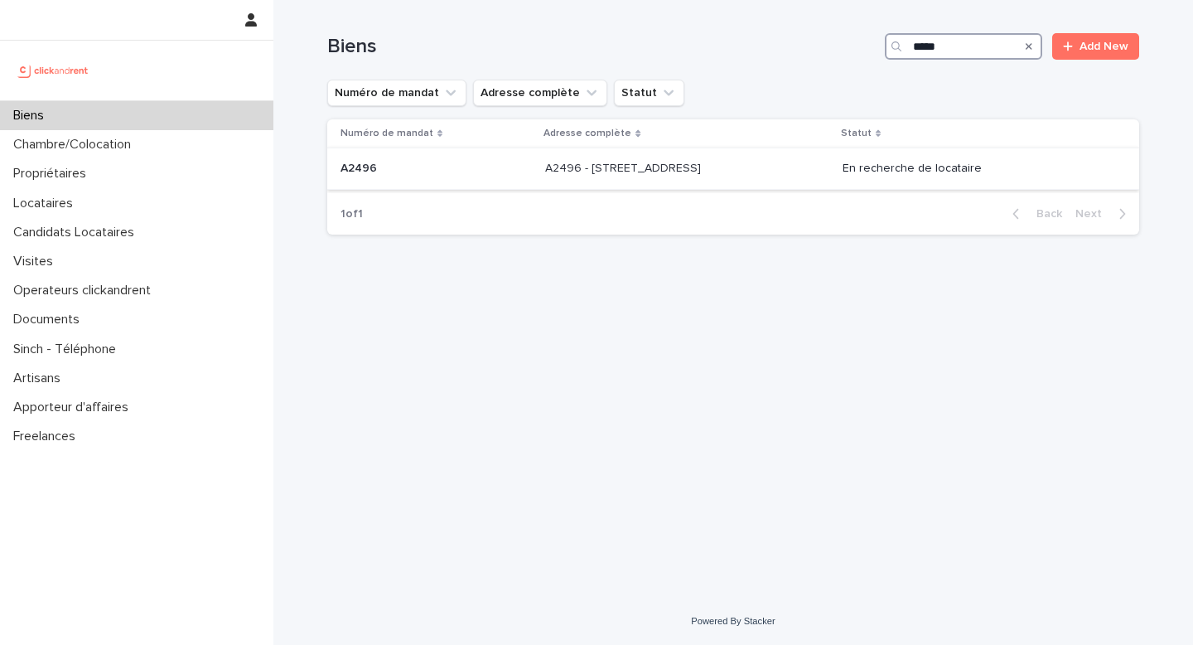
type input "*****"
click at [951, 173] on p "En recherche de locataire" at bounding box center [978, 169] width 270 height 14
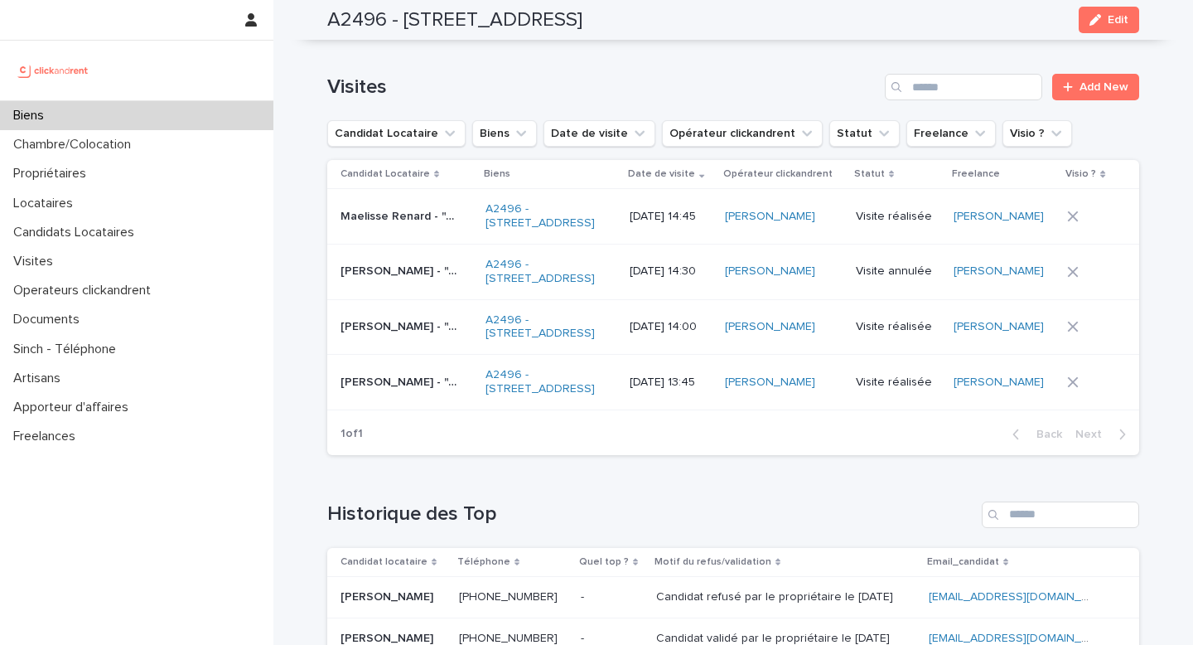
scroll to position [6943, 0]
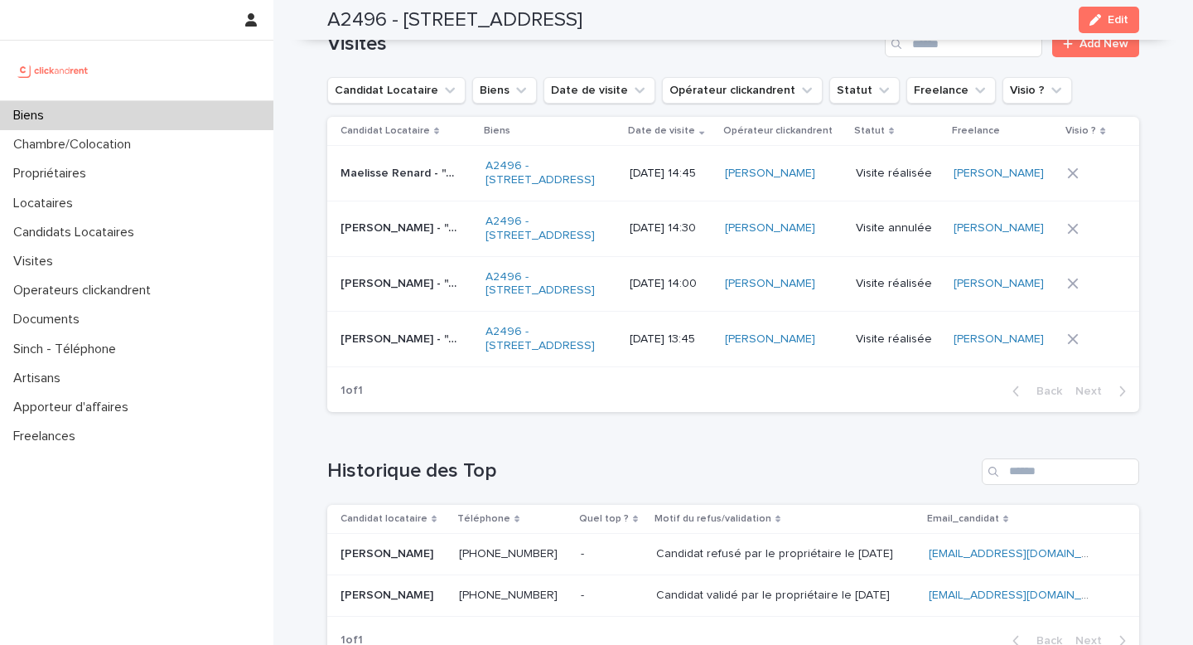
click at [210, 105] on div "Biens" at bounding box center [136, 115] width 273 height 29
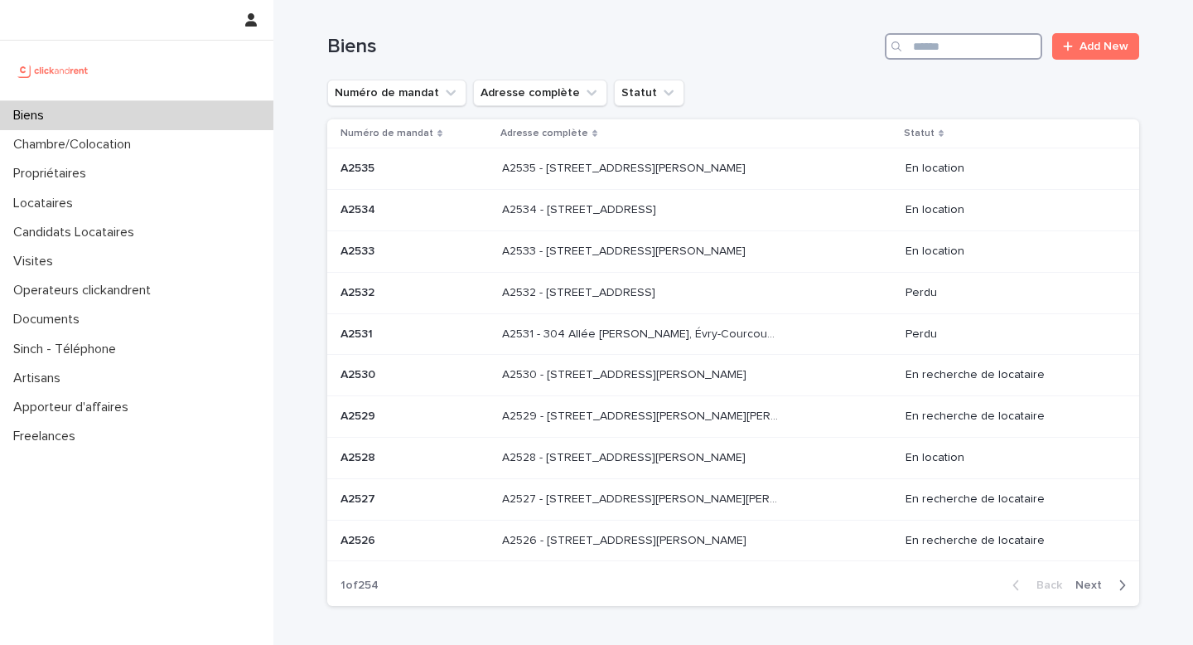
click at [948, 45] on input "Search" at bounding box center [963, 46] width 157 height 27
paste input "**********"
type input "**********"
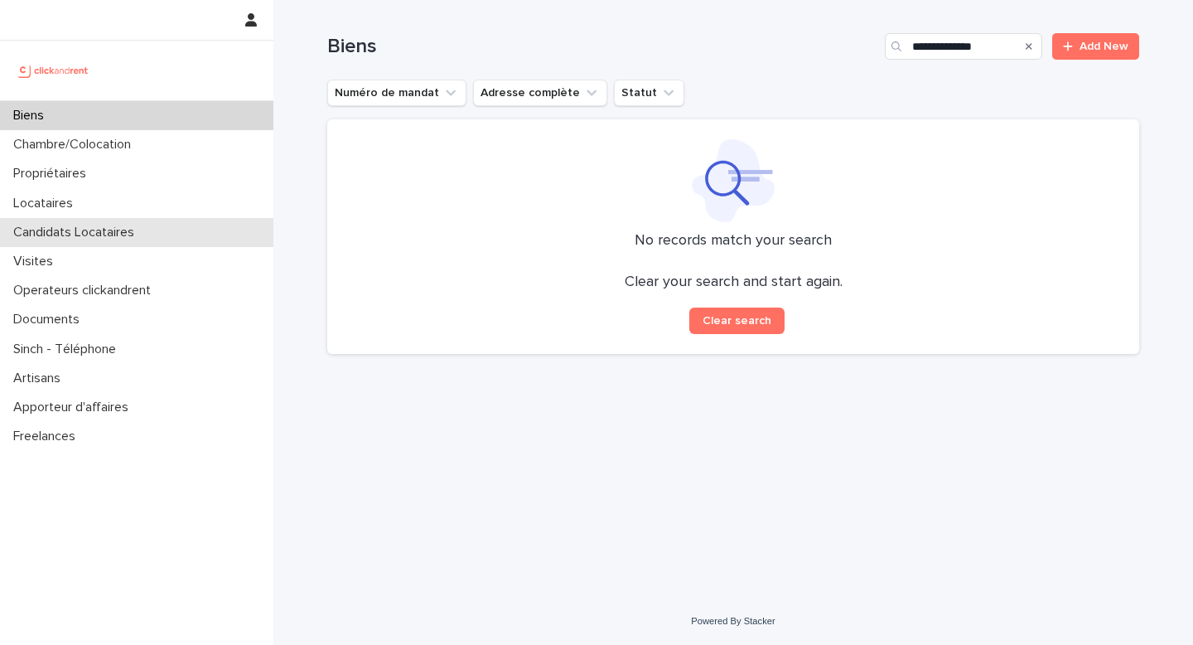
click at [85, 238] on p "Candidats Locataires" at bounding box center [77, 233] width 141 height 16
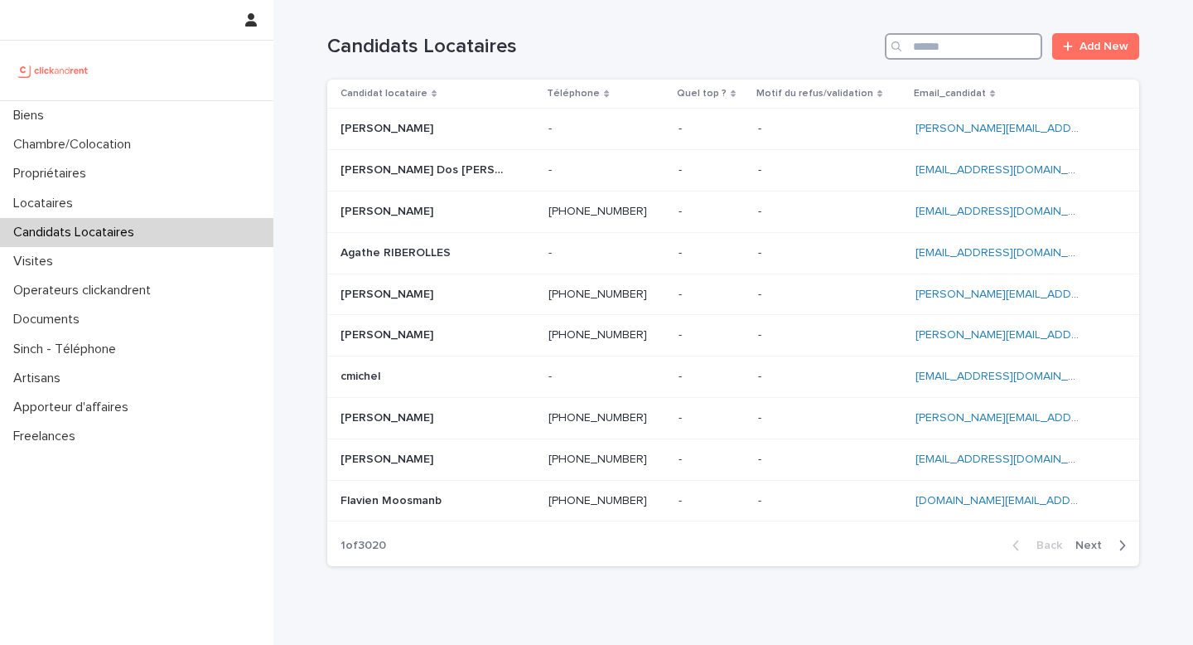
click at [979, 55] on input "Search" at bounding box center [963, 46] width 157 height 27
paste input "**********"
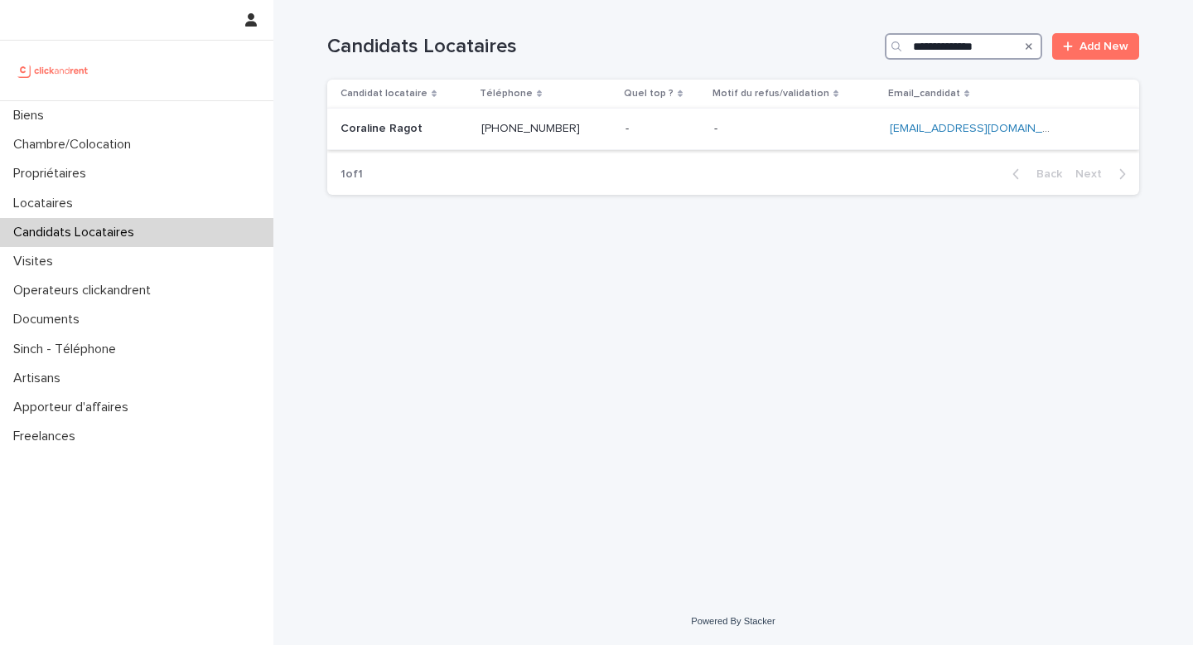
type input "**********"
click at [593, 117] on div "[PHONE_NUMBER] [PHONE_NUMBER]" at bounding box center [547, 128] width 131 height 27
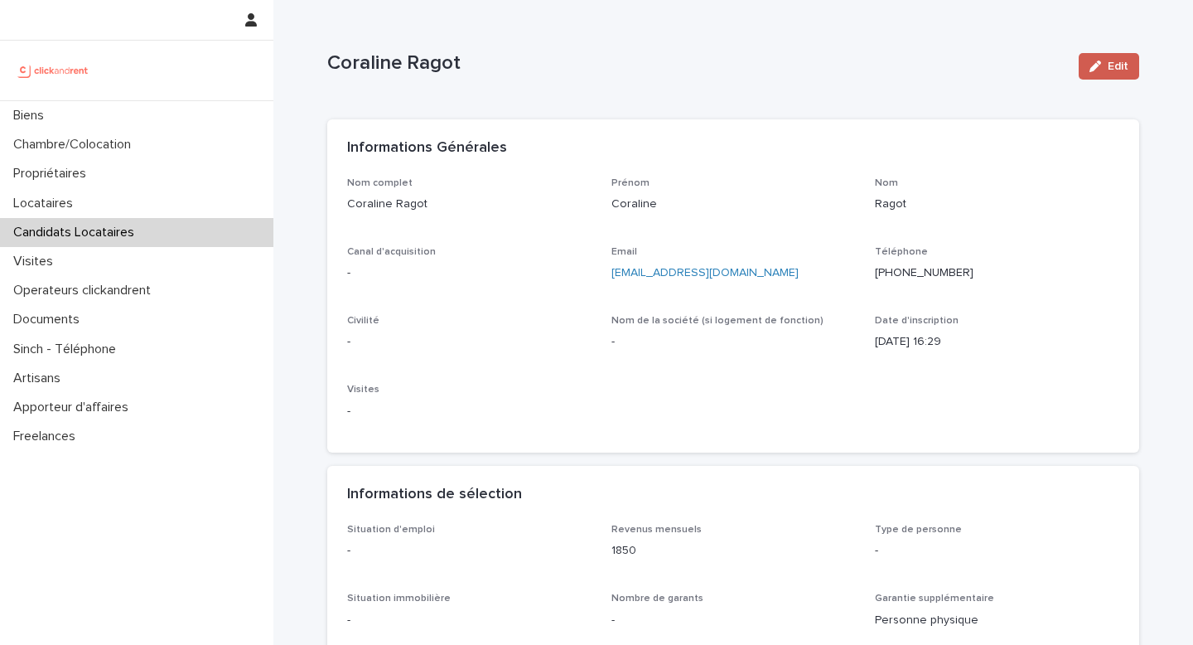
click at [1121, 67] on span "Edit" at bounding box center [1118, 67] width 21 height 12
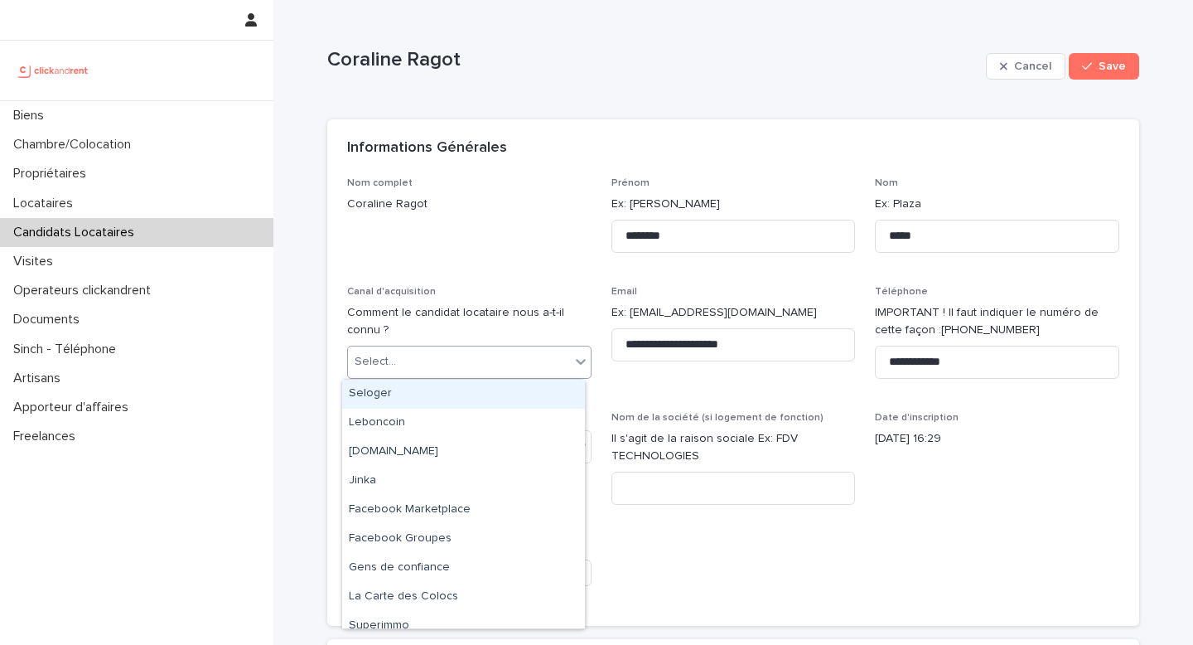
click at [411, 369] on div "Select..." at bounding box center [459, 361] width 222 height 27
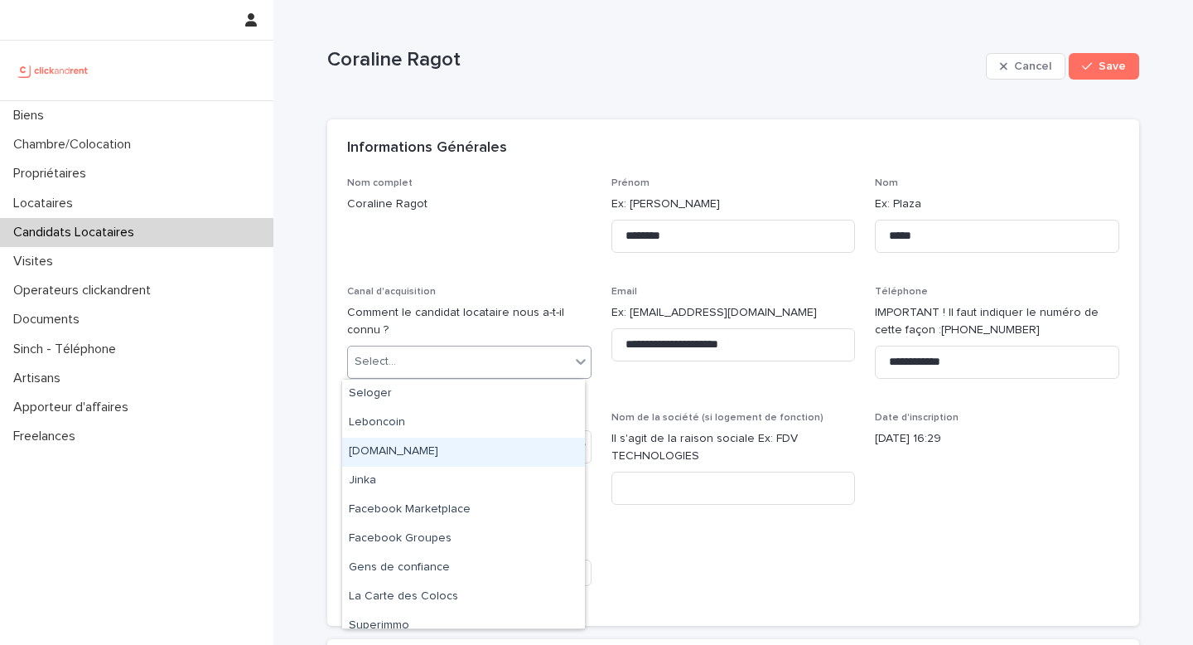
click at [401, 451] on div "[DOMAIN_NAME]" at bounding box center [463, 452] width 243 height 29
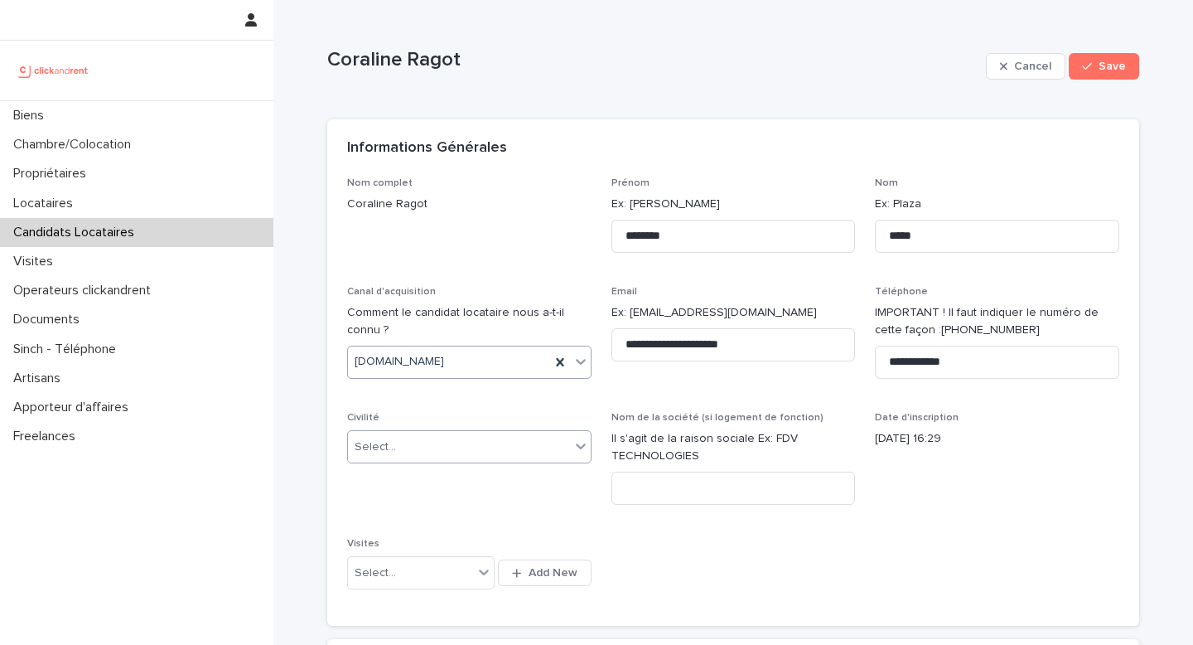
click at [386, 458] on div "Select..." at bounding box center [459, 446] width 222 height 27
click at [404, 483] on div "Madame" at bounding box center [463, 478] width 243 height 29
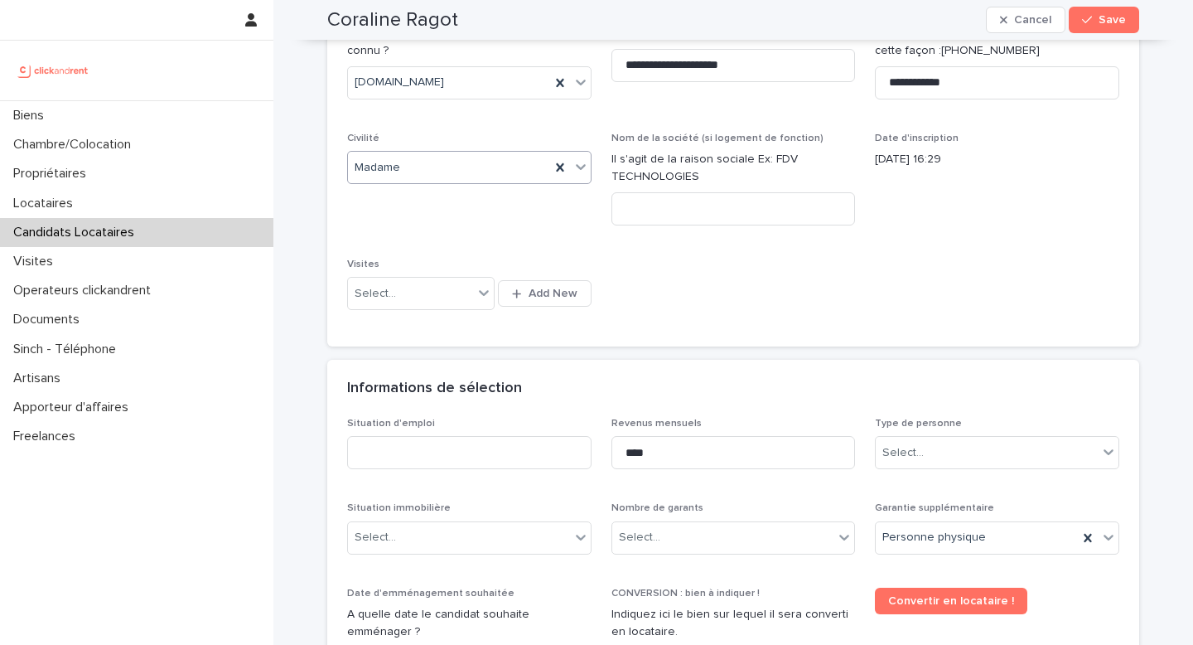
scroll to position [283, 0]
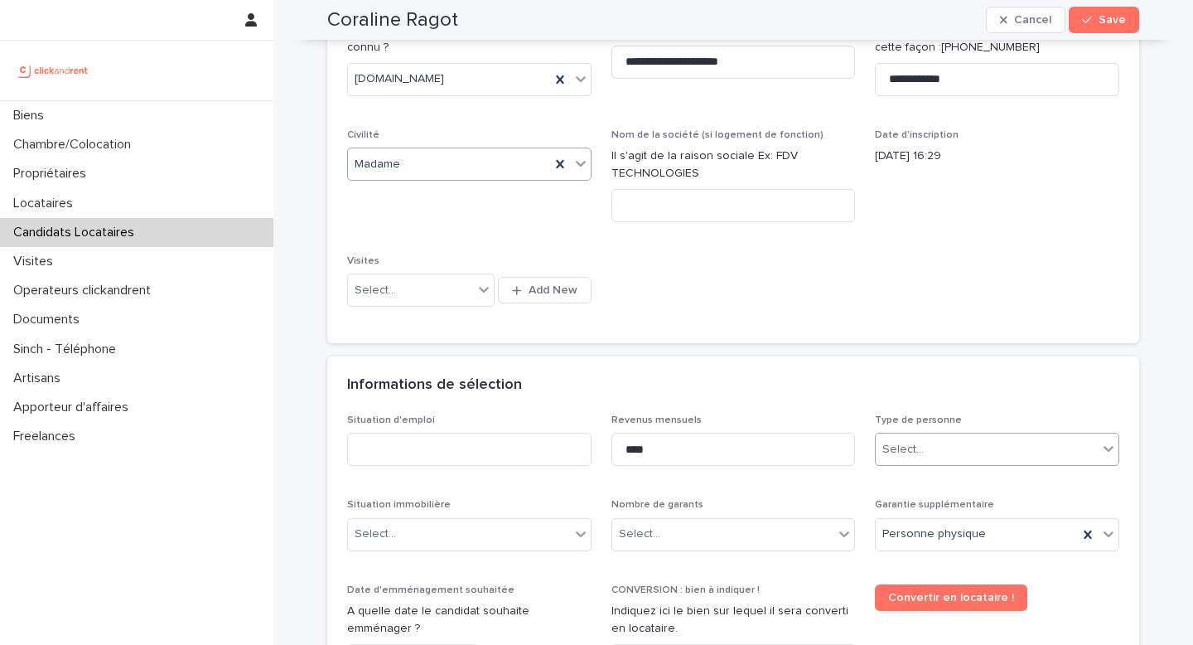
click at [926, 441] on div at bounding box center [927, 449] width 2 height 17
click at [912, 480] on div "Particulier" at bounding box center [991, 481] width 243 height 29
click at [417, 281] on div "Select..." at bounding box center [410, 290] width 125 height 27
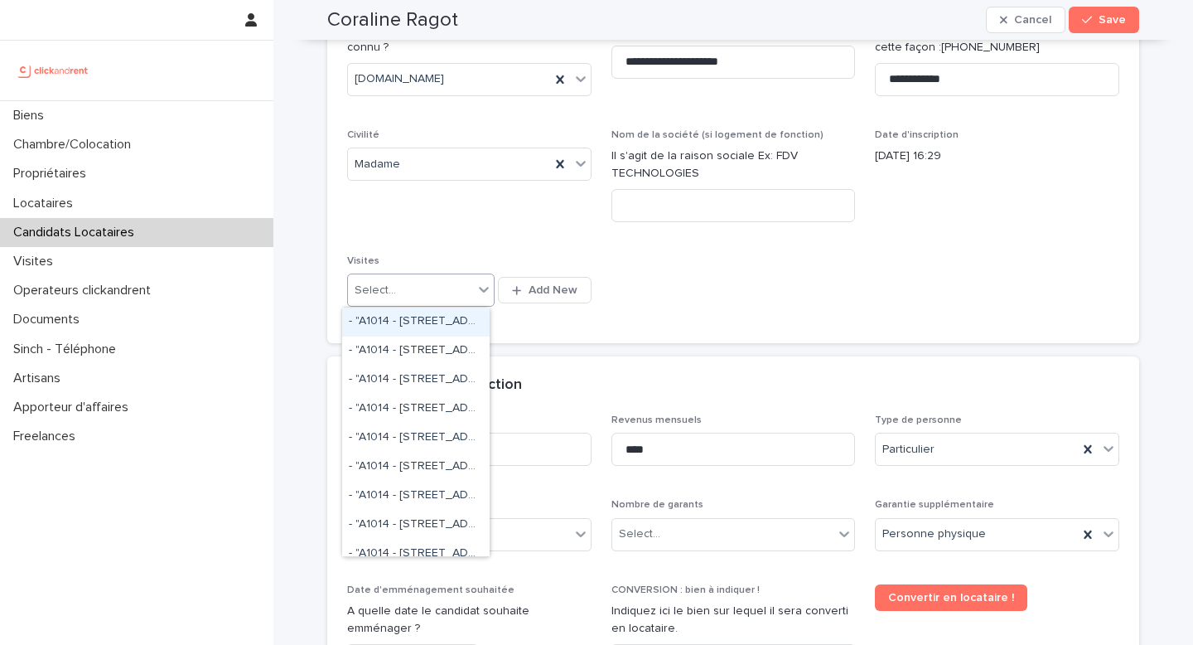
click at [658, 231] on div "Nom de la société (si logement de fonction) Il s'agit de la raison sociale Ex: …" at bounding box center [734, 182] width 244 height 106
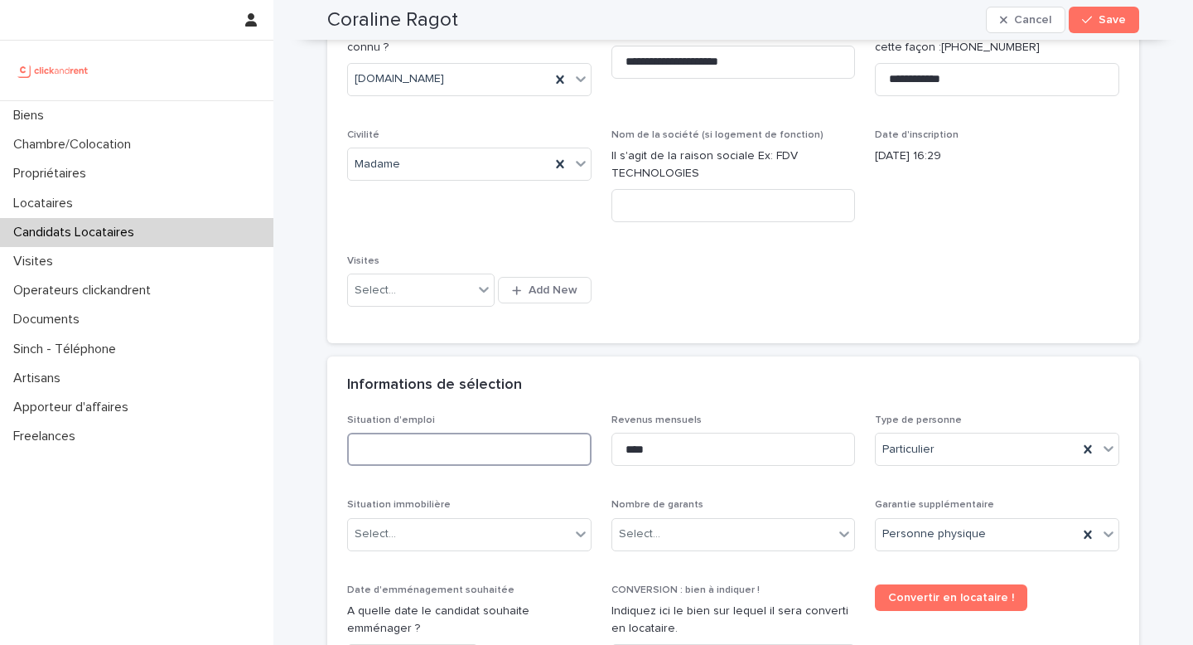
click at [486, 457] on input at bounding box center [469, 449] width 244 height 33
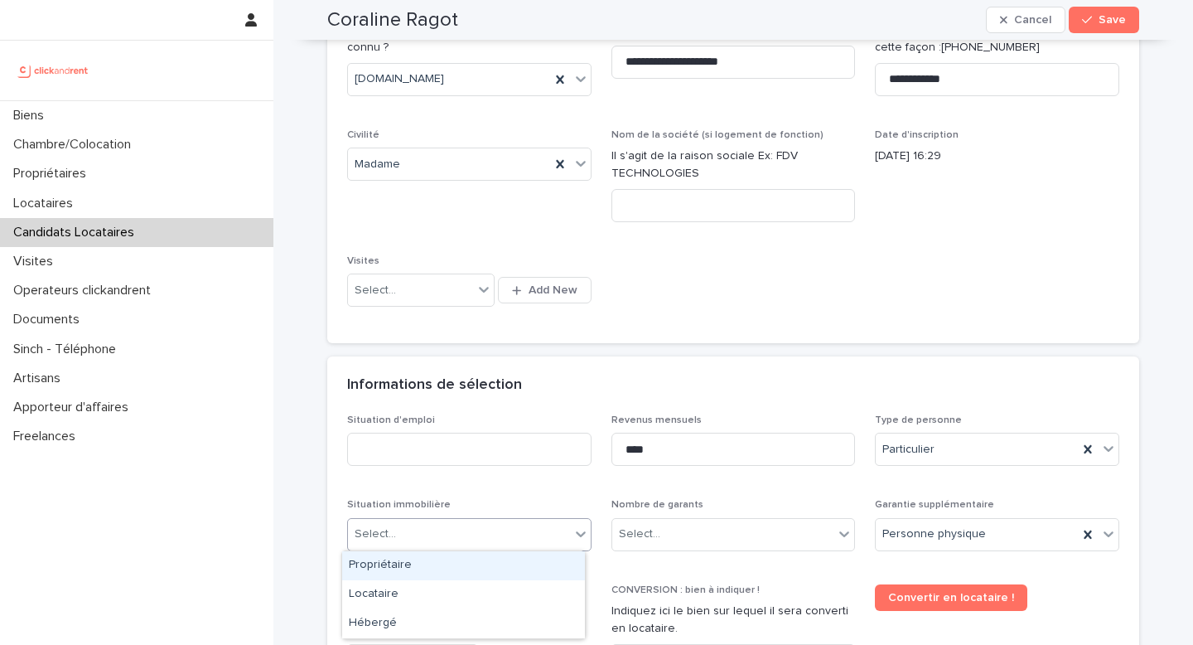
click at [454, 520] on div "Select..." at bounding box center [459, 533] width 222 height 27
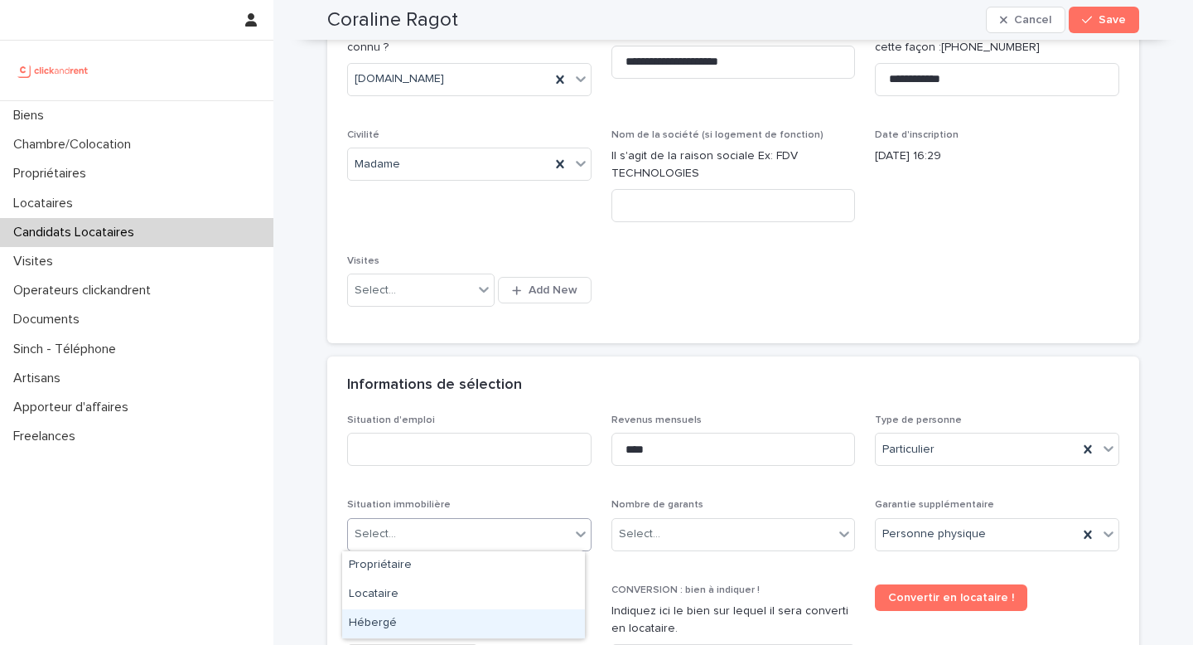
click at [430, 624] on div "Hébergé" at bounding box center [463, 623] width 243 height 29
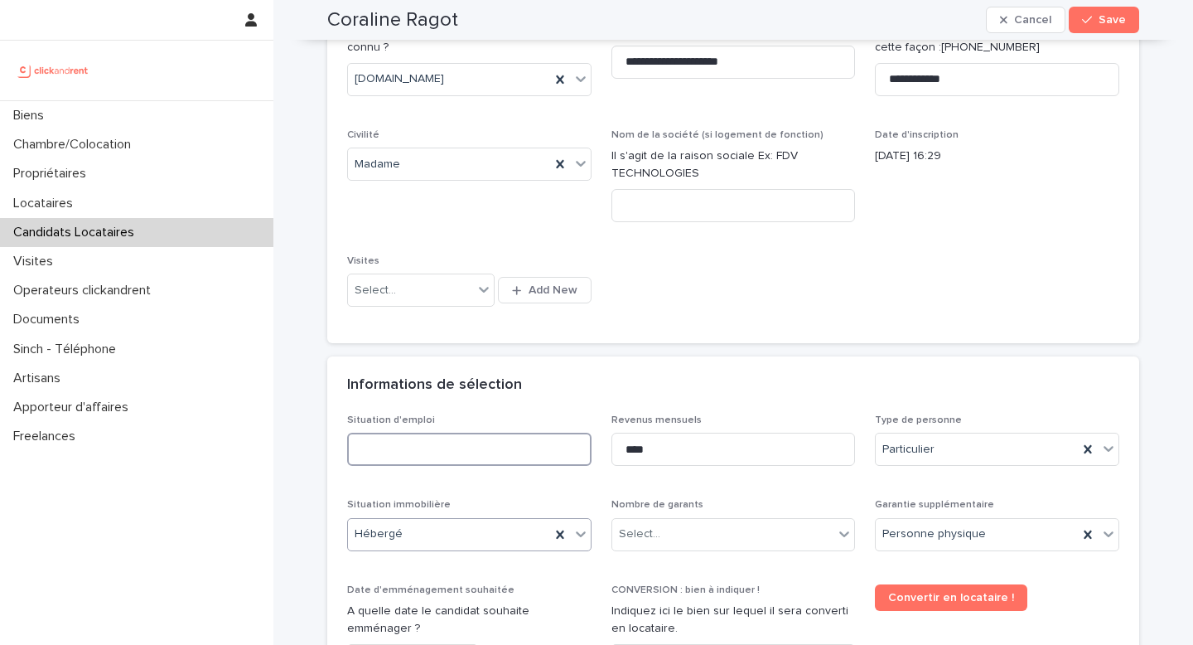
click at [422, 456] on input at bounding box center [469, 449] width 244 height 33
type input "*******"
click at [785, 530] on div "Select..." at bounding box center [723, 533] width 222 height 27
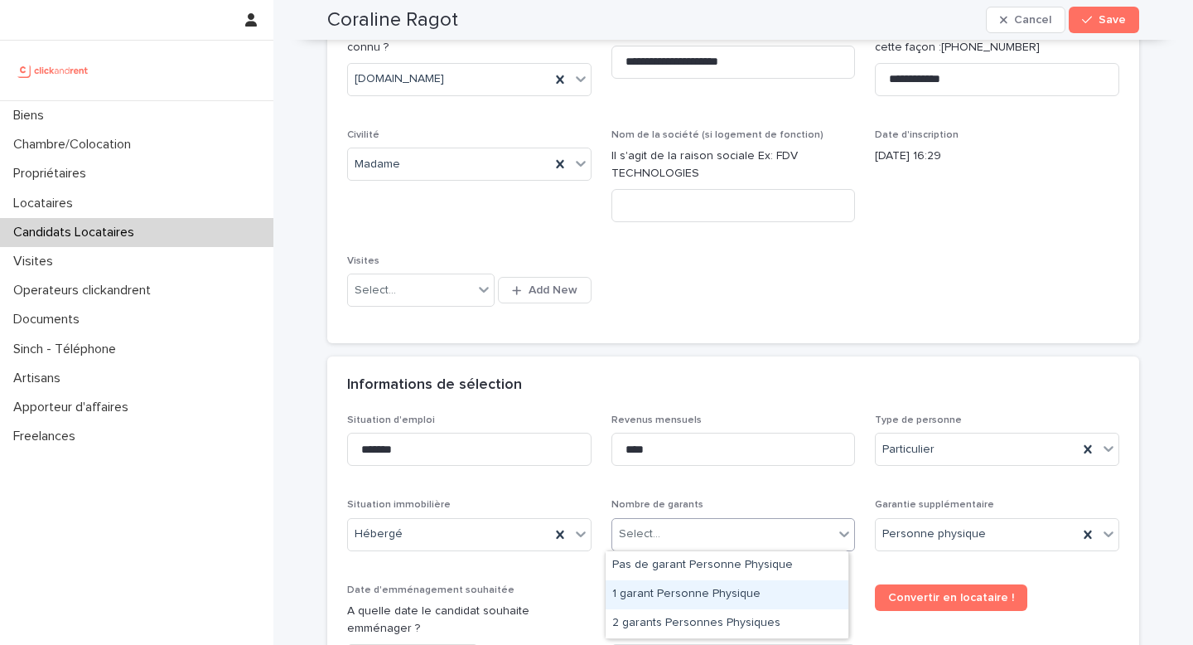
click at [703, 593] on div "1 garant Personne Physique" at bounding box center [727, 594] width 243 height 29
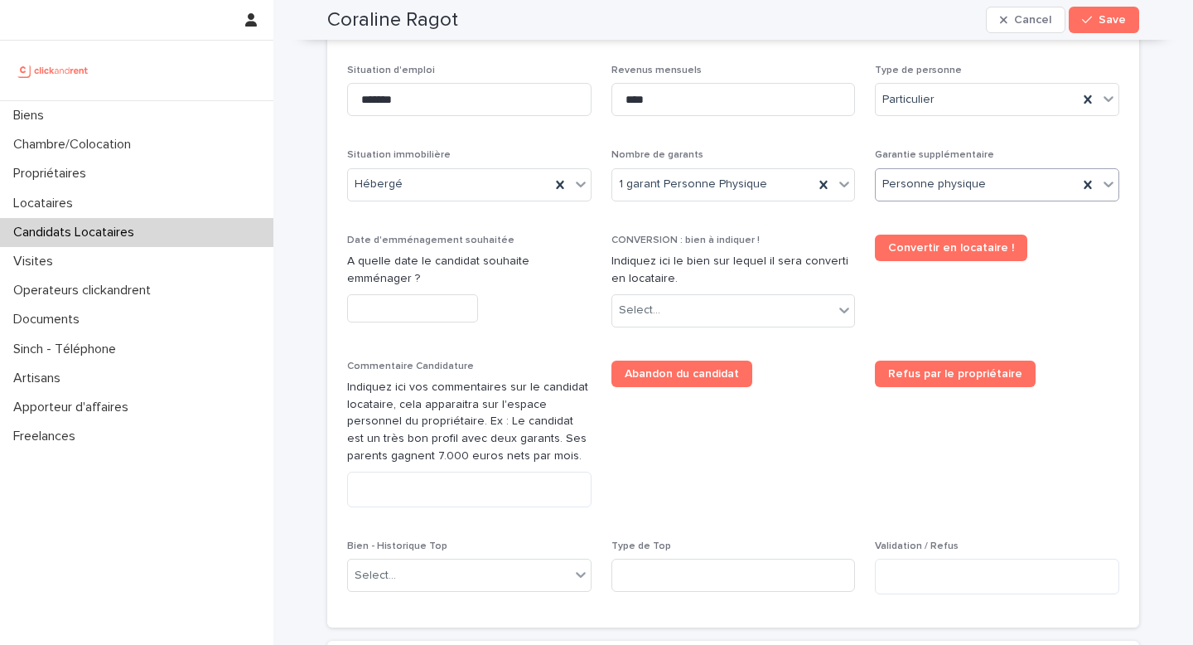
click at [408, 304] on input "text" at bounding box center [412, 308] width 131 height 29
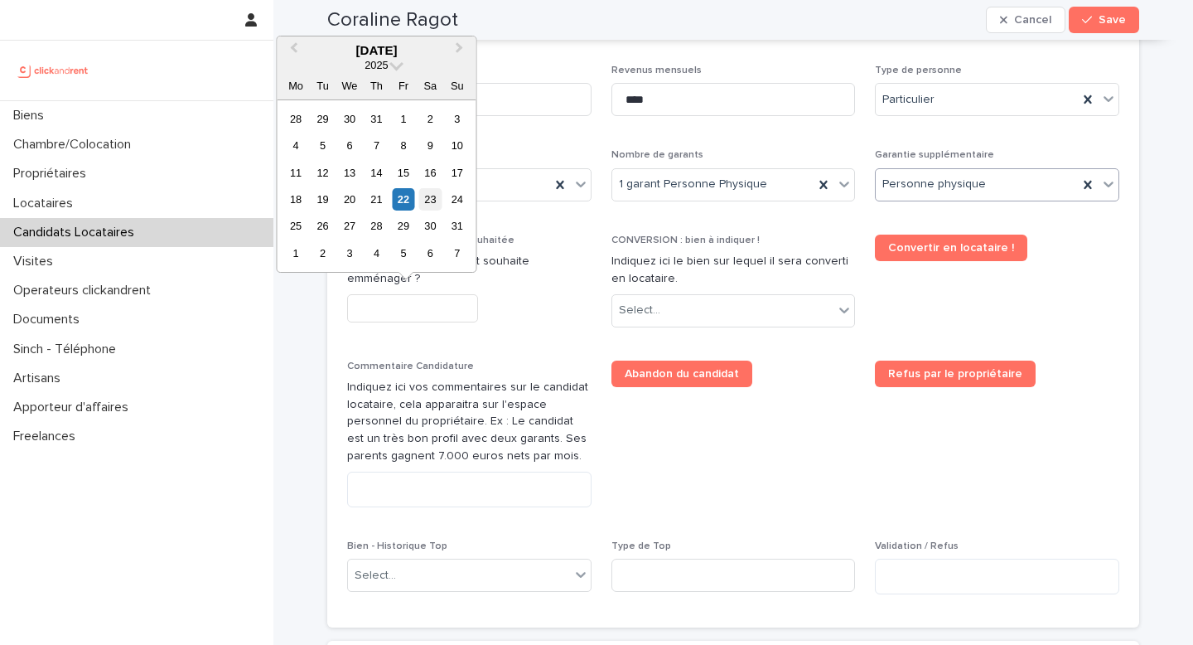
click at [426, 204] on div "23" at bounding box center [430, 199] width 22 height 22
type input "*********"
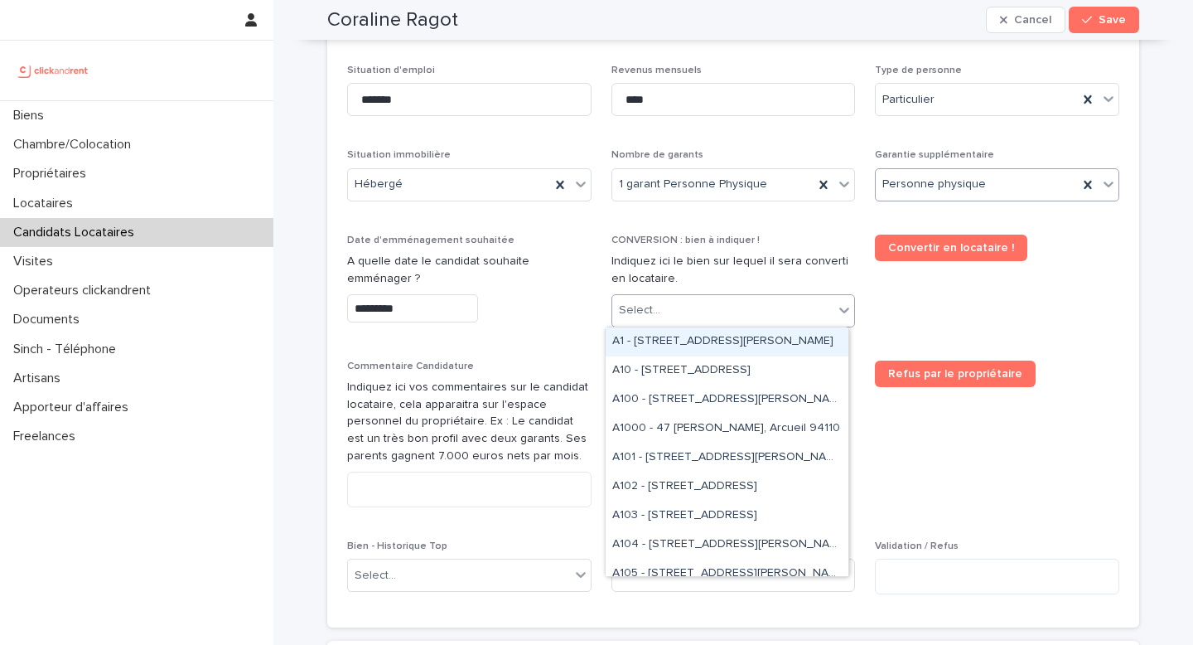
click at [682, 312] on div "Select..." at bounding box center [723, 310] width 222 height 27
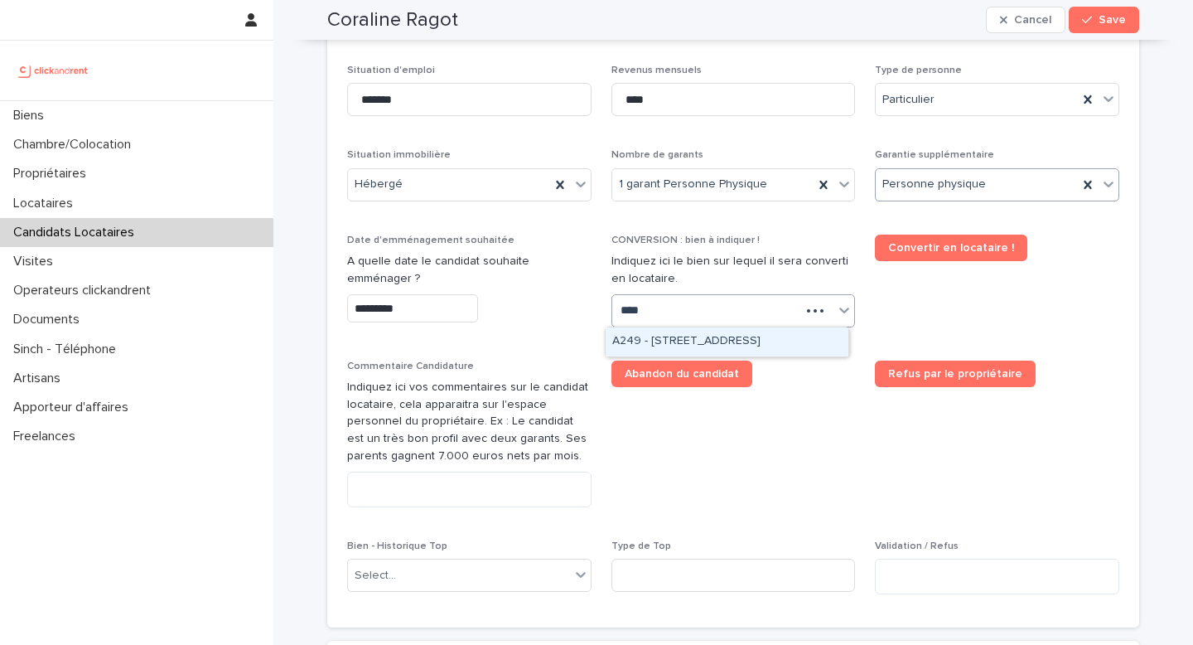
type input "*****"
click at [746, 343] on div "A2496 - [STREET_ADDRESS]" at bounding box center [727, 341] width 243 height 29
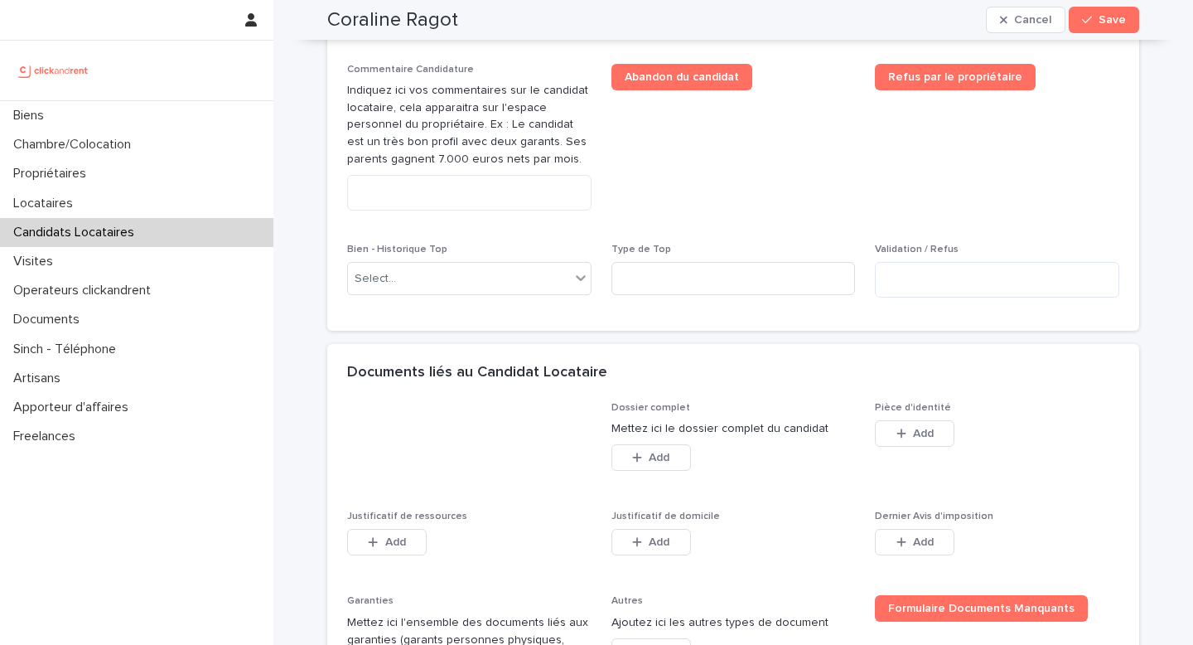
scroll to position [945, 0]
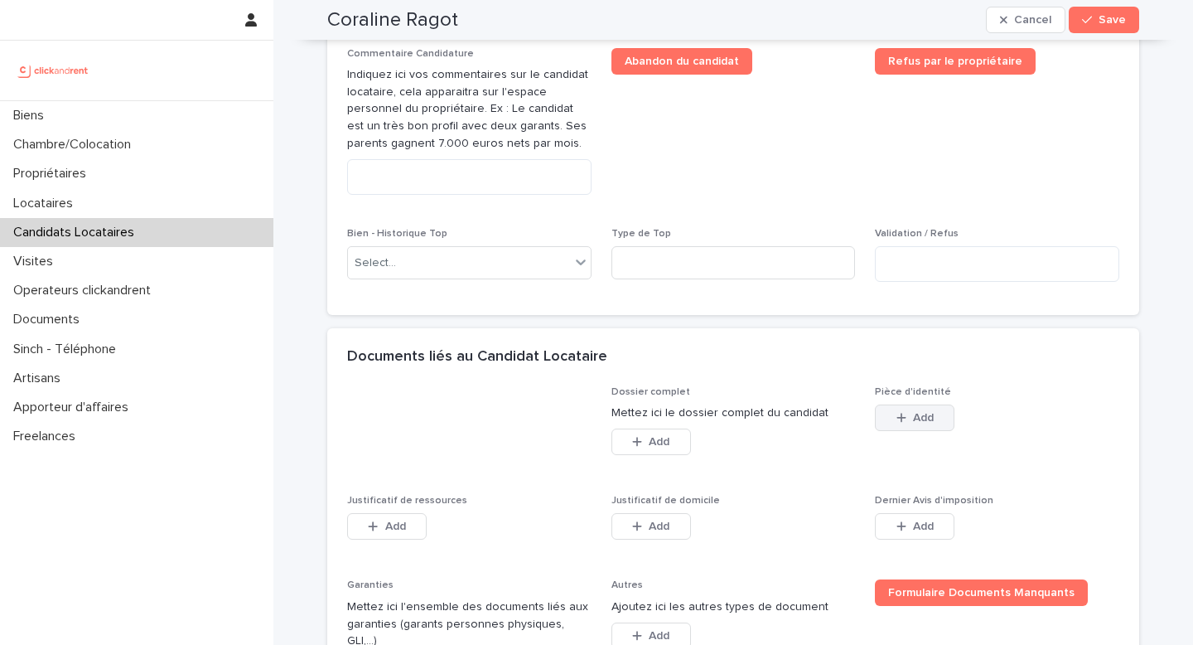
click at [917, 424] on span "Add" at bounding box center [923, 418] width 21 height 12
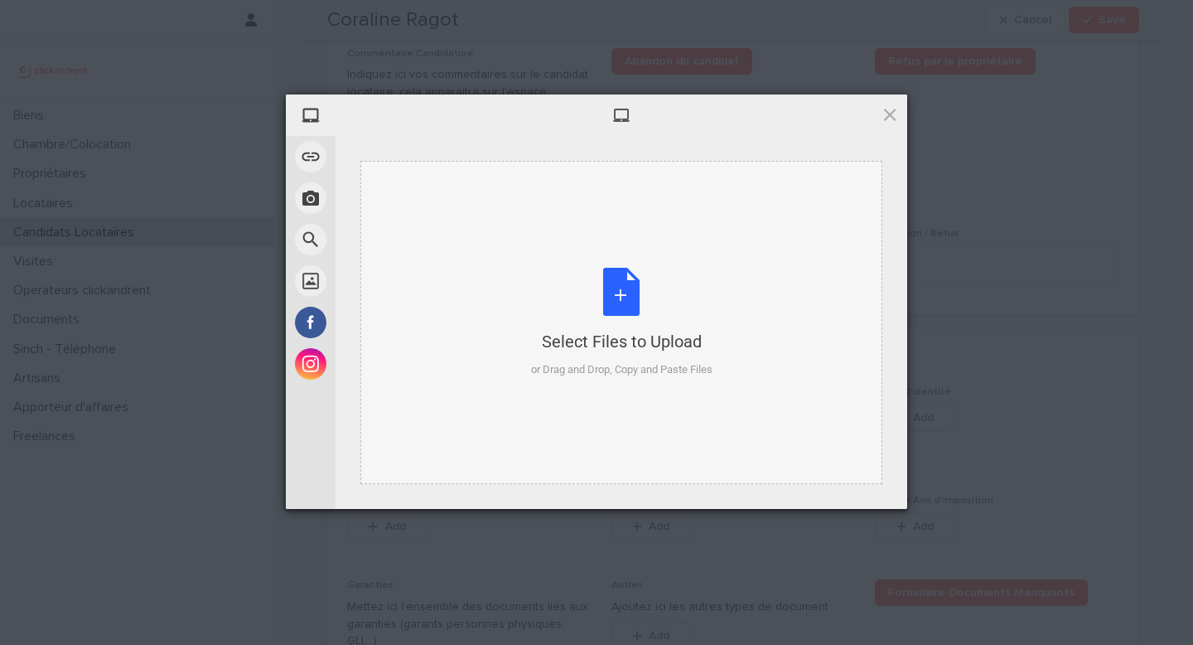
click at [587, 313] on div "Select Files to Upload or Drag and Drop, Copy and Paste Files" at bounding box center [622, 323] width 182 height 110
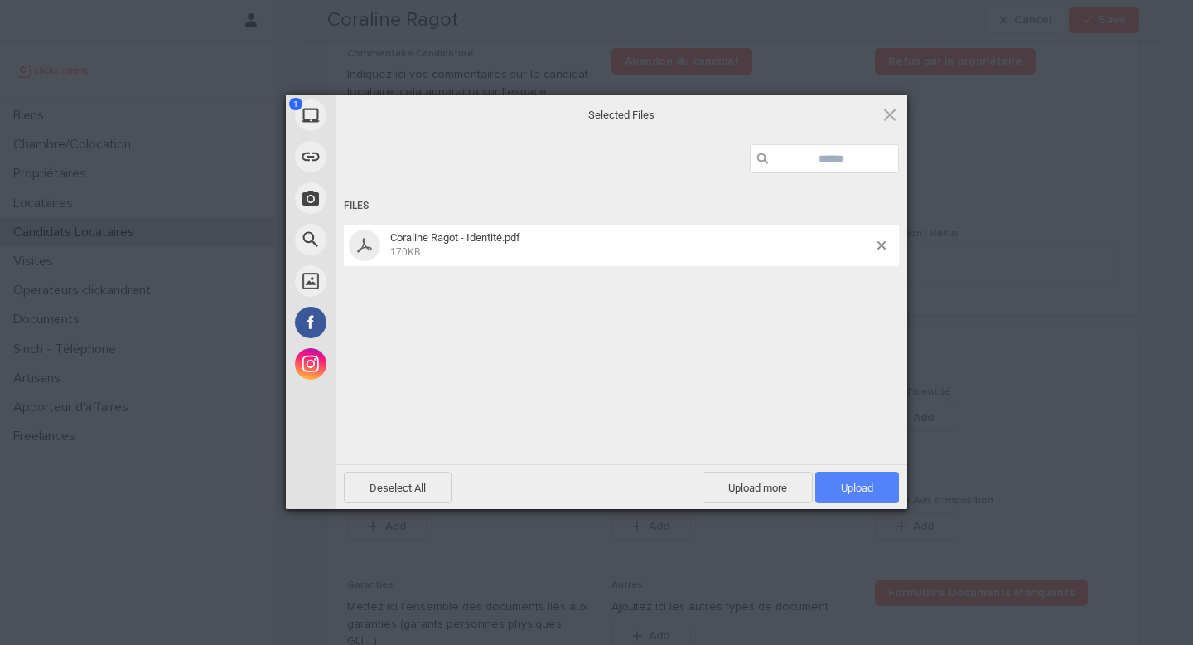
click at [866, 484] on span "Upload 1" at bounding box center [857, 488] width 32 height 12
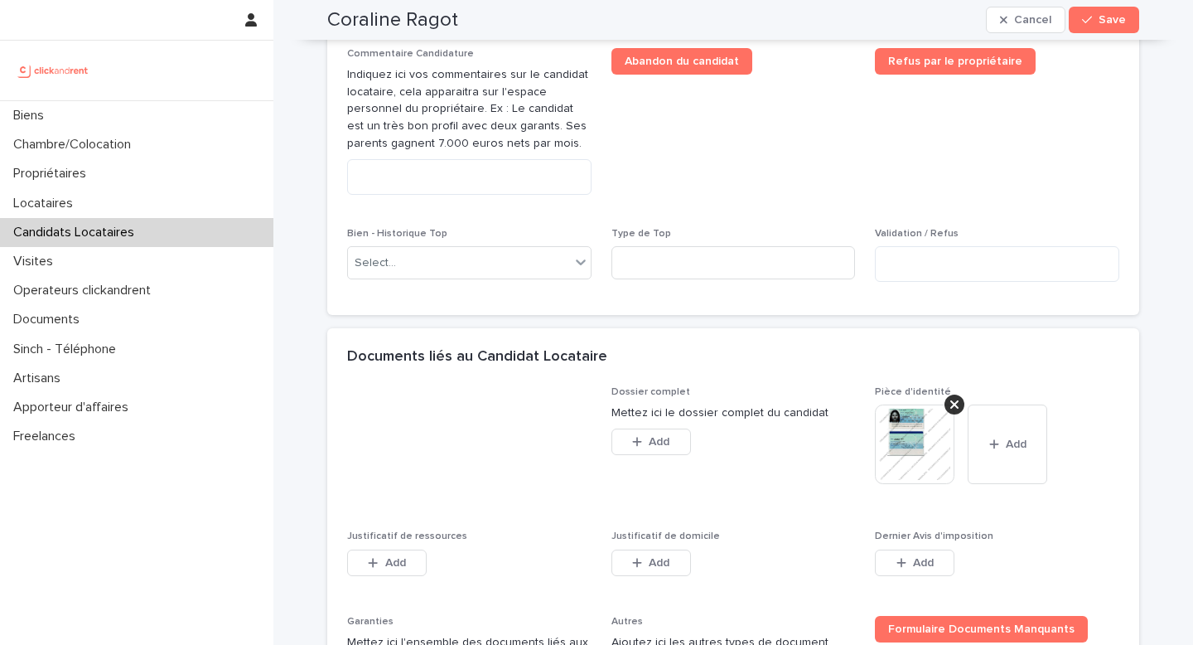
scroll to position [1215, 0]
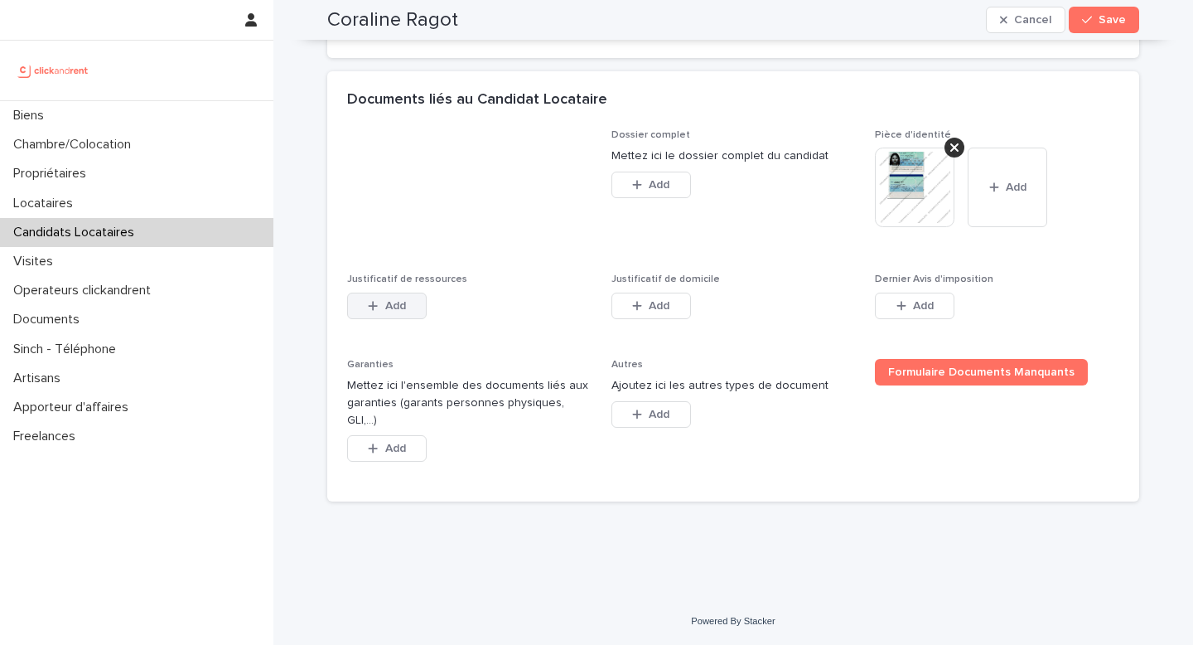
click at [375, 319] on button "Add" at bounding box center [387, 306] width 80 height 27
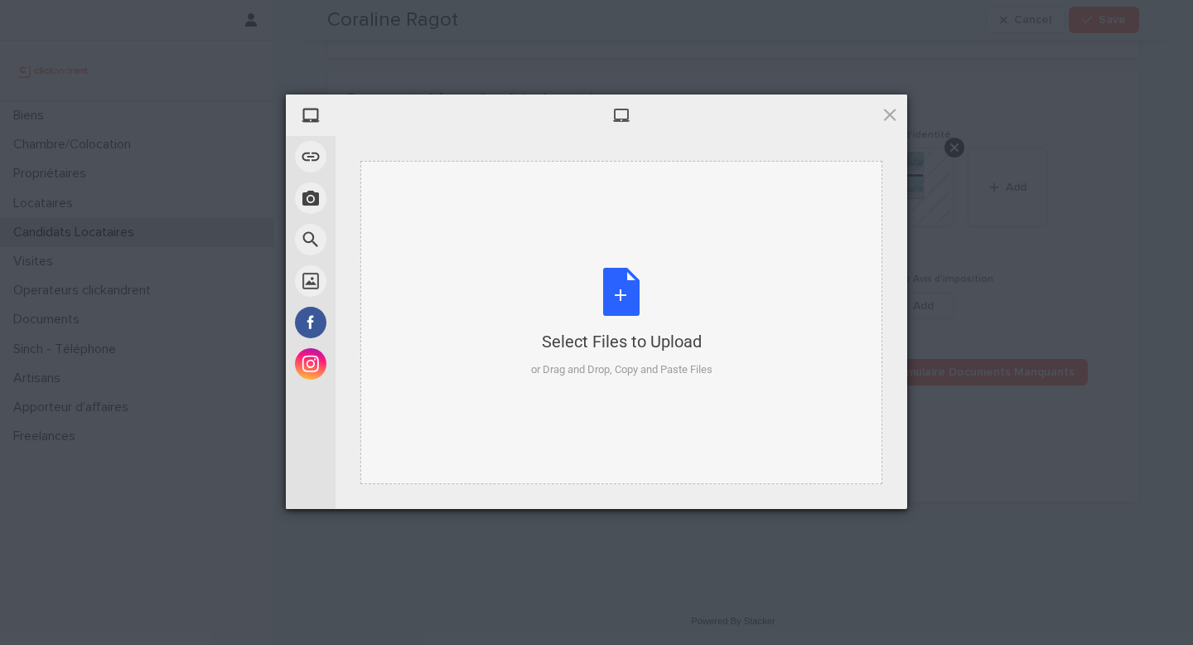
click at [517, 358] on div "Select Files to Upload or Drag and Drop, Copy and Paste Files" at bounding box center [622, 322] width 522 height 323
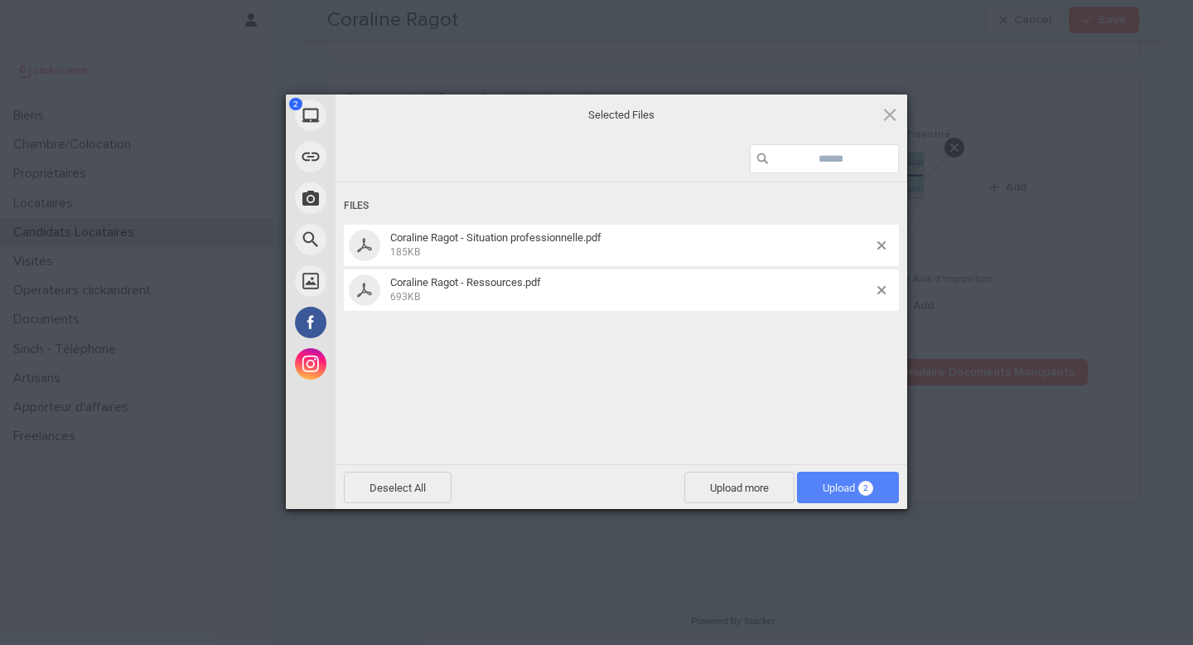
click at [861, 481] on span "2" at bounding box center [866, 488] width 15 height 15
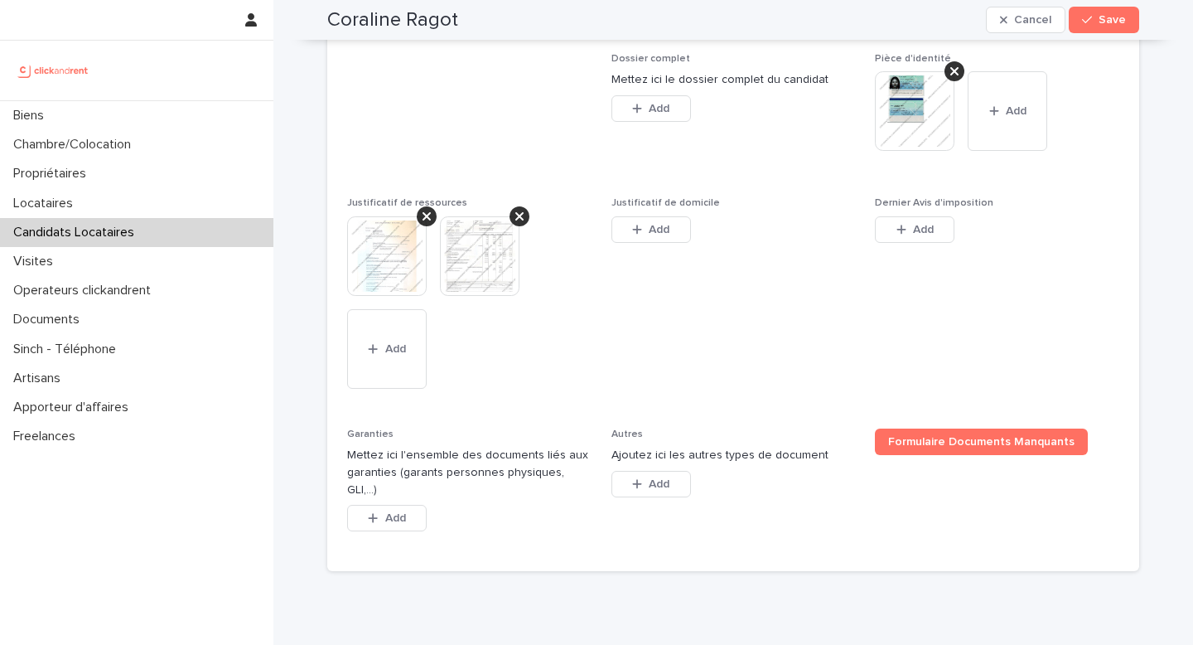
scroll to position [1361, 0]
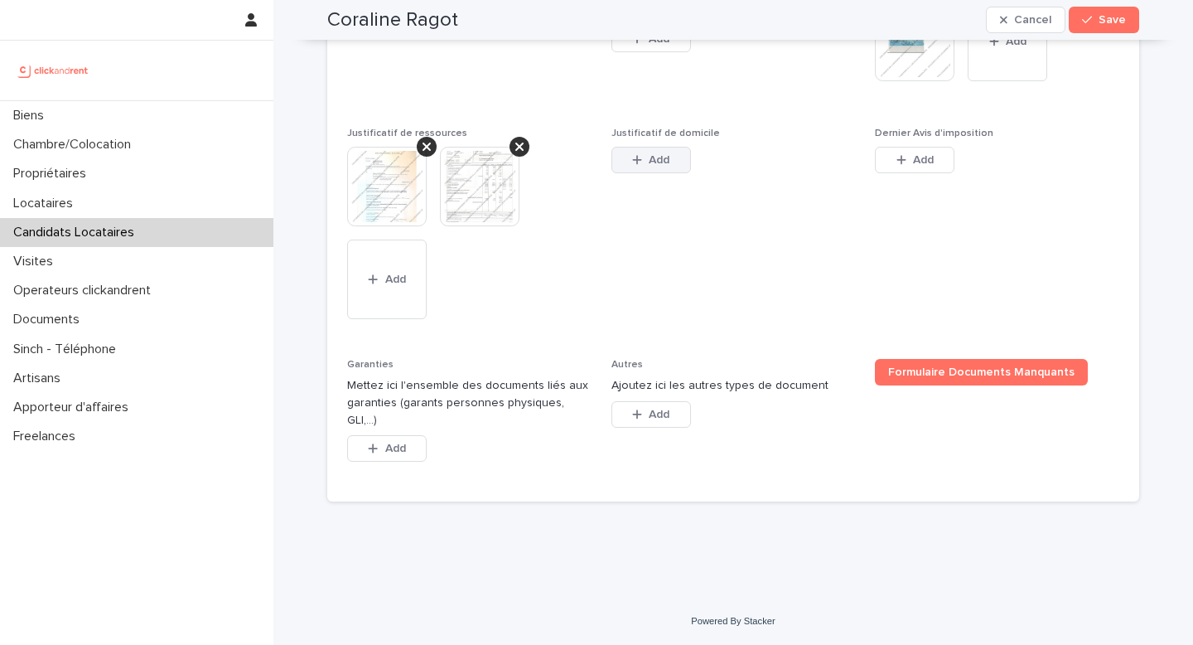
click at [641, 173] on button "Add" at bounding box center [652, 160] width 80 height 27
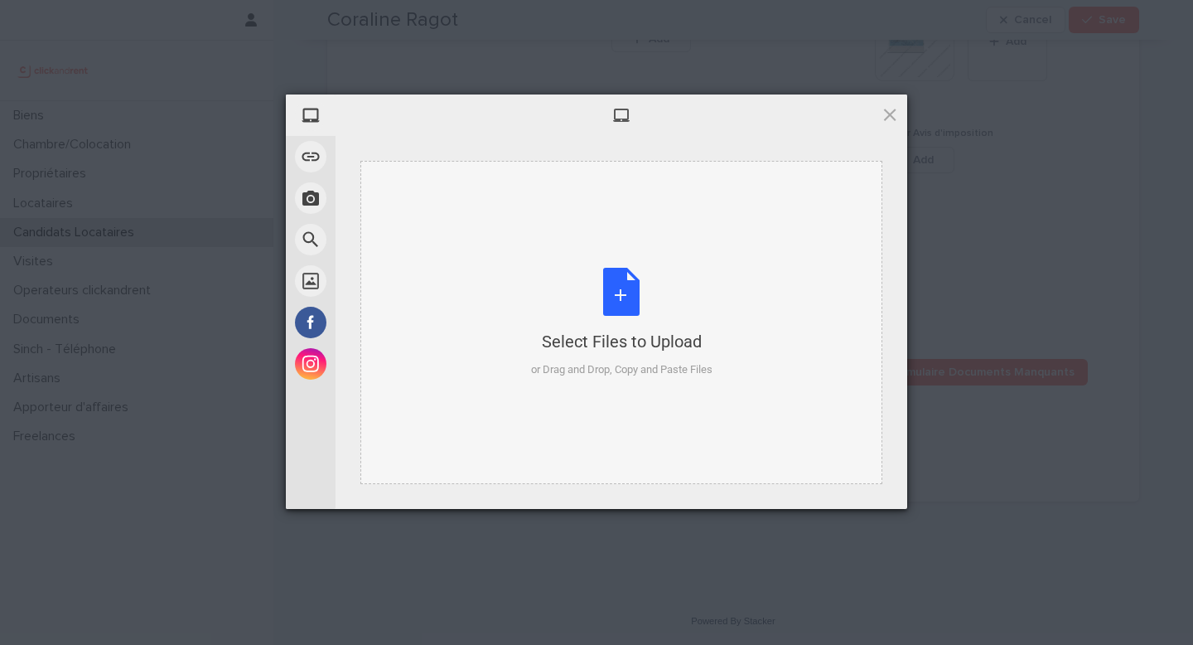
click at [585, 341] on div "Select Files to Upload" at bounding box center [622, 341] width 182 height 23
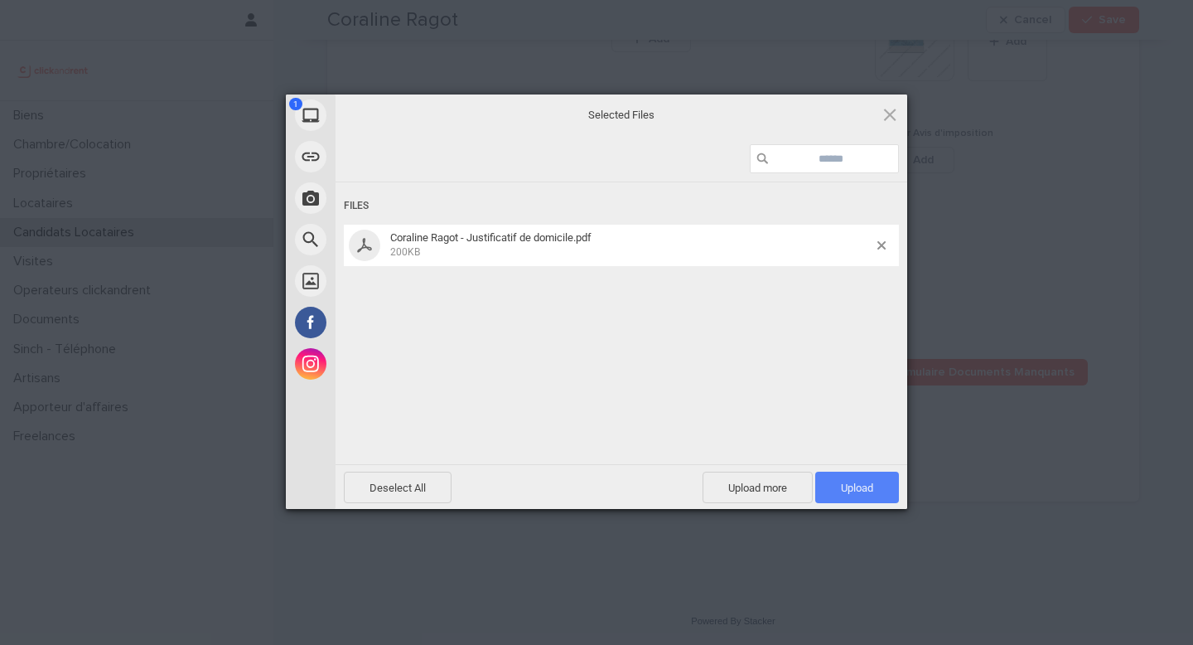
click at [831, 477] on span "Upload 1" at bounding box center [858, 487] width 84 height 31
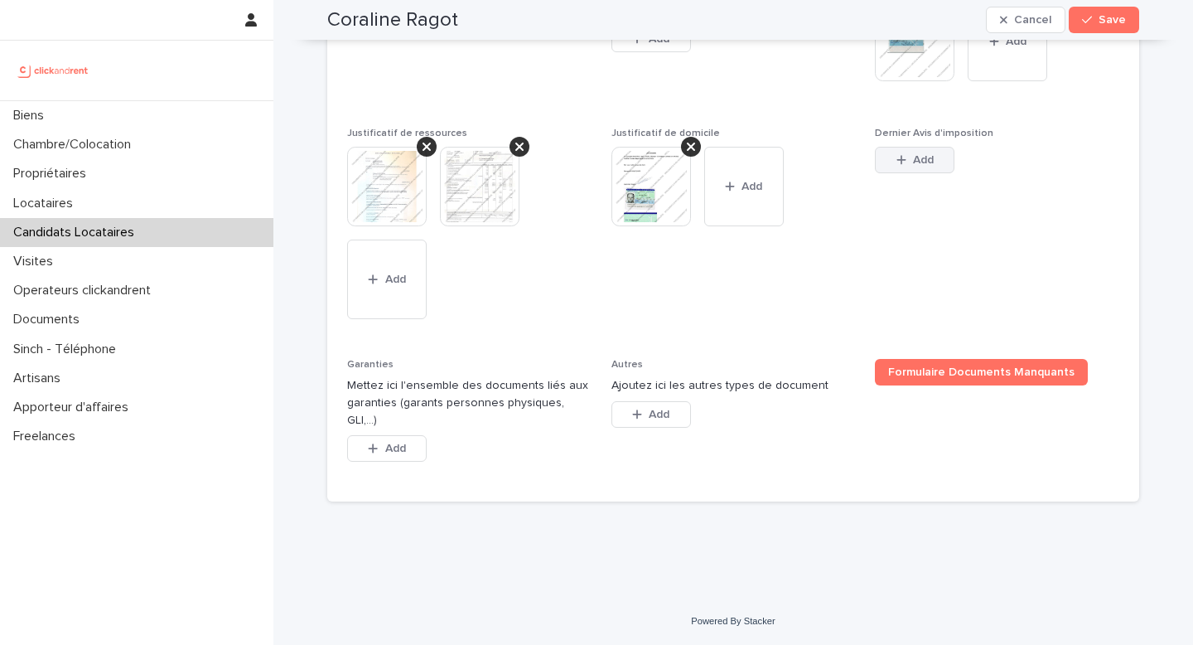
click at [946, 173] on button "Add" at bounding box center [915, 160] width 80 height 27
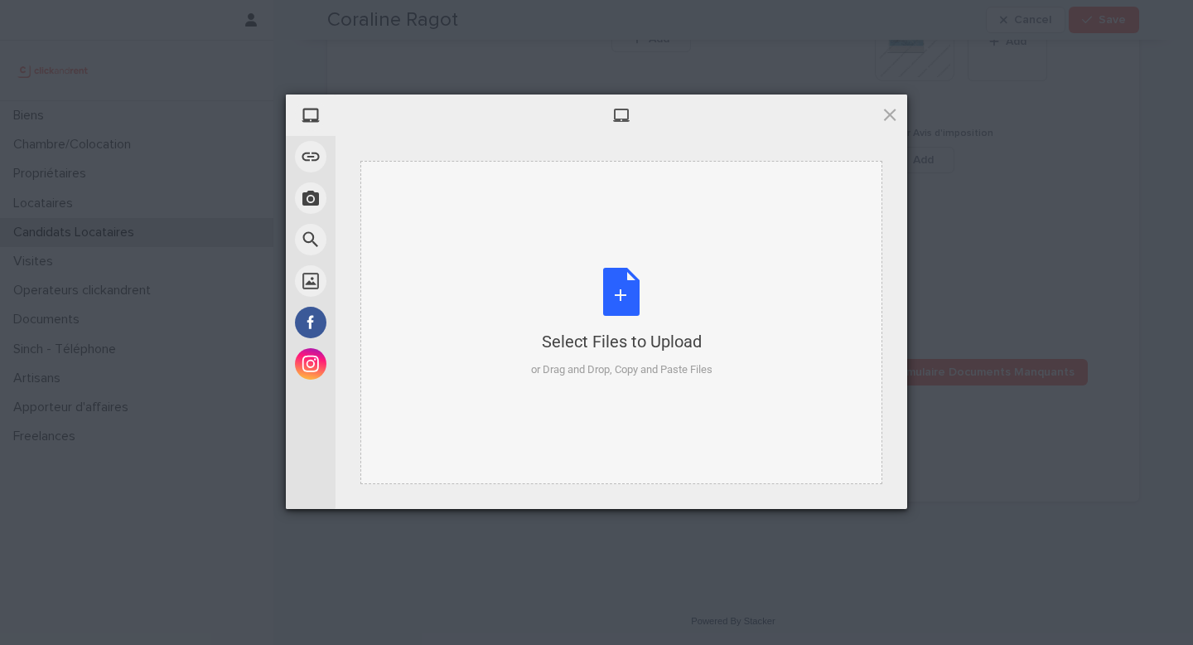
click at [597, 375] on div "or Drag and Drop, Copy and Paste Files" at bounding box center [622, 369] width 182 height 17
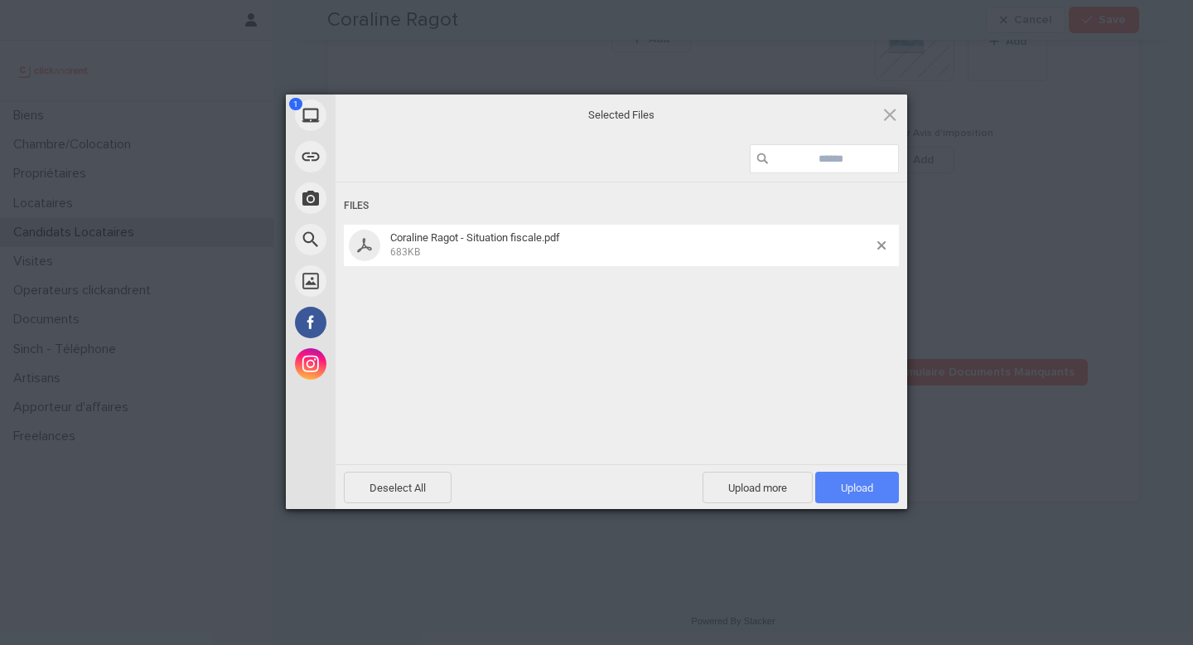
click at [830, 487] on span "Upload 1" at bounding box center [858, 487] width 84 height 31
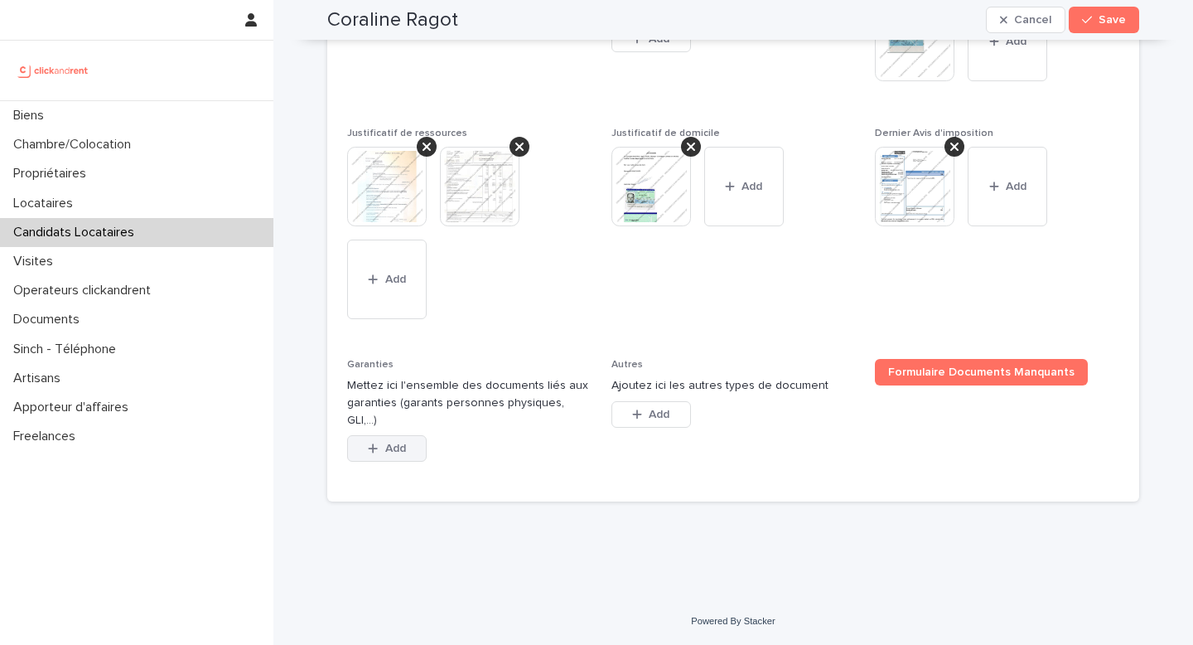
click at [380, 439] on button "Add" at bounding box center [387, 448] width 80 height 27
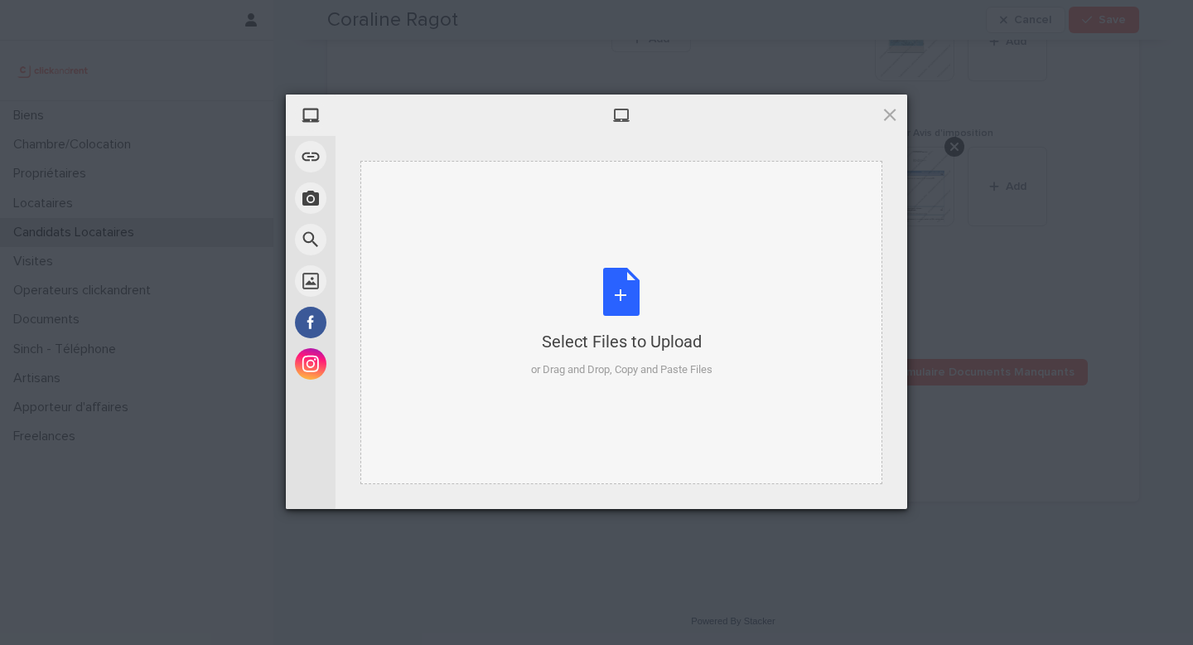
click at [607, 362] on div "or Drag and Drop, Copy and Paste Files" at bounding box center [622, 369] width 182 height 17
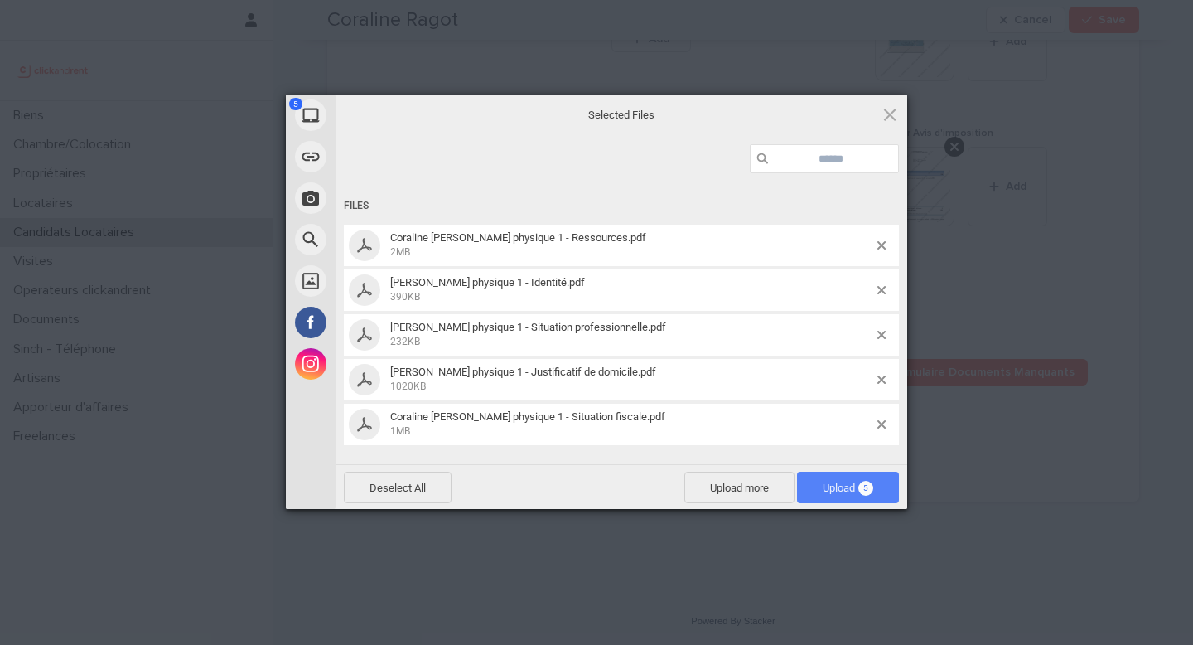
click at [864, 481] on span "5" at bounding box center [866, 488] width 15 height 15
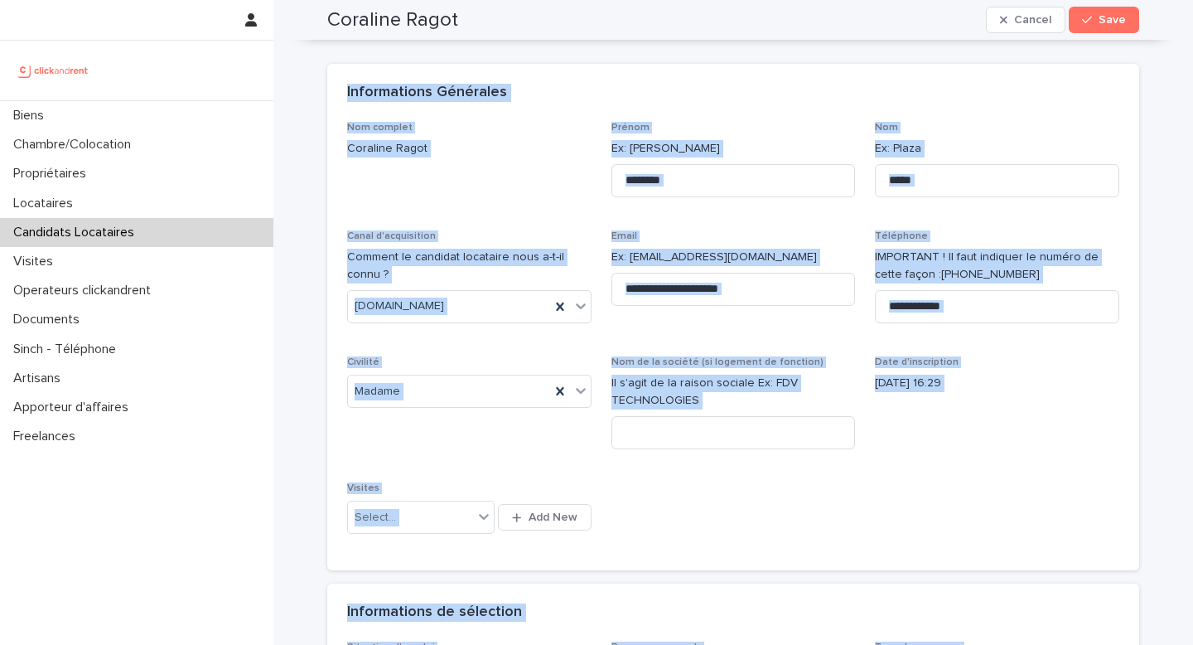
scroll to position [0, 0]
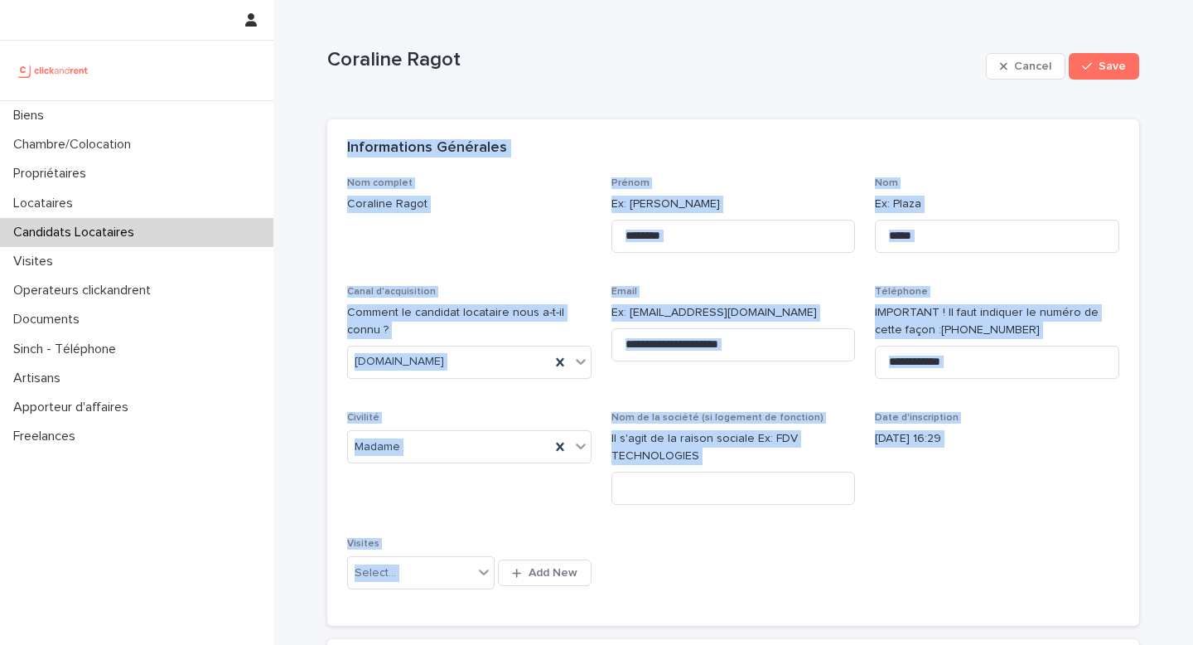
drag, startPoint x: 512, startPoint y: 429, endPoint x: 360, endPoint y: 118, distance: 346.9
copy div "Loremipsumdo Sitametco Adi elitsed Doeiusmo Tempo Incidi Ut: Laboreet Dol Ma: A…"
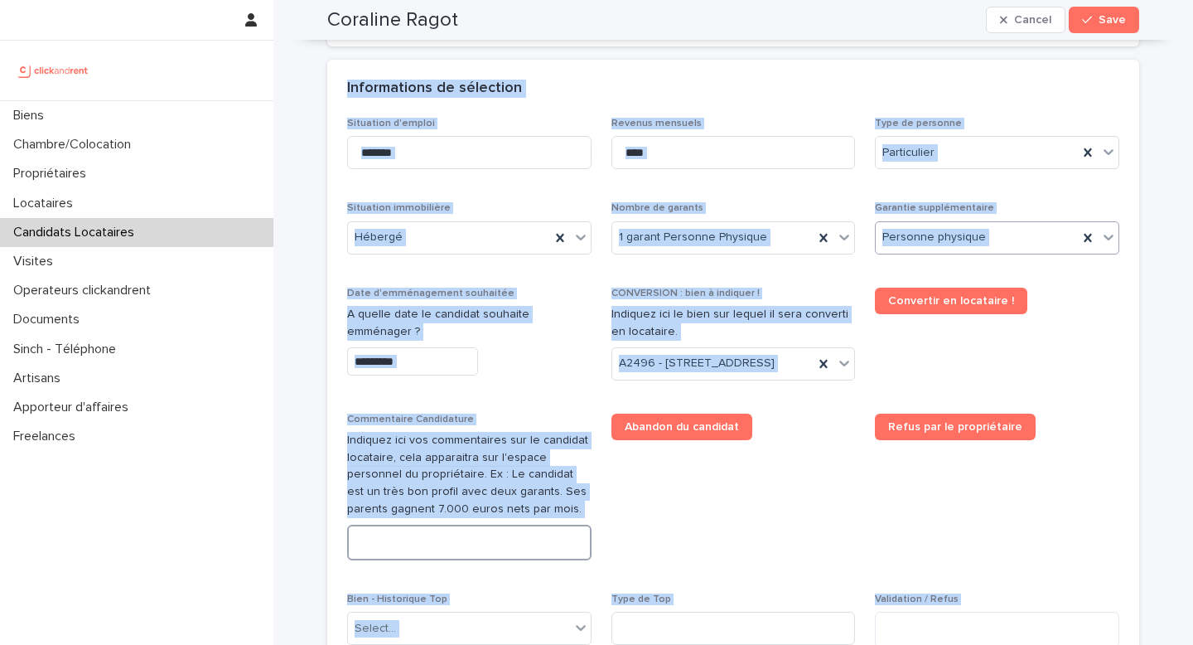
click at [432, 560] on textarea at bounding box center [469, 543] width 244 height 36
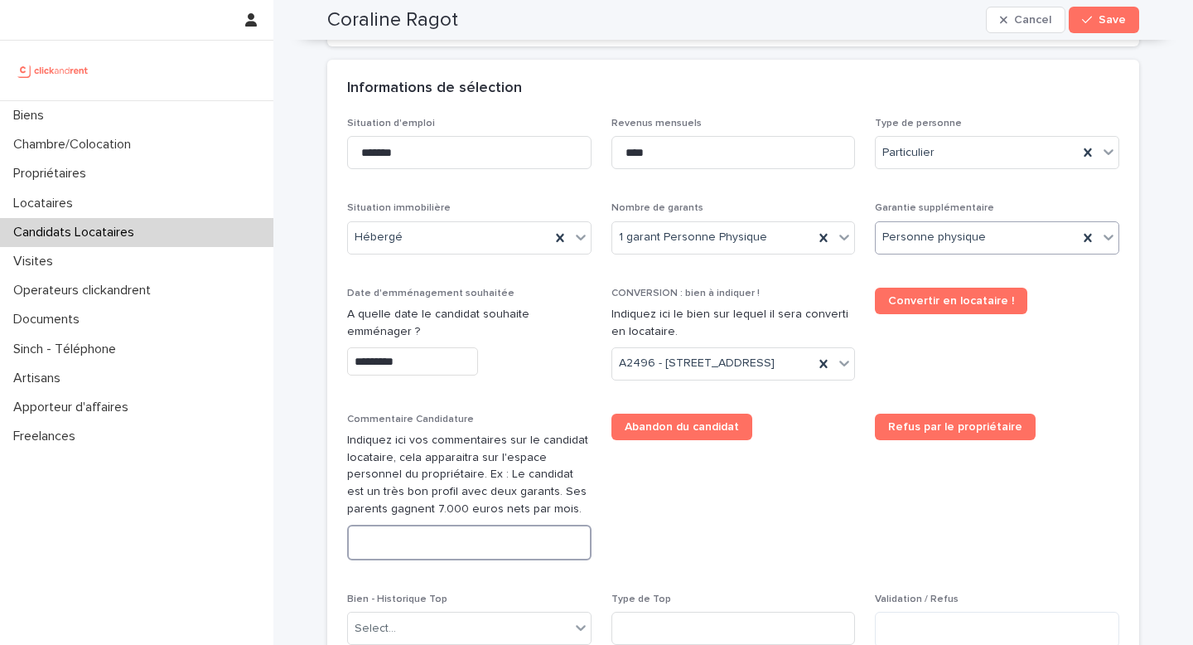
paste textarea "**********"
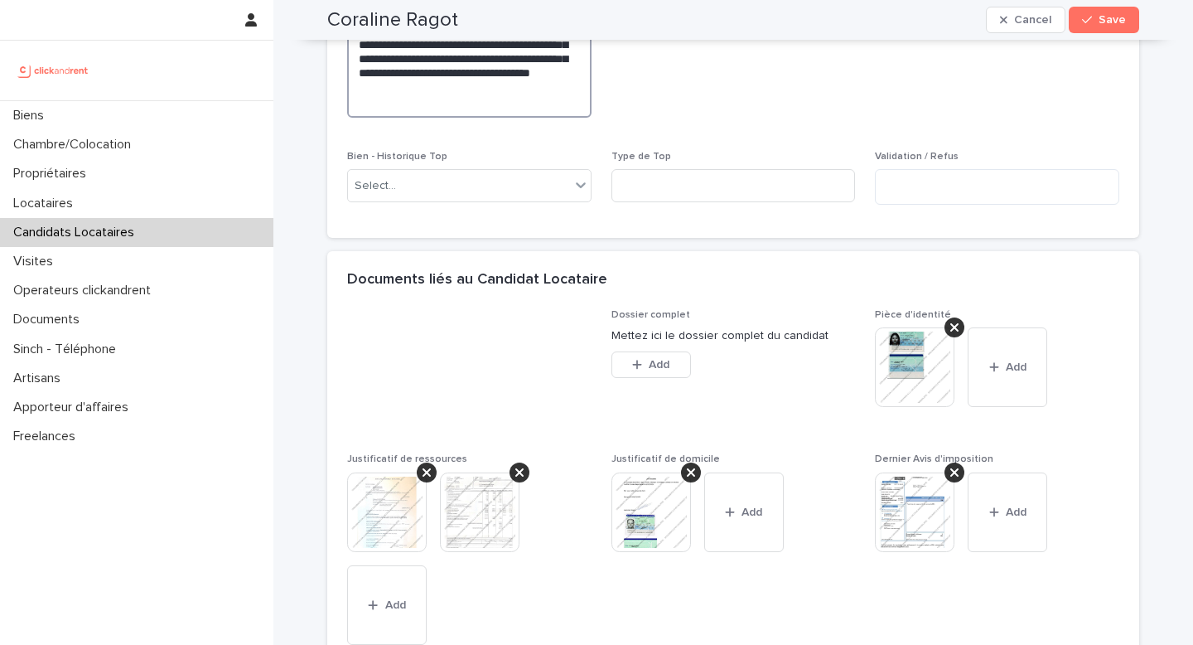
scroll to position [1192, 0]
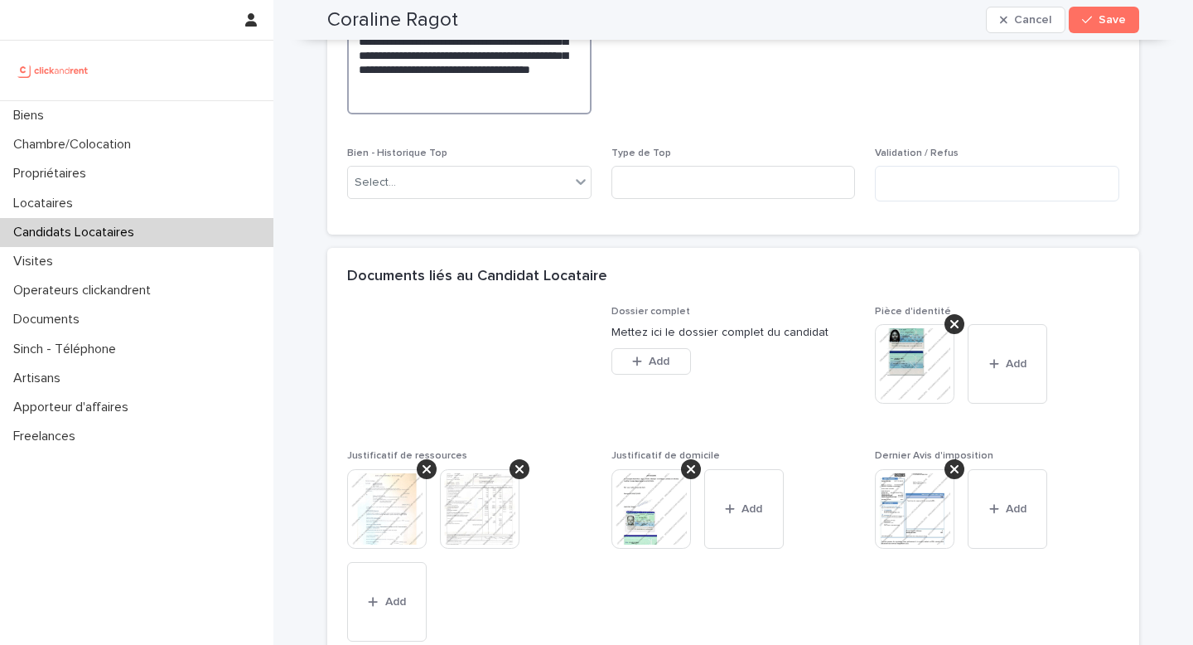
type textarea "**********"
drag, startPoint x: 491, startPoint y: 17, endPoint x: 315, endPoint y: 17, distance: 176.5
click at [315, 17] on div "Coraline Ragot Cancel Save" at bounding box center [734, 20] width 892 height 40
copy h2 "Coraline Ragot"
click at [1085, 31] on button "Save" at bounding box center [1104, 20] width 70 height 27
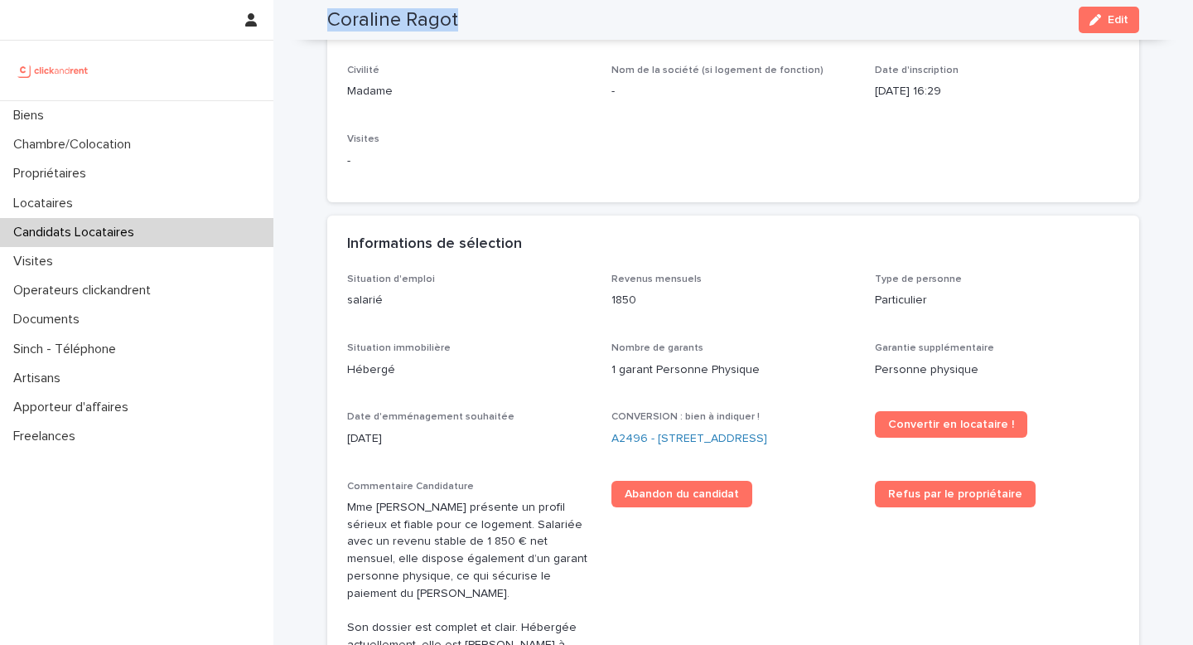
scroll to position [209, 0]
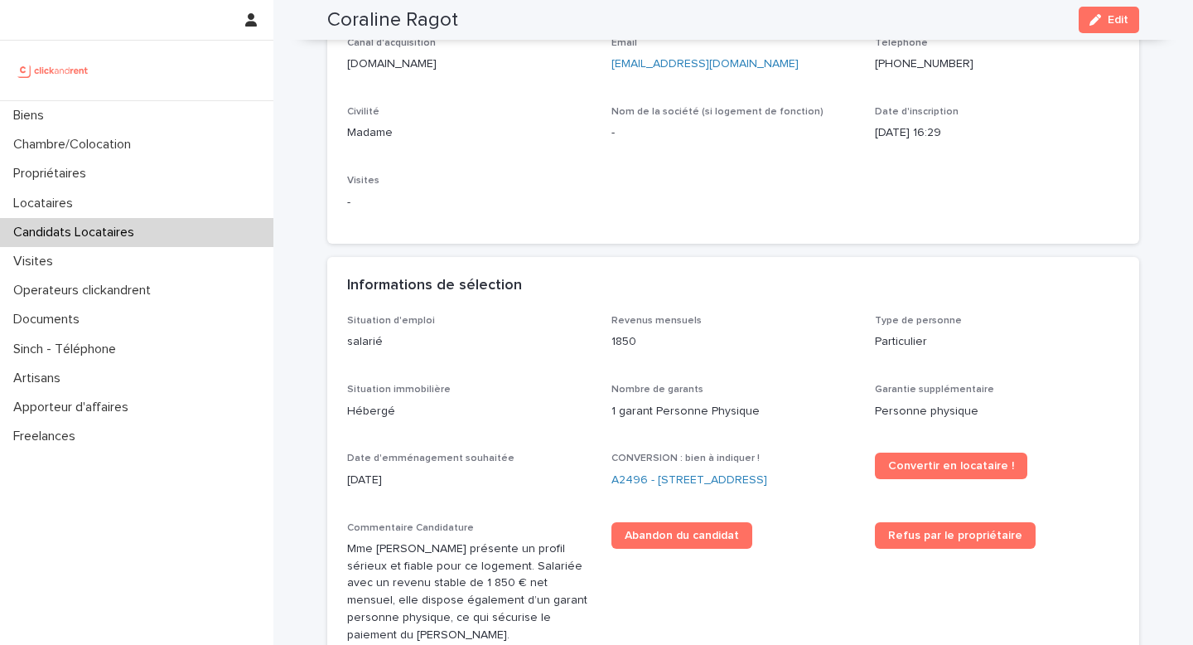
click at [712, 467] on div "CONVERSION : bien à indiquer ! A2496 - [STREET_ADDRESS]" at bounding box center [734, 477] width 244 height 49
click at [709, 472] on link "A2496 - [STREET_ADDRESS]" at bounding box center [690, 480] width 156 height 17
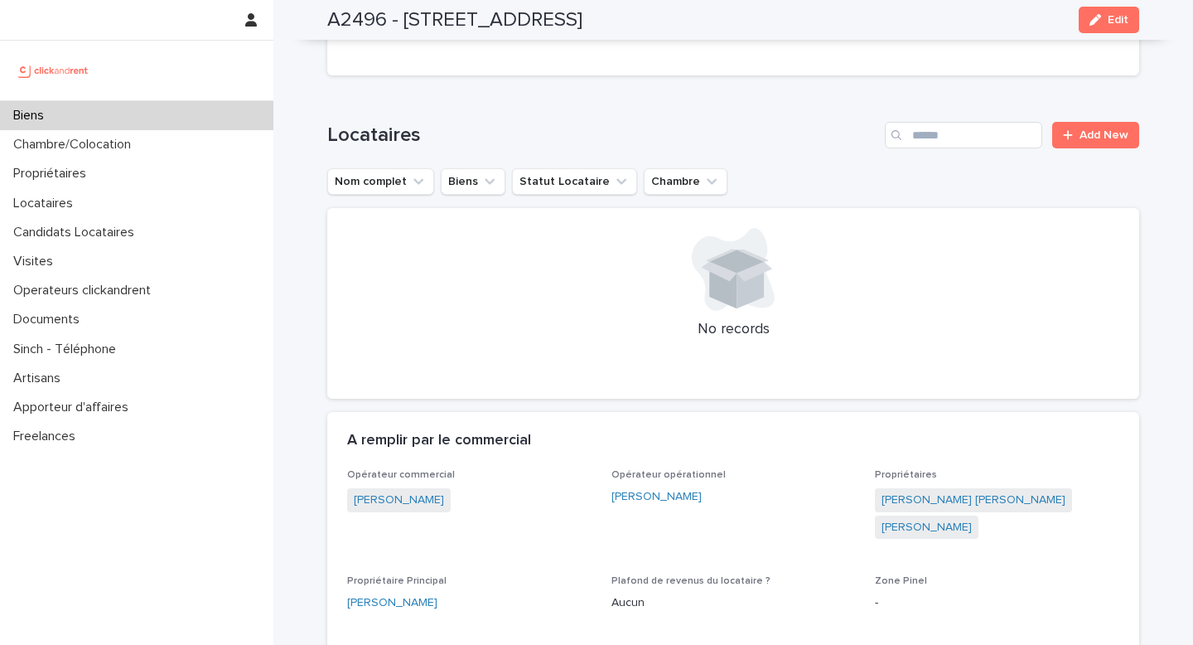
scroll to position [1508, 0]
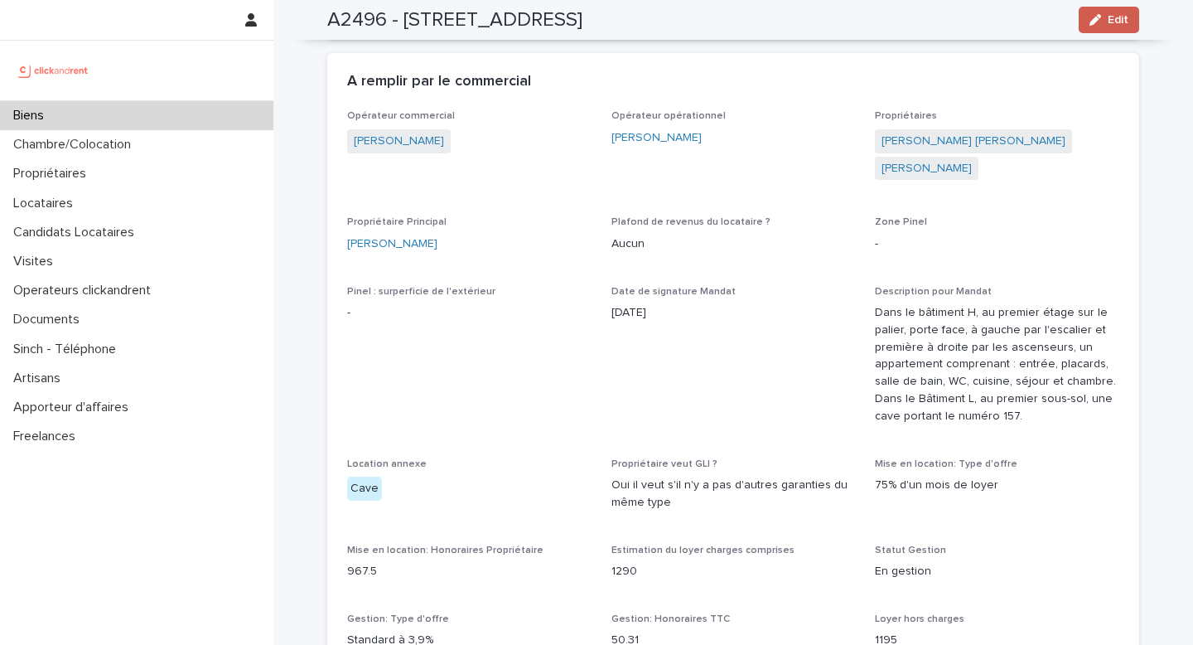
click at [1125, 27] on button "Edit" at bounding box center [1109, 20] width 61 height 27
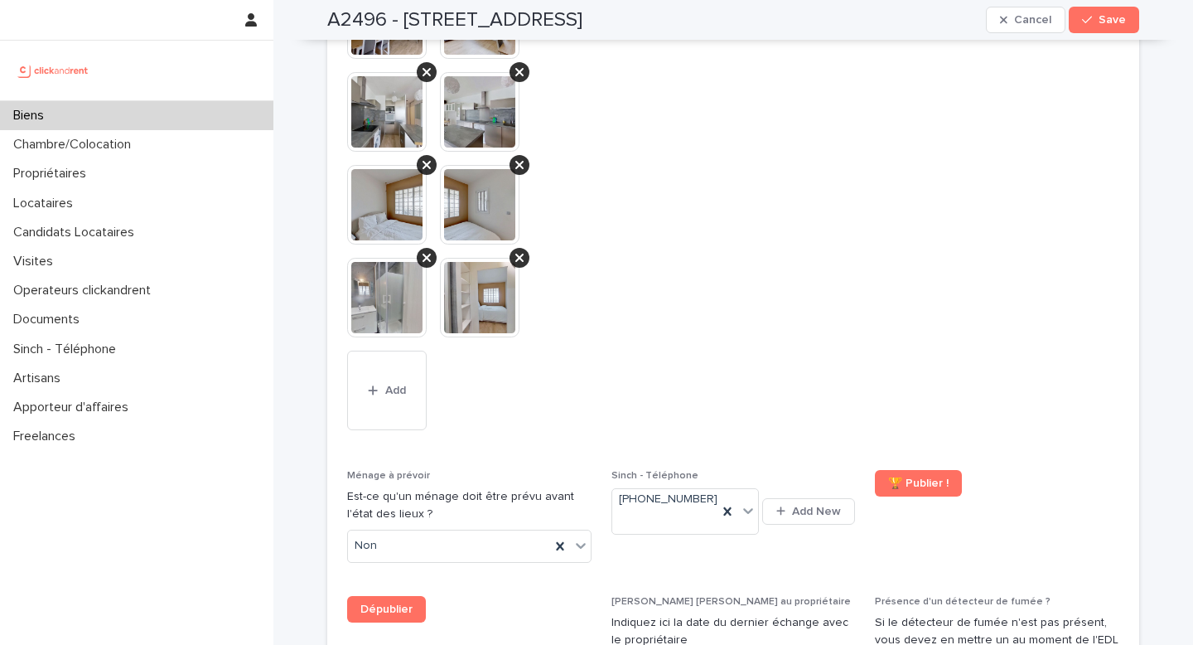
scroll to position [8010, 0]
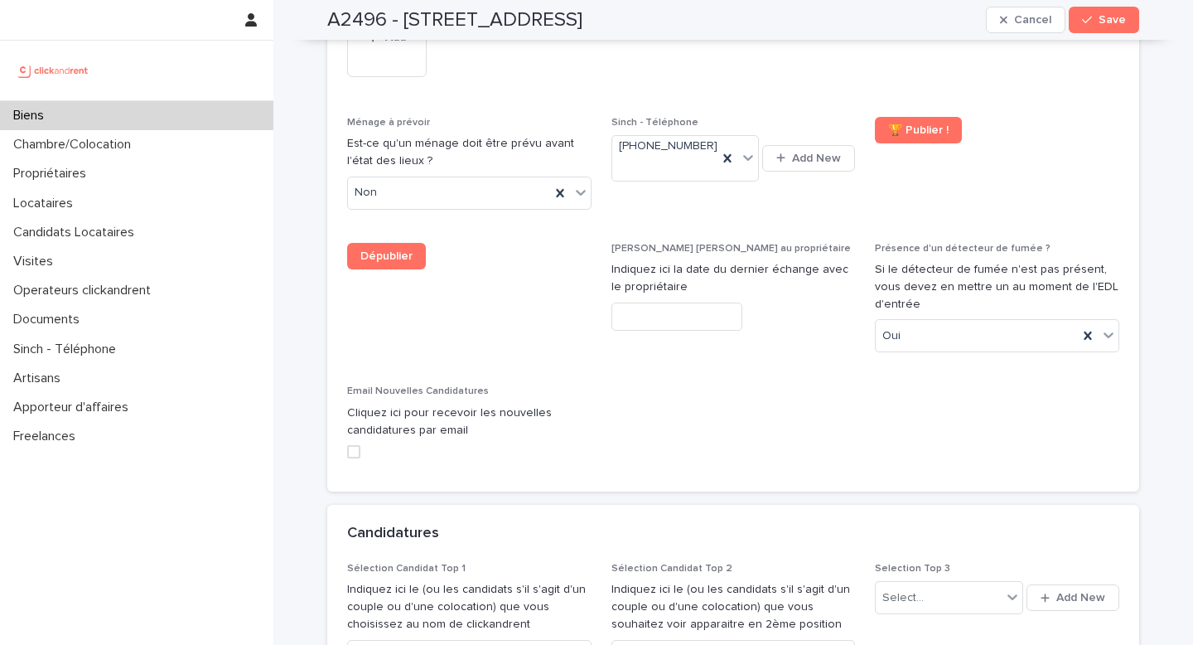
click at [438, 563] on div "Sélection Candidat Top 1 Indiquez ici le (ou les candidats s'il s'agit d'un cou…" at bounding box center [469, 624] width 244 height 123
click at [439, 642] on div "Select..." at bounding box center [459, 655] width 222 height 27
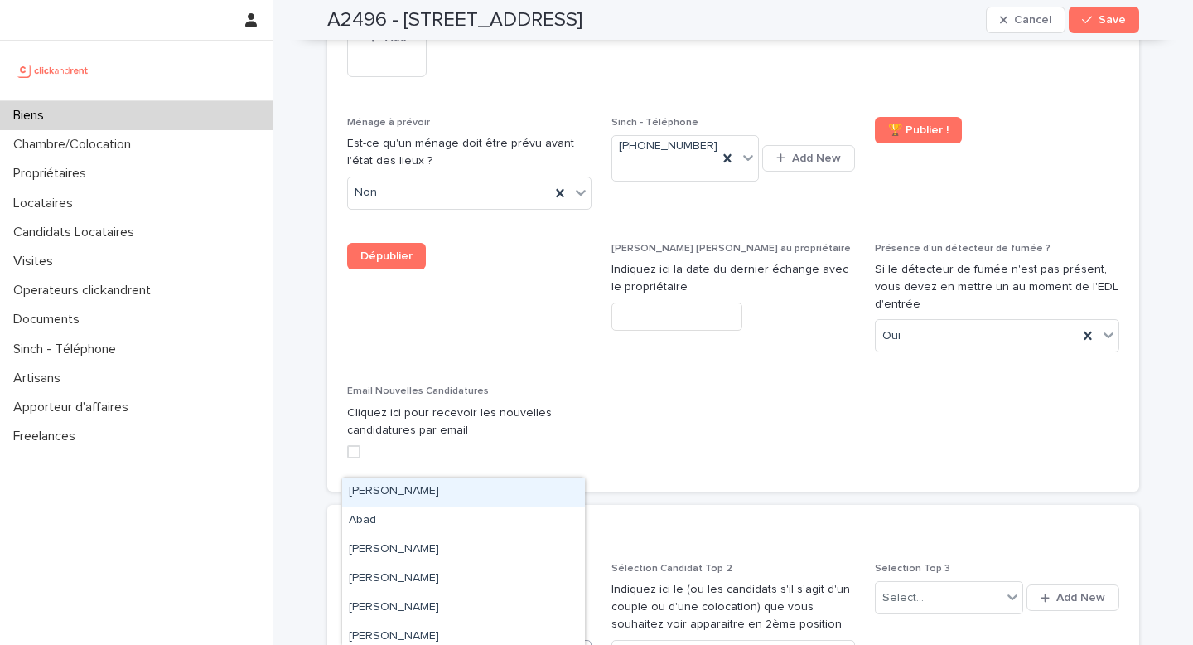
paste input "**********"
type input "**********"
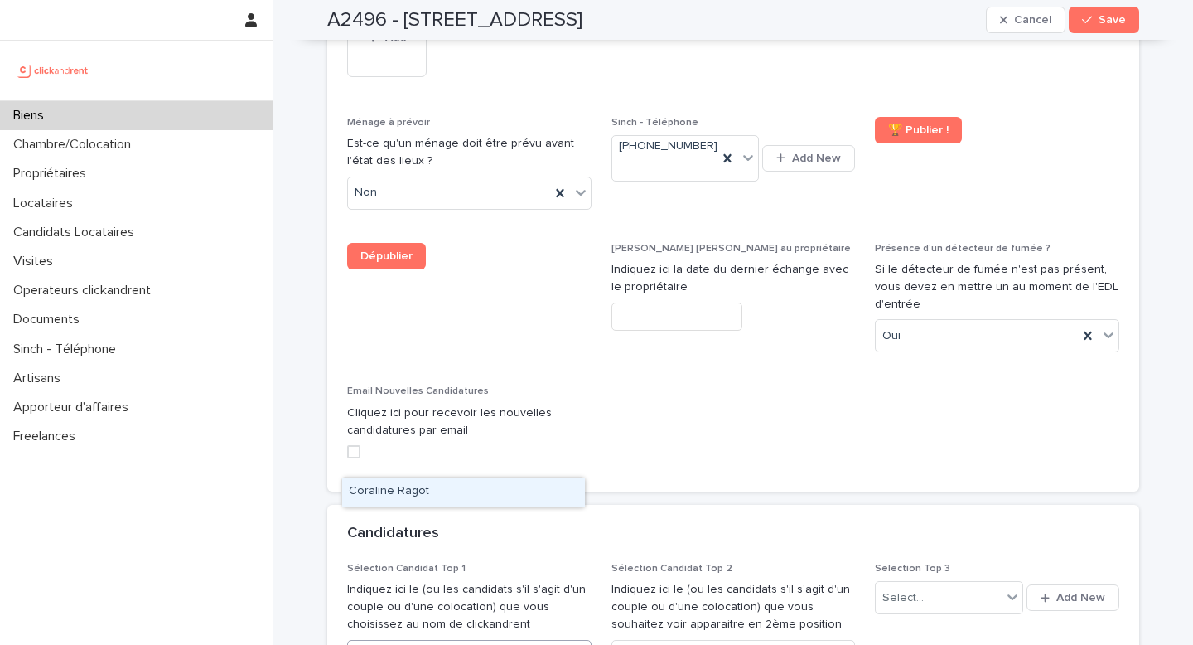
click at [416, 491] on div "Coraline Ragot" at bounding box center [463, 491] width 243 height 29
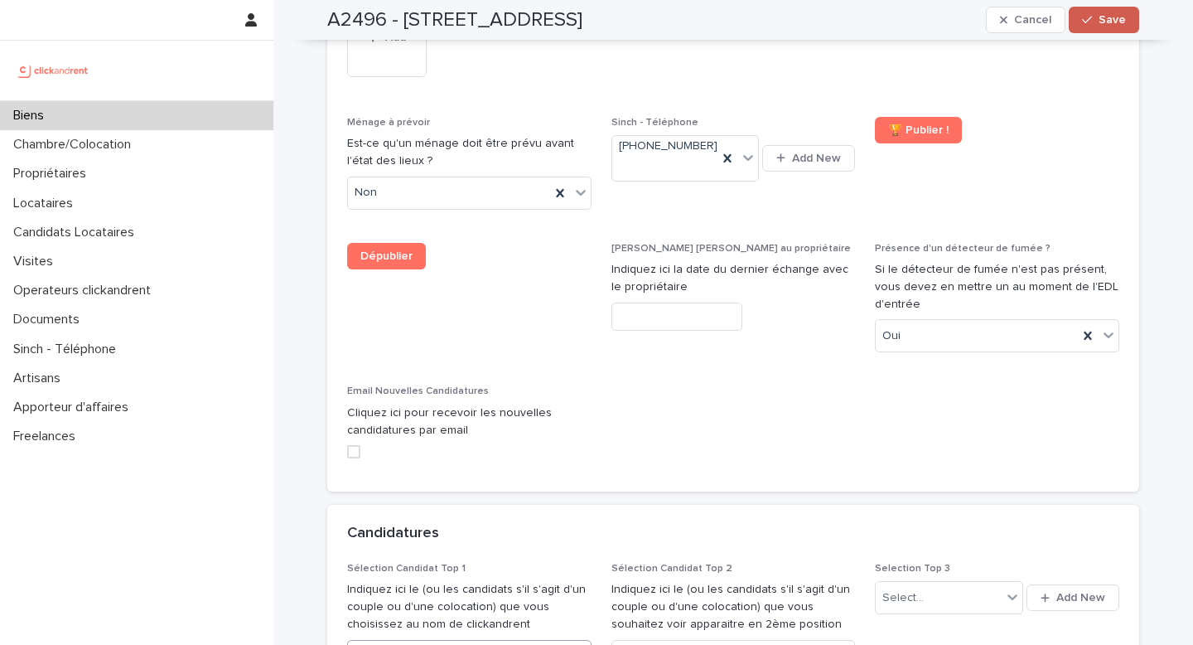
click at [1107, 31] on button "Save" at bounding box center [1104, 20] width 70 height 27
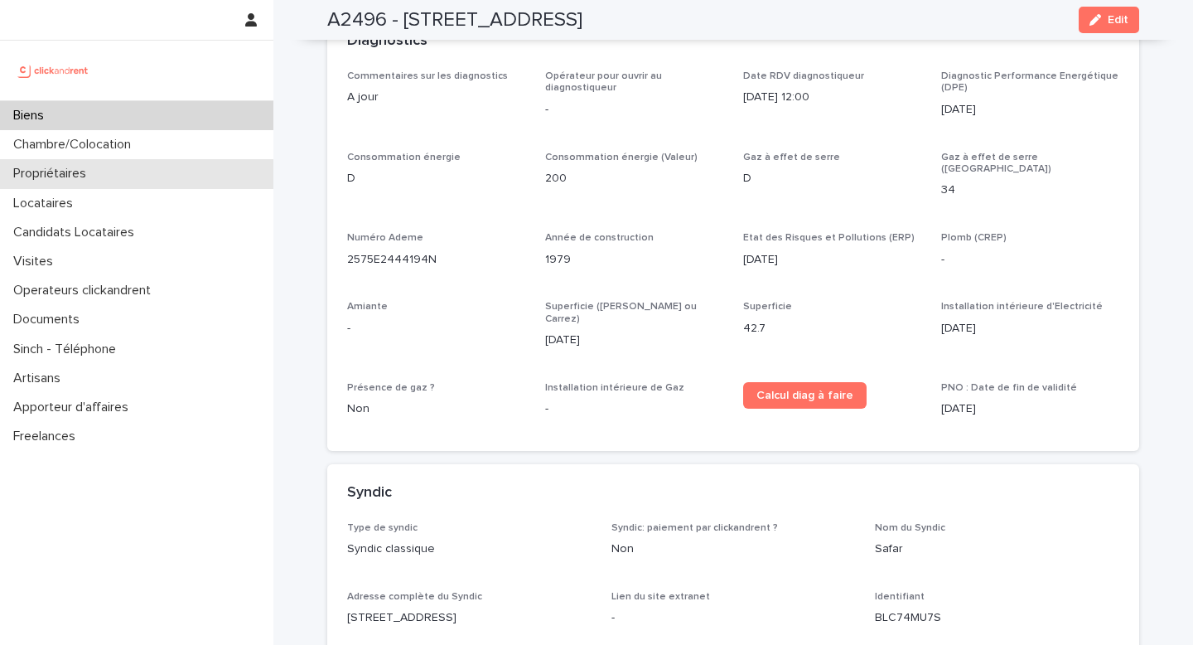
scroll to position [5404, 0]
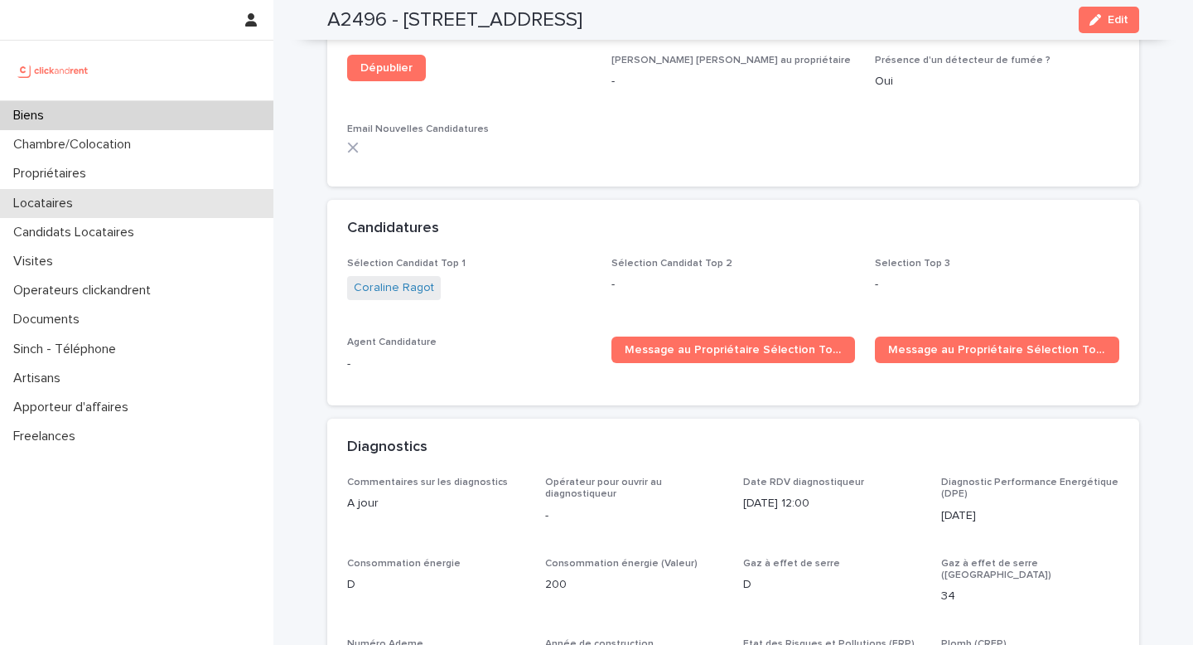
click at [168, 217] on div "Locataires" at bounding box center [136, 203] width 273 height 29
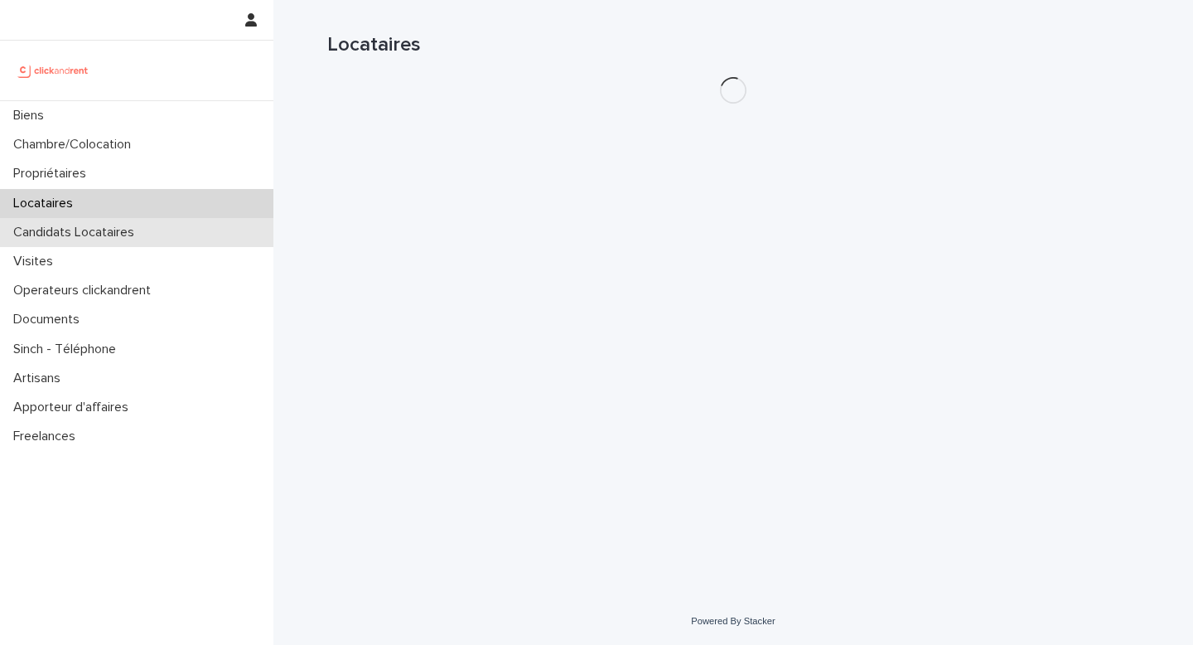
click at [160, 231] on div "Candidats Locataires" at bounding box center [136, 232] width 273 height 29
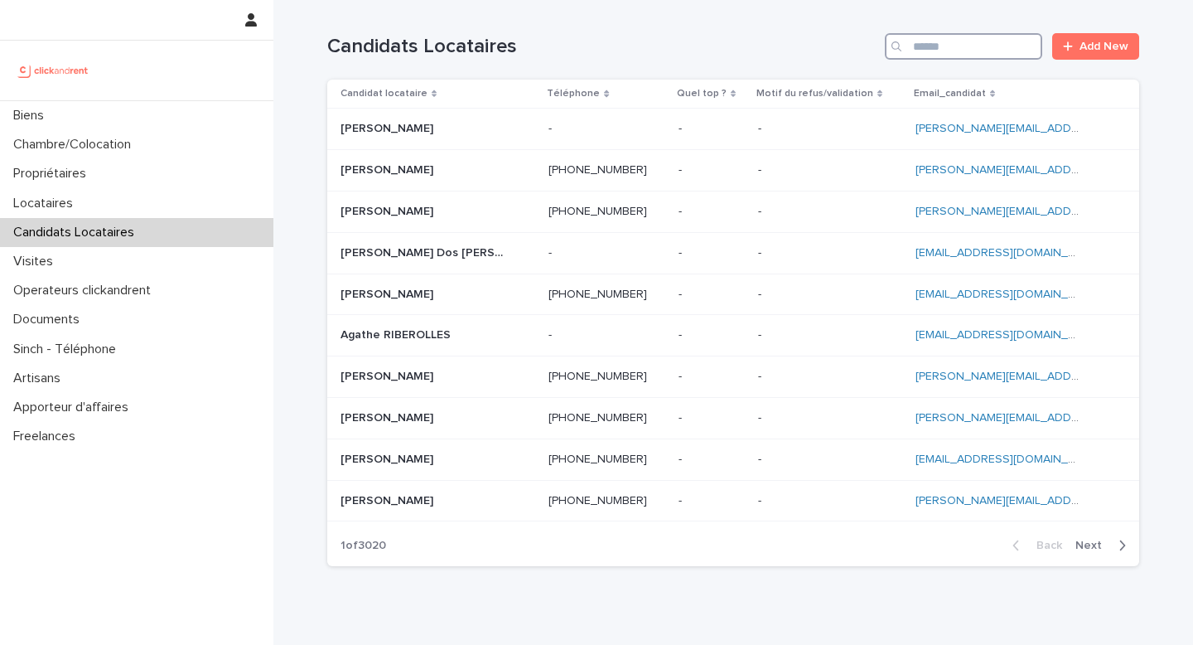
click at [979, 57] on input "Search" at bounding box center [963, 46] width 157 height 27
paste input "**********"
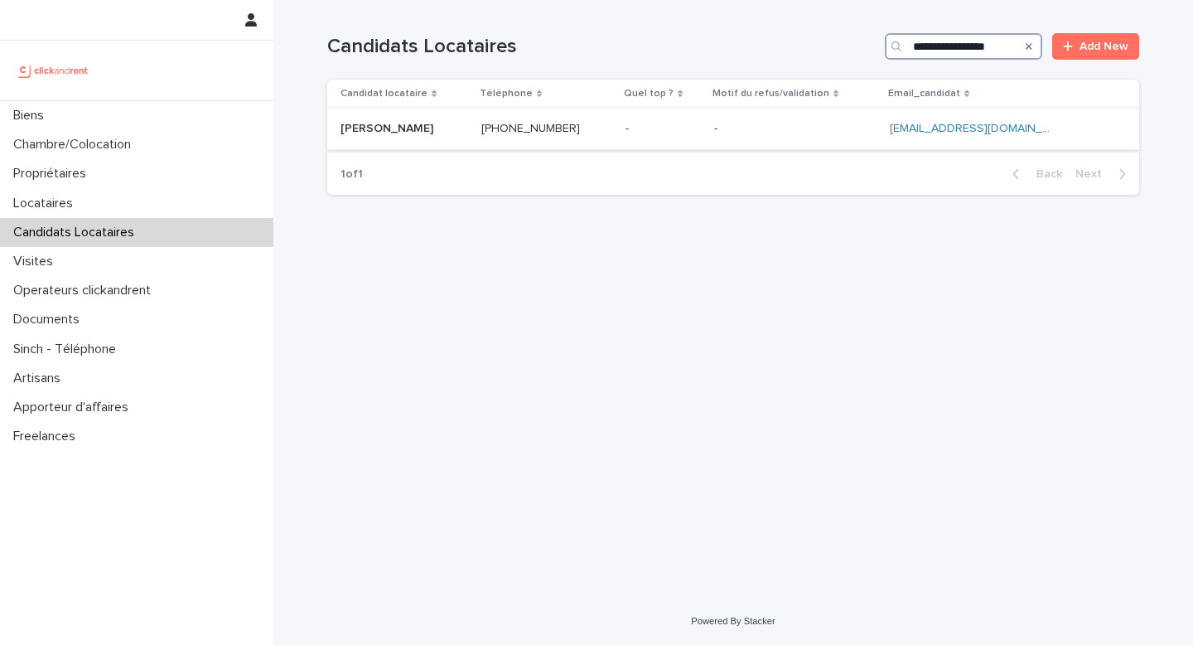
type input "**********"
click at [612, 127] on p at bounding box center [547, 129] width 131 height 14
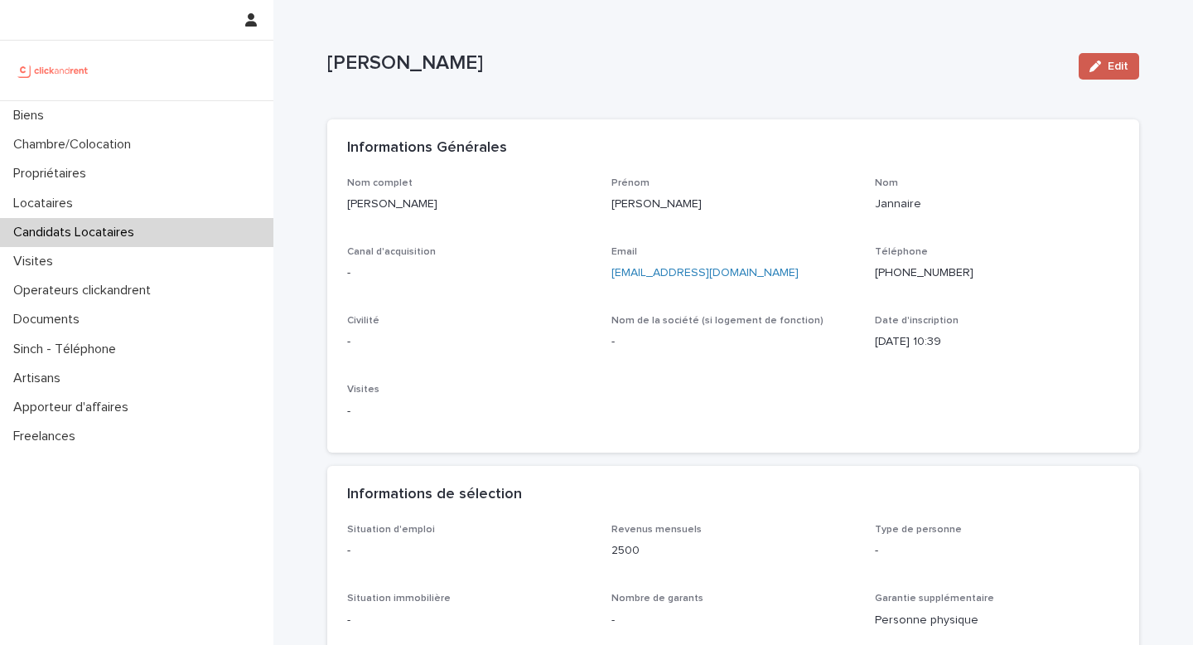
click at [1090, 71] on icon "button" at bounding box center [1096, 67] width 12 height 12
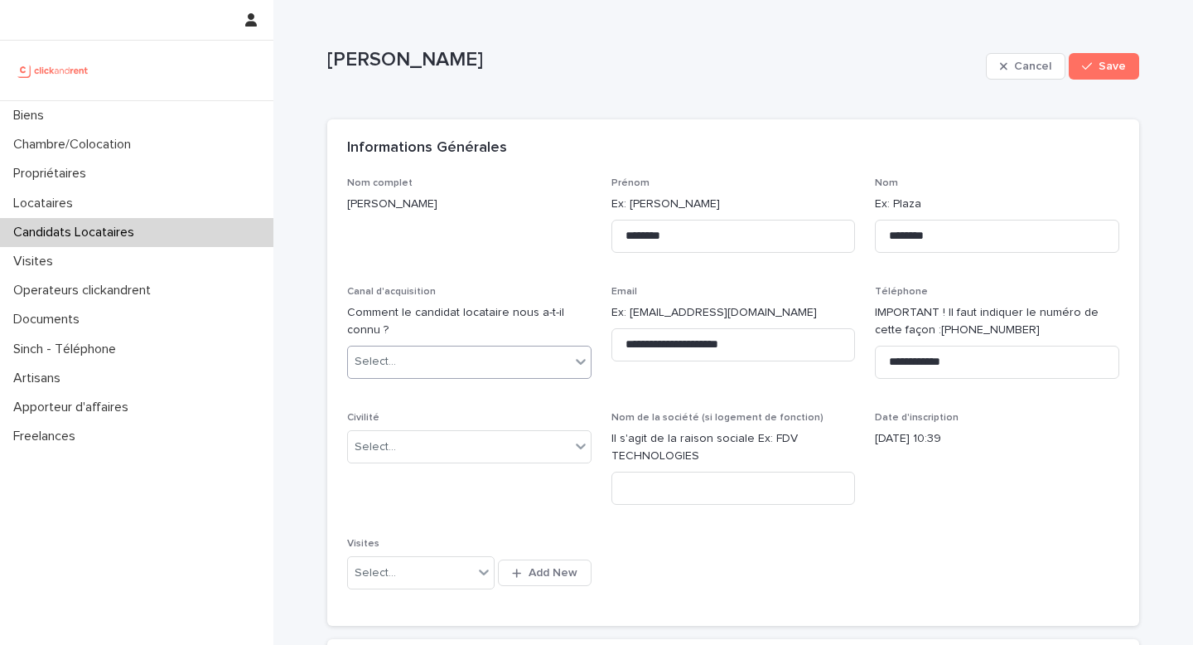
click at [462, 361] on div "Select..." at bounding box center [459, 361] width 222 height 27
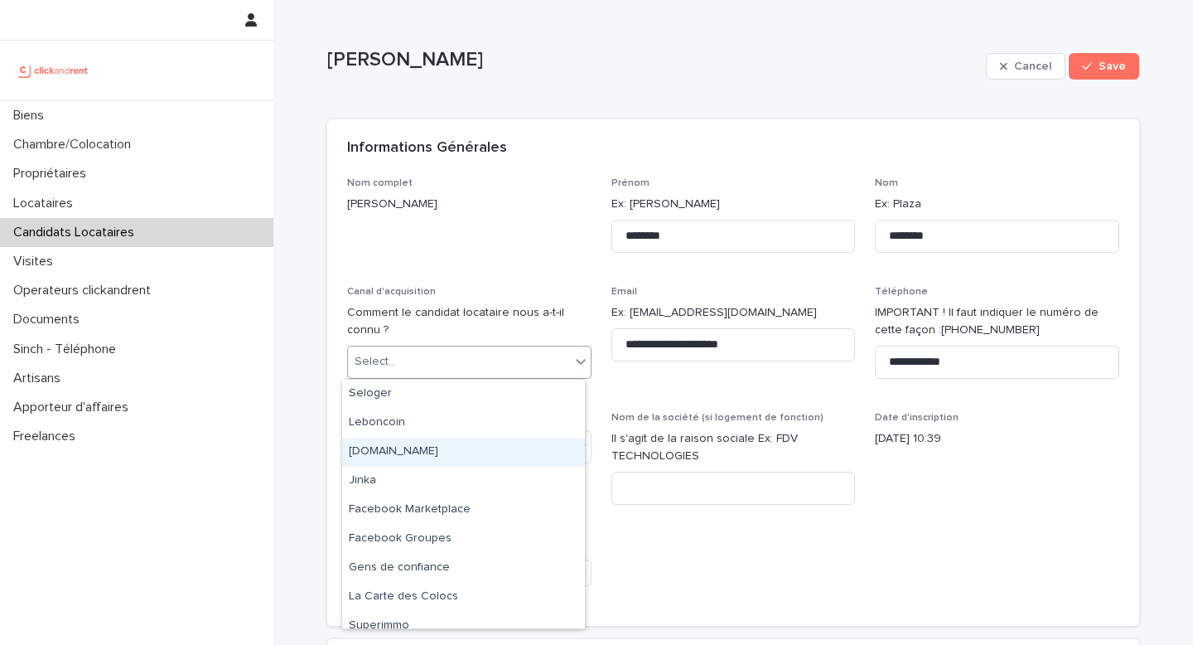
click at [434, 462] on div "[DOMAIN_NAME]" at bounding box center [463, 452] width 243 height 29
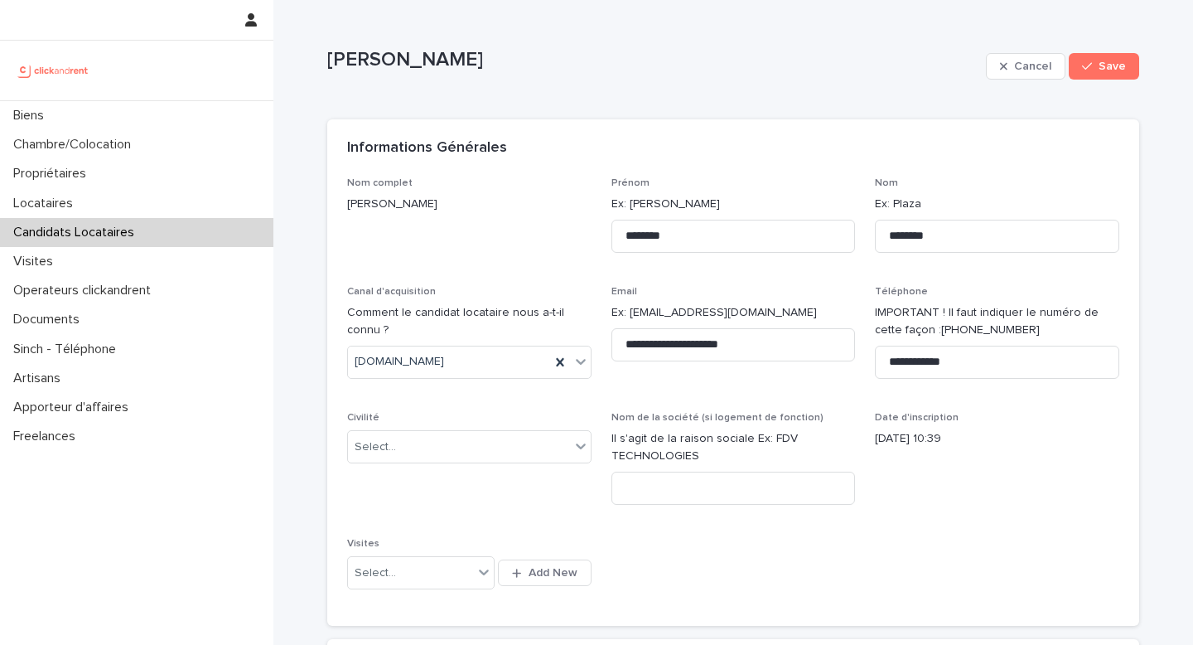
drag, startPoint x: 432, startPoint y: 471, endPoint x: 431, endPoint y: 444, distance: 26.5
click at [432, 471] on div "Civilité Select..." at bounding box center [469, 444] width 244 height 65
click at [431, 443] on div "Select..." at bounding box center [459, 446] width 222 height 27
click at [411, 511] on div "Monsieur" at bounding box center [463, 507] width 243 height 29
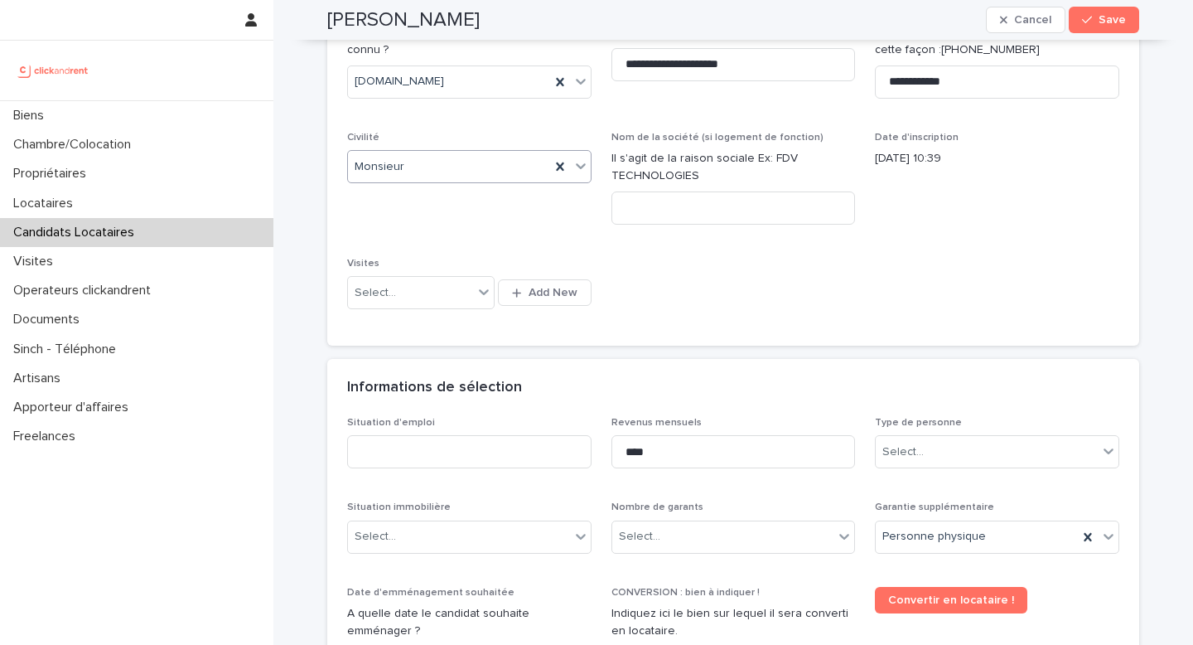
scroll to position [385, 0]
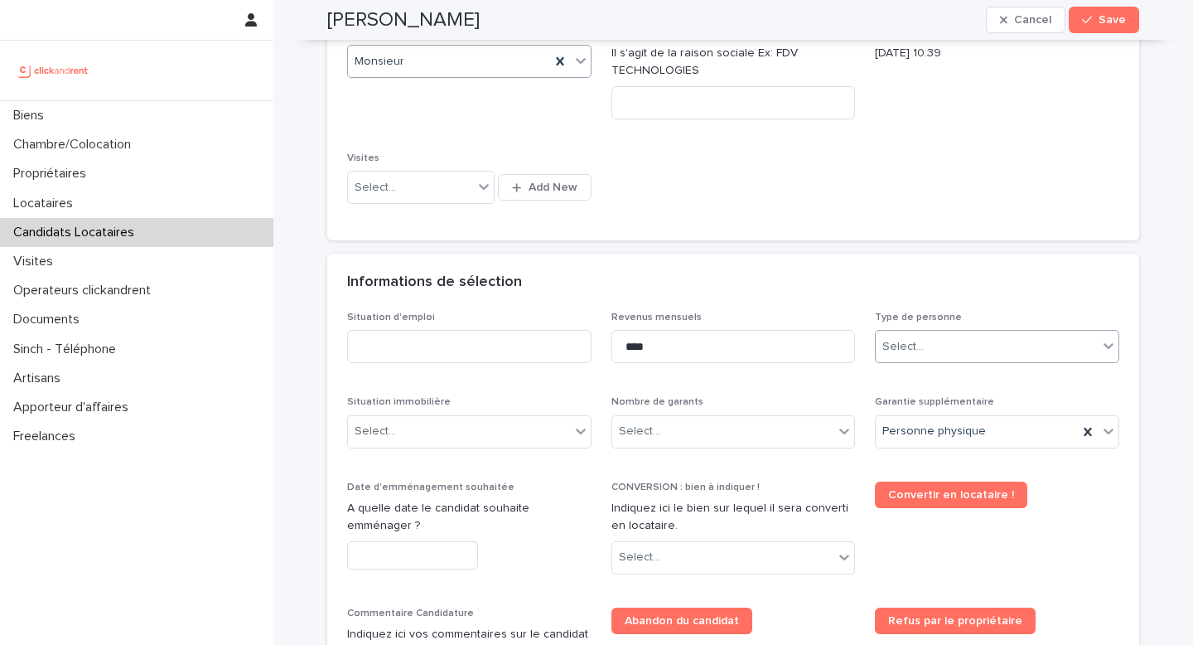
click at [980, 343] on div "Select..." at bounding box center [987, 346] width 222 height 27
click at [934, 384] on div "Particulier" at bounding box center [991, 378] width 243 height 29
click at [670, 437] on div "Select..." at bounding box center [723, 431] width 222 height 27
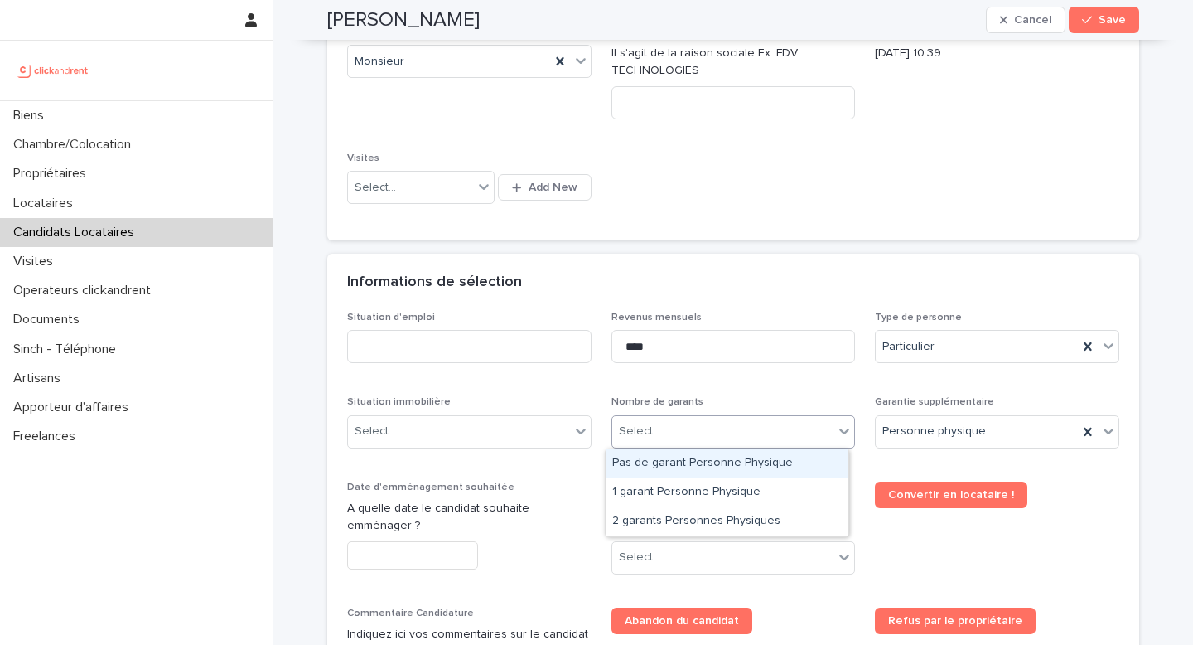
drag, startPoint x: 674, startPoint y: 460, endPoint x: 830, endPoint y: 430, distance: 159.5
click at [674, 461] on div "Pas de garant Personne Physique" at bounding box center [727, 463] width 243 height 29
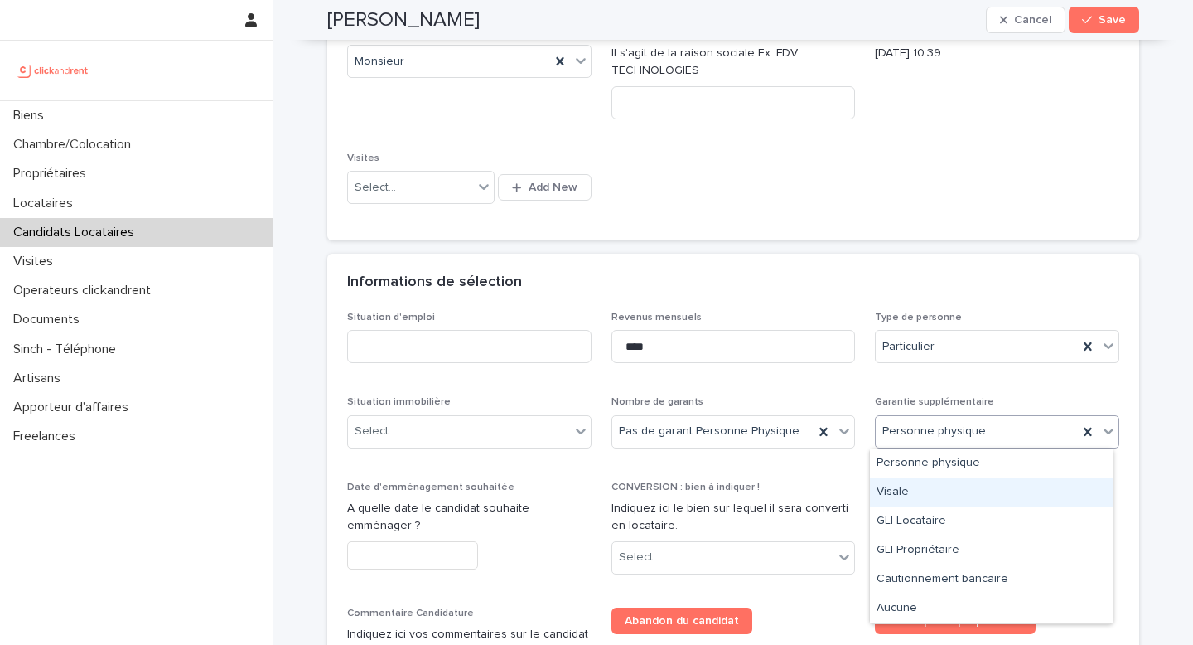
click at [917, 486] on div "Visale" at bounding box center [991, 492] width 243 height 29
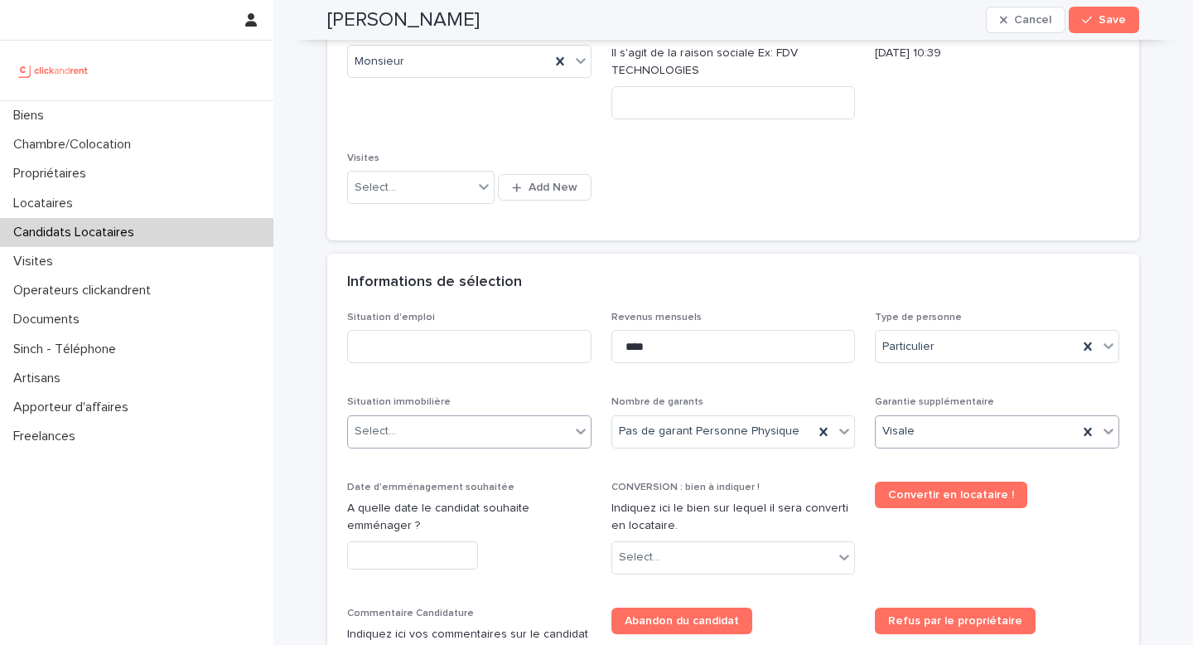
click at [413, 425] on div "Select..." at bounding box center [459, 431] width 222 height 27
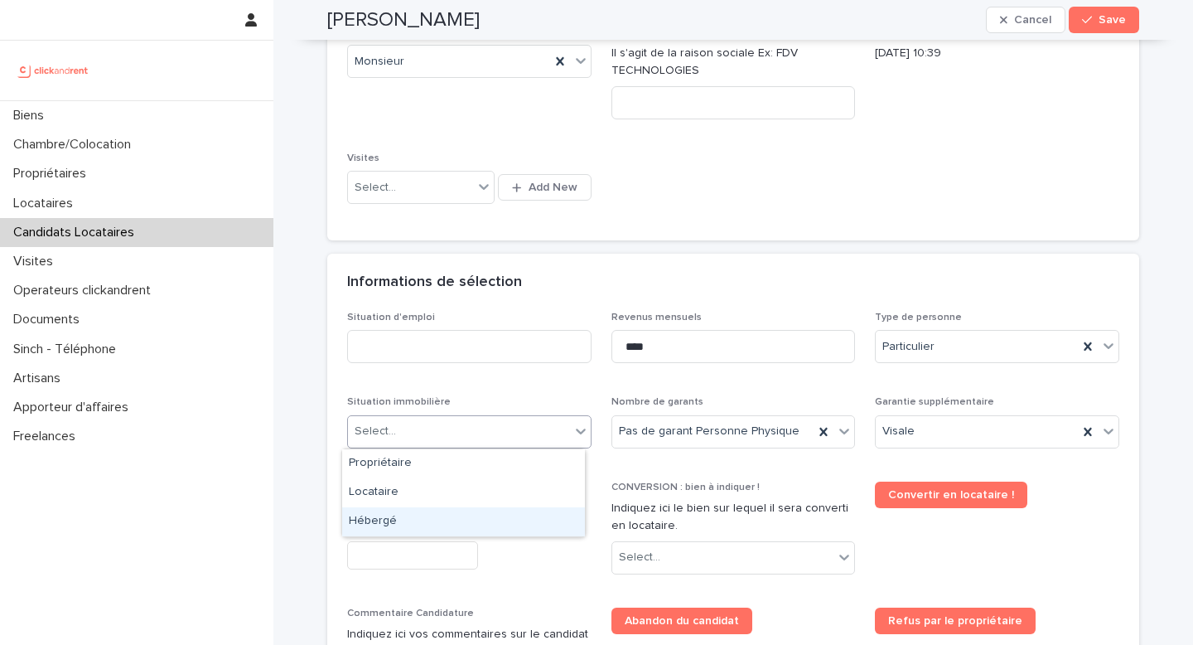
click at [401, 523] on div "Hébergé" at bounding box center [463, 521] width 243 height 29
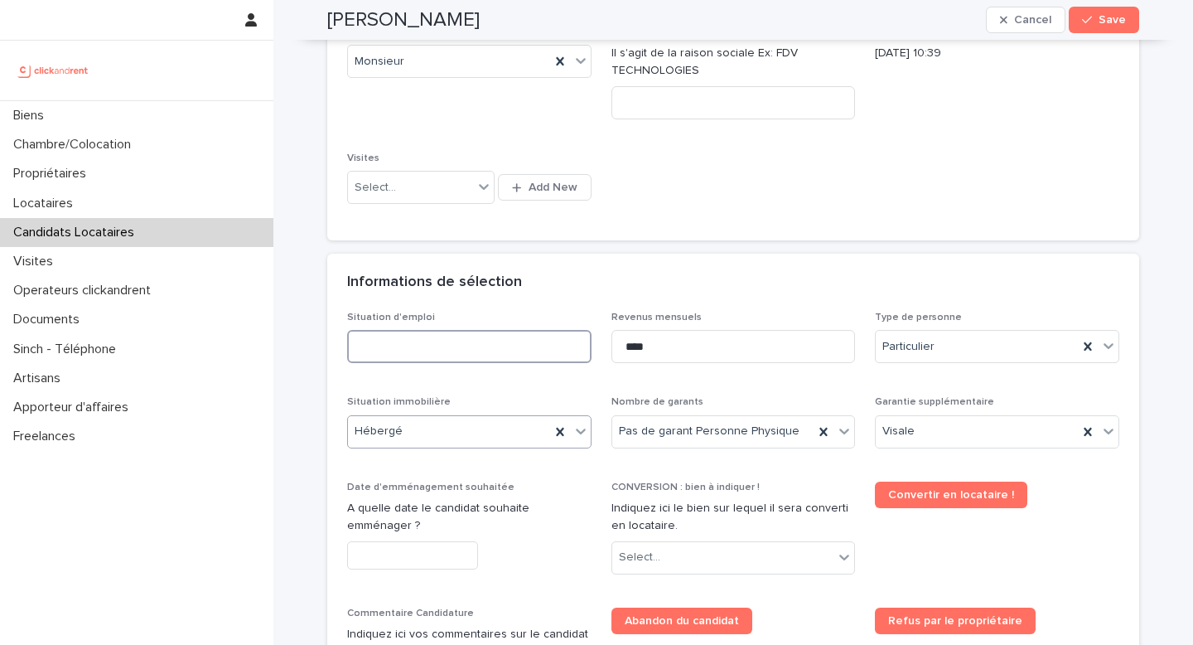
click at [440, 346] on input at bounding box center [469, 346] width 244 height 33
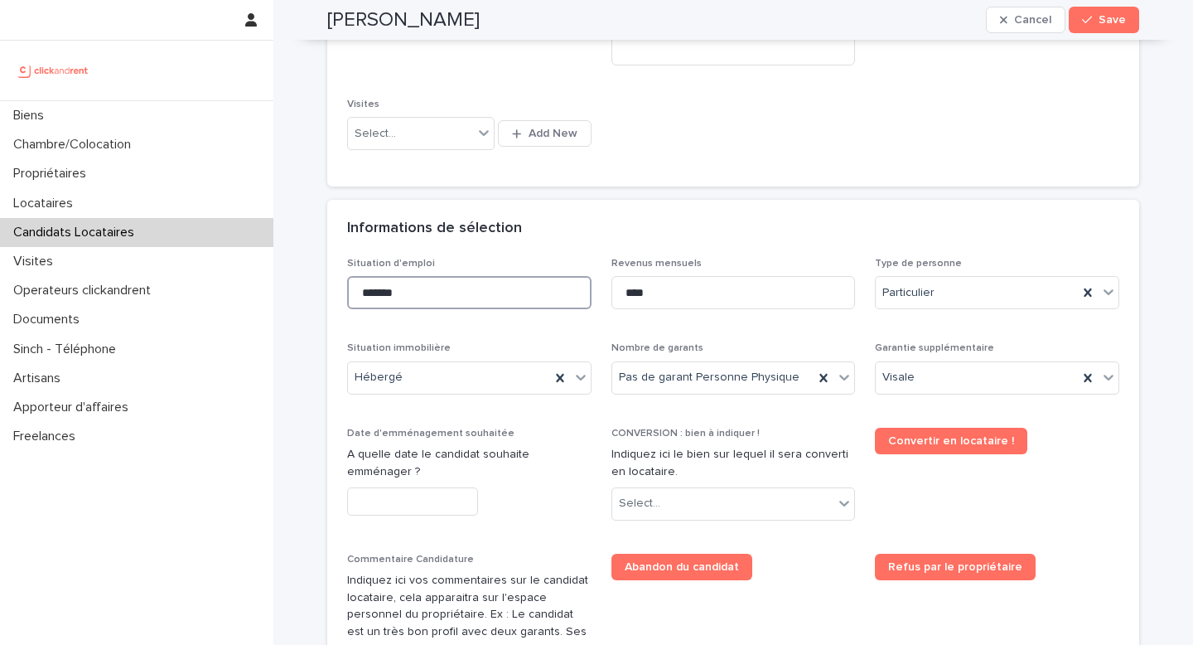
scroll to position [543, 0]
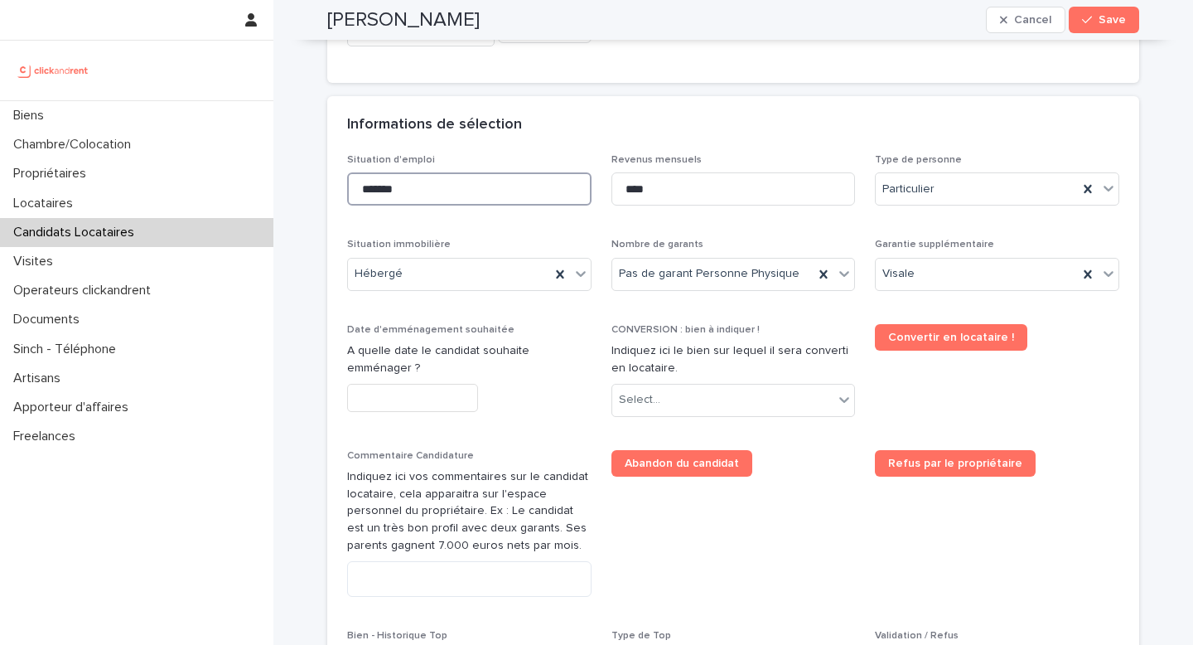
type input "*******"
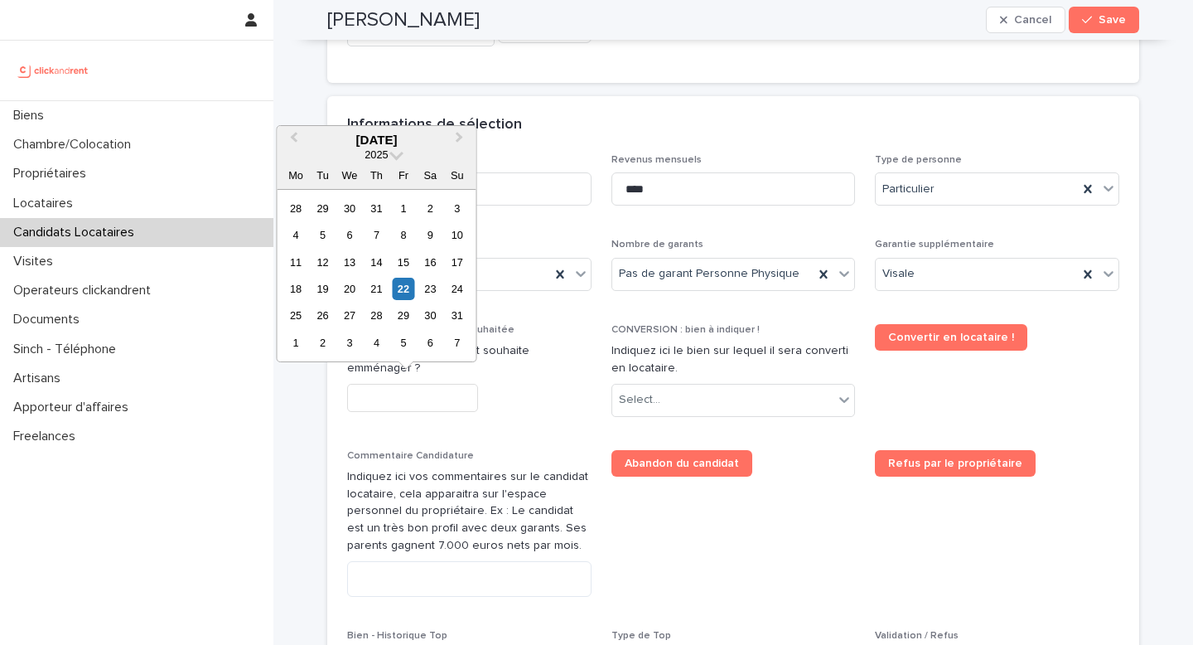
click at [424, 395] on input "text" at bounding box center [412, 398] width 131 height 29
click at [433, 287] on div "23" at bounding box center [430, 289] width 22 height 22
type input "*********"
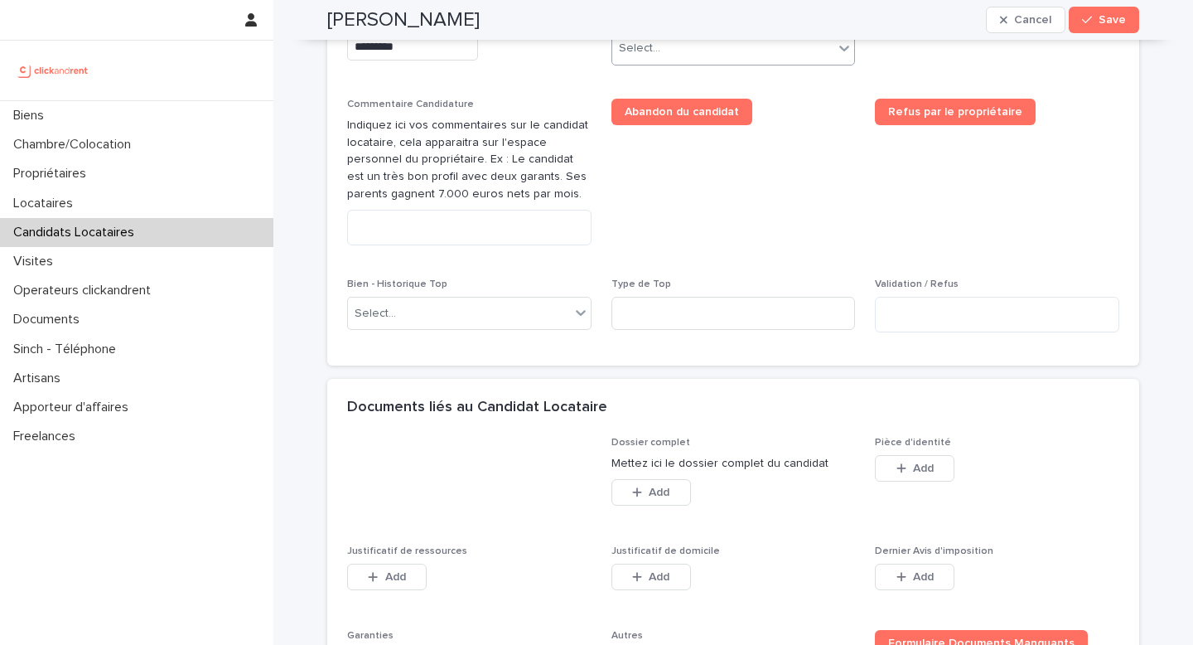
scroll to position [900, 0]
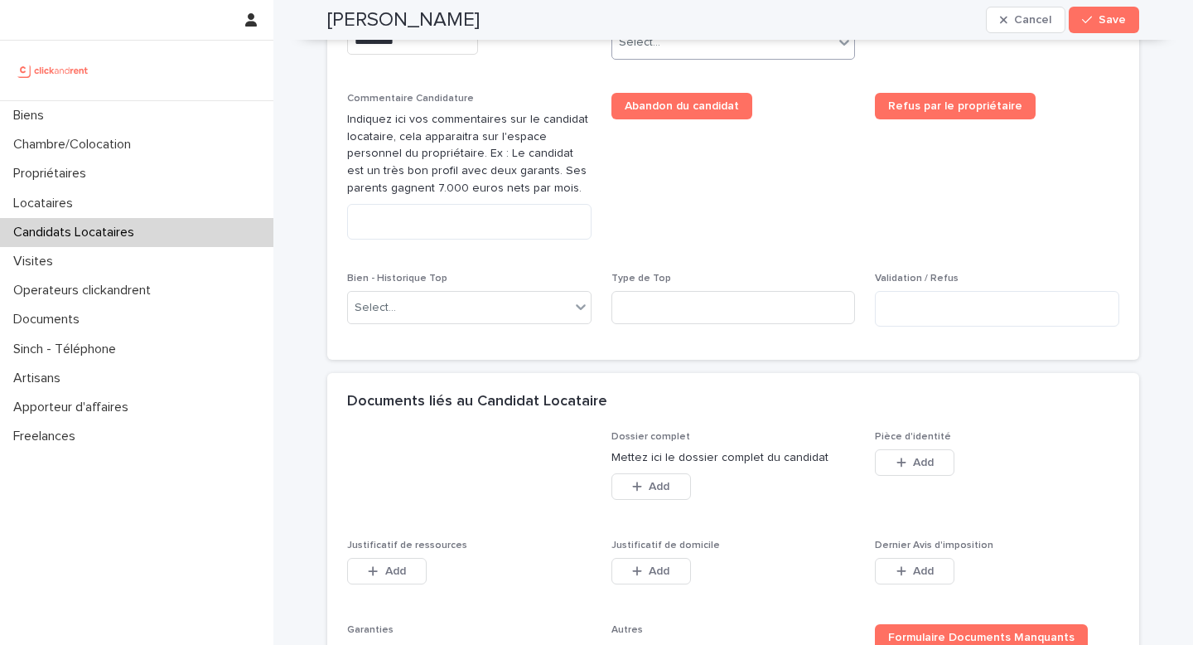
click at [686, 49] on div "Select..." at bounding box center [723, 42] width 222 height 27
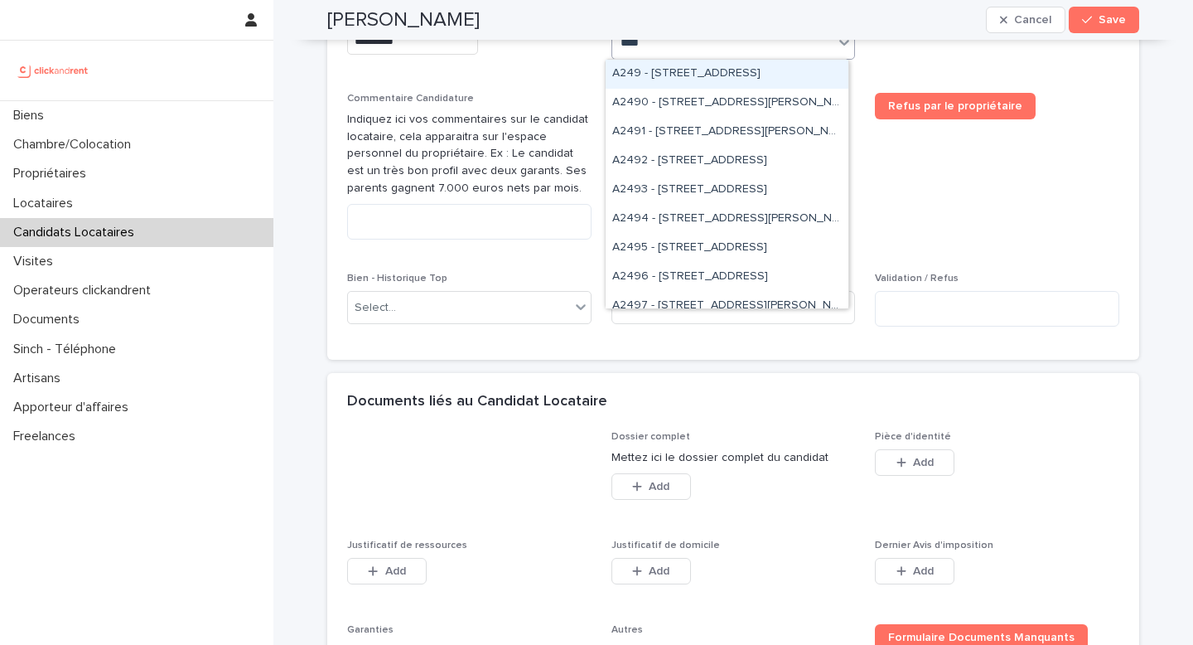
type input "*****"
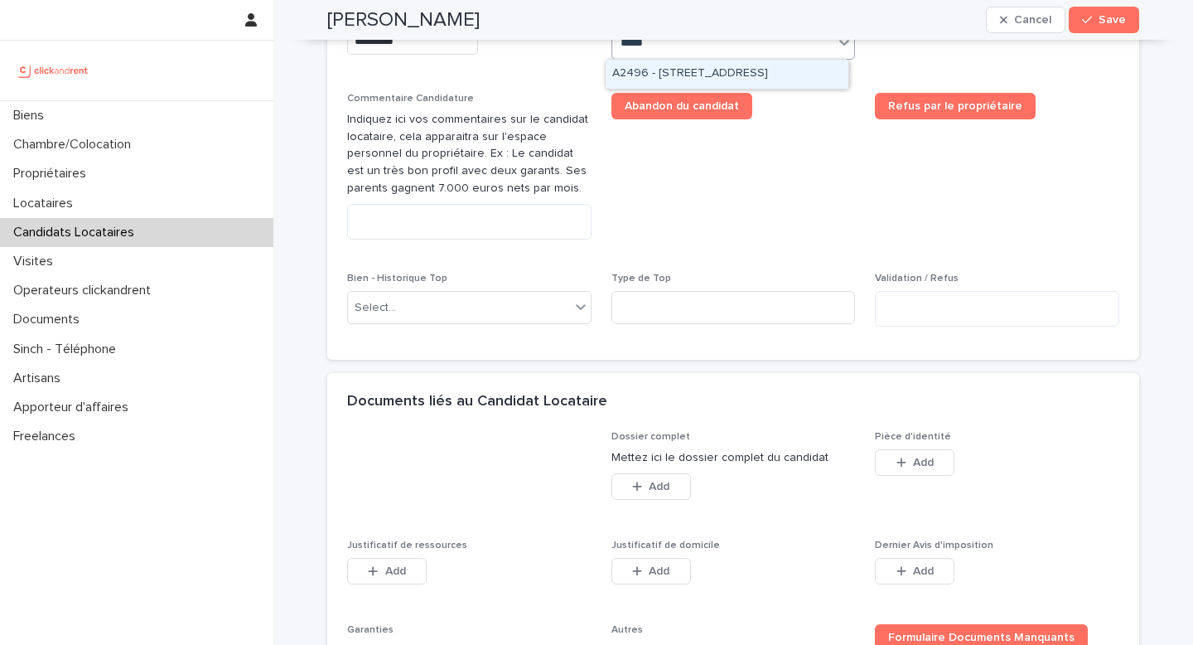
click at [738, 75] on div "A2496 - [STREET_ADDRESS]" at bounding box center [727, 74] width 243 height 29
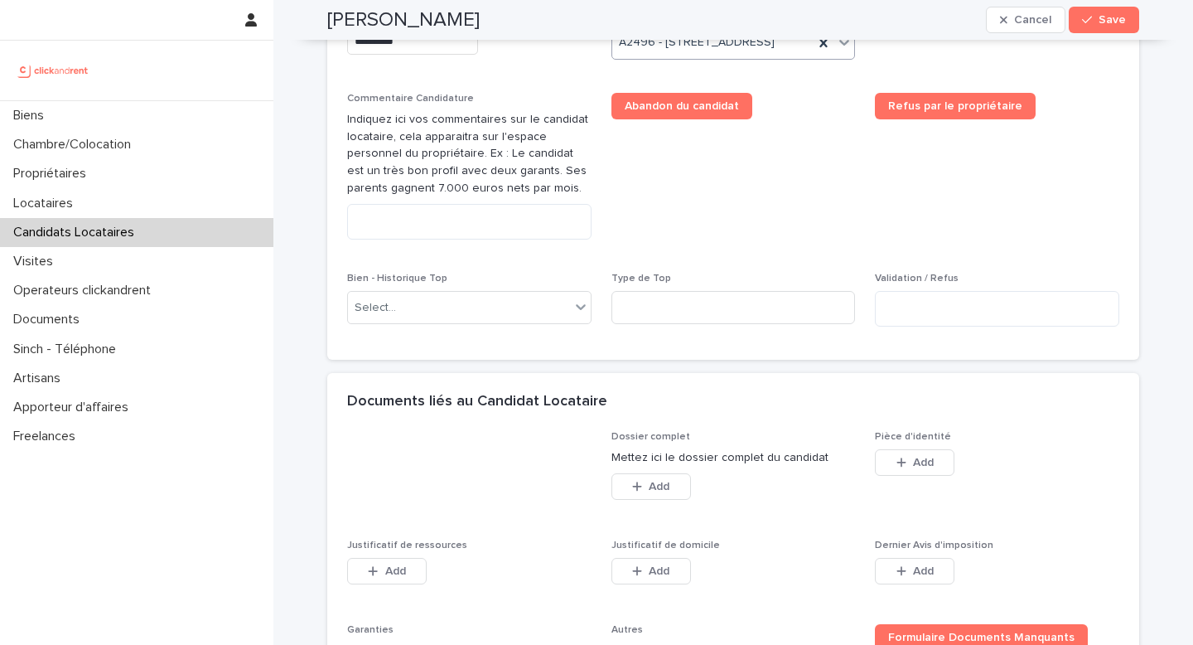
scroll to position [1179, 0]
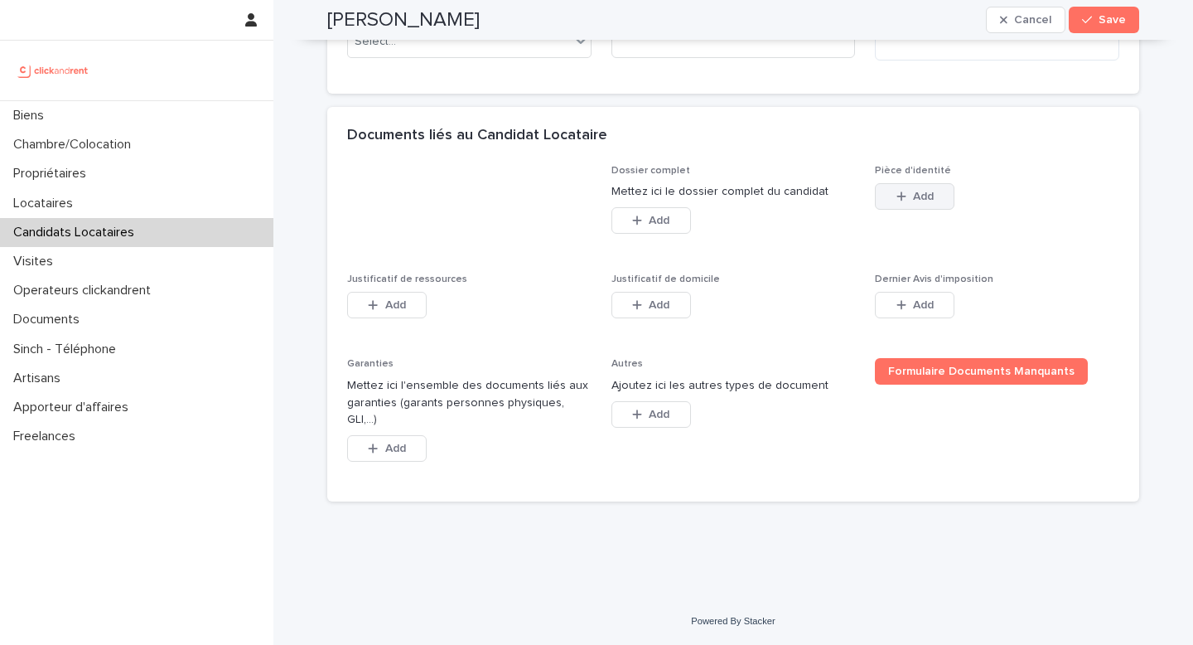
click at [924, 202] on span "Add" at bounding box center [923, 197] width 21 height 12
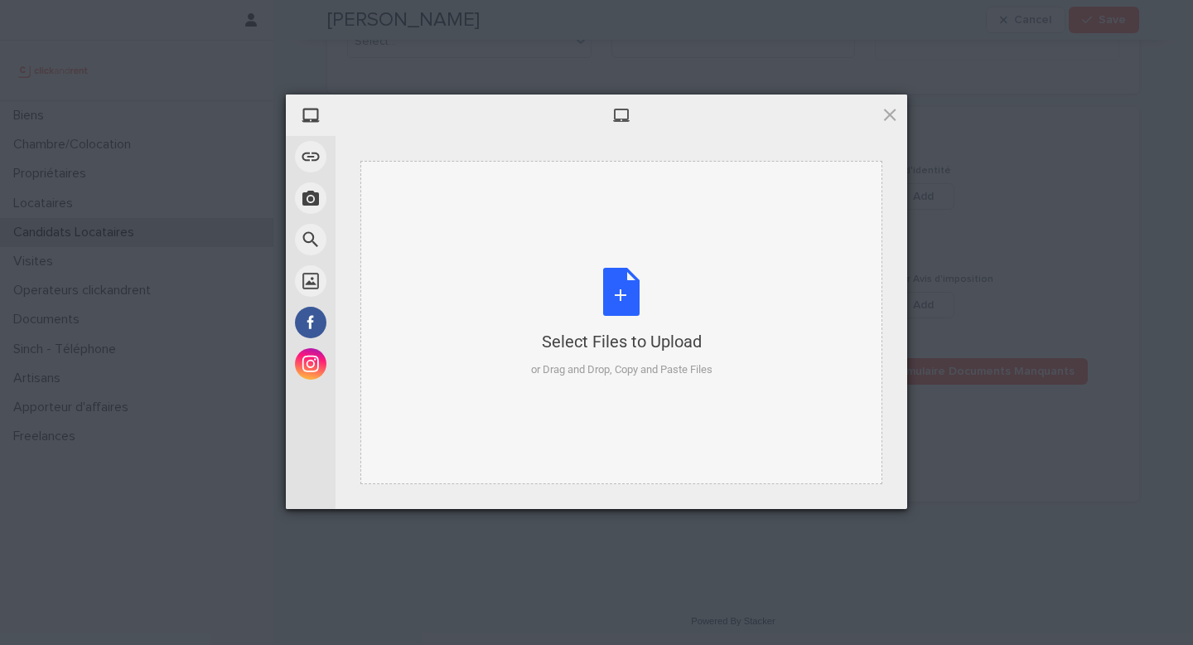
click at [564, 322] on div "Select Files to Upload or Drag and Drop, Copy and Paste Files" at bounding box center [622, 323] width 182 height 110
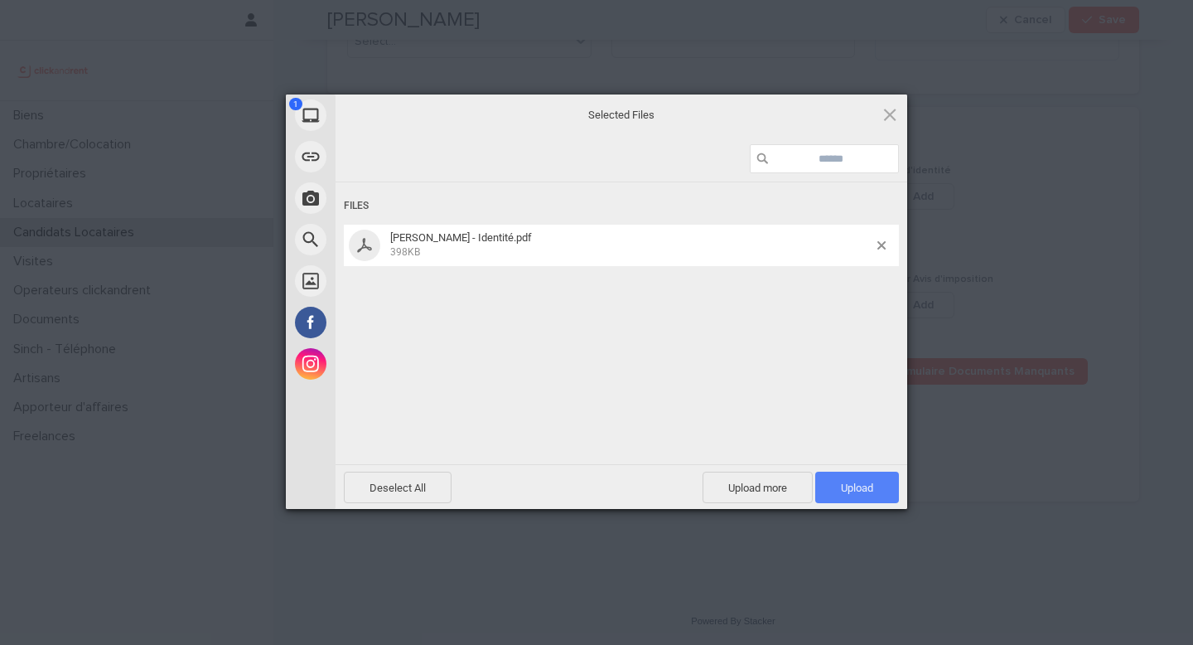
click at [850, 482] on span "Upload 1" at bounding box center [857, 488] width 32 height 12
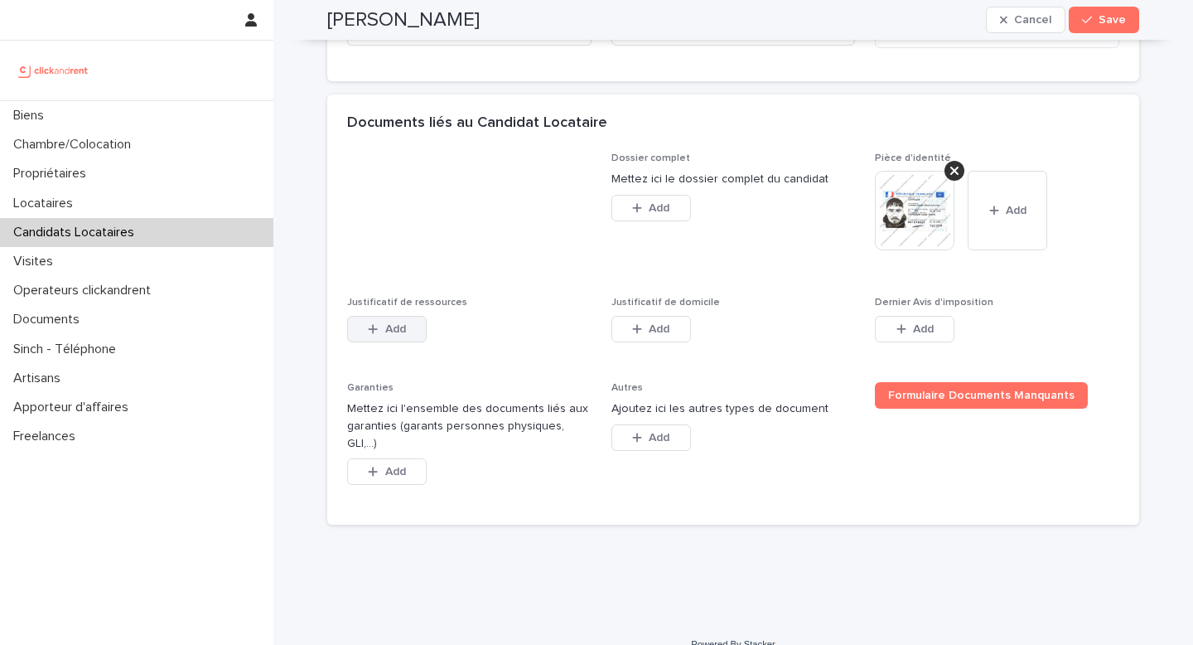
click at [399, 335] on span "Add" at bounding box center [395, 329] width 21 height 12
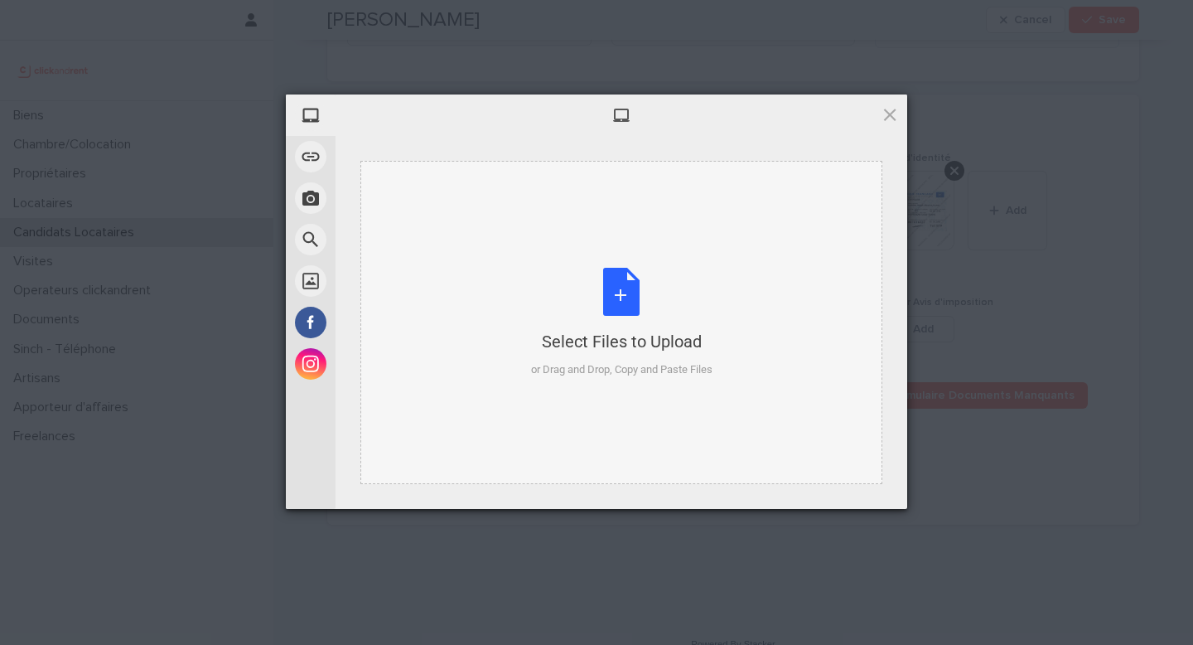
click at [610, 323] on div "Select Files to Upload or Drag and Drop, Copy and Paste Files" at bounding box center [622, 323] width 182 height 110
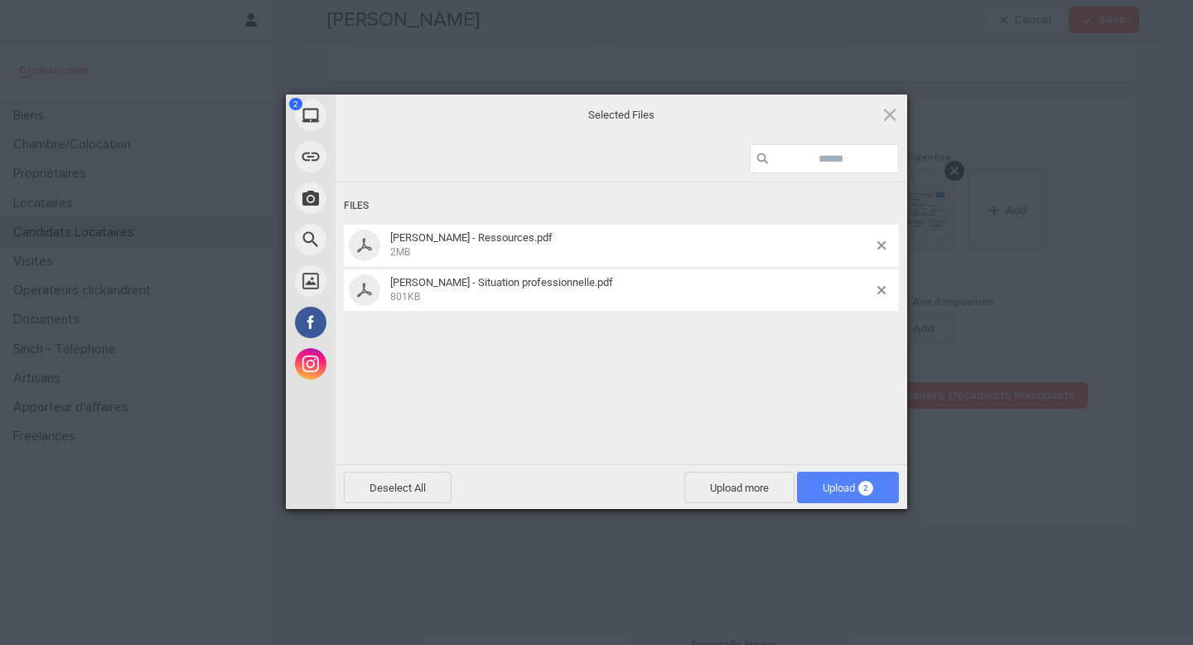
click at [840, 488] on span "Upload 2" at bounding box center [848, 488] width 51 height 12
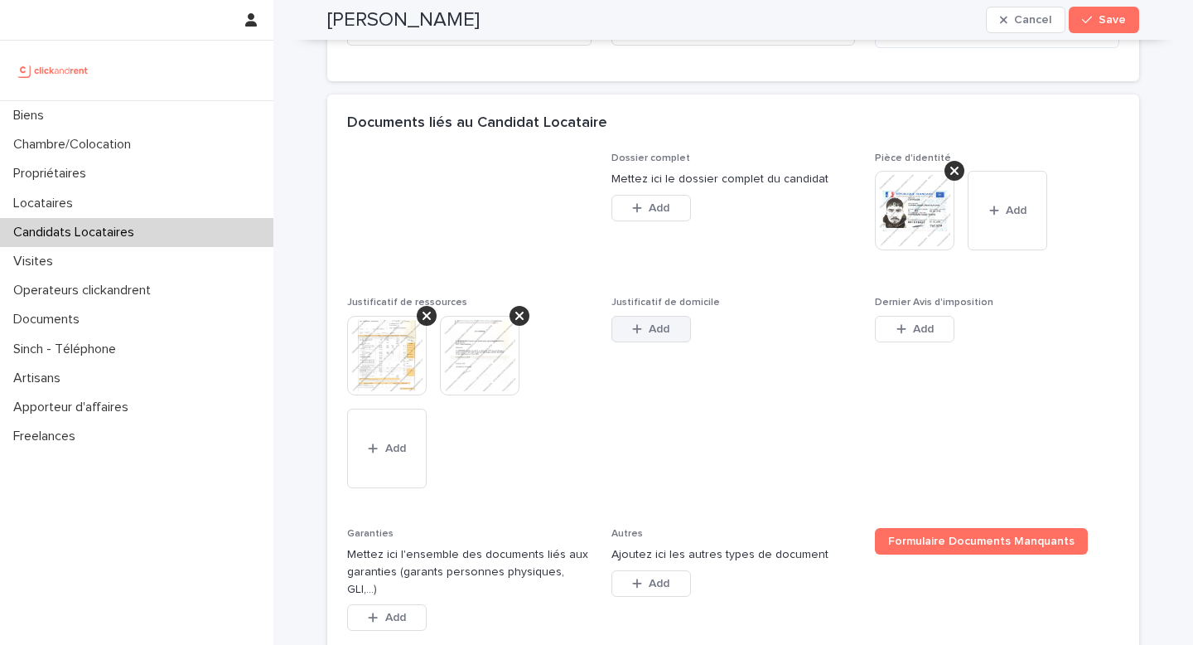
click at [683, 342] on button "Add" at bounding box center [652, 329] width 80 height 27
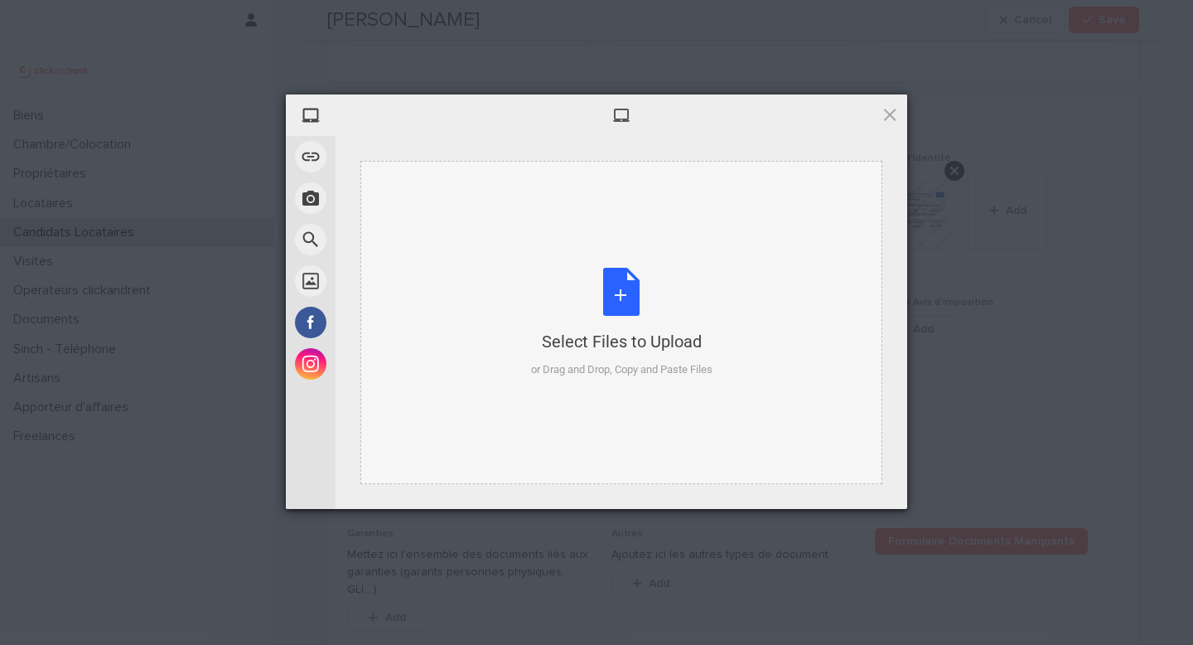
click at [617, 311] on div "Select Files to Upload or Drag and Drop, Copy and Paste Files" at bounding box center [622, 323] width 182 height 110
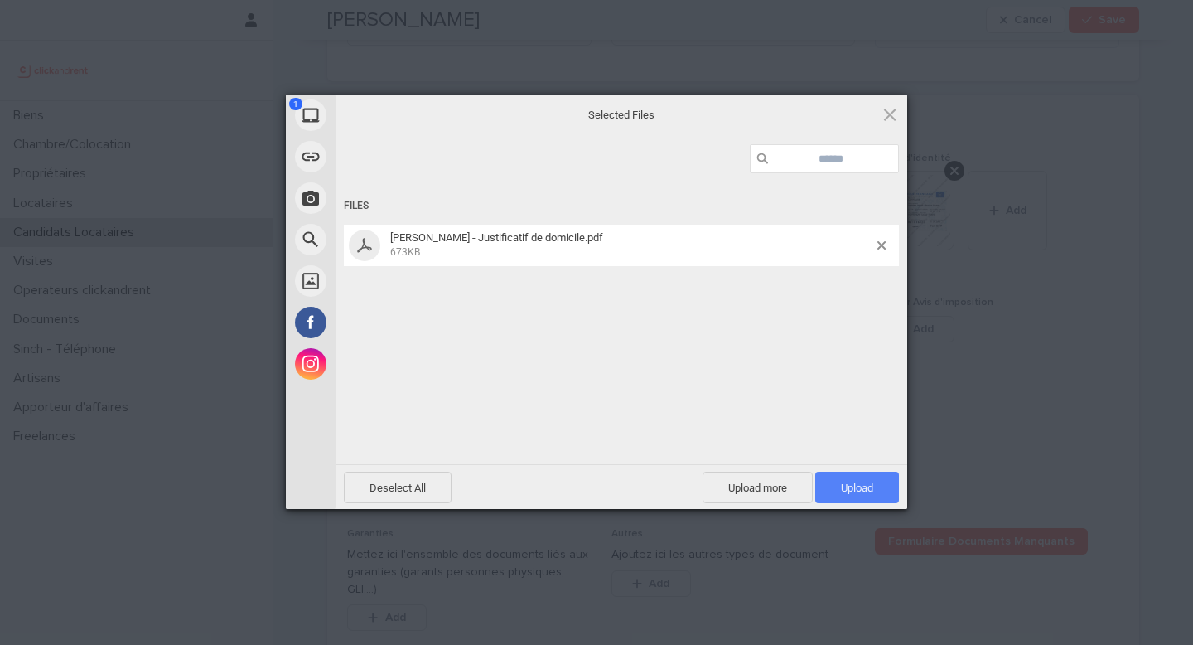
click at [816, 486] on span "Upload 1" at bounding box center [858, 487] width 84 height 31
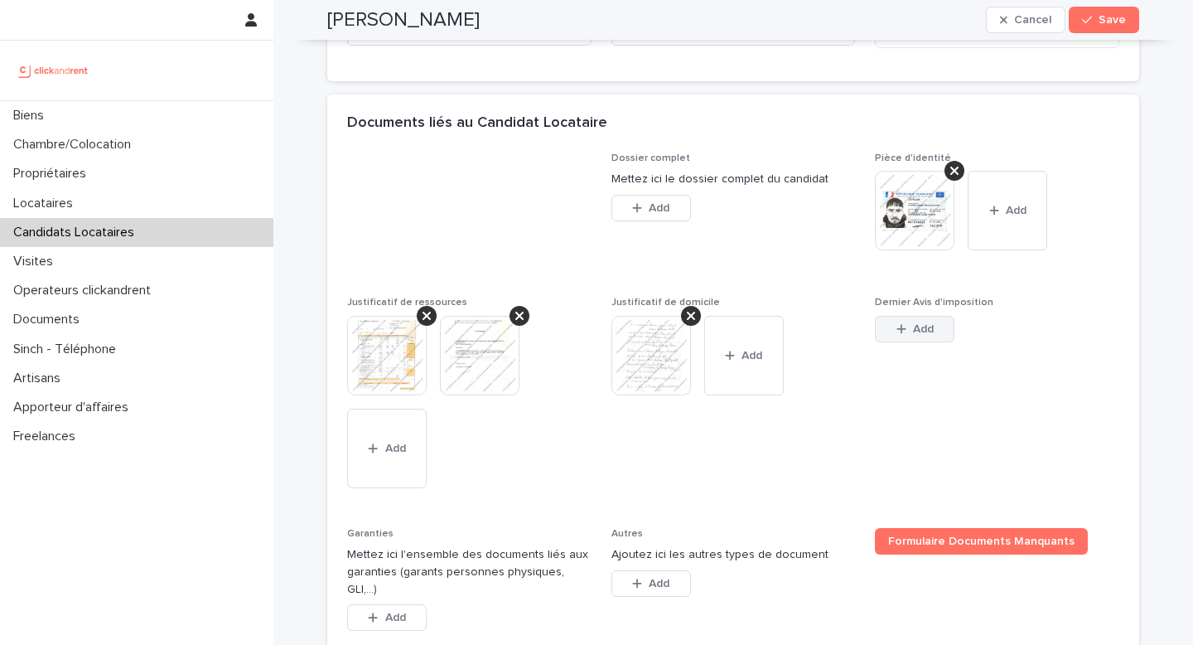
click at [897, 335] on icon "button" at bounding box center [902, 329] width 10 height 12
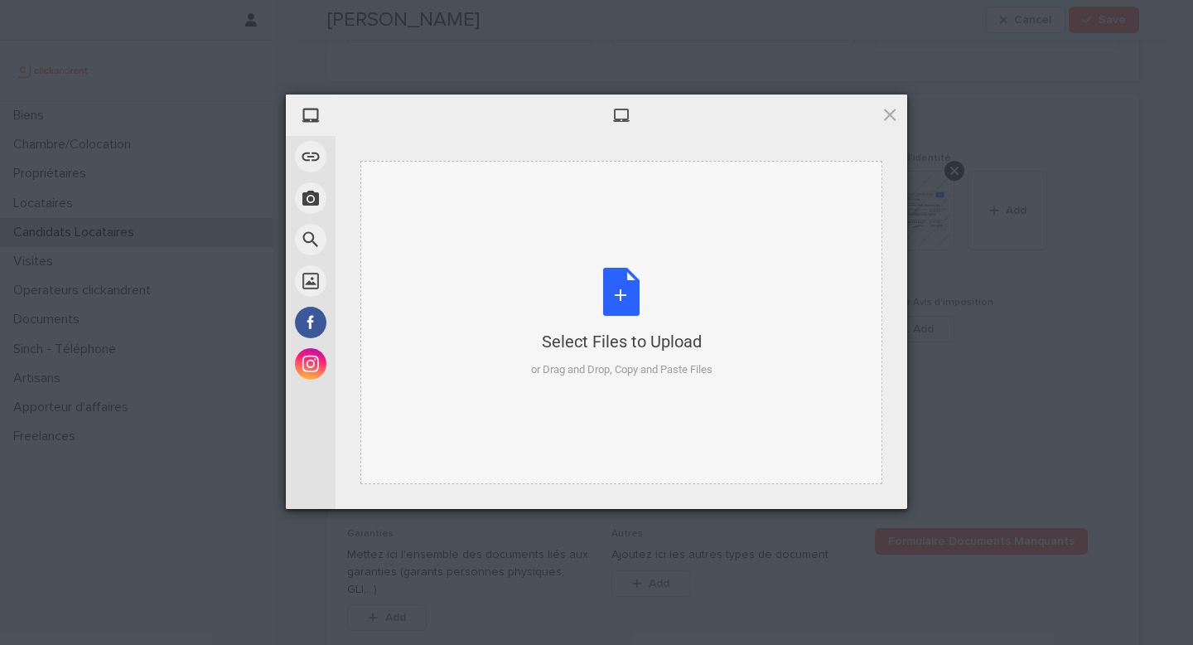
click at [614, 327] on div "Select Files to Upload or Drag and Drop, Copy and Paste Files" at bounding box center [622, 323] width 182 height 110
click at [897, 118] on span at bounding box center [890, 114] width 18 height 18
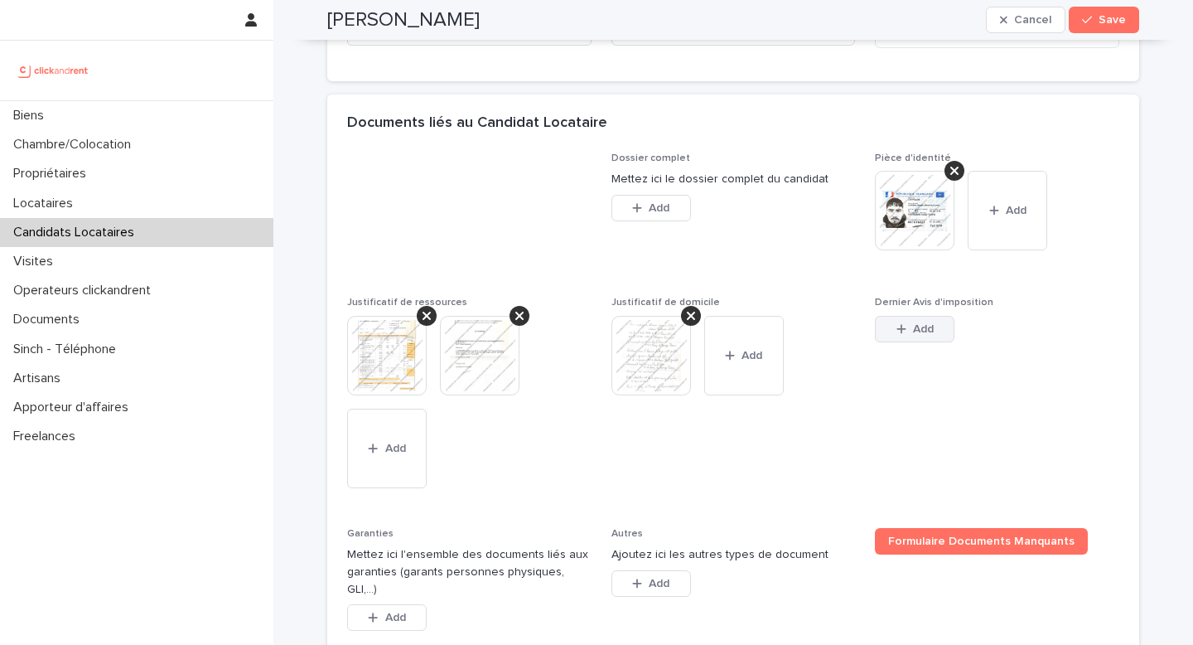
click at [889, 342] on button "Add" at bounding box center [915, 329] width 80 height 27
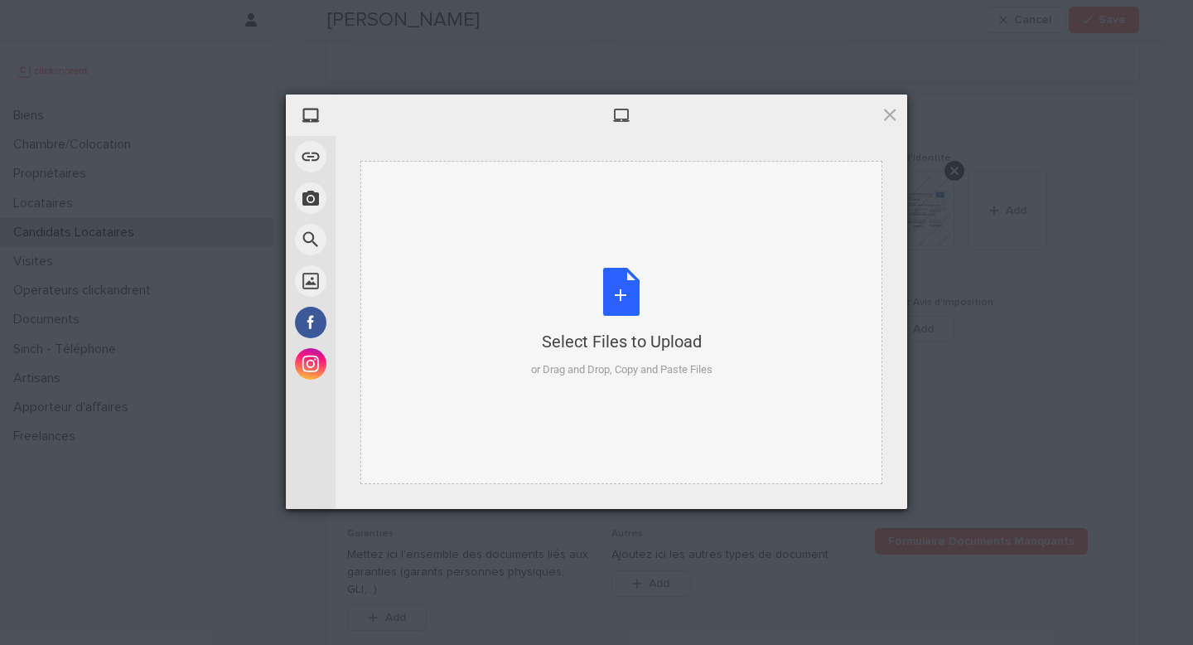
click at [636, 297] on div "Select Files to Upload or Drag and Drop, Copy and Paste Files" at bounding box center [622, 323] width 182 height 110
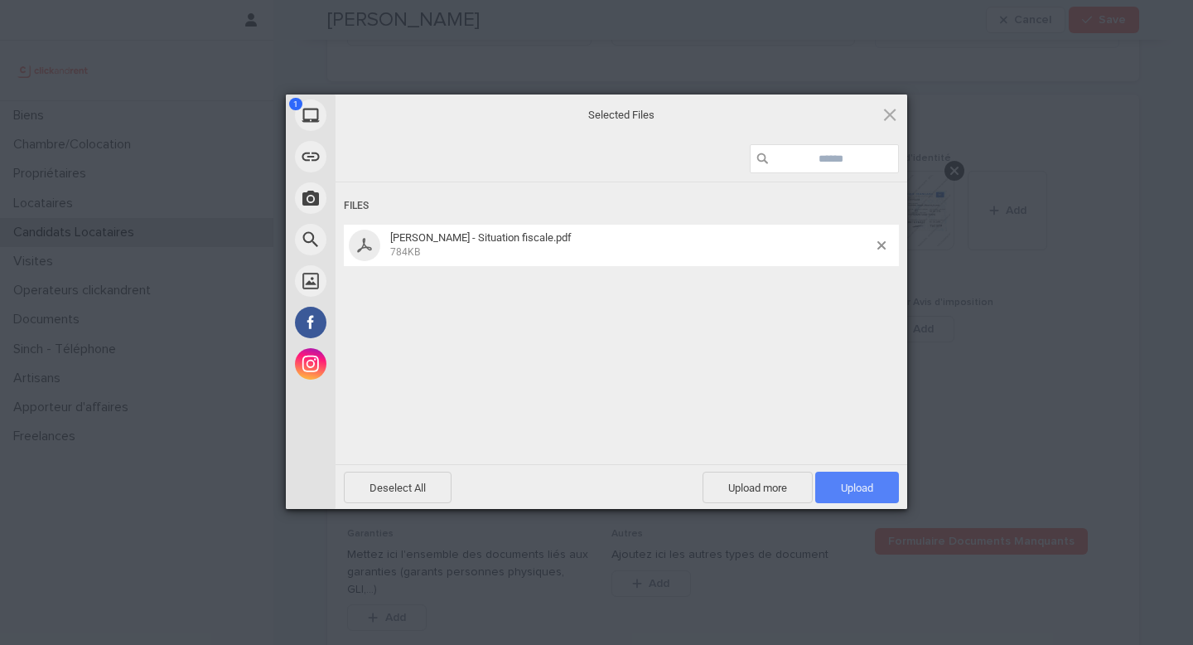
click at [872, 490] on span "Upload 1" at bounding box center [857, 488] width 32 height 12
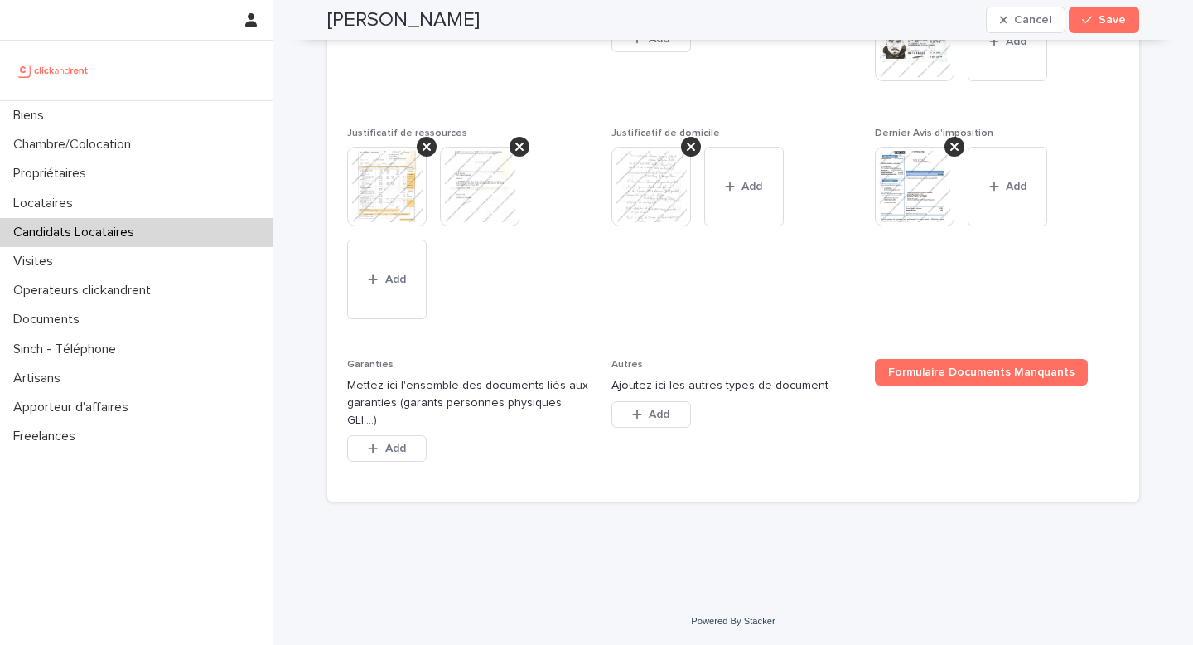
scroll to position [1361, 0]
click at [389, 451] on span "Add" at bounding box center [395, 449] width 21 height 12
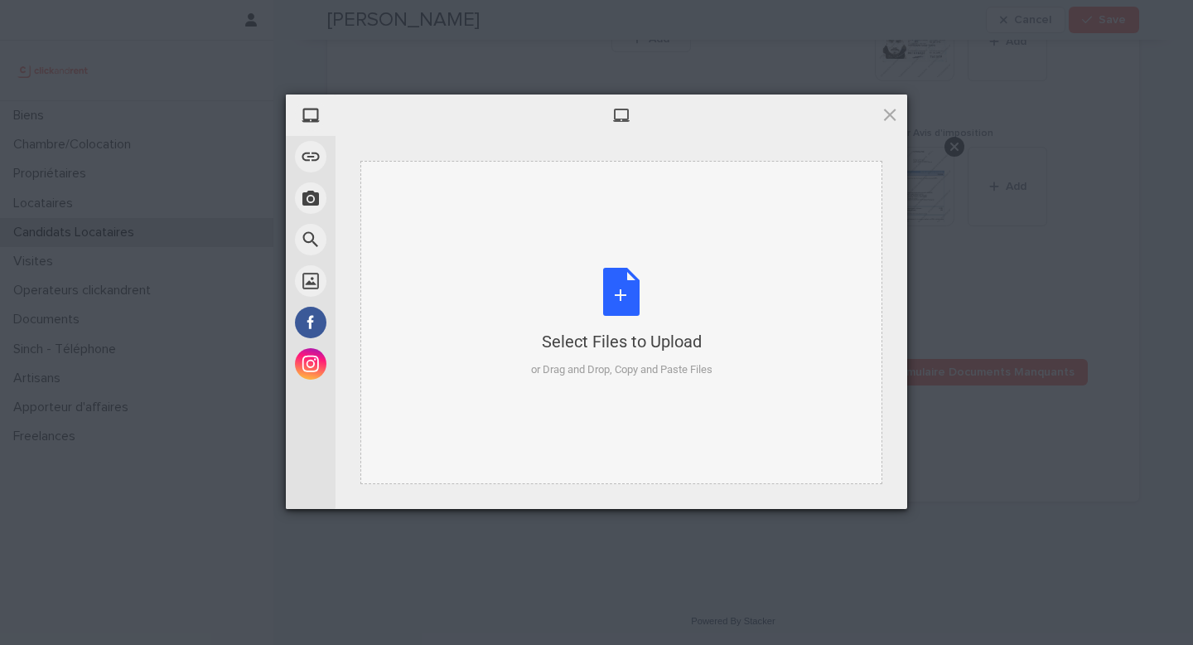
click at [541, 338] on div "Select Files to Upload" at bounding box center [622, 341] width 182 height 23
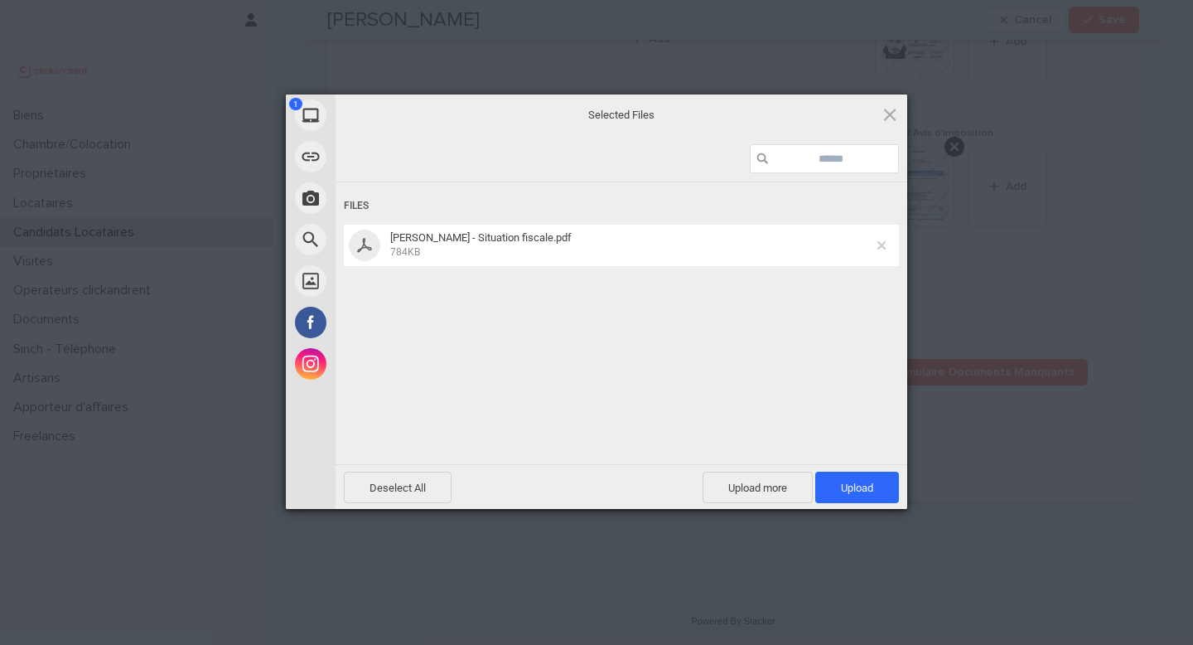
click at [885, 242] on span at bounding box center [882, 245] width 8 height 8
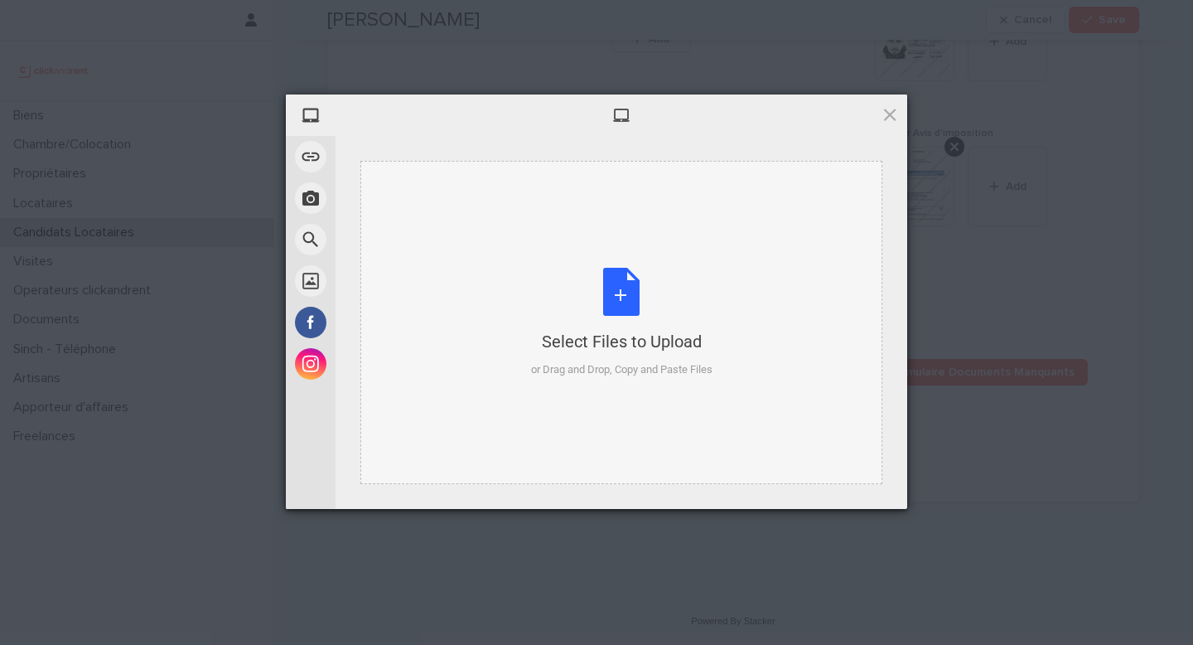
click at [695, 355] on div "Select Files to Upload or Drag and Drop, Copy and Paste Files" at bounding box center [622, 323] width 182 height 110
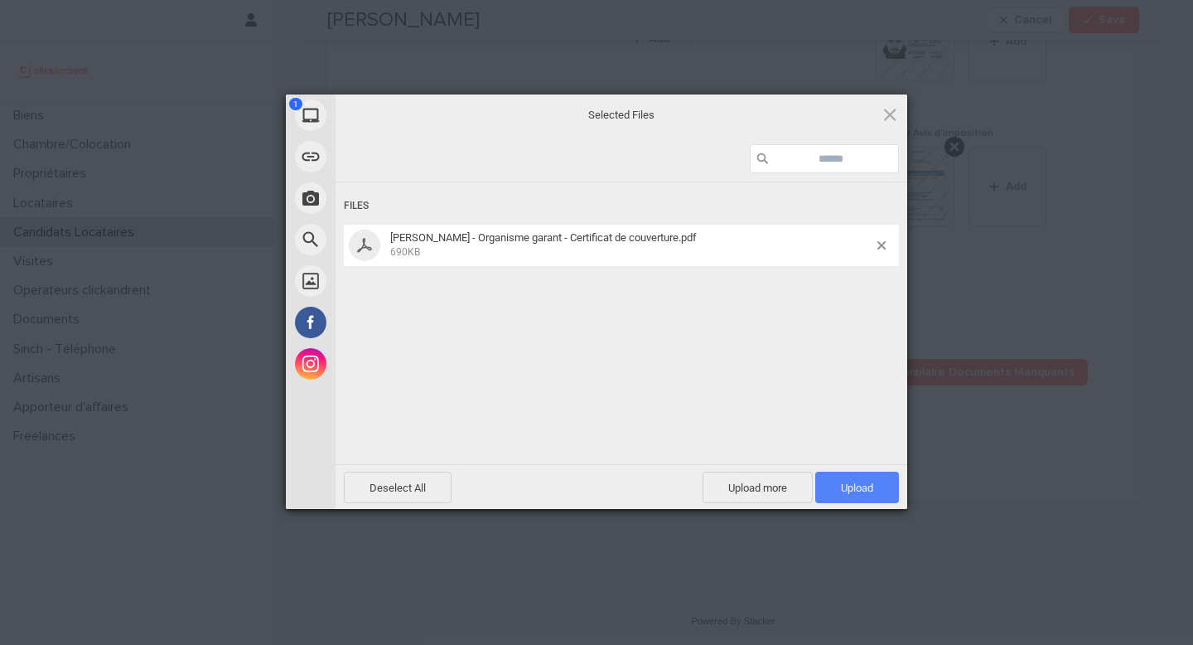
click at [873, 493] on span "Upload 1" at bounding box center [858, 487] width 84 height 31
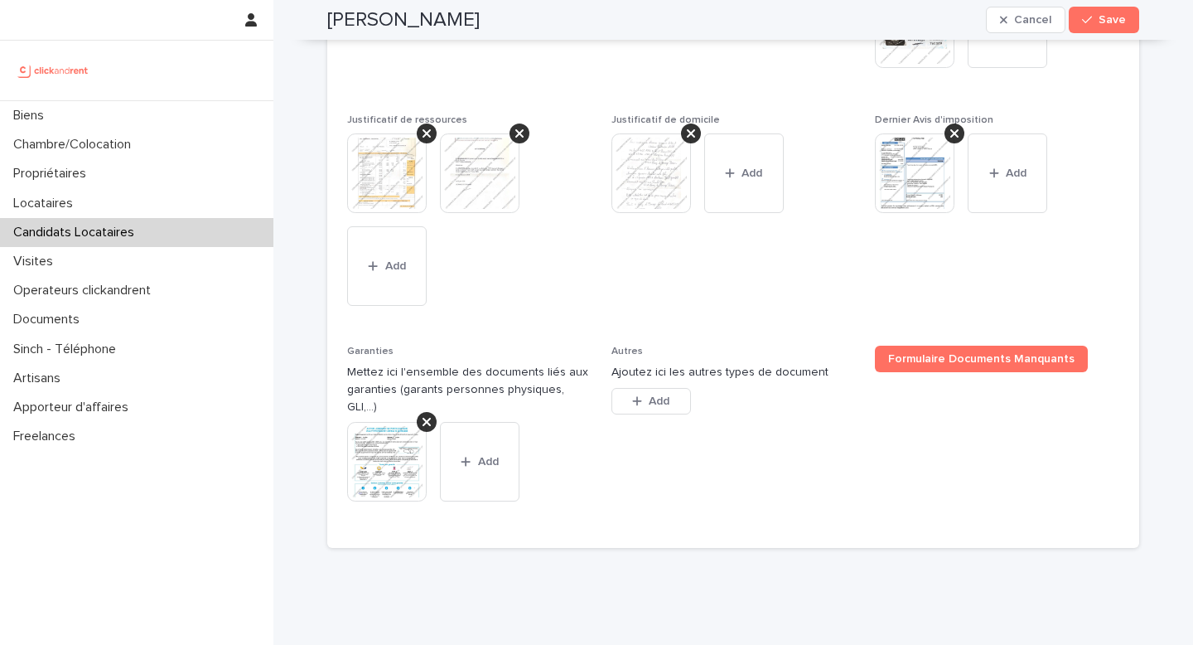
click at [1100, 132] on div "Dossier complet Mettez ici le dossier complet du candidat This file cannot be o…" at bounding box center [733, 249] width 772 height 559
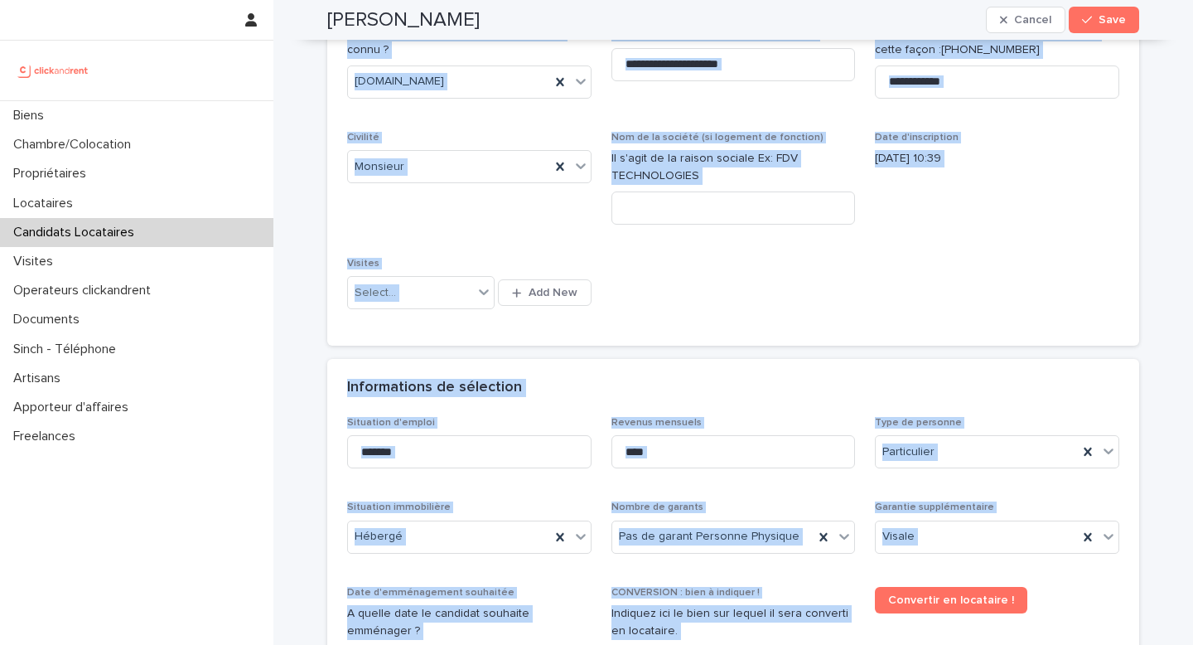
scroll to position [0, 0]
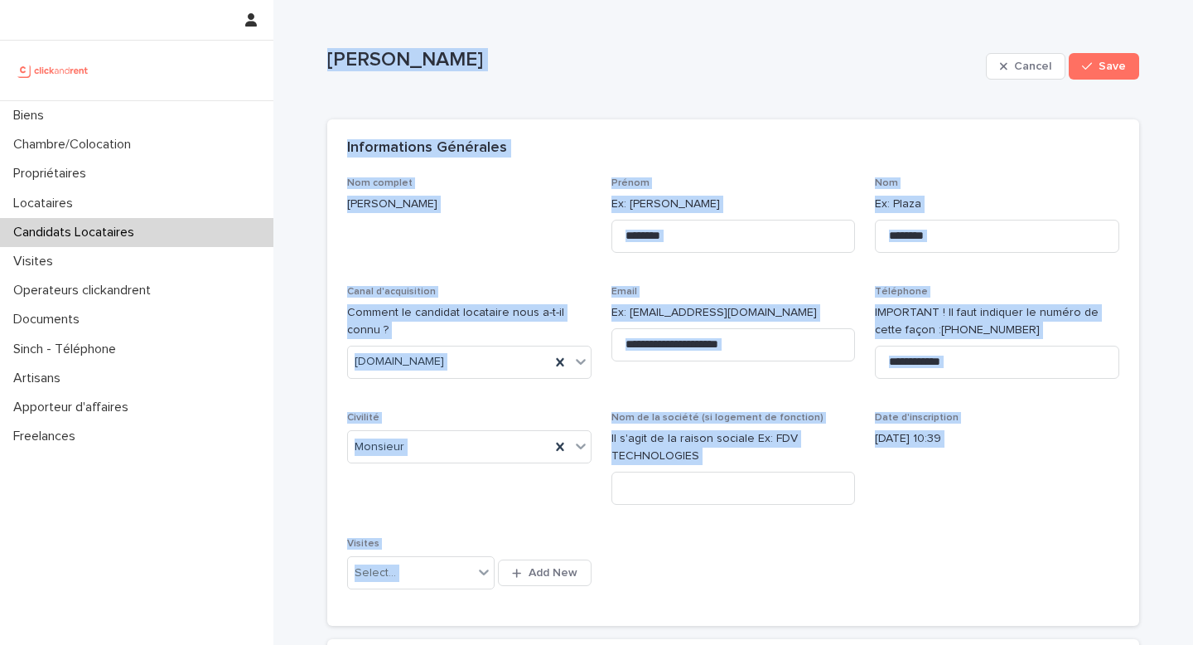
drag, startPoint x: 540, startPoint y: 527, endPoint x: 319, endPoint y: 48, distance: 527.3
copy div "Loremips Dolorsit Ametco Adip Elits, doeiu tem in utlab etdolo magn aliqua. Eni…"
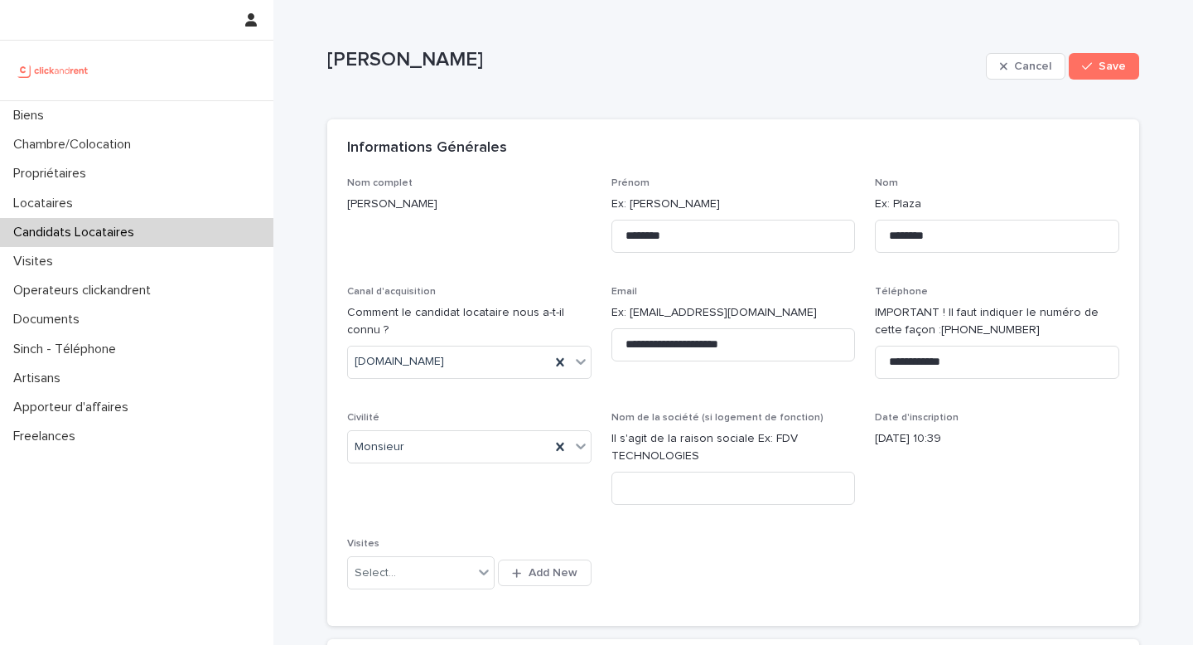
click at [972, 164] on div "Informations Générales" at bounding box center [733, 148] width 812 height 58
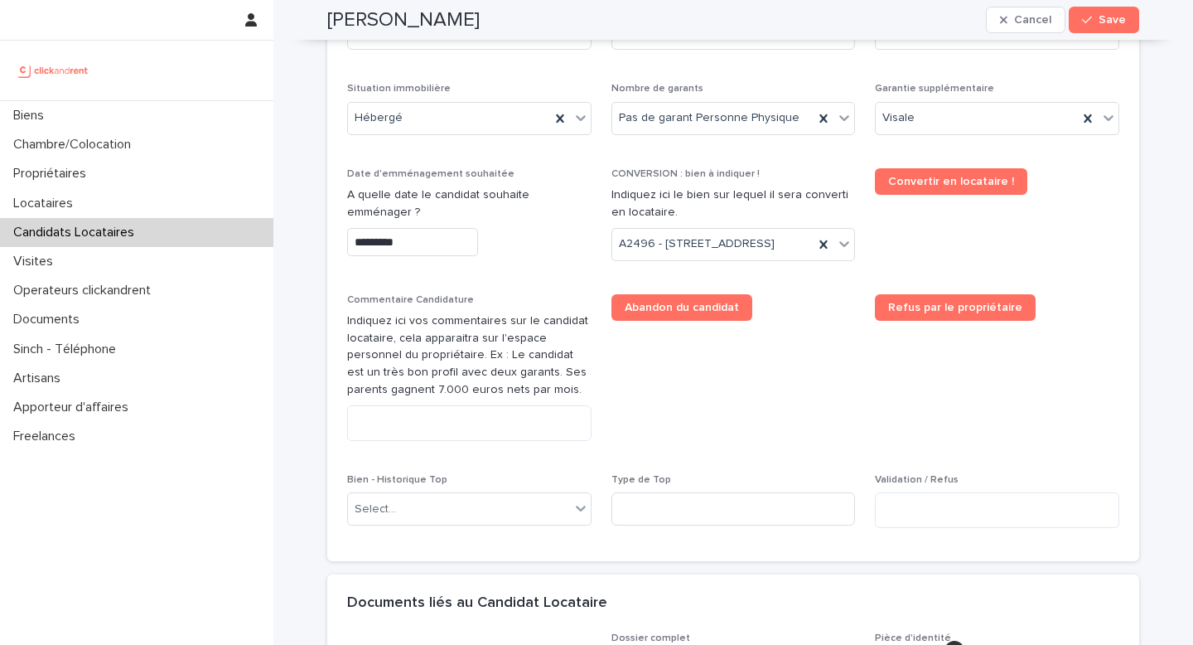
scroll to position [647, 0]
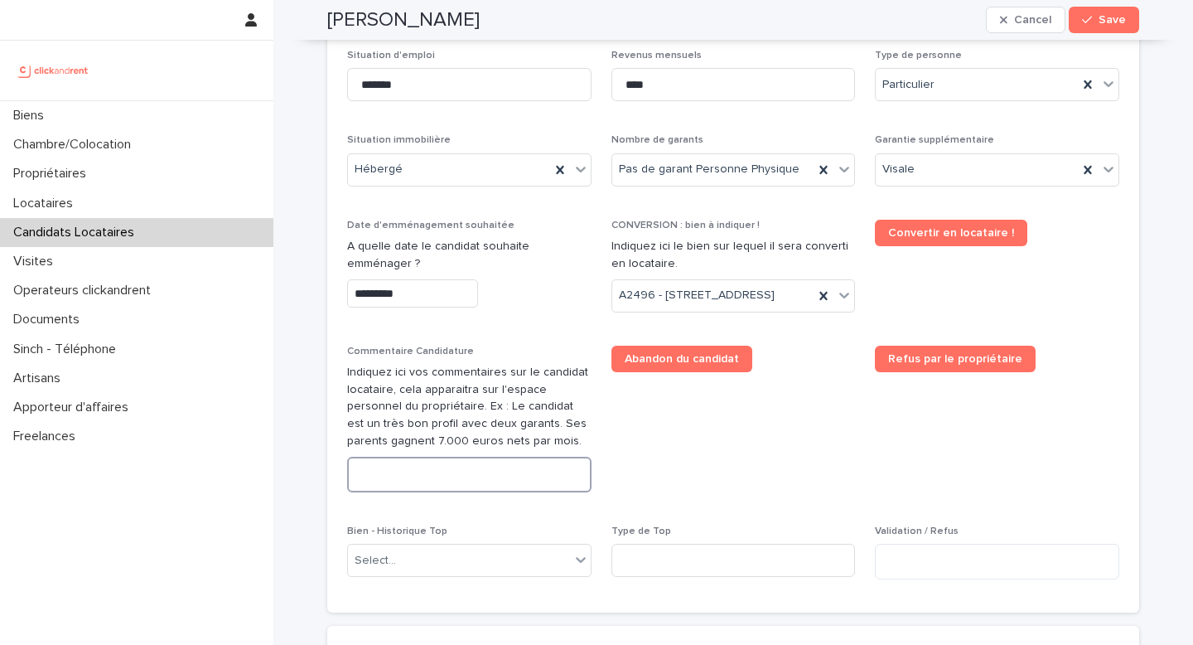
click at [456, 492] on textarea at bounding box center [469, 475] width 244 height 36
paste textarea "**********"
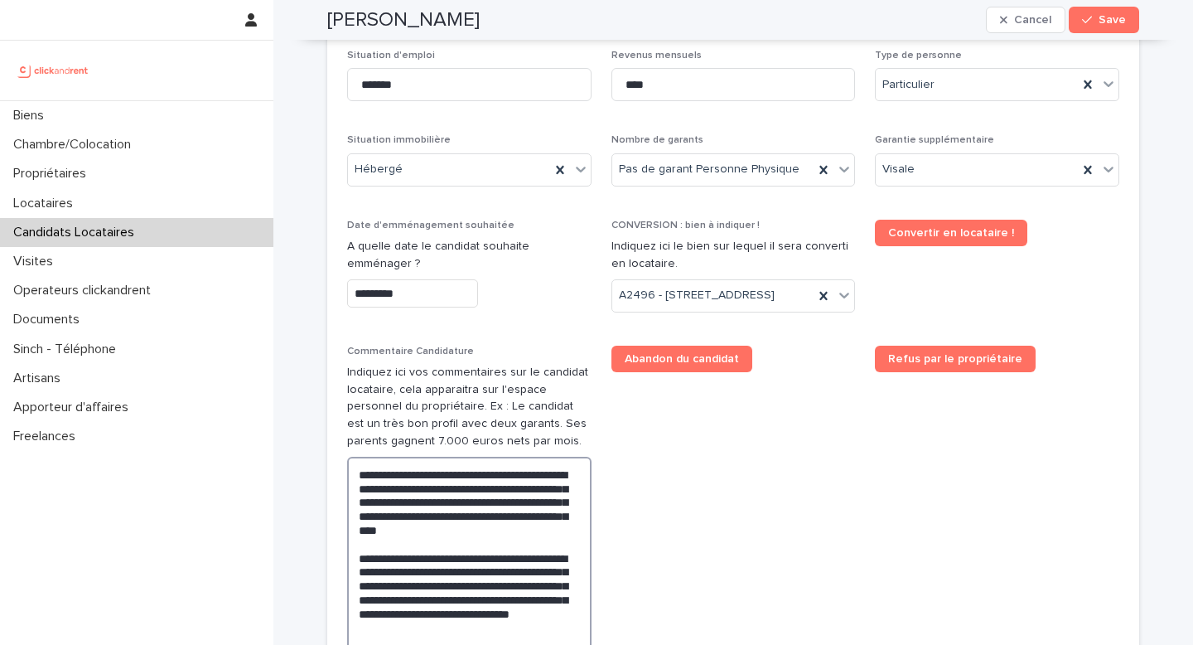
scroll to position [680, 0]
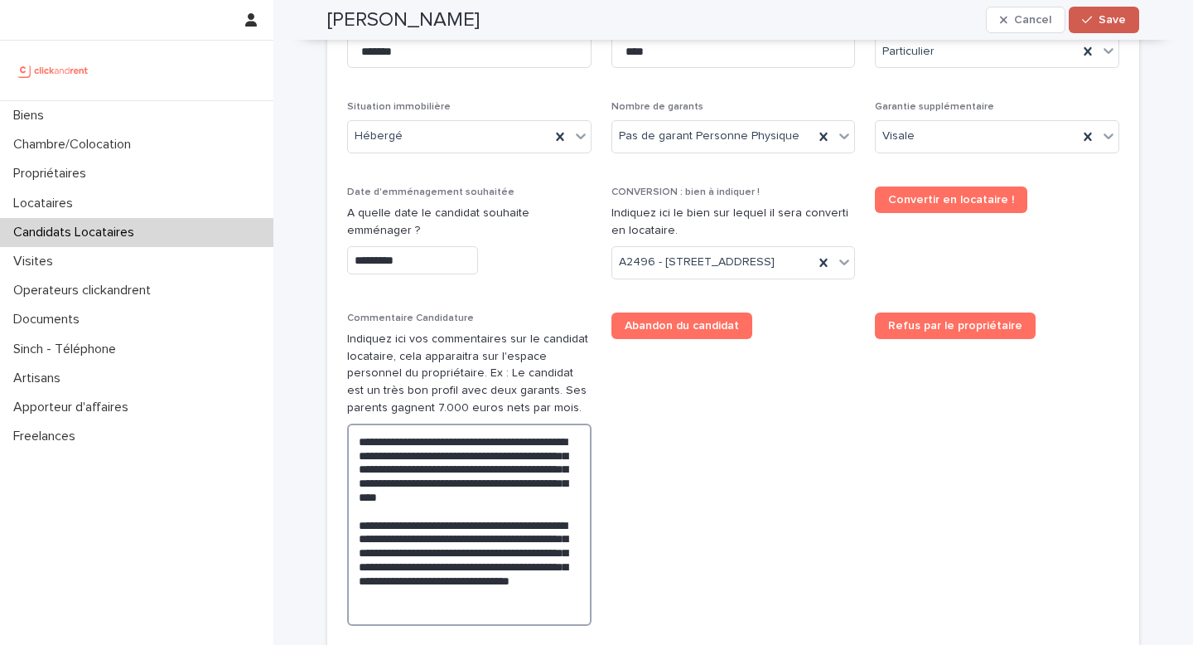
type textarea "**********"
click at [1108, 22] on span "Save" at bounding box center [1112, 20] width 27 height 12
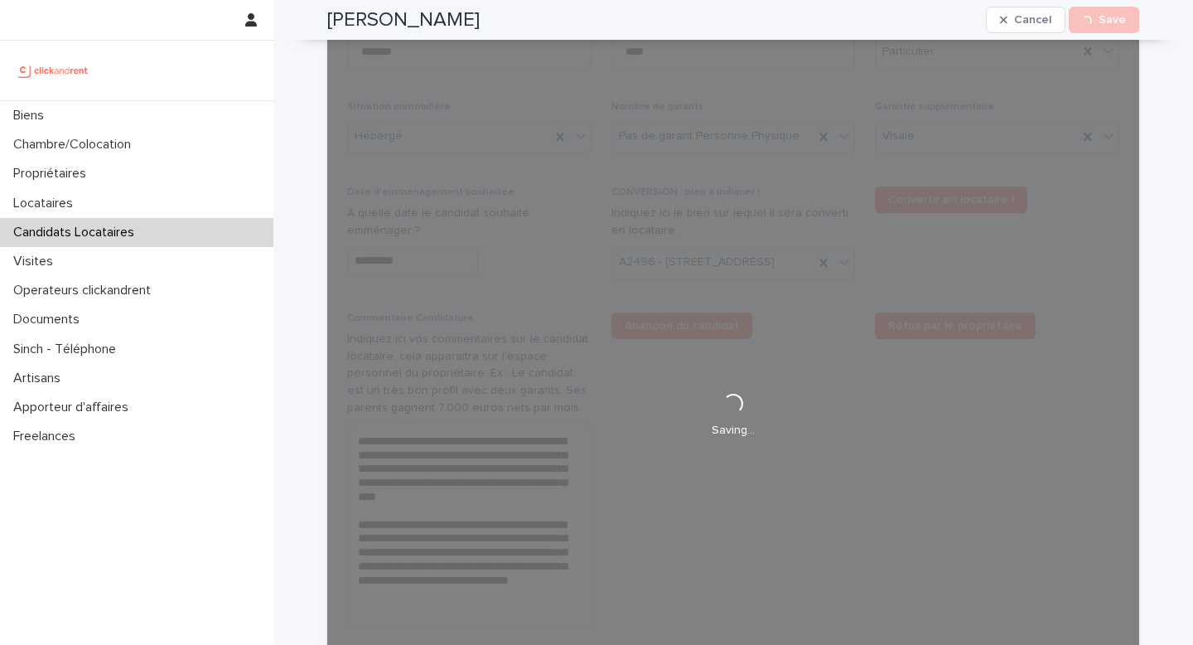
drag, startPoint x: 507, startPoint y: 10, endPoint x: 322, endPoint y: 22, distance: 185.2
click at [327, 22] on div "[PERSON_NAME] Cancel Loading... Save" at bounding box center [733, 20] width 812 height 40
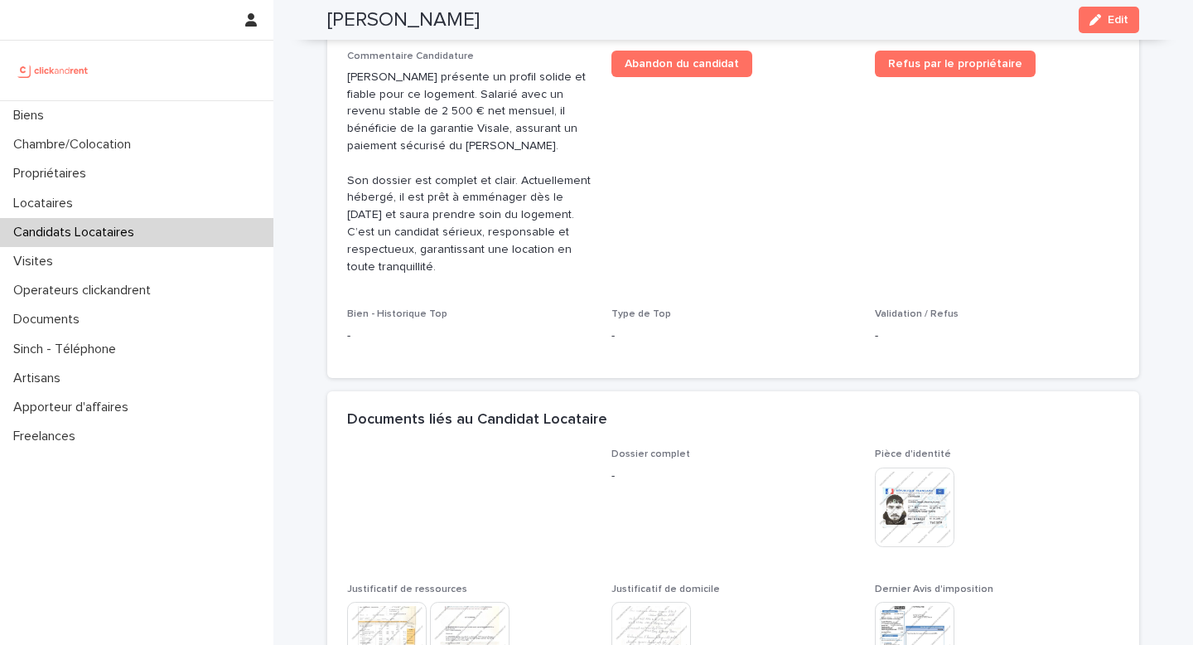
scroll to position [403, 0]
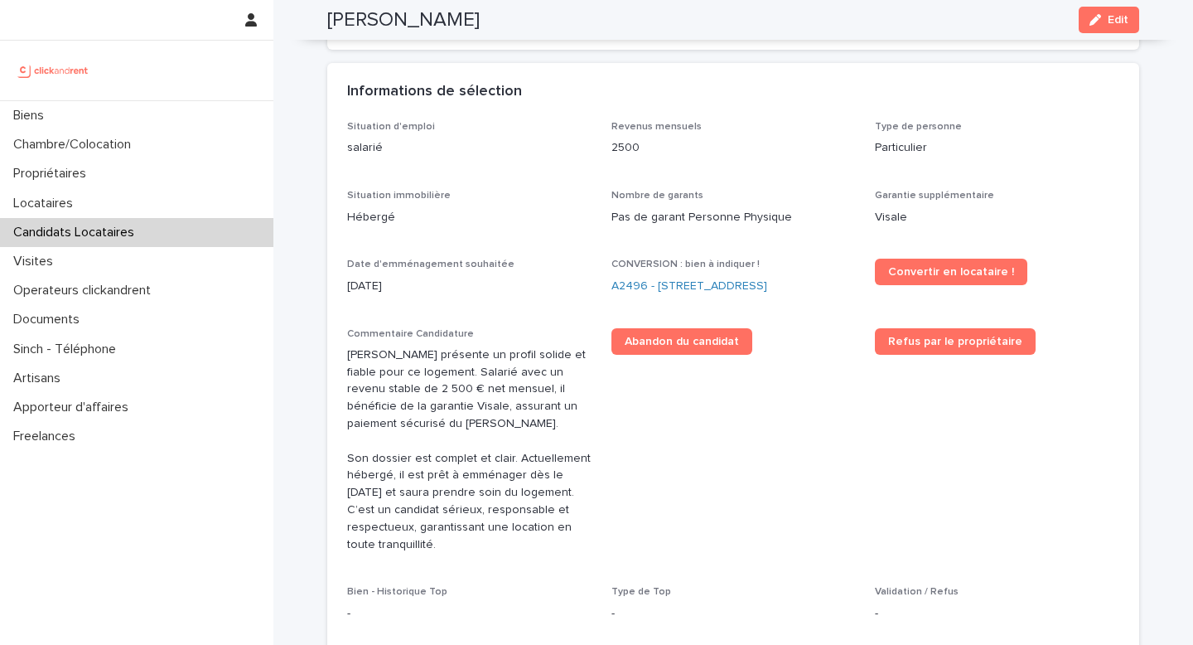
copy h2 "[PERSON_NAME]"
click at [727, 288] on link "A2496 - [STREET_ADDRESS]" at bounding box center [690, 286] width 156 height 17
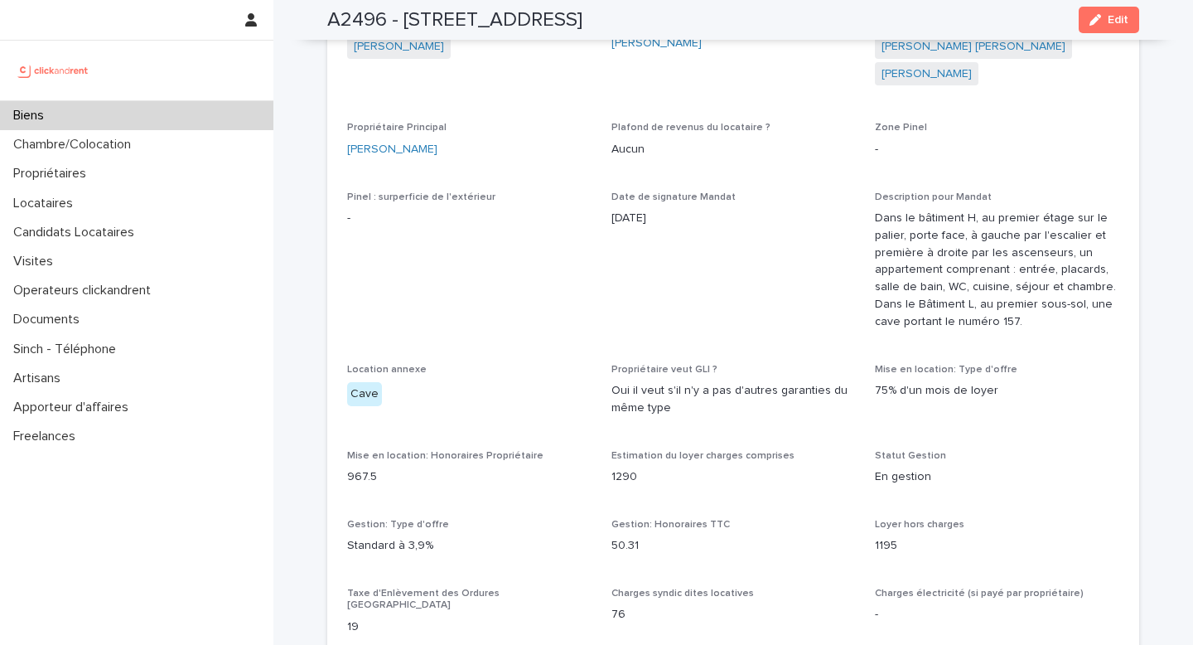
scroll to position [2411, 0]
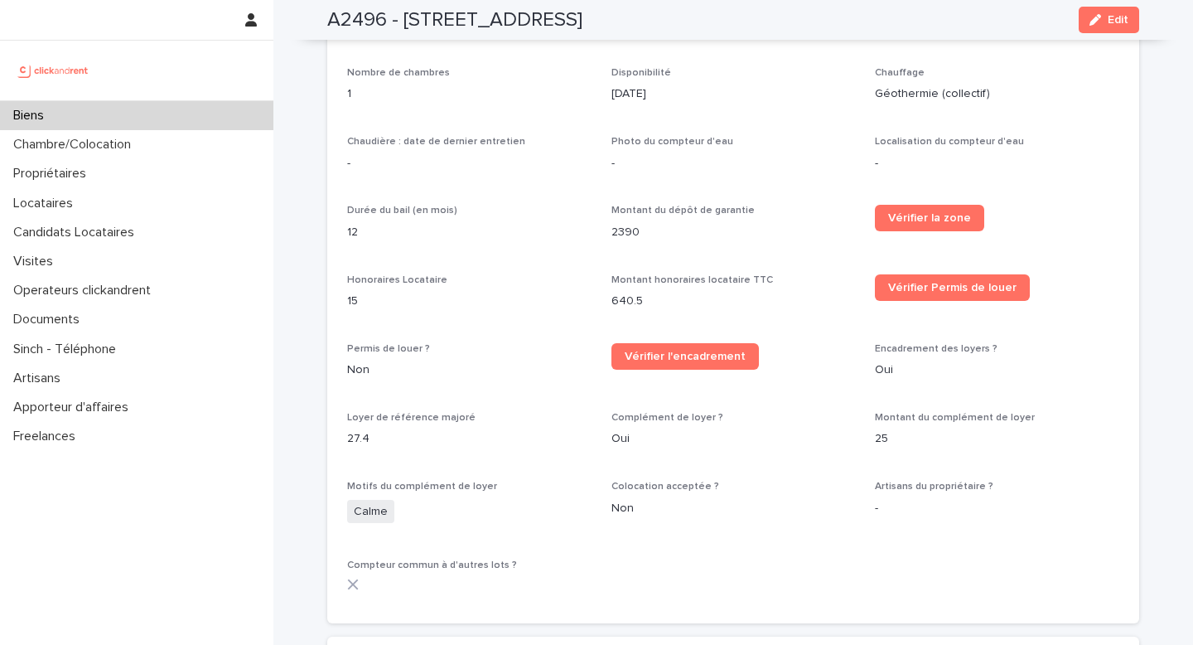
click at [1092, 21] on icon "button" at bounding box center [1096, 20] width 12 height 12
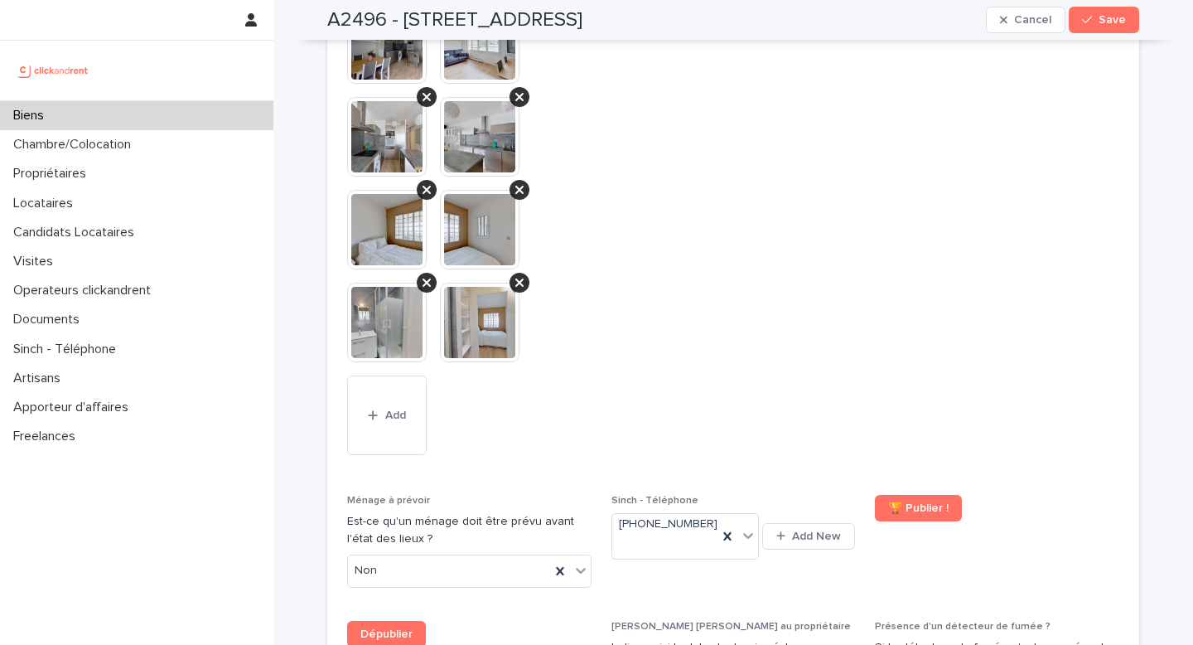
scroll to position [7998, 0]
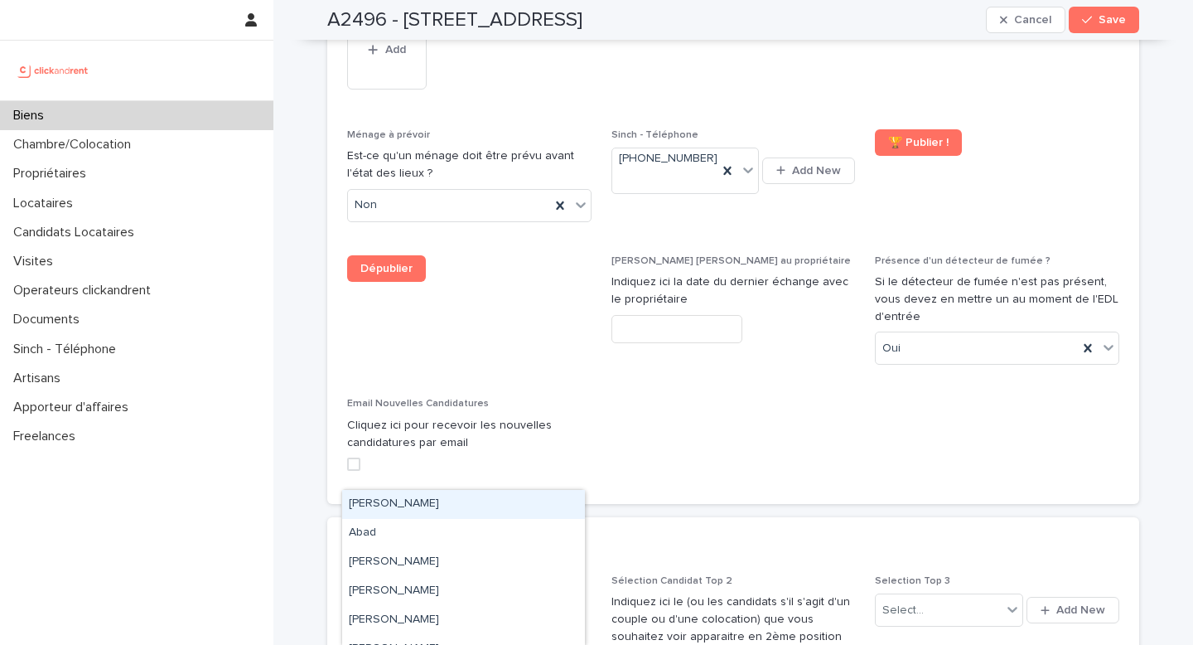
paste input "**********"
type input "**********"
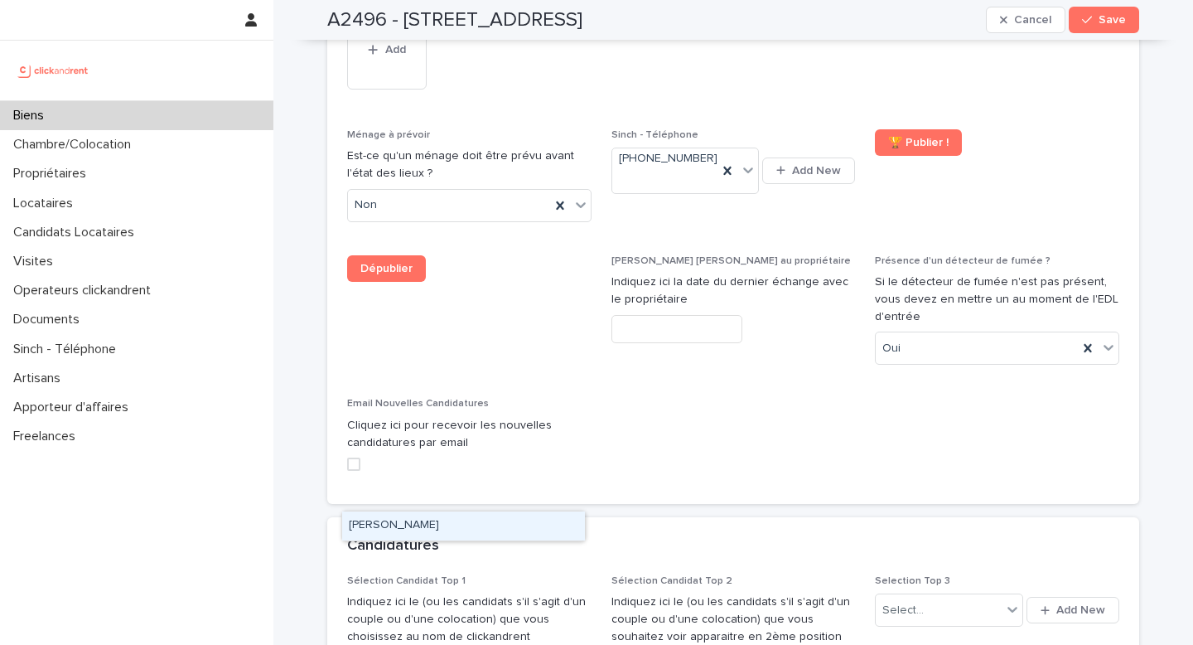
click at [453, 526] on div "[PERSON_NAME]" at bounding box center [463, 525] width 243 height 29
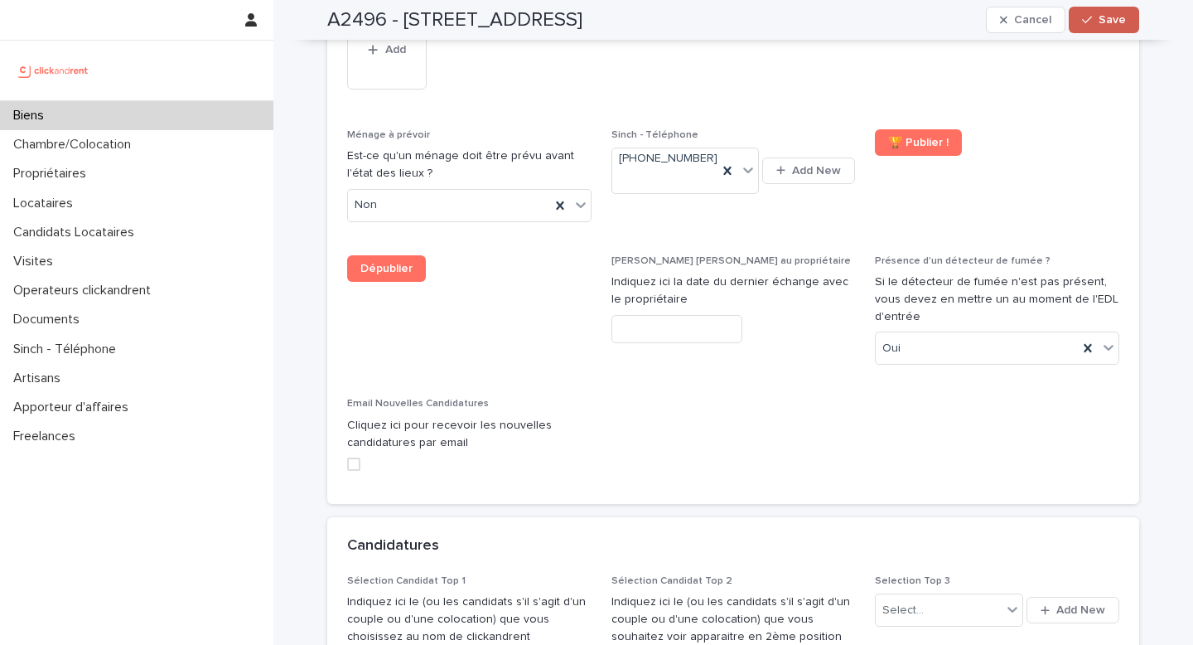
click at [1090, 17] on div "button" at bounding box center [1090, 20] width 17 height 12
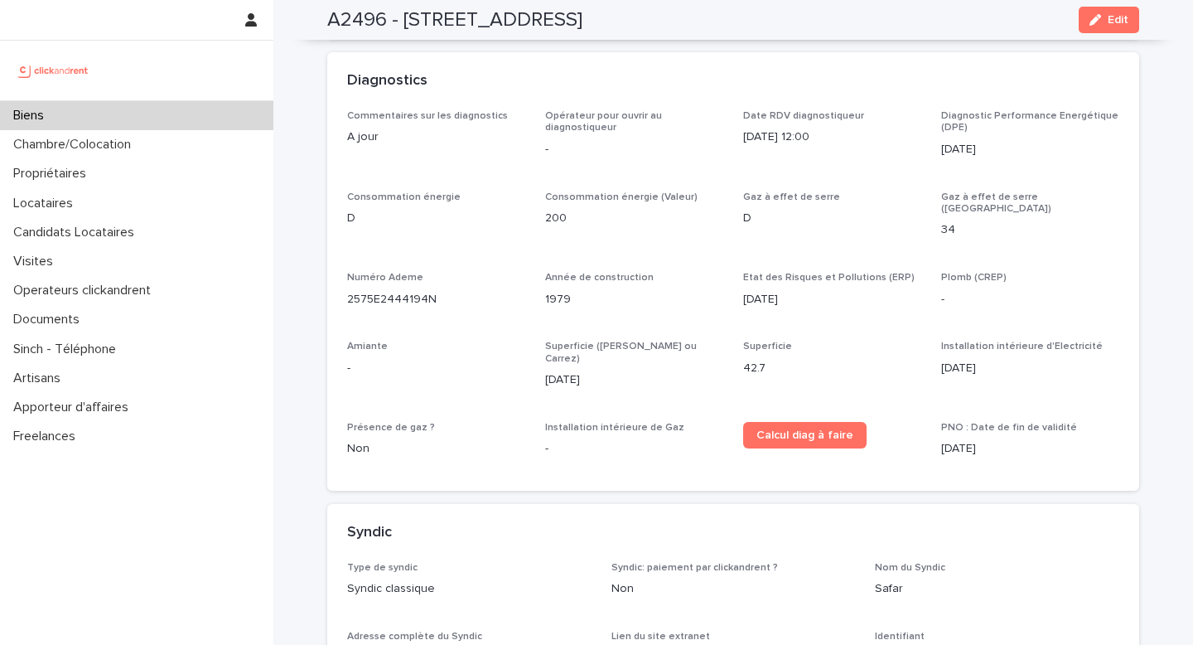
scroll to position [5178, 0]
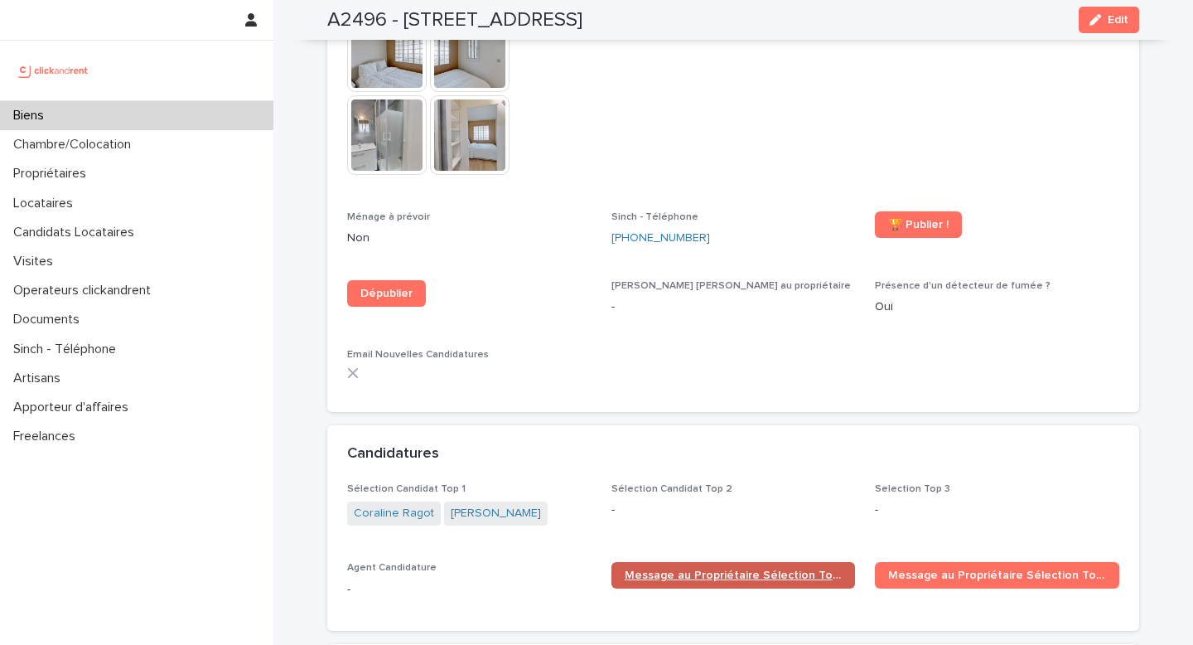
click at [745, 569] on span "Message au Propriétaire Sélection Top 1" at bounding box center [734, 575] width 218 height 12
